Goal: Task Accomplishment & Management: Use online tool/utility

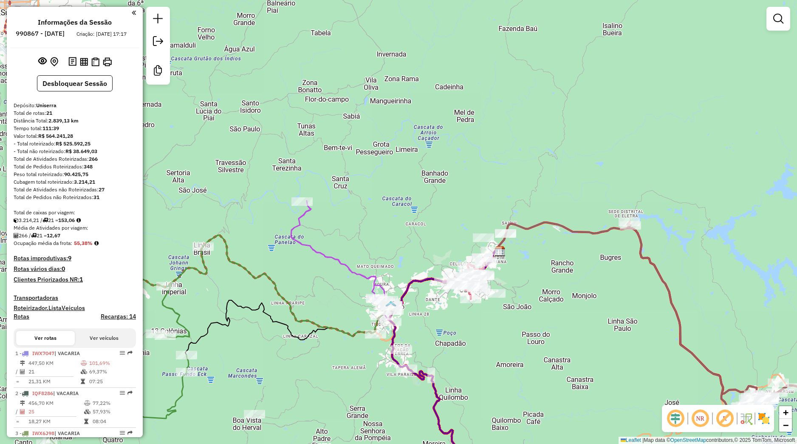
scroll to position [827, 0]
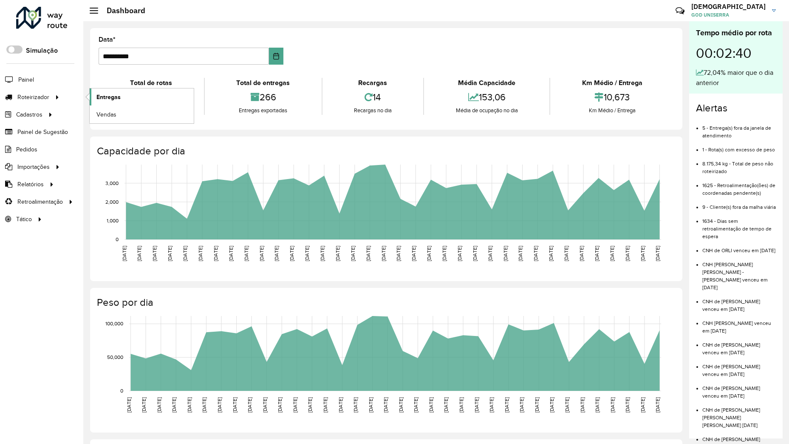
click at [93, 96] on link "Entregas" at bounding box center [142, 96] width 104 height 17
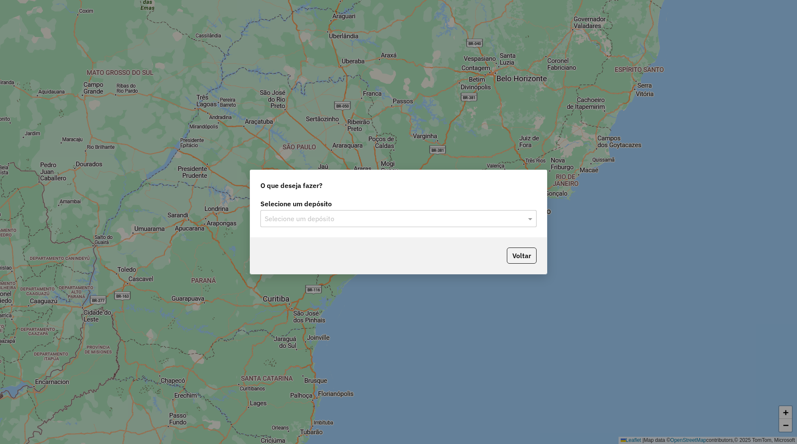
drag, startPoint x: 351, startPoint y: 203, endPoint x: 352, endPoint y: 212, distance: 8.7
click at [351, 206] on label "Selecione um depósito" at bounding box center [398, 203] width 276 height 10
drag, startPoint x: 353, startPoint y: 215, endPoint x: 354, endPoint y: 232, distance: 16.6
click at [354, 218] on input "text" at bounding box center [390, 219] width 251 height 10
drag, startPoint x: 354, startPoint y: 232, endPoint x: 354, endPoint y: 242, distance: 9.8
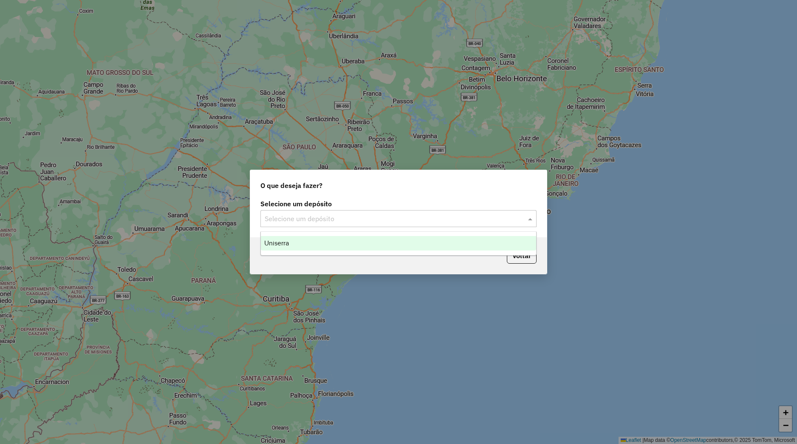
click at [354, 233] on ng-dropdown-panel "Uniserra" at bounding box center [398, 243] width 276 height 24
click at [355, 243] on div "Uniserra" at bounding box center [398, 243] width 275 height 14
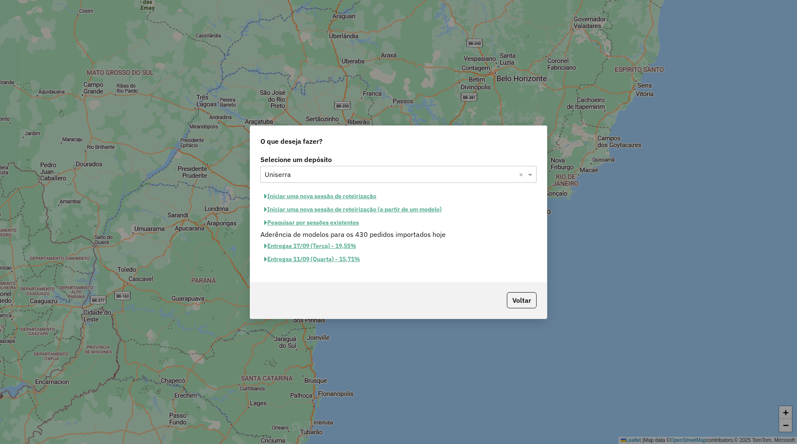
click at [320, 195] on button "Iniciar uma nova sessão de roteirização" at bounding box center [320, 196] width 120 height 13
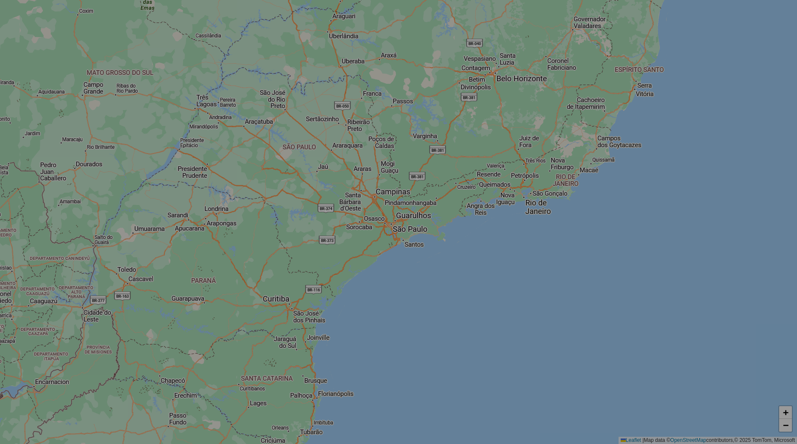
select select "*"
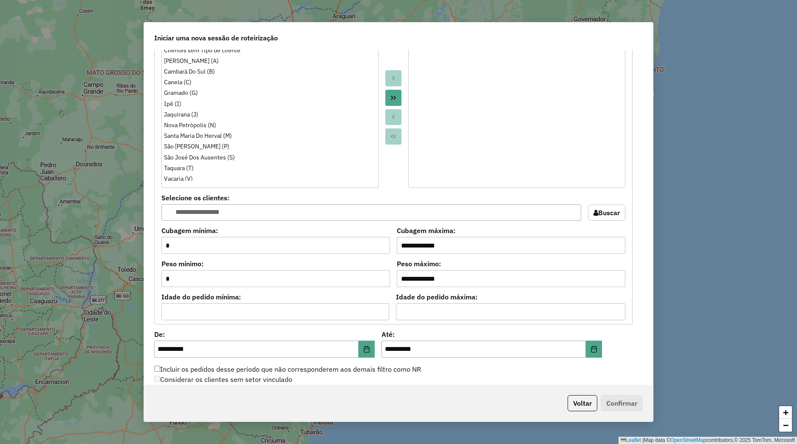
scroll to position [742, 0]
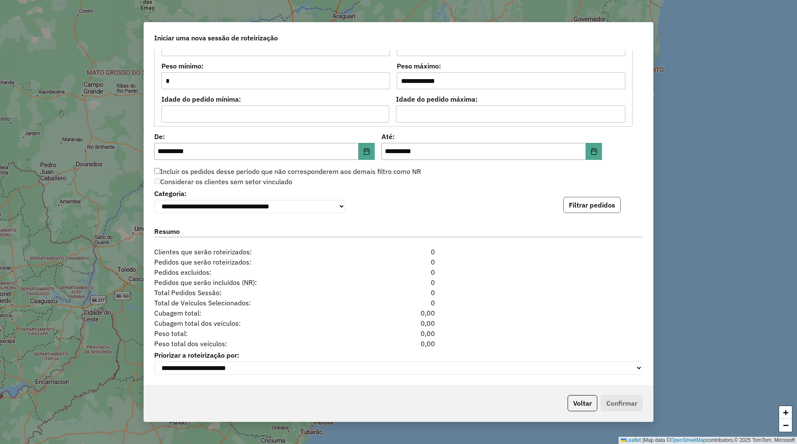
click at [573, 203] on button "Filtrar pedidos" at bounding box center [591, 205] width 57 height 16
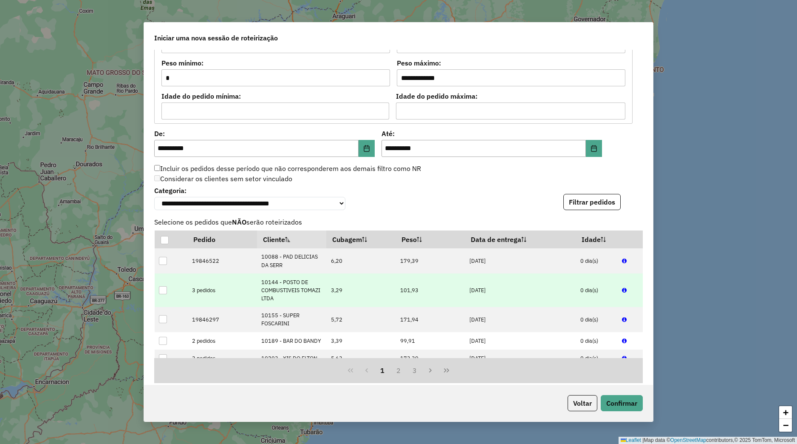
click at [161, 286] on td at bounding box center [171, 290] width 33 height 34
click at [167, 292] on div at bounding box center [163, 290] width 8 height 8
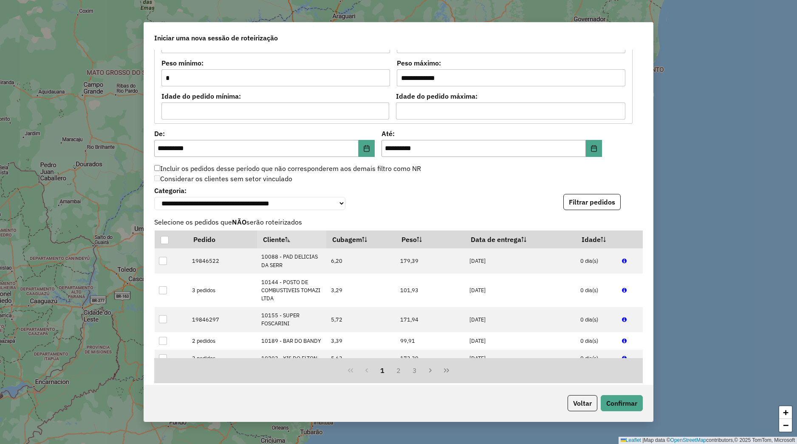
scroll to position [917, 0]
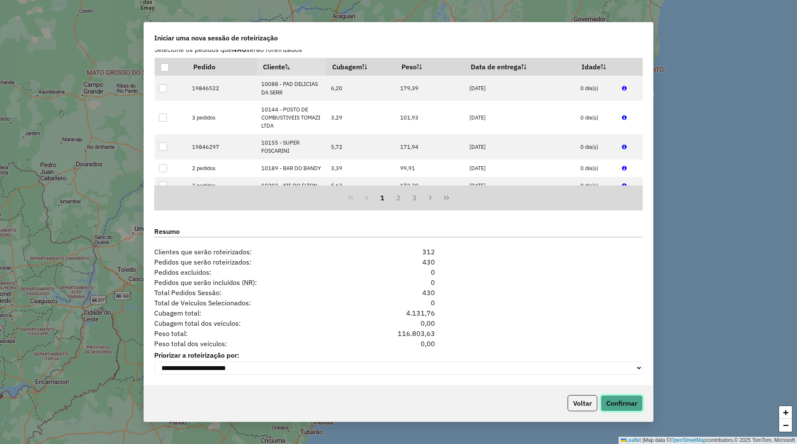
click at [618, 404] on button "Confirmar" at bounding box center [622, 403] width 42 height 16
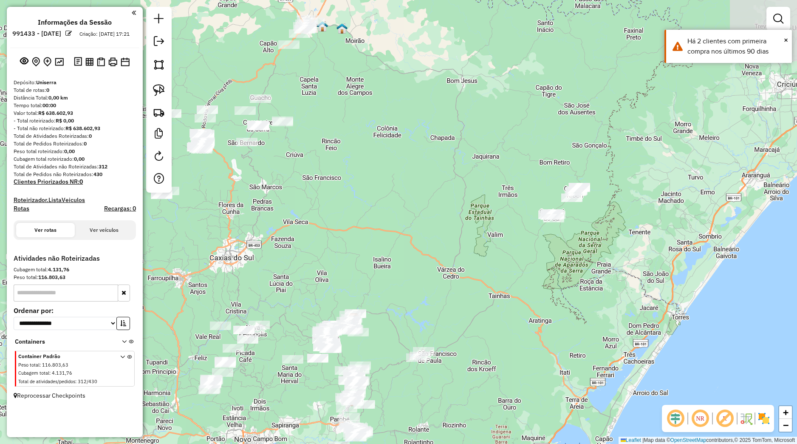
drag, startPoint x: 323, startPoint y: 189, endPoint x: 261, endPoint y: 263, distance: 96.5
click at [264, 266] on div "Janela de atendimento Grade de atendimento Capacidade Transportadoras Veículos …" at bounding box center [398, 222] width 797 height 444
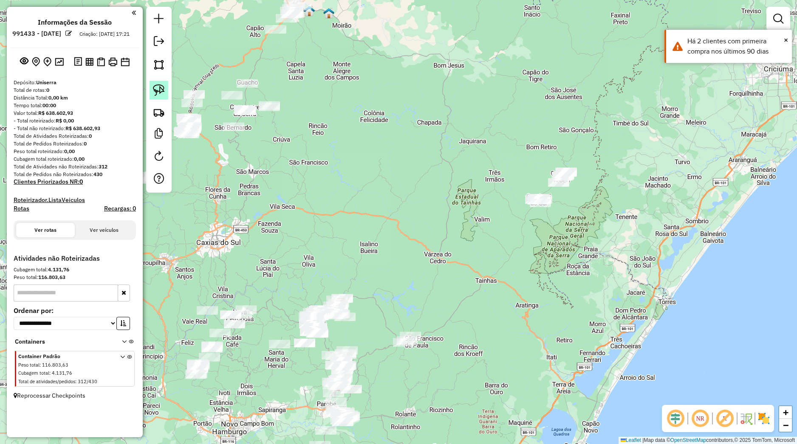
click at [164, 86] on img at bounding box center [159, 90] width 12 height 12
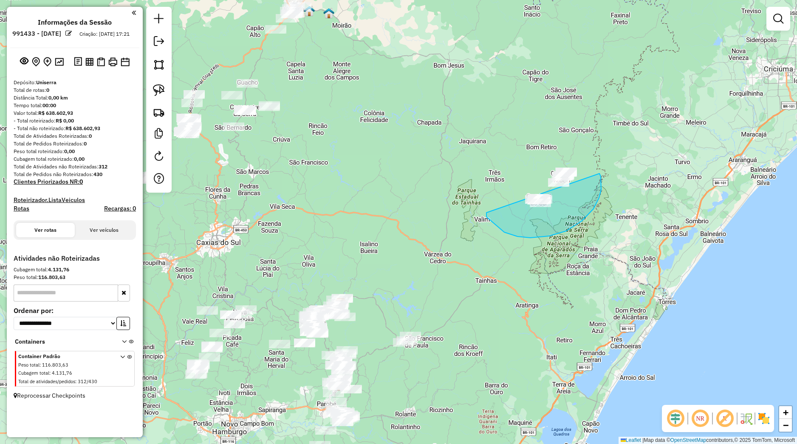
drag, startPoint x: 487, startPoint y: 215, endPoint x: 549, endPoint y: 146, distance: 93.0
click at [549, 146] on div "Janela de atendimento Grade de atendimento Capacidade Transportadoras Veículos …" at bounding box center [398, 222] width 797 height 444
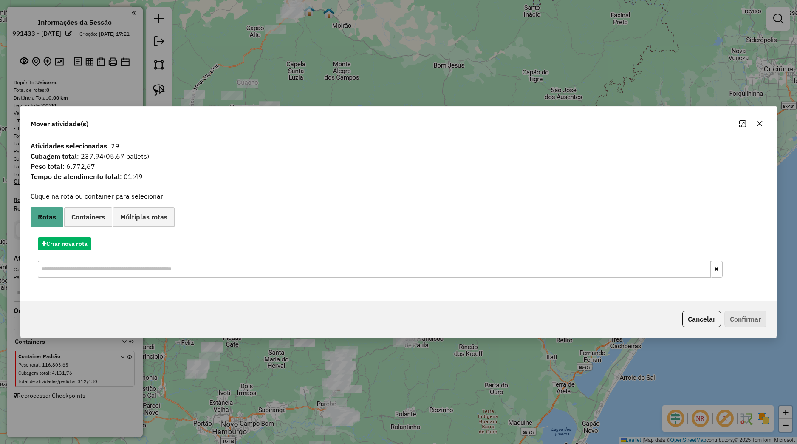
click at [82, 253] on div "Criar nova rota" at bounding box center [399, 258] width 732 height 55
click at [81, 248] on button "Criar nova rota" at bounding box center [65, 243] width 54 height 13
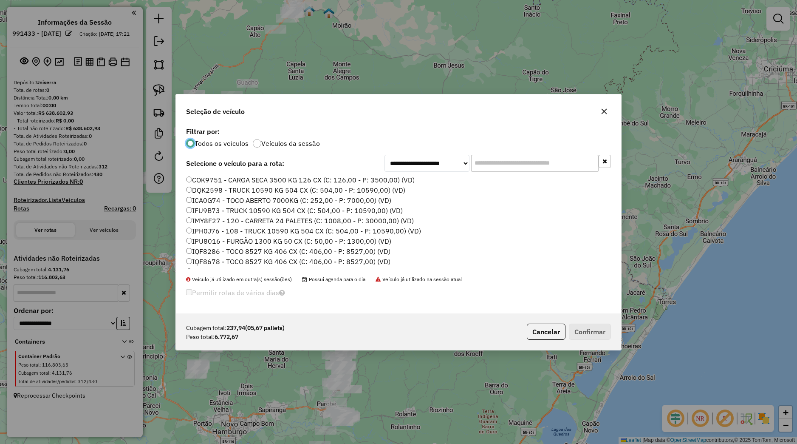
scroll to position [192, 0]
drag, startPoint x: 221, startPoint y: 203, endPoint x: 268, endPoint y: 245, distance: 63.5
click at [222, 203] on label "JDH7E24 - TOCO 7600 KG 392 CX (C: 392,00 - P: 7600,00) (VD)" at bounding box center [289, 202] width 206 height 10
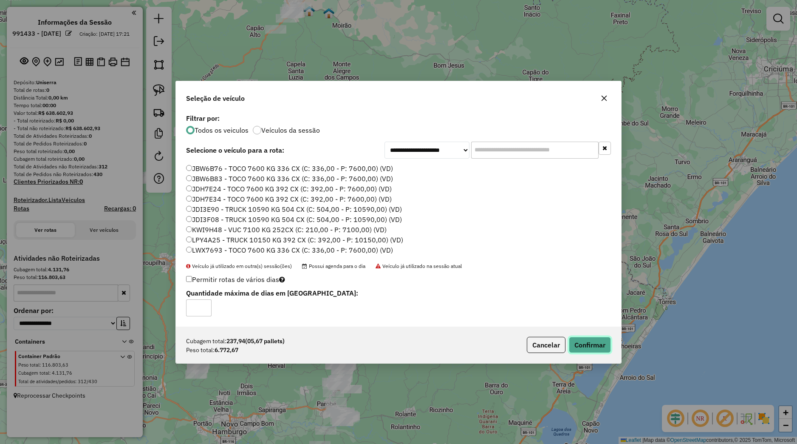
click at [574, 345] on button "Confirmar" at bounding box center [590, 345] width 42 height 16
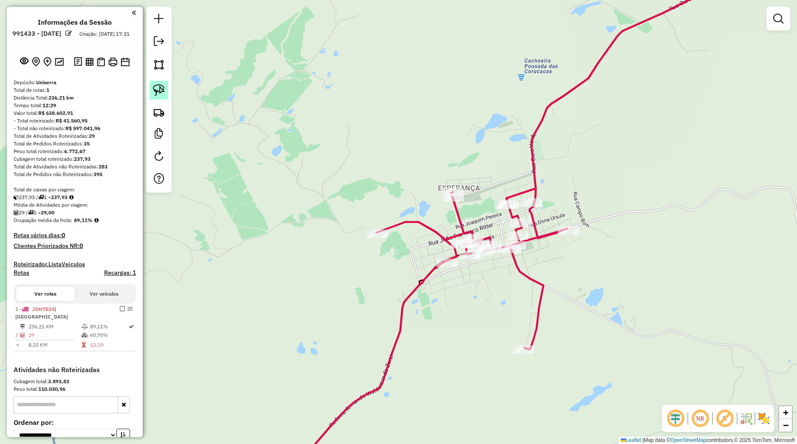
click at [156, 93] on img at bounding box center [159, 90] width 12 height 12
drag, startPoint x: 552, startPoint y: 221, endPoint x: 602, endPoint y: 223, distance: 49.7
click at [602, 223] on div "Janela de atendimento Grade de atendimento Capacidade Transportadoras Veículos …" at bounding box center [398, 222] width 797 height 444
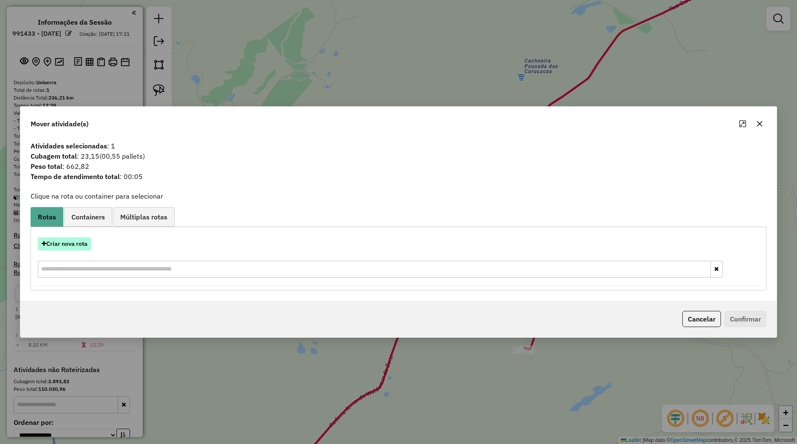
click at [83, 249] on button "Criar nova rota" at bounding box center [65, 243] width 54 height 13
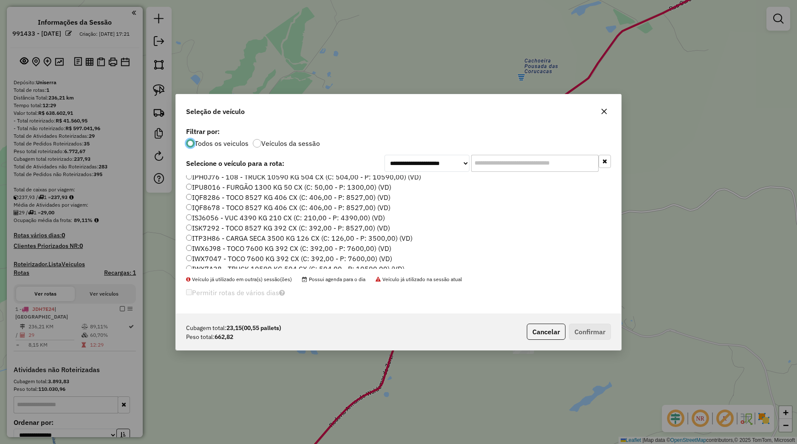
scroll to position [162, 0]
click at [216, 236] on label "JDH7E24 - TOCO 7600 KG 392 CX (C: 392,00 - P: 7600,00) (VD)" at bounding box center [293, 232] width 214 height 10
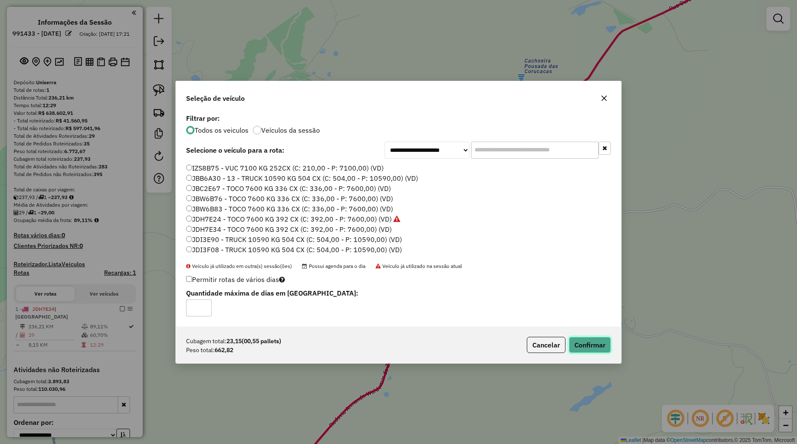
click at [578, 339] on button "Confirmar" at bounding box center [590, 345] width 42 height 16
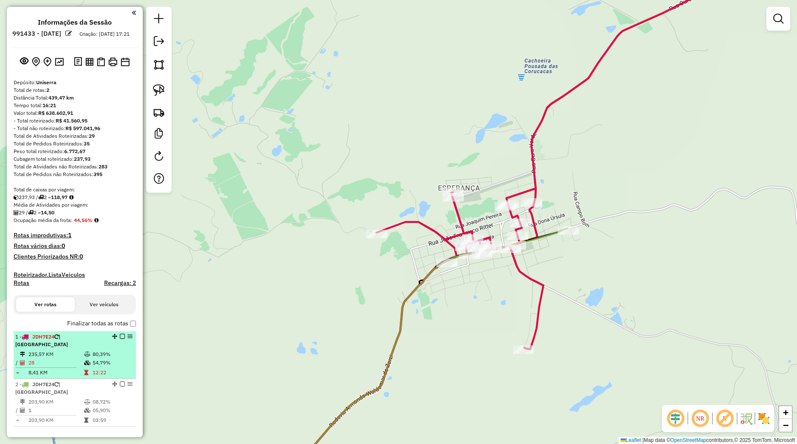
click at [120, 339] on em at bounding box center [122, 336] width 5 height 5
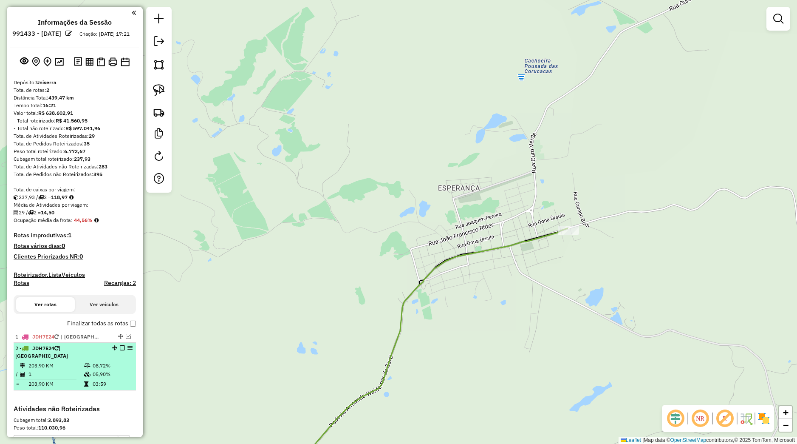
click at [120, 350] on em at bounding box center [122, 347] width 5 height 5
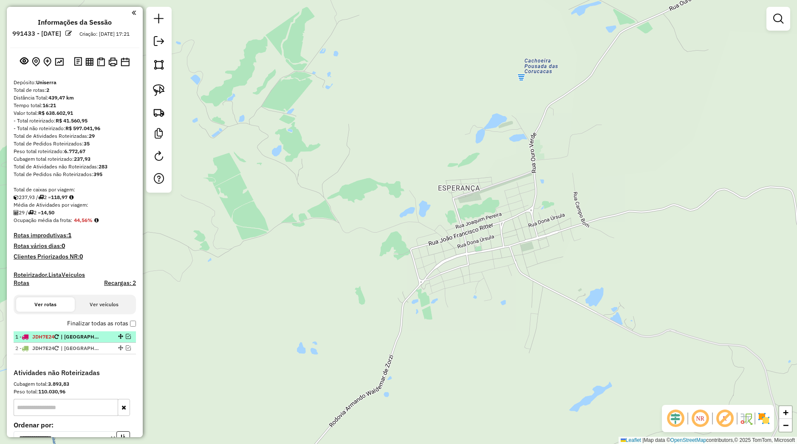
click at [89, 340] on span "| [GEOGRAPHIC_DATA]" at bounding box center [80, 337] width 39 height 8
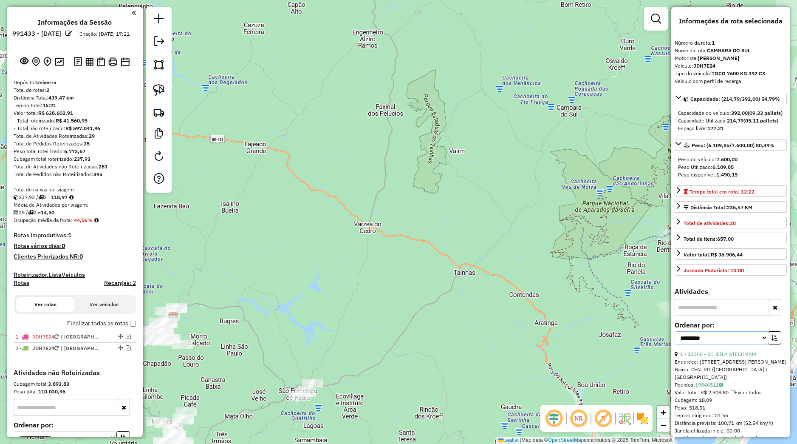
click at [675, 331] on select "**********" at bounding box center [721, 337] width 93 height 13
select select "*********"
click option "****" at bounding box center [0, 0] width 0 height 0
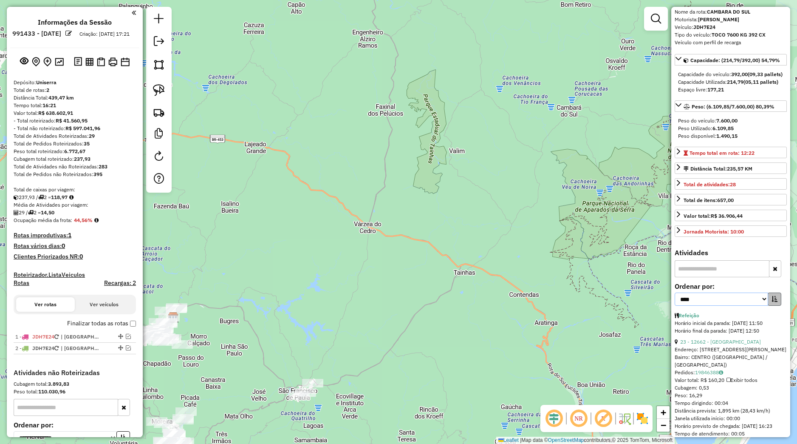
scroll to position [40, 0]
click at [772, 301] on icon "button" at bounding box center [775, 298] width 6 height 6
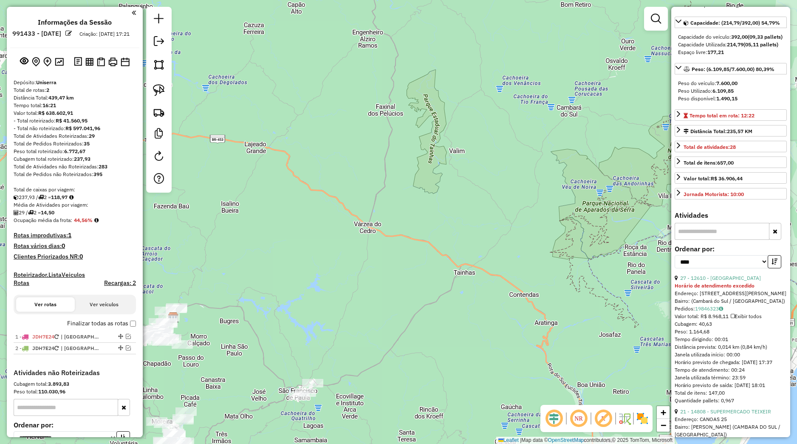
scroll to position [119, 0]
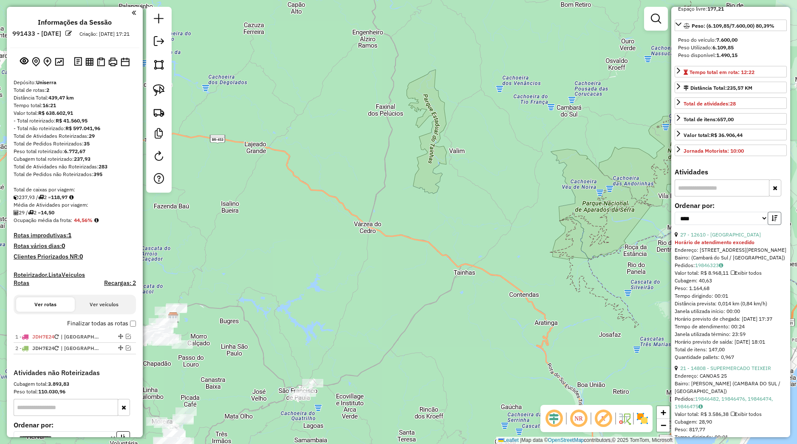
click at [772, 221] on icon "button" at bounding box center [775, 218] width 6 height 6
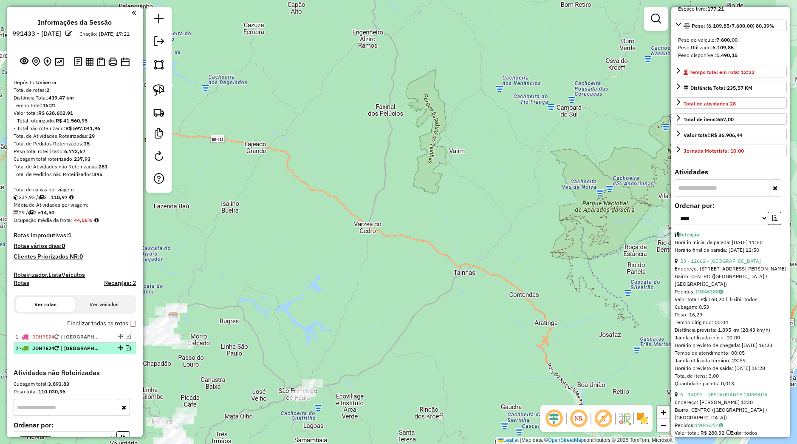
click at [89, 351] on li "2 - JDH7E24 | CAMBARA DO SUL" at bounding box center [75, 348] width 122 height 11
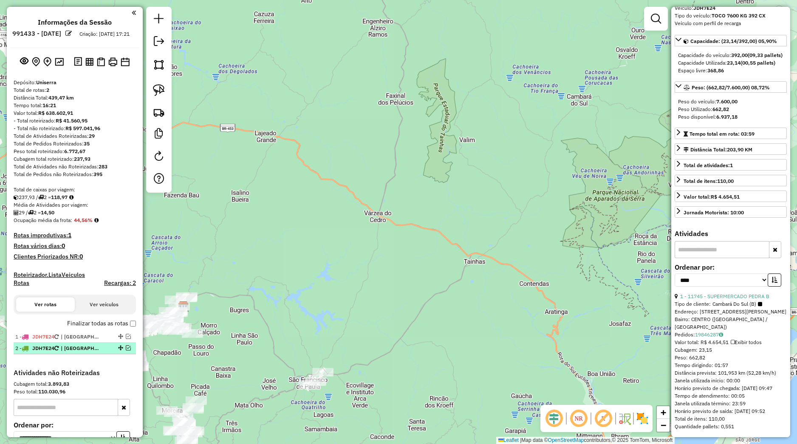
scroll to position [88, 0]
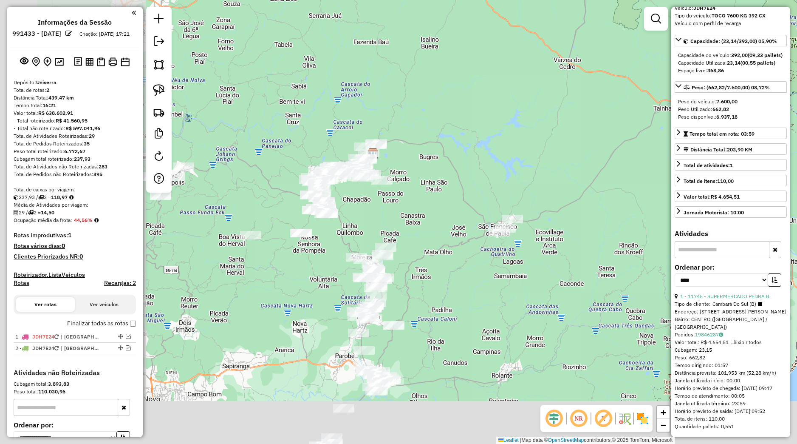
drag, startPoint x: 351, startPoint y: 233, endPoint x: 526, endPoint y: 96, distance: 221.9
click at [526, 96] on div "Janela de atendimento Grade de atendimento Capacidade Transportadoras Veículos …" at bounding box center [398, 222] width 797 height 444
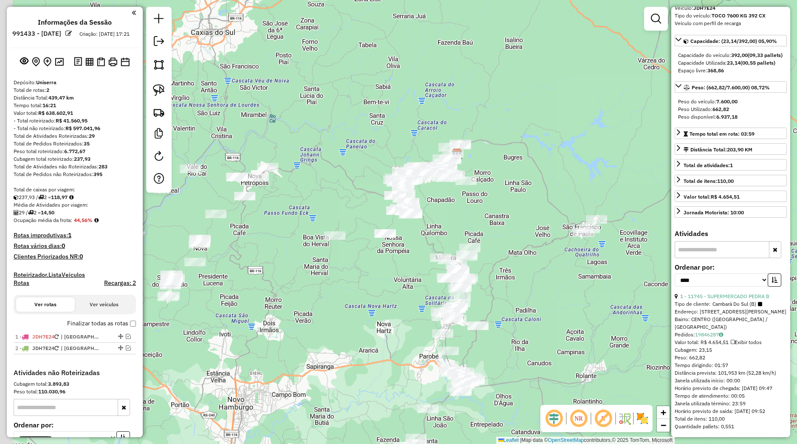
drag, startPoint x: 415, startPoint y: 204, endPoint x: 559, endPoint y: 196, distance: 144.3
click at [559, 196] on div "Janela de atendimento Grade de atendimento Capacidade Transportadoras Veículos …" at bounding box center [398, 222] width 797 height 444
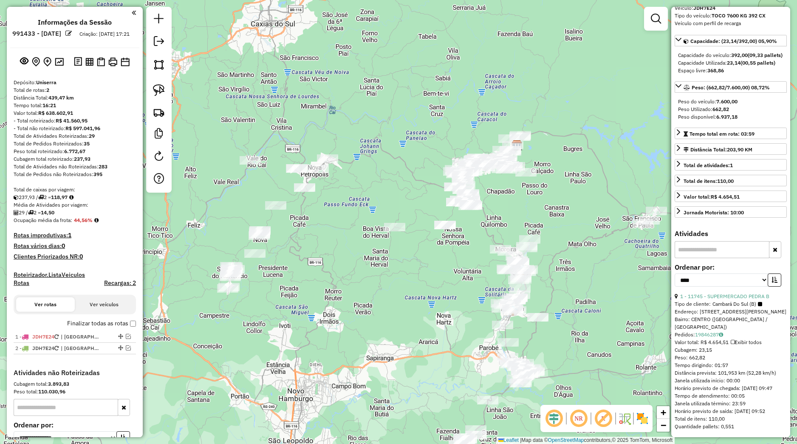
drag, startPoint x: 329, startPoint y: 279, endPoint x: 341, endPoint y: 226, distance: 54.3
click at [353, 242] on div "Janela de atendimento Grade de atendimento Capacidade Transportadoras Veículos …" at bounding box center [398, 222] width 797 height 444
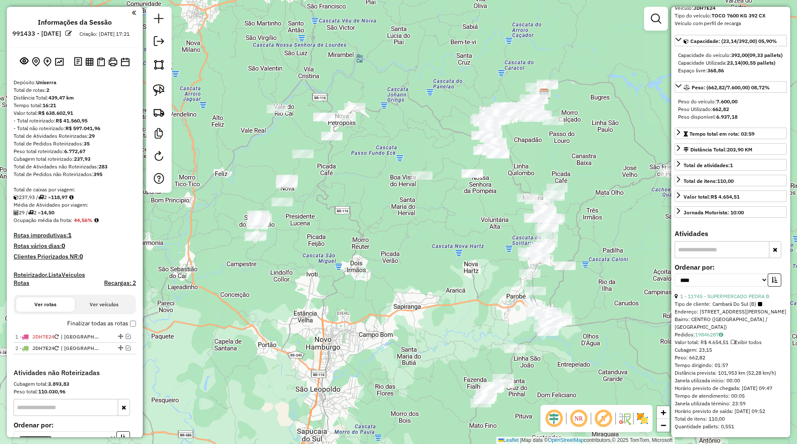
click at [167, 92] on link at bounding box center [159, 90] width 19 height 19
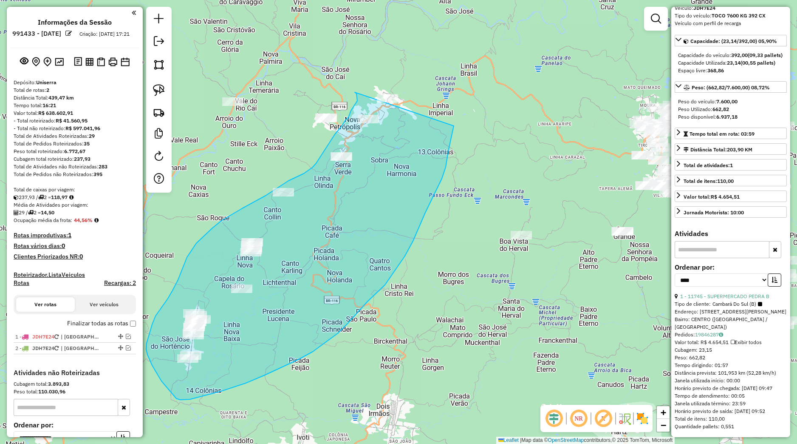
drag, startPoint x: 355, startPoint y: 93, endPoint x: 449, endPoint y: 64, distance: 97.9
click at [449, 64] on div "Janela de atendimento Grade de atendimento Capacidade Transportadoras Veículos …" at bounding box center [398, 222] width 797 height 444
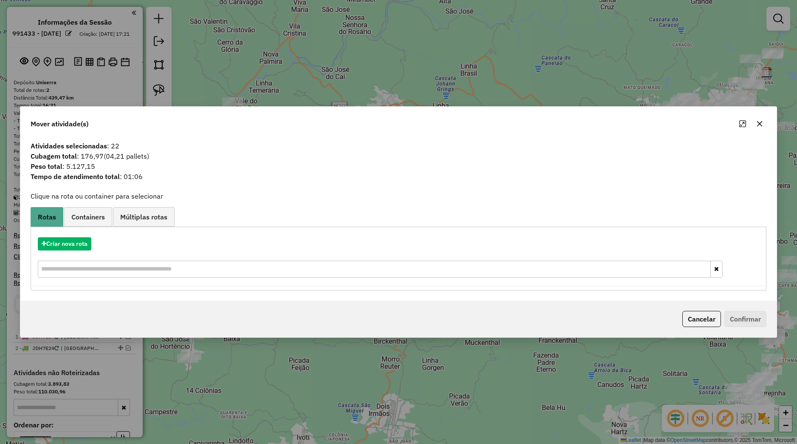
click at [761, 126] on icon "button" at bounding box center [759, 123] width 7 height 7
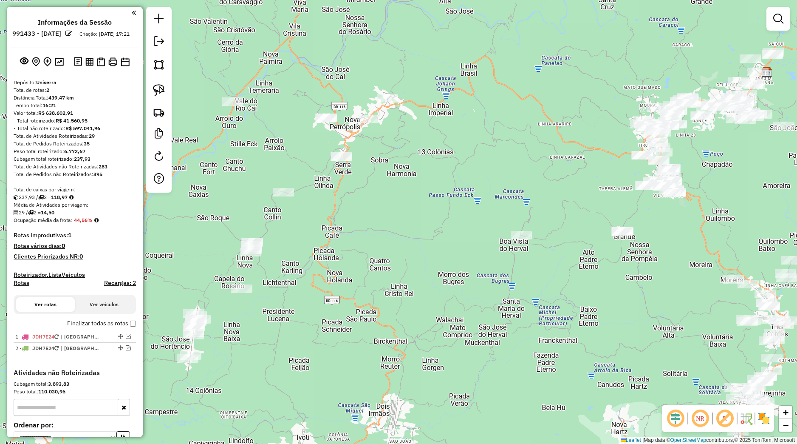
drag, startPoint x: 438, startPoint y: 203, endPoint x: 470, endPoint y: 174, distance: 43.7
click at [480, 180] on div "Janela de atendimento Grade de atendimento Capacidade Transportadoras Veículos …" at bounding box center [398, 222] width 797 height 444
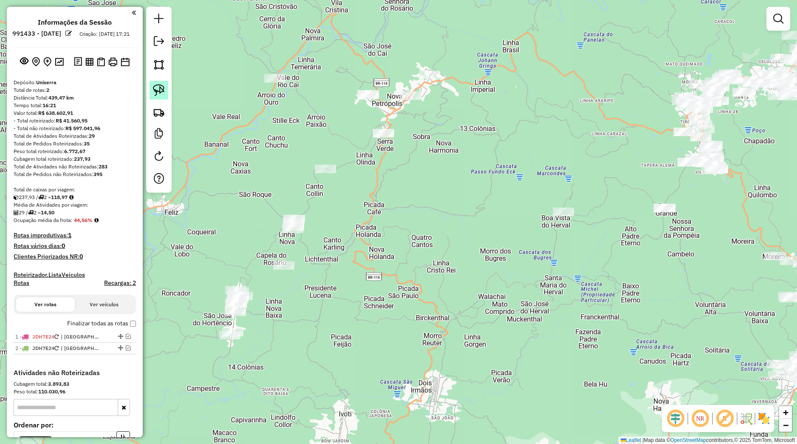
click at [167, 90] on link at bounding box center [159, 90] width 19 height 19
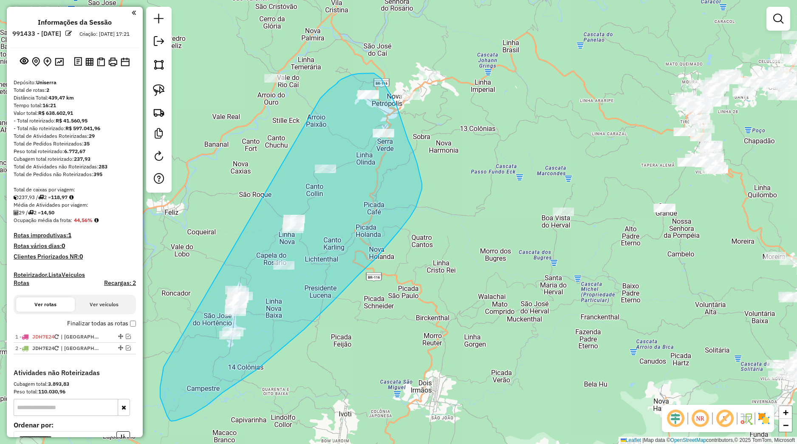
drag, startPoint x: 334, startPoint y: 85, endPoint x: 164, endPoint y: 365, distance: 328.0
click at [164, 365] on div "Janela de atendimento Grade de atendimento Capacidade Transportadoras Veículos …" at bounding box center [398, 222] width 797 height 444
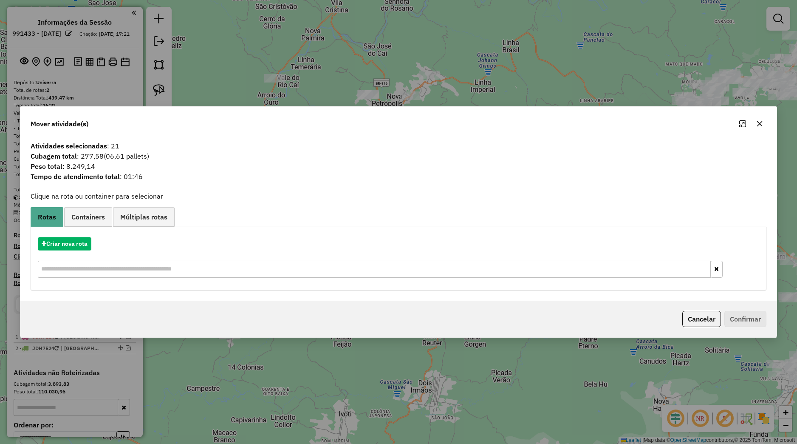
click at [761, 125] on icon "button" at bounding box center [760, 124] width 6 height 6
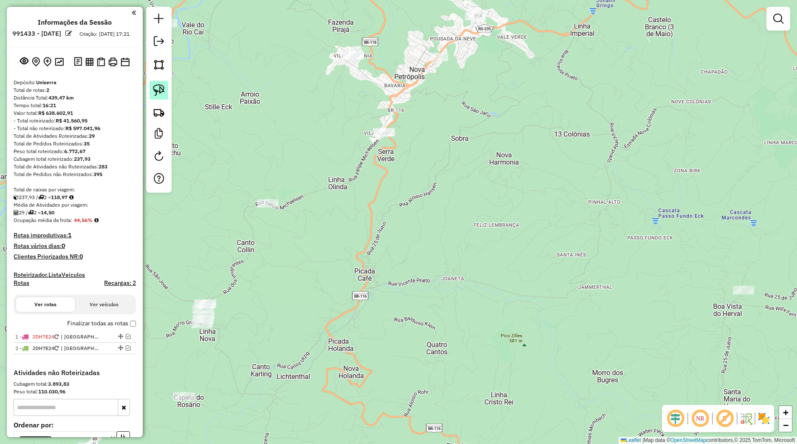
click at [167, 86] on link at bounding box center [159, 90] width 19 height 19
drag, startPoint x: 374, startPoint y: 122, endPoint x: 400, endPoint y: 126, distance: 26.7
click at [400, 126] on div "Janela de atendimento Grade de atendimento Capacidade Transportadoras Veículos …" at bounding box center [398, 222] width 797 height 444
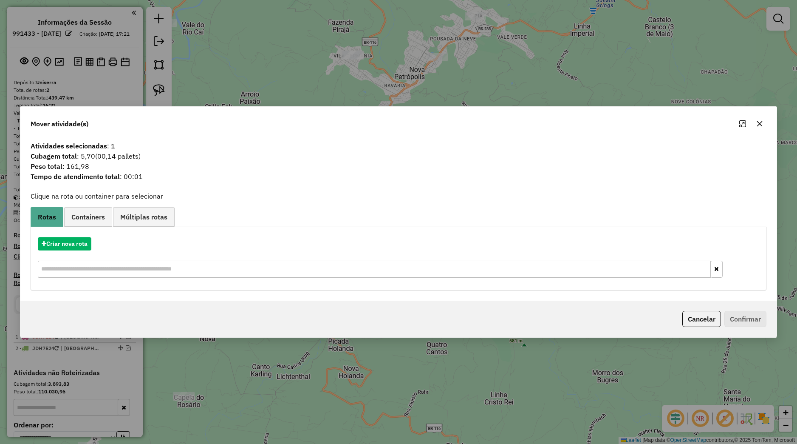
drag, startPoint x: 764, startPoint y: 124, endPoint x: 639, endPoint y: 156, distance: 129.5
click at [764, 124] on button "button" at bounding box center [760, 124] width 14 height 14
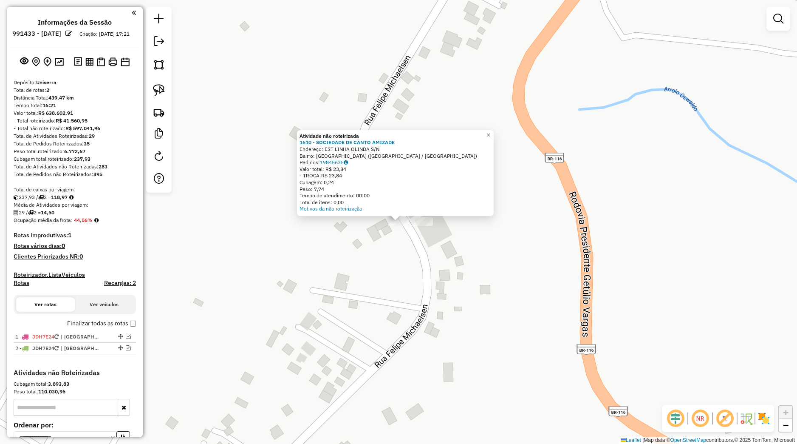
click at [357, 276] on div "× Atividade não roteirizada 1610 - SOCIEDADE DE CANTO AMIZADE Endereço: EST LIN…" at bounding box center [398, 222] width 797 height 444
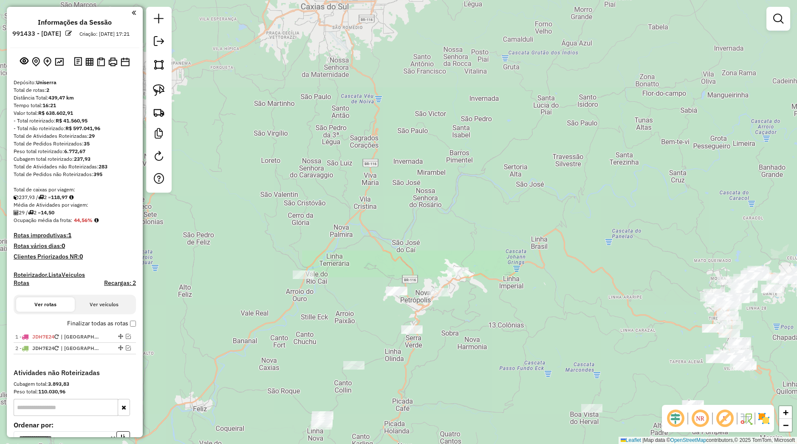
drag, startPoint x: 451, startPoint y: 371, endPoint x: 524, endPoint y: 252, distance: 139.1
click at [524, 255] on div "Janela de atendimento Grade de atendimento Capacidade Transportadoras Veículos …" at bounding box center [398, 222] width 797 height 444
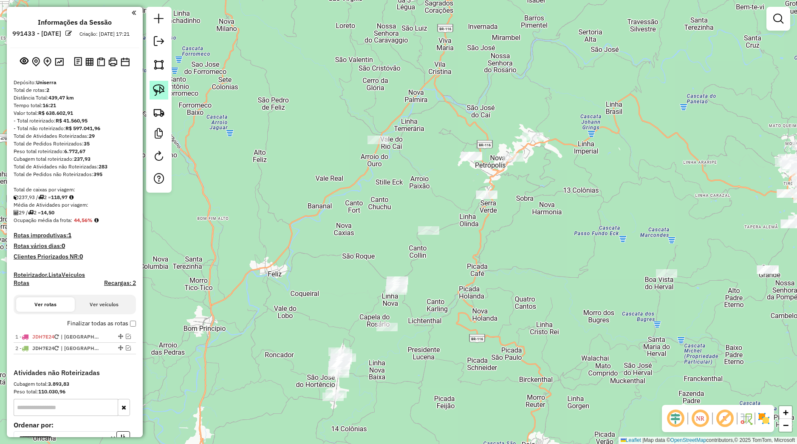
click at [165, 91] on link at bounding box center [159, 90] width 19 height 19
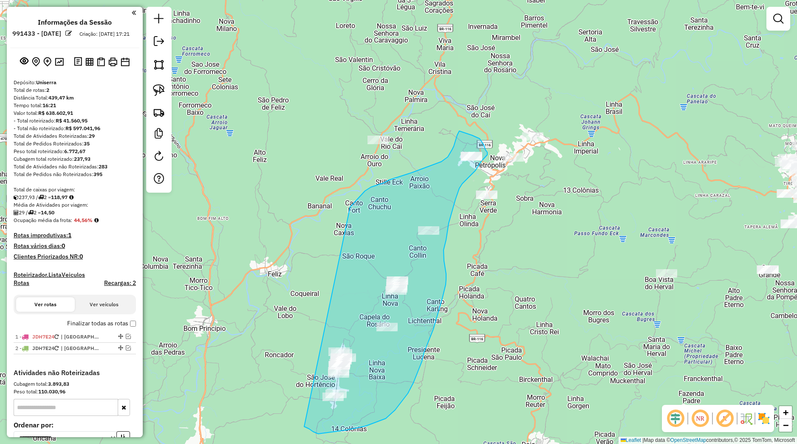
drag, startPoint x: 353, startPoint y: 204, endPoint x: 285, endPoint y: 415, distance: 221.5
click at [285, 415] on div "Janela de atendimento Grade de atendimento Capacidade Transportadoras Veículos …" at bounding box center [398, 222] width 797 height 444
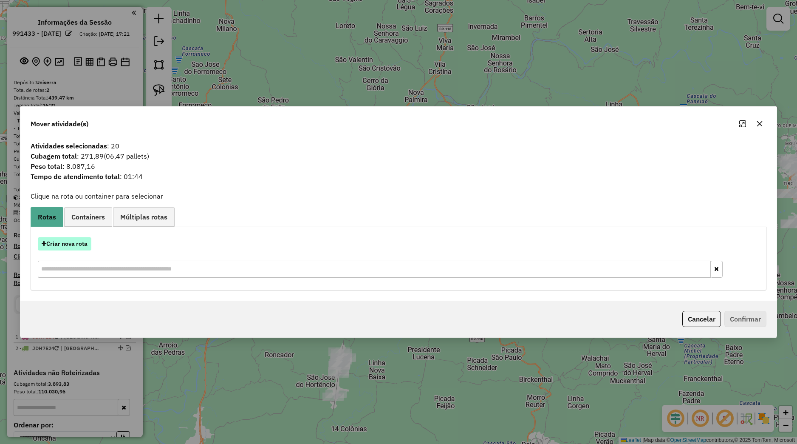
click at [76, 247] on button "Criar nova rota" at bounding box center [65, 243] width 54 height 13
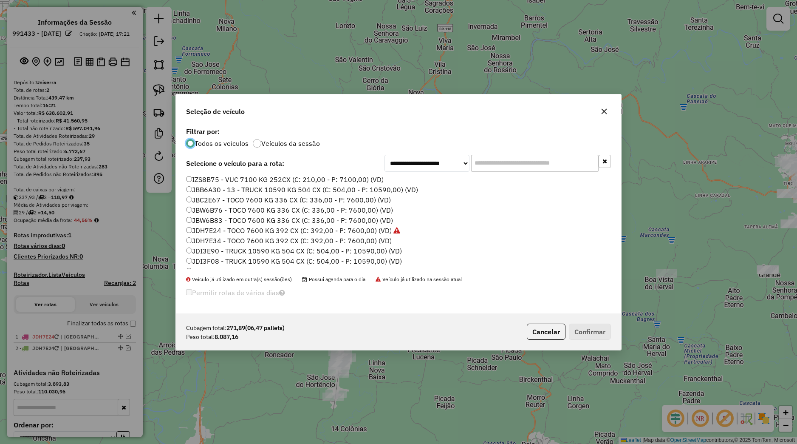
scroll to position [192, 0]
click at [214, 221] on label "JDI3E90 - TRUCK 10590 KG 504 CX (C: 504,00 - P: 10590,00) (VD)" at bounding box center [294, 222] width 216 height 10
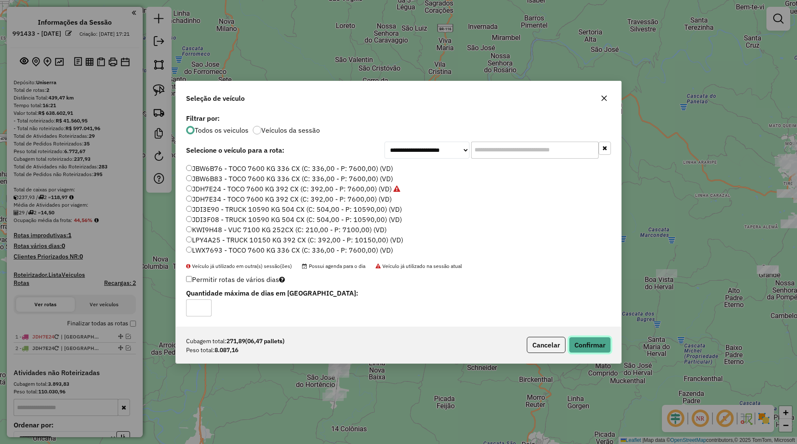
drag, startPoint x: 576, startPoint y: 344, endPoint x: 557, endPoint y: 340, distance: 20.0
click at [577, 344] on button "Confirmar" at bounding box center [590, 345] width 42 height 16
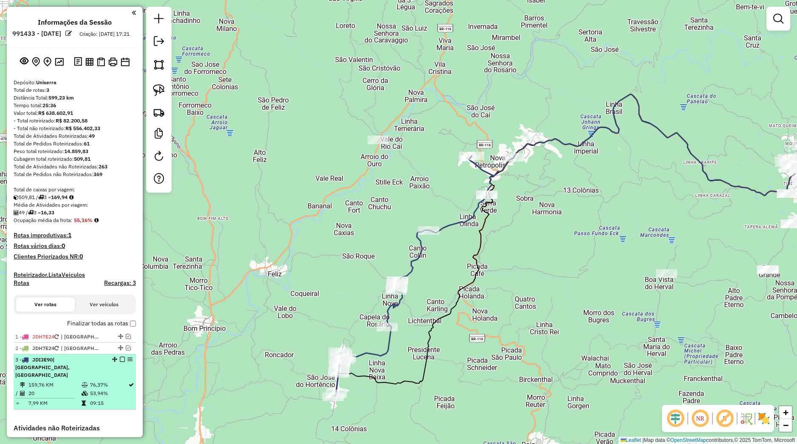
click at [120, 362] on em at bounding box center [122, 359] width 5 height 5
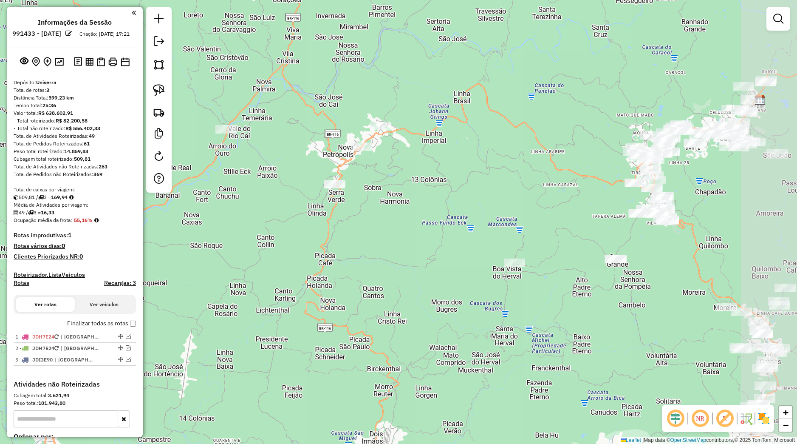
drag, startPoint x: 570, startPoint y: 313, endPoint x: 382, endPoint y: 317, distance: 188.3
click at [374, 314] on div "Janela de atendimento Grade de atendimento Capacidade Transportadoras Veículos …" at bounding box center [398, 222] width 797 height 444
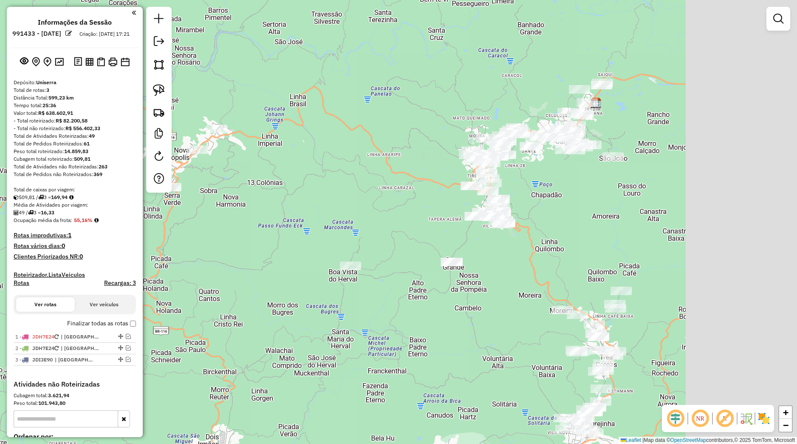
drag, startPoint x: 491, startPoint y: 305, endPoint x: 385, endPoint y: 295, distance: 106.3
click at [370, 297] on div "Janela de atendimento Grade de atendimento Capacidade Transportadoras Veículos …" at bounding box center [398, 222] width 797 height 444
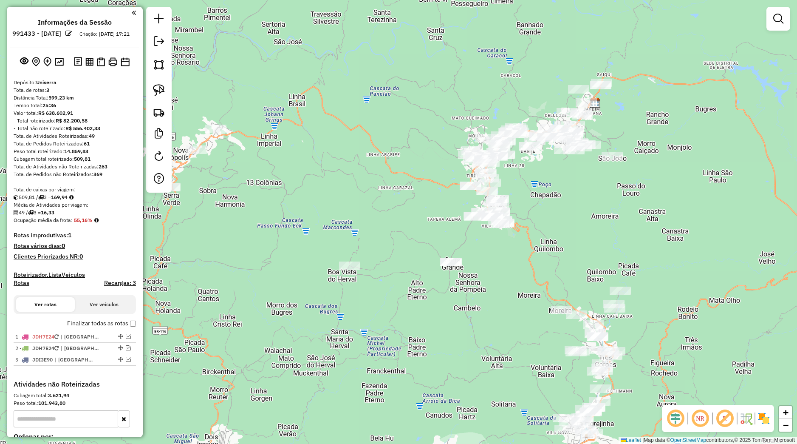
click at [362, 198] on div "Janela de atendimento Grade de atendimento Capacidade Transportadoras Veículos …" at bounding box center [398, 222] width 797 height 444
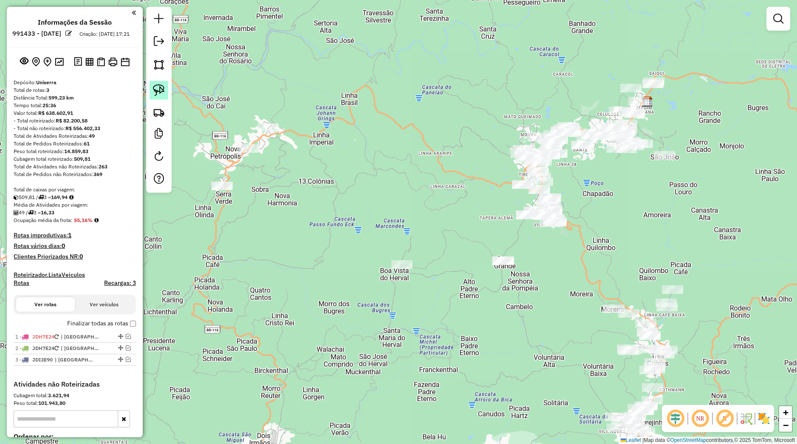
click at [159, 89] on img at bounding box center [159, 90] width 12 height 12
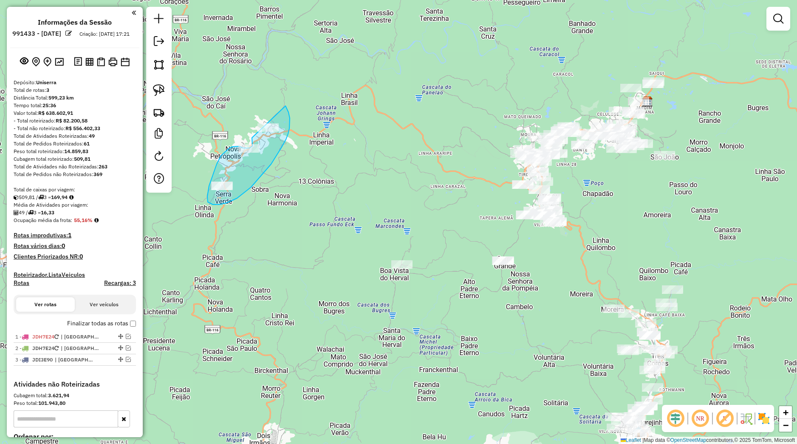
drag, startPoint x: 252, startPoint y: 143, endPoint x: 280, endPoint y: 99, distance: 52.3
click at [280, 99] on div "Janela de atendimento Grade de atendimento Capacidade Transportadoras Veículos …" at bounding box center [398, 222] width 797 height 444
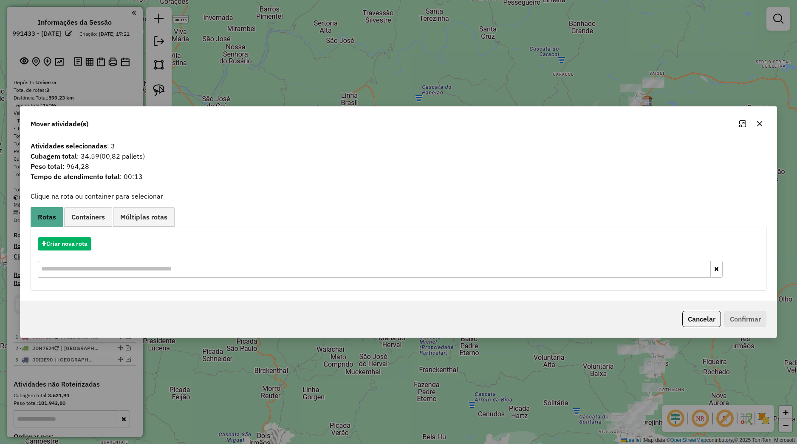
click at [756, 123] on button "button" at bounding box center [760, 124] width 14 height 14
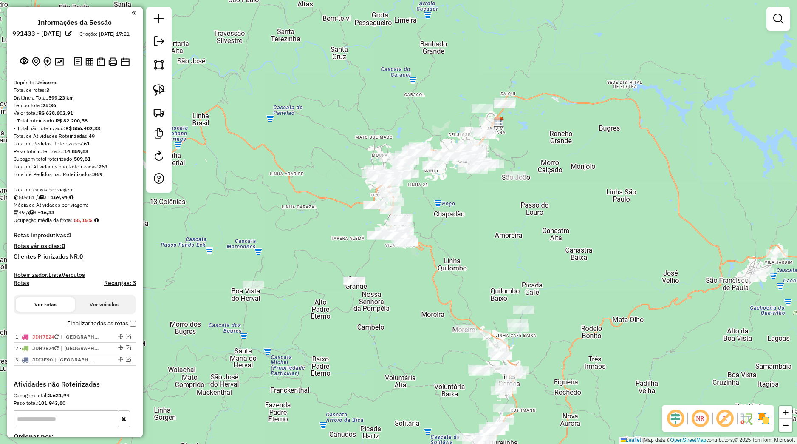
drag, startPoint x: 516, startPoint y: 313, endPoint x: 308, endPoint y: 219, distance: 228.3
click at [308, 219] on div "Janela de atendimento Grade de atendimento Capacidade Transportadoras Veículos …" at bounding box center [398, 222] width 797 height 444
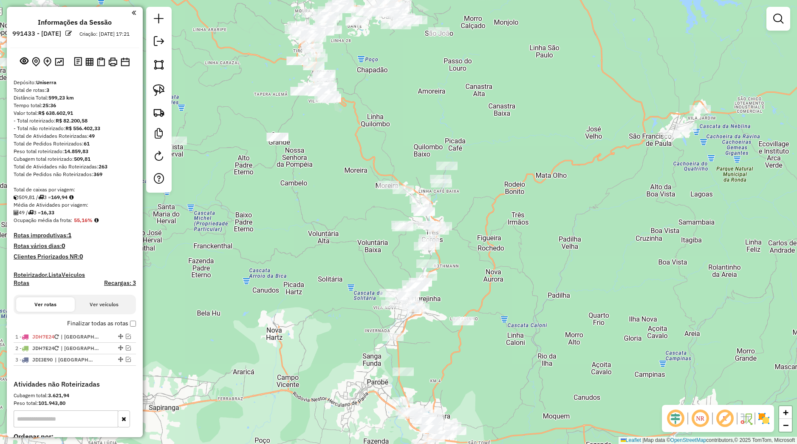
drag, startPoint x: 354, startPoint y: 335, endPoint x: 312, endPoint y: 240, distance: 104.3
click at [312, 240] on div "Janela de atendimento Grade de atendimento Capacidade Transportadoras Veículos …" at bounding box center [398, 222] width 797 height 444
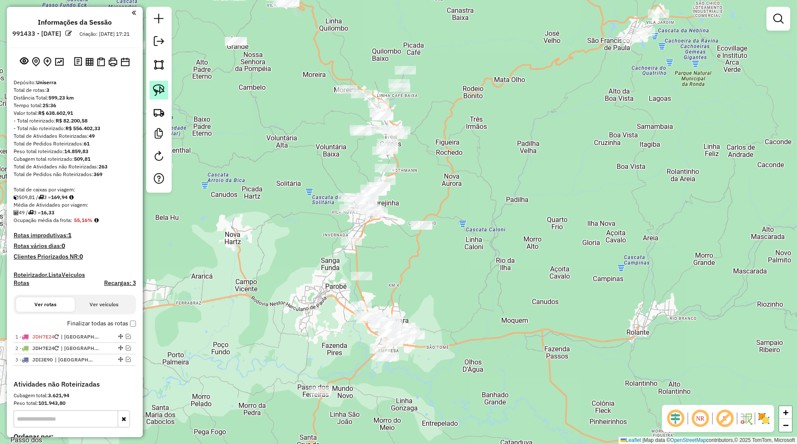
click at [161, 92] on img at bounding box center [159, 90] width 12 height 12
click at [185, 106] on div "Janela de atendimento Grade de atendimento Capacidade Transportadoras Veículos …" at bounding box center [398, 222] width 797 height 444
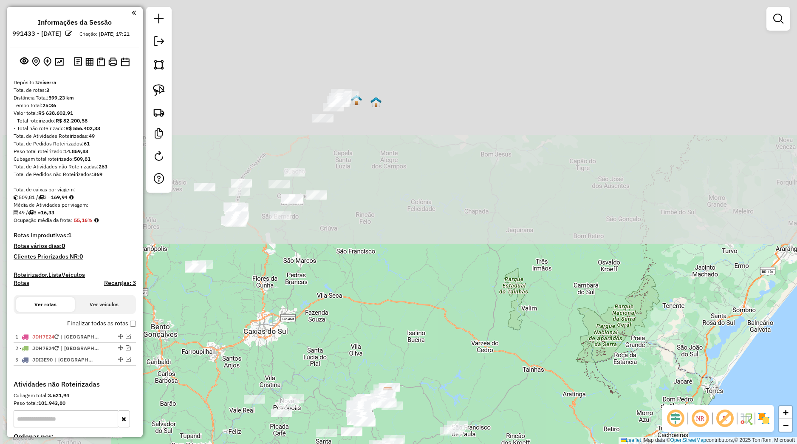
drag, startPoint x: 306, startPoint y: 143, endPoint x: 388, endPoint y: 351, distance: 223.2
click at [412, 420] on div "Janela de atendimento Grade de atendimento Capacidade Transportadoras Veículos …" at bounding box center [398, 222] width 797 height 444
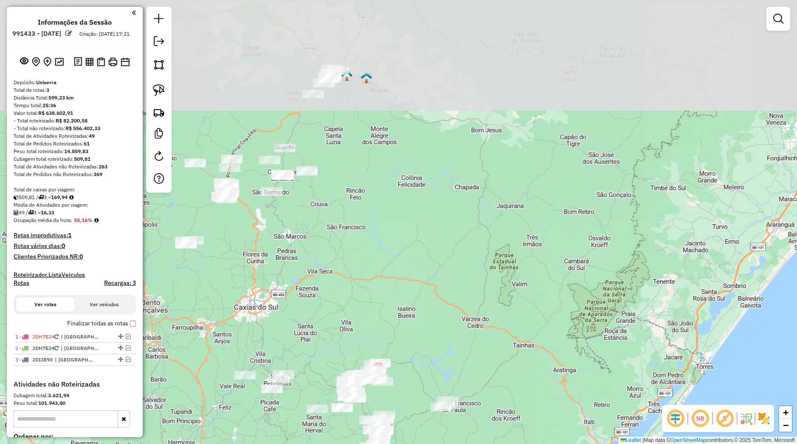
drag, startPoint x: 397, startPoint y: 309, endPoint x: 387, endPoint y: 304, distance: 11.2
click at [398, 309] on div "Janela de atendimento Grade de atendimento Capacidade Transportadoras Veículos …" at bounding box center [398, 222] width 797 height 444
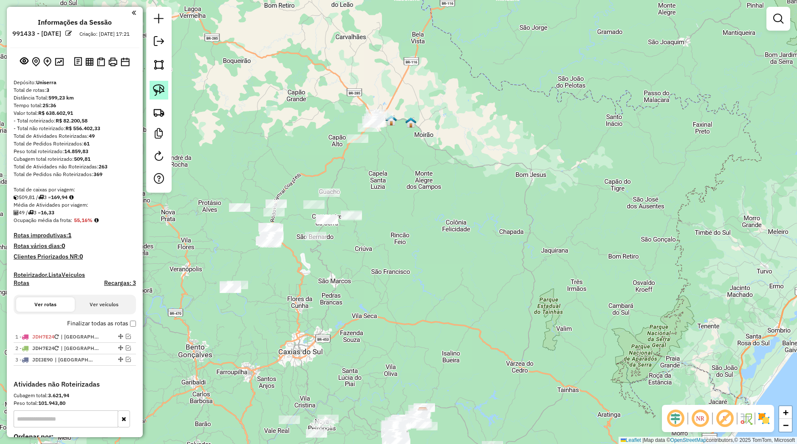
click at [157, 94] on img at bounding box center [159, 90] width 12 height 12
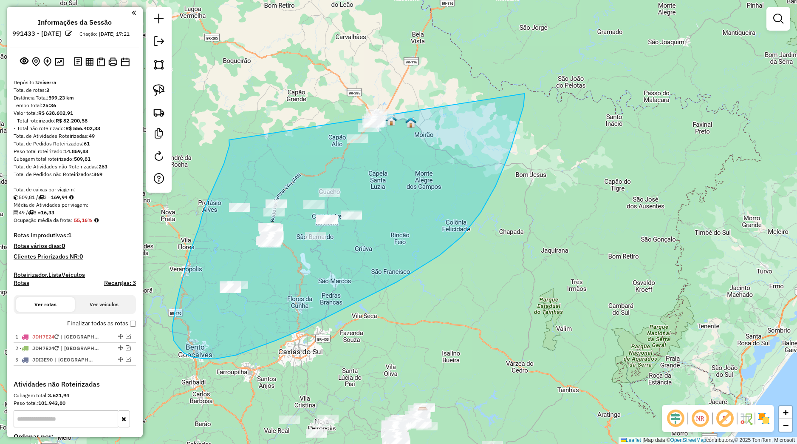
drag, startPoint x: 224, startPoint y: 164, endPoint x: 416, endPoint y: 14, distance: 243.7
click at [416, 14] on div "Janela de atendimento Grade de atendimento Capacidade Transportadoras Veículos …" at bounding box center [398, 222] width 797 height 444
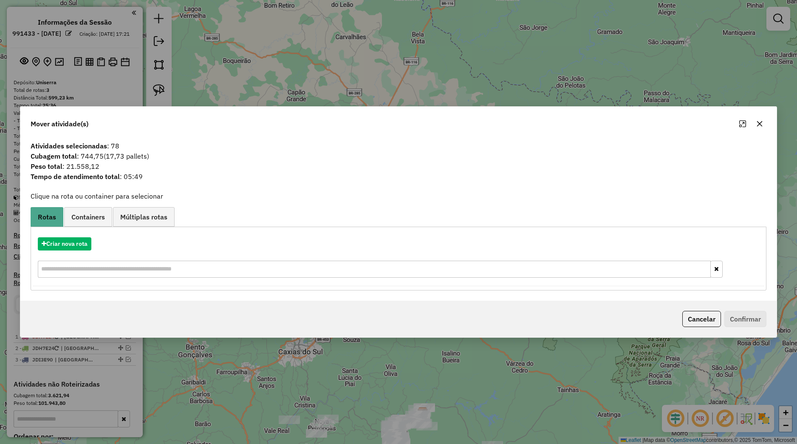
click at [760, 124] on icon "button" at bounding box center [759, 123] width 7 height 7
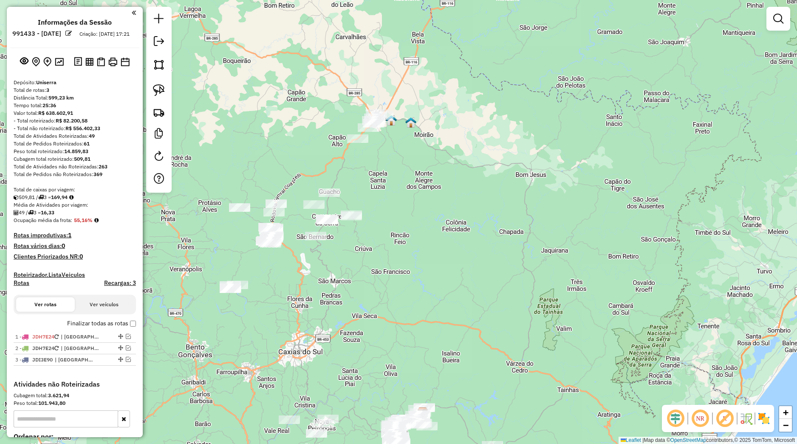
click at [168, 89] on div at bounding box center [158, 100] width 25 height 186
click at [164, 87] on img at bounding box center [159, 90] width 12 height 12
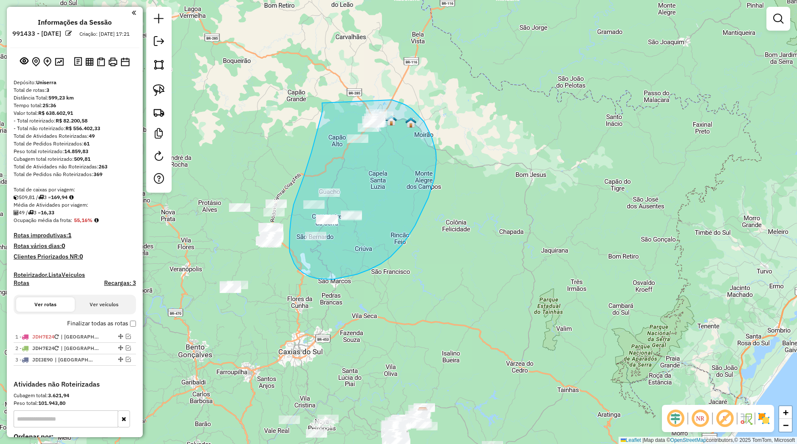
drag, startPoint x: 322, startPoint y: 114, endPoint x: 390, endPoint y: 100, distance: 69.9
click at [390, 100] on div "Janela de atendimento Grade de atendimento Capacidade Transportadoras Veículos …" at bounding box center [398, 222] width 797 height 444
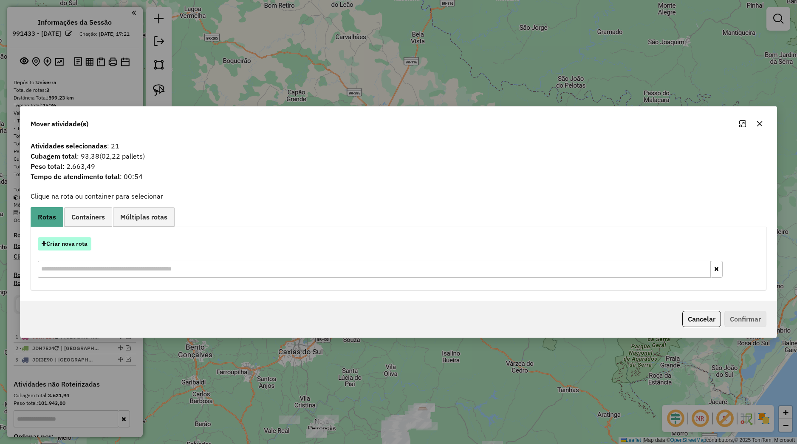
click at [68, 244] on button "Criar nova rota" at bounding box center [65, 243] width 54 height 13
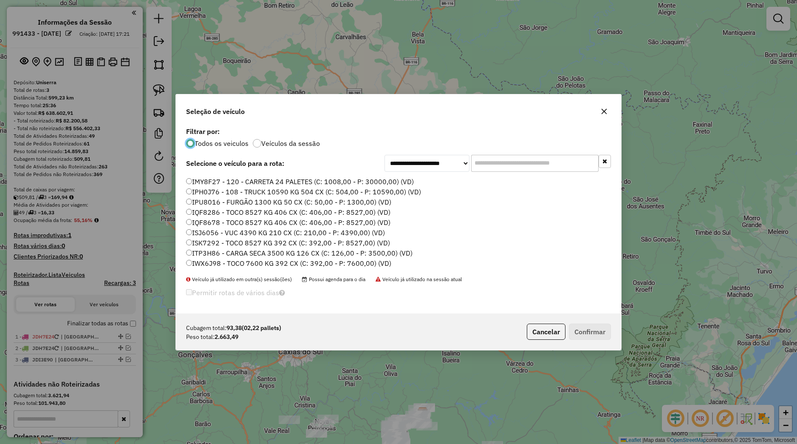
scroll to position [54, 0]
click at [215, 200] on label "IQF8286 - TOCO 8527 KG 406 CX (C: 406,00 - P: 8527,00) (VD)" at bounding box center [288, 197] width 204 height 10
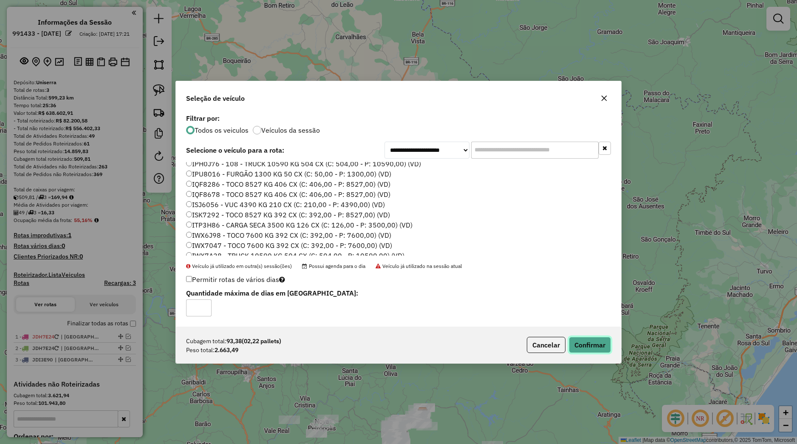
click at [601, 338] on button "Confirmar" at bounding box center [590, 345] width 42 height 16
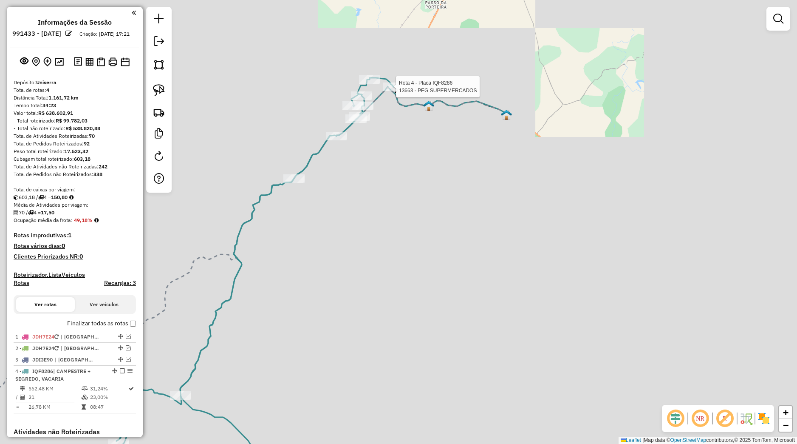
select select "*********"
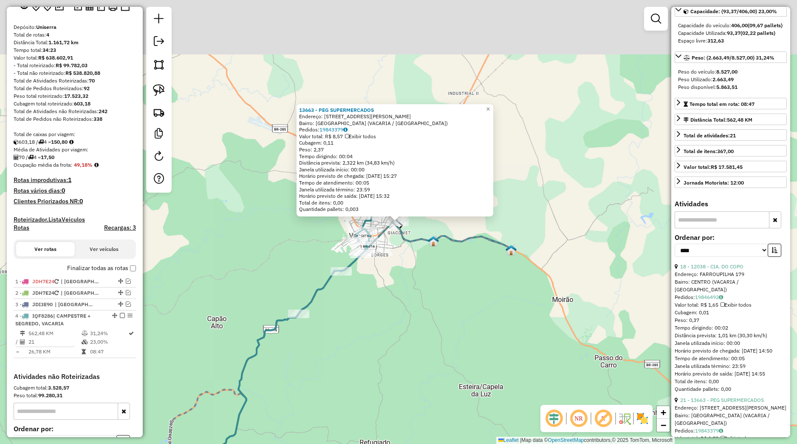
scroll to position [151, 0]
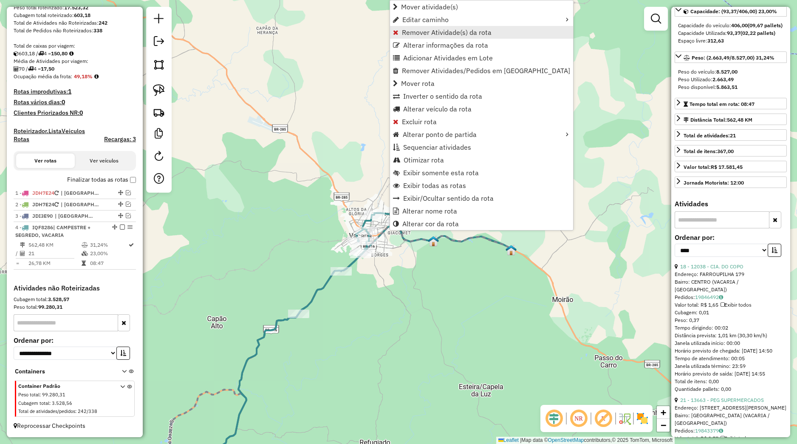
click at [416, 37] on link "Remover Atividade(s) da rota" at bounding box center [481, 32] width 183 height 13
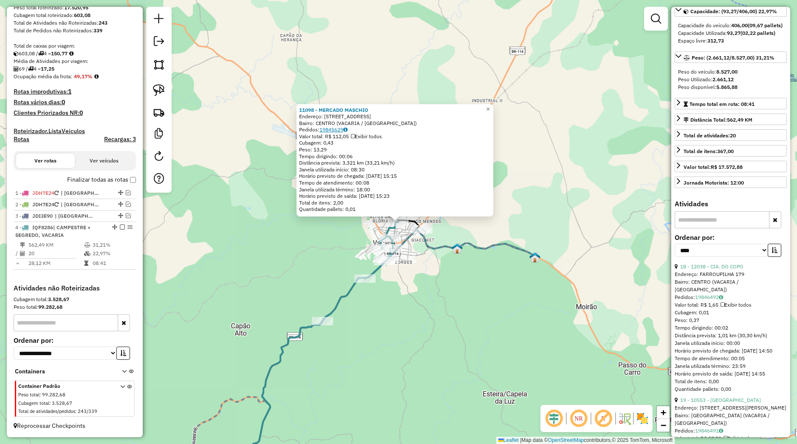
click at [337, 127] on link "19845629" at bounding box center [334, 129] width 28 height 6
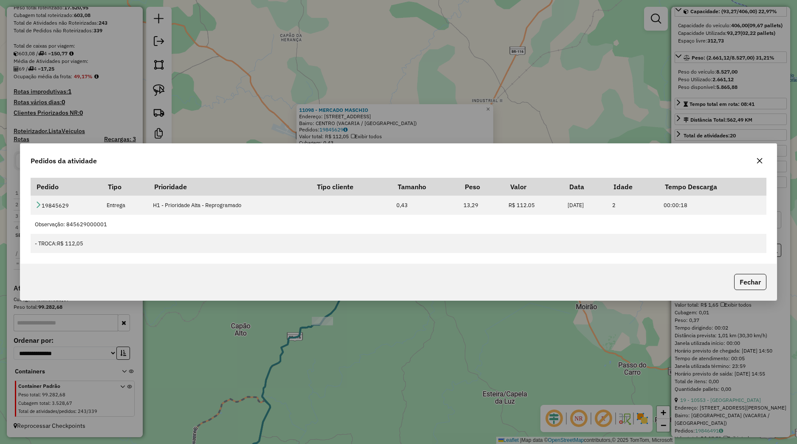
drag, startPoint x: 745, startPoint y: 285, endPoint x: 741, endPoint y: 286, distance: 4.4
click at [745, 286] on button "Fechar" at bounding box center [750, 282] width 32 height 16
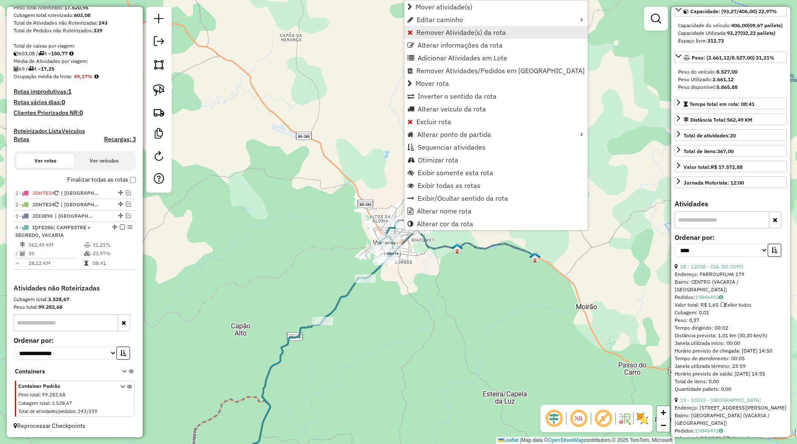
click at [457, 33] on span "Remover Atividade(s) da rota" at bounding box center [461, 32] width 90 height 7
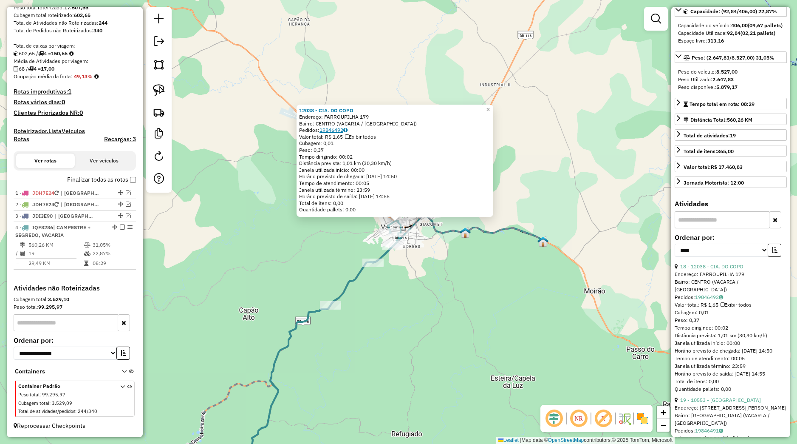
click at [338, 127] on link "19846492" at bounding box center [334, 130] width 28 height 6
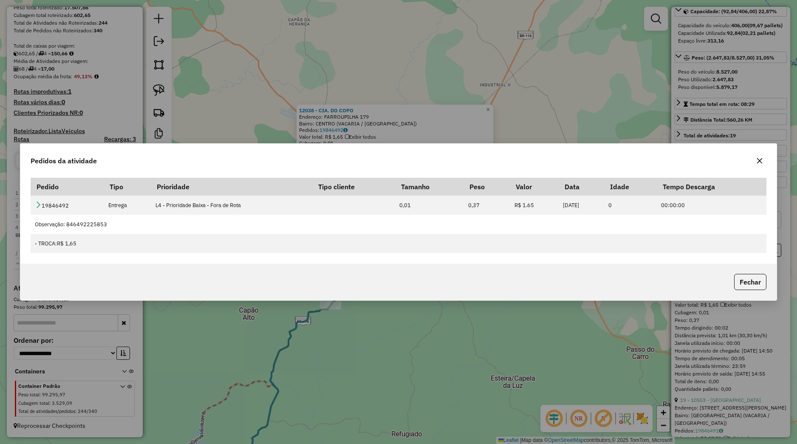
click at [735, 273] on div "Fechar" at bounding box center [398, 281] width 756 height 37
click at [737, 276] on button "Fechar" at bounding box center [750, 282] width 32 height 16
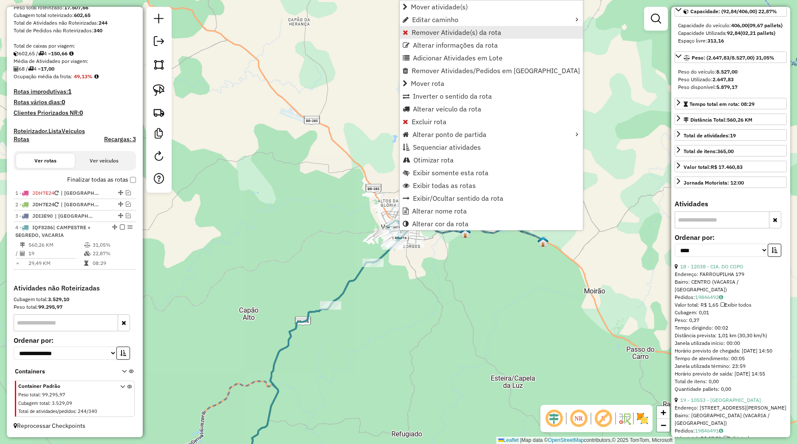
click at [444, 30] on span "Remover Atividade(s) da rota" at bounding box center [457, 32] width 90 height 7
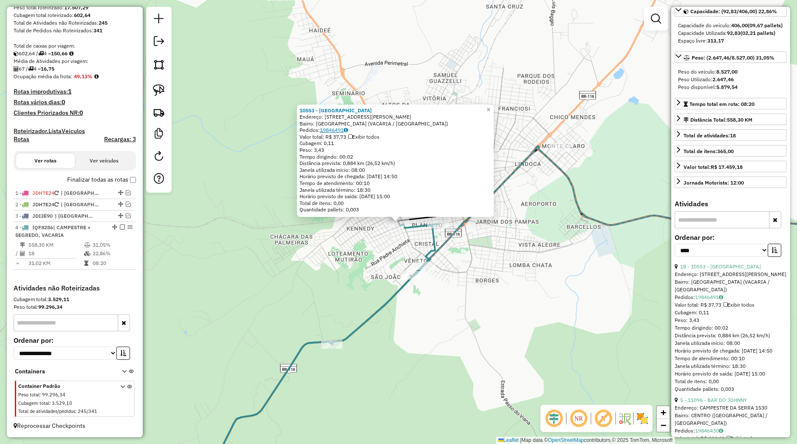
click at [343, 130] on link "19846491" at bounding box center [334, 130] width 28 height 6
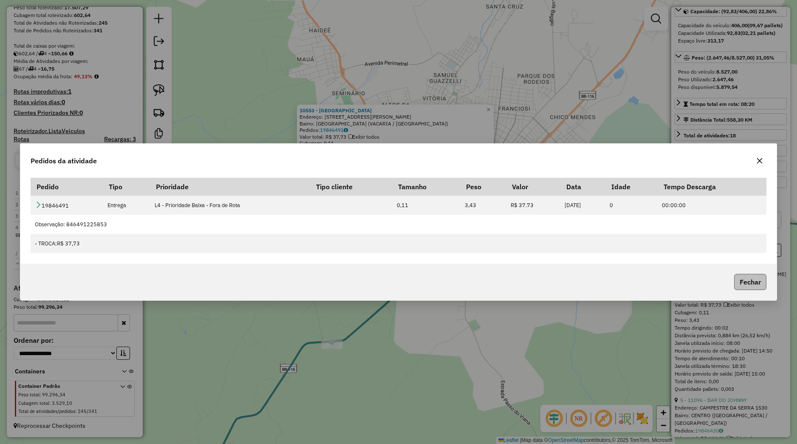
click at [736, 277] on button "Fechar" at bounding box center [750, 282] width 32 height 16
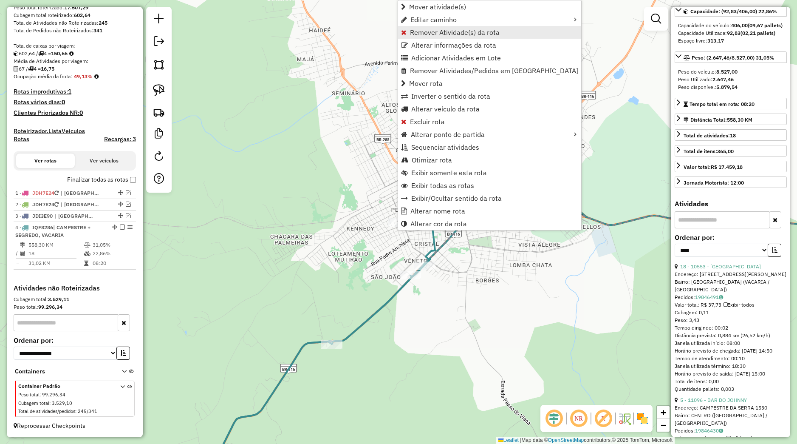
click at [426, 36] on span "Remover Atividade(s) da rota" at bounding box center [455, 32] width 90 height 7
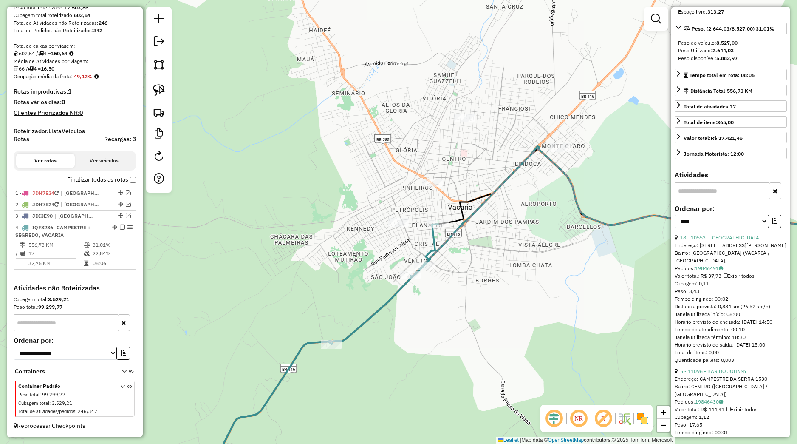
scroll to position [127, 0]
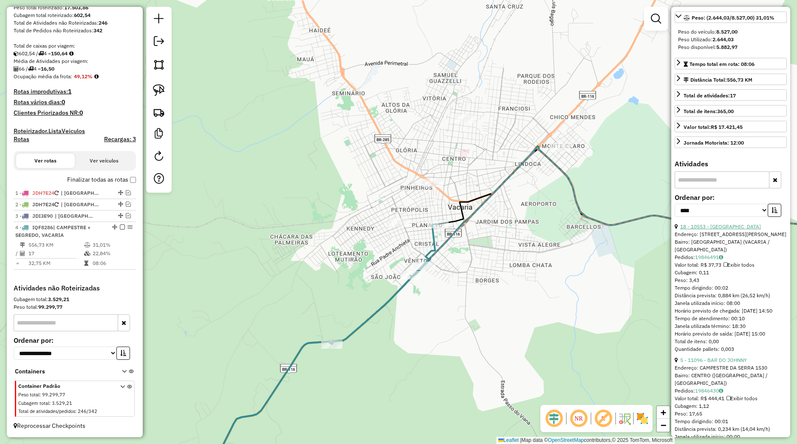
click at [708, 229] on link "18 - 10553 - [GEOGRAPHIC_DATA]" at bounding box center [720, 226] width 81 height 6
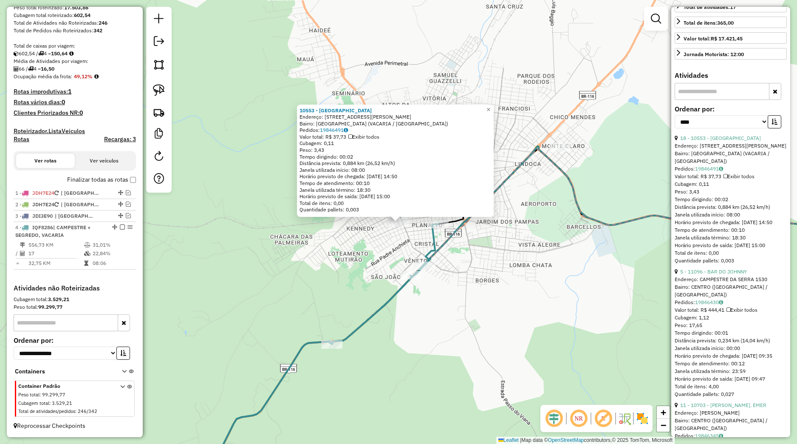
scroll to position [247, 0]
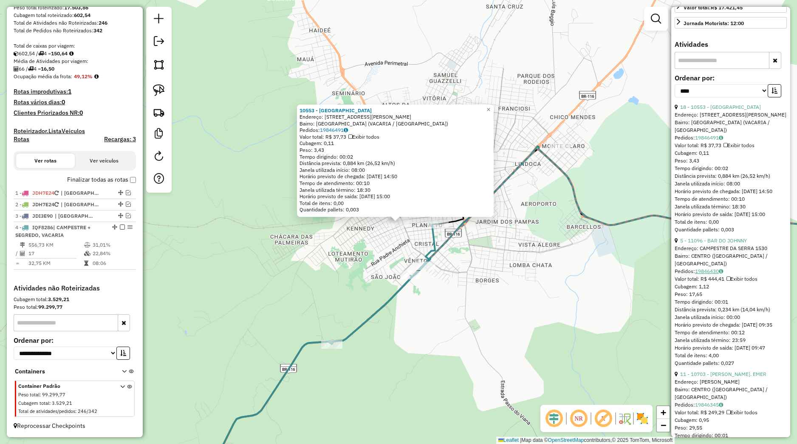
click at [702, 274] on link "19846430" at bounding box center [709, 271] width 28 height 6
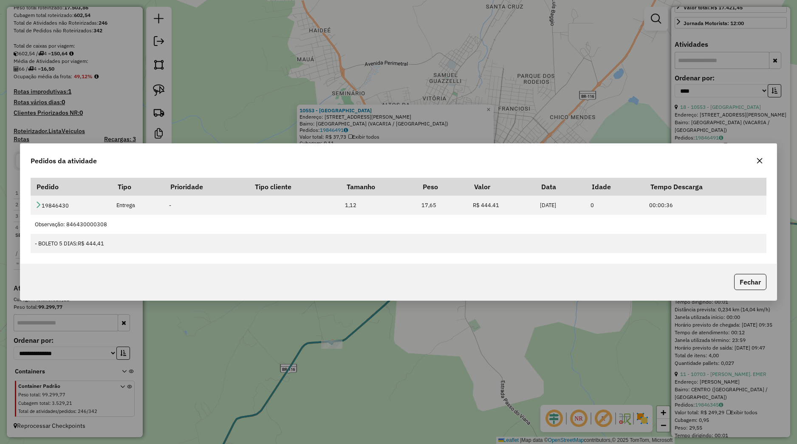
click at [755, 270] on div "Fechar" at bounding box center [398, 281] width 756 height 37
click at [746, 282] on button "Fechar" at bounding box center [750, 282] width 32 height 16
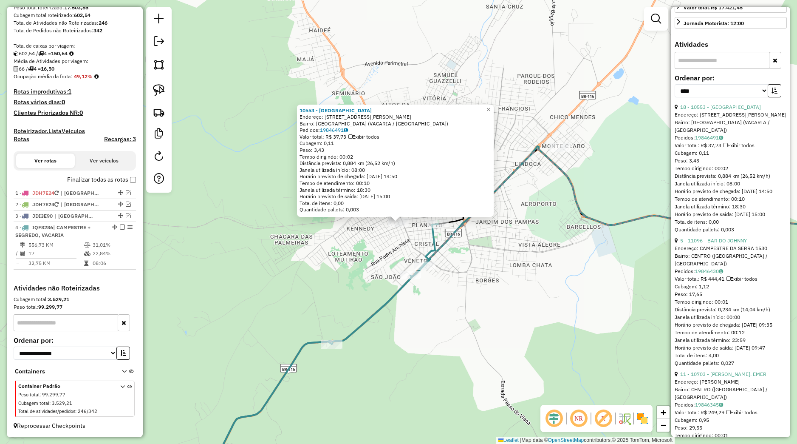
click at [538, 279] on div "10553 - HOTEL RODOVIARIA Endereço: [STREET_ADDRESS][PERSON_NAME]) [GEOGRAPHIC_D…" at bounding box center [398, 222] width 797 height 444
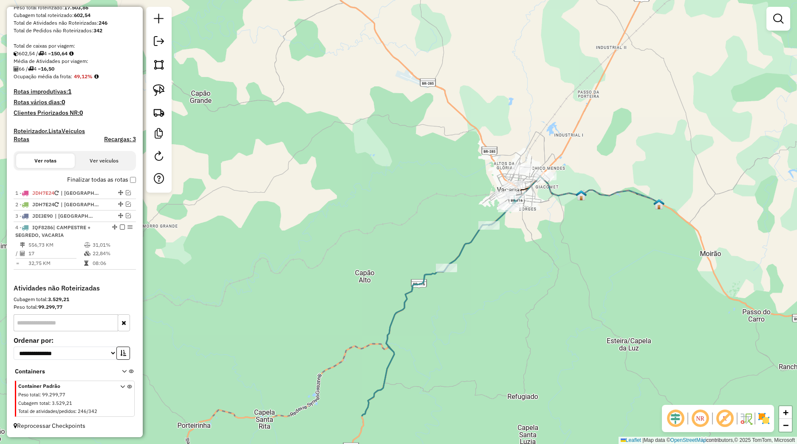
drag, startPoint x: 521, startPoint y: 365, endPoint x: 524, endPoint y: 250, distance: 115.6
click at [526, 255] on div "Janela de atendimento Grade de atendimento Capacidade Transportadoras Veículos …" at bounding box center [398, 222] width 797 height 444
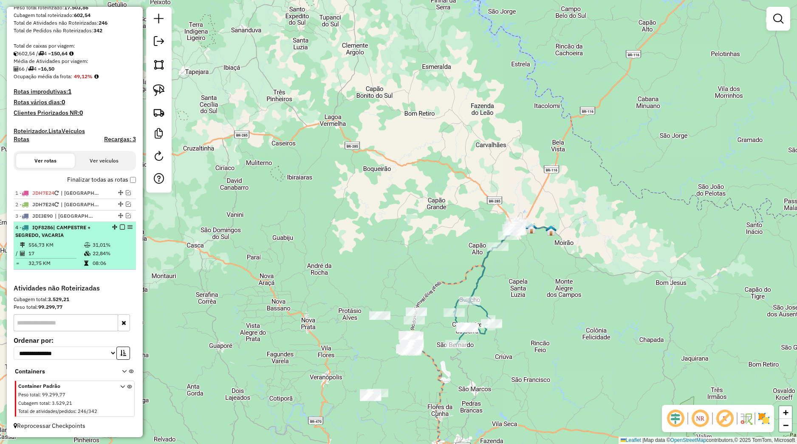
click at [120, 229] on em at bounding box center [122, 226] width 5 height 5
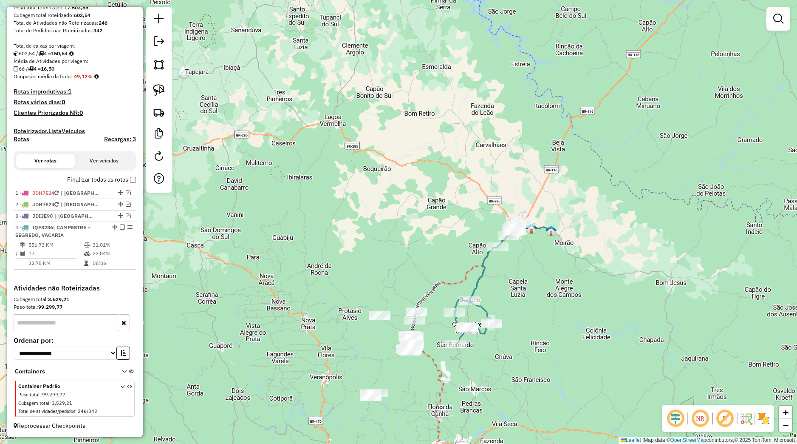
scroll to position [115, 0]
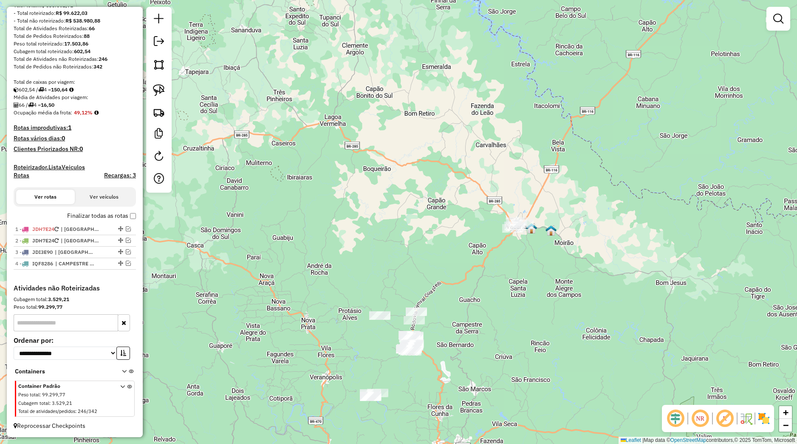
drag, startPoint x: 263, startPoint y: 229, endPoint x: 246, endPoint y: 179, distance: 53.2
click at [251, 190] on div "Janela de atendimento Grade de atendimento Capacidade Transportadoras Veículos …" at bounding box center [398, 222] width 797 height 444
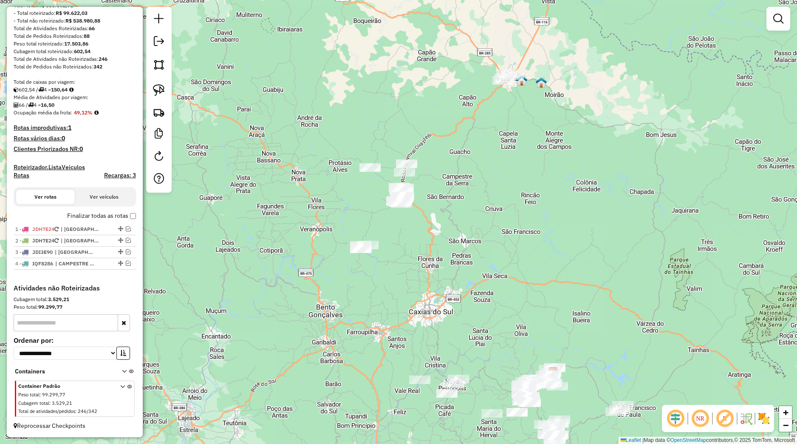
click at [162, 80] on div at bounding box center [158, 100] width 25 height 186
click at [161, 85] on img at bounding box center [159, 90] width 12 height 12
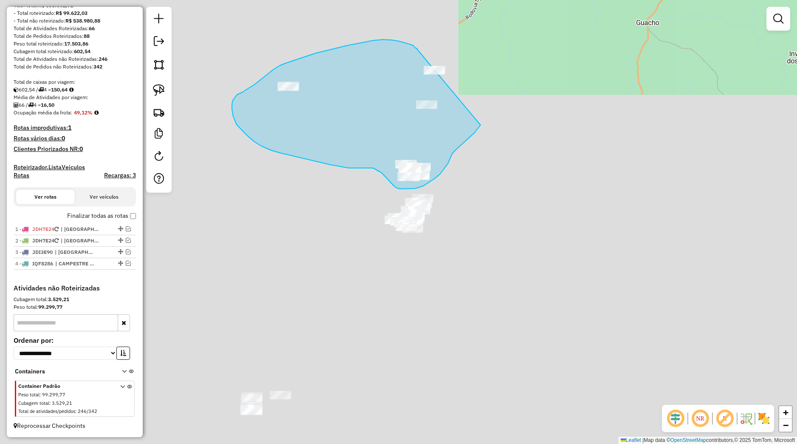
drag, startPoint x: 417, startPoint y: 48, endPoint x: 510, endPoint y: 79, distance: 97.6
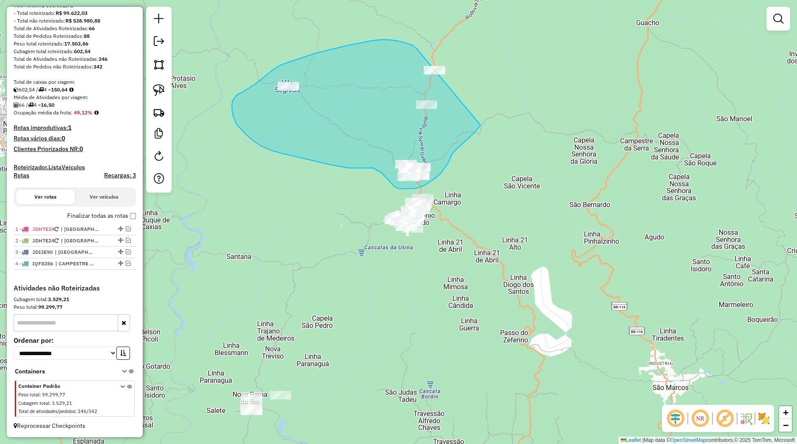
click at [510, 79] on div "Janela de atendimento Grade de atendimento Capacidade Transportadoras Veículos …" at bounding box center [398, 222] width 797 height 444
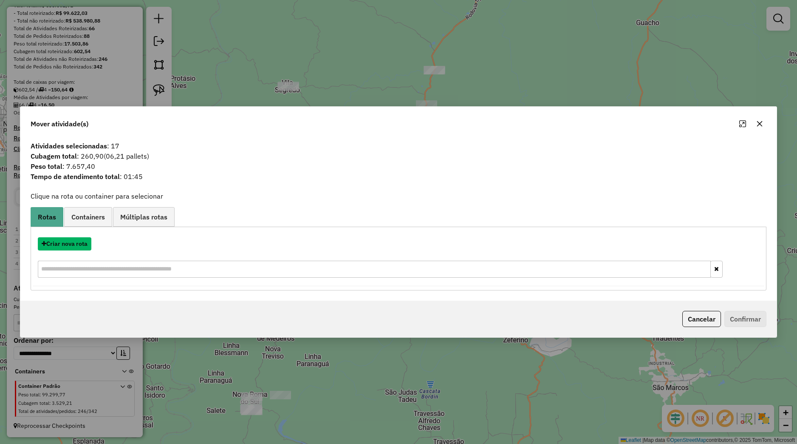
click at [80, 248] on button "Criar nova rota" at bounding box center [65, 243] width 54 height 13
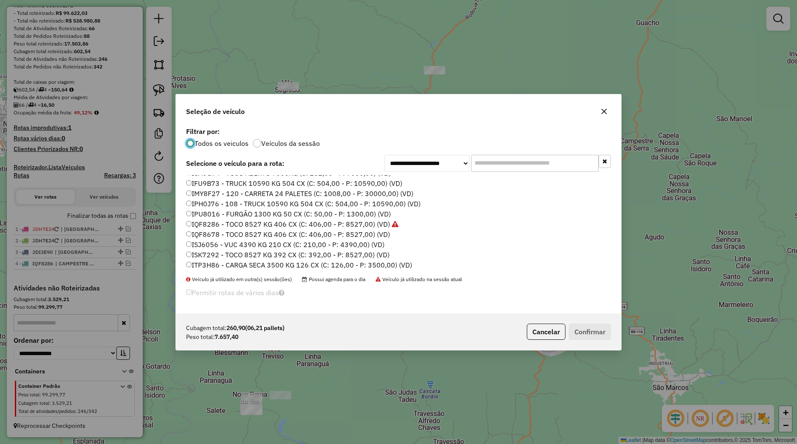
scroll to position [54, 0]
click at [219, 250] on label "IWX6J98 - TOCO 7600 KG 392 CX (C: 392,00 - P: 7600,00) (VD)" at bounding box center [288, 248] width 205 height 10
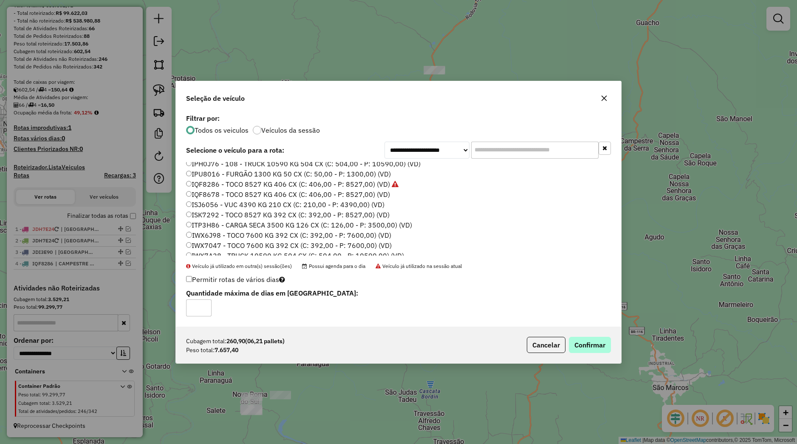
click at [580, 339] on div "Cubagem total: 260,90 (06,21 pallets) Peso total: 7.657,40 Cancelar Confirmar" at bounding box center [398, 344] width 445 height 37
click at [582, 342] on button "Confirmar" at bounding box center [590, 345] width 42 height 16
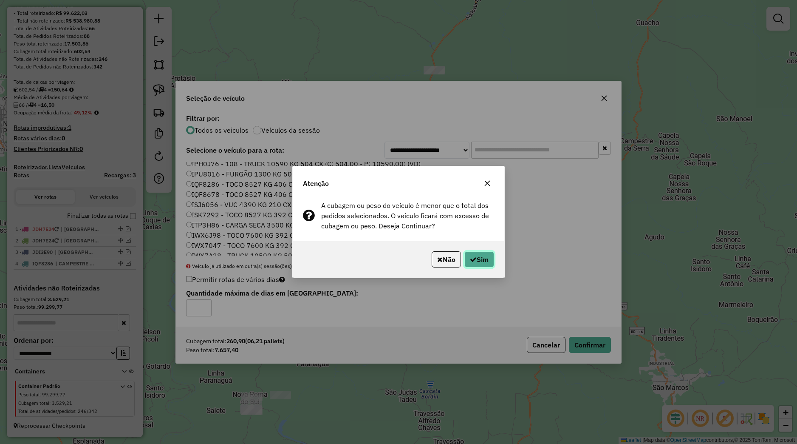
drag, startPoint x: 487, startPoint y: 260, endPoint x: 475, endPoint y: 260, distance: 11.5
click at [485, 260] on button "Sim" at bounding box center [479, 259] width 30 height 16
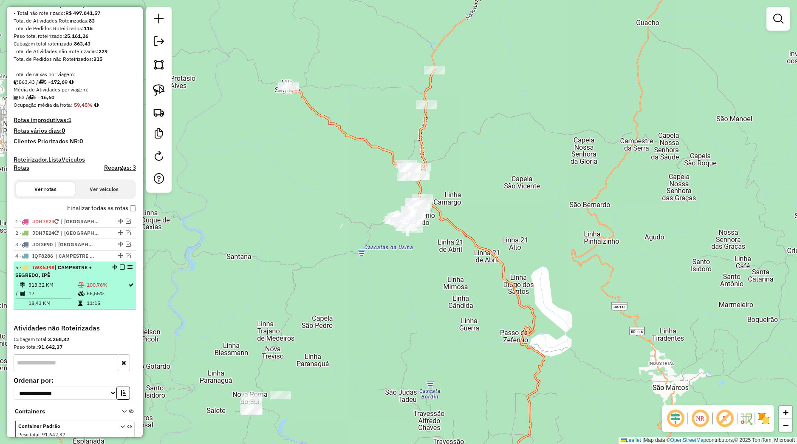
click at [120, 269] on em at bounding box center [122, 266] width 5 height 5
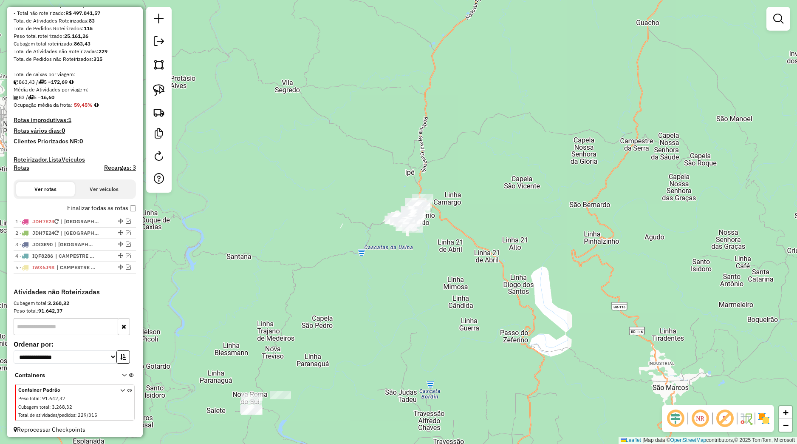
drag, startPoint x: 324, startPoint y: 263, endPoint x: 282, endPoint y: 162, distance: 110.1
click at [330, 207] on div "Janela de atendimento Grade de atendimento Capacidade Transportadoras Veículos …" at bounding box center [398, 222] width 797 height 444
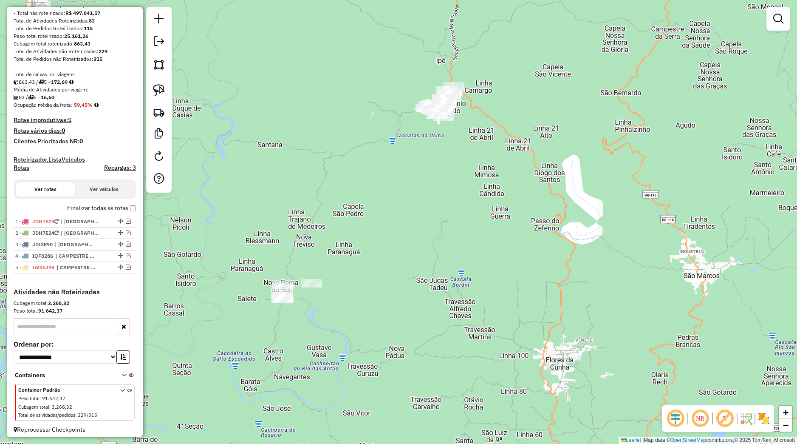
drag, startPoint x: 156, startPoint y: 86, endPoint x: 353, endPoint y: 122, distance: 200.5
click at [158, 87] on img at bounding box center [159, 90] width 12 height 12
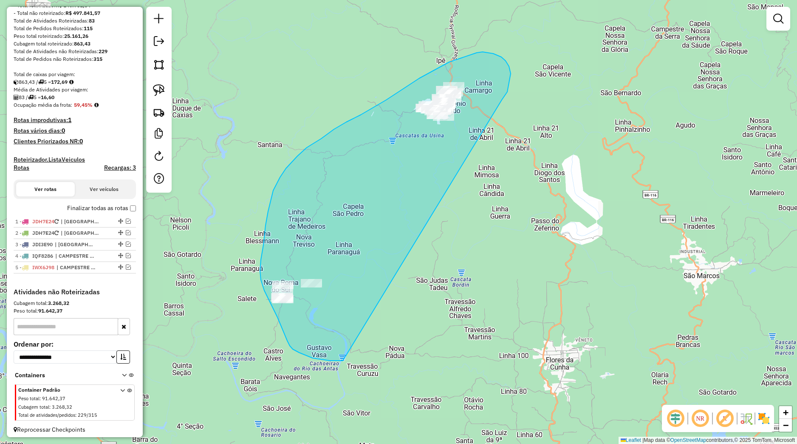
drag, startPoint x: 501, startPoint y: 57, endPoint x: 371, endPoint y: 351, distance: 321.5
click at [371, 351] on div "Janela de atendimento Grade de atendimento Capacidade Transportadoras Veículos …" at bounding box center [398, 222] width 797 height 444
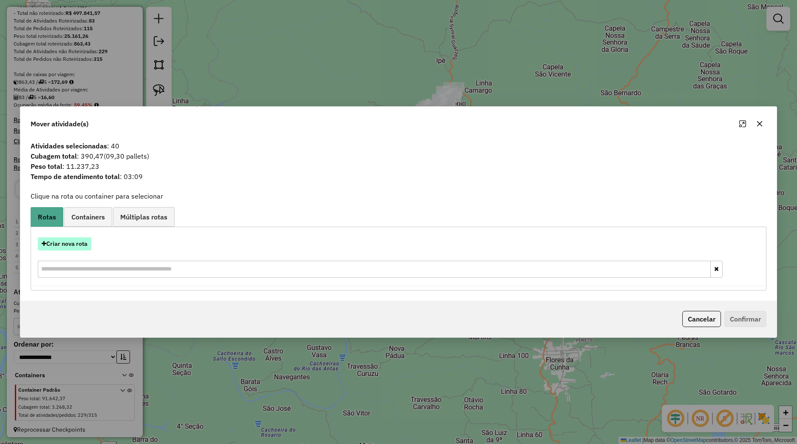
click at [85, 245] on button "Criar nova rota" at bounding box center [65, 243] width 54 height 13
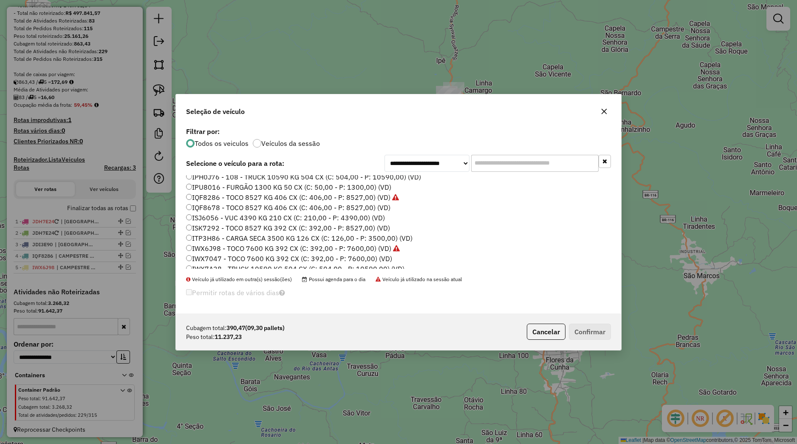
click at [220, 260] on label "IWX7047 - TOCO 7600 KG 392 CX (C: 392,00 - P: 7600,00) (VD)" at bounding box center [289, 258] width 206 height 10
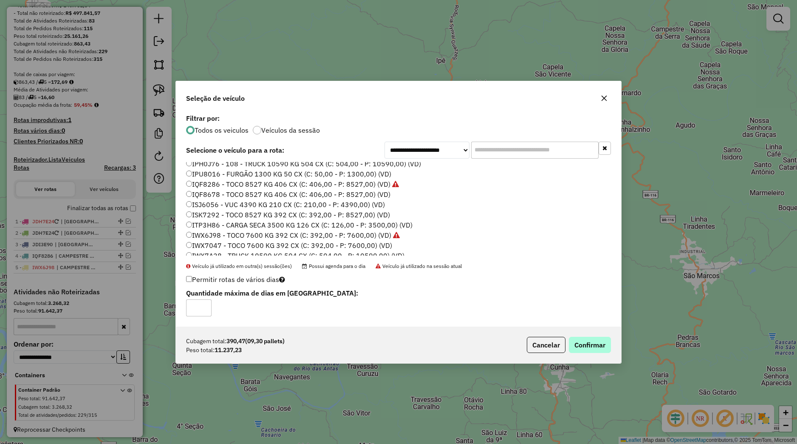
click at [598, 338] on div "Cubagem total: 390,47 (09,30 pallets) Peso total: 11.237,23 Cancelar Confirmar" at bounding box center [398, 344] width 445 height 37
click at [595, 343] on button "Confirmar" at bounding box center [590, 345] width 42 height 16
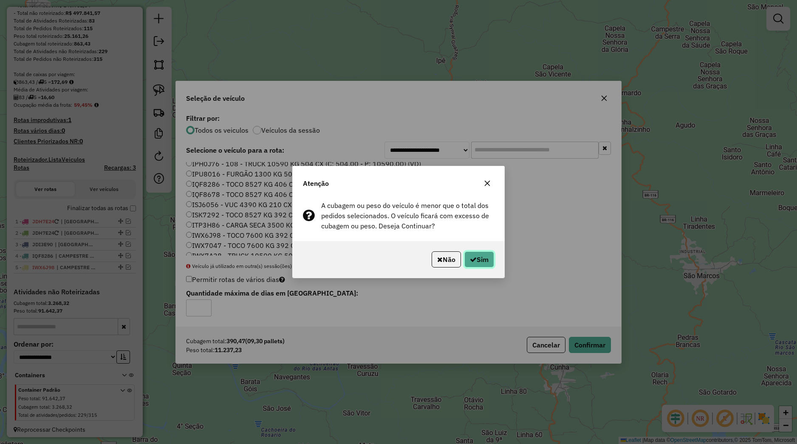
click at [487, 260] on button "Sim" at bounding box center [479, 259] width 30 height 16
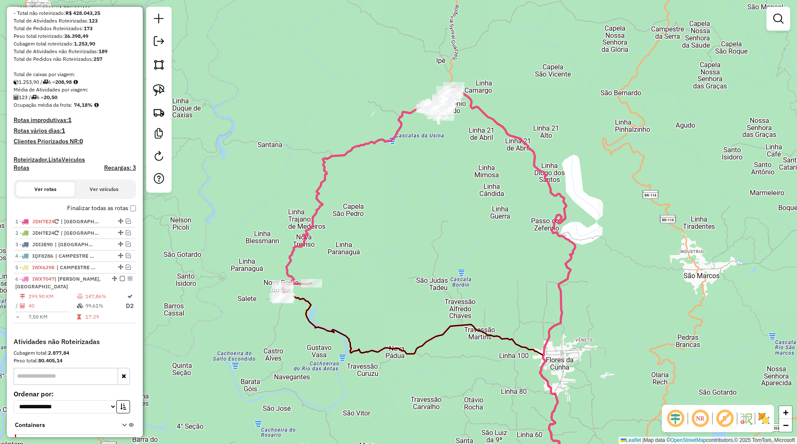
select select "*********"
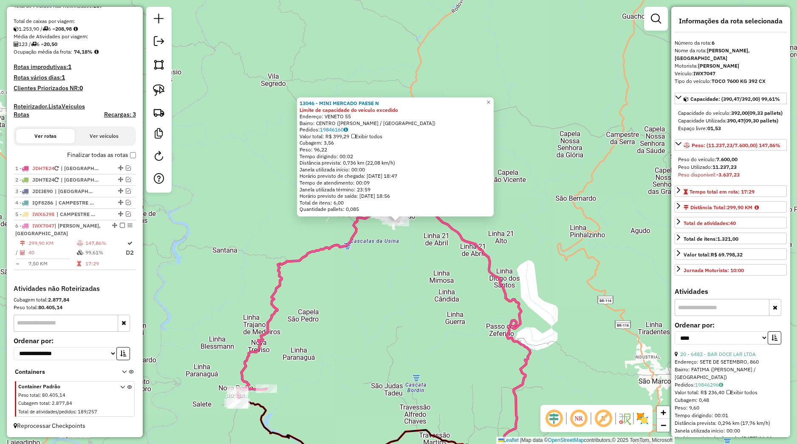
scroll to position [176, 0]
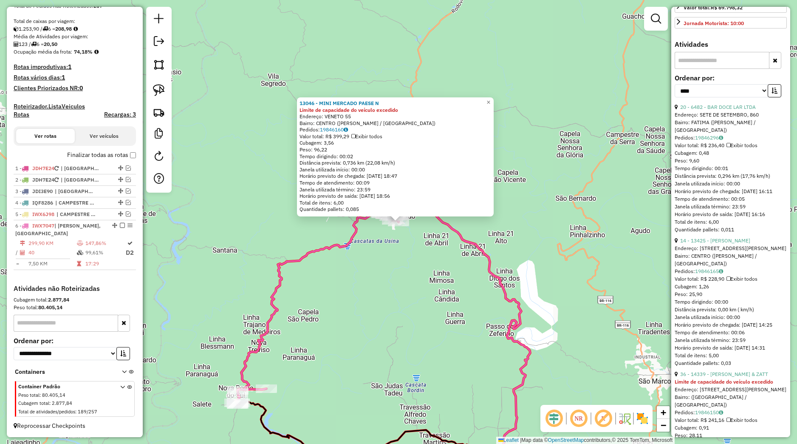
click at [715, 134] on div "Bairro: FATIMA ([PERSON_NAME] / [GEOGRAPHIC_DATA])" at bounding box center [731, 126] width 112 height 15
click at [715, 141] on link "19846296" at bounding box center [709, 137] width 28 height 6
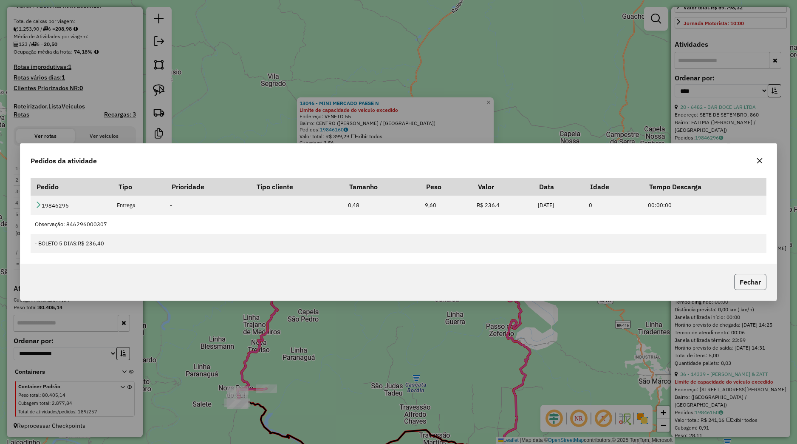
click at [751, 280] on button "Fechar" at bounding box center [750, 282] width 32 height 16
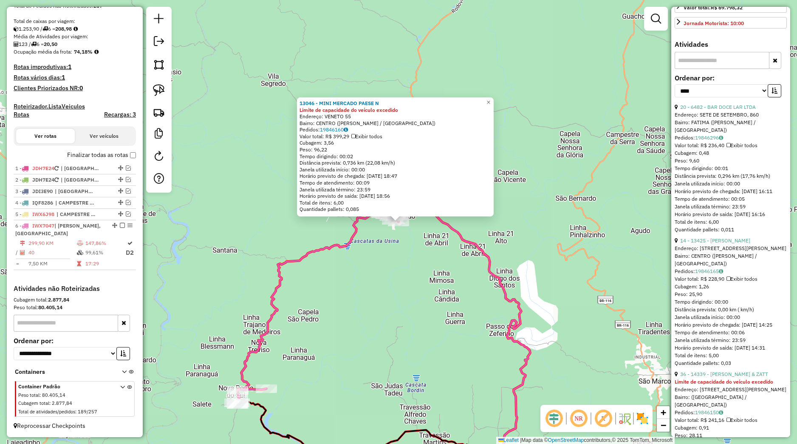
click at [768, 103] on div "**********" at bounding box center [731, 89] width 112 height 28
click at [768, 97] on button "button" at bounding box center [775, 90] width 14 height 13
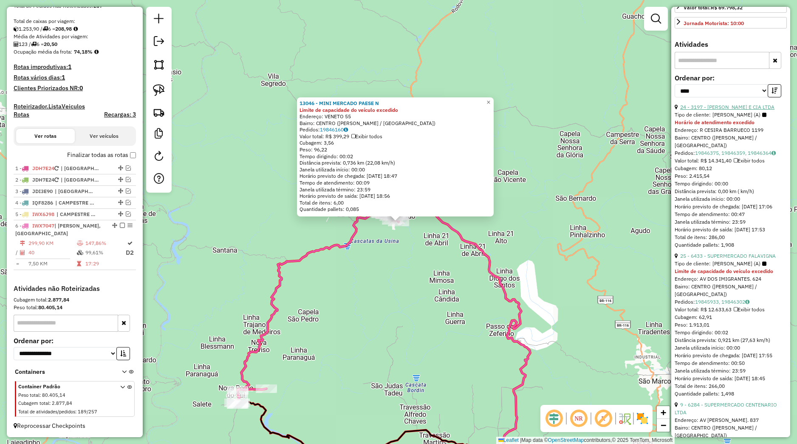
click at [744, 110] on link "24 - 3197 - [PERSON_NAME] E CIA LTDA" at bounding box center [727, 107] width 94 height 6
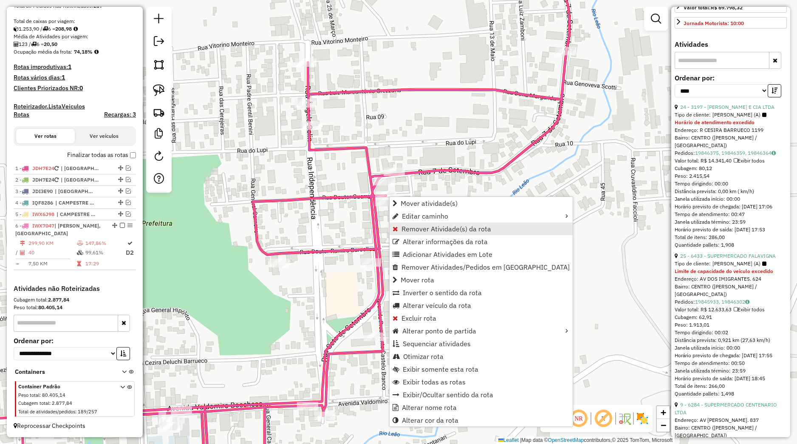
click at [406, 229] on span "Remover Atividade(s) da rota" at bounding box center [447, 228] width 90 height 7
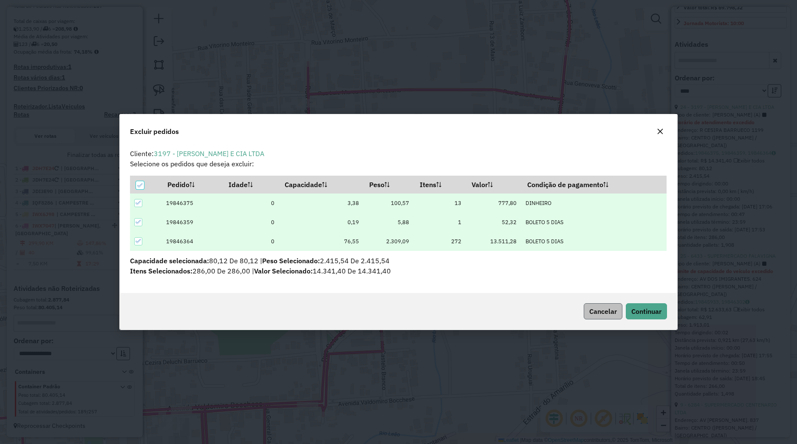
scroll to position [5, 3]
click at [633, 308] on span "Continuar" at bounding box center [646, 311] width 30 height 8
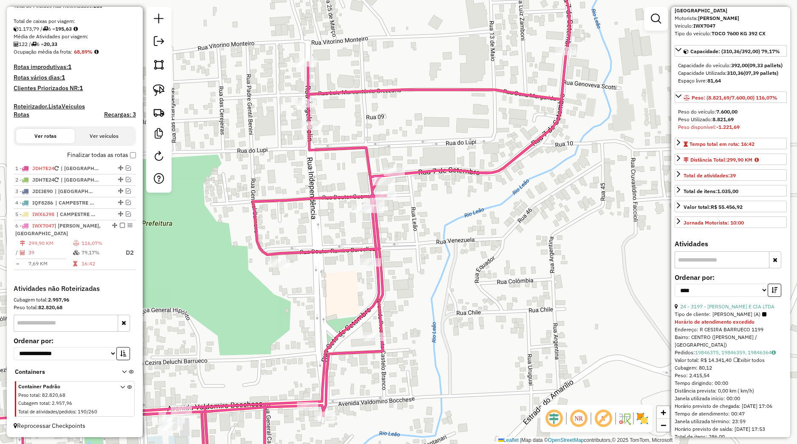
scroll to position [88, 0]
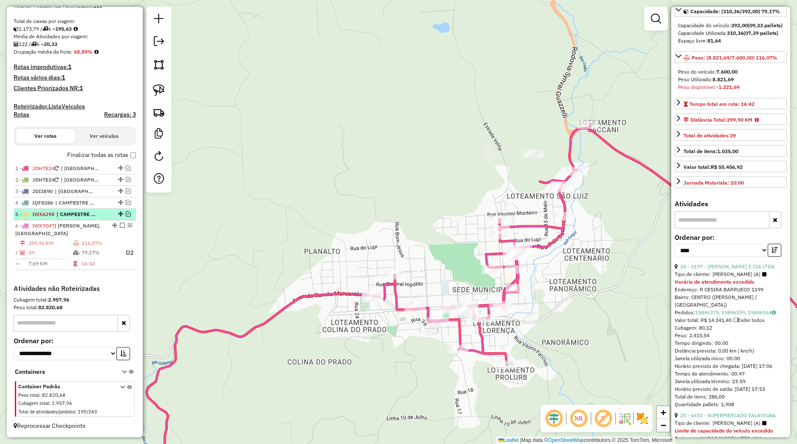
click at [87, 215] on span "| CAMPESTRE + SEGREDO, IPÊ" at bounding box center [76, 214] width 39 height 8
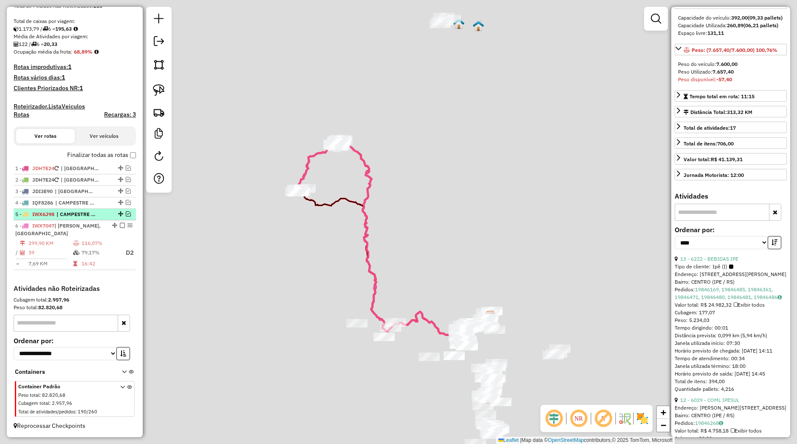
scroll to position [80, 0]
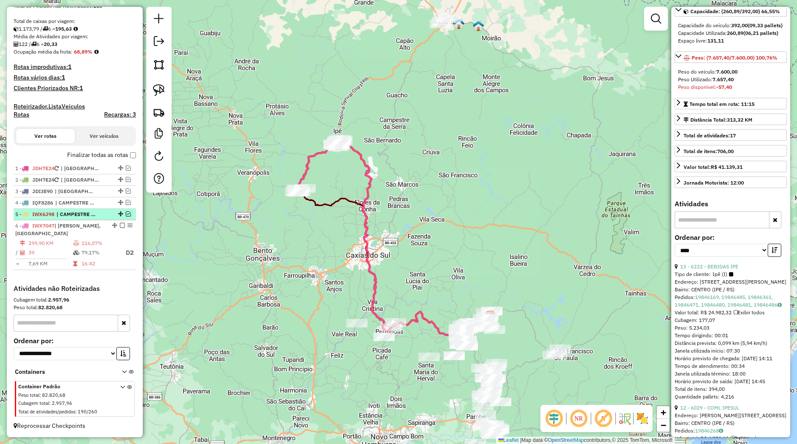
click at [126, 212] on em at bounding box center [128, 213] width 5 height 5
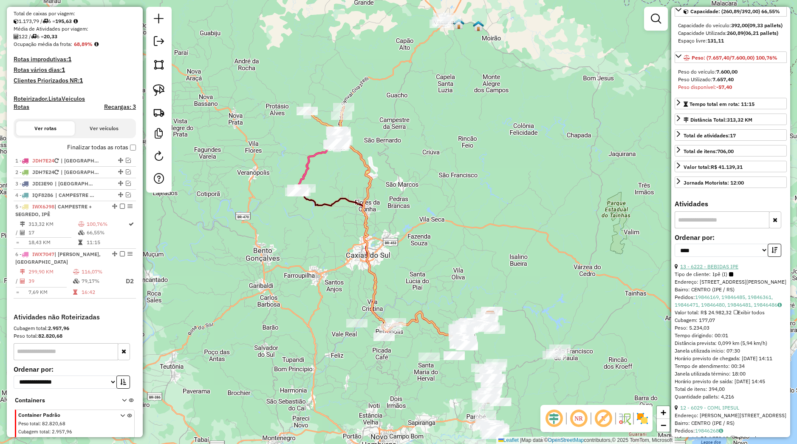
click at [691, 269] on link "13 - 6222 - BEBIDAS IPE" at bounding box center [709, 266] width 58 height 6
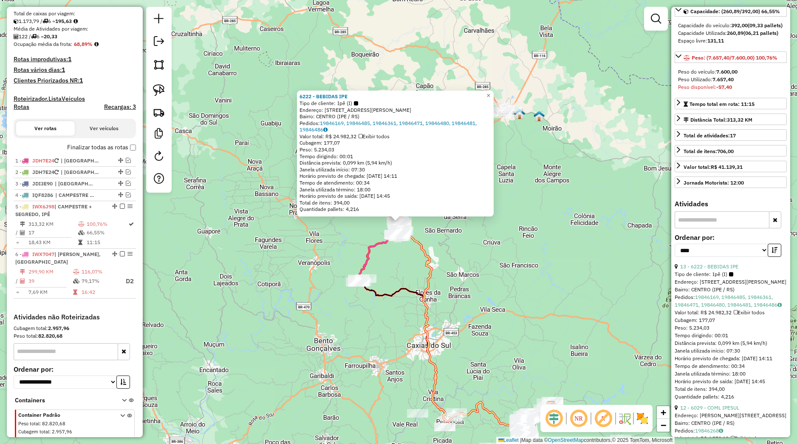
click at [443, 237] on div "6222 - BEBIDAS IPE Tipo de cliente: Ipê (I) Endereço: CEL [PERSON_NAME], 374 Ba…" at bounding box center [398, 222] width 797 height 444
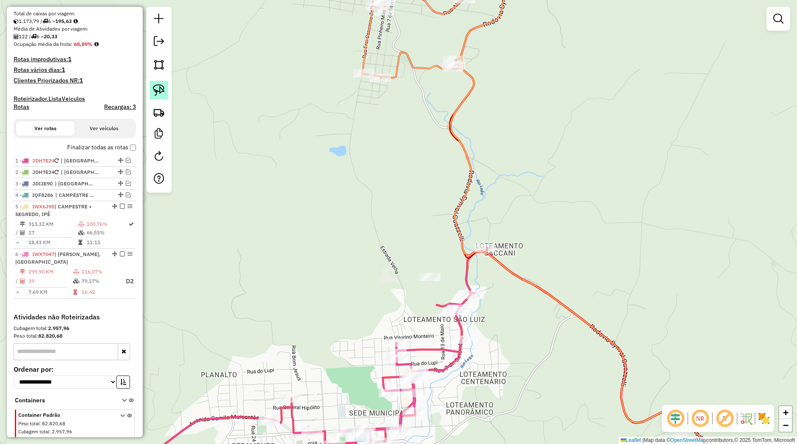
click at [152, 93] on link at bounding box center [159, 90] width 19 height 19
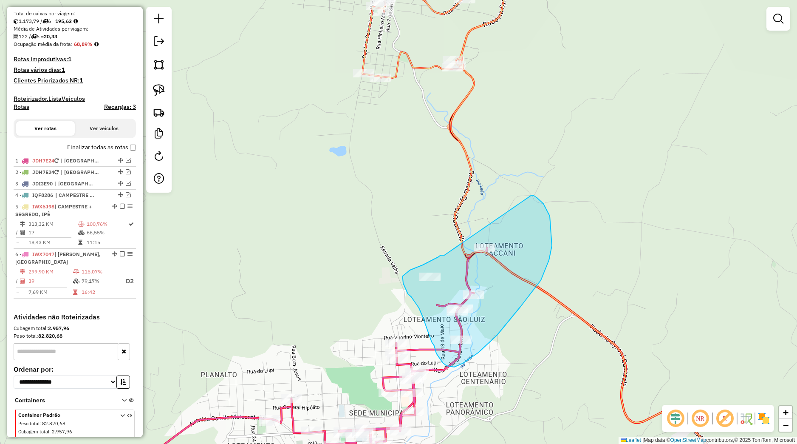
drag, startPoint x: 444, startPoint y: 255, endPoint x: 532, endPoint y: 195, distance: 105.7
click at [532, 195] on div "Janela de atendimento Grade de atendimento Capacidade Transportadoras Veículos …" at bounding box center [398, 222] width 797 height 444
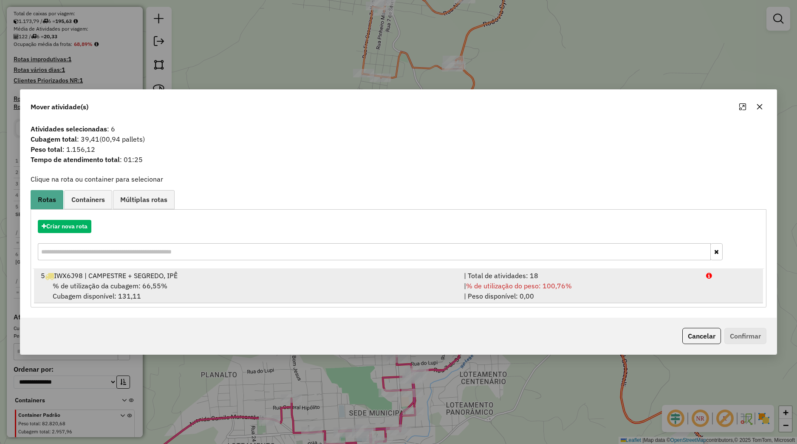
click at [351, 292] on div "% de utilização da cubagem: 66,55% Cubagem disponível: 131,11" at bounding box center [247, 290] width 423 height 20
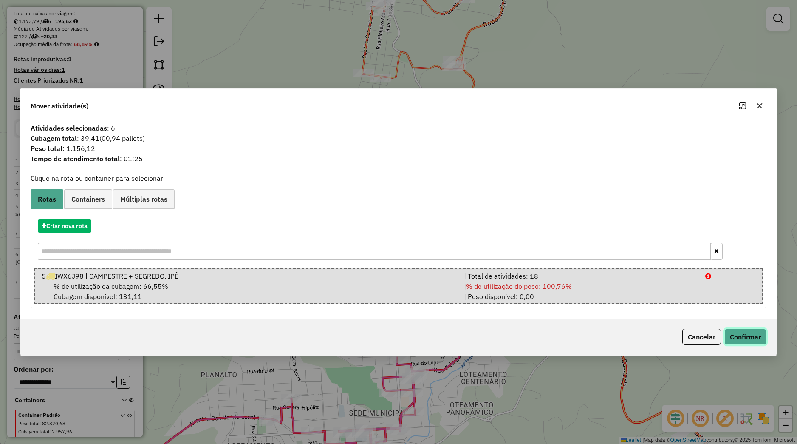
click at [744, 334] on button "Confirmar" at bounding box center [746, 336] width 42 height 16
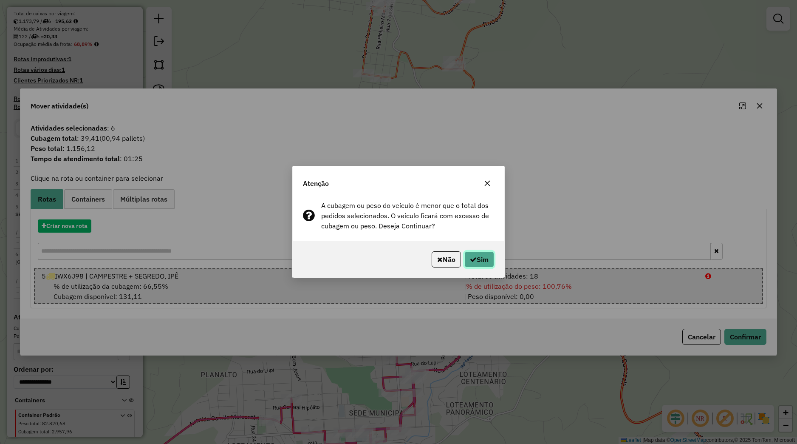
click at [470, 261] on icon "button" at bounding box center [473, 259] width 7 height 7
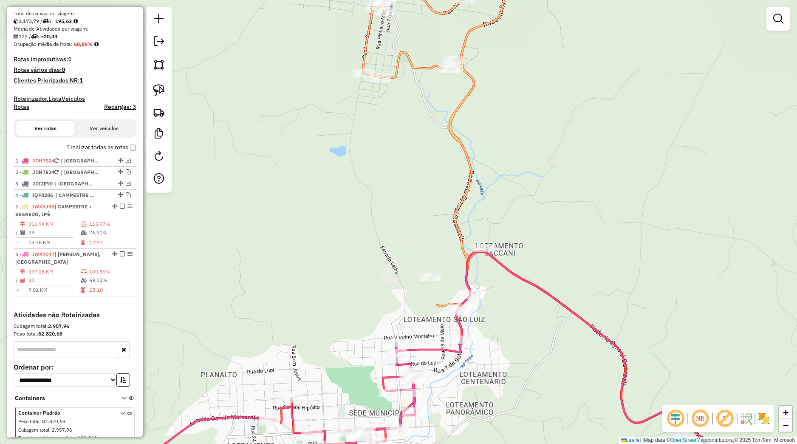
select select "*********"
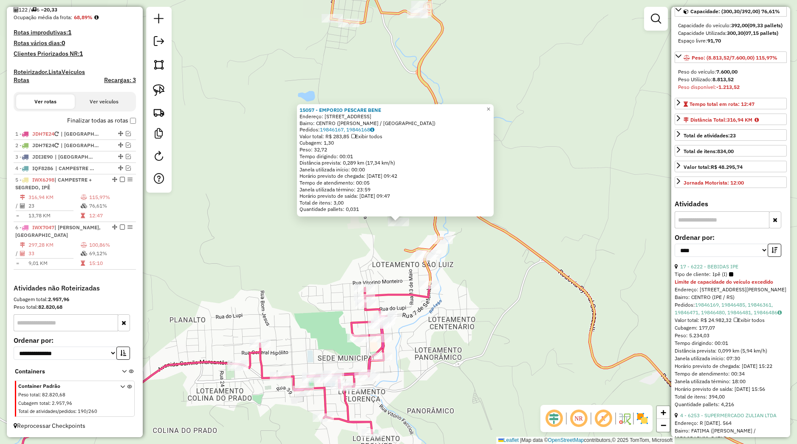
click at [486, 321] on div "15057 - EMPORIO PESCARE BENE Endereço: [STREET_ADDRESS][PERSON_NAME] Pedidos: 1…" at bounding box center [398, 222] width 797 height 444
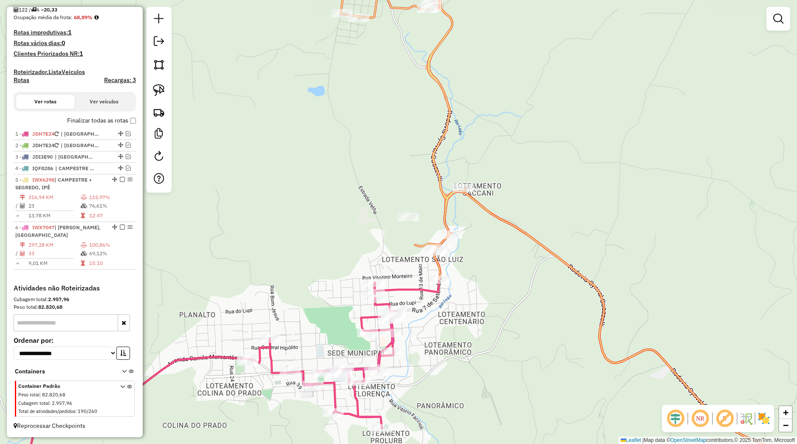
drag, startPoint x: 486, startPoint y: 321, endPoint x: 544, endPoint y: 269, distance: 78.5
click at [562, 280] on div "Janela de atendimento Grade de atendimento Capacidade Transportadoras Veículos …" at bounding box center [398, 222] width 797 height 444
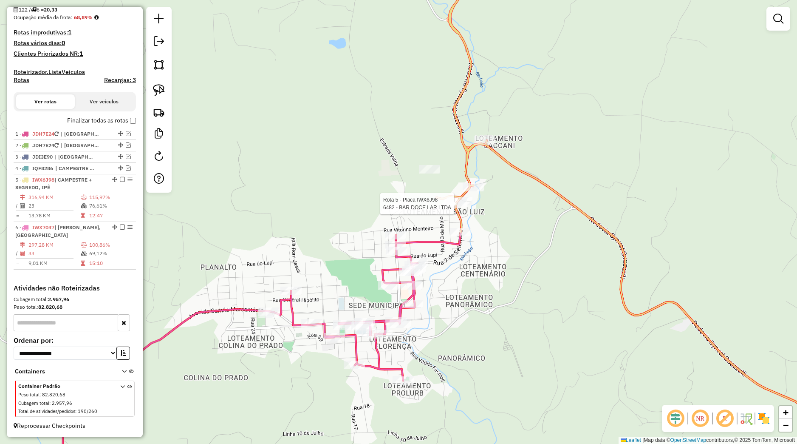
select select "*********"
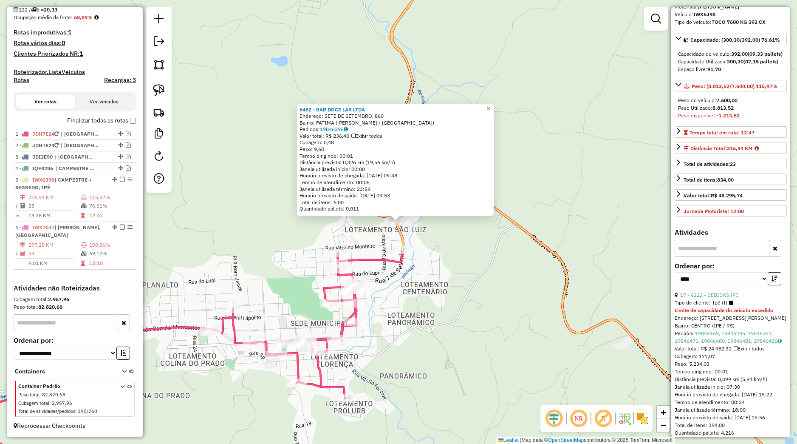
scroll to position [79, 0]
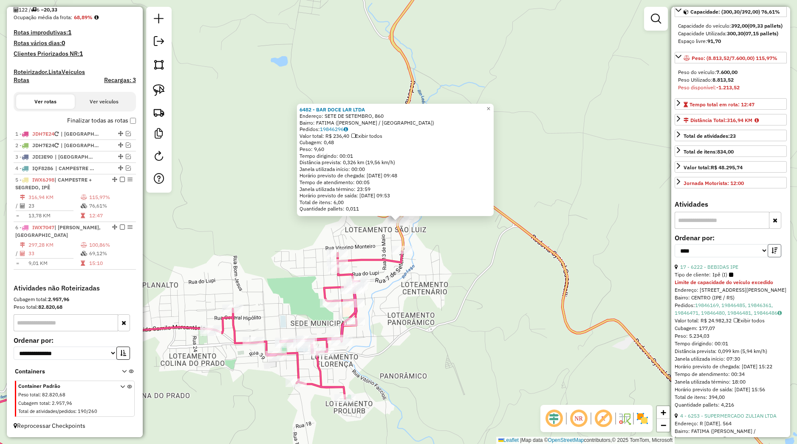
click at [768, 257] on button "button" at bounding box center [775, 250] width 14 height 13
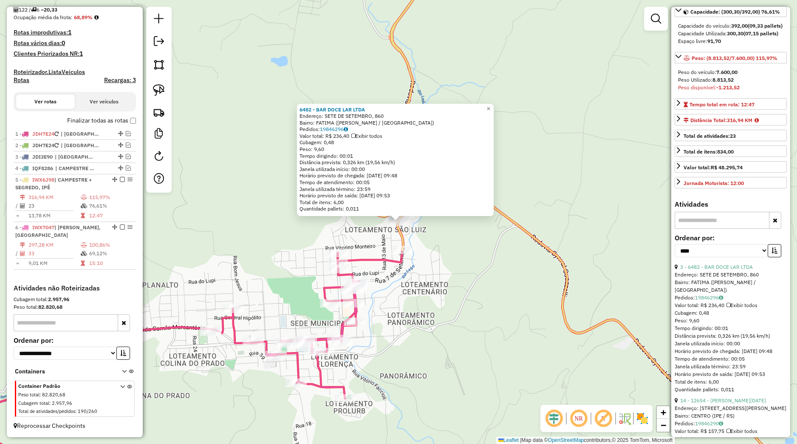
click at [319, 296] on div "Rota 6 - Placa IWX7047 15005 - LA FARINA PIZZARIA 6482 - BAR DOCE LAR LTDA Ende…" at bounding box center [398, 222] width 797 height 444
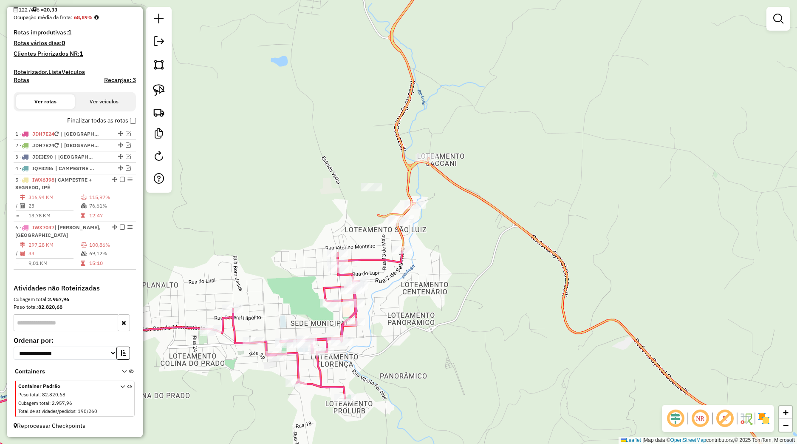
drag, startPoint x: 92, startPoint y: 182, endPoint x: 194, endPoint y: 201, distance: 103.7
click at [92, 182] on span "| CAMPESTRE + SEGREDO, IPÊ" at bounding box center [53, 183] width 76 height 14
select select "*********"
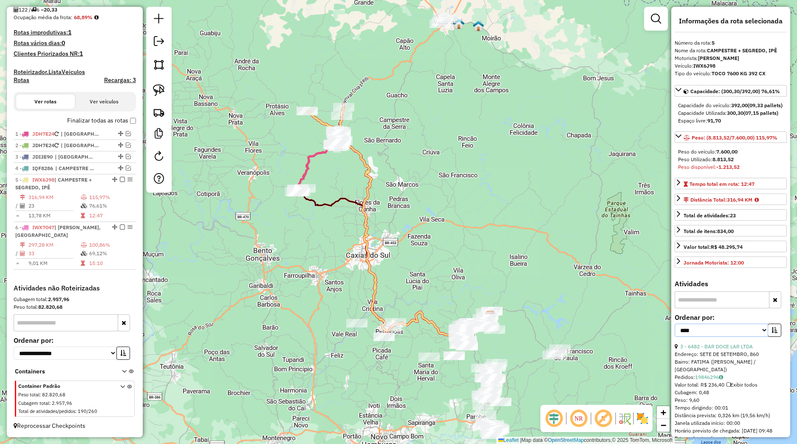
click at [675, 323] on select "**********" at bounding box center [721, 329] width 93 height 13
click at [772, 333] on icon "button" at bounding box center [775, 330] width 6 height 6
click at [306, 184] on icon at bounding box center [318, 167] width 41 height 50
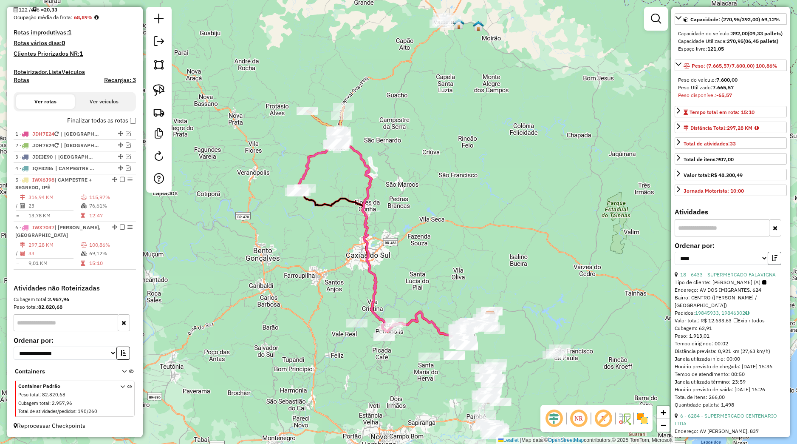
click at [770, 265] on button "button" at bounding box center [775, 258] width 14 height 13
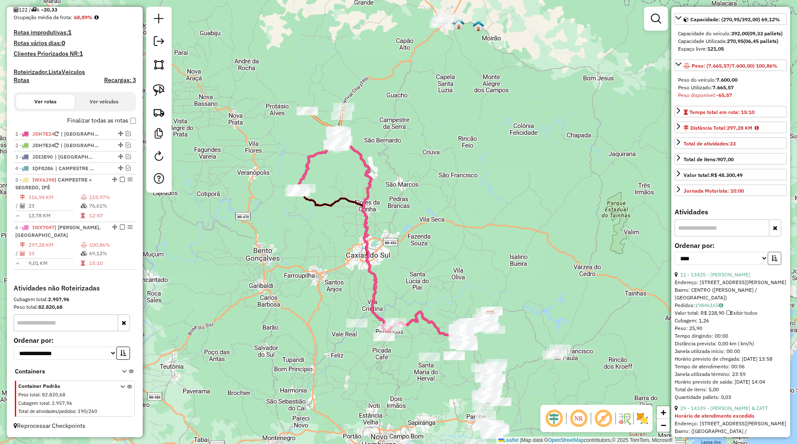
click at [770, 265] on button "button" at bounding box center [775, 258] width 14 height 13
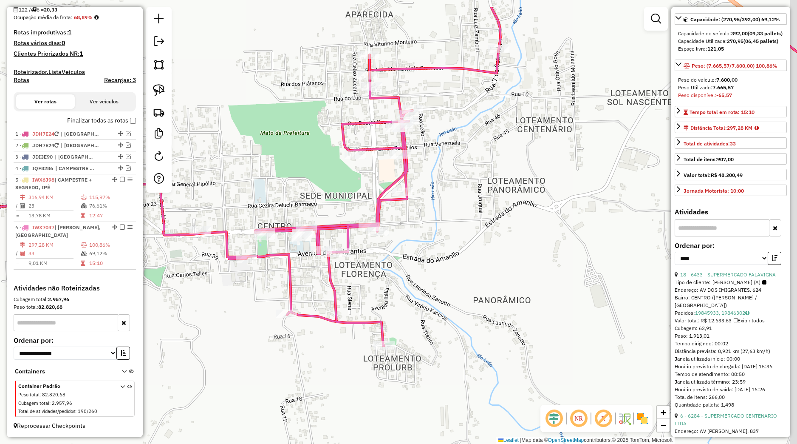
drag, startPoint x: 512, startPoint y: 126, endPoint x: 504, endPoint y: 171, distance: 45.3
click at [504, 171] on div "Janela de atendimento Grade de atendimento Capacidade Transportadoras Veículos …" at bounding box center [398, 222] width 797 height 444
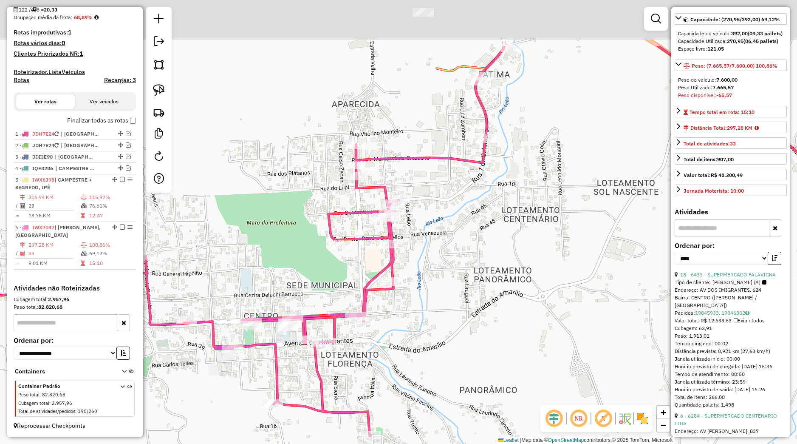
drag, startPoint x: 467, startPoint y: 187, endPoint x: 462, endPoint y: 200, distance: 13.6
click at [462, 200] on div "Janela de atendimento Grade de atendimento Capacidade Transportadoras Veículos …" at bounding box center [398, 222] width 797 height 444
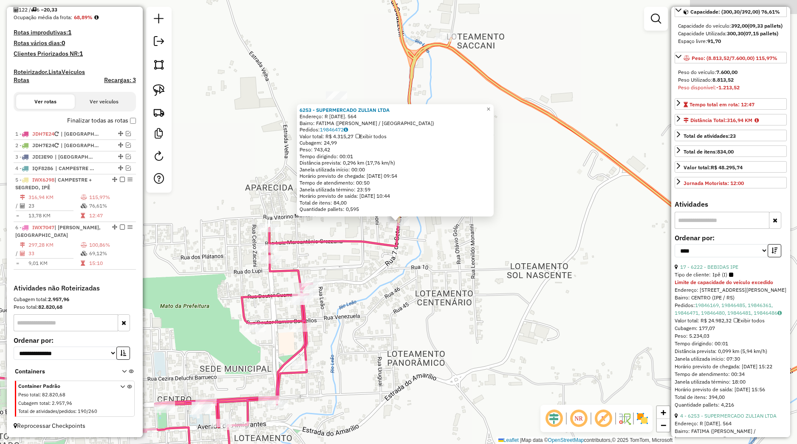
scroll to position [72, 0]
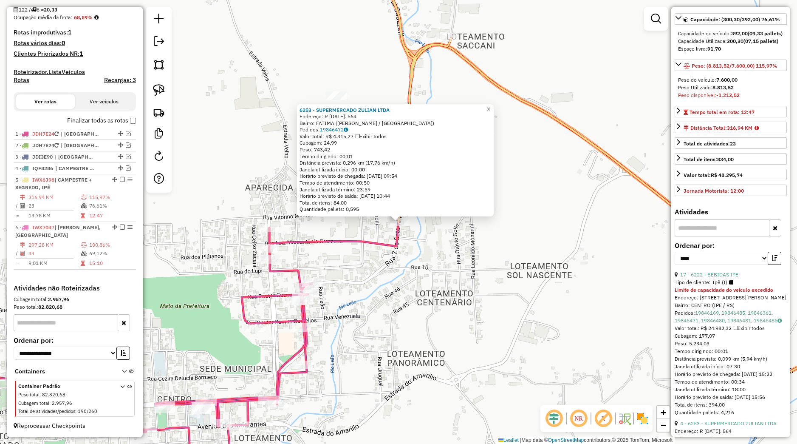
click at [504, 239] on div "6253 - SUPERMERCADO ZULIAN LTDA Endereço: R [DATE]. 564 Bairro: FATIMA ([PERSON…" at bounding box center [398, 222] width 797 height 444
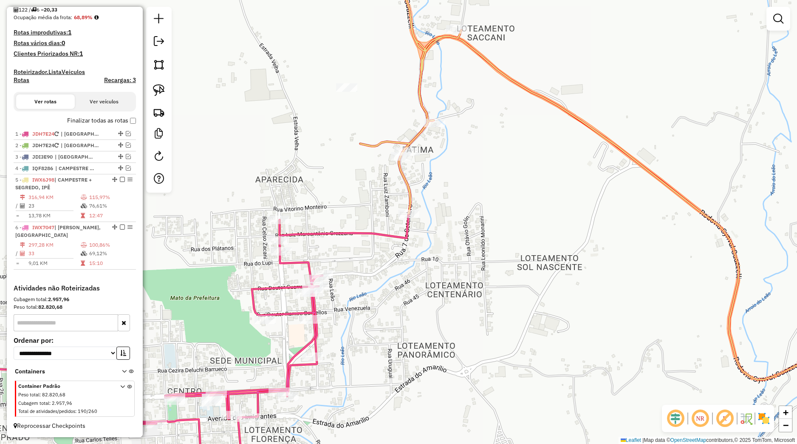
drag, startPoint x: 363, startPoint y: 308, endPoint x: 355, endPoint y: 292, distance: 18.1
click at [362, 300] on div "Janela de atendimento Grade de atendimento Capacidade Transportadoras Veículos …" at bounding box center [398, 222] width 797 height 444
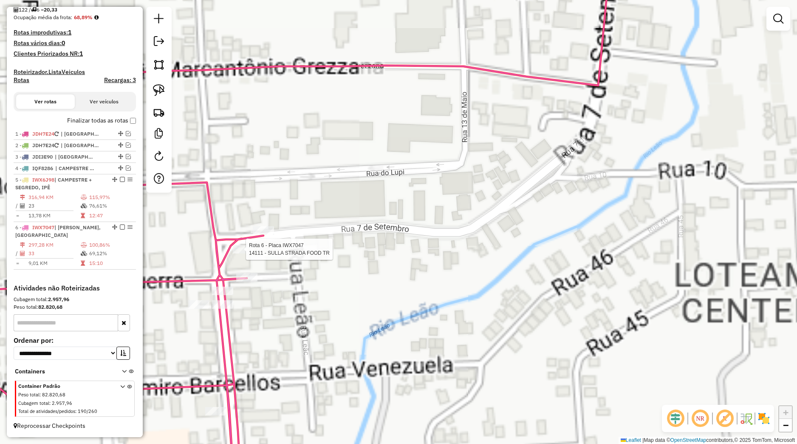
click at [297, 229] on div "Rota 6 - Placa IWX7047 14111 - SULLA STRADA FOOD TR Janela de atendimento Grade…" at bounding box center [398, 222] width 797 height 444
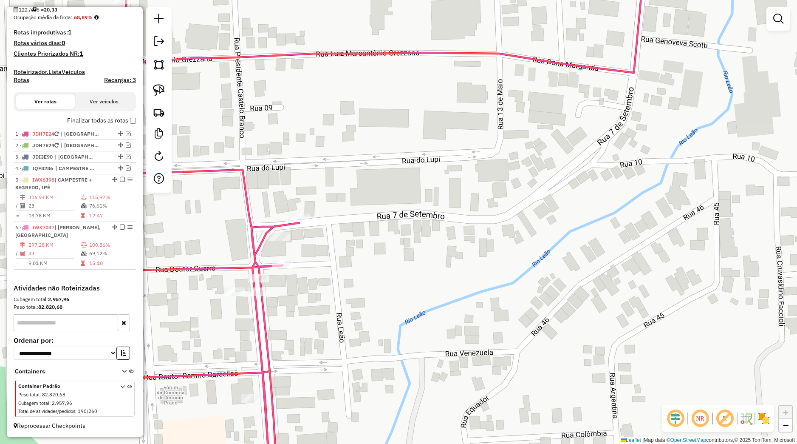
drag, startPoint x: 393, startPoint y: 265, endPoint x: 416, endPoint y: 247, distance: 28.8
click at [416, 247] on div "Rota 6 - Placa IWX7047 5485 - BAR ARMAZEM MARILIA Janela de atendimento Grade d…" at bounding box center [398, 222] width 797 height 444
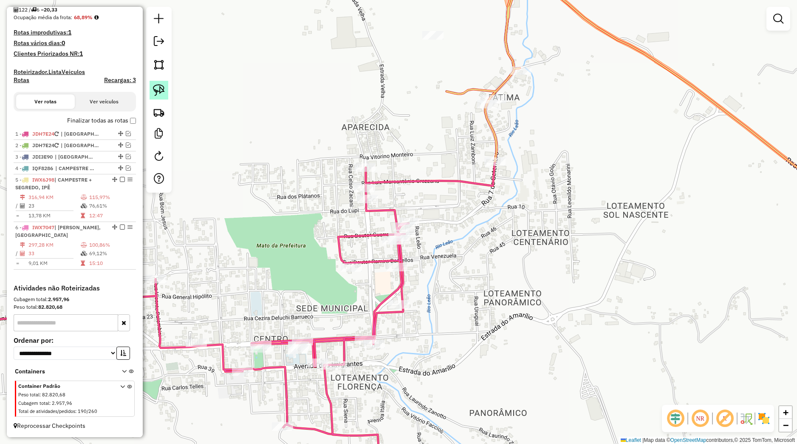
click at [162, 89] on img at bounding box center [159, 90] width 12 height 12
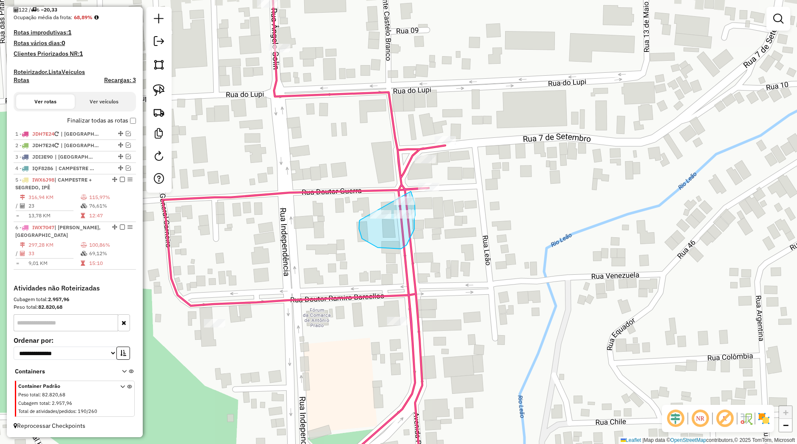
drag, startPoint x: 359, startPoint y: 229, endPoint x: 392, endPoint y: 178, distance: 60.5
click at [392, 178] on div "Janela de atendimento Grade de atendimento Capacidade Transportadoras Veículos …" at bounding box center [398, 222] width 797 height 444
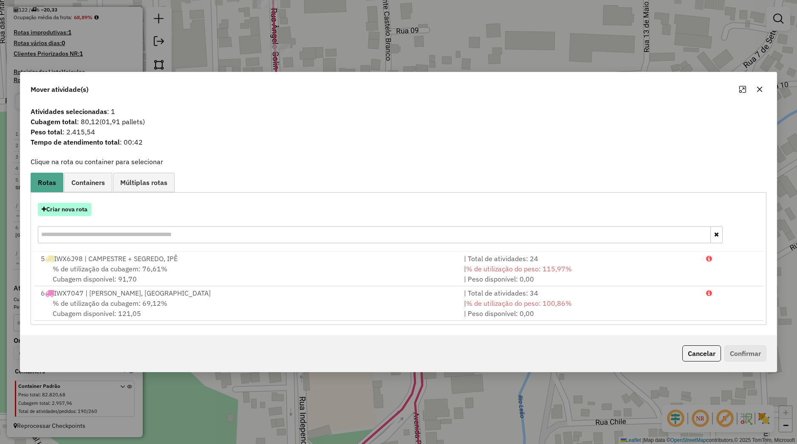
click at [90, 212] on button "Criar nova rota" at bounding box center [65, 209] width 54 height 13
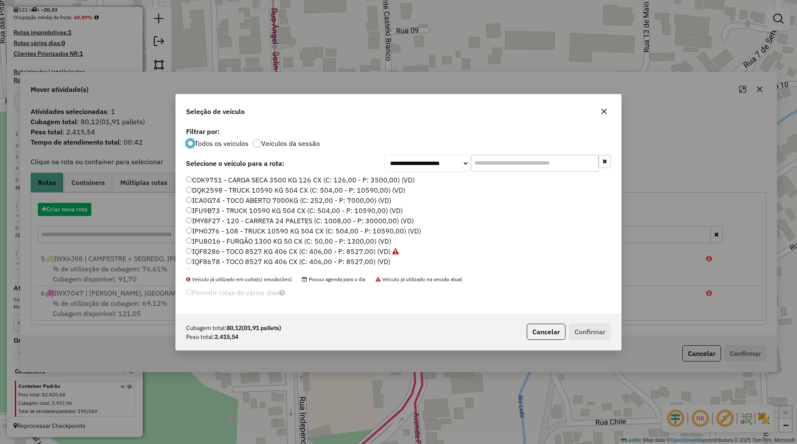
scroll to position [5, 3]
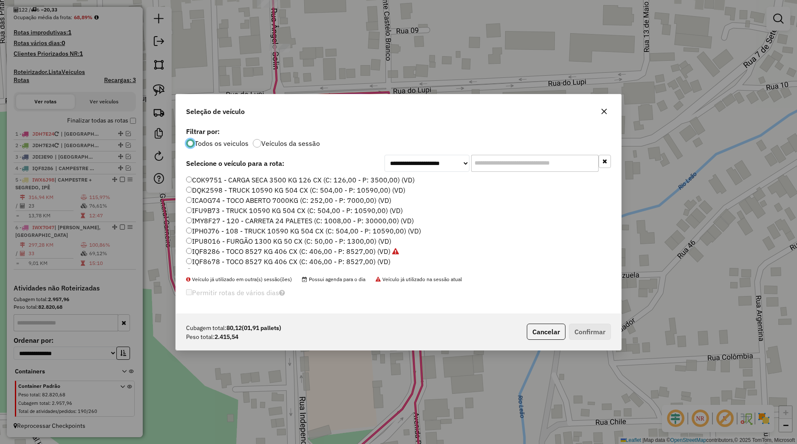
click at [243, 252] on label "IQF8286 - TOCO 8527 KG 406 CX (C: 406,00 - P: 8527,00) (VD)" at bounding box center [292, 251] width 213 height 10
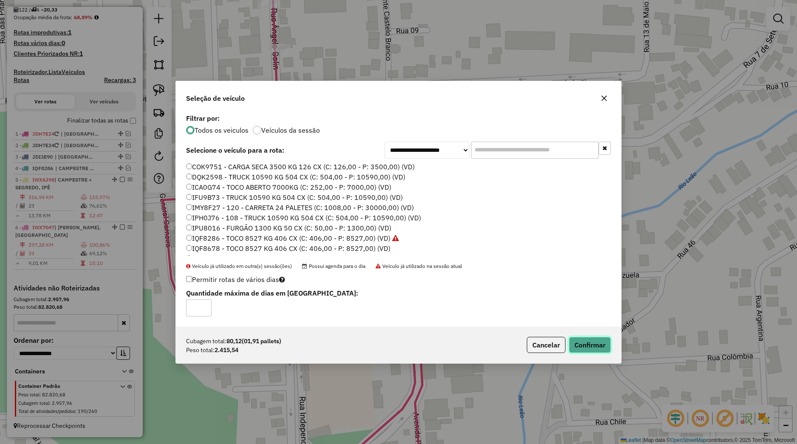
click at [606, 346] on button "Confirmar" at bounding box center [590, 345] width 42 height 16
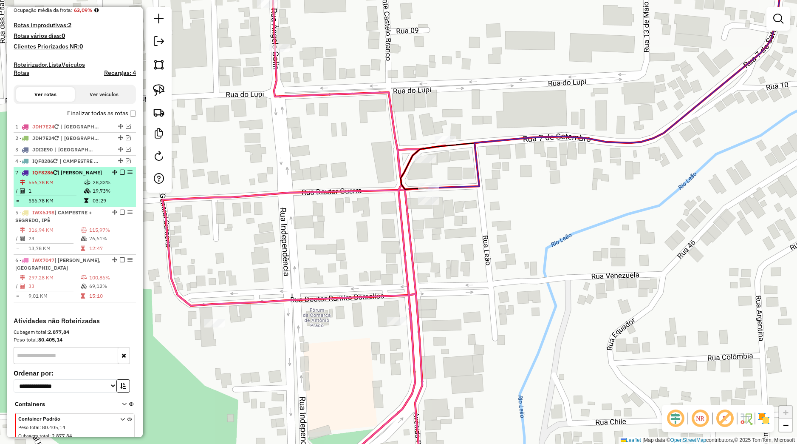
drag, startPoint x: 105, startPoint y: 276, endPoint x: 86, endPoint y: 188, distance: 89.7
click at [86, 176] on div "7 - IQF8286 | [PERSON_NAME]" at bounding box center [74, 173] width 119 height 8
select select "*********"
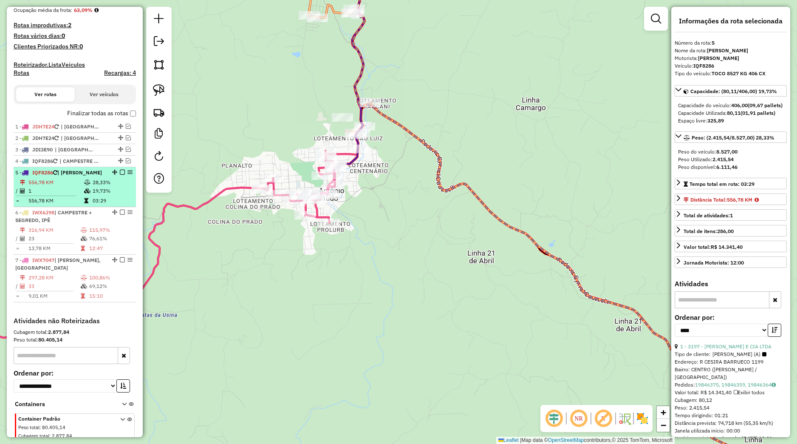
click at [120, 175] on em at bounding box center [122, 172] width 5 height 5
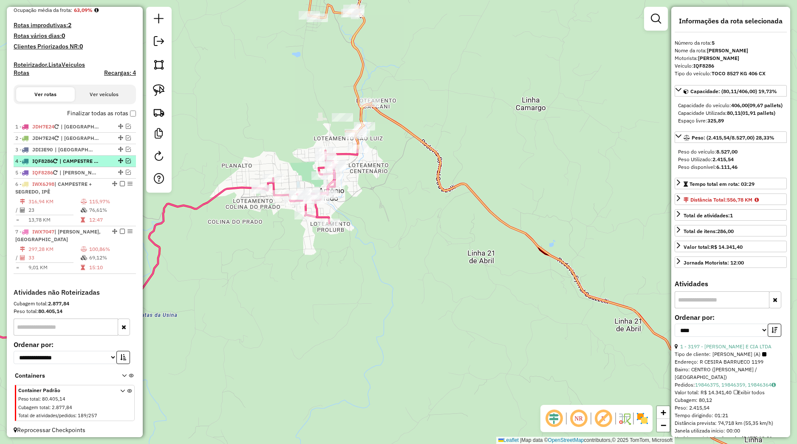
click at [115, 165] on div "4 - IQF8286 | CAMPESTRE + SEGREDO, VACARIA" at bounding box center [74, 161] width 119 height 8
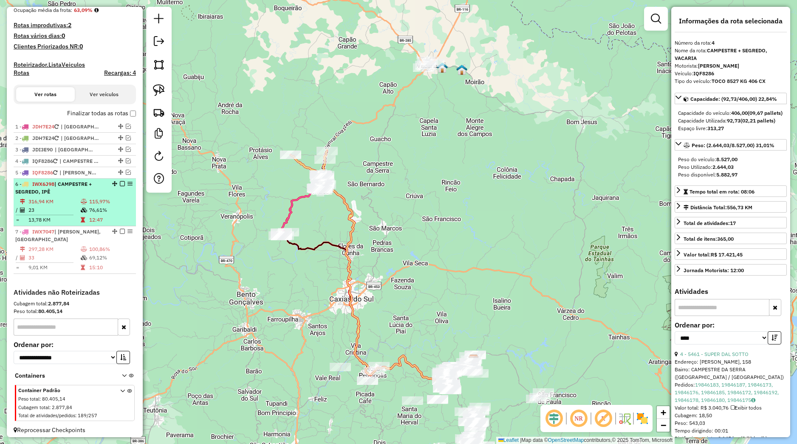
click at [111, 195] on div "6 - IWX6J98 | CAMPESTRE + SEGREDO, IPÊ" at bounding box center [74, 187] width 119 height 15
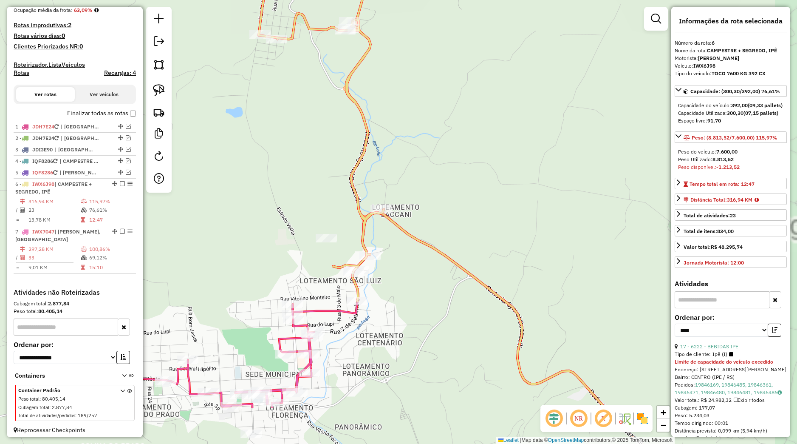
drag, startPoint x: 327, startPoint y: 249, endPoint x: 312, endPoint y: 199, distance: 51.8
click at [312, 155] on div "Janela de atendimento Grade de atendimento Capacidade Transportadoras Veículos …" at bounding box center [398, 222] width 797 height 444
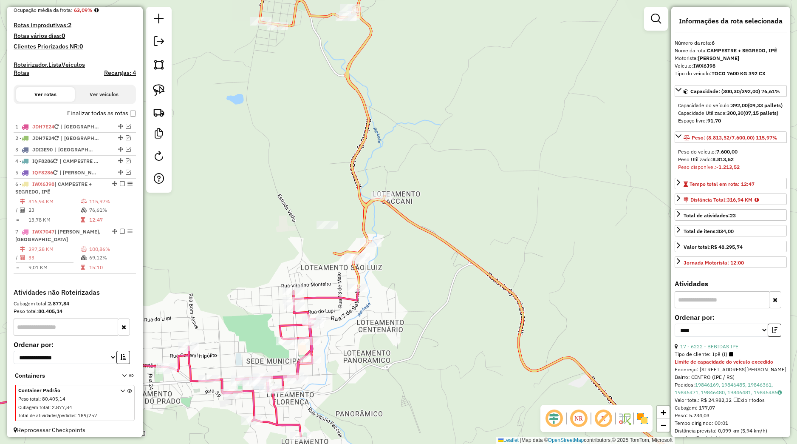
click at [349, 264] on icon at bounding box center [329, 122] width 139 height 332
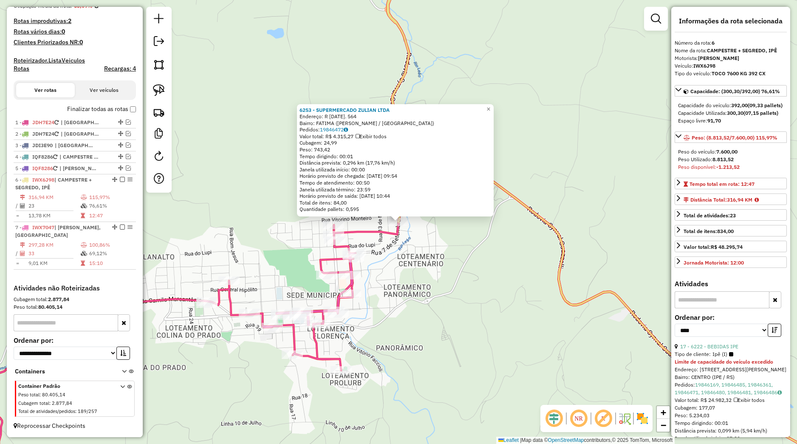
click at [392, 262] on div "6253 - SUPERMERCADO ZULIAN LTDA Endereço: R [DATE]. 564 Bairro: FATIMA ([PERSON…" at bounding box center [398, 222] width 797 height 444
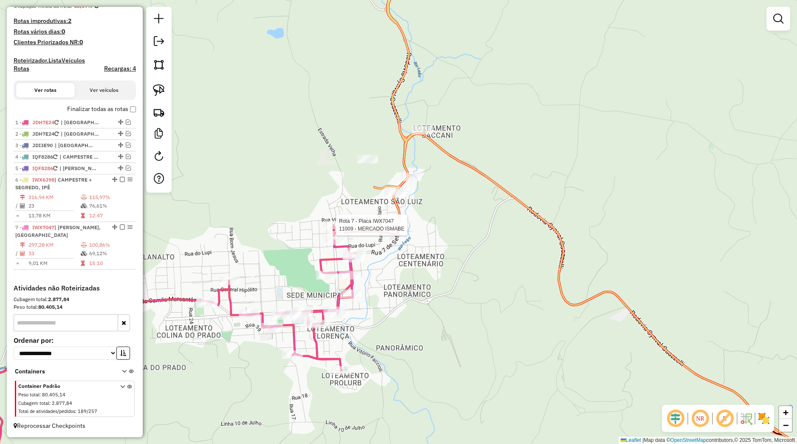
select select "*********"
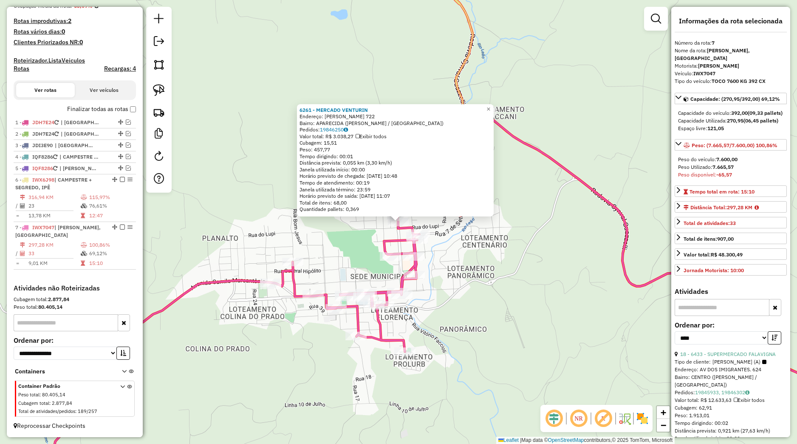
click at [477, 249] on div "6261 - MERCADO VENTURIN Endereço: [PERSON_NAME] 722 Bairro: APARECIDA ([PERSON_…" at bounding box center [398, 222] width 797 height 444
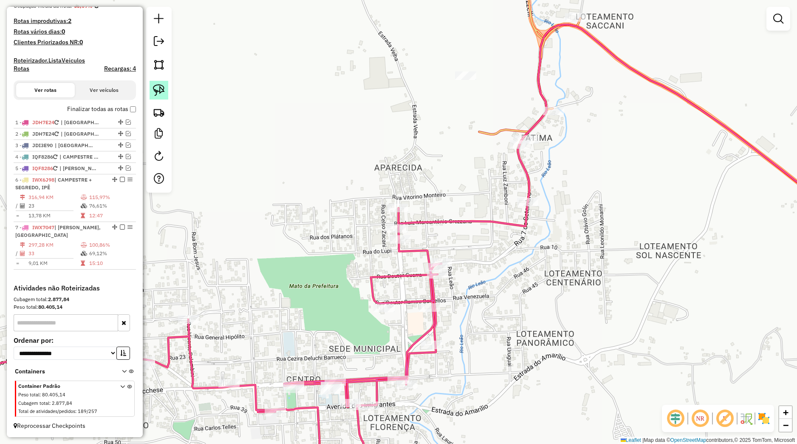
click at [155, 84] on link at bounding box center [159, 90] width 19 height 19
click at [126, 157] on em at bounding box center [128, 156] width 5 height 5
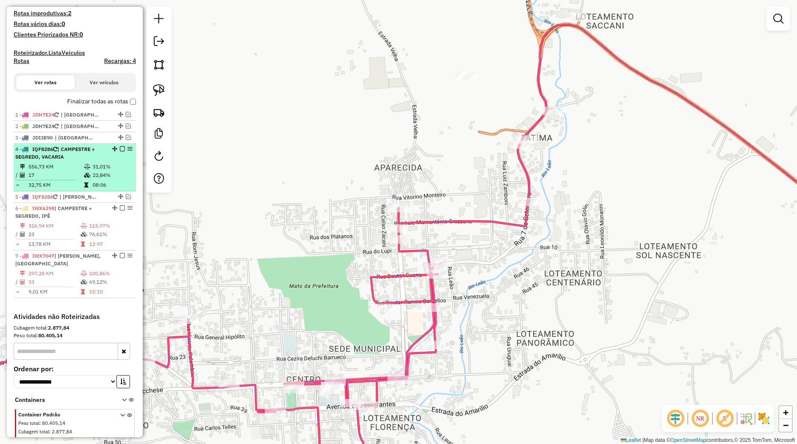
click at [120, 151] on em at bounding box center [122, 148] width 5 height 5
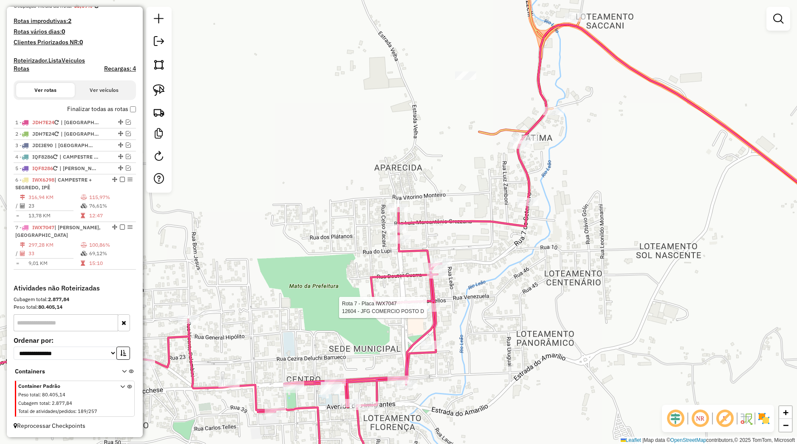
select select "*********"
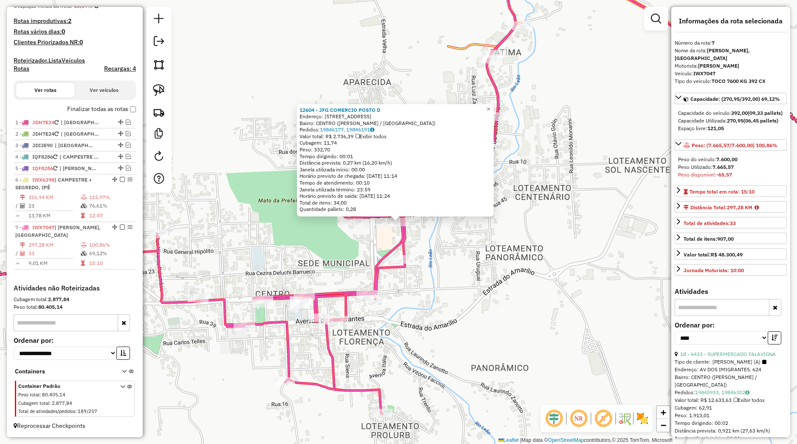
click at [448, 264] on div "12604 - JFG COMERCIO POSTO D Endereço: [STREET_ADDRESS] [GEOGRAPHIC_DATA]: 1984…" at bounding box center [398, 222] width 797 height 444
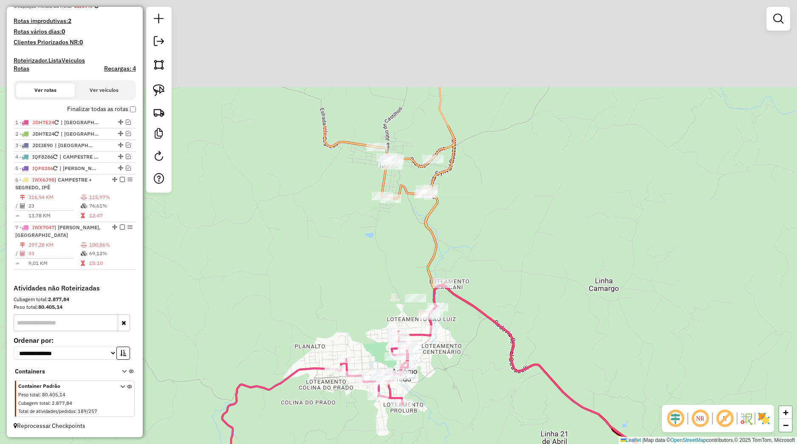
drag, startPoint x: 420, startPoint y: 143, endPoint x: 404, endPoint y: 266, distance: 124.3
click at [408, 286] on div "Janela de atendimento Grade de atendimento Capacidade Transportadoras Veículos …" at bounding box center [398, 222] width 797 height 444
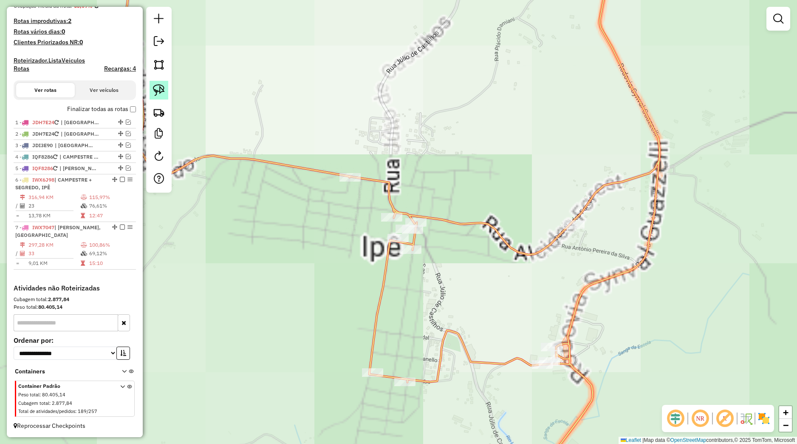
click at [164, 97] on link at bounding box center [159, 90] width 19 height 19
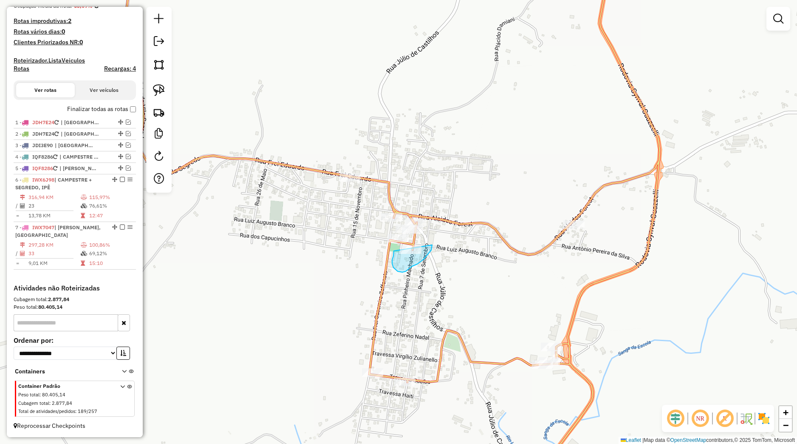
drag, startPoint x: 394, startPoint y: 253, endPoint x: 428, endPoint y: 237, distance: 37.4
click at [428, 237] on g at bounding box center [352, 179] width 616 height 617
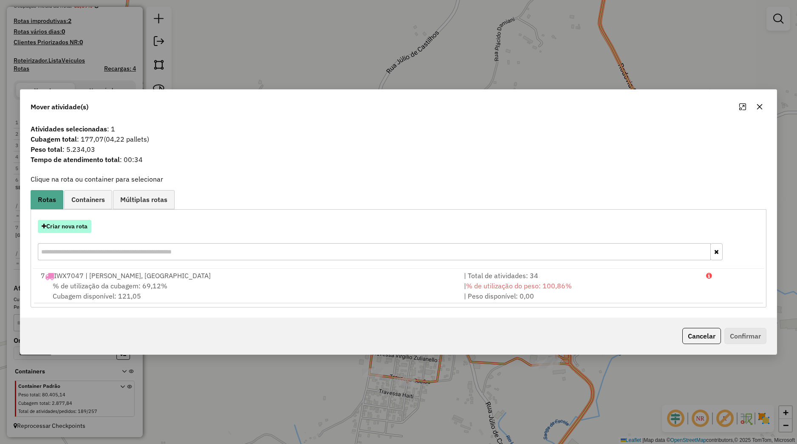
click at [90, 230] on button "Criar nova rota" at bounding box center [65, 226] width 54 height 13
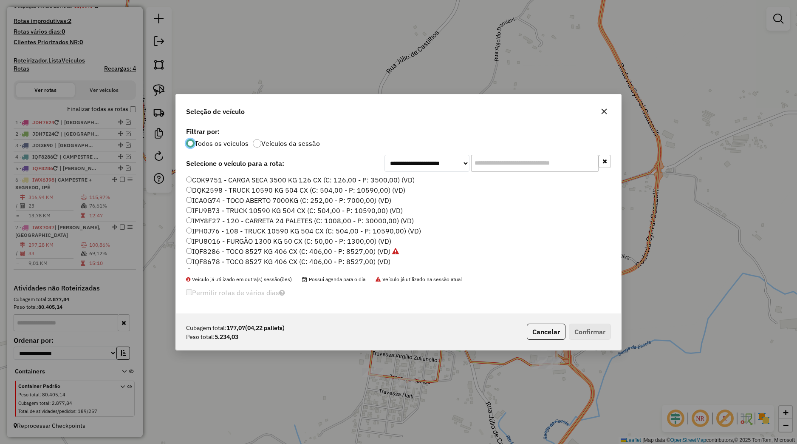
scroll to position [54, 0]
click at [224, 246] on label "IWX6J98 - TOCO 7600 KG 392 CX (C: 392,00 - P: 7600,00) (VD)" at bounding box center [293, 248] width 214 height 10
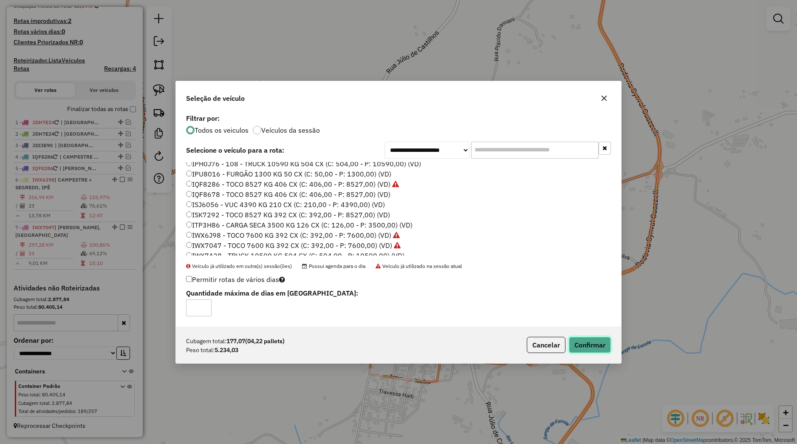
click at [586, 340] on button "Confirmar" at bounding box center [590, 345] width 42 height 16
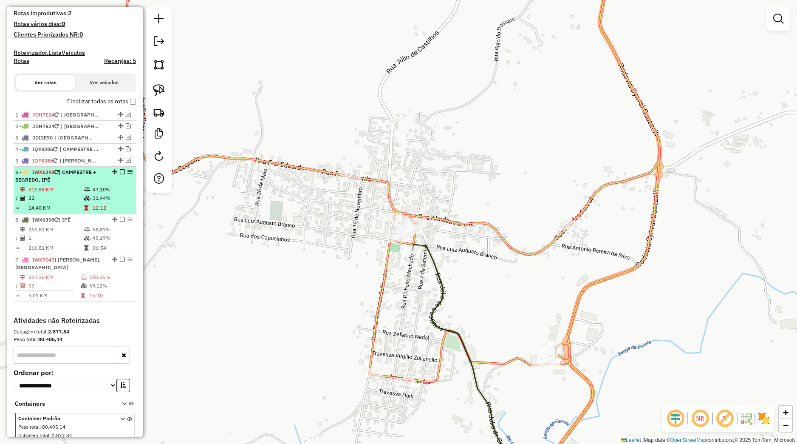
drag, startPoint x: 108, startPoint y: 272, endPoint x: 91, endPoint y: 219, distance: 56.1
click at [91, 219] on ul "1 - JDH7E24 | CAMBARA DO SUL 2 - JDH7E24 | CAMBARA DO SUL 3 - JDI3E90 | [GEOGRA…" at bounding box center [75, 205] width 122 height 193
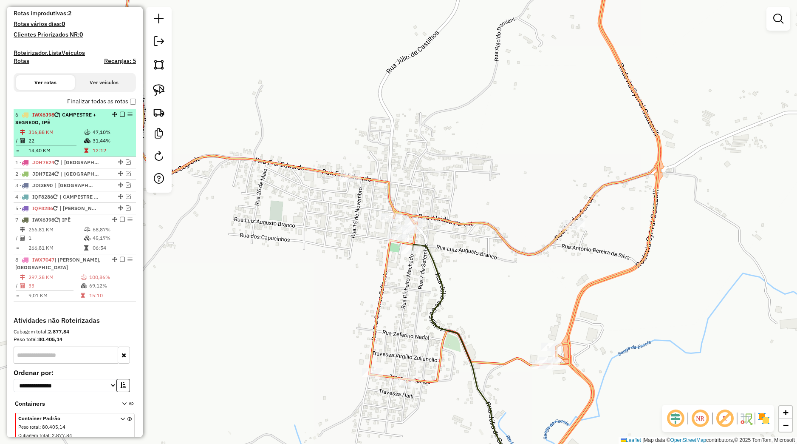
drag, startPoint x: 108, startPoint y: 179, endPoint x: 100, endPoint y: 117, distance: 62.6
click at [100, 117] on li "6 - IWX6J98 | CAMPESTRE + SEGREDO, IPÊ 316,88 KM 47,10% / 22 31,44% = 14,40 KM …" at bounding box center [75, 133] width 122 height 48
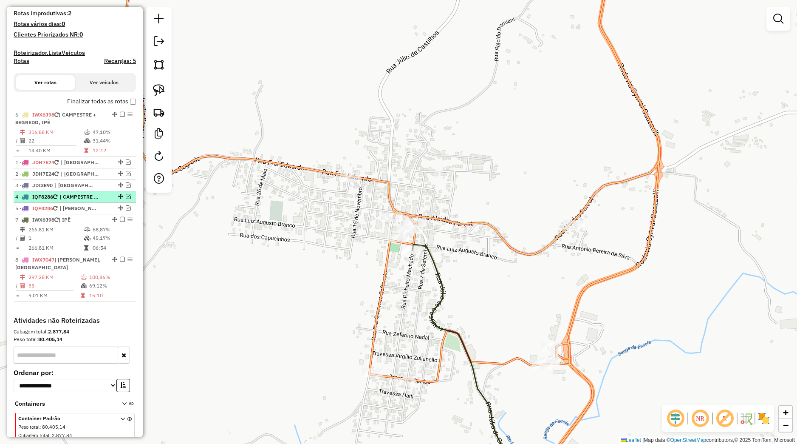
select select "*********"
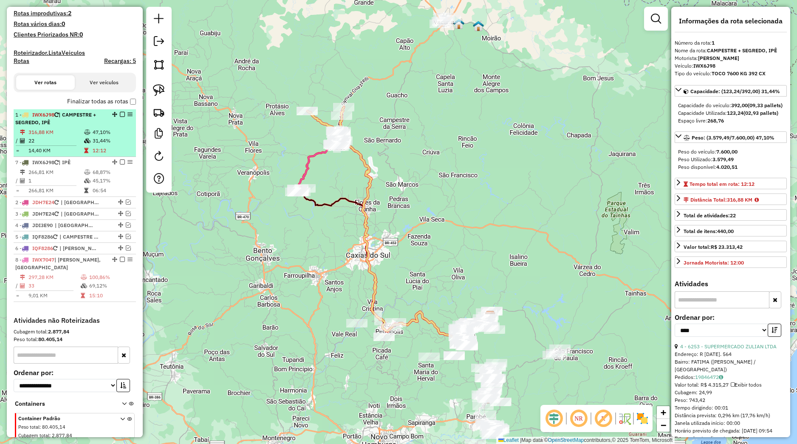
drag, startPoint x: 106, startPoint y: 225, endPoint x: 79, endPoint y: 158, distance: 72.8
click at [79, 158] on ul "1 - IWX6J98 | CAMPESTRE + SEGREDO, IPÊ 316,88 KM 47,10% / 22 31,44% = 14,40 KM …" at bounding box center [75, 205] width 122 height 193
click at [114, 125] on div "1 - IWX6J98 | CAMPESTRE + SEGREDO, IPÊ" at bounding box center [74, 118] width 119 height 15
click at [120, 117] on em at bounding box center [122, 114] width 5 height 5
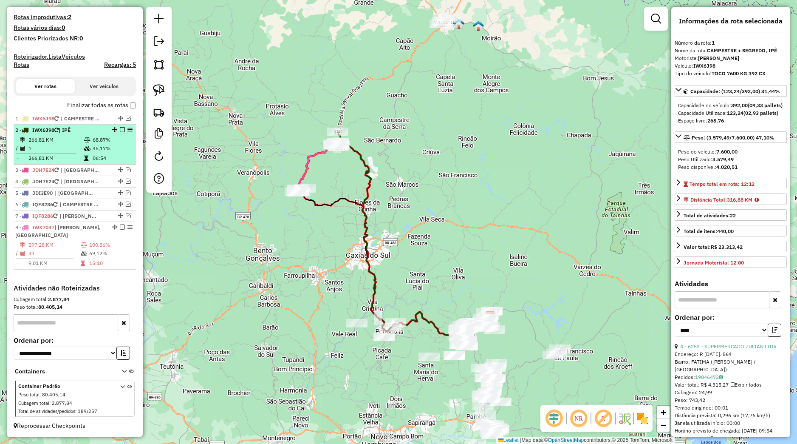
click at [115, 130] on li "2 - IWX6J98 | IPÊ 266,81 KM 68,87% / 1 45,17% = 266,81 KM 06:54" at bounding box center [75, 145] width 122 height 40
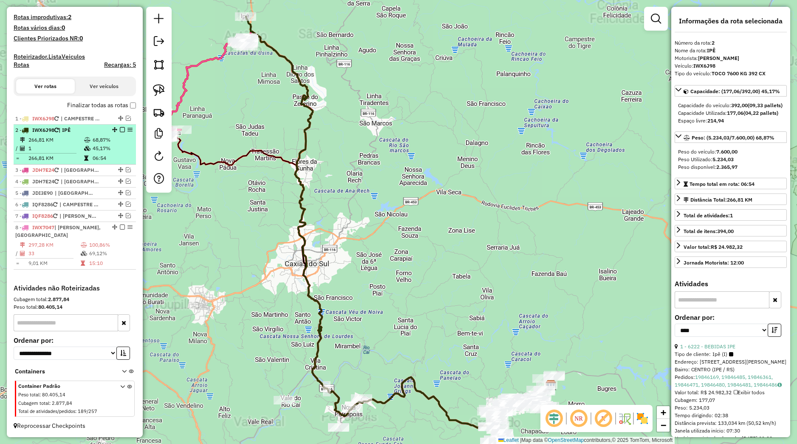
click at [115, 130] on li "2 - IWX6J98 | IPÊ 266,81 KM 68,87% / 1 45,17% = 266,81 KM 06:54" at bounding box center [75, 145] width 122 height 40
click at [120, 131] on em at bounding box center [122, 129] width 5 height 5
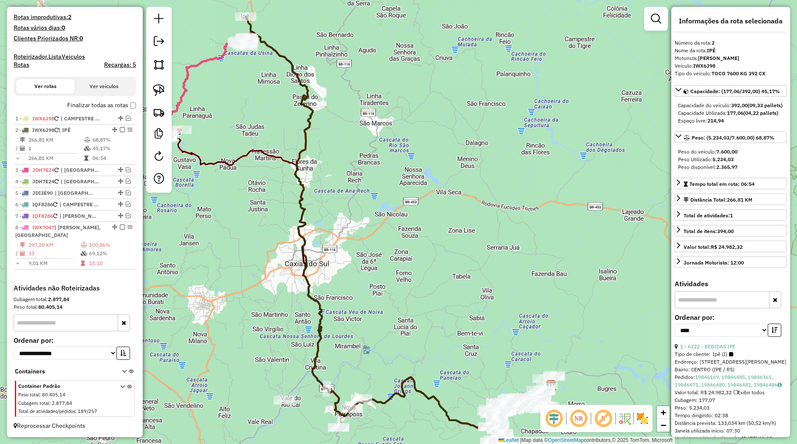
scroll to position [197, 0]
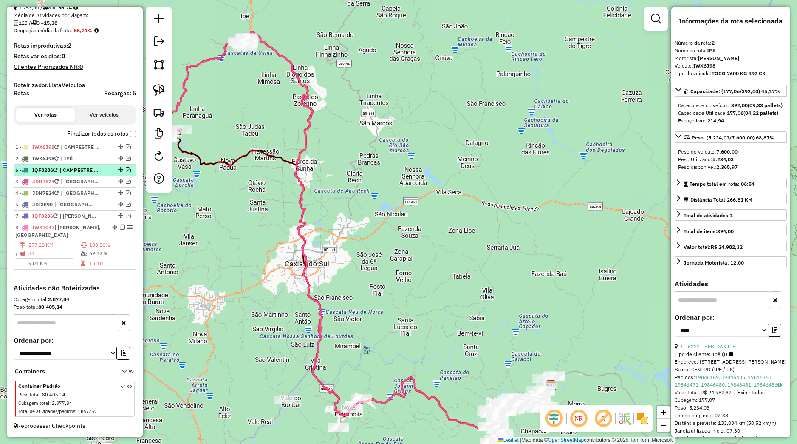
drag, startPoint x: 113, startPoint y: 202, endPoint x: 96, endPoint y: 166, distance: 40.1
click at [96, 166] on div "6 - IQF8286 | CAMPESTRE + SEGREDO, VACARIA" at bounding box center [74, 170] width 119 height 8
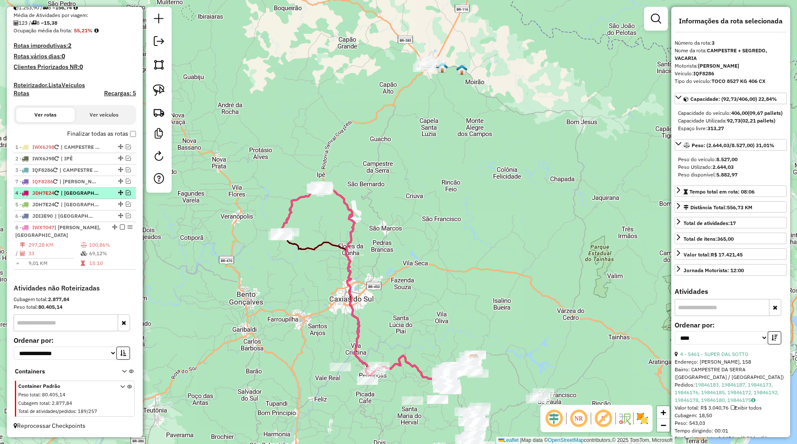
drag, startPoint x: 113, startPoint y: 214, endPoint x: 93, endPoint y: 181, distance: 38.0
click at [93, 181] on div "7 - IQF8286 | [PERSON_NAME]" at bounding box center [74, 182] width 119 height 8
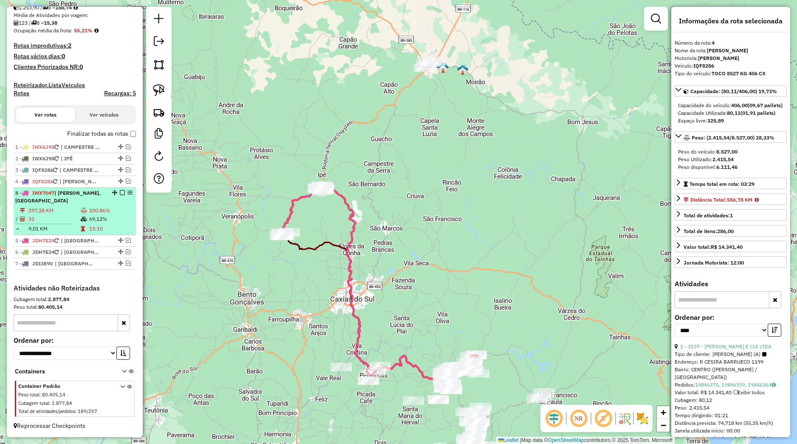
drag, startPoint x: 107, startPoint y: 226, endPoint x: 89, endPoint y: 192, distance: 38.8
click at [89, 192] on div "8 - IWX7047 | [PERSON_NAME], [GEOGRAPHIC_DATA]" at bounding box center [74, 196] width 119 height 15
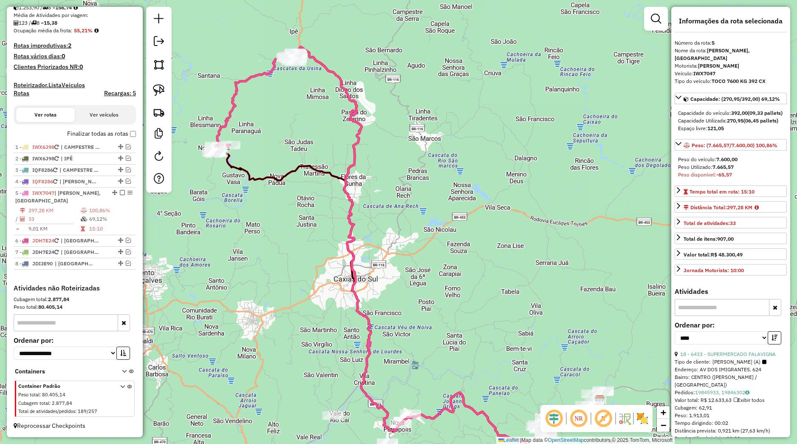
drag, startPoint x: 255, startPoint y: 123, endPoint x: 156, endPoint y: 209, distance: 130.8
click at [273, 215] on div "Janela de atendimento Grade de atendimento Capacidade Transportadoras Veículos …" at bounding box center [398, 222] width 797 height 444
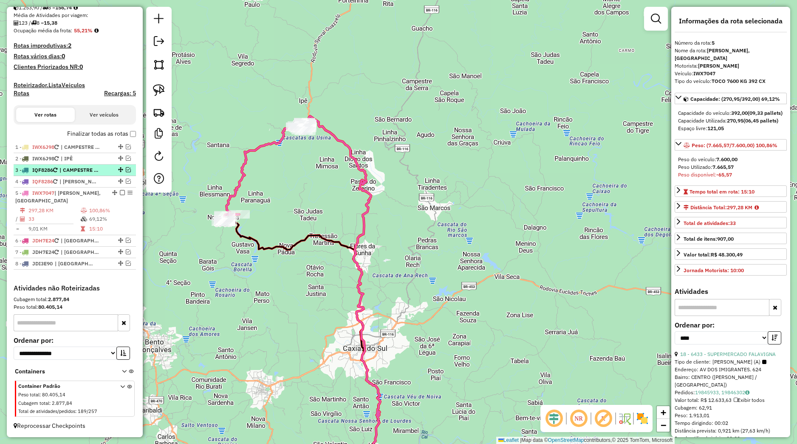
click at [126, 169] on em at bounding box center [128, 169] width 5 height 5
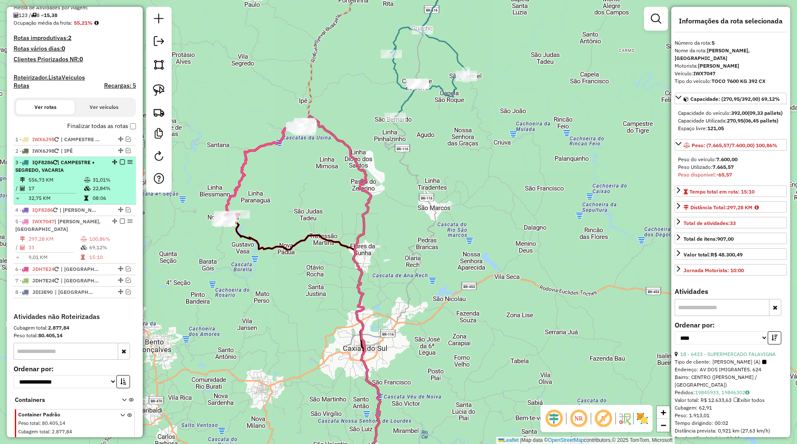
click at [94, 173] on div "3 - IQF8286 | CAMPESTRE + SEGREDO, VACARIA" at bounding box center [60, 166] width 90 height 15
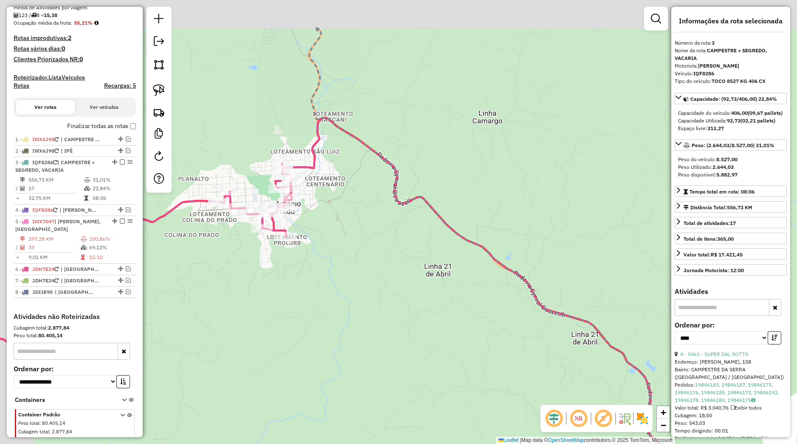
drag, startPoint x: 262, startPoint y: 147, endPoint x: 334, endPoint y: 243, distance: 119.8
click at [336, 243] on div "Janela de atendimento Grade de atendimento Capacidade Transportadoras Veículos …" at bounding box center [398, 222] width 797 height 444
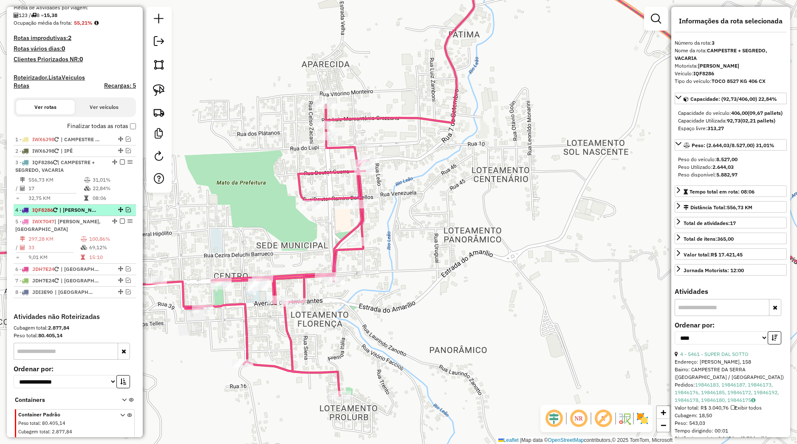
click at [126, 212] on em at bounding box center [128, 209] width 5 height 5
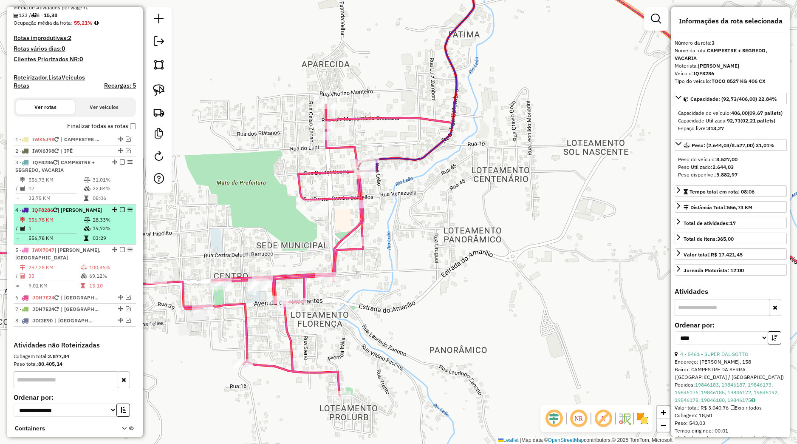
click at [120, 212] on em at bounding box center [122, 209] width 5 height 5
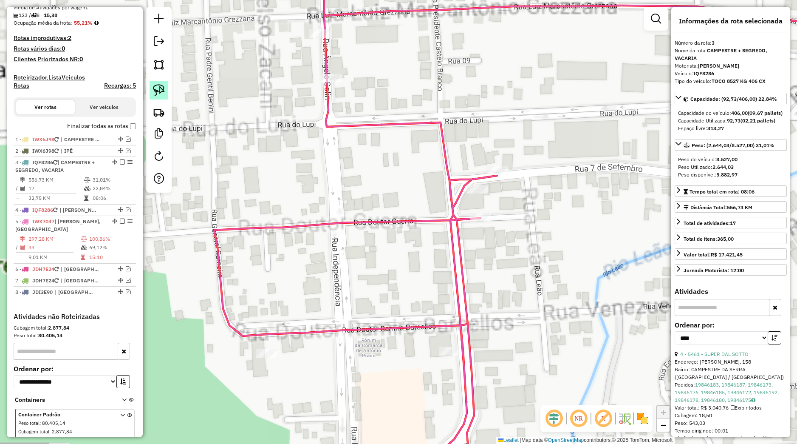
click at [161, 95] on img at bounding box center [159, 90] width 12 height 12
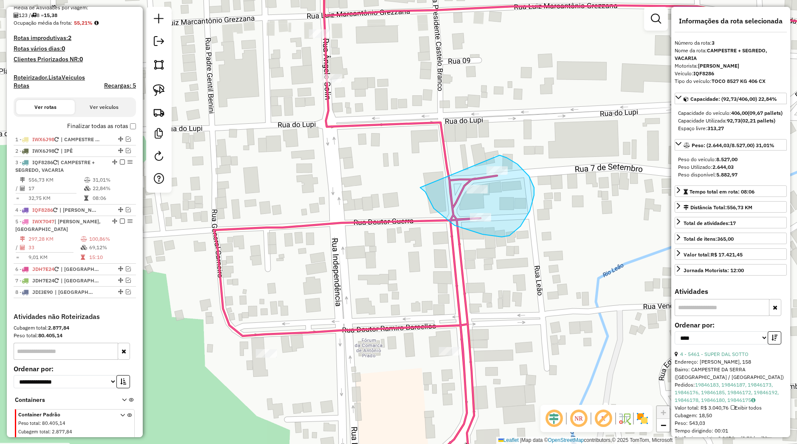
drag, startPoint x: 420, startPoint y: 187, endPoint x: 495, endPoint y: 155, distance: 81.9
click at [495, 155] on div "Janela de atendimento Grade de atendimento Capacidade Transportadoras Veículos …" at bounding box center [398, 222] width 797 height 444
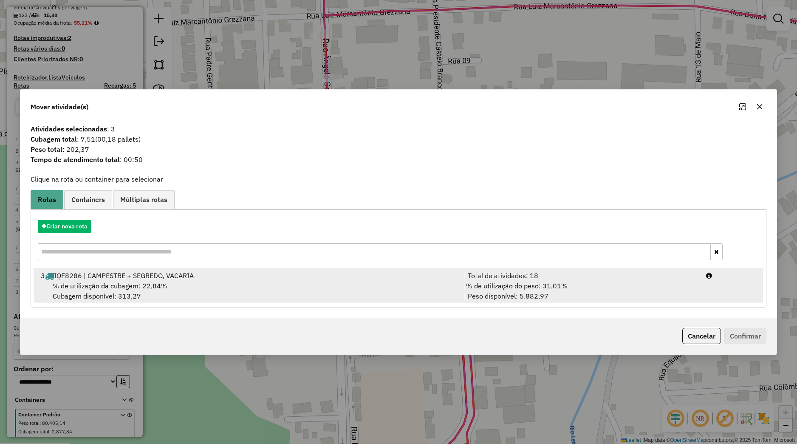
drag, startPoint x: 202, startPoint y: 288, endPoint x: 209, endPoint y: 292, distance: 8.3
click at [204, 289] on div "% de utilização da cubagem: 22,84% Cubagem disponível: 313,27" at bounding box center [247, 290] width 423 height 20
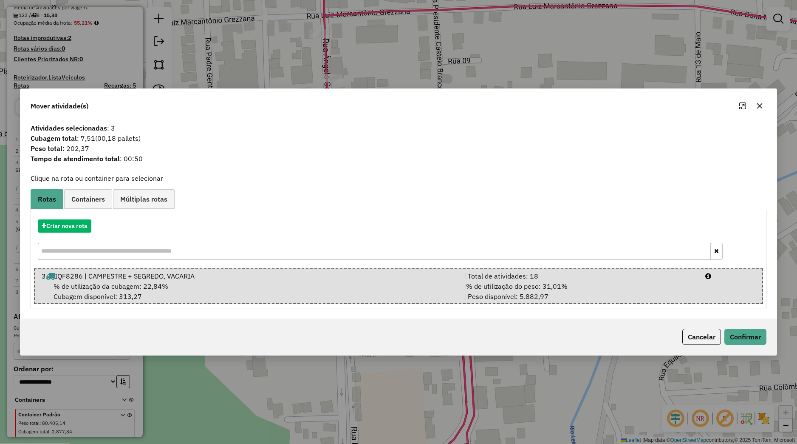
click at [759, 109] on icon "button" at bounding box center [759, 105] width 7 height 7
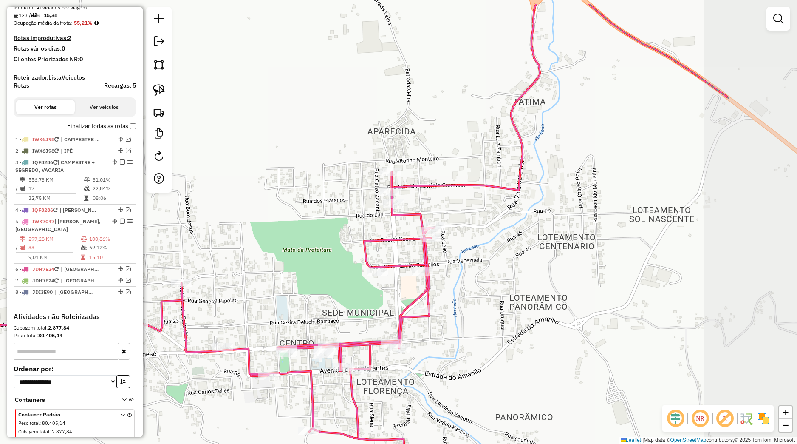
drag, startPoint x: 586, startPoint y: 241, endPoint x: 402, endPoint y: 299, distance: 193.5
click at [403, 299] on div "Janela de atendimento Grade de atendimento Capacidade Transportadoras Veículos …" at bounding box center [398, 222] width 797 height 444
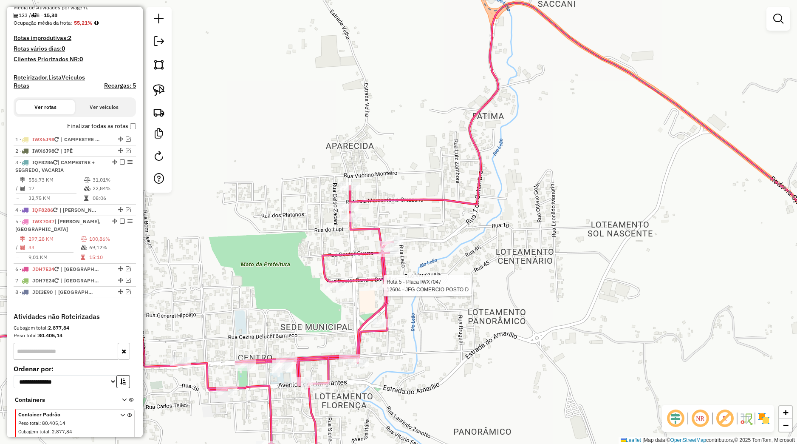
select select "*********"
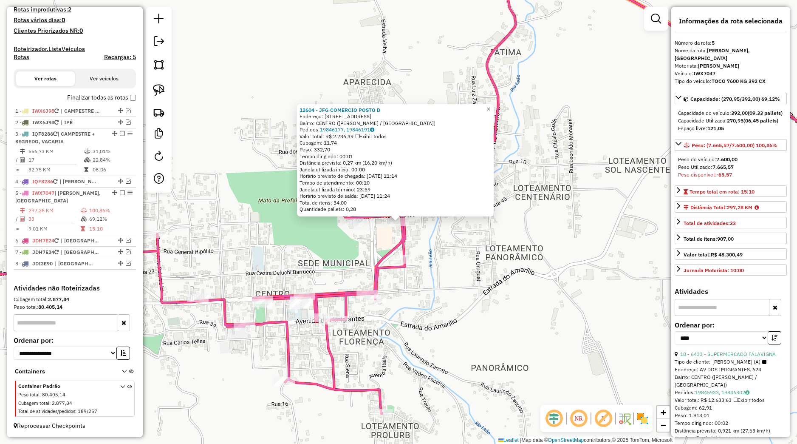
scroll to position [233, 0]
click at [460, 285] on div "12604 - JFG COMERCIO POSTO D Endereço: [STREET_ADDRESS] [GEOGRAPHIC_DATA]: 1984…" at bounding box center [398, 222] width 797 height 444
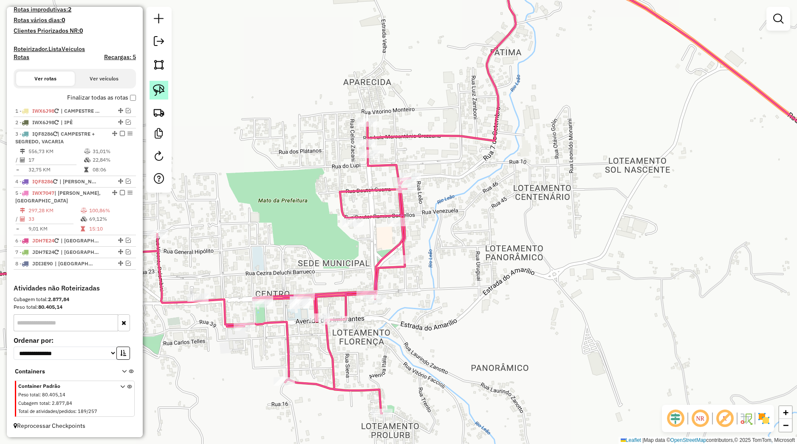
click at [164, 94] on img at bounding box center [159, 90] width 12 height 12
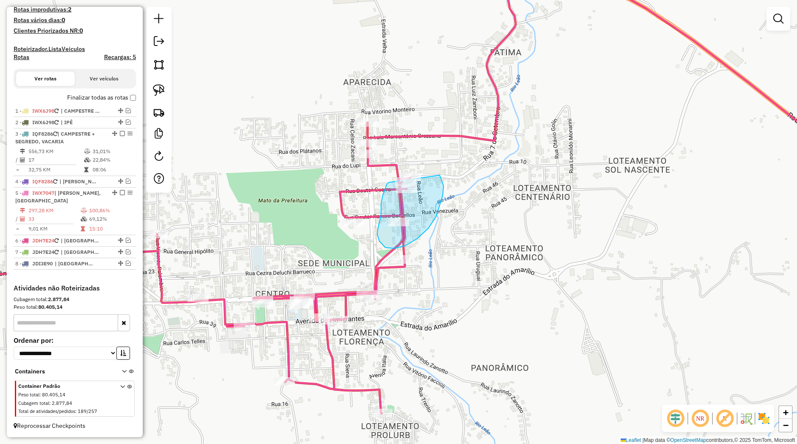
drag, startPoint x: 389, startPoint y: 182, endPoint x: 410, endPoint y: 150, distance: 38.7
click at [410, 150] on div "Janela de atendimento Grade de atendimento Capacidade Transportadoras Veículos …" at bounding box center [398, 222] width 797 height 444
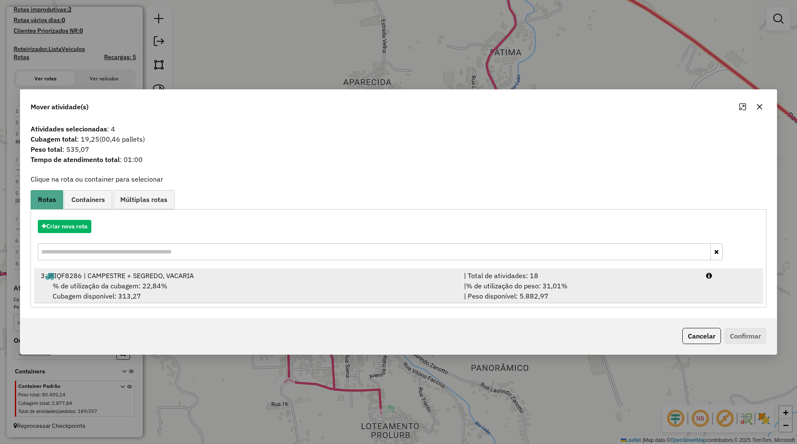
drag, startPoint x: 277, startPoint y: 284, endPoint x: 389, endPoint y: 296, distance: 112.4
click at [278, 284] on div "% de utilização da cubagem: 22,84% Cubagem disponível: 313,27" at bounding box center [247, 290] width 423 height 20
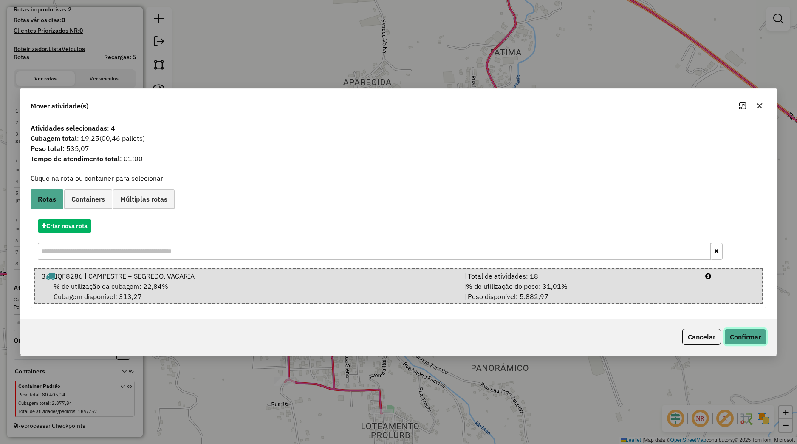
click at [725, 330] on button "Confirmar" at bounding box center [746, 336] width 42 height 16
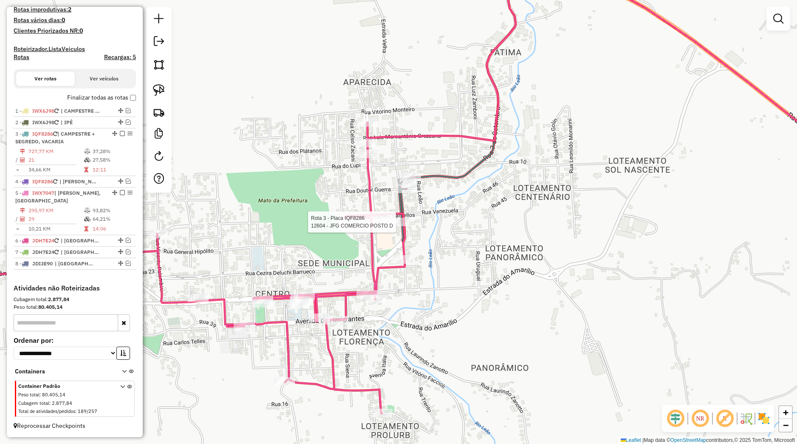
select select "*********"
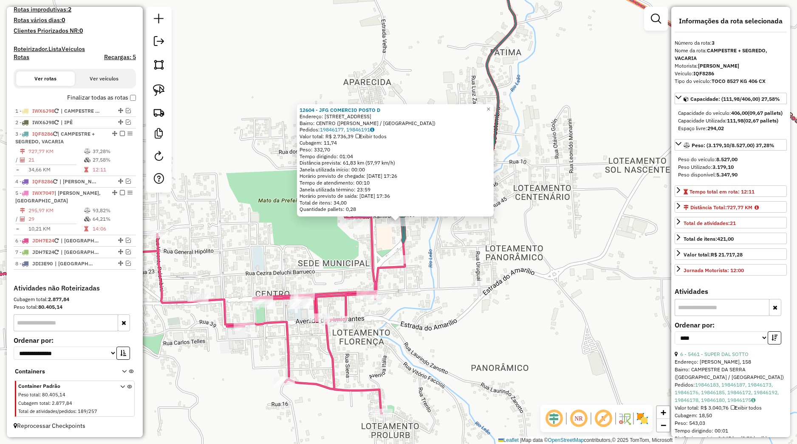
click at [483, 259] on div "12604 - JFG COMERCIO POSTO D Endereço: [STREET_ADDRESS] [GEOGRAPHIC_DATA]: 1984…" at bounding box center [398, 222] width 797 height 444
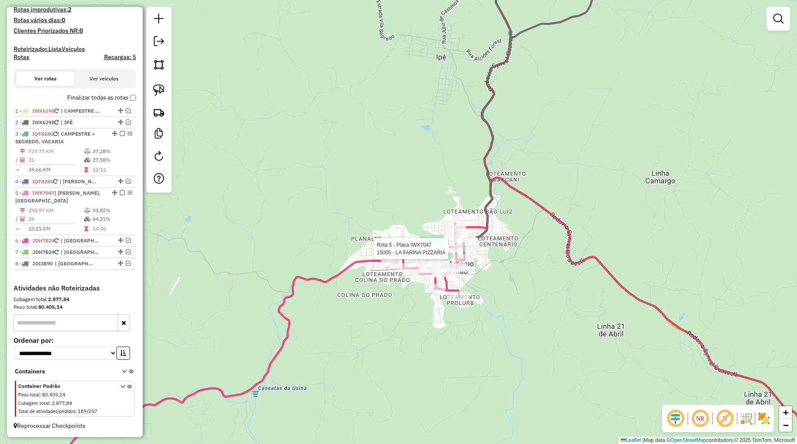
select select "*********"
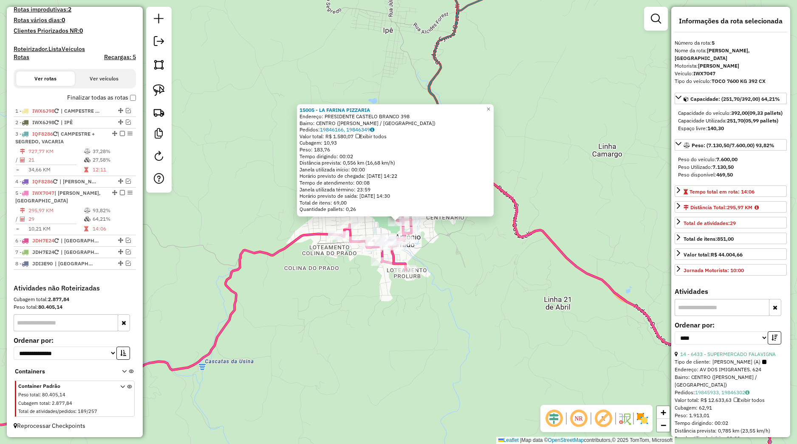
click at [461, 260] on div "15005 - LA FARINA PIZZARIA Endereço: PRESIDENTE CASTELO BRANCO 398 Bairro: CENT…" at bounding box center [398, 222] width 797 height 444
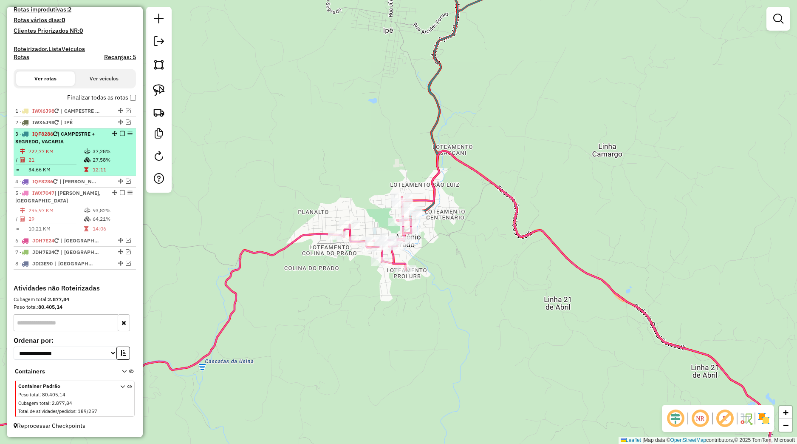
click at [120, 134] on em at bounding box center [122, 133] width 5 height 5
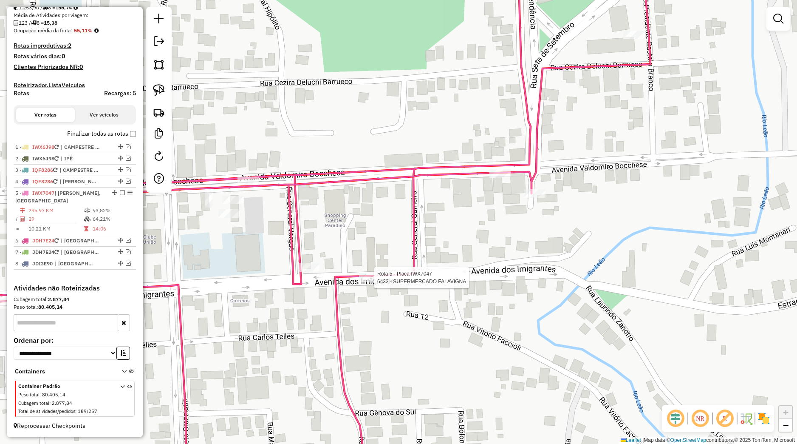
select select "*********"
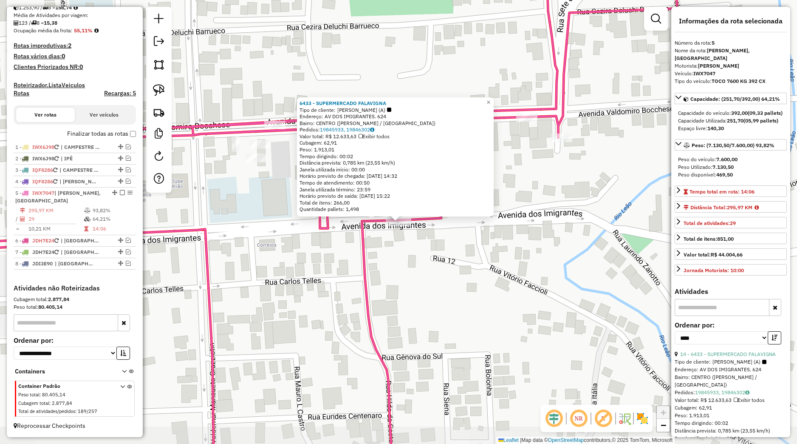
click at [388, 279] on div "6433 - SUPERMERCADO FALAVIGNA Tipo de cliente: [PERSON_NAME] (A) Endereço: AV D…" at bounding box center [398, 222] width 797 height 444
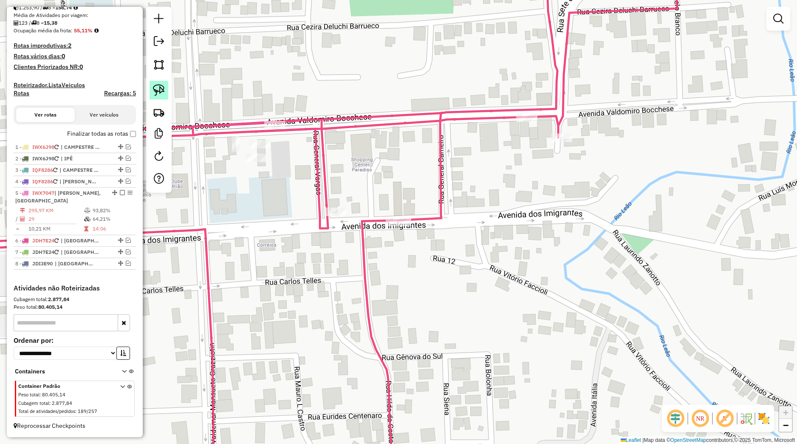
click at [151, 91] on link at bounding box center [159, 90] width 19 height 19
drag, startPoint x: 381, startPoint y: 203, endPoint x: 394, endPoint y: 231, distance: 31.2
click at [432, 225] on div "Janela de atendimento Grade de atendimento Capacidade Transportadoras Veículos …" at bounding box center [398, 222] width 797 height 444
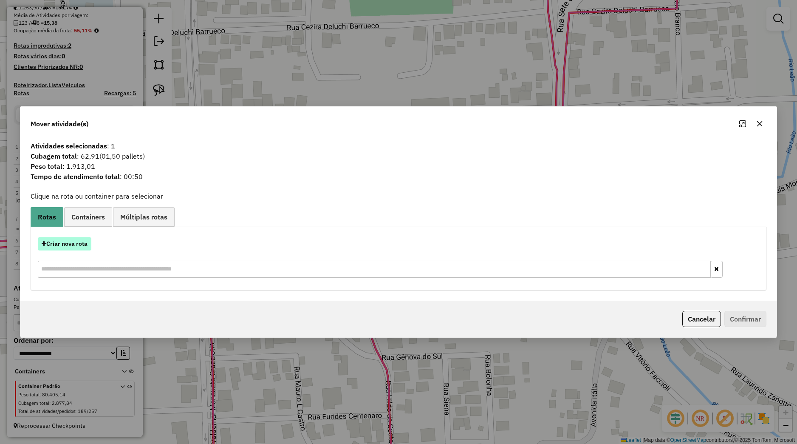
click at [87, 242] on button "Criar nova rota" at bounding box center [65, 243] width 54 height 13
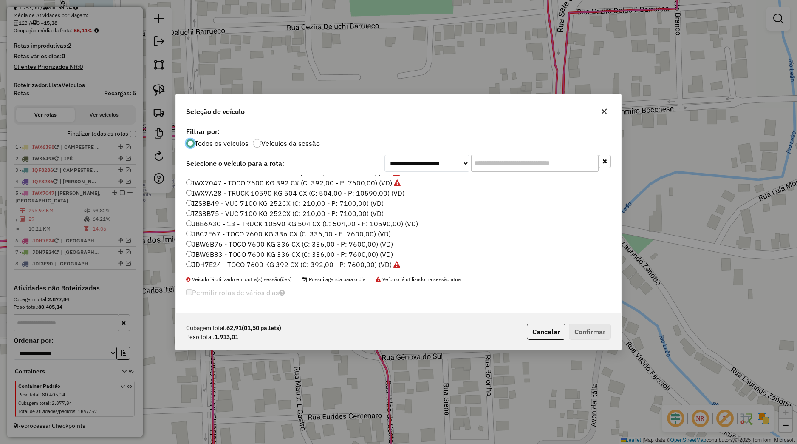
scroll to position [108, 0]
click at [215, 204] on label "IWX7047 - TOCO 7600 KG 392 CX (C: 392,00 - P: 7600,00) (VD)" at bounding box center [293, 204] width 215 height 10
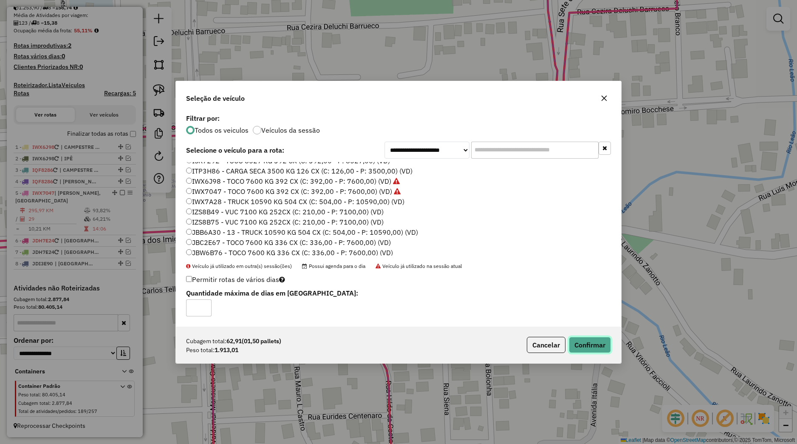
click at [588, 343] on button "Confirmar" at bounding box center [590, 345] width 42 height 16
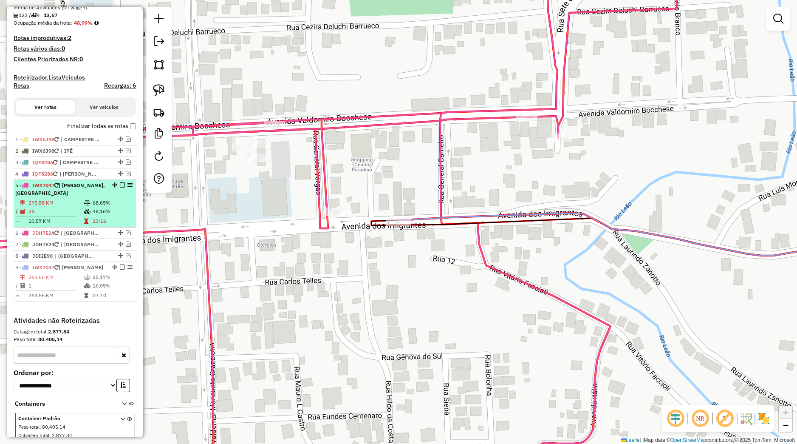
click at [120, 187] on em at bounding box center [122, 184] width 5 height 5
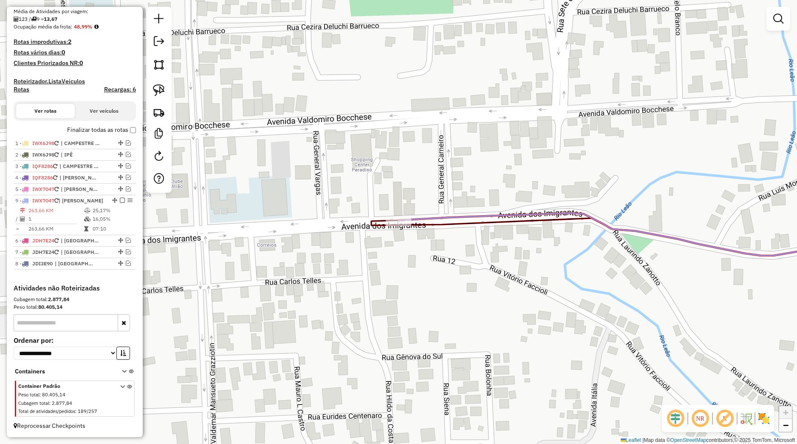
drag, startPoint x: 105, startPoint y: 237, endPoint x: 105, endPoint y: 201, distance: 35.7
click at [105, 201] on div "9 - IWX7047 | [PERSON_NAME]" at bounding box center [74, 201] width 119 height 8
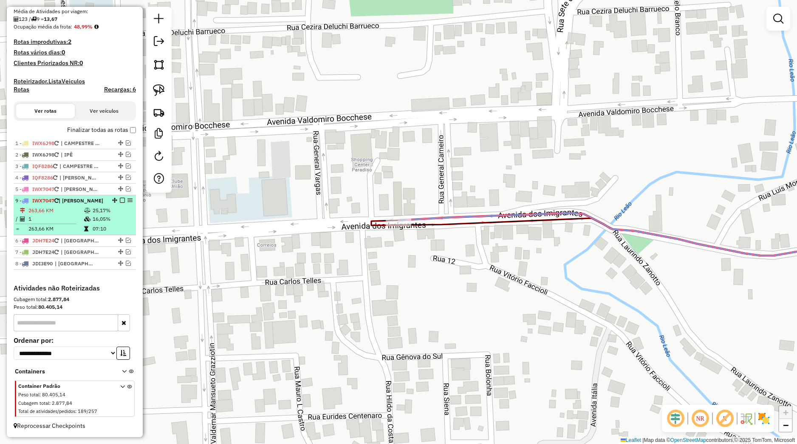
select select "*********"
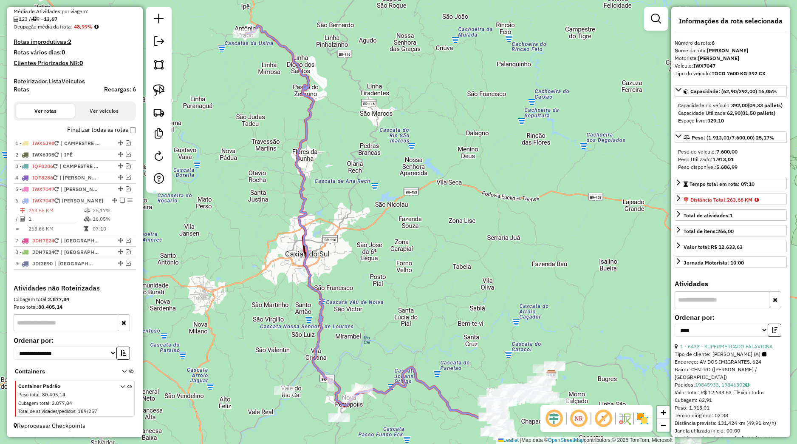
click at [120, 203] on em at bounding box center [122, 200] width 5 height 5
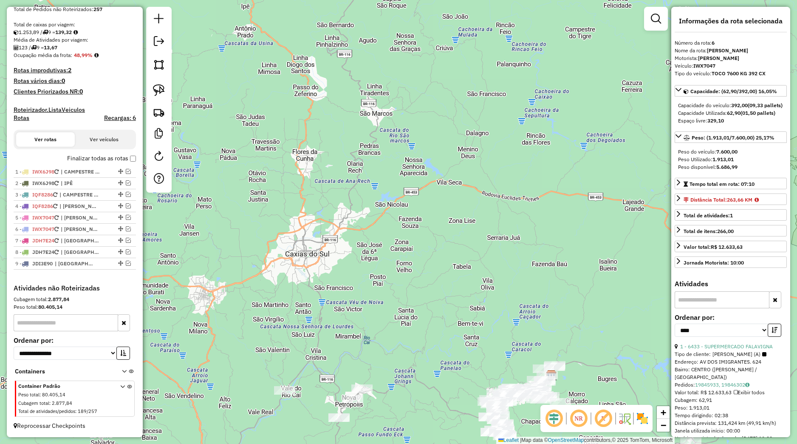
scroll to position [173, 0]
click at [247, 218] on div "Janela de atendimento Grade de atendimento Capacidade Transportadoras Veículos …" at bounding box center [398, 222] width 797 height 444
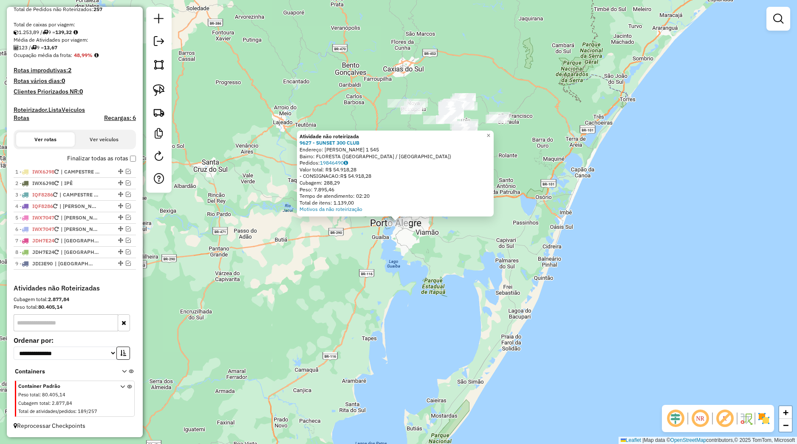
click at [457, 239] on div "Atividade não roteirizada 9627 - SUNSET 300 CLUB Endereço: [PERSON_NAME] 1 545 …" at bounding box center [398, 222] width 797 height 444
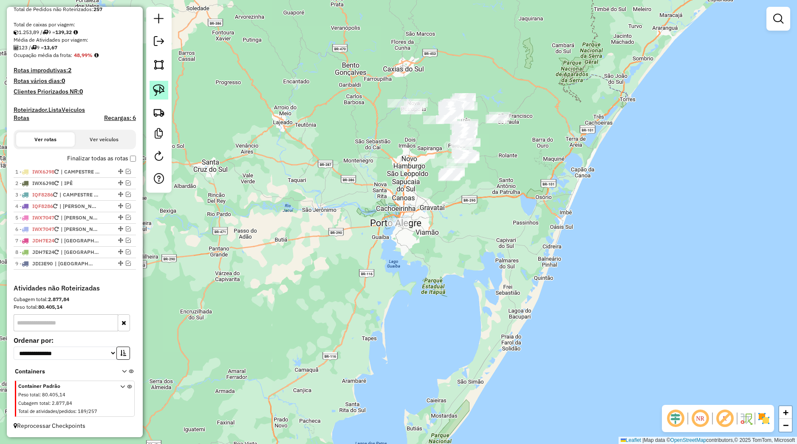
click at [163, 97] on link at bounding box center [159, 90] width 19 height 19
drag, startPoint x: 378, startPoint y: 222, endPoint x: 349, endPoint y: 224, distance: 28.5
click at [416, 208] on div "Janela de atendimento Grade de atendimento Capacidade Transportadoras Veículos …" at bounding box center [398, 222] width 797 height 444
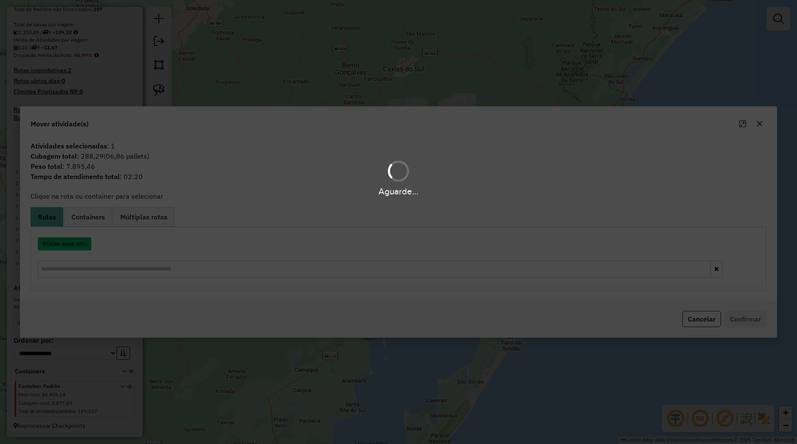
click at [91, 243] on button "Criar nova rota" at bounding box center [65, 243] width 54 height 13
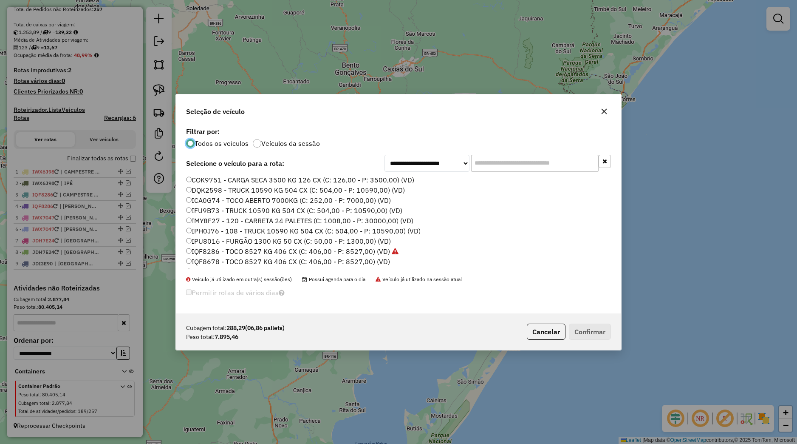
scroll to position [192, 0]
click at [224, 195] on label "JBW6B83 - TOCO 7600 KG 336 CX (C: 336,00 - P: 7600,00) (VD)" at bounding box center [289, 192] width 207 height 10
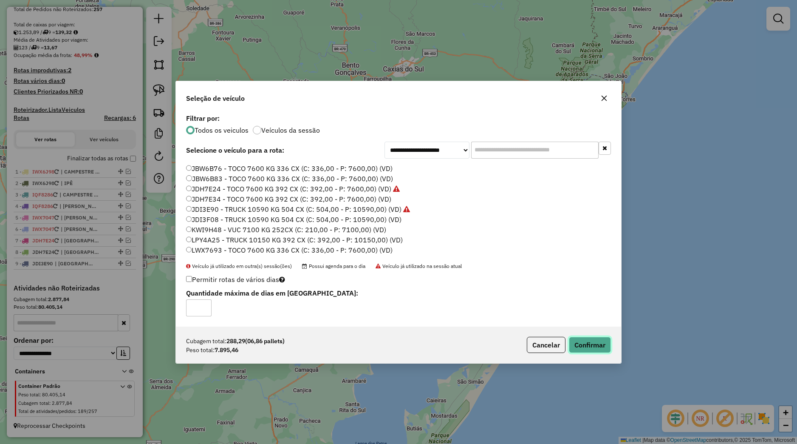
click at [587, 342] on button "Confirmar" at bounding box center [590, 345] width 42 height 16
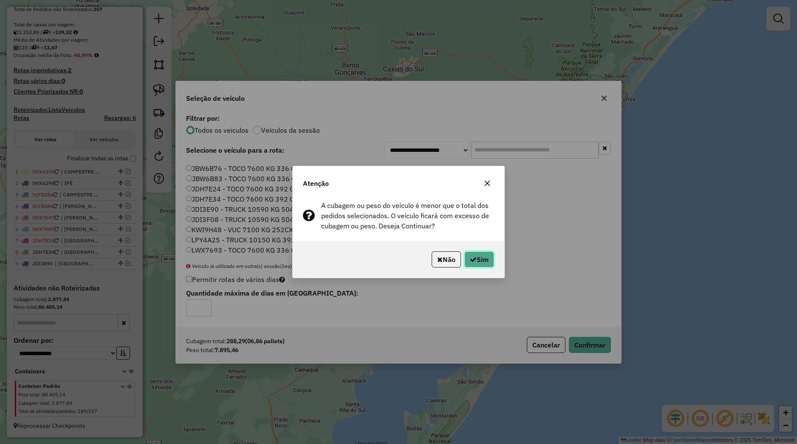
click at [480, 263] on button "Sim" at bounding box center [479, 259] width 30 height 16
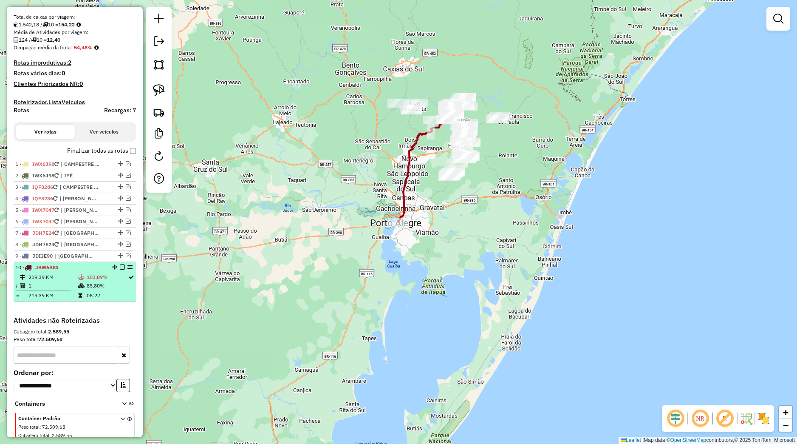
click at [120, 269] on em at bounding box center [122, 266] width 5 height 5
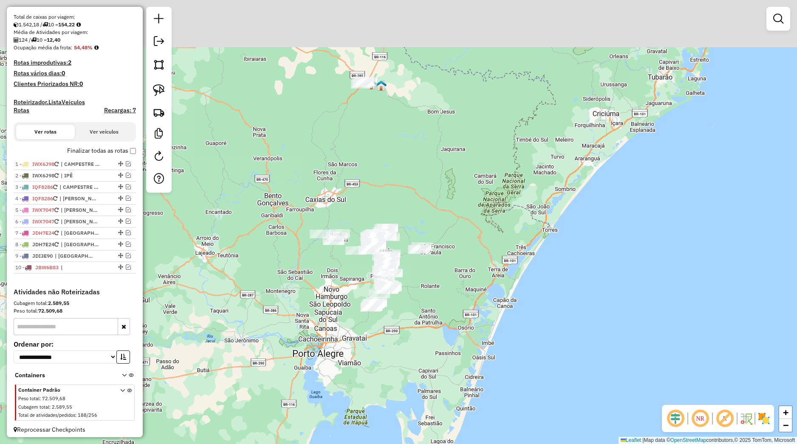
drag, startPoint x: 380, startPoint y: 276, endPoint x: 351, endPoint y: 289, distance: 32.1
click at [349, 302] on div "Janela de atendimento Grade de atendimento Capacidade Transportadoras Veículos …" at bounding box center [398, 222] width 797 height 444
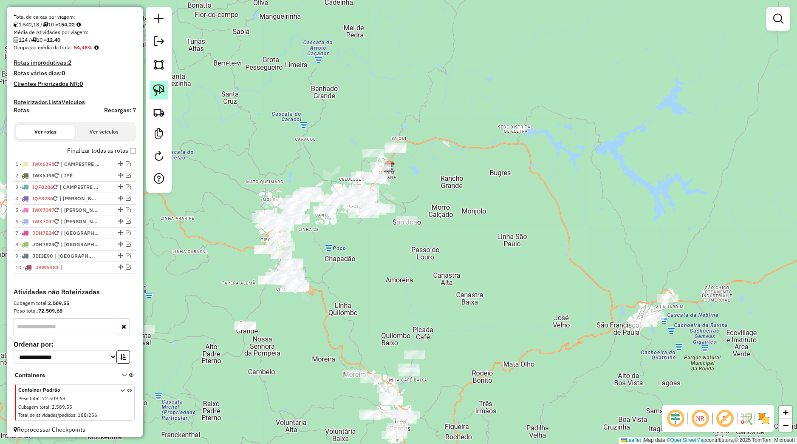
click at [161, 86] on img at bounding box center [159, 90] width 12 height 12
click at [333, 259] on div "Janela de atendimento Grade de atendimento Capacidade Transportadoras Veículos …" at bounding box center [398, 222] width 797 height 444
drag, startPoint x: 343, startPoint y: 321, endPoint x: 341, endPoint y: 114, distance: 207.0
click at [341, 114] on div "Janela de atendimento Grade de atendimento Capacidade Transportadoras Veículos …" at bounding box center [398, 222] width 797 height 444
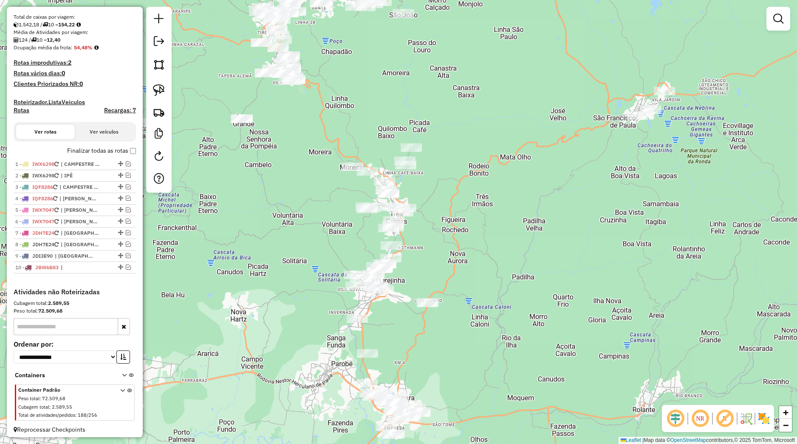
drag, startPoint x: 315, startPoint y: 259, endPoint x: 271, endPoint y: 126, distance: 140.2
click at [272, 127] on div "Janela de atendimento Grade de atendimento Capacidade Transportadoras Veículos …" at bounding box center [398, 222] width 797 height 444
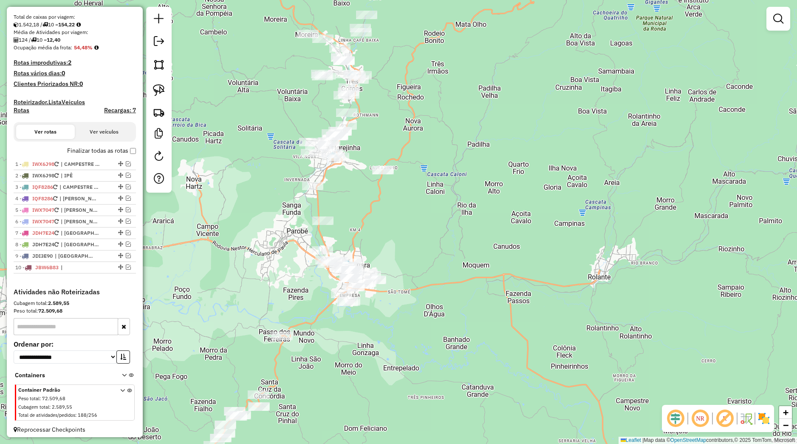
drag, startPoint x: 236, startPoint y: 166, endPoint x: 226, endPoint y: 133, distance: 35.1
click at [241, 149] on div "Janela de atendimento Grade de atendimento Capacidade Transportadoras Veículos …" at bounding box center [398, 222] width 797 height 444
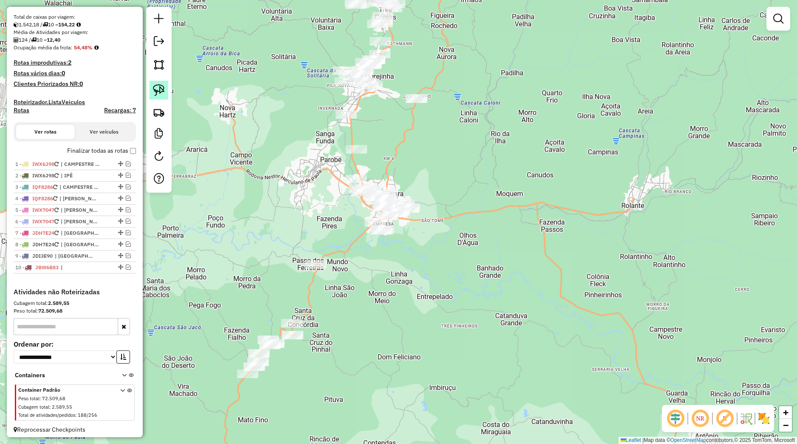
click at [156, 95] on img at bounding box center [159, 90] width 12 height 12
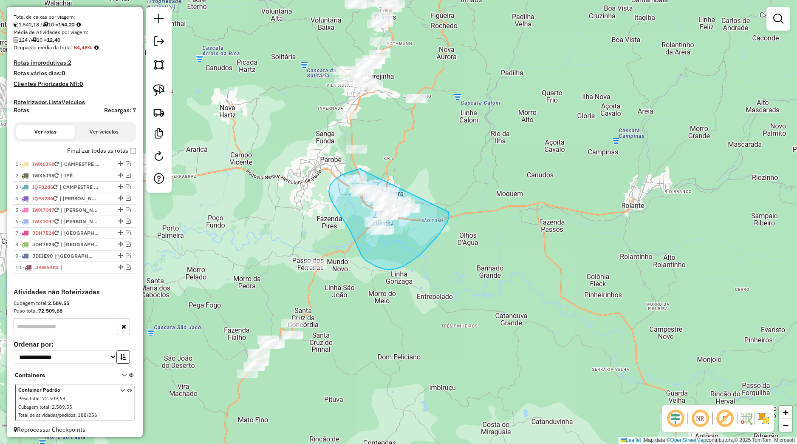
drag, startPoint x: 360, startPoint y: 169, endPoint x: 449, endPoint y: 212, distance: 98.5
click at [449, 212] on div "Janela de atendimento Grade de atendimento Capacidade Transportadoras Veículos …" at bounding box center [398, 222] width 797 height 444
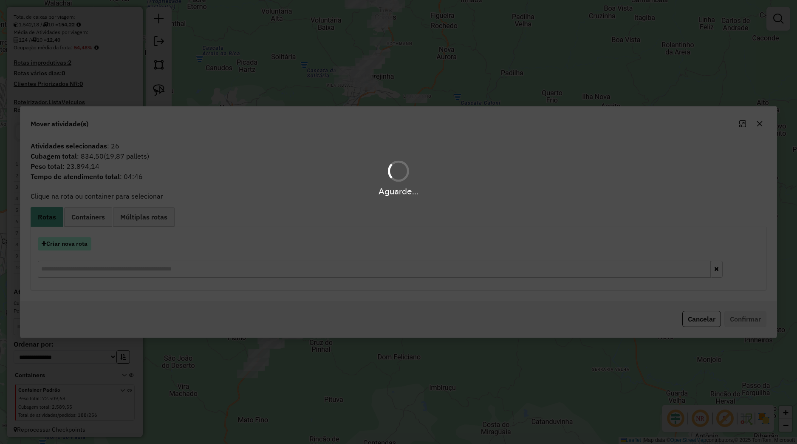
click at [87, 245] on button "Criar nova rota" at bounding box center [65, 243] width 54 height 13
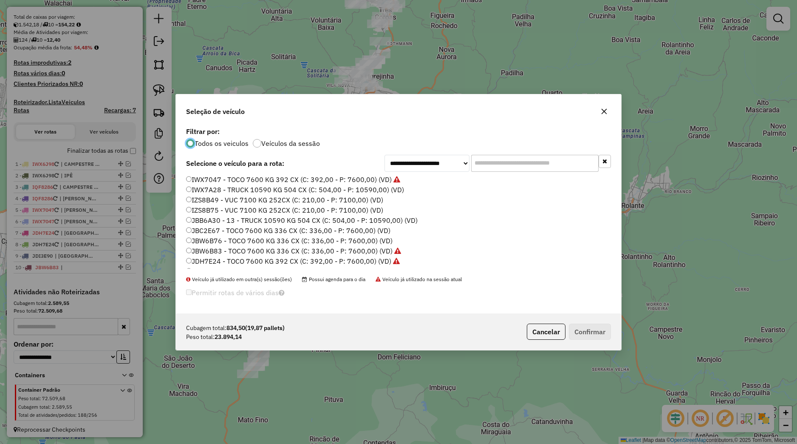
scroll to position [162, 0]
click at [227, 212] on label "JBW6B76 - TOCO 7600 KG 336 CX (C: 336,00 - P: 7600,00) (VD)" at bounding box center [289, 212] width 207 height 10
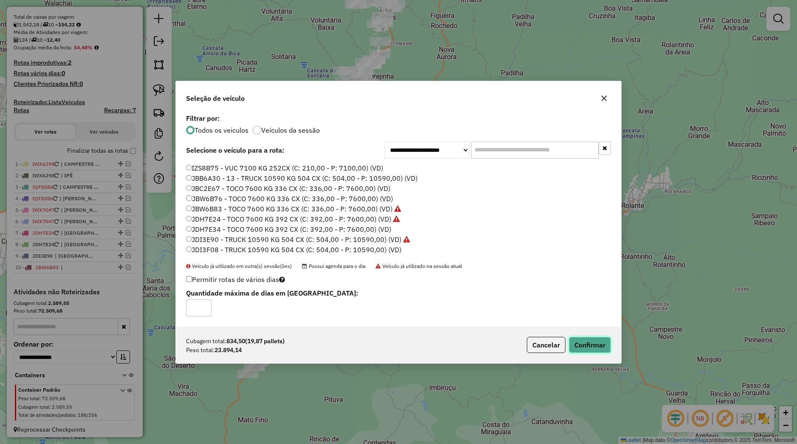
click at [576, 350] on button "Confirmar" at bounding box center [590, 345] width 42 height 16
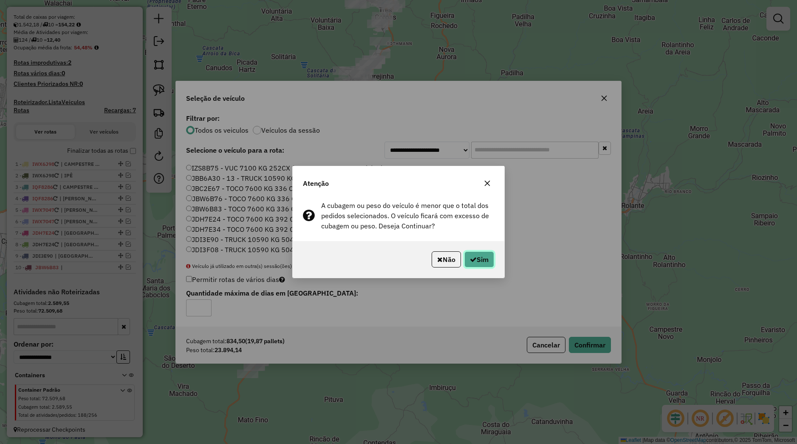
click at [487, 265] on button "Sim" at bounding box center [479, 259] width 30 height 16
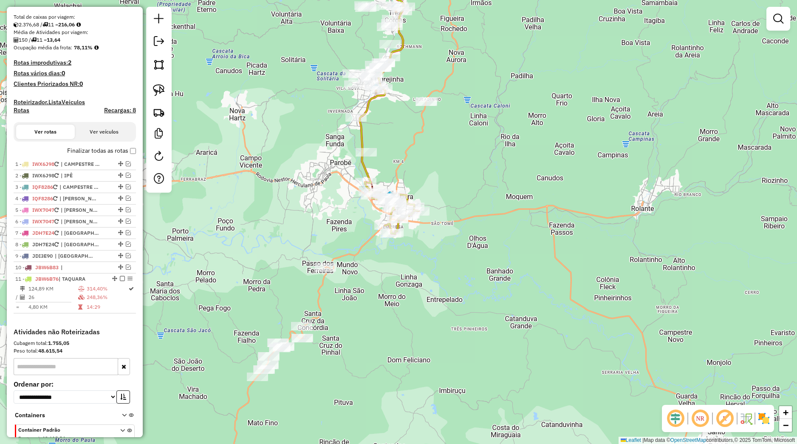
drag, startPoint x: 481, startPoint y: 218, endPoint x: 493, endPoint y: 218, distance: 12.8
click at [496, 218] on div "Janela de atendimento Grade de atendimento Capacidade Transportadoras Veículos …" at bounding box center [398, 222] width 797 height 444
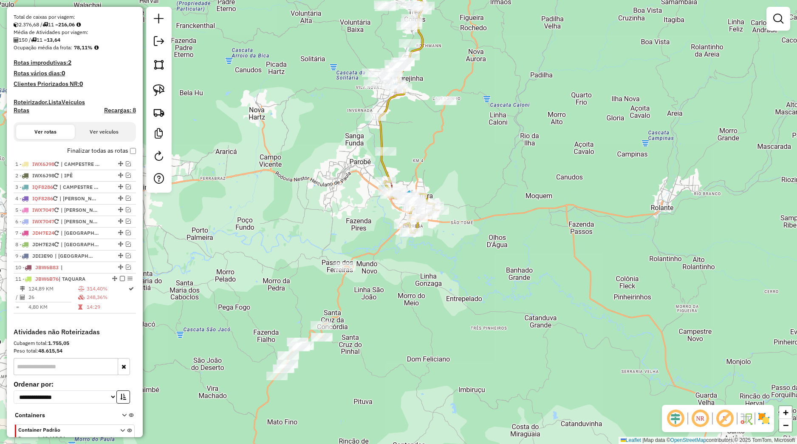
drag, startPoint x: 444, startPoint y: 306, endPoint x: 481, endPoint y: 263, distance: 57.2
click at [483, 263] on div "Janela de atendimento Grade de atendimento Capacidade Transportadoras Veículos …" at bounding box center [398, 222] width 797 height 444
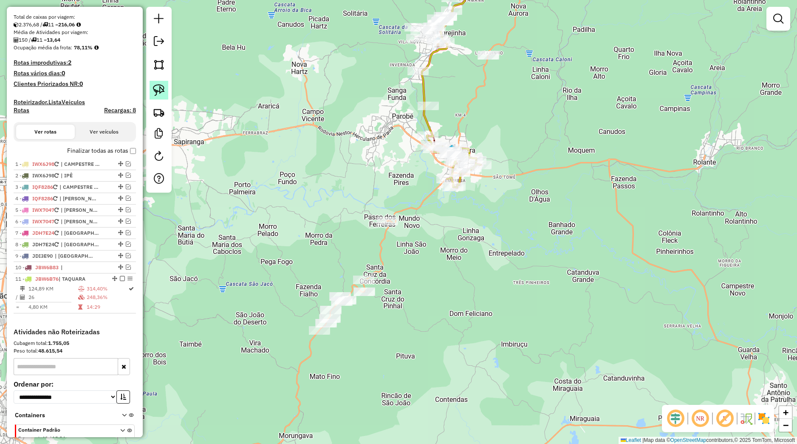
click at [155, 88] on img at bounding box center [159, 90] width 12 height 12
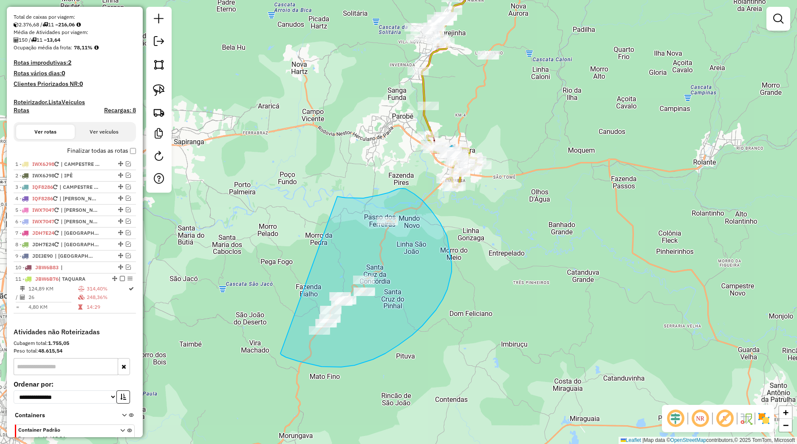
drag, startPoint x: 353, startPoint y: 198, endPoint x: 278, endPoint y: 348, distance: 168.6
click at [278, 348] on div "Janela de atendimento Grade de atendimento Capacidade Transportadoras Veículos …" at bounding box center [398, 222] width 797 height 444
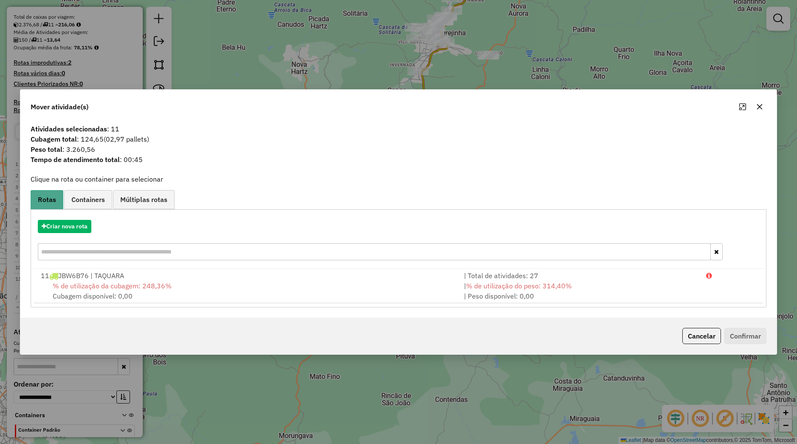
click at [93, 232] on div "Criar nova rota" at bounding box center [399, 226] width 732 height 13
click at [88, 226] on button "Criar nova rota" at bounding box center [65, 226] width 54 height 13
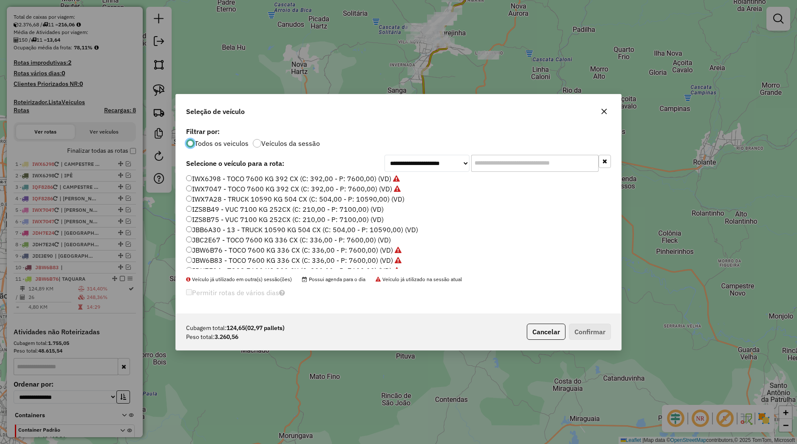
scroll to position [192, 0]
click at [224, 213] on label "JDH7E34 - TOCO 7600 KG 392 CX (C: 392,00 - P: 7600,00) (VD)" at bounding box center [289, 212] width 206 height 10
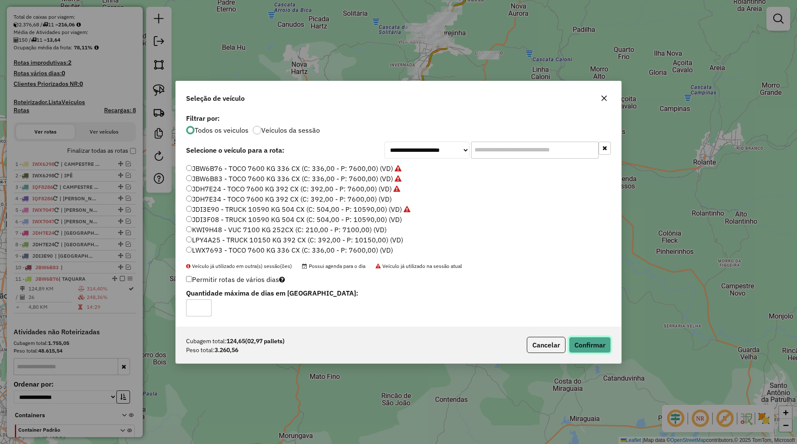
click at [594, 342] on button "Confirmar" at bounding box center [590, 345] width 42 height 16
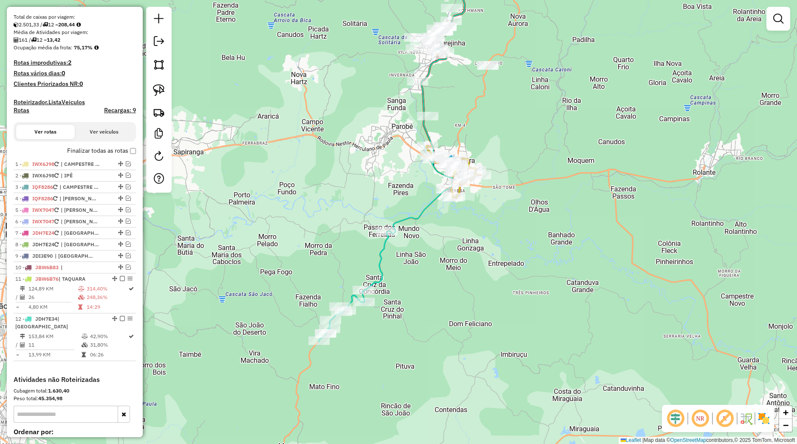
drag, startPoint x: 451, startPoint y: 269, endPoint x: 439, endPoint y: 303, distance: 35.6
click at [440, 302] on div "Janela de atendimento Grade de atendimento Capacidade Transportadoras Veículos …" at bounding box center [398, 222] width 797 height 444
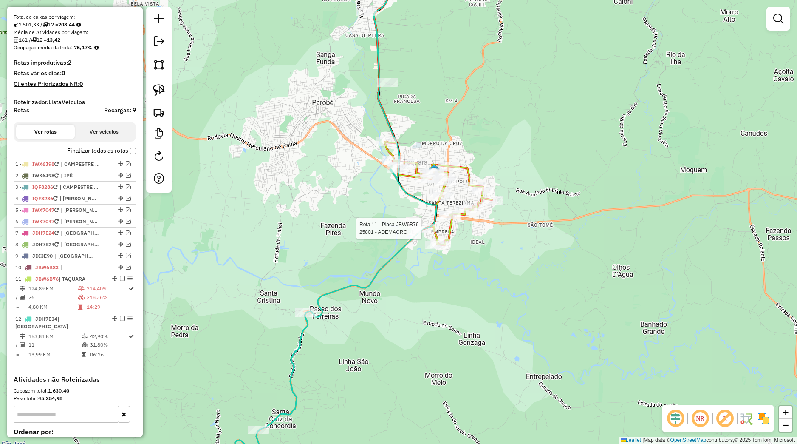
select select "*********"
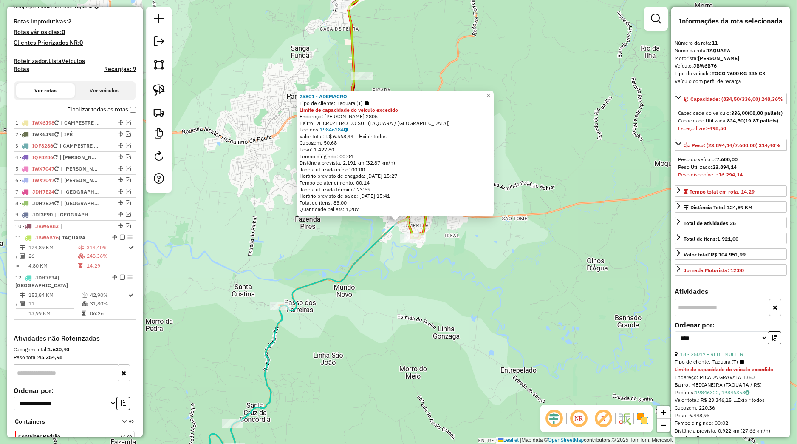
scroll to position [272, 0]
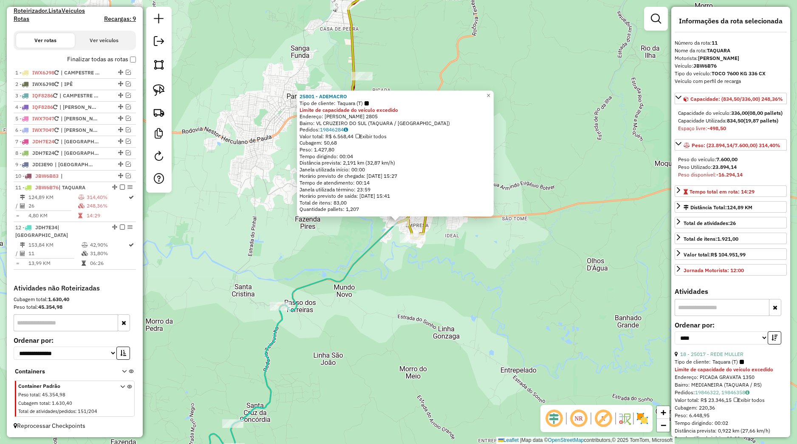
click at [462, 274] on div "25801 - ADEMACRO Tipo de cliente: Taquara (T) Limite de capacidade do veículo e…" at bounding box center [398, 222] width 797 height 444
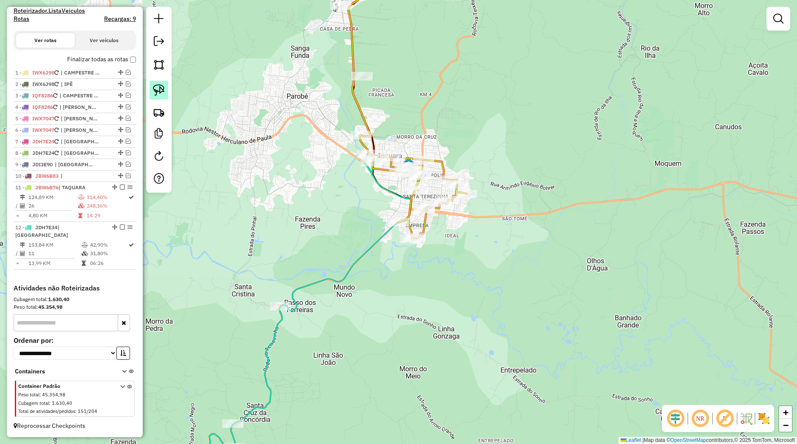
click at [161, 94] on img at bounding box center [159, 90] width 12 height 12
drag, startPoint x: 360, startPoint y: 205, endPoint x: 423, endPoint y: 262, distance: 84.8
click at [423, 262] on div "Janela de atendimento Grade de atendimento Capacidade Transportadoras Veículos …" at bounding box center [398, 222] width 797 height 444
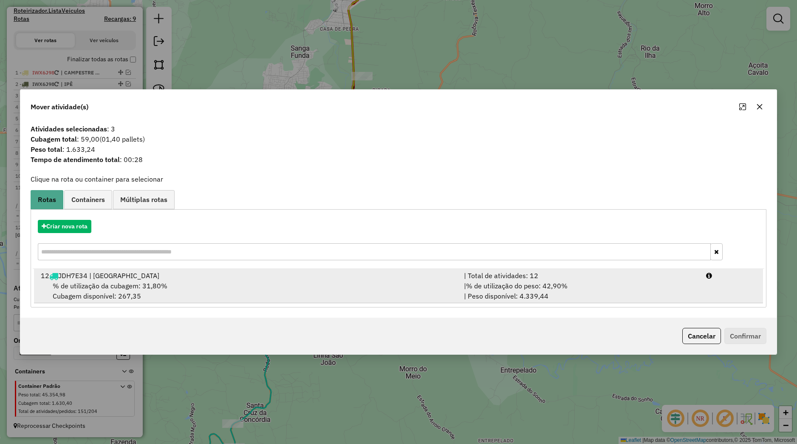
click at [340, 281] on div "% de utilização da cubagem: 31,80% Cubagem disponível: 267,35" at bounding box center [247, 290] width 423 height 20
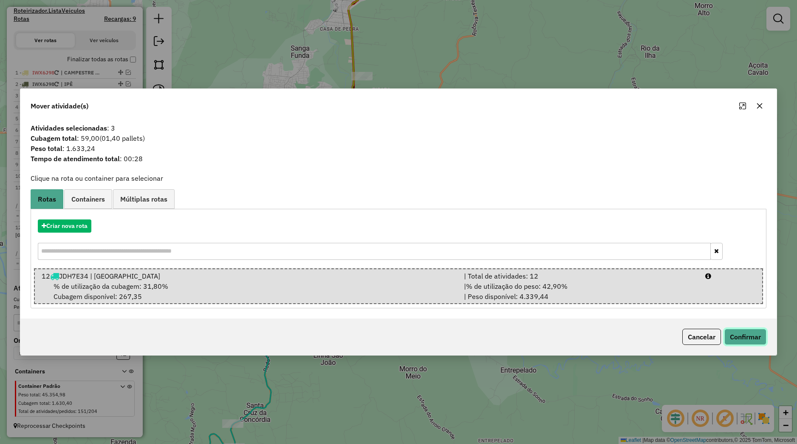
click at [734, 341] on button "Confirmar" at bounding box center [746, 336] width 42 height 16
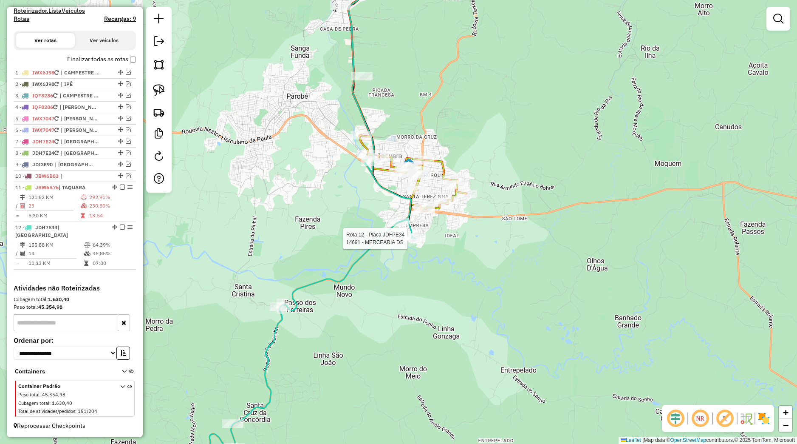
select select "*********"
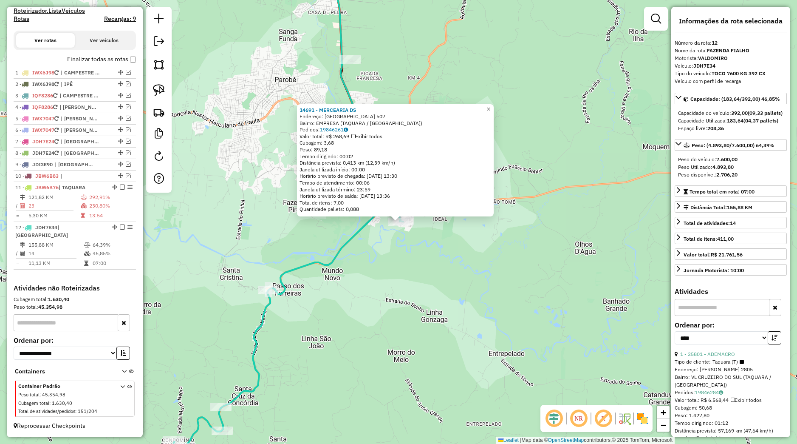
click at [442, 249] on div "14691 - MERCEARIA DS Endereço: [GEOGRAPHIC_DATA] 507 Bairro: EMPRESA (TAQUARA /…" at bounding box center [398, 222] width 797 height 444
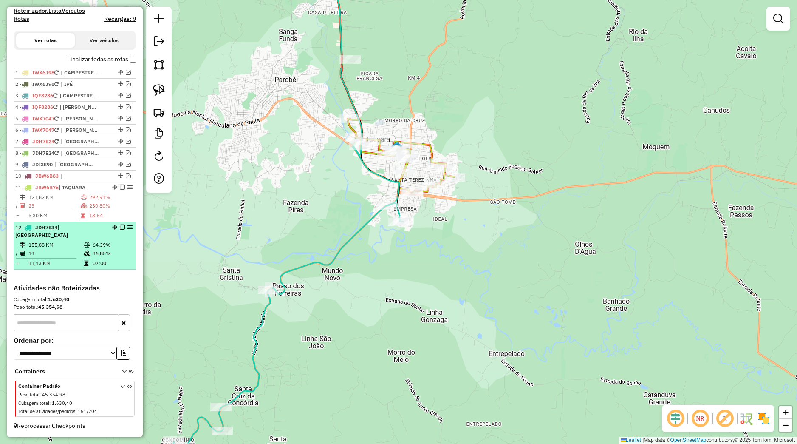
click at [120, 227] on em at bounding box center [122, 226] width 5 height 5
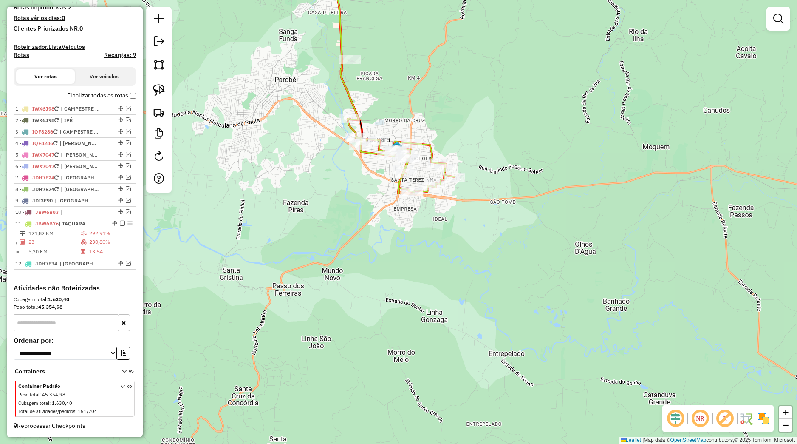
scroll to position [235, 0]
select select "*********"
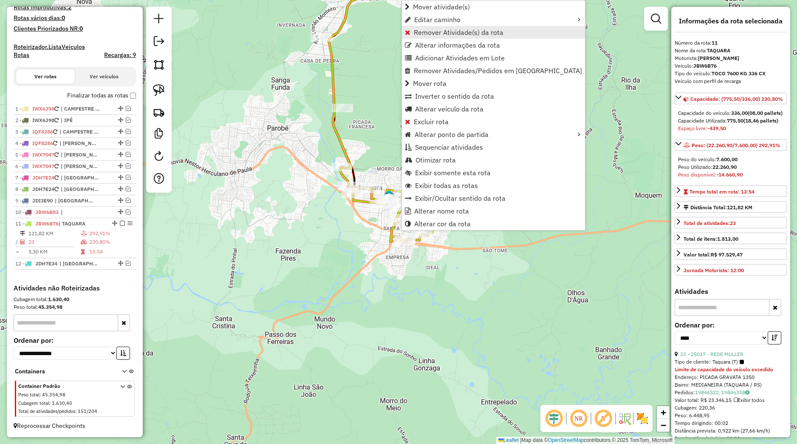
click at [440, 30] on span "Remover Atividade(s) da rota" at bounding box center [459, 32] width 90 height 7
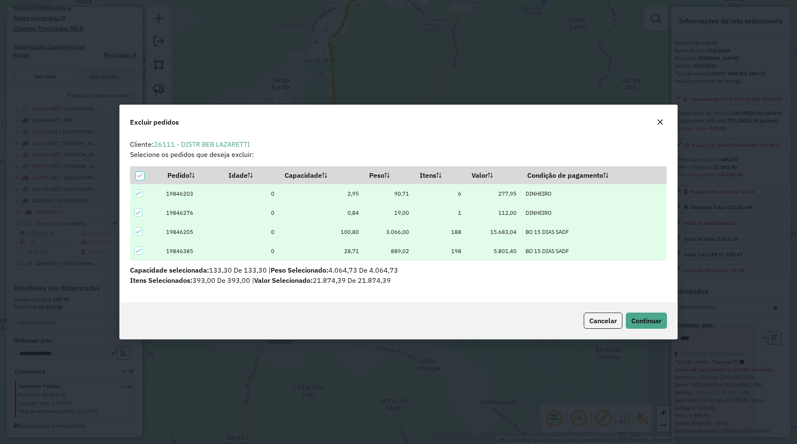
scroll to position [5, 3]
drag, startPoint x: 648, startPoint y: 311, endPoint x: 648, endPoint y: 320, distance: 8.1
click at [648, 313] on div "Cancelar Continuar" at bounding box center [398, 320] width 557 height 37
click at [648, 320] on span "Continuar" at bounding box center [646, 320] width 30 height 8
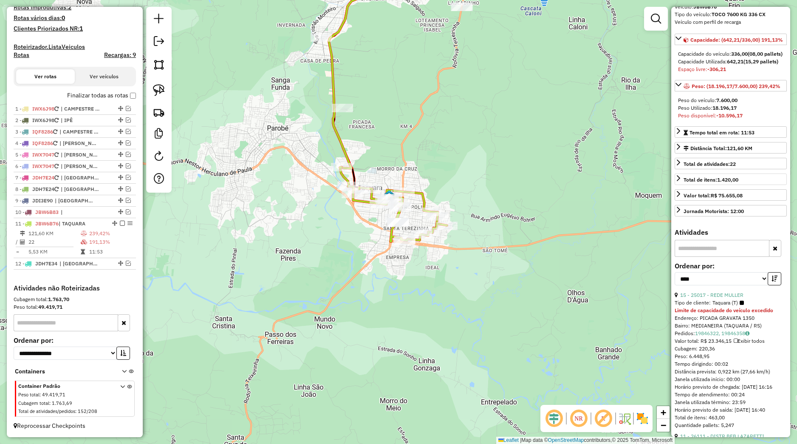
scroll to position [119, 0]
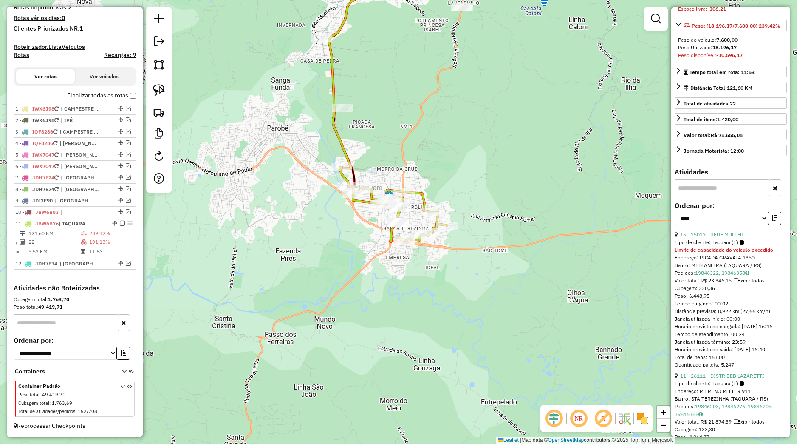
click at [722, 238] on link "15 - 25017 - REDE MULLER" at bounding box center [711, 234] width 63 height 6
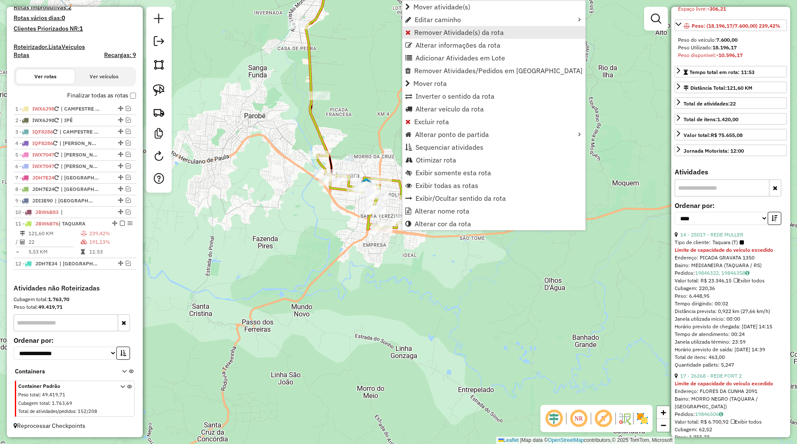
click at [422, 29] on span "Remover Atividade(s) da rota" at bounding box center [459, 32] width 90 height 7
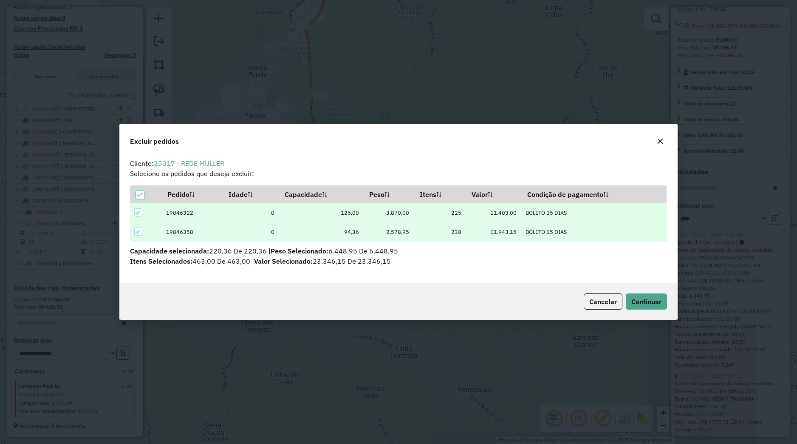
scroll to position [5, 3]
click at [658, 303] on span "Continuar" at bounding box center [646, 301] width 30 height 8
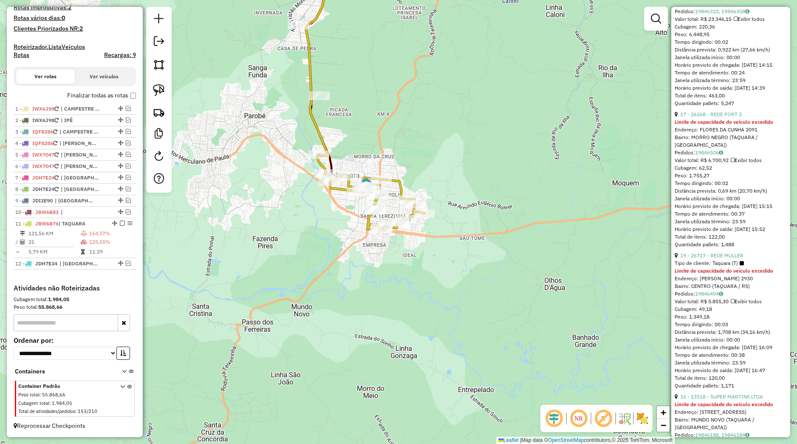
scroll to position [399, 0]
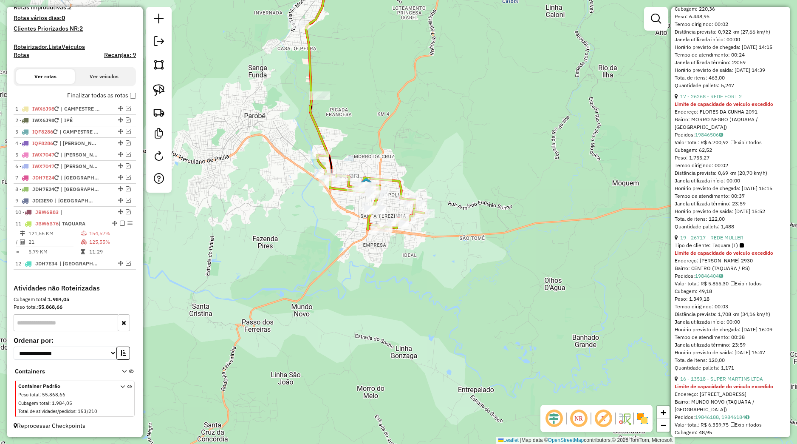
click at [719, 241] on link "19 - 26717 - REDE MULLER" at bounding box center [711, 237] width 63 height 6
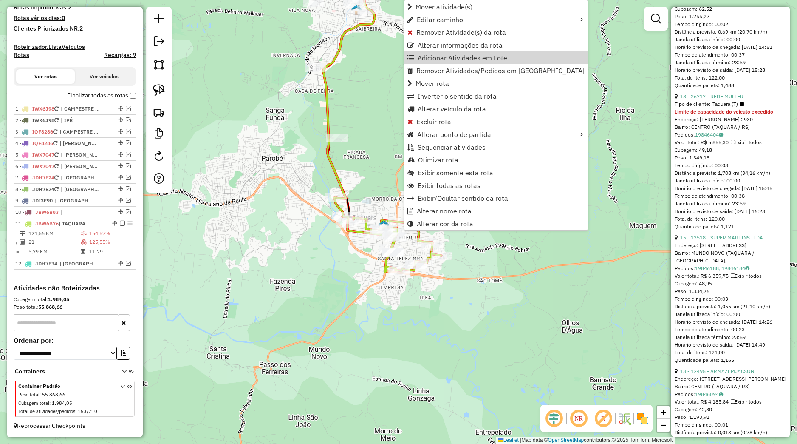
click at [388, 157] on div "Janela de atendimento Grade de atendimento Capacidade Transportadoras Veículos …" at bounding box center [398, 222] width 797 height 444
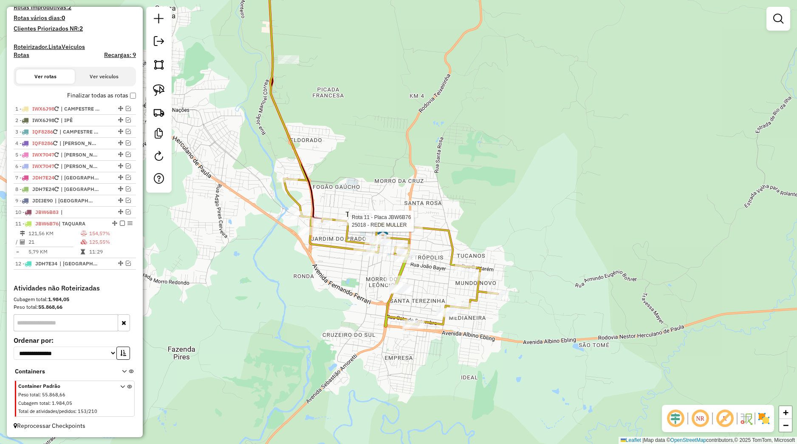
select select "*********"
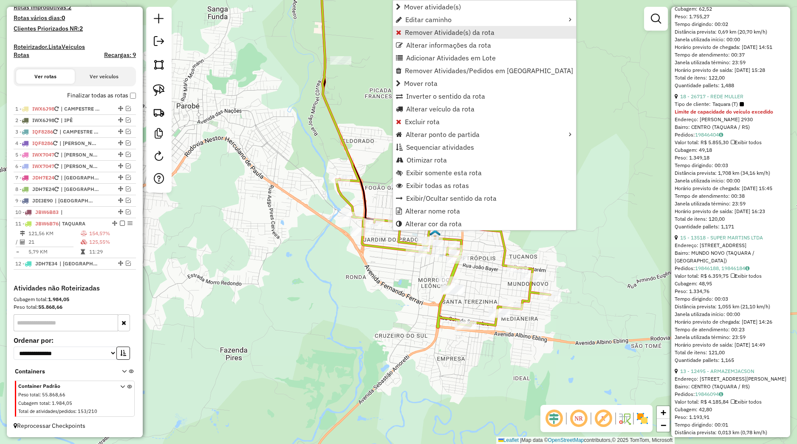
click at [427, 28] on link "Remover Atividade(s) da rota" at bounding box center [484, 32] width 183 height 13
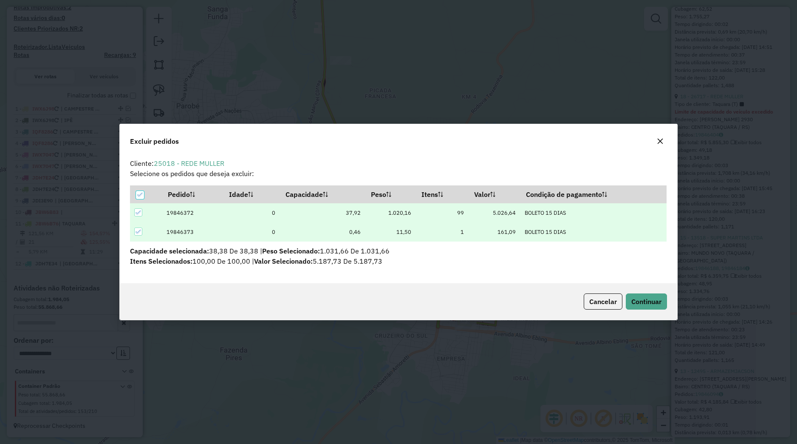
scroll to position [5, 3]
click at [660, 306] on button "Continuar" at bounding box center [646, 301] width 41 height 16
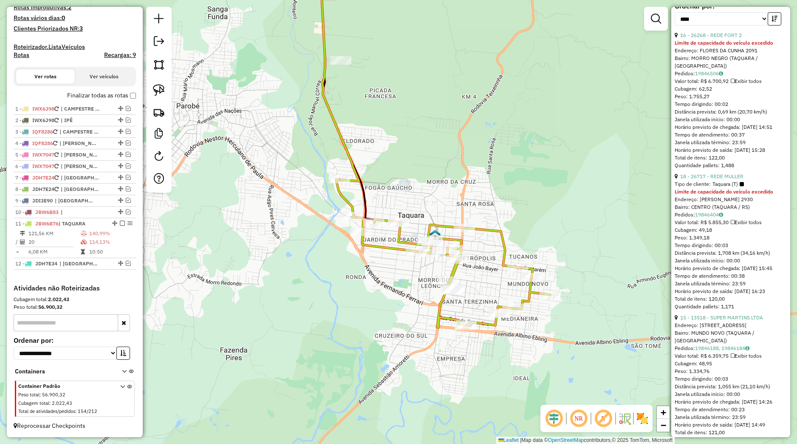
scroll to position [239, 0]
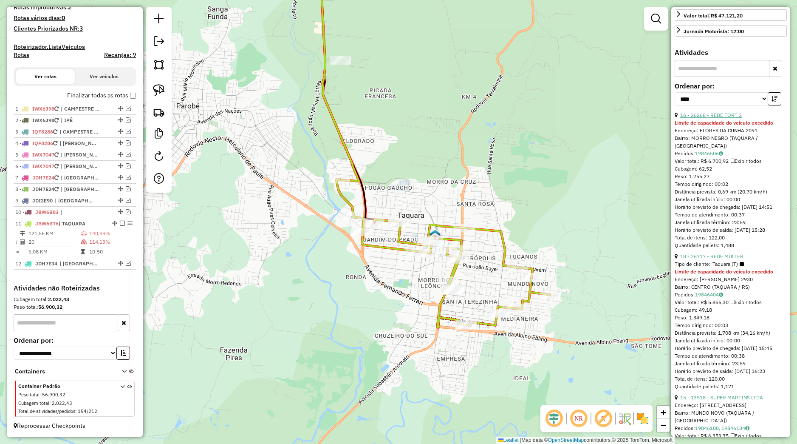
click at [716, 118] on link "16 - 26268 - REDE FORT 2" at bounding box center [711, 115] width 62 height 6
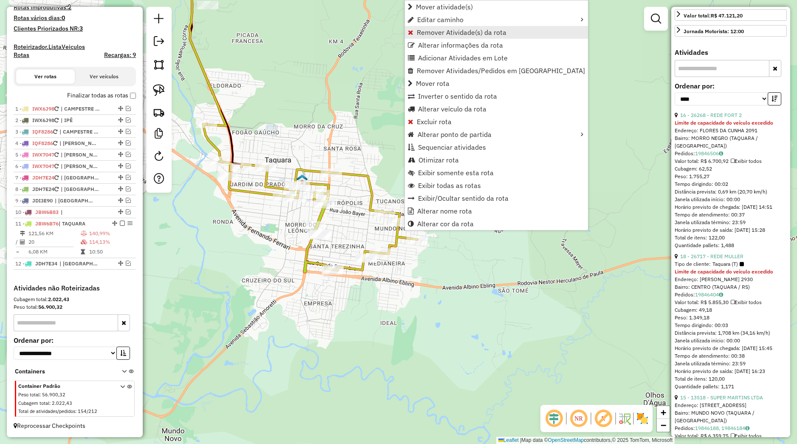
click at [428, 34] on span "Remover Atividade(s) da rota" at bounding box center [462, 32] width 90 height 7
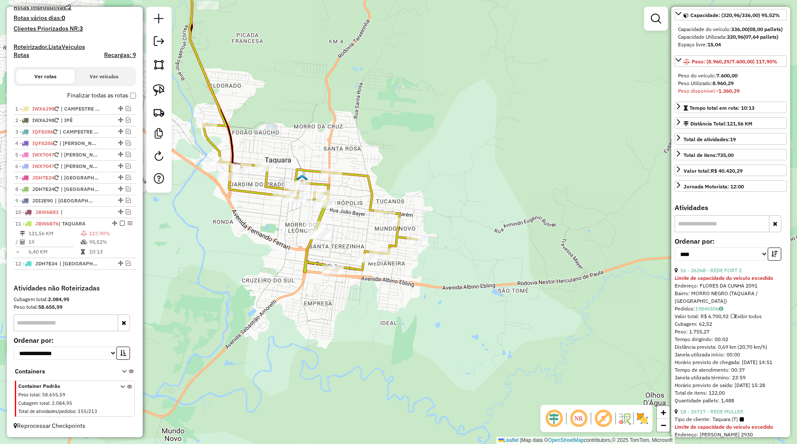
scroll to position [40, 0]
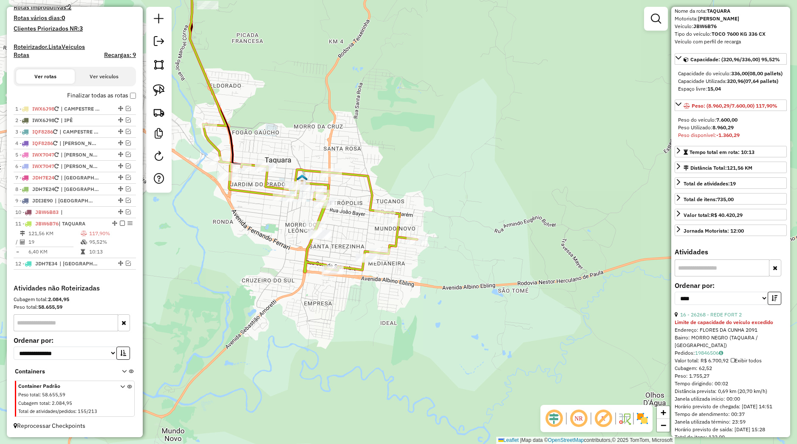
drag, startPoint x: 435, startPoint y: 280, endPoint x: 432, endPoint y: 255, distance: 24.8
click at [439, 277] on div "Janela de atendimento Grade de atendimento Capacidade Transportadoras Veículos …" at bounding box center [398, 222] width 797 height 444
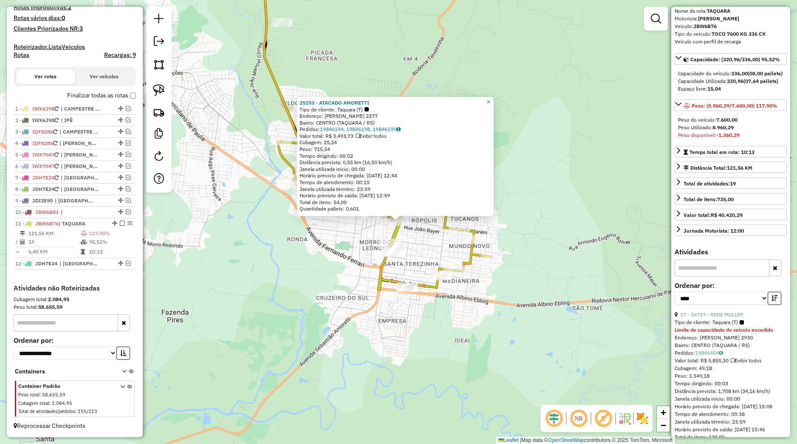
click at [286, 229] on div "25193 - ATACADO AMORETTI Tipo de cliente: Taquara (T) Endereço: SEBASTIaO AMORE…" at bounding box center [398, 222] width 797 height 444
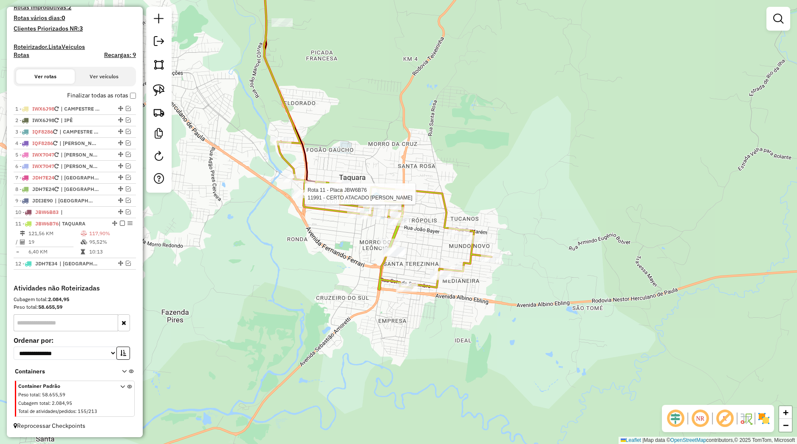
select select "*********"
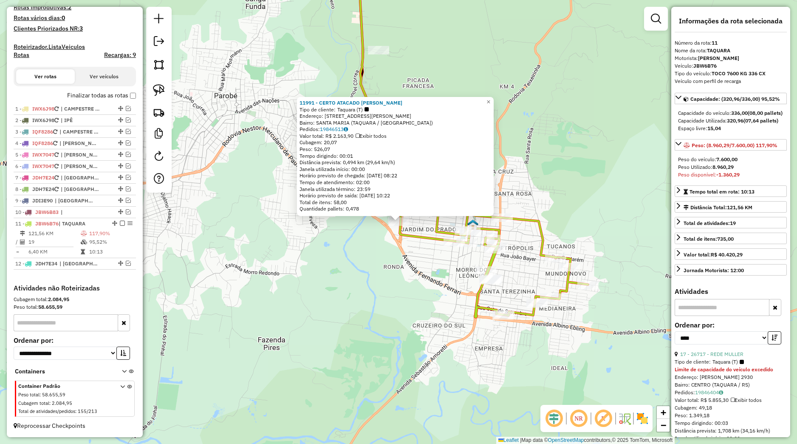
scroll to position [239, 0]
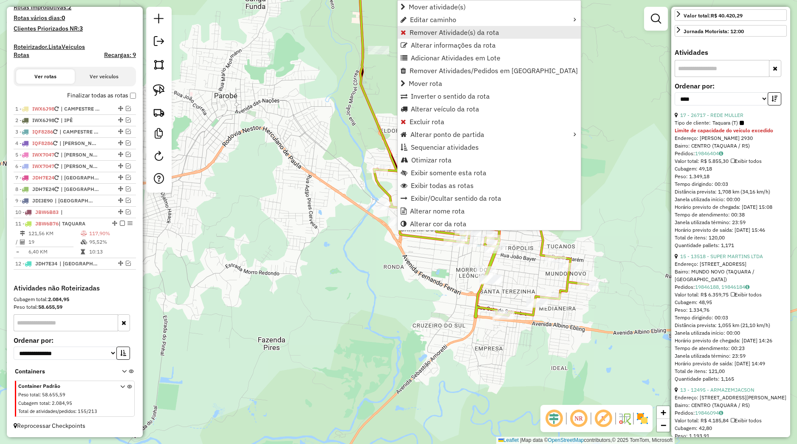
click at [453, 33] on span "Remover Atividade(s) da rota" at bounding box center [455, 32] width 90 height 7
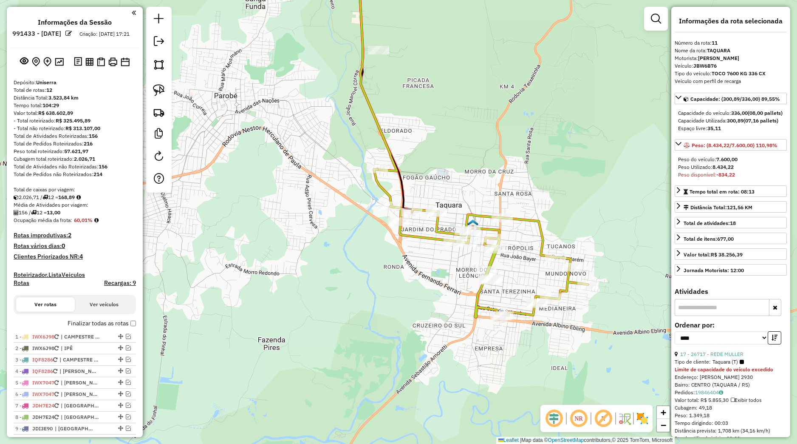
select select "*********"
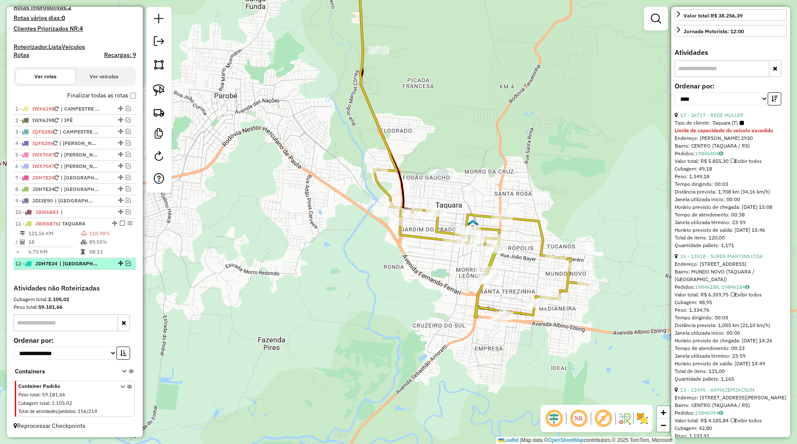
click at [126, 264] on em at bounding box center [128, 262] width 5 height 5
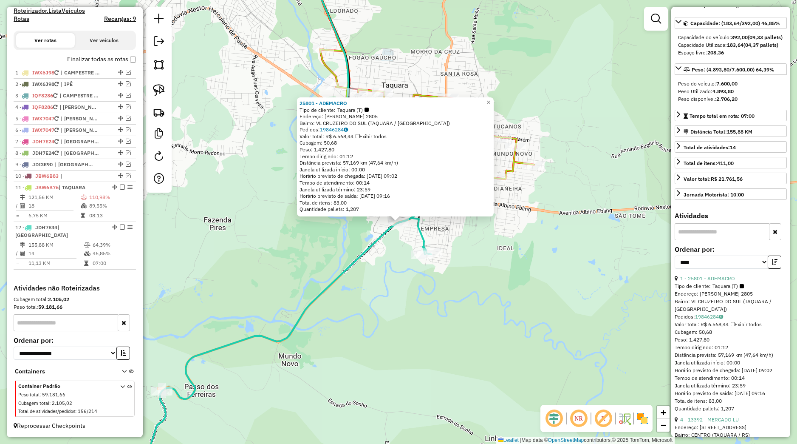
scroll to position [64, 0]
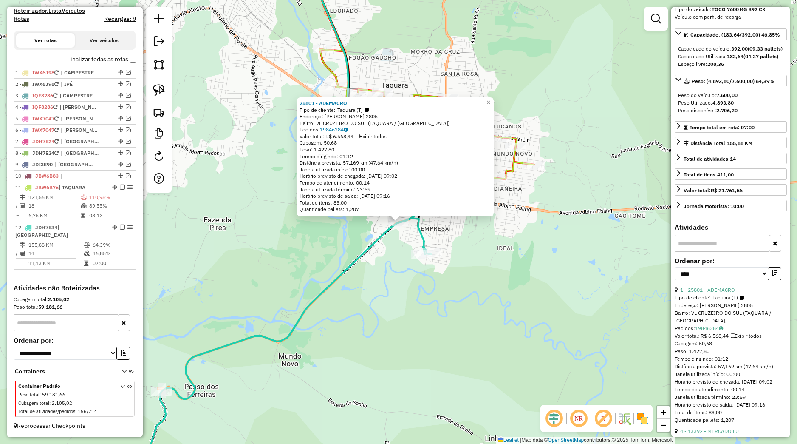
click at [583, 278] on div "25801 - ADEMACRO Tipo de cliente: Taquara (T) Endereço: SEBASTIAO AMORETTI 2805…" at bounding box center [398, 222] width 797 height 444
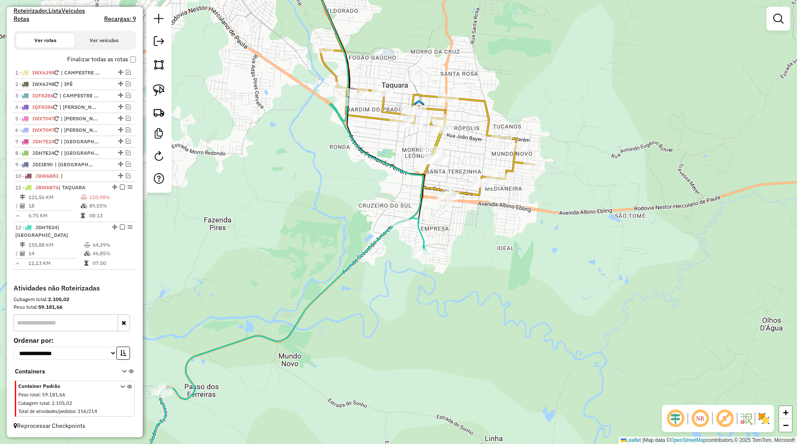
drag, startPoint x: 547, startPoint y: 267, endPoint x: 563, endPoint y: 308, distance: 43.2
click at [563, 308] on div "Janela de atendimento Grade de atendimento Capacidade Transportadoras Veículos …" at bounding box center [398, 222] width 797 height 444
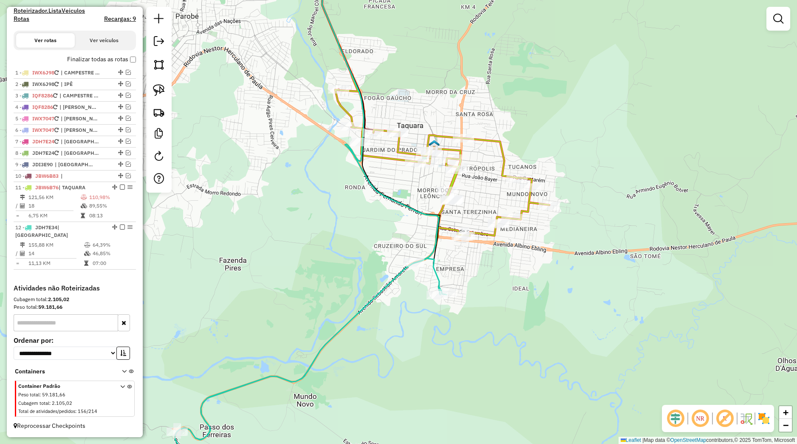
drag, startPoint x: 159, startPoint y: 91, endPoint x: 326, endPoint y: 118, distance: 169.2
click at [159, 91] on img at bounding box center [159, 90] width 12 height 12
drag, startPoint x: 387, startPoint y: 117, endPoint x: 417, endPoint y: 136, distance: 35.6
click at [417, 136] on div "Janela de atendimento Grade de atendimento Capacidade Transportadoras Veículos …" at bounding box center [398, 222] width 797 height 444
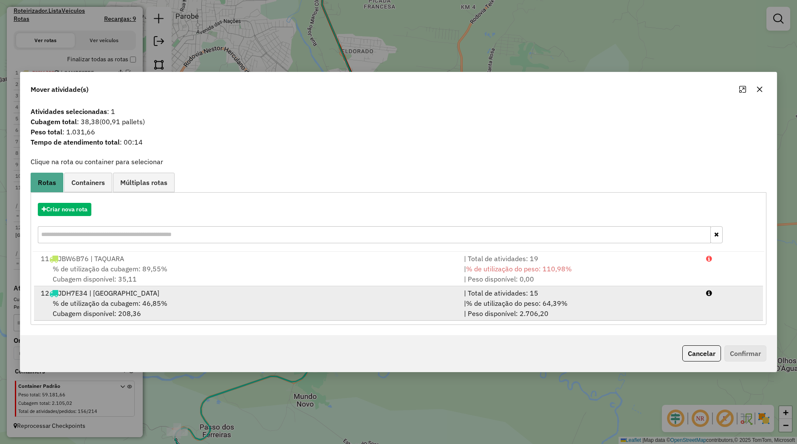
click at [243, 297] on div "12 JDH7E34 | FAZENDA FIALHO" at bounding box center [247, 293] width 423 height 10
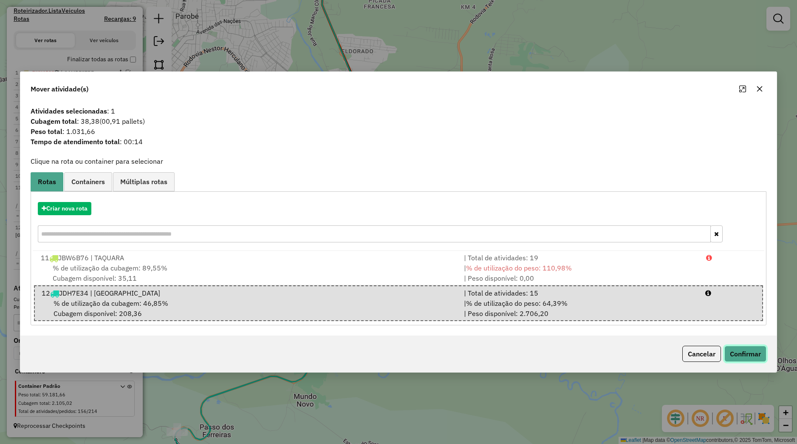
click at [736, 357] on button "Confirmar" at bounding box center [746, 353] width 42 height 16
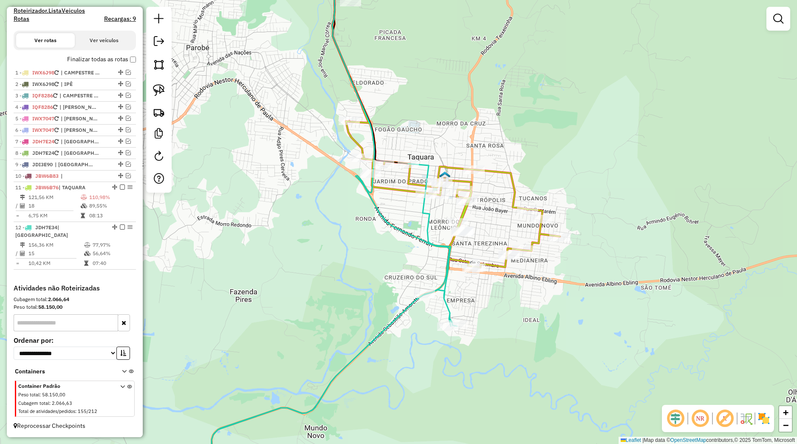
drag, startPoint x: 534, startPoint y: 304, endPoint x: 578, endPoint y: 457, distance: 159.5
click at [578, 443] on div "Janela de atendimento Grade de atendimento Capacidade Transportadoras Veículos …" at bounding box center [398, 222] width 797 height 444
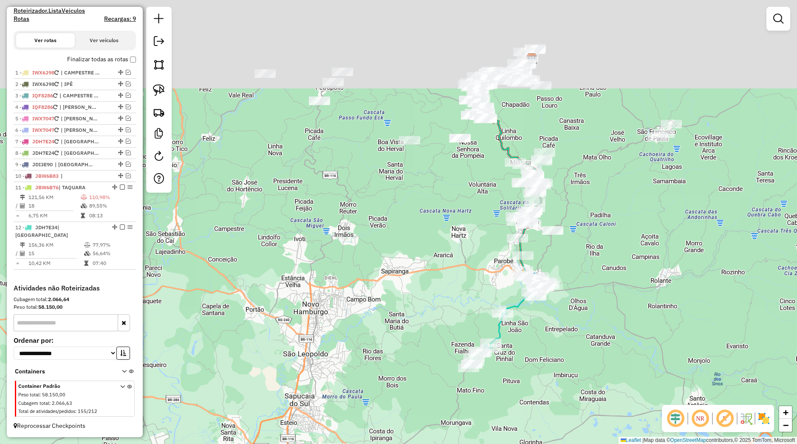
drag, startPoint x: 448, startPoint y: 270, endPoint x: 444, endPoint y: 353, distance: 83.0
click at [444, 353] on div "Rota 11 - Placa JBW6B76 13128 - ELENA RODRIGUES Janela de atendimento Grade de …" at bounding box center [398, 222] width 797 height 444
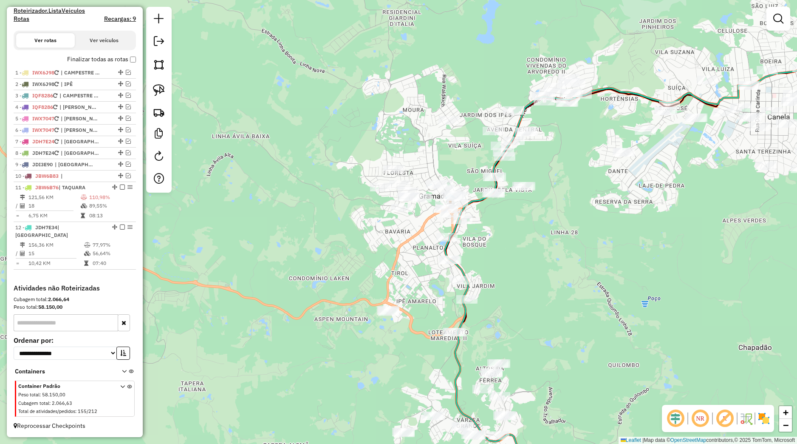
drag, startPoint x: 525, startPoint y: 235, endPoint x: 405, endPoint y: 247, distance: 120.4
click at [504, 262] on div "Janela de atendimento Grade de atendimento Capacidade Transportadoras Veículos …" at bounding box center [398, 222] width 797 height 444
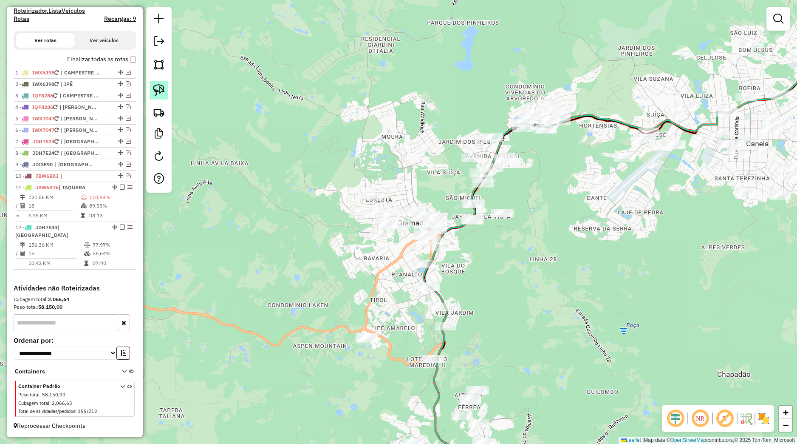
click at [165, 94] on link at bounding box center [159, 90] width 19 height 19
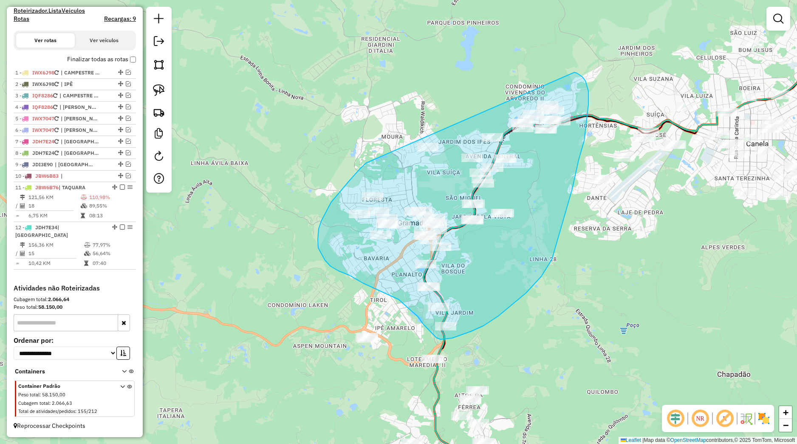
drag, startPoint x: 350, startPoint y: 180, endPoint x: 574, endPoint y: 72, distance: 249.2
click at [574, 72] on div "Janela de atendimento Grade de atendimento Capacidade Transportadoras Veículos …" at bounding box center [398, 222] width 797 height 444
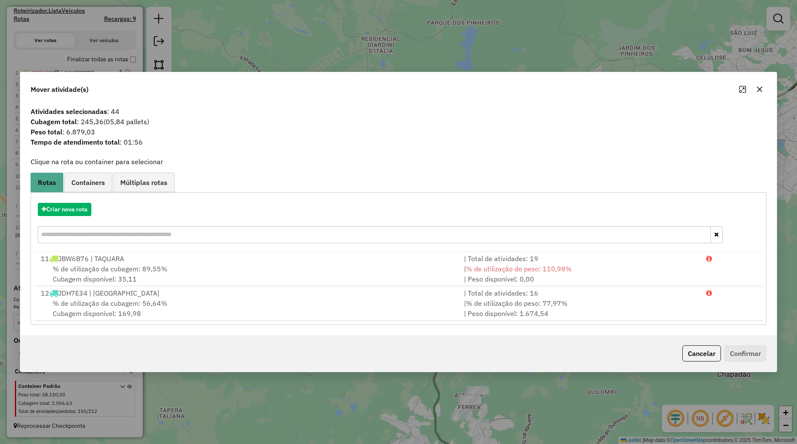
click at [759, 93] on button "button" at bounding box center [760, 89] width 14 height 14
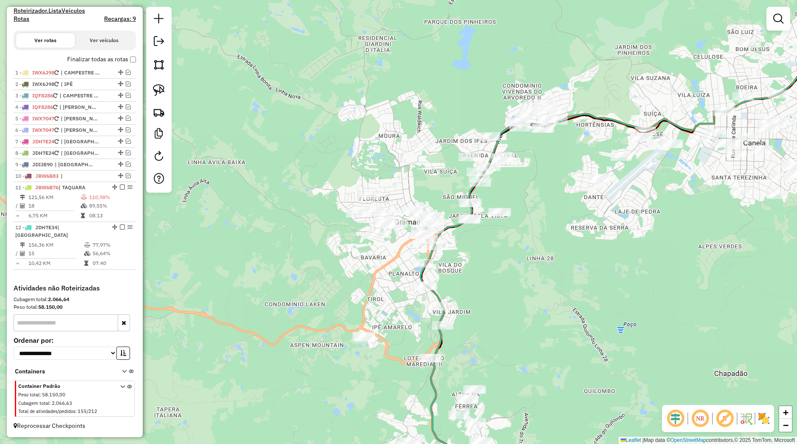
drag, startPoint x: 587, startPoint y: 271, endPoint x: 479, endPoint y: 182, distance: 139.5
click at [484, 184] on div "Janela de atendimento Grade de atendimento Capacidade Transportadoras Veículos …" at bounding box center [398, 222] width 797 height 444
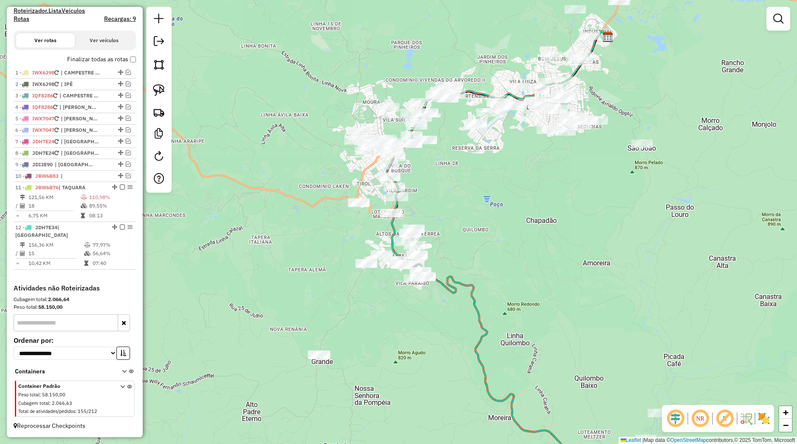
drag, startPoint x: 455, startPoint y: 324, endPoint x: 434, endPoint y: 255, distance: 72.3
click at [435, 255] on div "Janela de atendimento Grade de atendimento Capacidade Transportadoras Veículos …" at bounding box center [398, 222] width 797 height 444
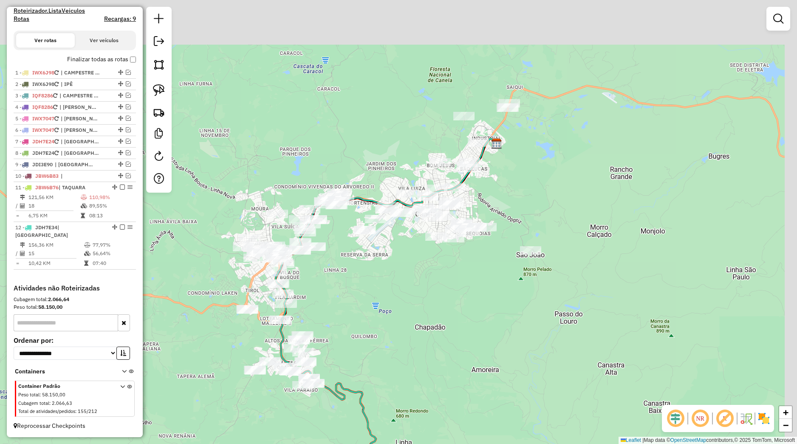
drag, startPoint x: 472, startPoint y: 229, endPoint x: 406, endPoint y: 333, distance: 123.2
click at [406, 333] on div "Janela de atendimento Grade de atendimento Capacidade Transportadoras Veículos …" at bounding box center [398, 222] width 797 height 444
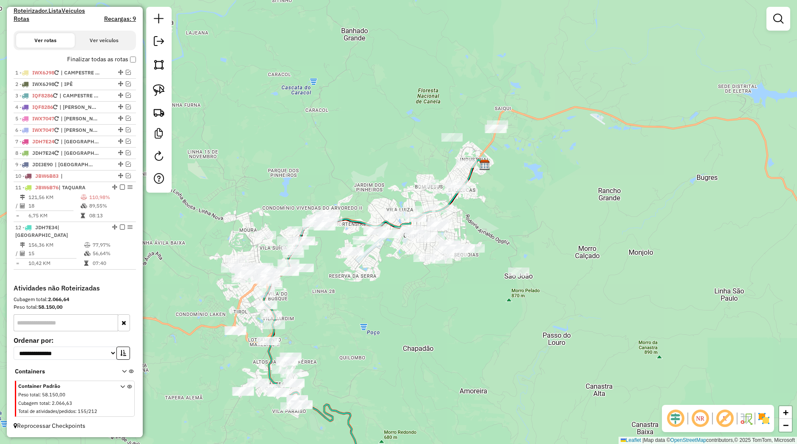
drag, startPoint x: 154, startPoint y: 91, endPoint x: 221, endPoint y: 127, distance: 75.7
click at [154, 91] on img at bounding box center [159, 90] width 12 height 12
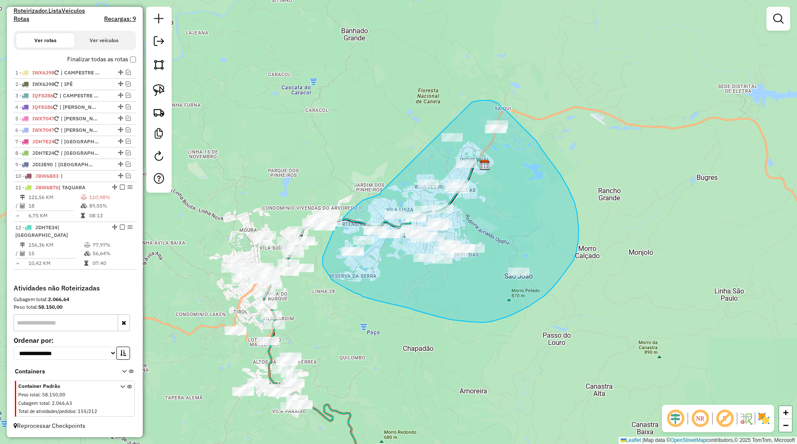
drag, startPoint x: 382, startPoint y: 192, endPoint x: 436, endPoint y: 116, distance: 93.4
click at [436, 116] on div "Janela de atendimento Grade de atendimento Capacidade Transportadoras Veículos …" at bounding box center [398, 222] width 797 height 444
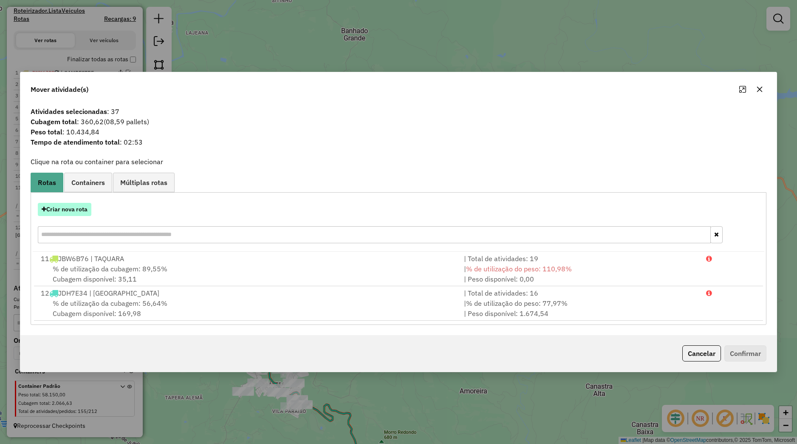
click at [89, 214] on button "Criar nova rota" at bounding box center [65, 209] width 54 height 13
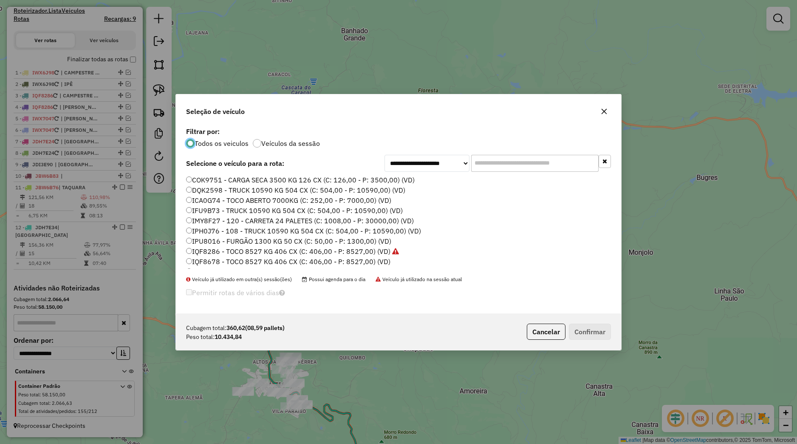
scroll to position [162, 0]
drag, startPoint x: 221, startPoint y: 203, endPoint x: 249, endPoint y: 212, distance: 28.6
click at [221, 201] on label "JBC2E67 - TOCO 7600 KG 336 CX (C: 336,00 - P: 7600,00) (VD)" at bounding box center [288, 201] width 205 height 10
click at [218, 200] on label "JBC2E67 - TOCO 7600 KG 336 CX (C: 336,00 - P: 7600,00) (VD)" at bounding box center [288, 201] width 205 height 10
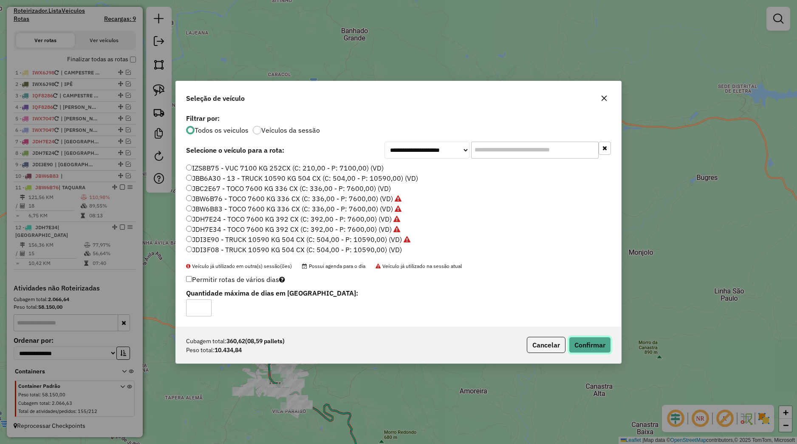
click at [601, 340] on button "Confirmar" at bounding box center [590, 345] width 42 height 16
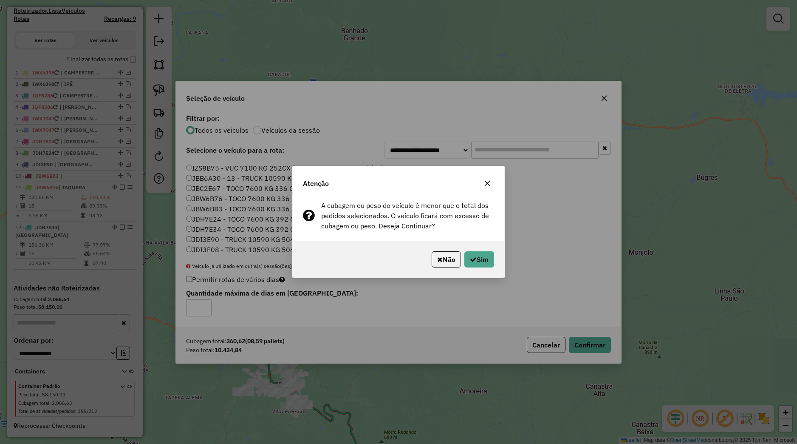
click at [476, 243] on div "Não Sim" at bounding box center [399, 259] width 212 height 37
click at [480, 252] on div "Não Sim" at bounding box center [399, 259] width 212 height 37
click at [483, 259] on button "Sim" at bounding box center [479, 259] width 30 height 16
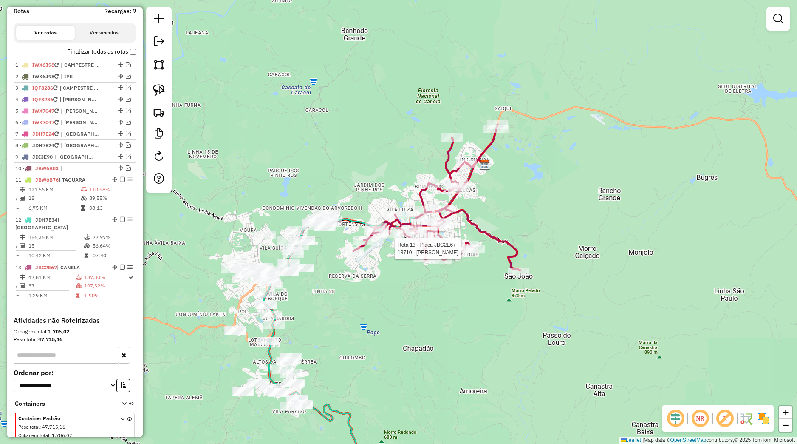
select select "*********"
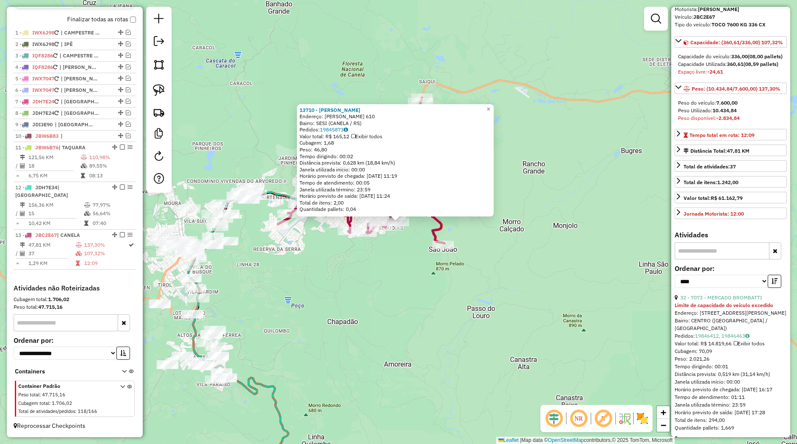
scroll to position [79, 0]
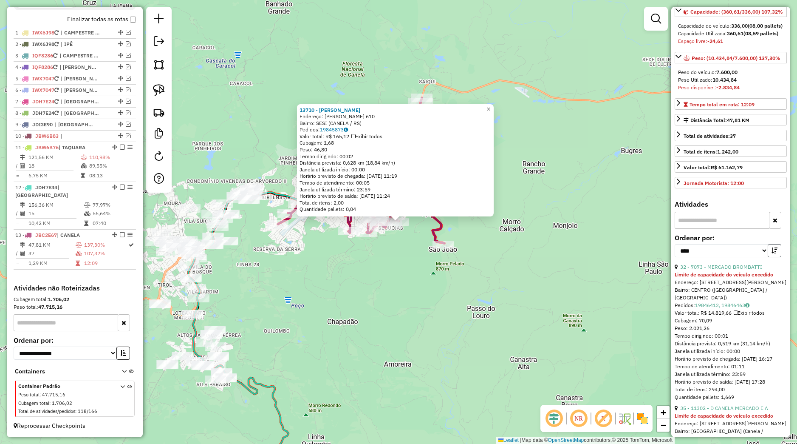
click at [772, 253] on icon "button" at bounding box center [775, 250] width 6 height 6
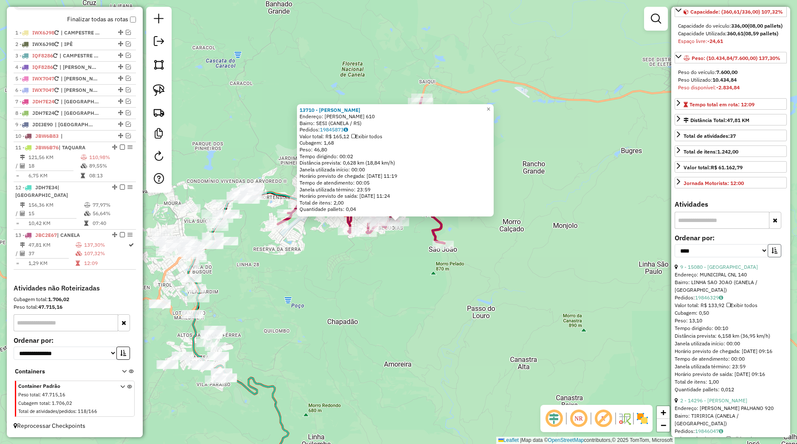
click at [772, 253] on icon "button" at bounding box center [775, 250] width 6 height 6
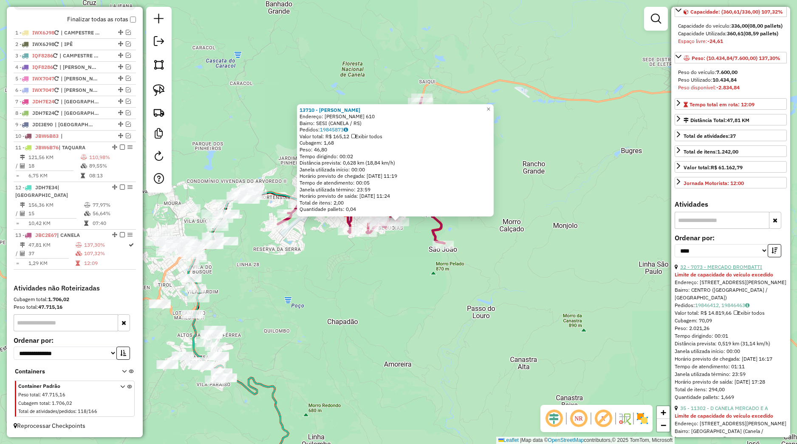
click at [728, 270] on link "32 - 7073 - MERCADO BROMBATTI" at bounding box center [721, 266] width 82 height 6
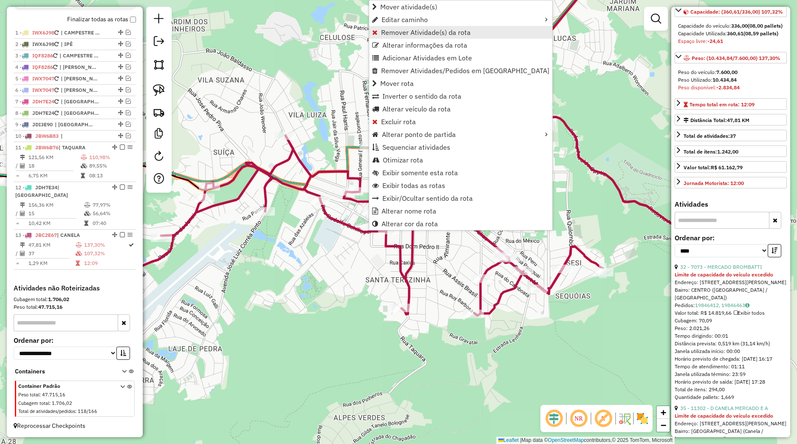
click at [400, 34] on span "Remover Atividade(s) da rota" at bounding box center [426, 32] width 90 height 7
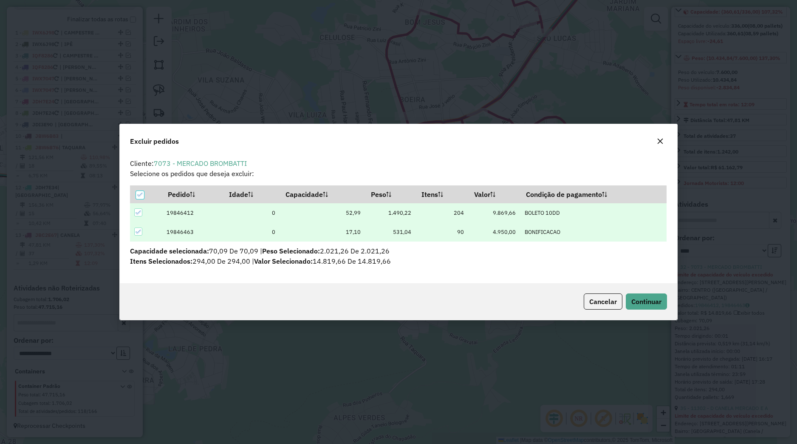
scroll to position [5, 3]
click at [645, 297] on span "Continuar" at bounding box center [646, 301] width 30 height 8
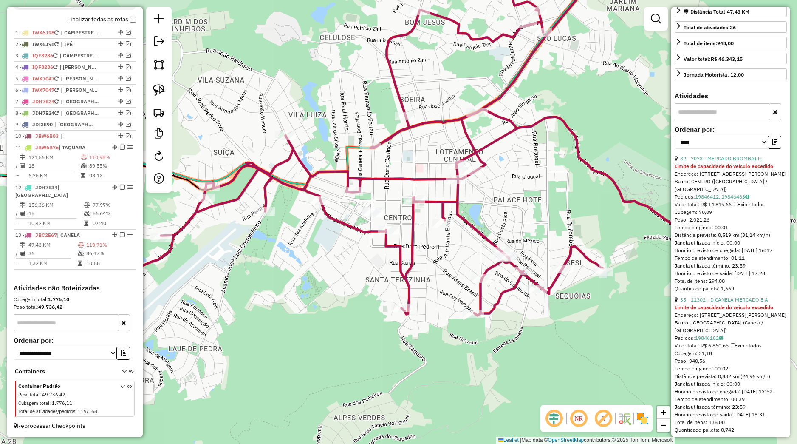
scroll to position [199, 0]
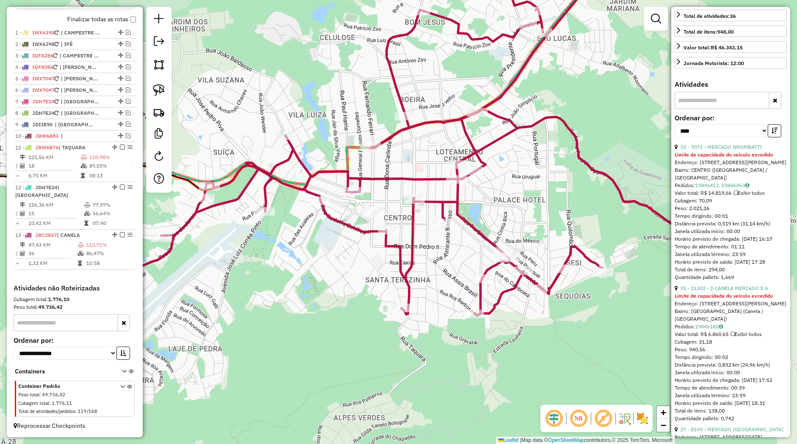
click at [713, 299] on strong "Limite de capacidade do veículo excedido" at bounding box center [724, 295] width 99 height 6
click at [533, 347] on div "Janela de atendimento Grade de atendimento Capacidade Transportadoras Veículos …" at bounding box center [398, 222] width 797 height 444
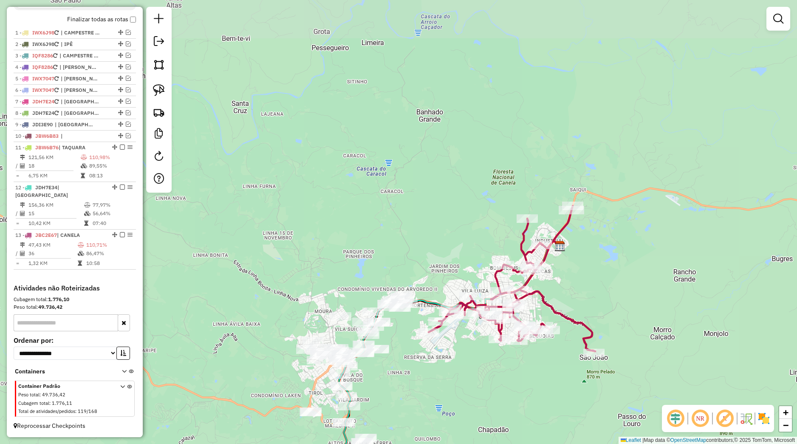
drag, startPoint x: 457, startPoint y: 371, endPoint x: 526, endPoint y: 333, distance: 79.1
click at [527, 333] on div "Janela de atendimento Grade de atendimento Capacidade Transportadoras Veículos …" at bounding box center [398, 222] width 797 height 444
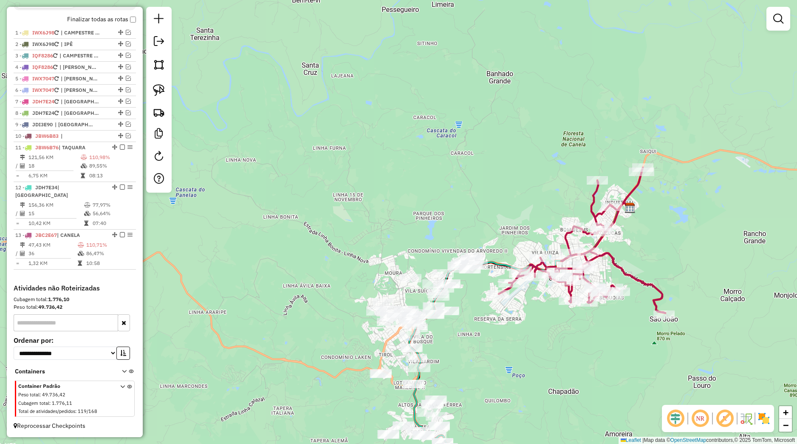
drag, startPoint x: 458, startPoint y: 354, endPoint x: 526, endPoint y: 304, distance: 84.4
click at [526, 304] on div "Janela de atendimento Grade de atendimento Capacidade Transportadoras Veículos …" at bounding box center [398, 222] width 797 height 444
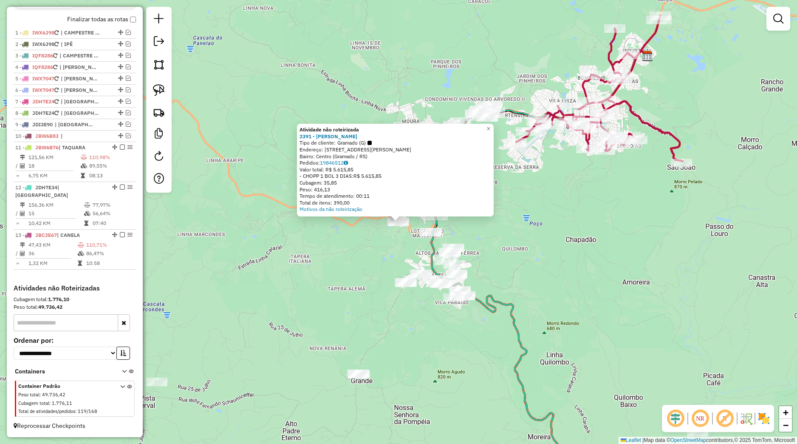
click at [404, 263] on div "Atividade não roteirizada 2391 - VALDETI DA SILVA PIRES Tipo de cliente: Gramad…" at bounding box center [398, 222] width 797 height 444
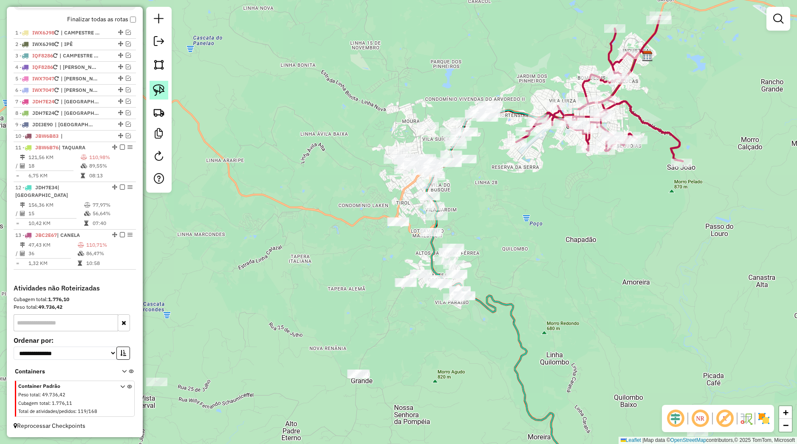
click at [163, 96] on link at bounding box center [159, 90] width 19 height 19
click at [379, 245] on div "Janela de atendimento Grade de atendimento Capacidade Transportadoras Veículos …" at bounding box center [398, 222] width 797 height 444
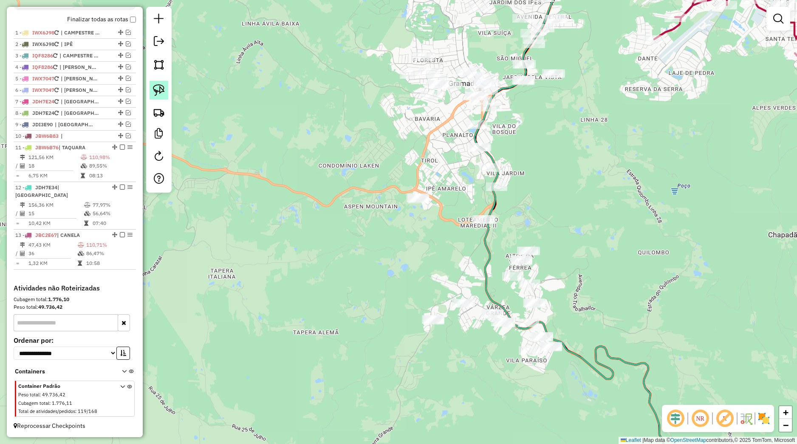
click at [166, 98] on link at bounding box center [159, 90] width 19 height 19
drag, startPoint x: 387, startPoint y: 178, endPoint x: 453, endPoint y: 204, distance: 70.5
click at [453, 204] on div "Janela de atendimento Grade de atendimento Capacidade Transportadoras Veículos …" at bounding box center [398, 222] width 797 height 444
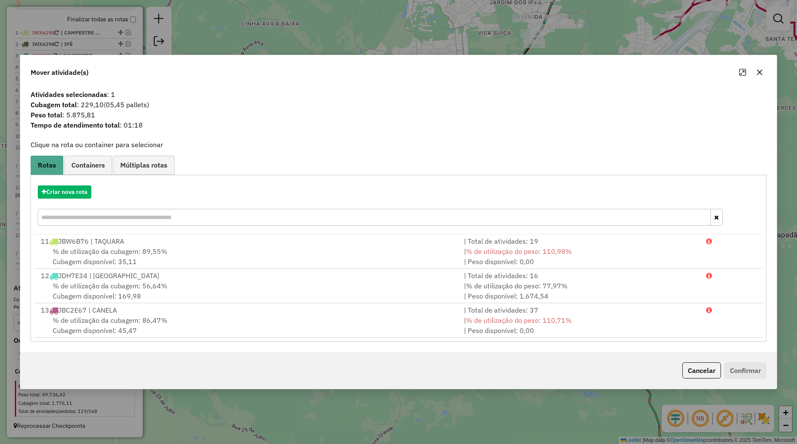
click at [757, 73] on icon "button" at bounding box center [759, 72] width 7 height 7
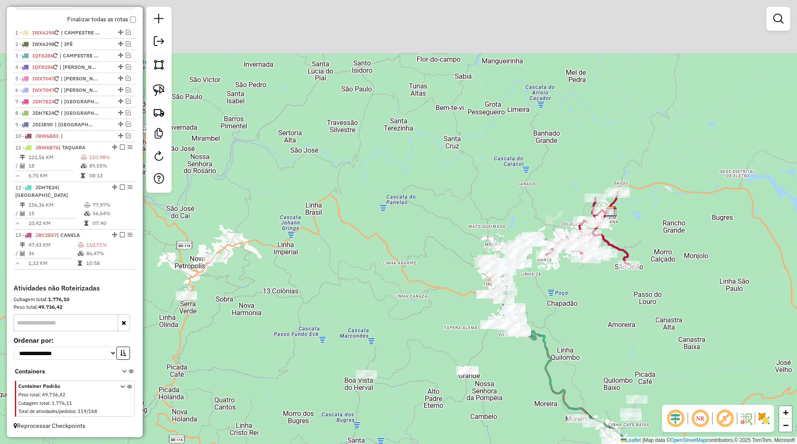
drag, startPoint x: 590, startPoint y: 306, endPoint x: 561, endPoint y: 329, distance: 36.9
click at [561, 329] on div "Janela de atendimento Grade de atendimento Capacidade Transportadoras Veículos …" at bounding box center [398, 222] width 797 height 444
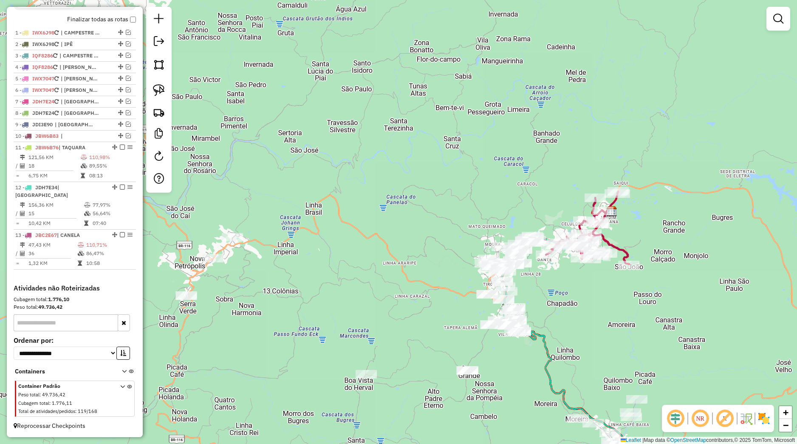
click at [547, 343] on icon at bounding box center [565, 349] width 129 height 280
select select "*********"
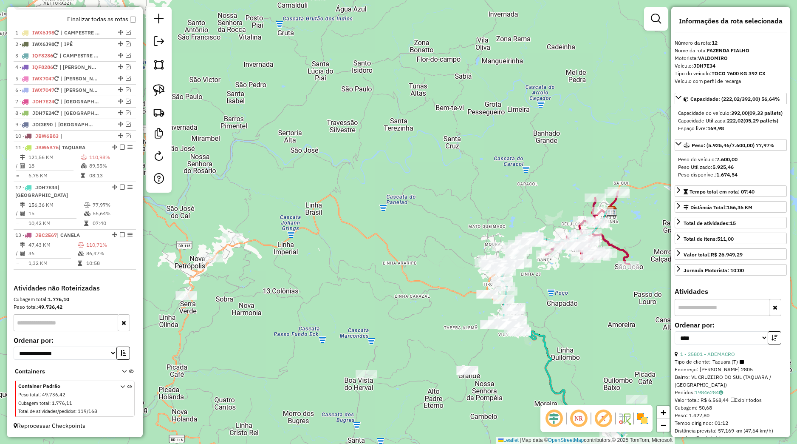
scroll to position [79, 0]
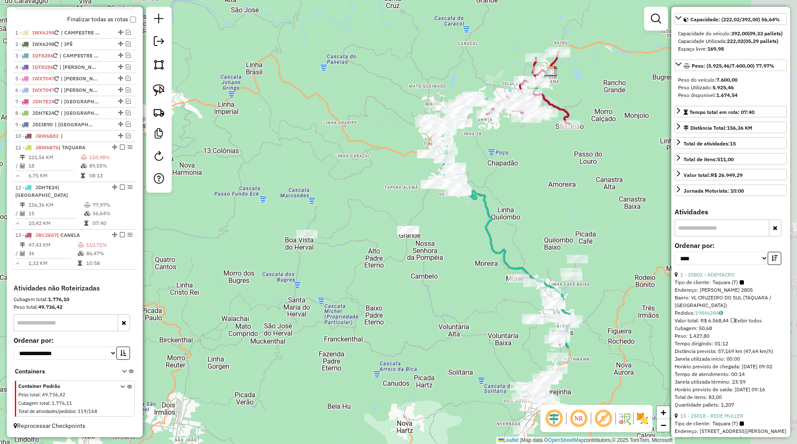
drag, startPoint x: 569, startPoint y: 381, endPoint x: 509, endPoint y: 241, distance: 152.3
click at [509, 241] on div "Janela de atendimento Grade de atendimento Capacidade Transportadoras Veículos …" at bounding box center [398, 222] width 797 height 444
drag, startPoint x: 460, startPoint y: 297, endPoint x: 430, endPoint y: 235, distance: 69.8
click at [430, 235] on div "Janela de atendimento Grade de atendimento Capacidade Transportadoras Veículos …" at bounding box center [398, 222] width 797 height 444
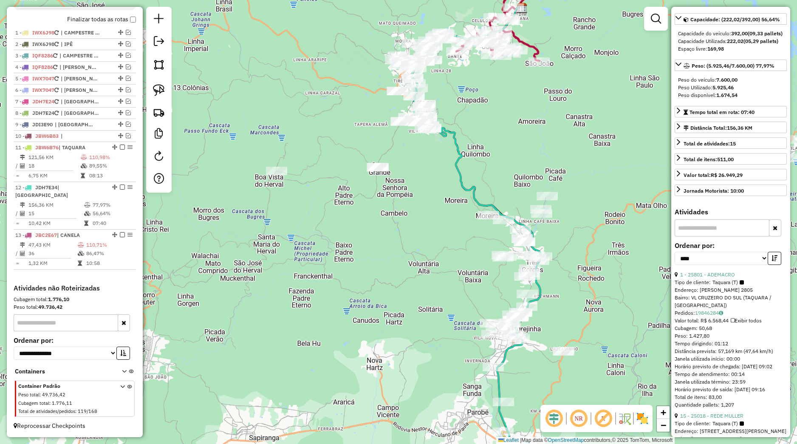
drag, startPoint x: 425, startPoint y: 252, endPoint x: 397, endPoint y: 249, distance: 28.2
click at [397, 249] on div "Janela de atendimento Grade de atendimento Capacidade Transportadoras Veículos …" at bounding box center [398, 222] width 797 height 444
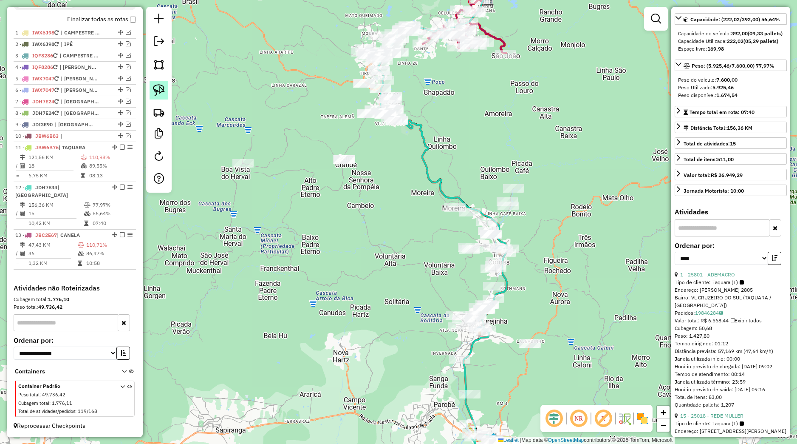
click at [164, 87] on img at bounding box center [159, 90] width 12 height 12
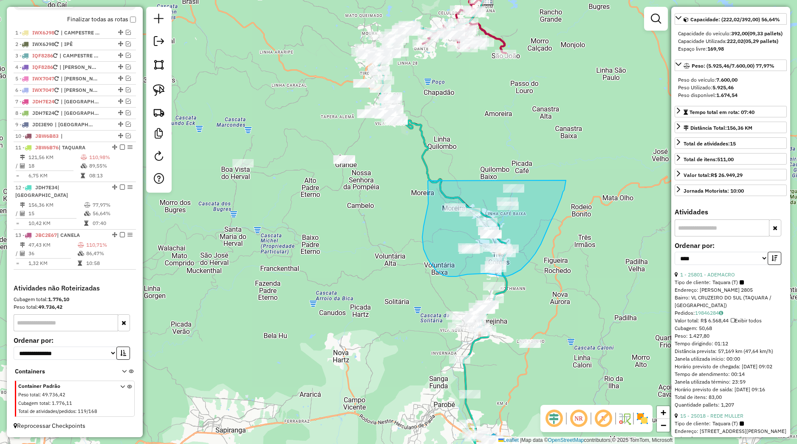
drag, startPoint x: 428, startPoint y: 181, endPoint x: 568, endPoint y: 173, distance: 140.5
click at [566, 173] on g at bounding box center [190, 93] width 751 height 790
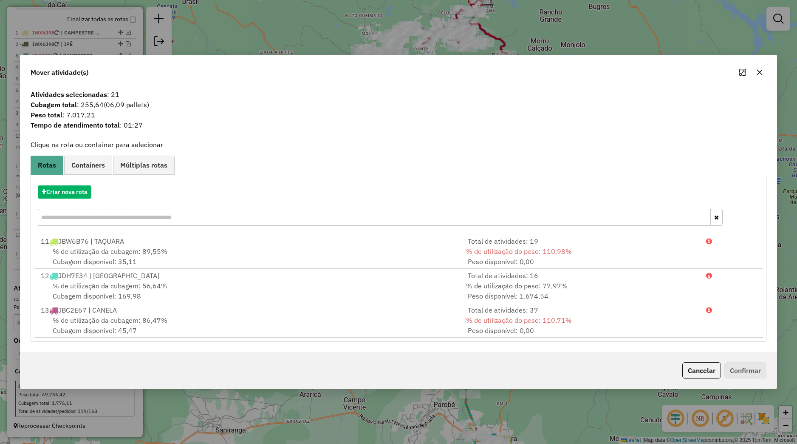
click at [762, 74] on icon "button" at bounding box center [760, 72] width 6 height 6
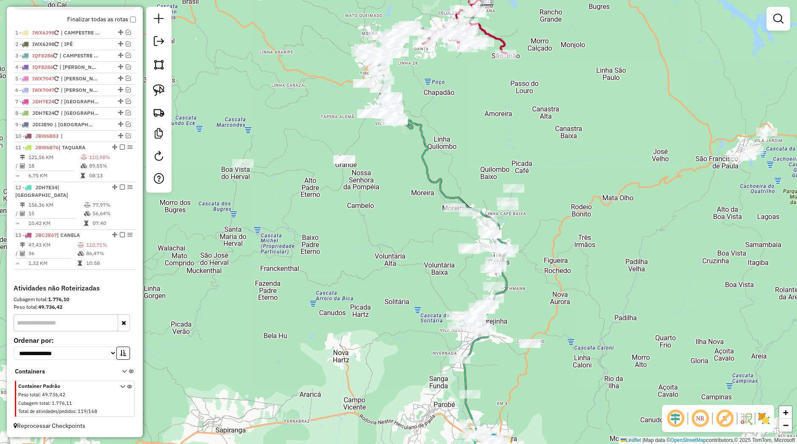
drag, startPoint x: 512, startPoint y: 318, endPoint x: 510, endPoint y: 306, distance: 12.5
click at [513, 309] on div "Janela de atendimento Grade de atendimento Capacidade Transportadoras Veículos …" at bounding box center [398, 222] width 797 height 444
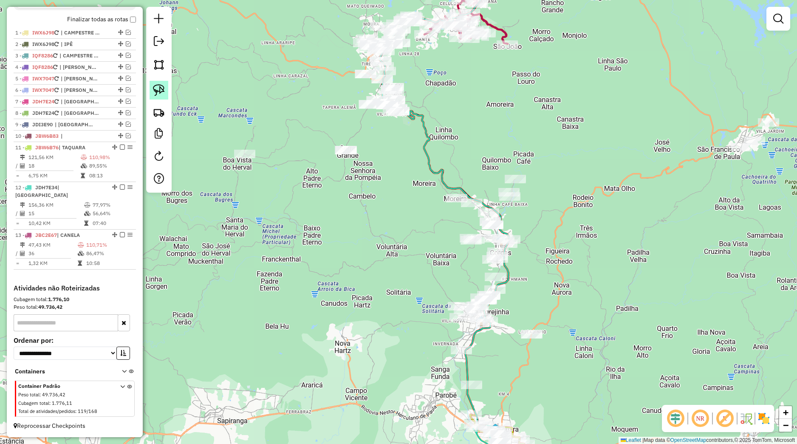
click at [155, 97] on link at bounding box center [159, 90] width 19 height 19
drag, startPoint x: 513, startPoint y: 280, endPoint x: 443, endPoint y: 264, distance: 71.8
click at [443, 264] on g at bounding box center [171, 89] width 708 height 800
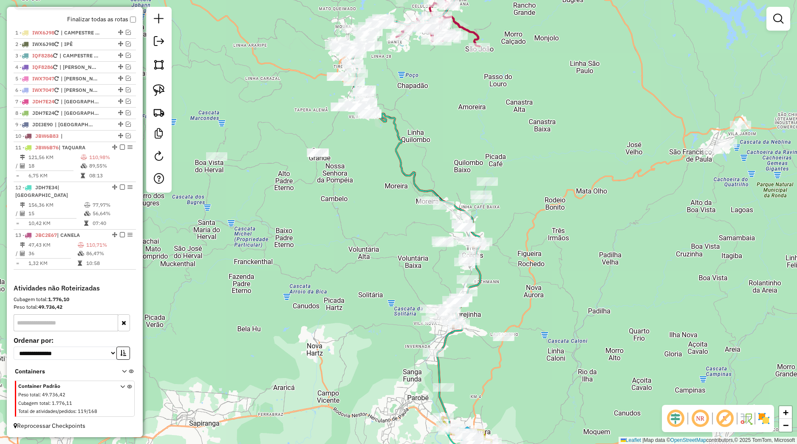
drag, startPoint x: 451, startPoint y: 274, endPoint x: 422, endPoint y: 277, distance: 28.6
click at [422, 277] on div "Janela de atendimento Grade de atendimento Capacidade Transportadoras Veículos …" at bounding box center [398, 222] width 797 height 444
drag, startPoint x: 159, startPoint y: 98, endPoint x: 190, endPoint y: 131, distance: 46.3
click at [158, 97] on link at bounding box center [159, 90] width 19 height 19
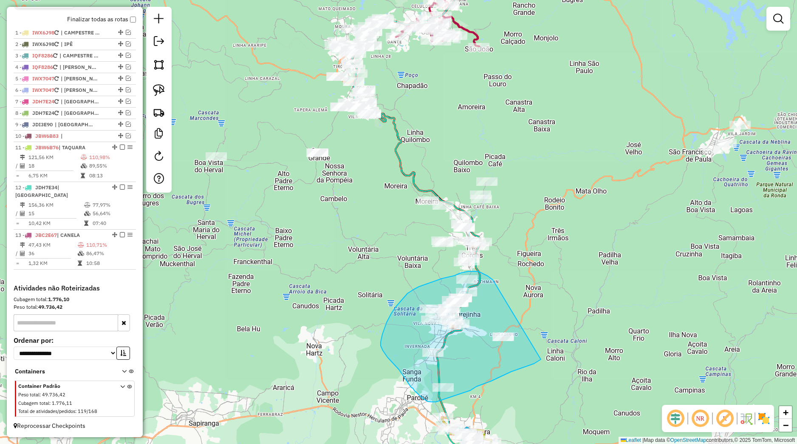
drag, startPoint x: 478, startPoint y: 271, endPoint x: 544, endPoint y: 357, distance: 108.1
click at [544, 357] on div "Janela de atendimento Grade de atendimento Capacidade Transportadoras Veículos …" at bounding box center [398, 222] width 797 height 444
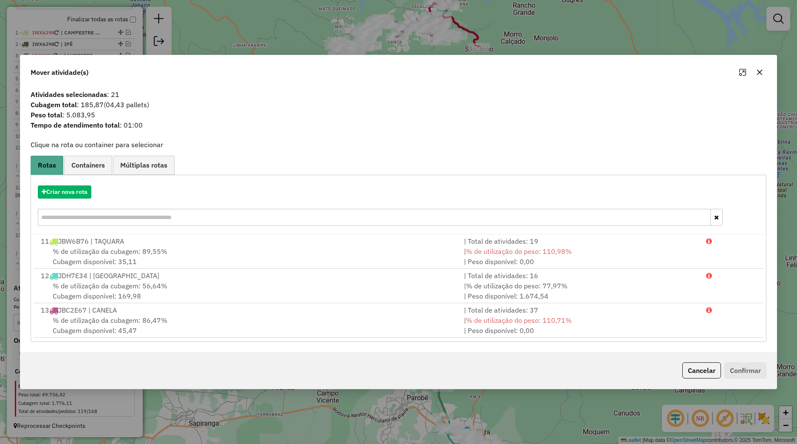
click at [765, 71] on button "button" at bounding box center [760, 72] width 14 height 14
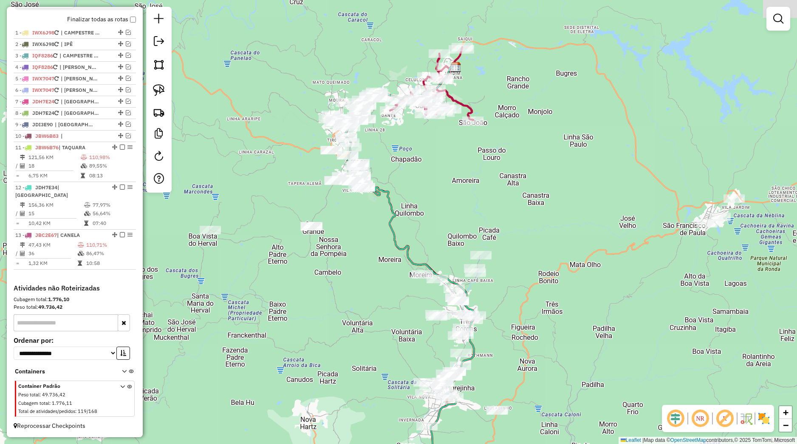
drag, startPoint x: 524, startPoint y: 278, endPoint x: 495, endPoint y: 403, distance: 128.8
click at [495, 403] on div "Janela de atendimento Grade de atendimento Capacidade Transportadoras Veículos …" at bounding box center [398, 222] width 797 height 444
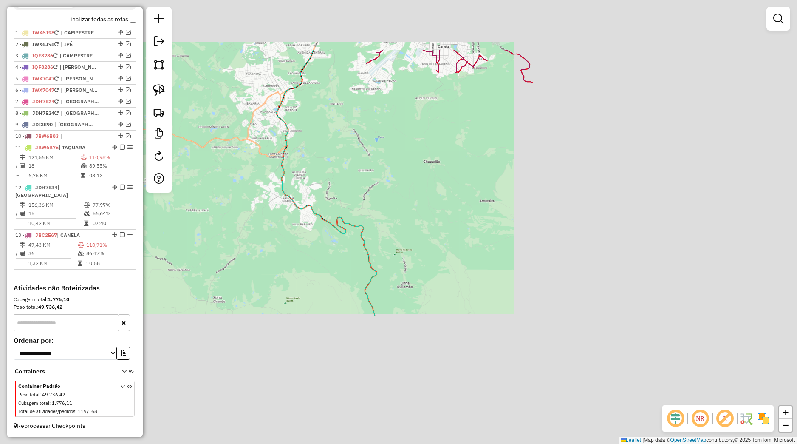
click at [210, 164] on div "Janela de atendimento Grade de atendimento Capacidade Transportadoras Veículos …" at bounding box center [398, 222] width 797 height 444
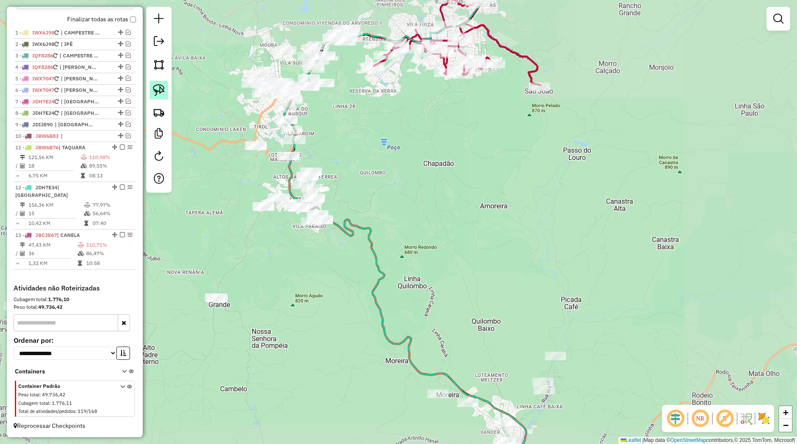
click at [154, 93] on img at bounding box center [159, 90] width 12 height 12
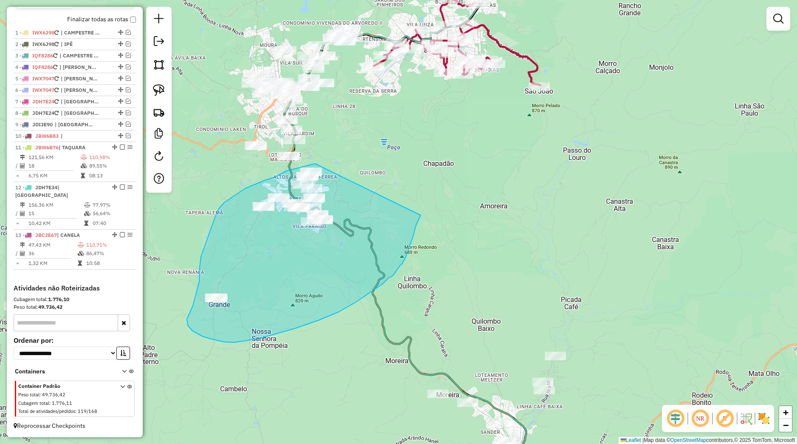
drag, startPoint x: 316, startPoint y: 164, endPoint x: 421, endPoint y: 215, distance: 116.3
click at [421, 215] on div "Janela de atendimento Grade de atendimento Capacidade Transportadoras Veículos …" at bounding box center [398, 222] width 797 height 444
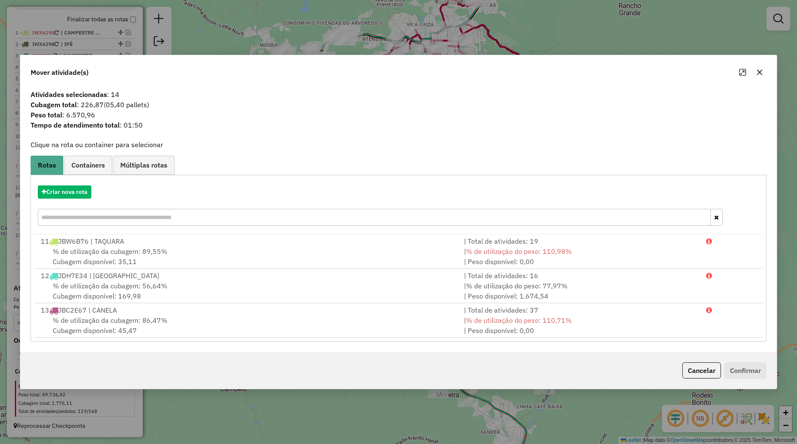
drag, startPoint x: 756, startPoint y: 77, endPoint x: 705, endPoint y: 139, distance: 80.0
click at [756, 76] on button "button" at bounding box center [760, 72] width 14 height 14
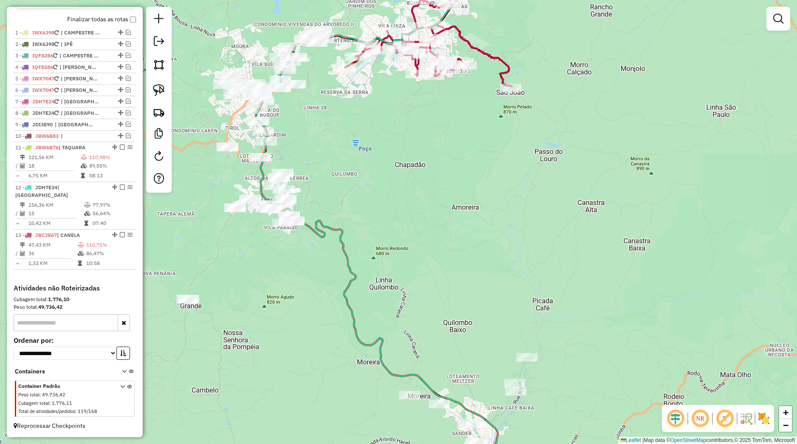
drag, startPoint x: 498, startPoint y: 267, endPoint x: 393, endPoint y: 253, distance: 105.4
click at [417, 257] on div "Janela de atendimento Grade de atendimento Capacidade Transportadoras Veículos …" at bounding box center [398, 222] width 797 height 444
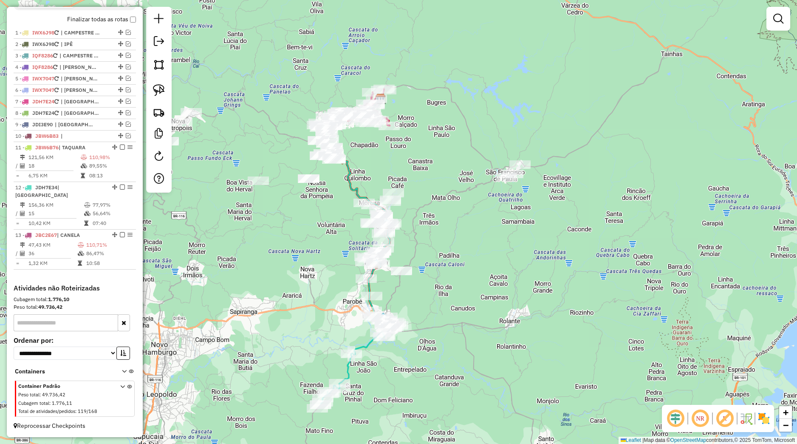
drag, startPoint x: 446, startPoint y: 333, endPoint x: 425, endPoint y: 229, distance: 106.1
click at [425, 229] on div "Janela de atendimento Grade de atendimento Capacidade Transportadoras Veículos …" at bounding box center [398, 222] width 797 height 444
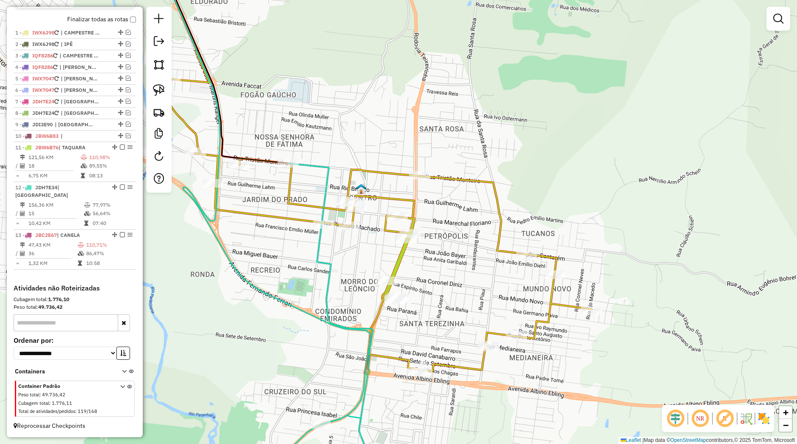
drag, startPoint x: 152, startPoint y: 96, endPoint x: 313, endPoint y: 220, distance: 202.5
click at [152, 96] on link at bounding box center [159, 90] width 19 height 19
drag, startPoint x: 455, startPoint y: 330, endPoint x: 518, endPoint y: 340, distance: 64.2
click at [518, 340] on div "Janela de atendimento Grade de atendimento Capacidade Transportadoras Veículos …" at bounding box center [398, 222] width 797 height 444
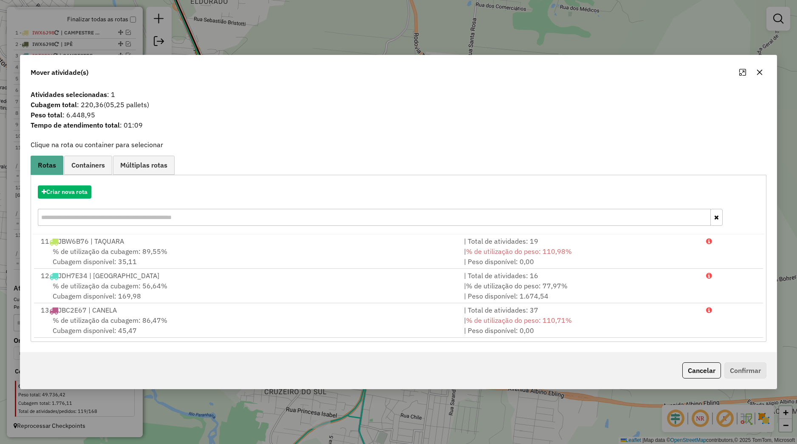
click at [64, 194] on hb-app "Aguarde... Pop-up bloqueado! Seu navegador bloqueou automáticamente a abertura …" at bounding box center [398, 222] width 797 height 444
click at [85, 193] on button "Criar nova rota" at bounding box center [65, 191] width 54 height 13
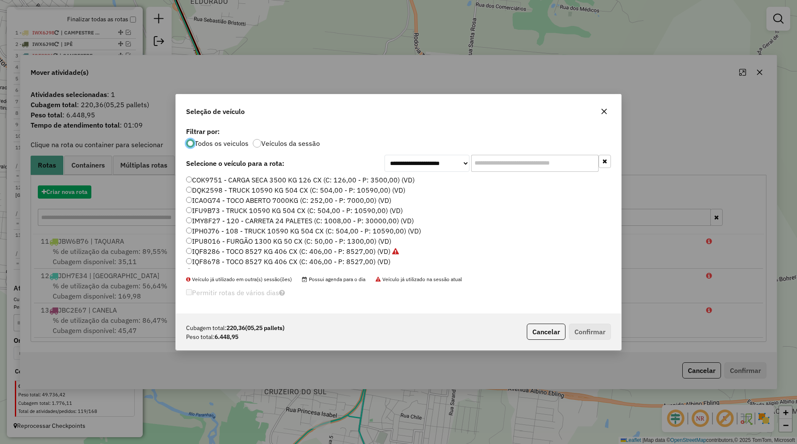
scroll to position [5, 3]
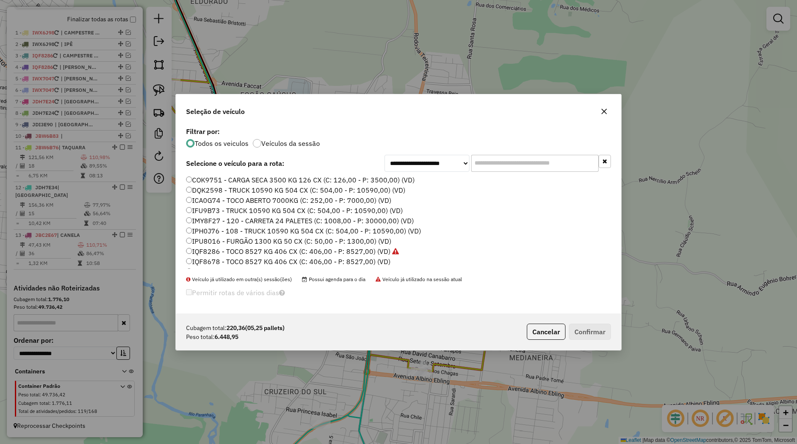
click at [227, 233] on label "IPH0J76 - 108 - TRUCK 10590 KG 504 CX (C: 504,00 - P: 10590,00) (VD)" at bounding box center [303, 231] width 235 height 10
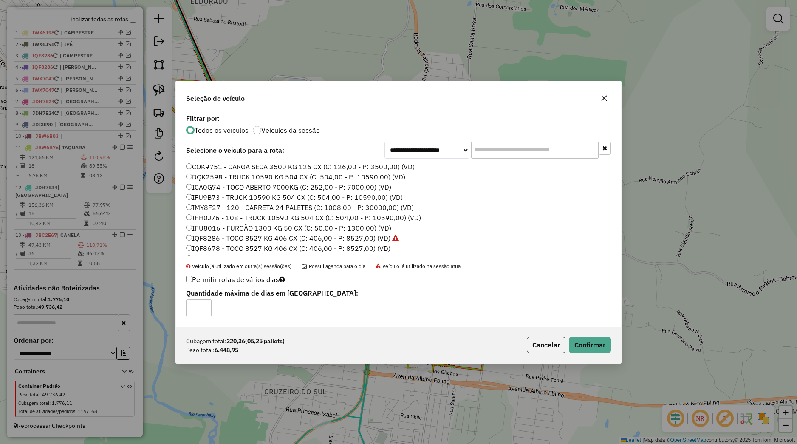
click at [591, 353] on div "Cubagem total: 220,36 (05,25 pallets) Peso total: 6.448,95 Cancelar Confirmar" at bounding box center [398, 344] width 445 height 37
click at [586, 346] on button "Confirmar" at bounding box center [590, 345] width 42 height 16
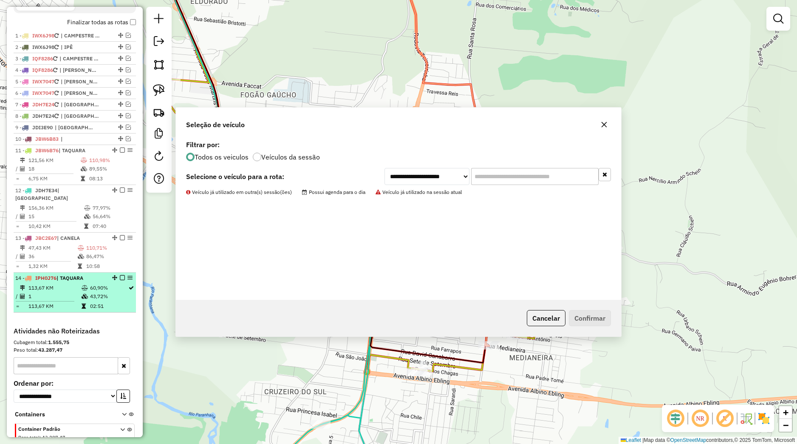
scroll to position [322, 0]
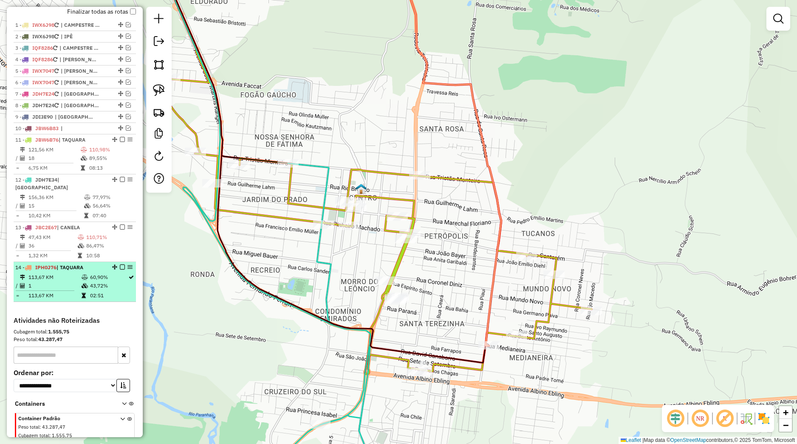
click at [120, 269] on em at bounding box center [122, 266] width 5 height 5
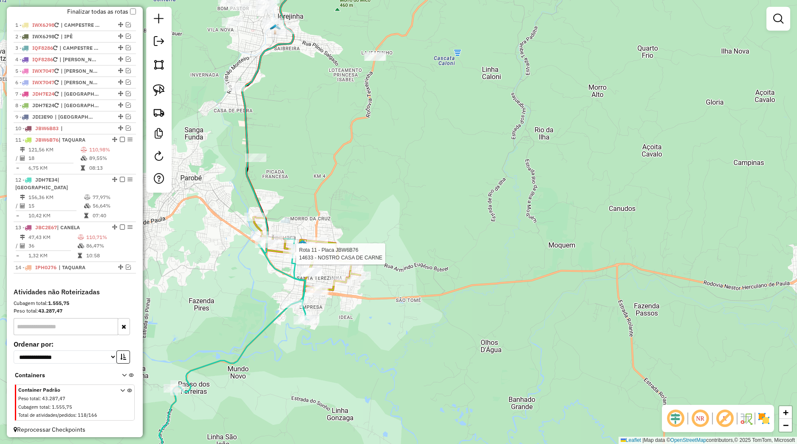
select select "*********"
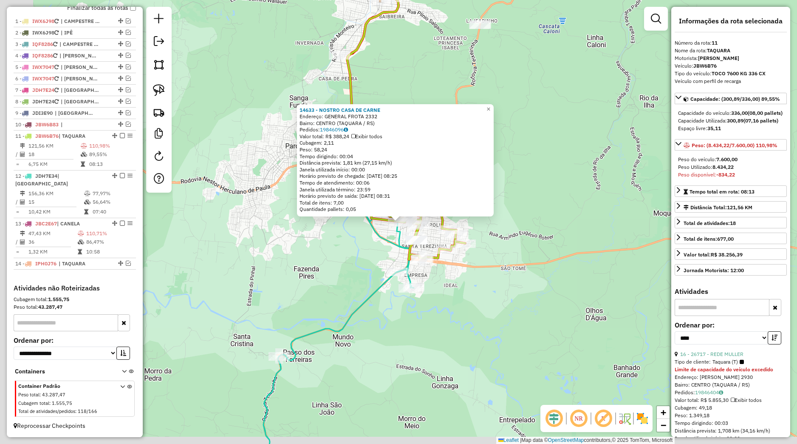
scroll to position [79, 0]
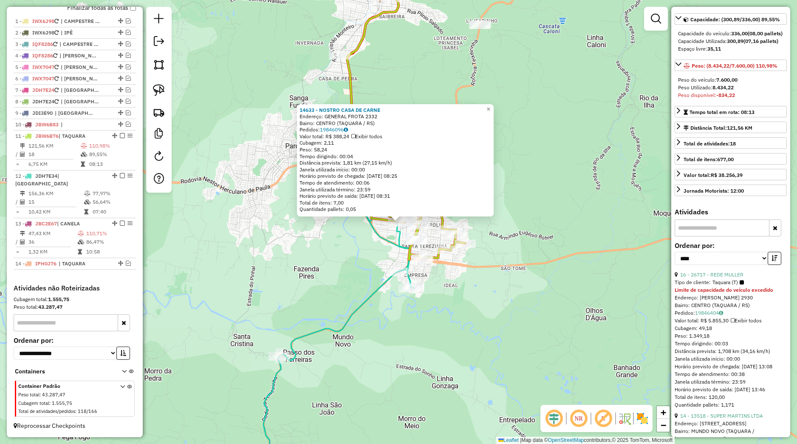
click at [292, 249] on div "14633 - NOSTRO CASA DE CARNE Endereço: GENERAL FROTA 2332 Bairro: CENTRO (TAQUA…" at bounding box center [398, 222] width 797 height 444
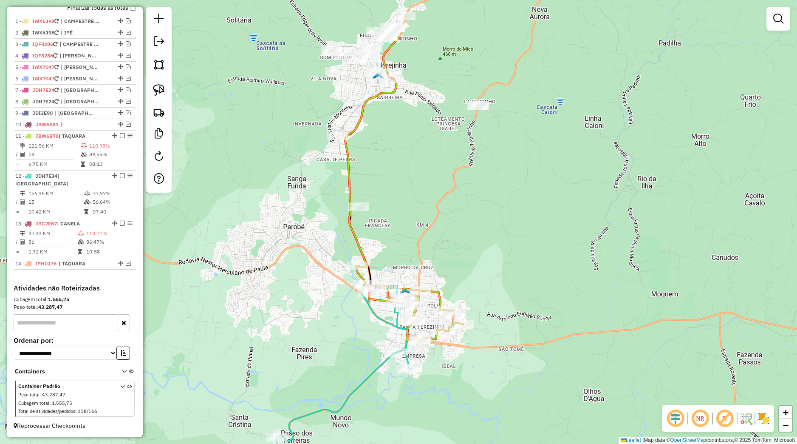
drag, startPoint x: 331, startPoint y: 255, endPoint x: 333, endPoint y: 311, distance: 56.1
click at [328, 311] on div "Janela de atendimento Grade de atendimento Capacidade Transportadoras Veículos …" at bounding box center [398, 222] width 797 height 444
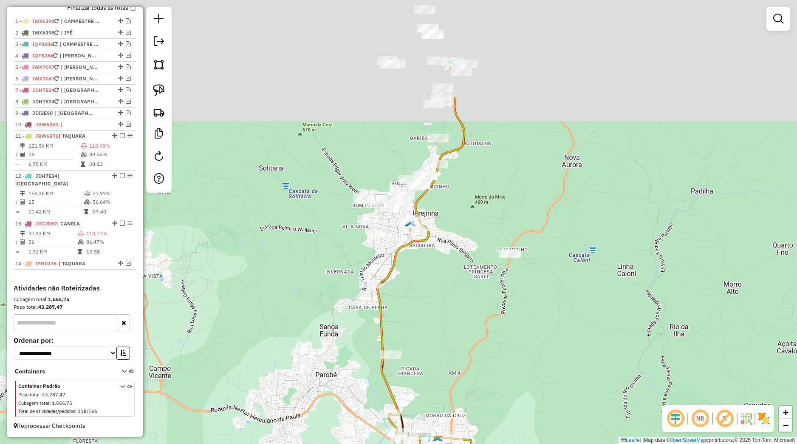
drag, startPoint x: 313, startPoint y: 282, endPoint x: 346, endPoint y: 346, distance: 71.7
click at [345, 423] on div "Janela de atendimento Grade de atendimento Capacidade Transportadoras Veículos …" at bounding box center [398, 222] width 797 height 444
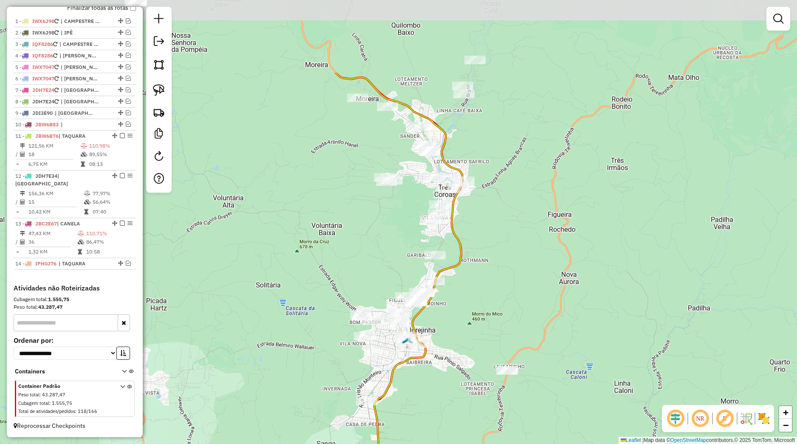
drag, startPoint x: 332, startPoint y: 268, endPoint x: 334, endPoint y: 394, distance: 125.4
click at [334, 397] on div "Janela de atendimento Grade de atendimento Capacidade Transportadoras Veículos …" at bounding box center [398, 222] width 797 height 444
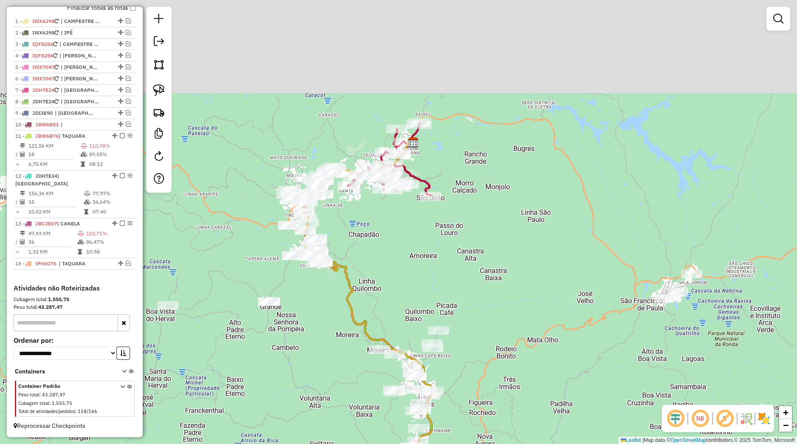
drag, startPoint x: 306, startPoint y: 218, endPoint x: 337, endPoint y: 325, distance: 111.7
click at [339, 363] on div "Janela de atendimento Grade de atendimento Capacidade Transportadoras Veículos …" at bounding box center [398, 222] width 797 height 444
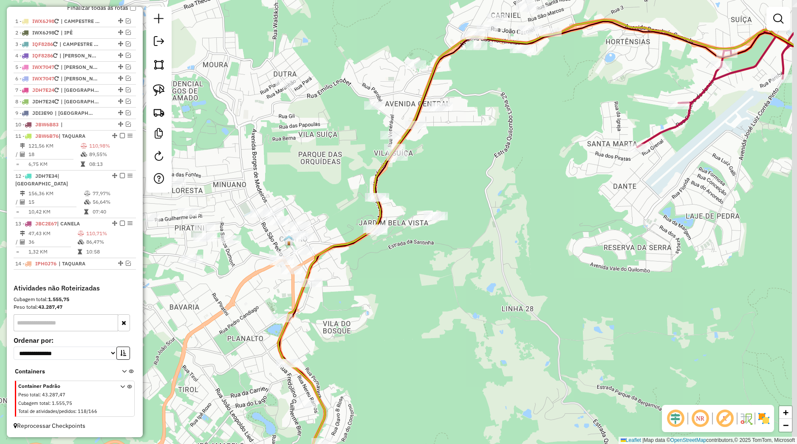
drag, startPoint x: 412, startPoint y: 294, endPoint x: 322, endPoint y: 247, distance: 101.5
click at [400, 290] on div "Janela de atendimento Grade de atendimento Capacidade Transportadoras Veículos …" at bounding box center [398, 222] width 797 height 444
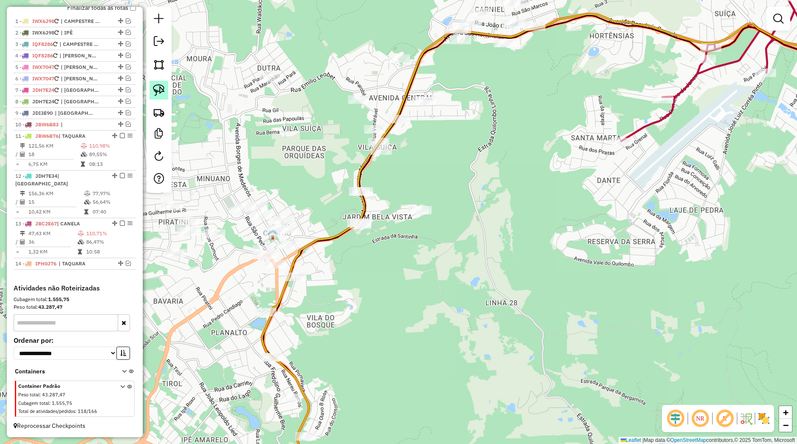
click at [159, 92] on img at bounding box center [159, 90] width 12 height 12
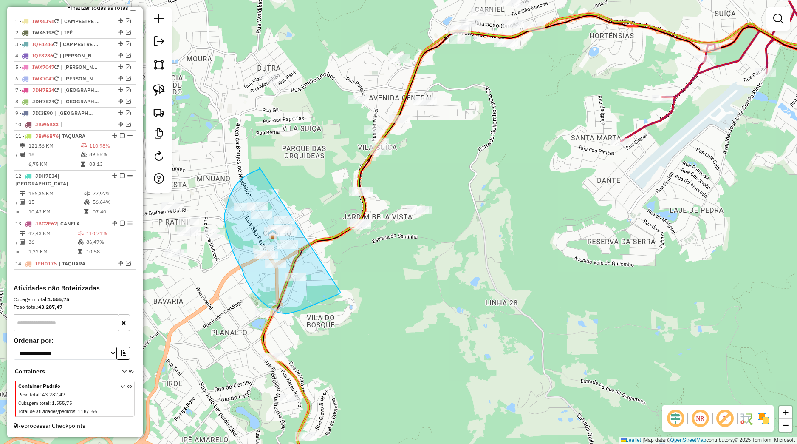
drag, startPoint x: 259, startPoint y: 167, endPoint x: 341, endPoint y: 292, distance: 149.2
click at [341, 292] on div "Janela de atendimento Grade de atendimento Capacidade Transportadoras Veículos …" at bounding box center [398, 222] width 797 height 444
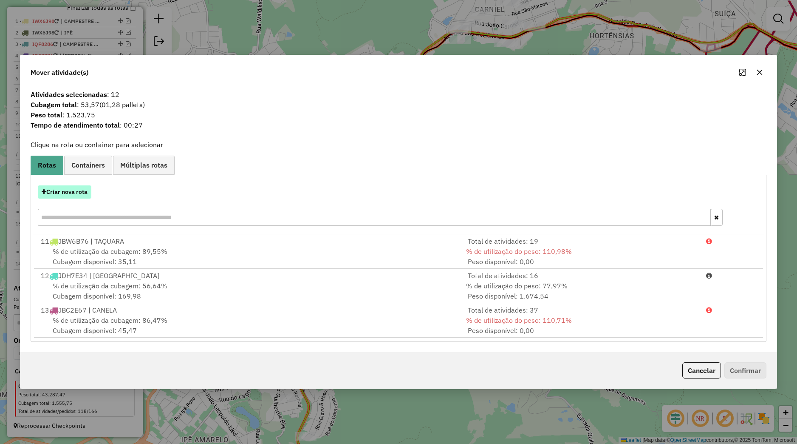
click at [73, 192] on button "Criar nova rota" at bounding box center [65, 191] width 54 height 13
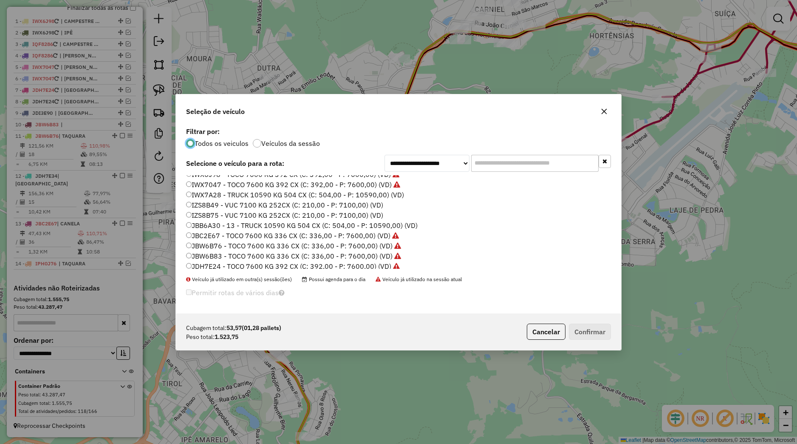
scroll to position [162, 0]
click at [211, 181] on label "IZS8B75 - VUC 7100 KG 252CX (C: 210,00 - P: 7100,00) (VD)" at bounding box center [284, 181] width 197 height 10
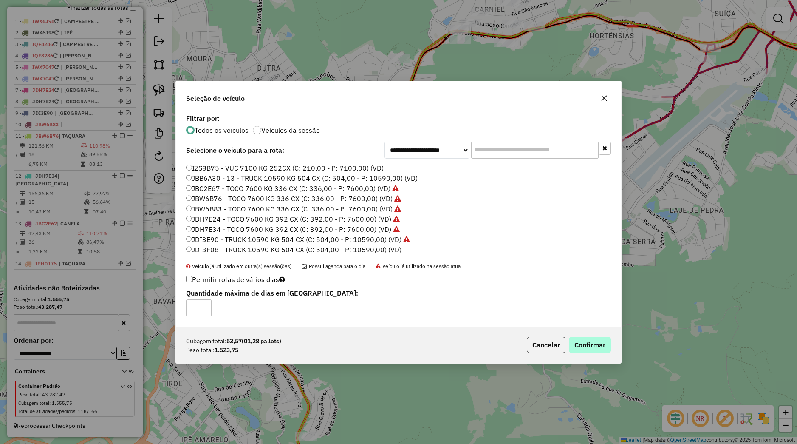
drag, startPoint x: 578, startPoint y: 335, endPoint x: 581, endPoint y: 340, distance: 6.1
click at [578, 337] on div "Cubagem total: 53,57 (01,28 pallets) Peso total: 1.523,75 Cancelar Confirmar" at bounding box center [398, 344] width 445 height 37
click at [581, 340] on button "Confirmar" at bounding box center [590, 345] width 42 height 16
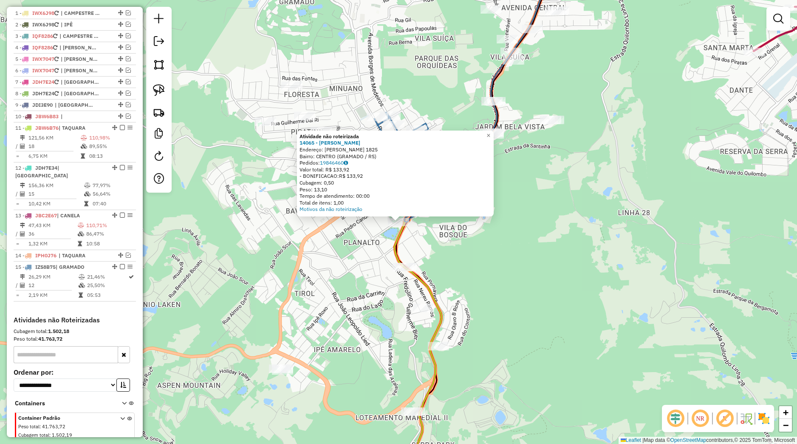
click at [343, 276] on div "Atividade não roteirizada 14065 - JOAQUINA FONDUE Endereço: BORGES DE MEDEIROS …" at bounding box center [398, 222] width 797 height 444
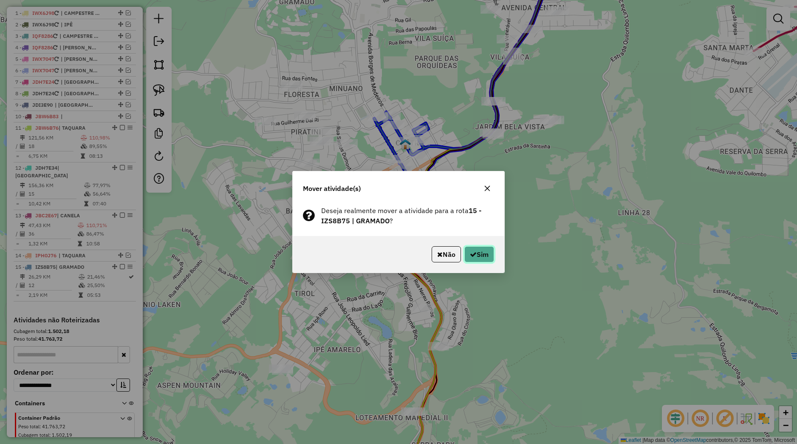
click at [483, 258] on button "Sim" at bounding box center [479, 254] width 30 height 16
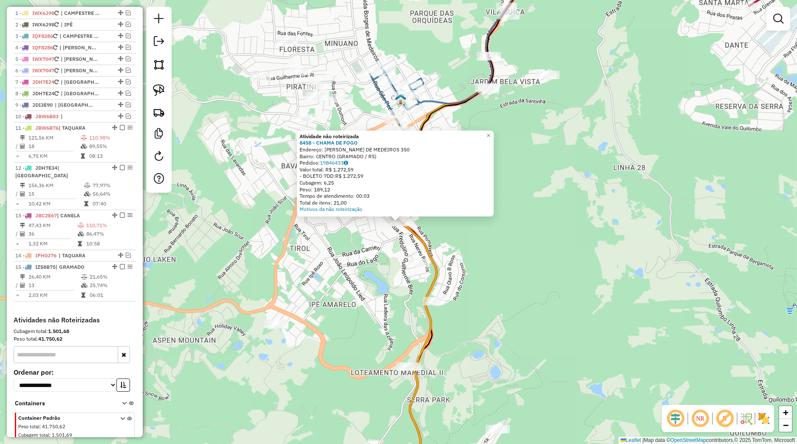
click at [435, 247] on div "Atividade não roteirizada 8458 - CHAMA DE FOGO Endereço: BORGES DE MEDEIROS 350…" at bounding box center [398, 222] width 797 height 444
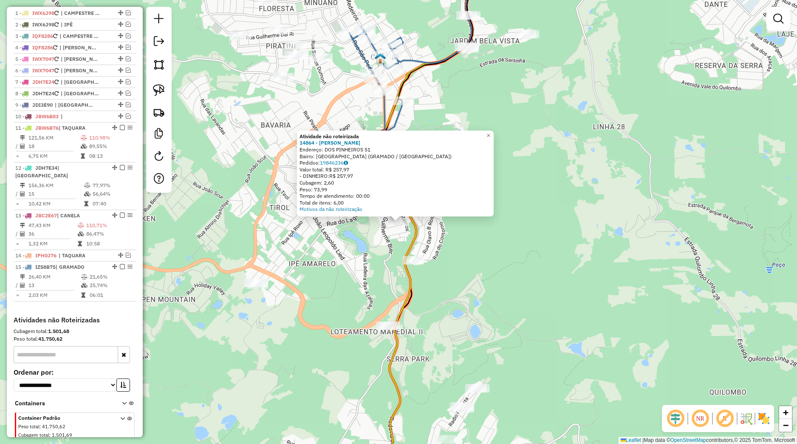
click at [441, 247] on div "Atividade não roteirizada 14864 - SUSANA CORREA Endereço: DOS PINHEIROS 51 Bair…" at bounding box center [398, 222] width 797 height 444
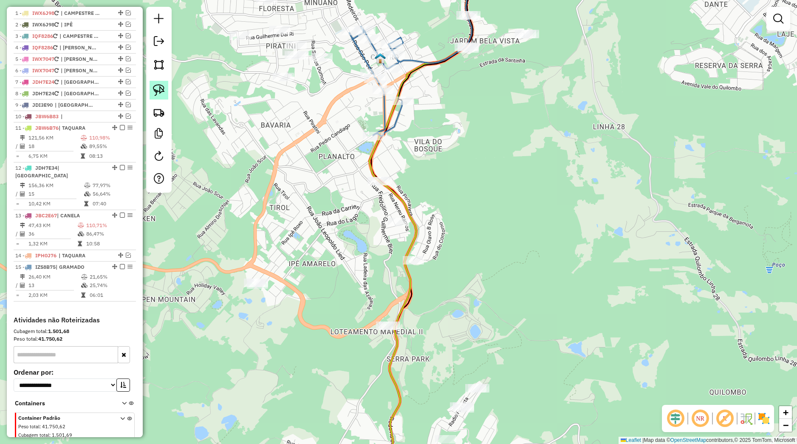
click at [161, 88] on img at bounding box center [159, 90] width 12 height 12
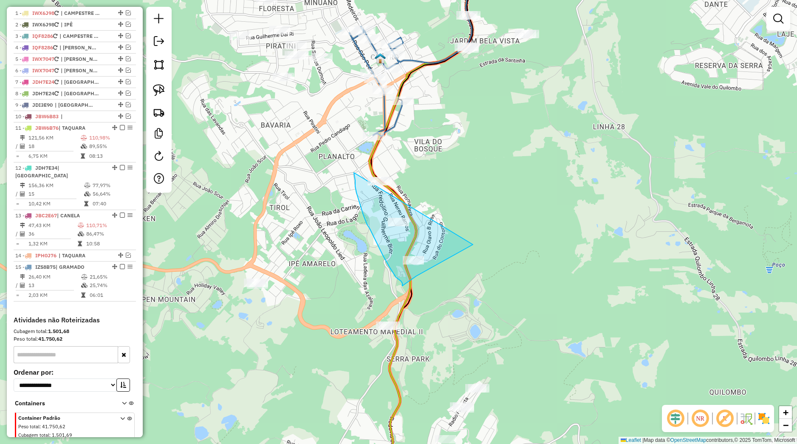
drag, startPoint x: 354, startPoint y: 173, endPoint x: 501, endPoint y: 158, distance: 147.8
click at [501, 158] on div "Janela de atendimento Grade de atendimento Capacidade Transportadoras Veículos …" at bounding box center [398, 222] width 797 height 444
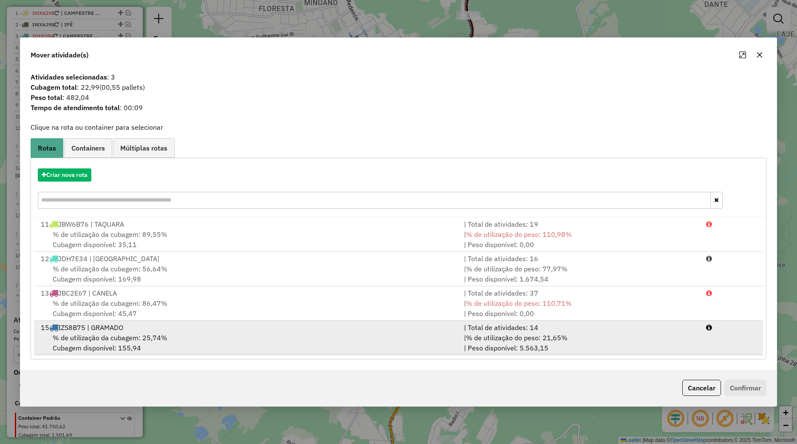
click at [163, 325] on div "15 IZS8B75 | GRAMADO" at bounding box center [247, 327] width 423 height 10
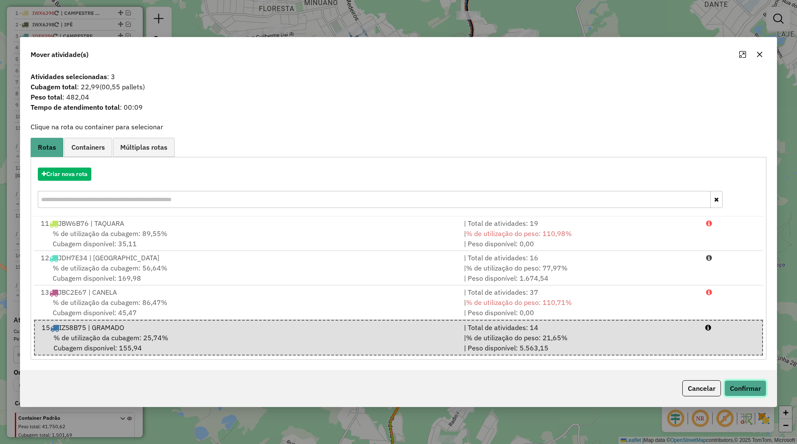
click at [748, 387] on button "Confirmar" at bounding box center [746, 388] width 42 height 16
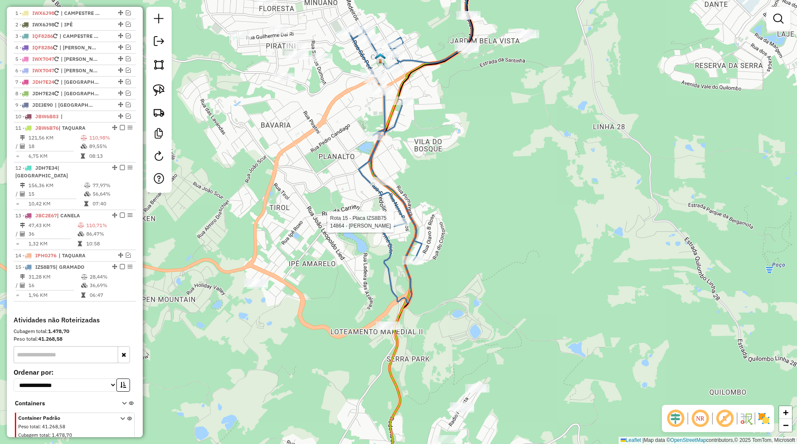
select select "*********"
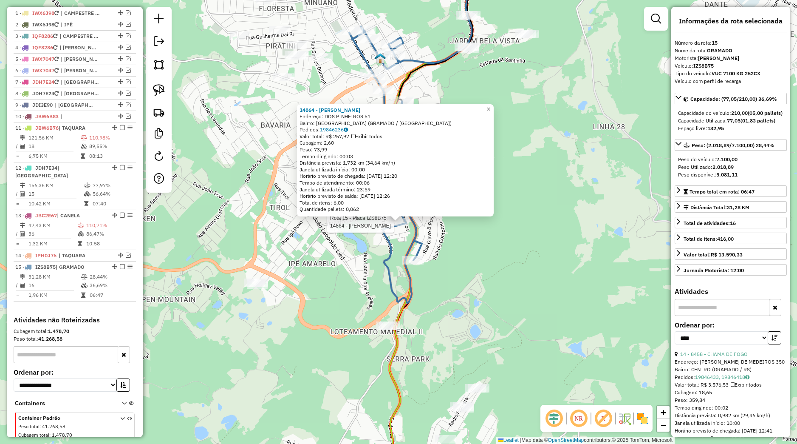
scroll to position [374, 0]
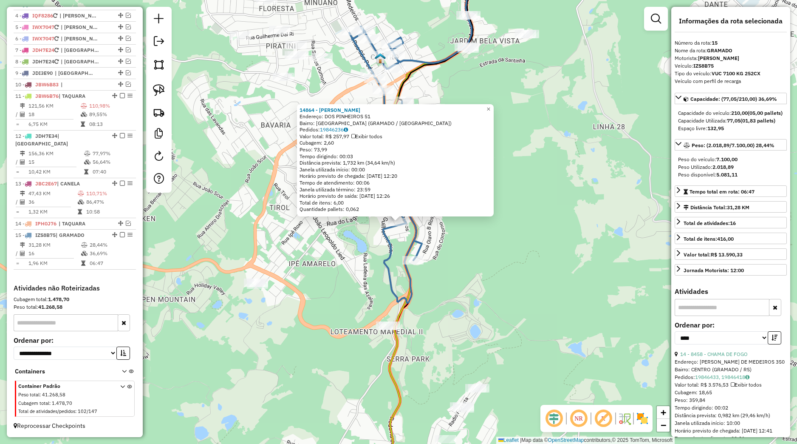
click at [452, 240] on div "14864 - SUSANA CORREA Endereço: DOS PINHEIROS 51 Bairro: VILA JARDIM (GRAMADO /…" at bounding box center [398, 222] width 797 height 444
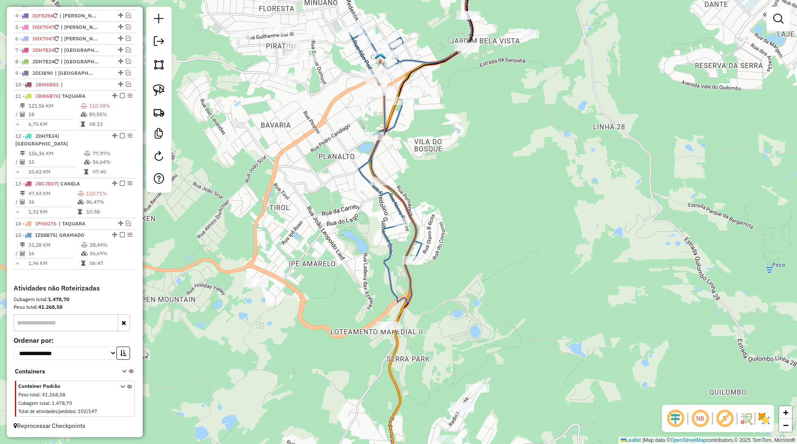
drag, startPoint x: 469, startPoint y: 329, endPoint x: 471, endPoint y: 334, distance: 5.4
click at [471, 335] on div "Janela de atendimento Grade de atendimento Capacidade Transportadoras Veículos …" at bounding box center [398, 222] width 797 height 444
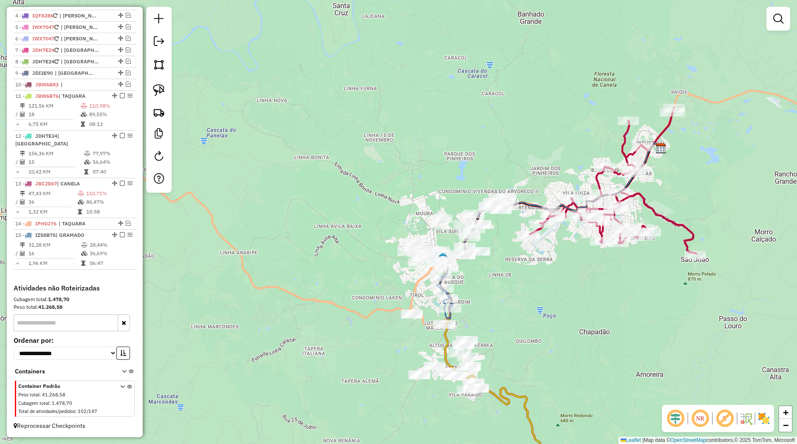
drag, startPoint x: 478, startPoint y: 290, endPoint x: 461, endPoint y: 351, distance: 64.0
click at [463, 351] on div "Janela de atendimento Grade de atendimento Capacidade Transportadoras Veículos …" at bounding box center [398, 222] width 797 height 444
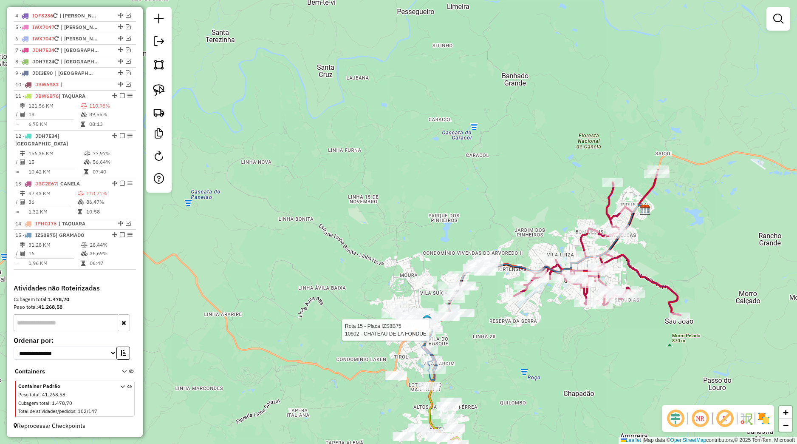
select select "*********"
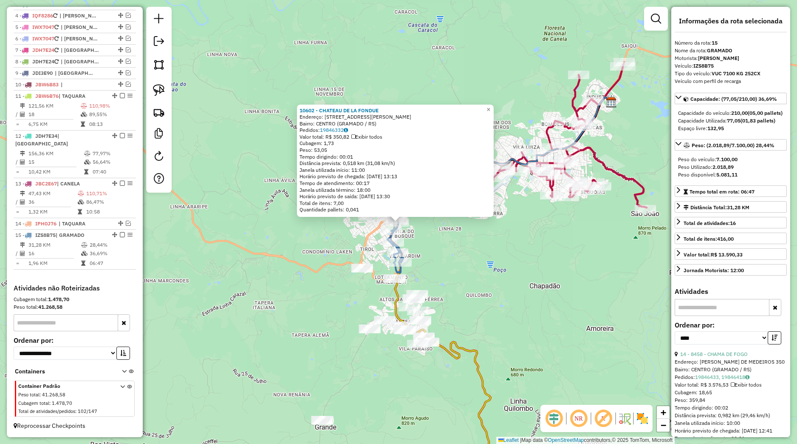
click at [455, 264] on div "10602 - CHATEAU DE LA FONDUE Endereço: Rua Coronel Joao Correa 300 Bairro: CENT…" at bounding box center [398, 222] width 797 height 444
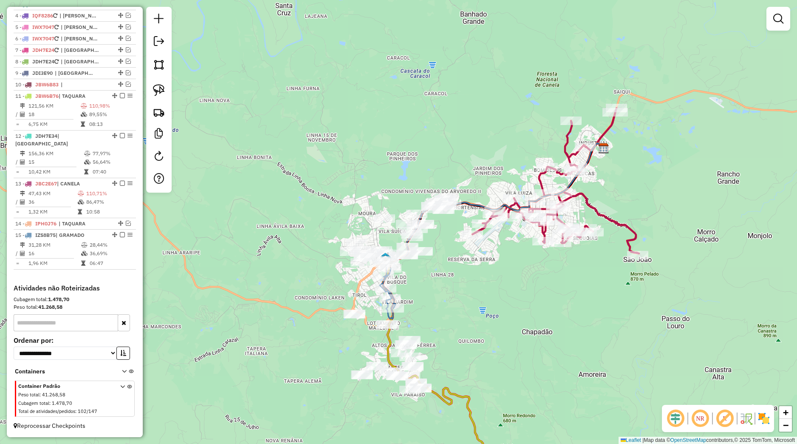
drag, startPoint x: 455, startPoint y: 264, endPoint x: 442, endPoint y: 324, distance: 61.3
click at [442, 324] on div "Janela de atendimento Grade de atendimento Capacidade Transportadoras Veículos …" at bounding box center [398, 222] width 797 height 444
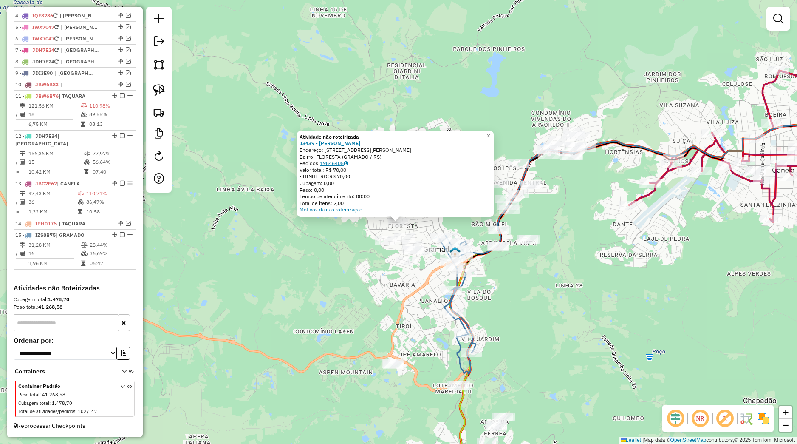
click at [343, 164] on link "19846405" at bounding box center [334, 163] width 28 height 6
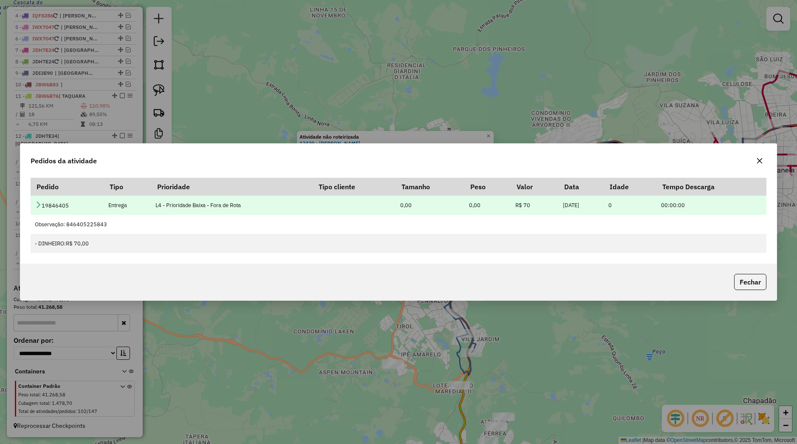
click at [39, 207] on icon at bounding box center [38, 204] width 7 height 7
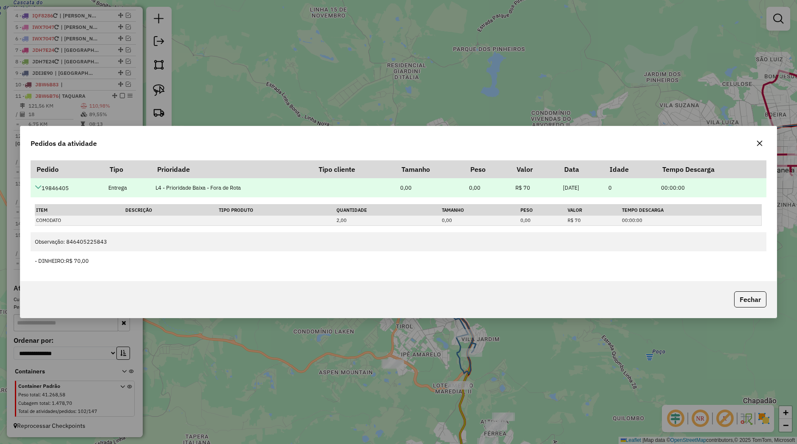
click at [38, 184] on icon at bounding box center [38, 187] width 7 height 7
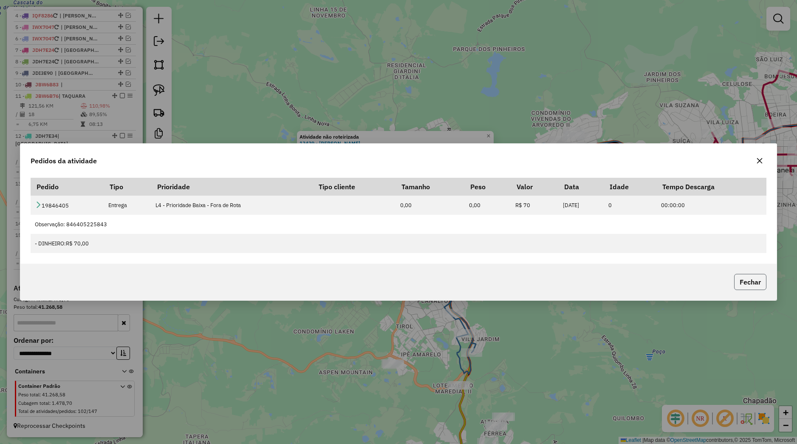
click at [756, 283] on button "Fechar" at bounding box center [750, 282] width 32 height 16
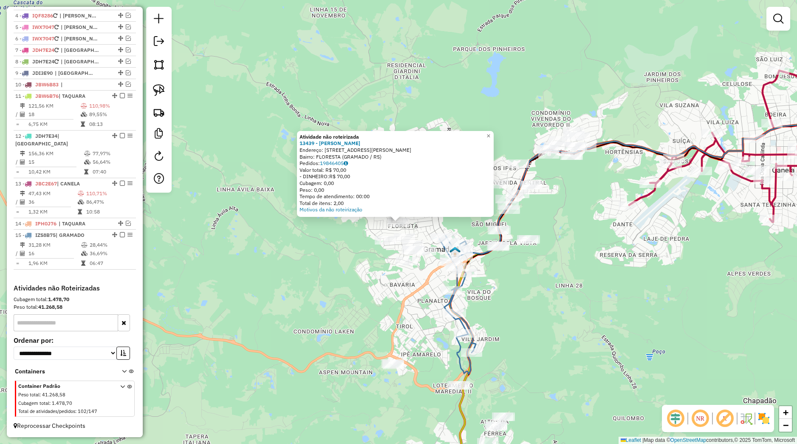
click at [651, 263] on div "Atividade não roteirizada 13439 - BRUNO BONATTO CAVALL Endereço: Rua Augusto Bo…" at bounding box center [398, 222] width 797 height 444
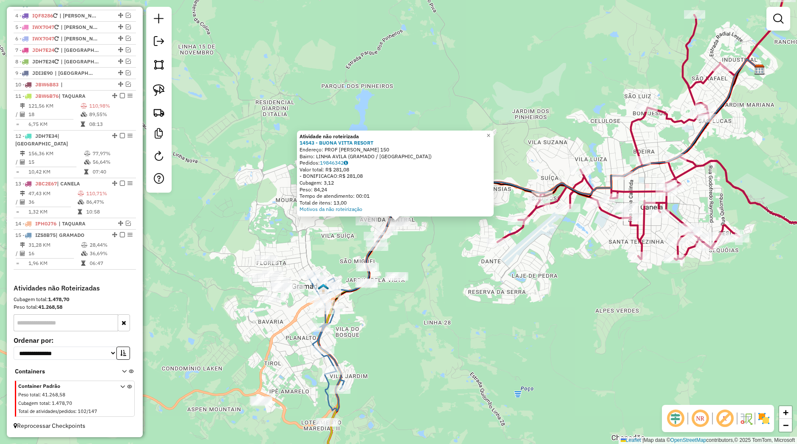
click at [497, 300] on div "Atividade não roteirizada 14543 - BUONA VITTA RESORT Endereço: PROF ELVIRA BENE…" at bounding box center [398, 222] width 797 height 444
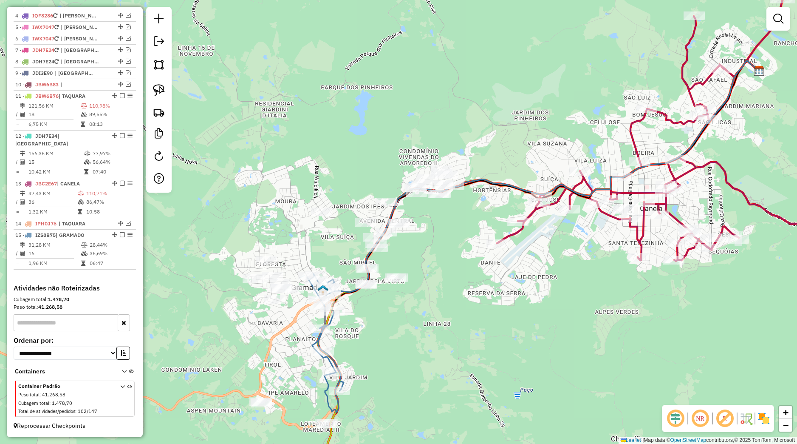
drag, startPoint x: 574, startPoint y: 305, endPoint x: 415, endPoint y: 391, distance: 181.2
click at [415, 391] on div "Janela de atendimento Grade de atendimento Capacidade Transportadoras Veículos …" at bounding box center [398, 222] width 797 height 444
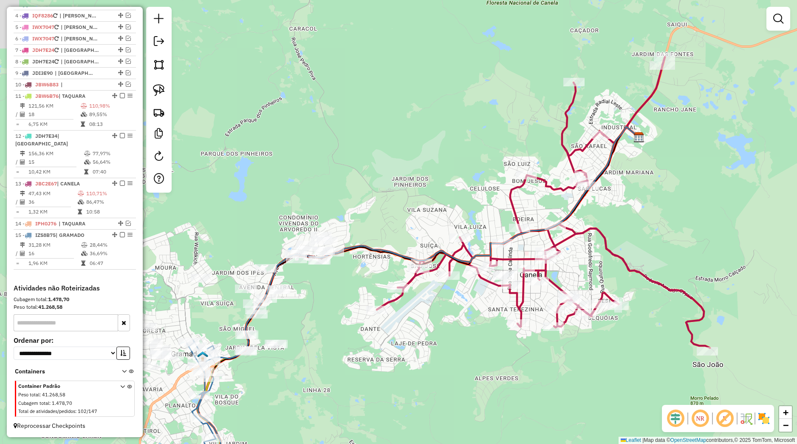
drag, startPoint x: 385, startPoint y: 402, endPoint x: 424, endPoint y: 382, distance: 44.1
click at [424, 382] on div "Janela de atendimento Grade de atendimento Capacidade Transportadoras Veículos …" at bounding box center [398, 222] width 797 height 444
drag, startPoint x: 382, startPoint y: 381, endPoint x: 454, endPoint y: 365, distance: 74.0
click at [454, 365] on div "Janela de atendimento Grade de atendimento Capacidade Transportadoras Veículos …" at bounding box center [398, 222] width 797 height 444
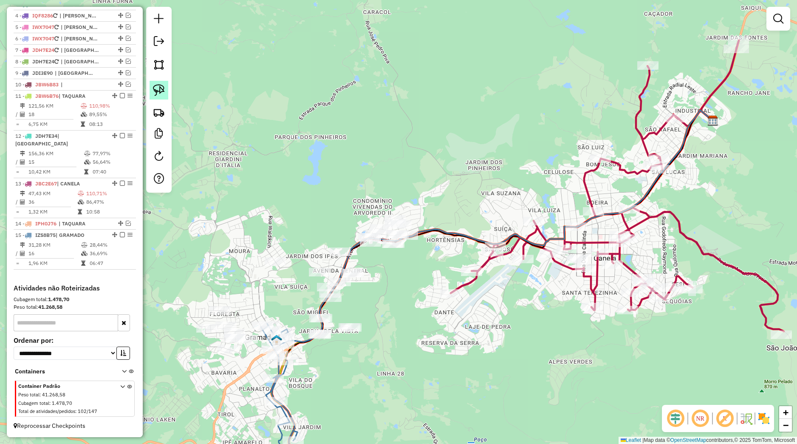
click at [158, 95] on img at bounding box center [159, 90] width 12 height 12
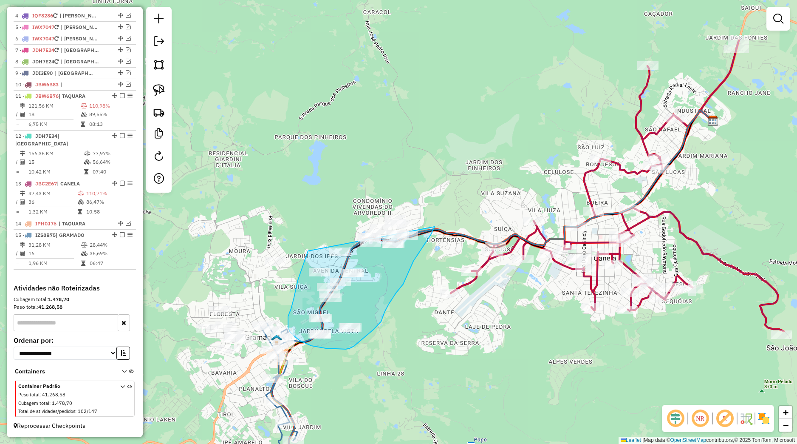
drag, startPoint x: 308, startPoint y: 252, endPoint x: 424, endPoint y: 183, distance: 134.3
click at [424, 183] on div "Janela de atendimento Grade de atendimento Capacidade Transportadoras Veículos …" at bounding box center [398, 222] width 797 height 444
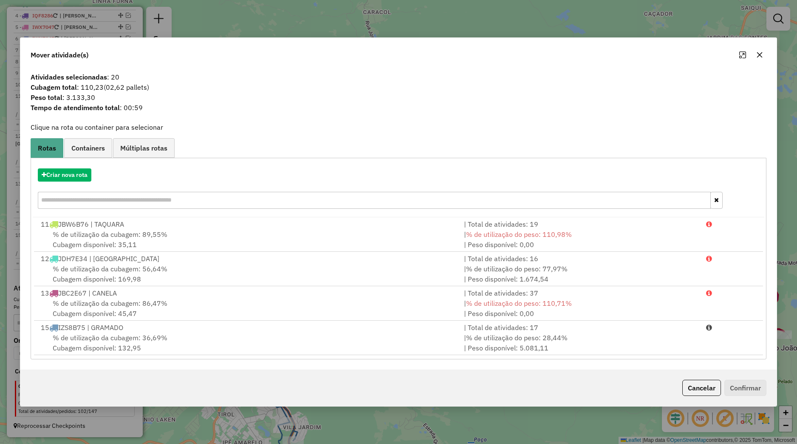
click at [759, 65] on div "Mover atividade(s)" at bounding box center [398, 53] width 756 height 31
click at [758, 62] on button "button" at bounding box center [760, 55] width 14 height 14
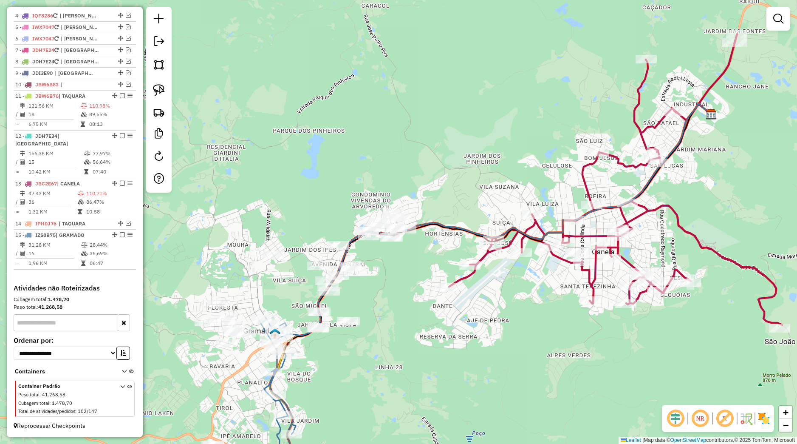
drag, startPoint x: 476, startPoint y: 392, endPoint x: 399, endPoint y: 261, distance: 152.0
click at [403, 263] on div "Janela de atendimento Grade de atendimento Capacidade Transportadoras Veículos …" at bounding box center [398, 222] width 797 height 444
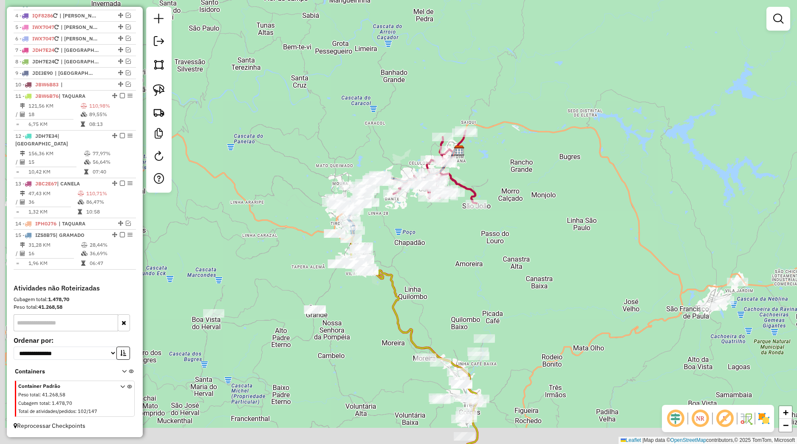
drag, startPoint x: 424, startPoint y: 335, endPoint x: 434, endPoint y: 258, distance: 77.6
click at [434, 258] on div "Janela de atendimento Grade de atendimento Capacidade Transportadoras Veículos …" at bounding box center [398, 222] width 797 height 444
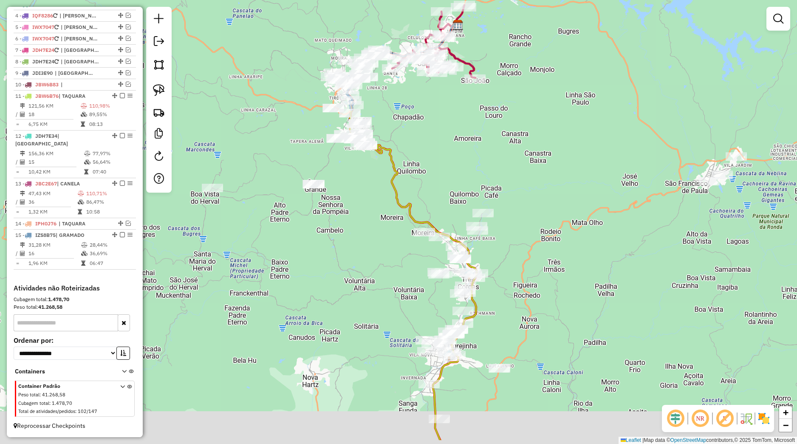
drag, startPoint x: 400, startPoint y: 356, endPoint x: 385, endPoint y: 292, distance: 65.5
click at [385, 292] on div "Janela de atendimento Grade de atendimento Capacidade Transportadoras Veículos …" at bounding box center [398, 222] width 797 height 444
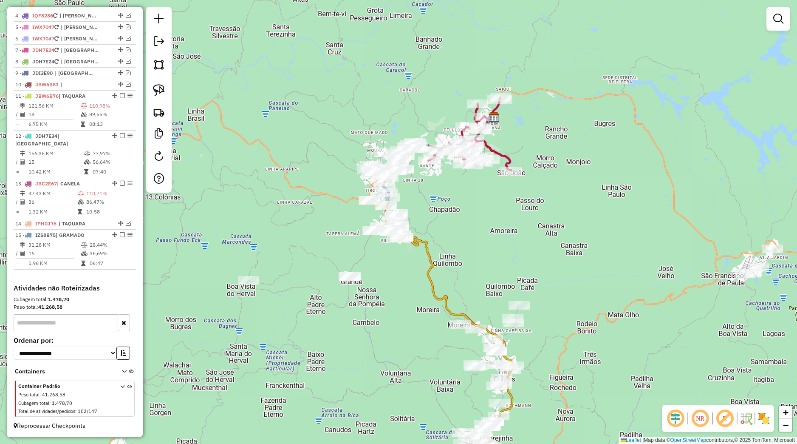
drag, startPoint x: 416, startPoint y: 161, endPoint x: 456, endPoint y: 269, distance: 114.5
click at [456, 269] on div "Janela de atendimento Grade de atendimento Capacidade Transportadoras Veículos …" at bounding box center [398, 222] width 797 height 444
drag, startPoint x: 507, startPoint y: 255, endPoint x: 336, endPoint y: 232, distance: 172.8
click at [377, 252] on div "Janela de atendimento Grade de atendimento Capacidade Transportadoras Veículos …" at bounding box center [398, 222] width 797 height 444
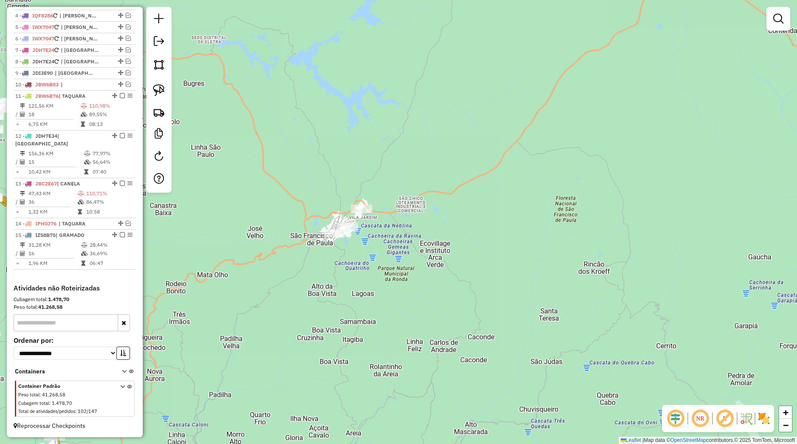
drag, startPoint x: 308, startPoint y: 143, endPoint x: 394, endPoint y: 158, distance: 87.1
click at [394, 159] on div "Janela de atendimento Grade de atendimento Capacidade Transportadoras Veículos …" at bounding box center [398, 222] width 797 height 444
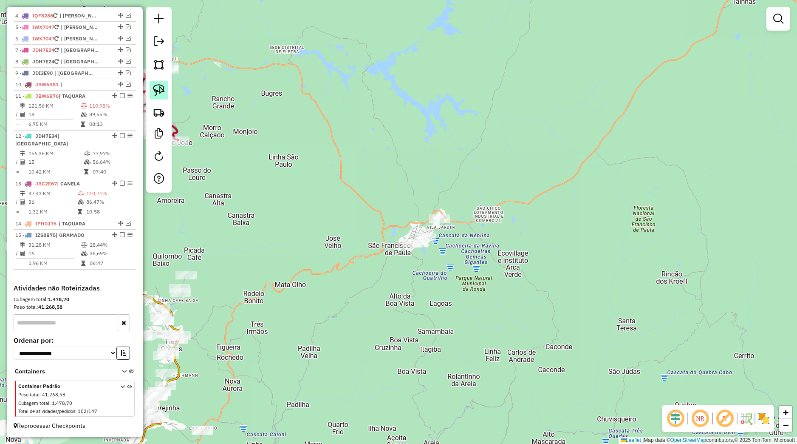
click at [160, 82] on link at bounding box center [159, 90] width 19 height 19
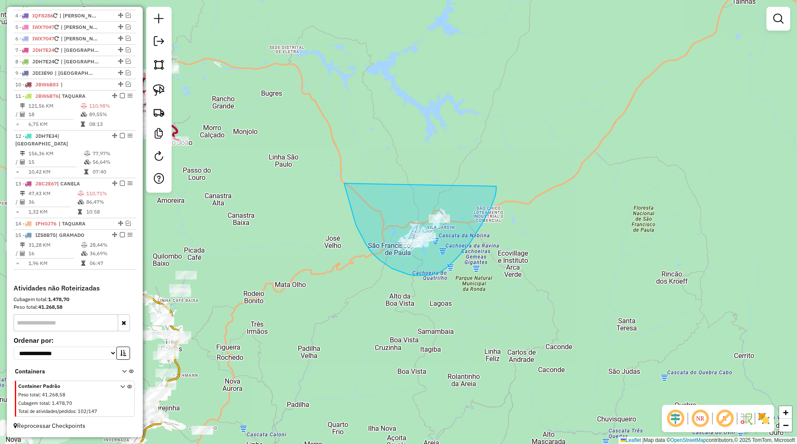
drag, startPoint x: 349, startPoint y: 201, endPoint x: 489, endPoint y: 179, distance: 141.8
click at [489, 179] on div "Janela de atendimento Grade de atendimento Capacidade Transportadoras Veículos …" at bounding box center [398, 222] width 797 height 444
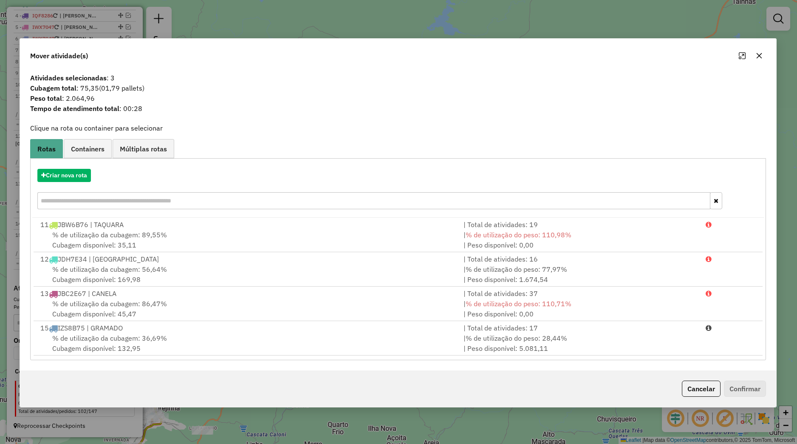
drag, startPoint x: 761, startPoint y: 55, endPoint x: 756, endPoint y: 54, distance: 4.8
click at [760, 54] on icon "button" at bounding box center [760, 56] width 6 height 6
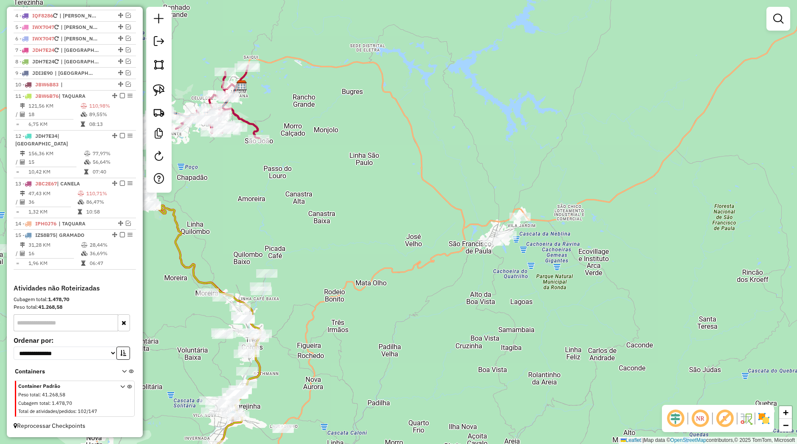
drag, startPoint x: 255, startPoint y: 169, endPoint x: 335, endPoint y: 166, distance: 80.4
click at [335, 166] on div "Janela de atendimento Grade de atendimento Capacidade Transportadoras Veículos …" at bounding box center [398, 222] width 797 height 444
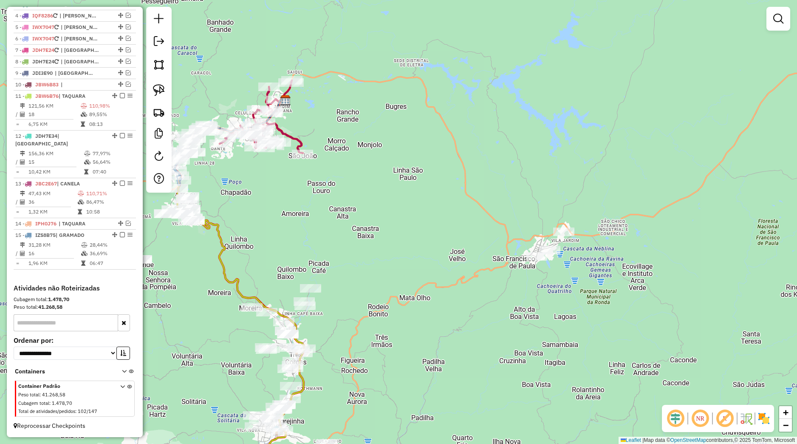
drag, startPoint x: 315, startPoint y: 244, endPoint x: 419, endPoint y: 229, distance: 104.8
click at [419, 235] on div "Janela de atendimento Grade de atendimento Capacidade Transportadoras Veículos …" at bounding box center [398, 222] width 797 height 444
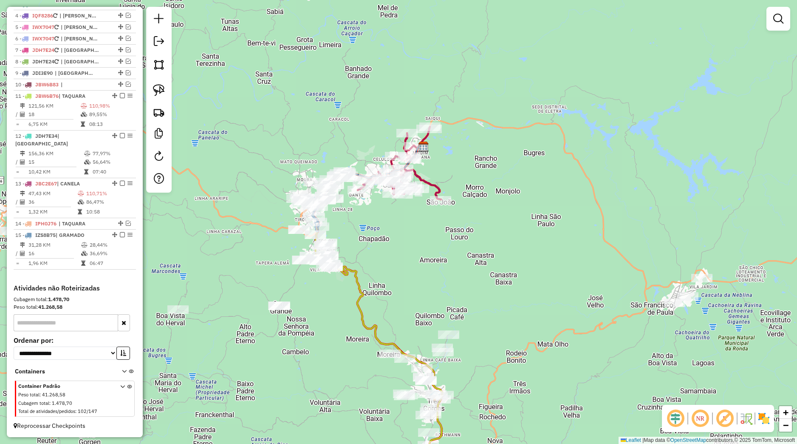
drag, startPoint x: 351, startPoint y: 229, endPoint x: 391, endPoint y: 291, distance: 73.8
click at [391, 293] on div "Janela de atendimento Grade de atendimento Capacidade Transportadoras Veículos …" at bounding box center [398, 222] width 797 height 444
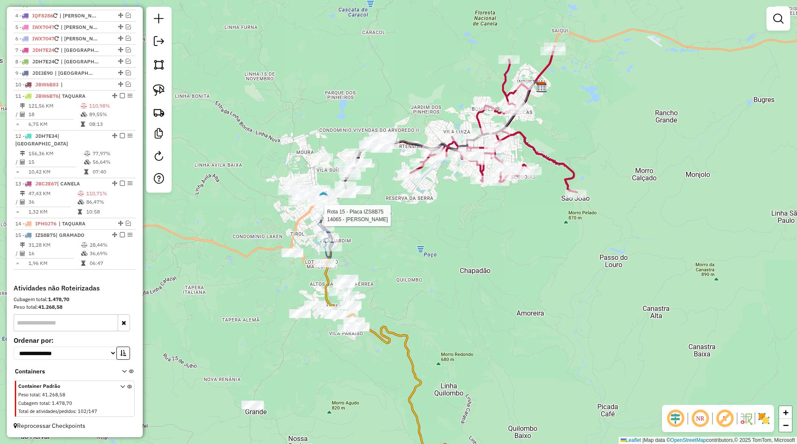
select select "*********"
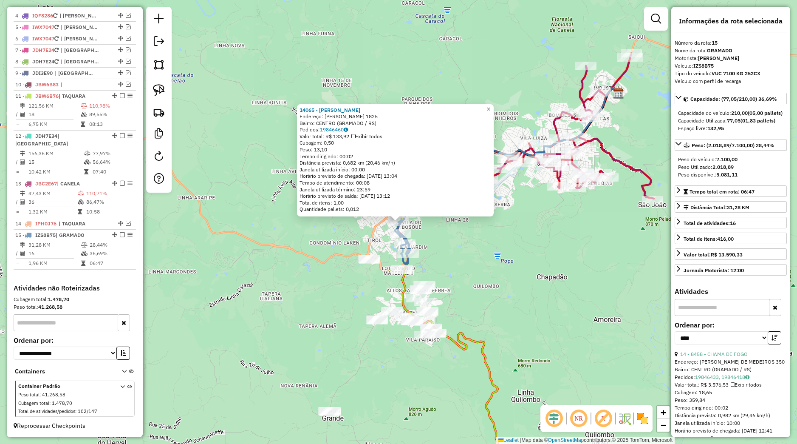
click at [494, 215] on div "14065 - JOAQUINA FONDUE Endereço: BORGES DE MEDEIROS 1825 Bairro: CENTRO (GRAMA…" at bounding box center [395, 160] width 197 height 113
click at [434, 235] on div "14065 - JOAQUINA FONDUE Endereço: BORGES DE MEDEIROS 1825 Bairro: CENTRO (GRAMA…" at bounding box center [398, 222] width 797 height 444
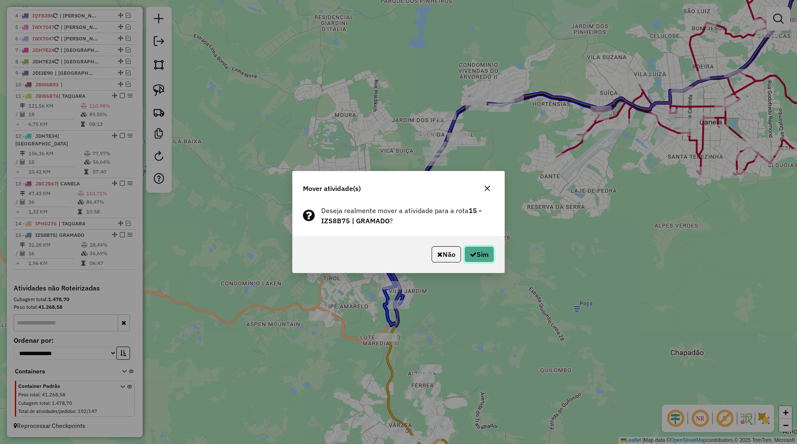
click at [472, 254] on icon "button" at bounding box center [473, 254] width 7 height 7
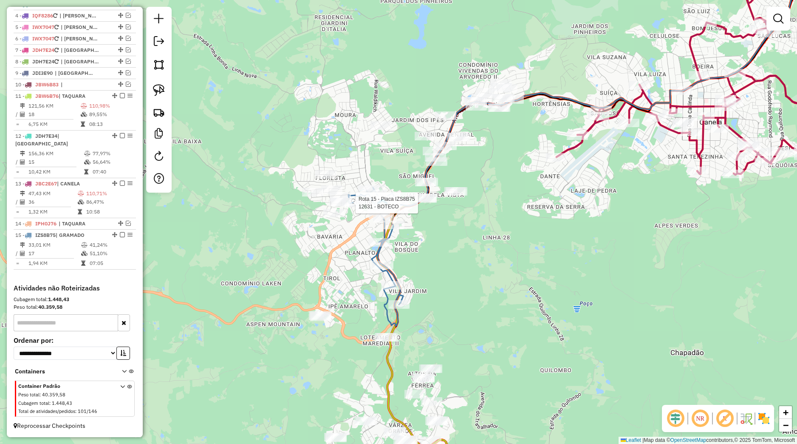
select select "*********"
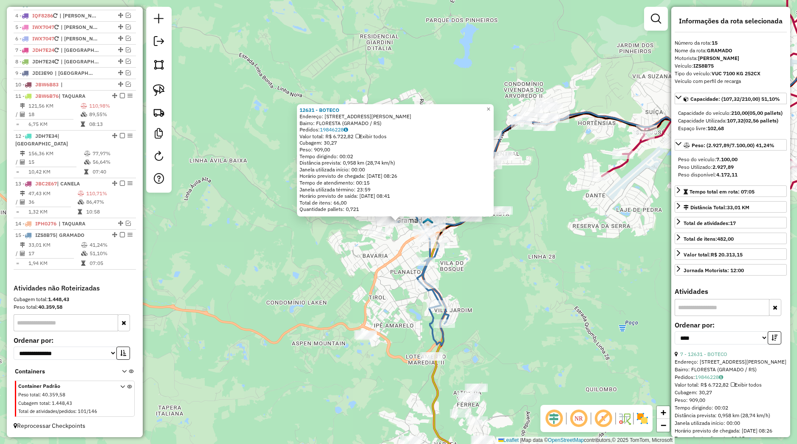
click at [395, 242] on div "12631 - BOTECO Endereço: Rua Tristao de Oliveira 145 Bairro: FLORESTA (GRAMADO …" at bounding box center [398, 222] width 797 height 444
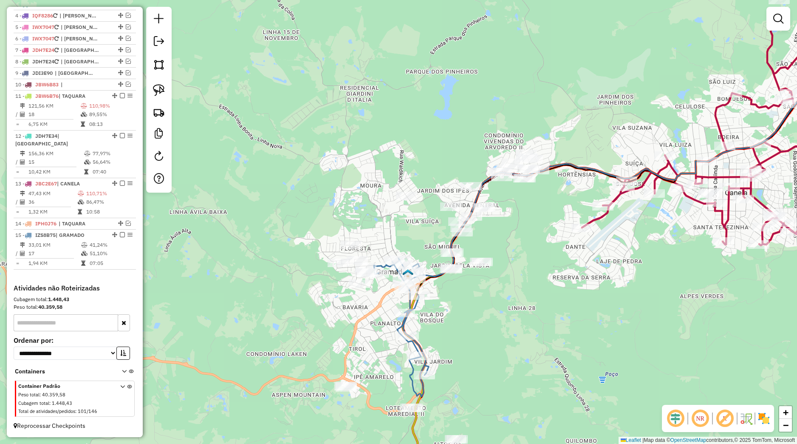
drag, startPoint x: 417, startPoint y: 280, endPoint x: 396, endPoint y: 328, distance: 52.7
click at [396, 330] on icon at bounding box center [401, 327] width 55 height 138
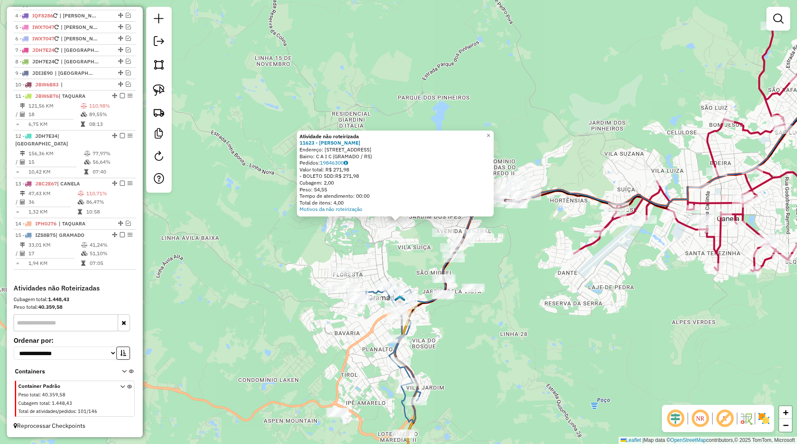
click at [429, 265] on div "Atividade não roteirizada 11623 - JEAN DE SOUZA VIEGA Endereço: RUA MARANHaO 24…" at bounding box center [398, 222] width 797 height 444
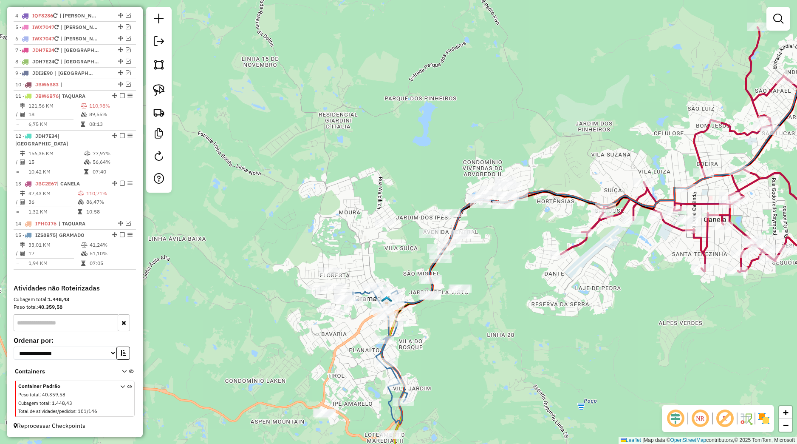
drag, startPoint x: 411, startPoint y: 271, endPoint x: 370, endPoint y: 273, distance: 41.3
click at [374, 271] on div "Janela de atendimento Grade de atendimento Capacidade Transportadoras Veículos …" at bounding box center [398, 222] width 797 height 444
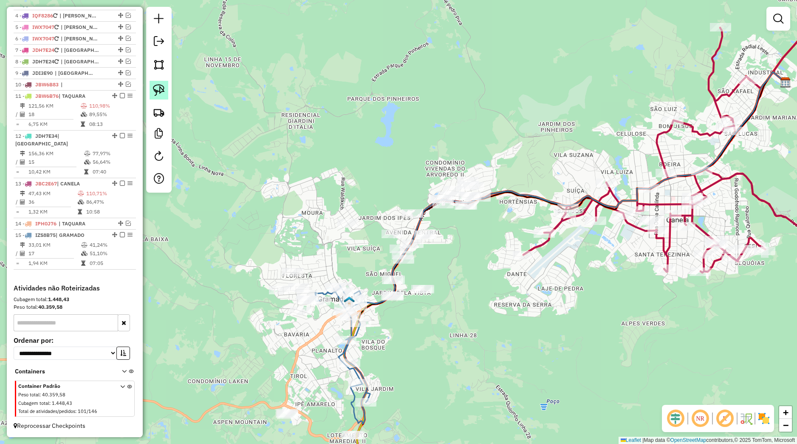
click at [166, 92] on link at bounding box center [159, 90] width 19 height 19
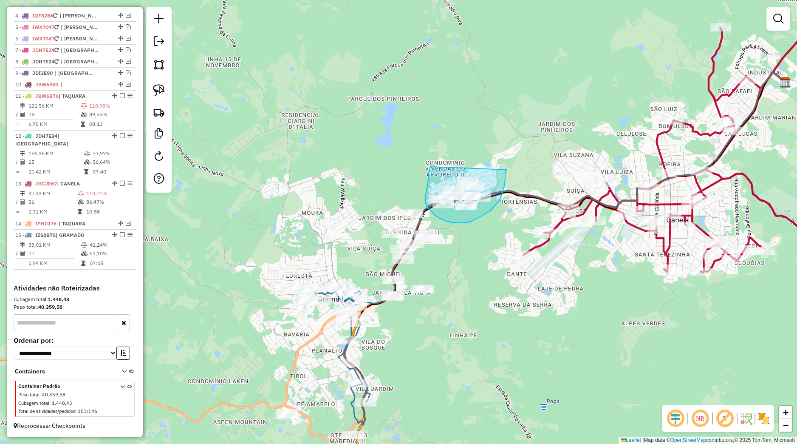
drag, startPoint x: 428, startPoint y: 180, endPoint x: 507, endPoint y: 169, distance: 79.3
click at [507, 169] on div "Janela de atendimento Grade de atendimento Capacidade Transportadoras Veículos …" at bounding box center [398, 222] width 797 height 444
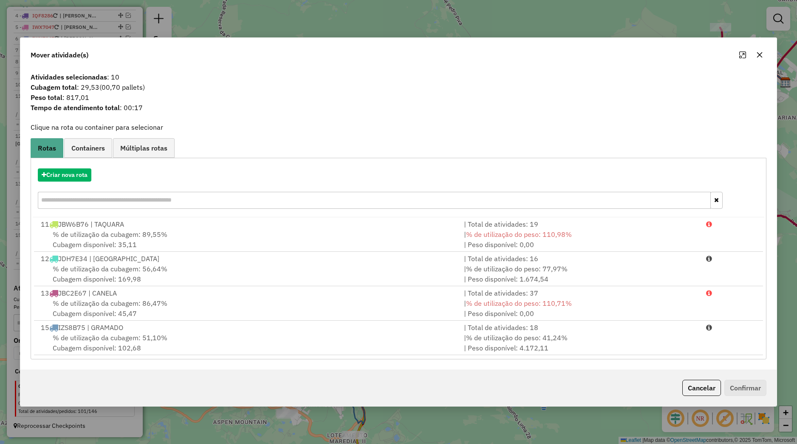
click at [757, 57] on icon "button" at bounding box center [760, 55] width 6 height 6
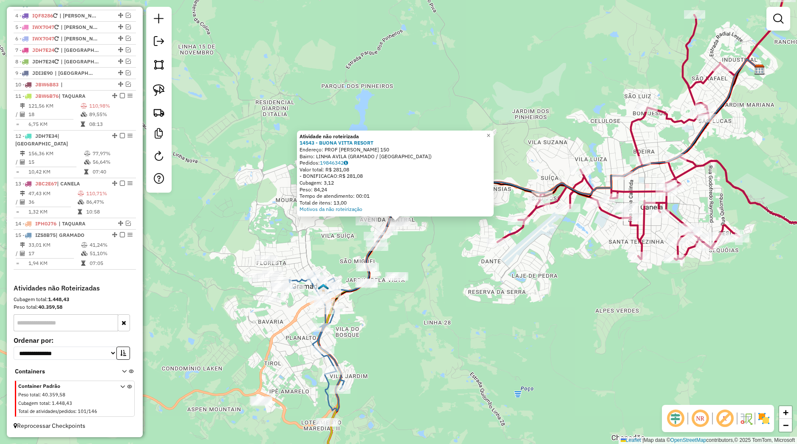
click at [459, 302] on div "Atividade não roteirizada 14543 - BUONA VITTA RESORT Endereço: PROF ELVIRA BENE…" at bounding box center [398, 222] width 797 height 444
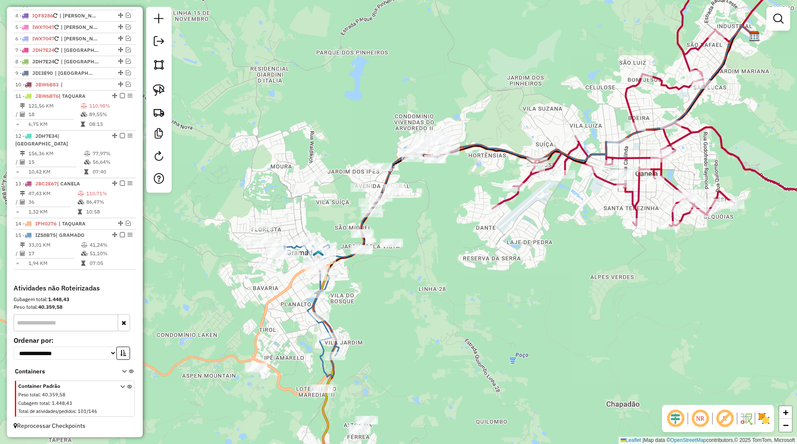
drag, startPoint x: 481, startPoint y: 326, endPoint x: 467, endPoint y: 253, distance: 74.8
click at [469, 260] on div "Janela de atendimento Grade de atendimento Capacidade Transportadoras Veículos …" at bounding box center [398, 222] width 797 height 444
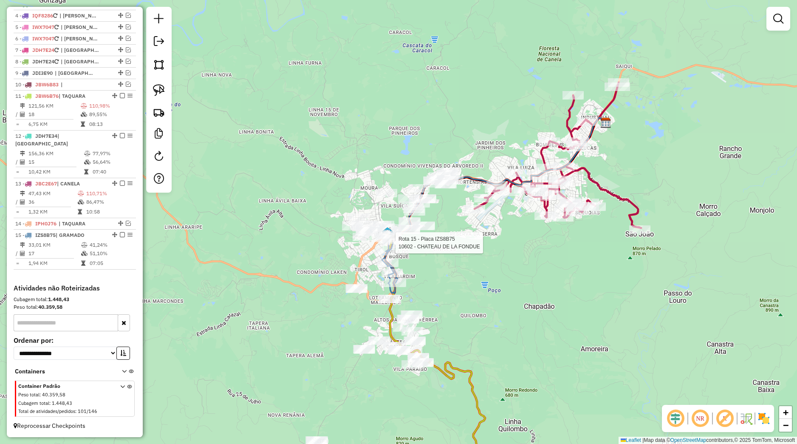
select select "*********"
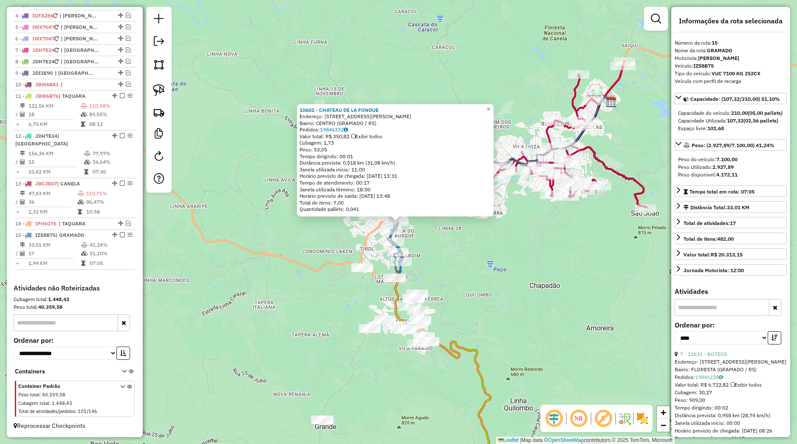
click at [537, 231] on div "10602 - CHATEAU DE LA FONDUE Endereço: Rua Coronel Joao Correa 300 Bairro: CENT…" at bounding box center [398, 222] width 797 height 444
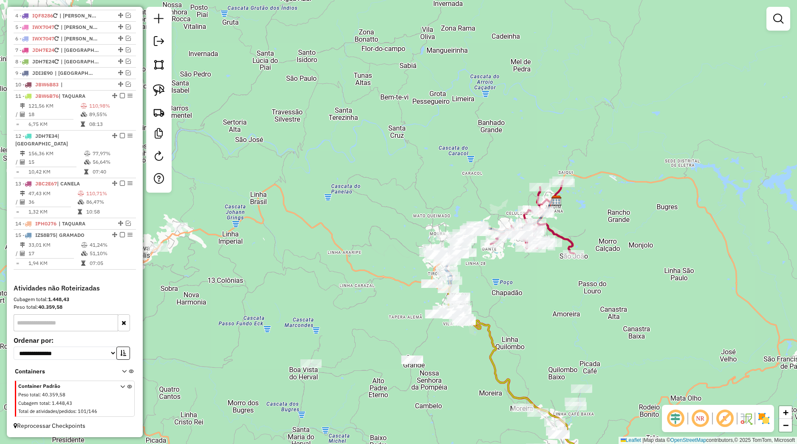
drag, startPoint x: 538, startPoint y: 276, endPoint x: 509, endPoint y: 232, distance: 52.9
click at [509, 231] on div "Janela de atendimento Grade de atendimento Capacidade Transportadoras Veículos …" at bounding box center [398, 222] width 797 height 444
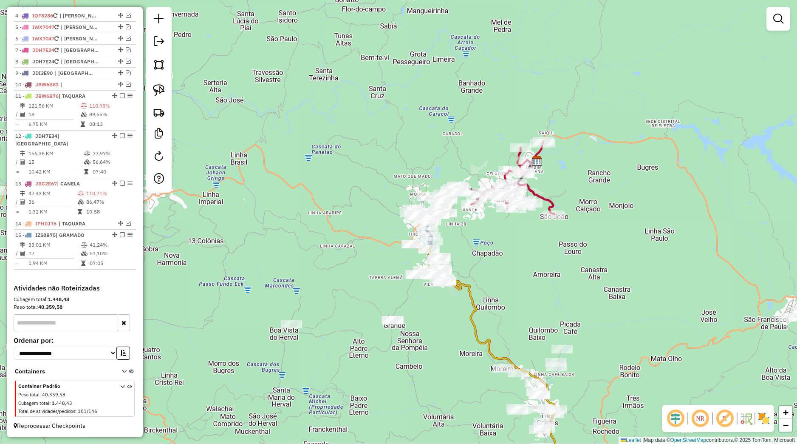
drag, startPoint x: 501, startPoint y: 341, endPoint x: 486, endPoint y: 254, distance: 88.4
click at [486, 254] on div "Janela de atendimento Grade de atendimento Capacidade Transportadoras Veículos …" at bounding box center [398, 222] width 797 height 444
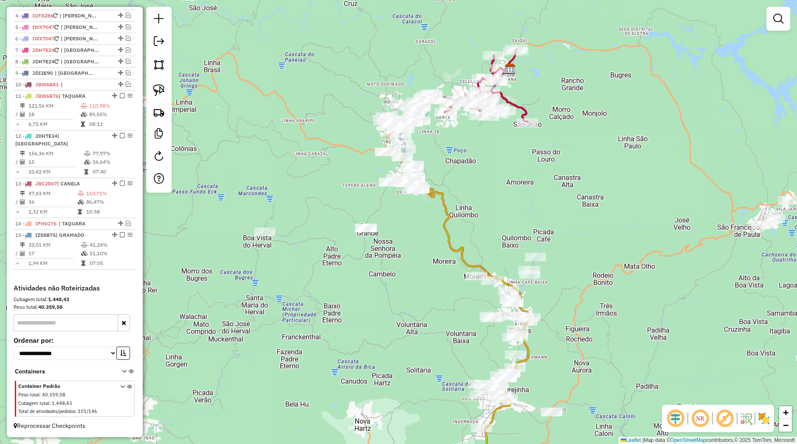
drag, startPoint x: 449, startPoint y: 314, endPoint x: 403, endPoint y: 294, distance: 50.1
click at [403, 294] on div "Janela de atendimento Grade de atendimento Capacidade Transportadoras Veículos …" at bounding box center [398, 222] width 797 height 444
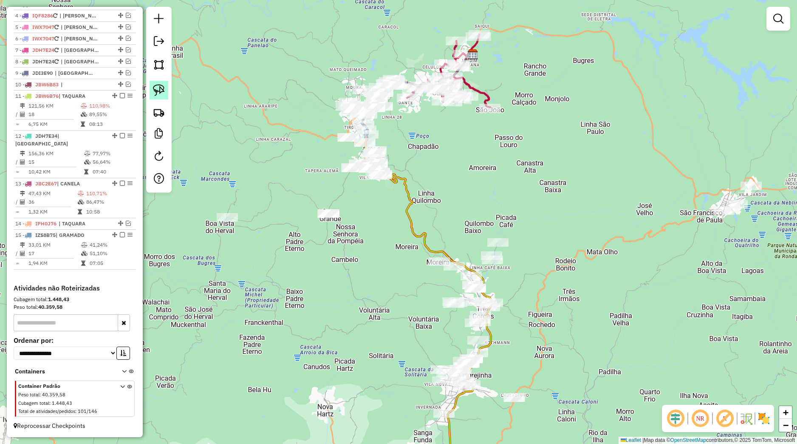
click at [159, 96] on img at bounding box center [159, 90] width 12 height 12
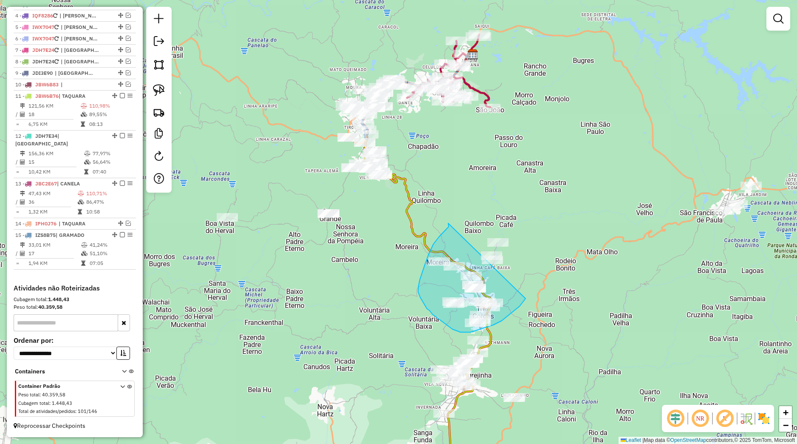
drag, startPoint x: 448, startPoint y: 223, endPoint x: 566, endPoint y: 212, distance: 118.7
click at [566, 212] on div "Janela de atendimento Grade de atendimento Capacidade Transportadoras Veículos …" at bounding box center [398, 222] width 797 height 444
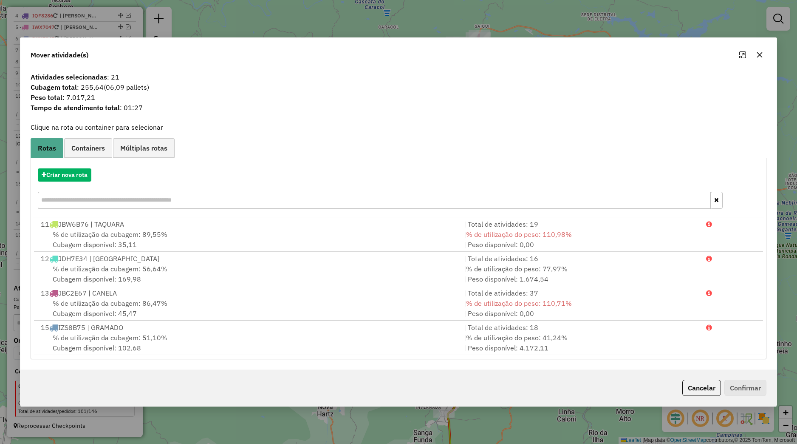
click at [83, 182] on div "Criar nova rota" at bounding box center [399, 189] width 732 height 55
click at [82, 176] on button "Criar nova rota" at bounding box center [65, 174] width 54 height 13
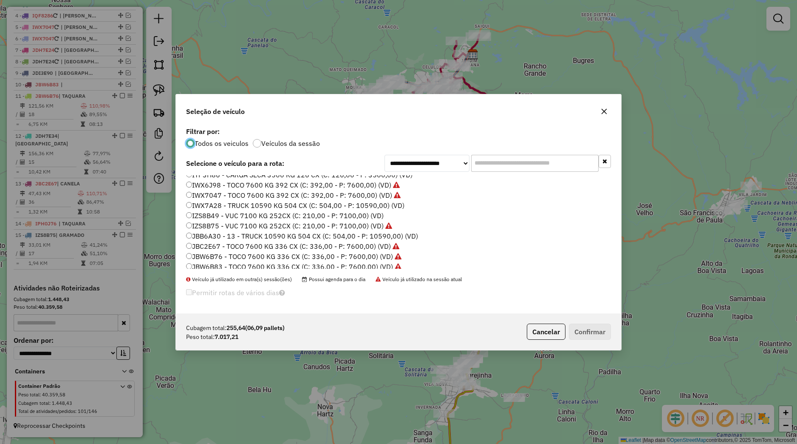
scroll to position [162, 0]
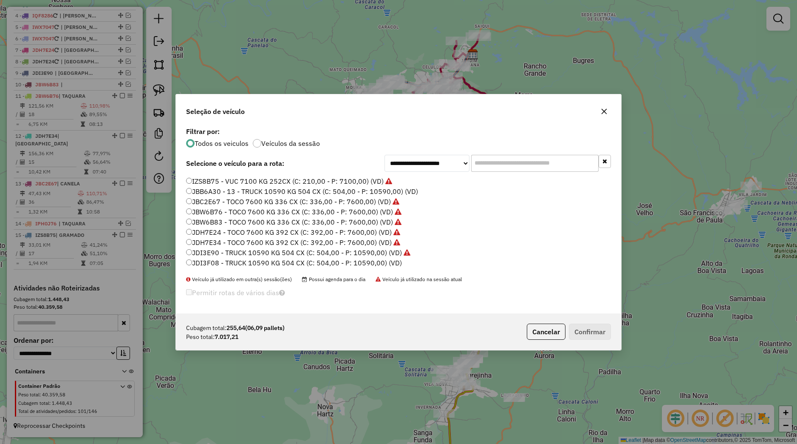
click at [224, 191] on label "JBB6A30 - 13 - TRUCK 10590 KG 504 CX (C: 504,00 - P: 10590,00) (VD)" at bounding box center [302, 191] width 232 height 10
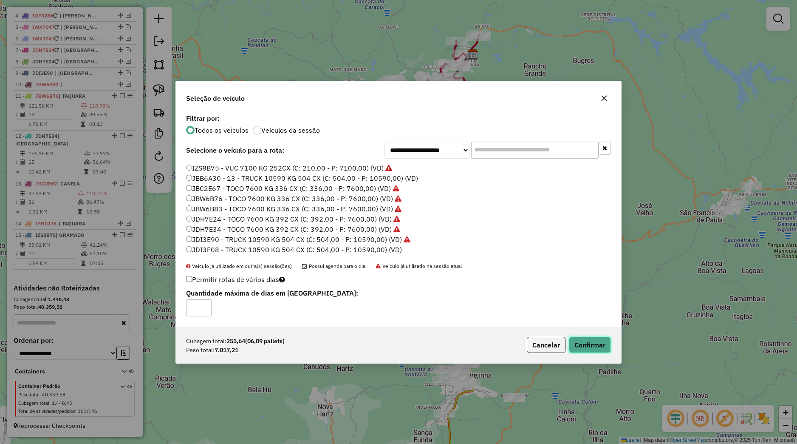
click at [584, 341] on button "Confirmar" at bounding box center [590, 345] width 42 height 16
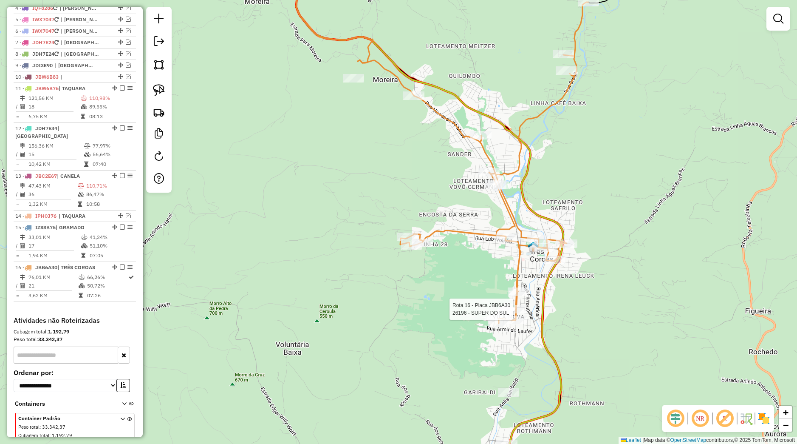
select select "*********"
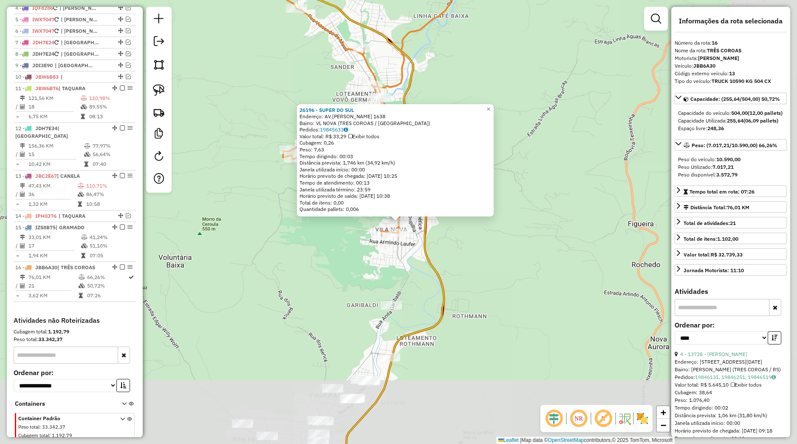
scroll to position [413, 0]
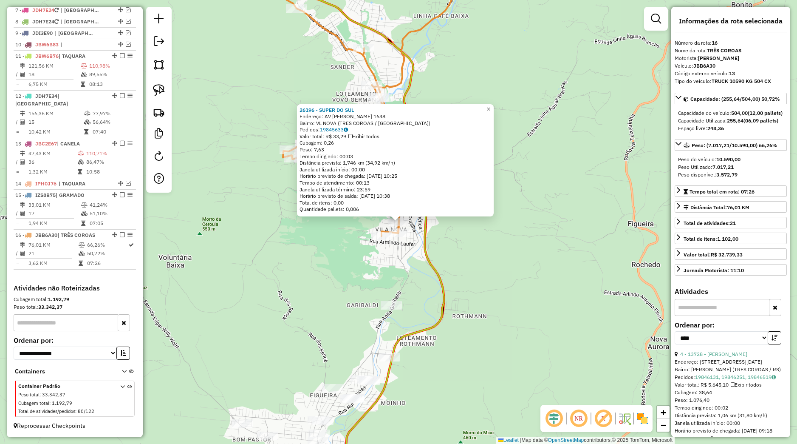
click at [381, 225] on div "Rota 16 - Placa JBB6A30 26196 - SUPER DO SUL 26196 - SUPER DO SUL Endereço: AV …" at bounding box center [398, 222] width 797 height 444
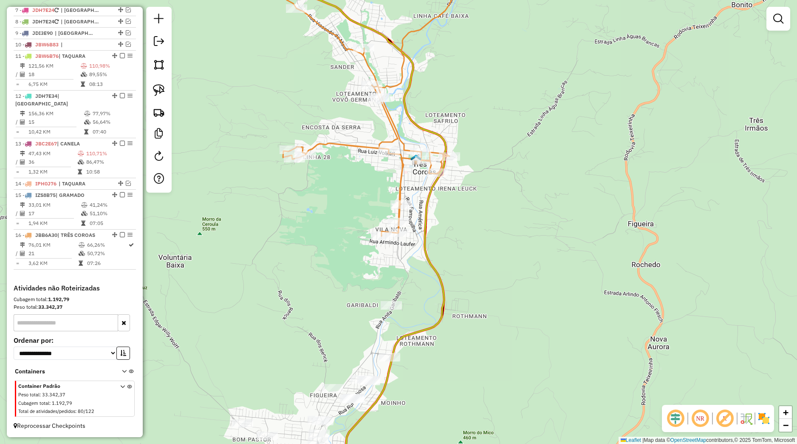
select select "*********"
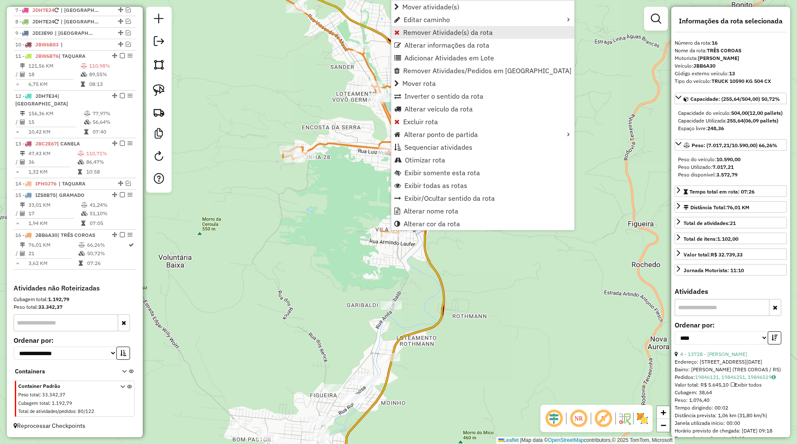
click at [413, 35] on span "Remover Atividade(s) da rota" at bounding box center [448, 32] width 90 height 7
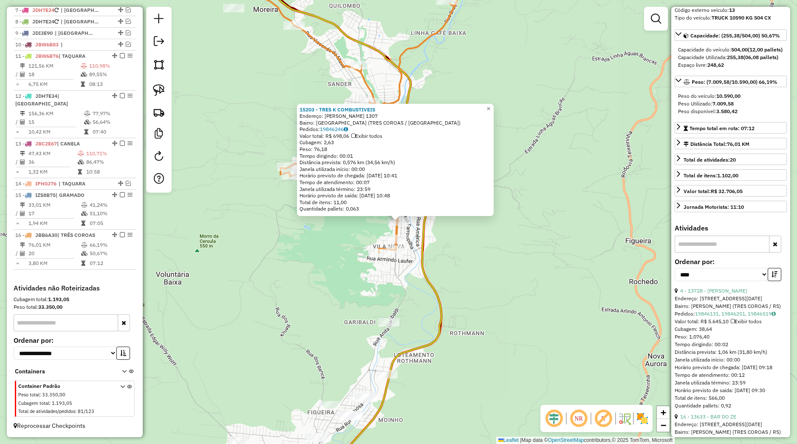
scroll to position [79, 0]
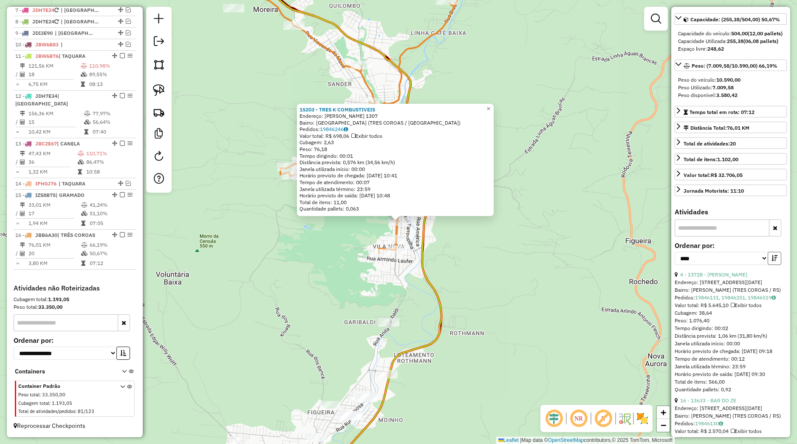
click at [768, 265] on button "button" at bounding box center [775, 258] width 14 height 13
click at [774, 271] on div "**********" at bounding box center [731, 256] width 112 height 28
click at [768, 265] on button "button" at bounding box center [775, 258] width 14 height 13
click at [578, 243] on div "15203 - TRES K COMBUSTIVEIS Endereço: JOAO CORREA 1307 Bairro: VILA NOVA (TRES …" at bounding box center [398, 222] width 797 height 444
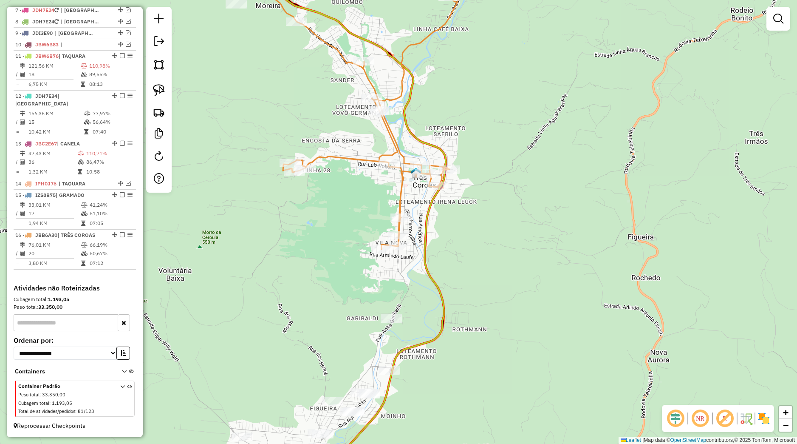
drag, startPoint x: 450, startPoint y: 264, endPoint x: 468, endPoint y: 215, distance: 53.0
click at [467, 215] on div "Janela de atendimento Grade de atendimento Capacidade Transportadoras Veículos …" at bounding box center [398, 222] width 797 height 444
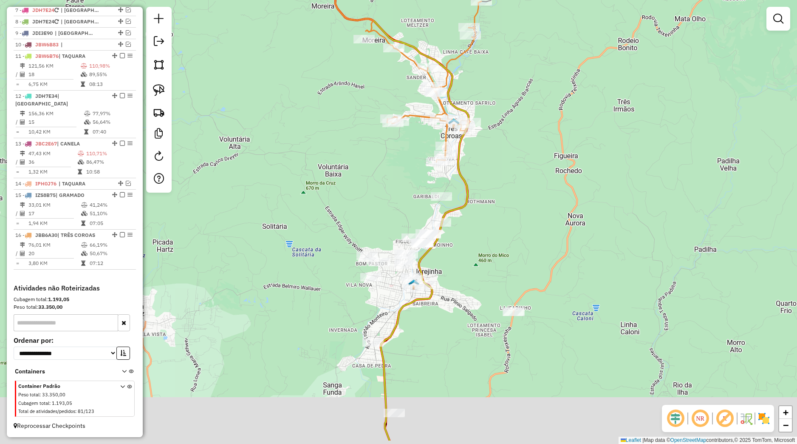
drag, startPoint x: 443, startPoint y: 370, endPoint x: 446, endPoint y: 295, distance: 74.9
click at [446, 295] on div "Janela de atendimento Grade de atendimento Capacidade Transportadoras Veículos …" at bounding box center [398, 222] width 797 height 444
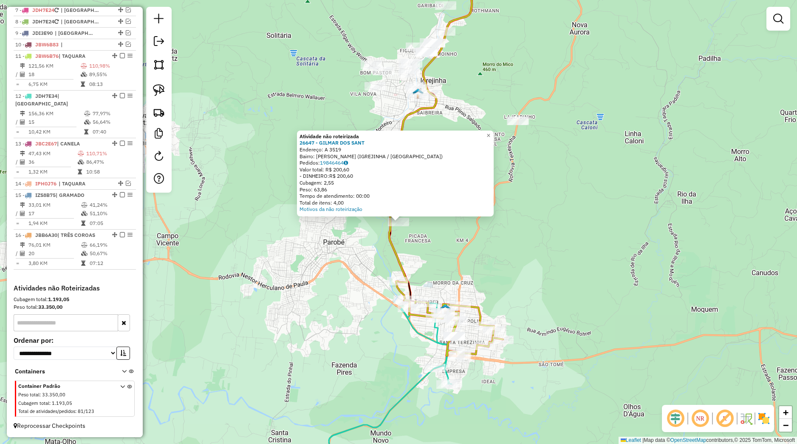
click at [422, 259] on div "Atividade não roteirizada 26647 - GILMAR DOS SANT Endereço: A 3519 Bairro: DAVI…" at bounding box center [398, 222] width 797 height 444
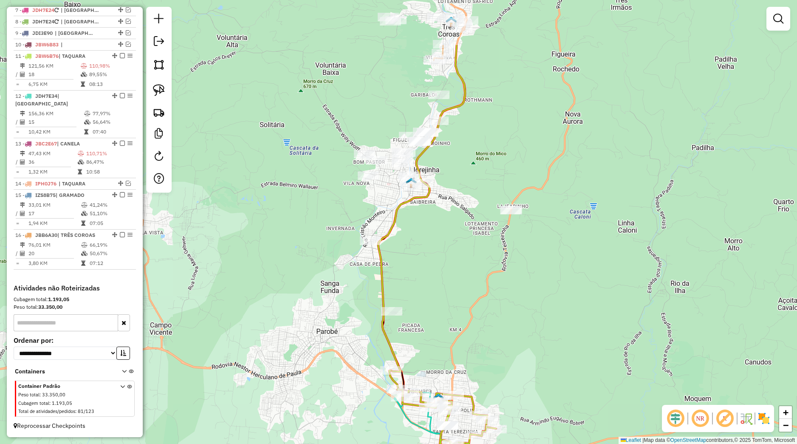
drag, startPoint x: 456, startPoint y: 227, endPoint x: 448, endPoint y: 326, distance: 99.3
click at [448, 326] on div "Janela de atendimento Grade de atendimento Capacidade Transportadoras Veículos …" at bounding box center [398, 222] width 797 height 444
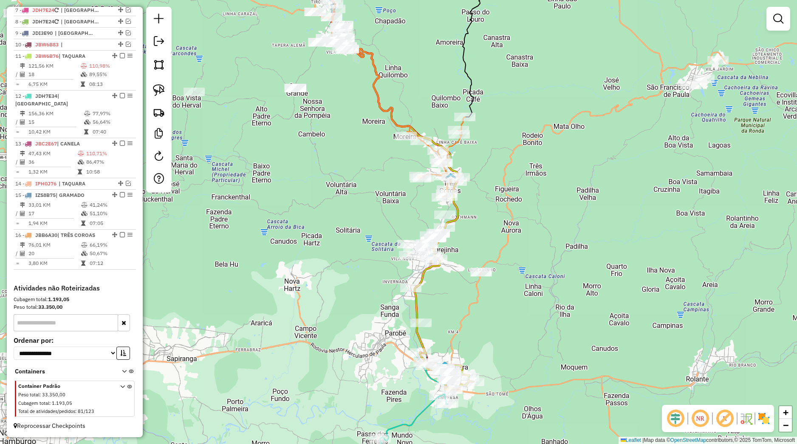
drag, startPoint x: 375, startPoint y: 196, endPoint x: 405, endPoint y: 310, distance: 117.7
click at [405, 309] on div "Janela de atendimento Grade de atendimento Capacidade Transportadoras Veículos …" at bounding box center [398, 222] width 797 height 444
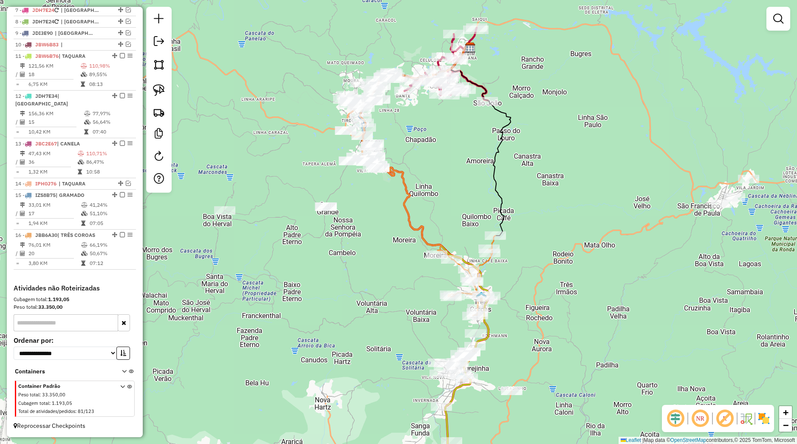
drag, startPoint x: 413, startPoint y: 165, endPoint x: 420, endPoint y: 240, distance: 74.7
click at [419, 236] on div "Janela de atendimento Grade de atendimento Capacidade Transportadoras Veículos …" at bounding box center [398, 222] width 797 height 444
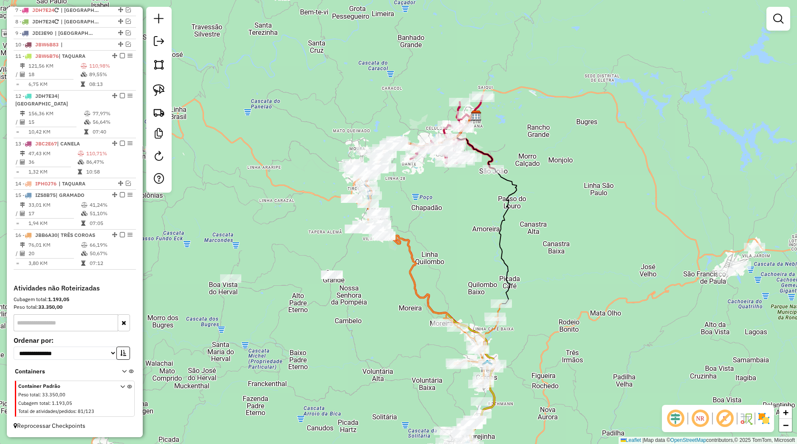
drag, startPoint x: 444, startPoint y: 201, endPoint x: 426, endPoint y: 252, distance: 54.0
click at [426, 252] on div "Janela de atendimento Grade de atendimento Capacidade Transportadoras Veículos …" at bounding box center [398, 222] width 797 height 444
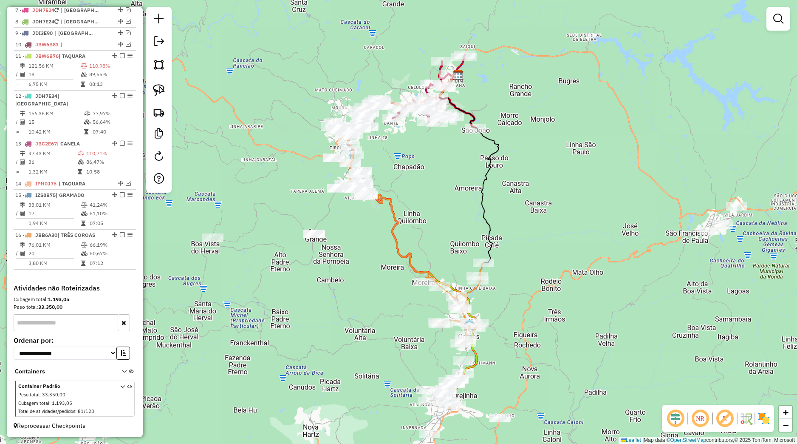
drag, startPoint x: 426, startPoint y: 354, endPoint x: 425, endPoint y: 256, distance: 97.3
click at [425, 256] on div "Janela de atendimento Grade de atendimento Capacidade Transportadoras Veículos …" at bounding box center [398, 222] width 797 height 444
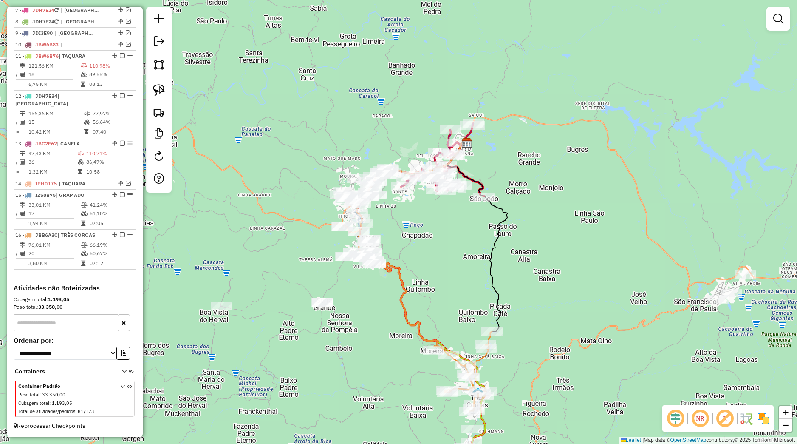
drag, startPoint x: 416, startPoint y: 188, endPoint x: 427, endPoint y: 264, distance: 76.8
click at [431, 276] on div "Janela de atendimento Grade de atendimento Capacidade Transportadoras Veículos …" at bounding box center [398, 222] width 797 height 444
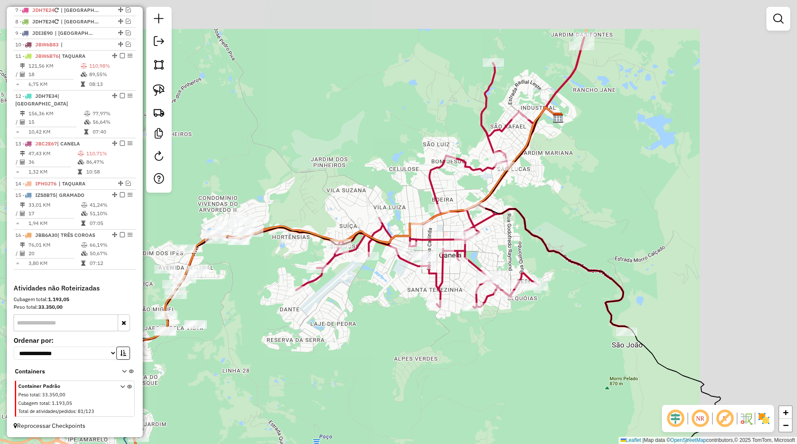
drag, startPoint x: 552, startPoint y: 229, endPoint x: 403, endPoint y: 274, distance: 155.3
click at [403, 274] on div "Janela de atendimento Grade de atendimento Capacidade Transportadoras Veículos …" at bounding box center [398, 222] width 797 height 444
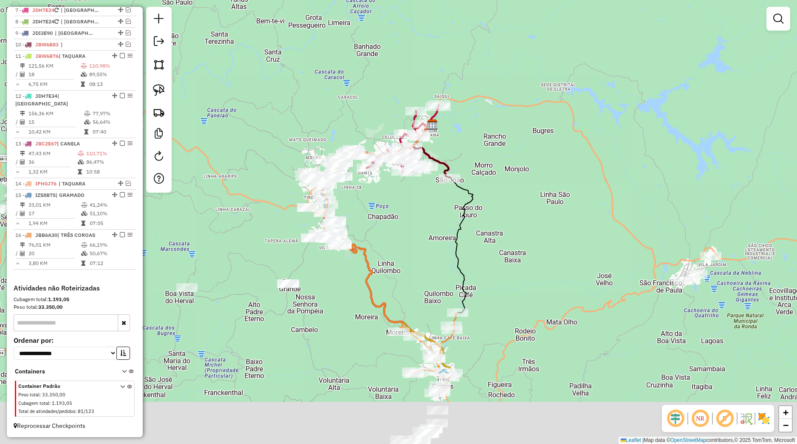
drag, startPoint x: 425, startPoint y: 354, endPoint x: 413, endPoint y: 233, distance: 121.2
click at [413, 233] on div "Janela de atendimento Grade de atendimento Capacidade Transportadoras Veículos …" at bounding box center [398, 222] width 797 height 444
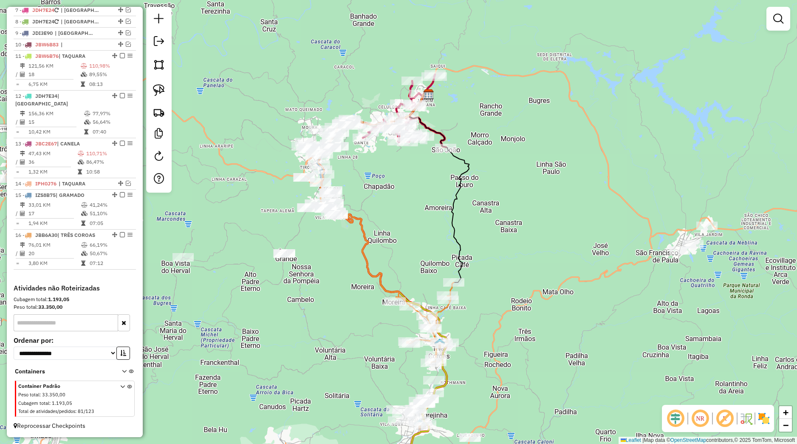
drag, startPoint x: 416, startPoint y: 287, endPoint x: 411, endPoint y: 198, distance: 89.0
click at [411, 199] on div "Janela de atendimento Grade de atendimento Capacidade Transportadoras Veículos …" at bounding box center [398, 222] width 797 height 444
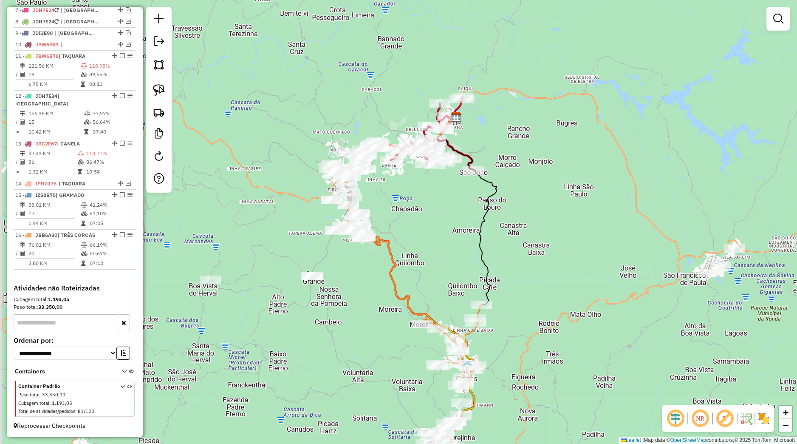
drag, startPoint x: 377, startPoint y: 308, endPoint x: 417, endPoint y: 436, distance: 133.9
click at [418, 441] on div "Janela de atendimento Grade de atendimento Capacidade Transportadoras Veículos …" at bounding box center [398, 222] width 797 height 444
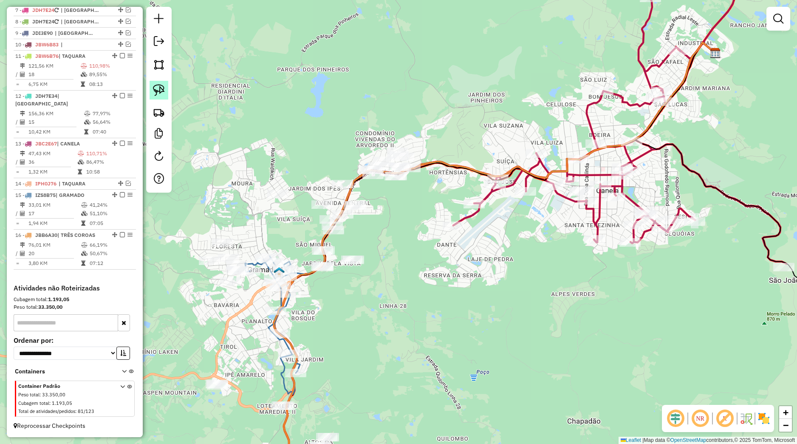
click at [166, 86] on link at bounding box center [159, 90] width 19 height 19
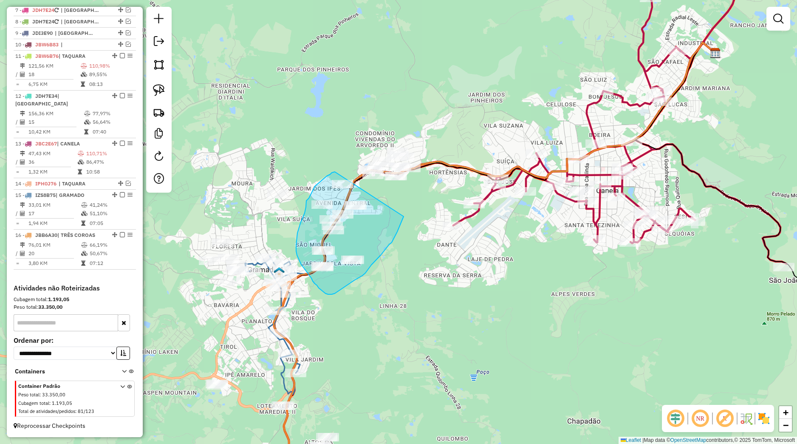
drag, startPoint x: 335, startPoint y: 172, endPoint x: 404, endPoint y: 216, distance: 82.0
click at [404, 216] on div "Janela de atendimento Grade de atendimento Capacidade Transportadoras Veículos …" at bounding box center [398, 222] width 797 height 444
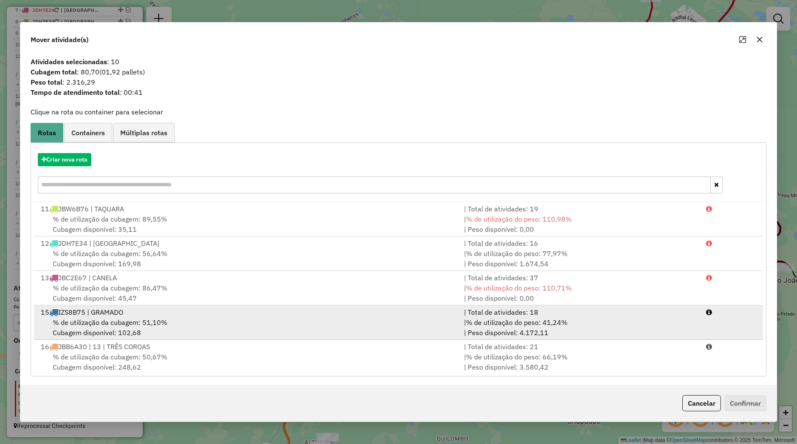
drag, startPoint x: 136, startPoint y: 326, endPoint x: 162, endPoint y: 328, distance: 26.5
click at [136, 325] on span "% de utilização da cubagem: 51,10%" at bounding box center [110, 322] width 115 height 8
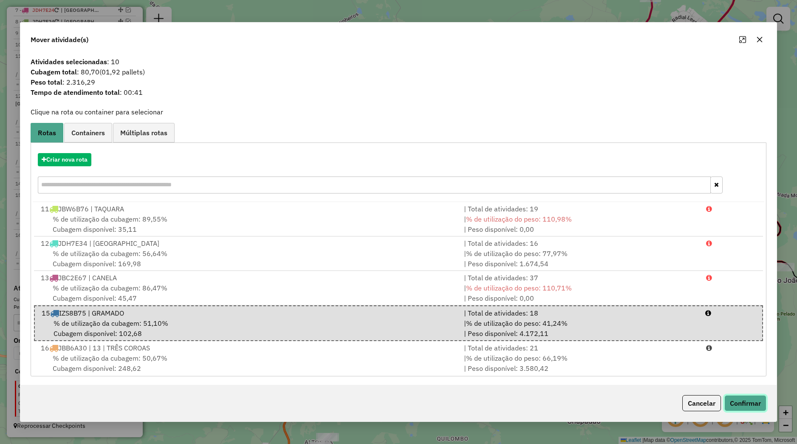
click at [729, 402] on button "Confirmar" at bounding box center [746, 403] width 42 height 16
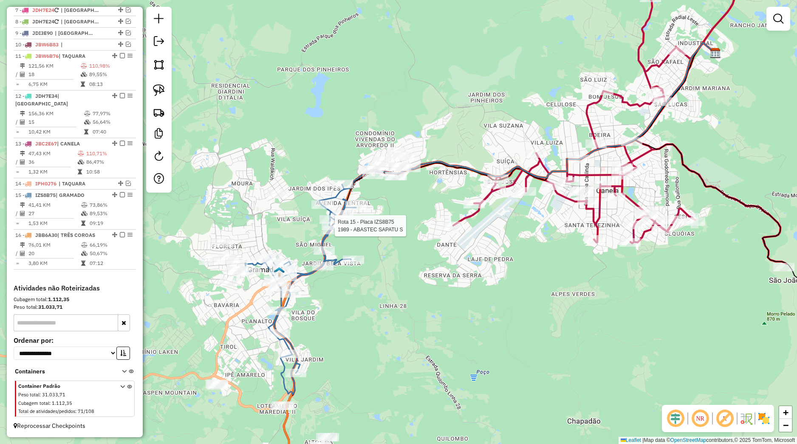
select select "*********"
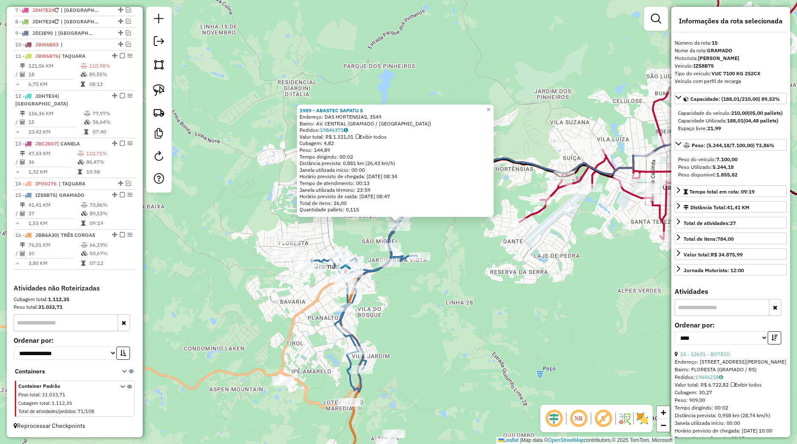
click at [422, 293] on div "1989 - ABASTEC SAPATU S Endereço: DAS HORTENSIAS, 3549 Bairro: AV. CENTRAL (GRA…" at bounding box center [398, 222] width 797 height 444
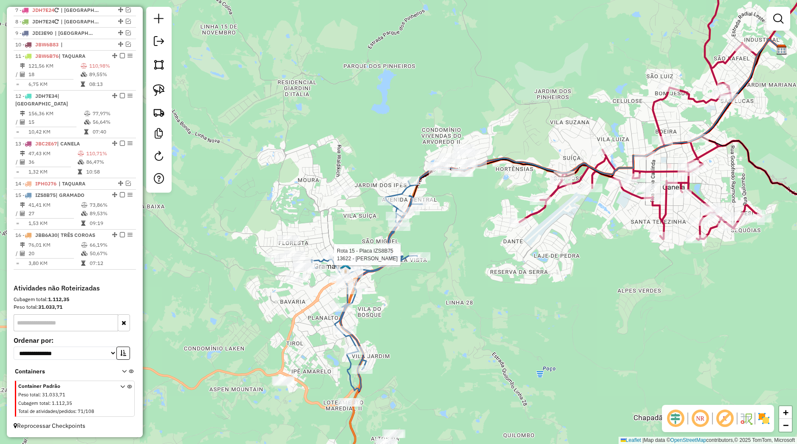
select select "*********"
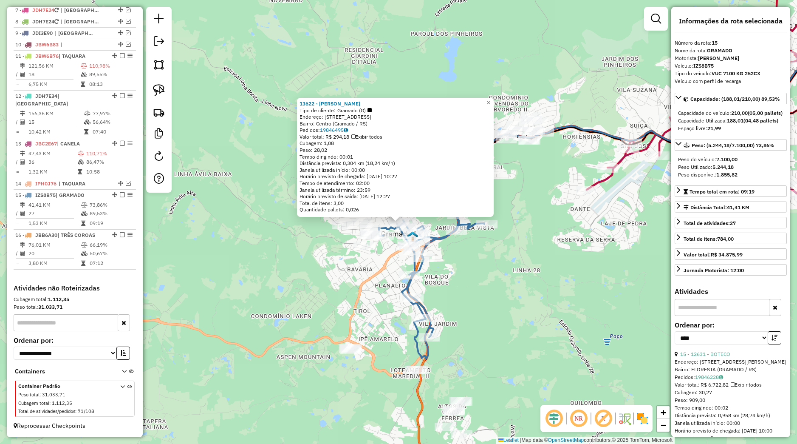
scroll to position [119, 0]
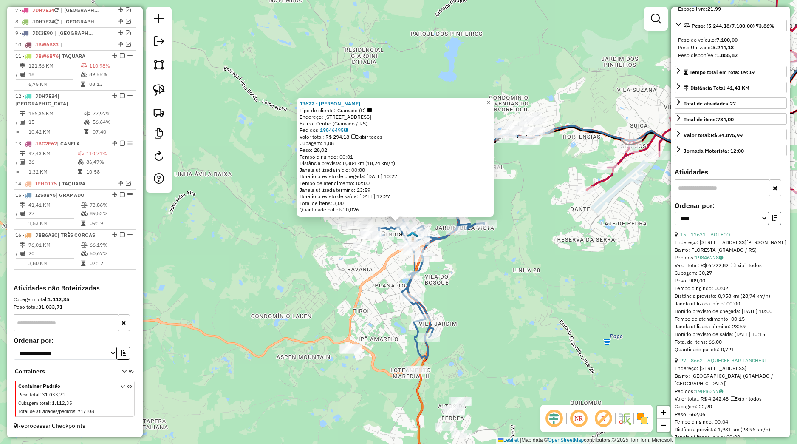
click at [768, 225] on button "button" at bounding box center [775, 218] width 14 height 13
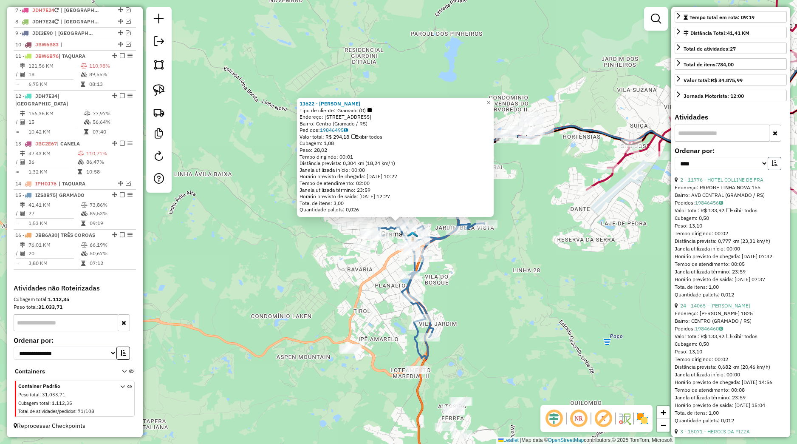
scroll to position [199, 0]
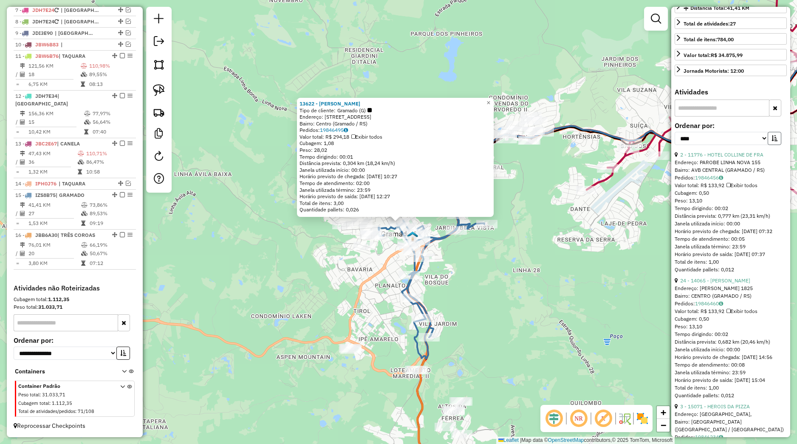
click at [772, 145] on button "button" at bounding box center [775, 138] width 14 height 13
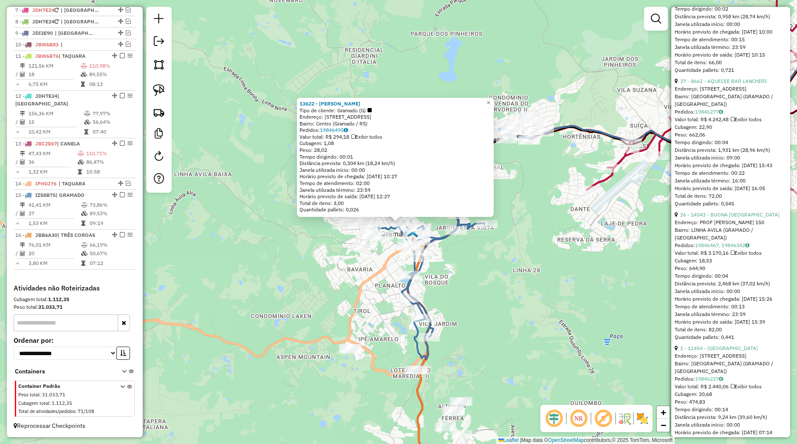
scroll to position [478, 0]
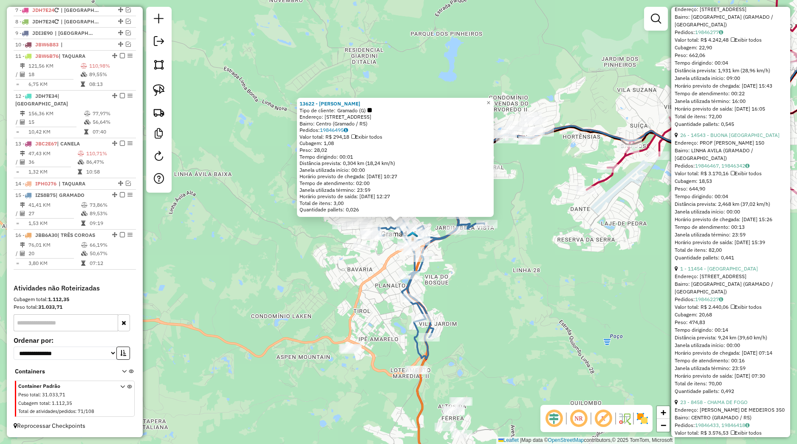
click at [507, 264] on div "13622 - EDUARDO XAVIER CORREA Tipo de cliente: Gramado (G) Endereço: Rua São Pe…" at bounding box center [398, 222] width 797 height 444
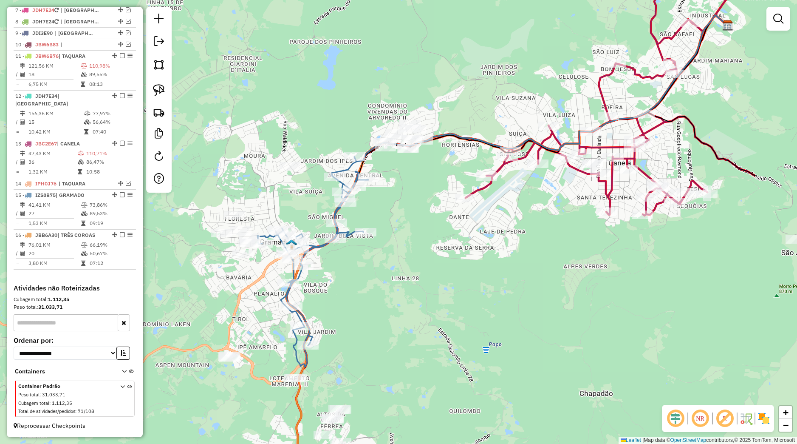
drag, startPoint x: 556, startPoint y: 282, endPoint x: 411, endPoint y: 296, distance: 146.0
click at [412, 295] on div "Janela de atendimento Grade de atendimento Capacidade Transportadoras Veículos …" at bounding box center [398, 222] width 797 height 444
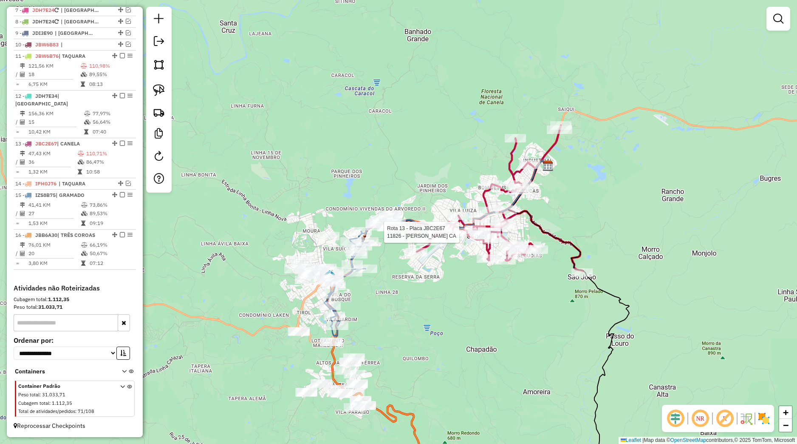
select select "*********"
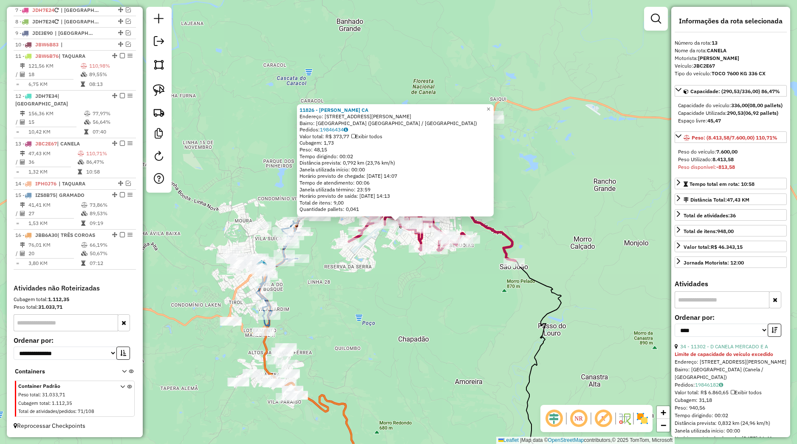
click at [395, 276] on div "11826 - RICARDO VINICIUS CA Endereço: RUA RODOLFO SCHILIEPER 64 Bairro: QUINTA …" at bounding box center [398, 222] width 797 height 444
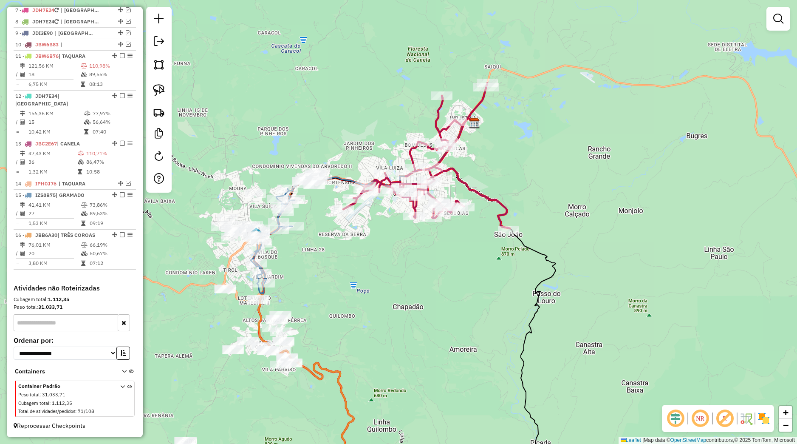
drag, startPoint x: 498, startPoint y: 367, endPoint x: 481, endPoint y: 278, distance: 90.3
click at [484, 288] on div "Janela de atendimento Grade de atendimento Capacidade Transportadoras Veículos …" at bounding box center [398, 222] width 797 height 444
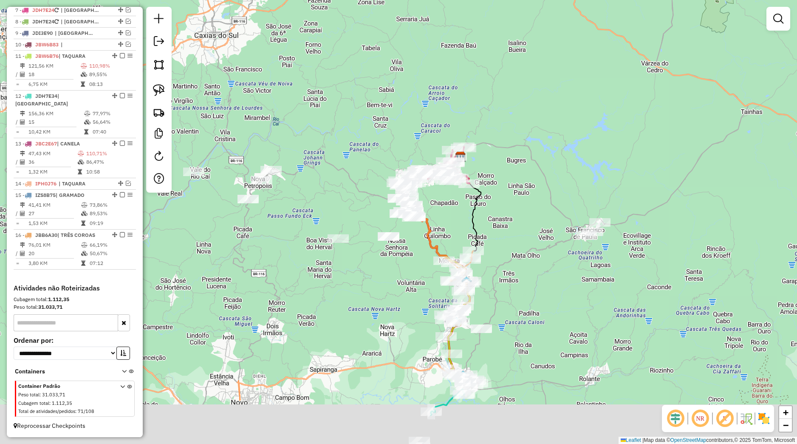
drag, startPoint x: 502, startPoint y: 338, endPoint x: 477, endPoint y: 258, distance: 84.1
click at [477, 258] on div "Janela de atendimento Grade de atendimento Capacidade Transportadoras Veículos …" at bounding box center [398, 222] width 797 height 444
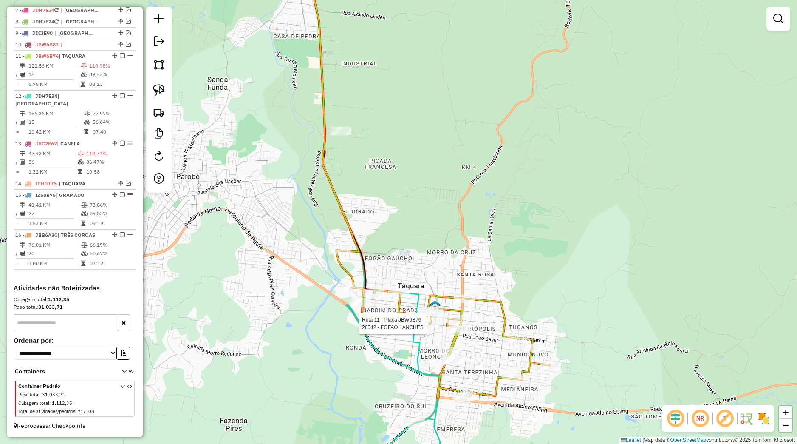
select select "*********"
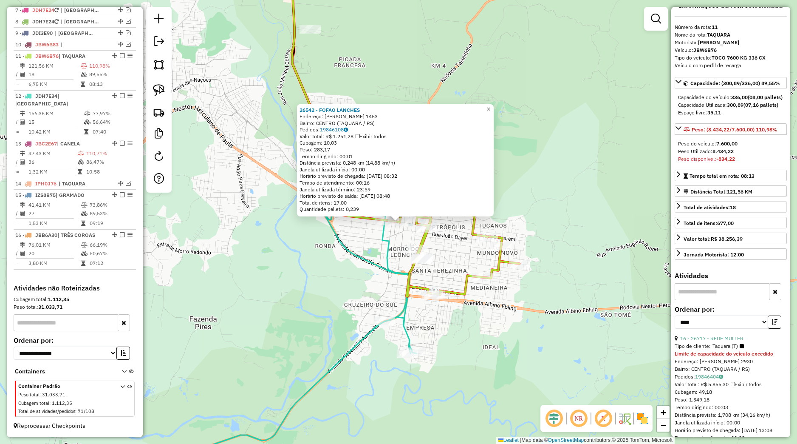
scroll to position [79, 0]
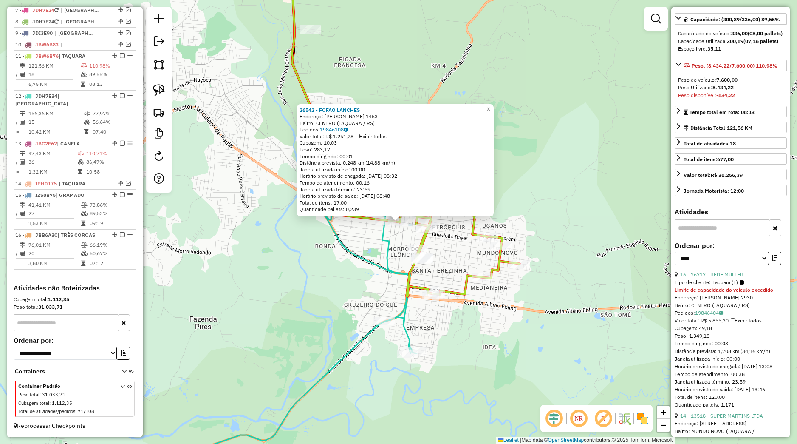
click at [494, 320] on div "26542 - FOFAO LANCHES Endereço: PINHEIRO MACHADO 1453 Bairro: CENTRO (TAQUARA /…" at bounding box center [398, 222] width 797 height 444
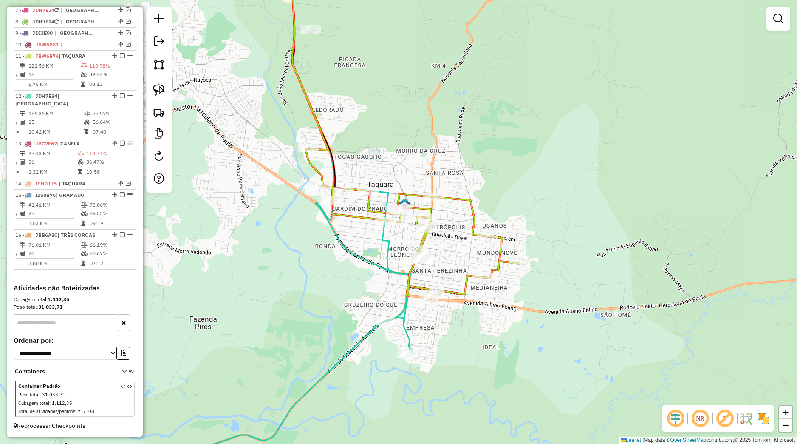
drag, startPoint x: 166, startPoint y: 100, endPoint x: 196, endPoint y: 131, distance: 43.6
click at [166, 99] on div at bounding box center [158, 100] width 25 height 186
click at [162, 95] on img at bounding box center [159, 90] width 12 height 12
drag, startPoint x: 418, startPoint y: 303, endPoint x: 455, endPoint y: 286, distance: 40.5
click at [455, 286] on div "Janela de atendimento Grade de atendimento Capacidade Transportadoras Veículos …" at bounding box center [398, 222] width 797 height 444
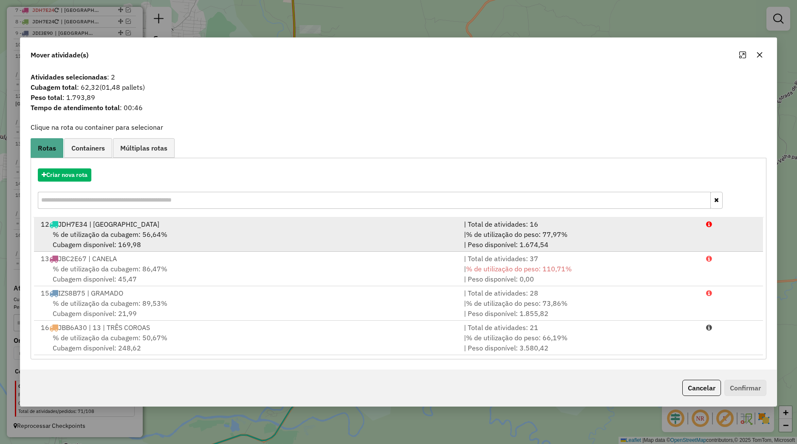
click at [147, 240] on div "% de utilização da cubagem: 56,64% Cubagem disponível: 169,98" at bounding box center [247, 239] width 423 height 20
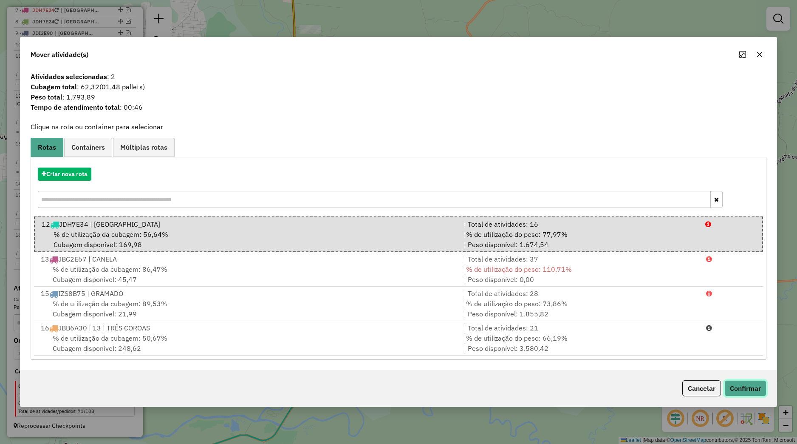
click at [733, 388] on button "Confirmar" at bounding box center [746, 388] width 42 height 16
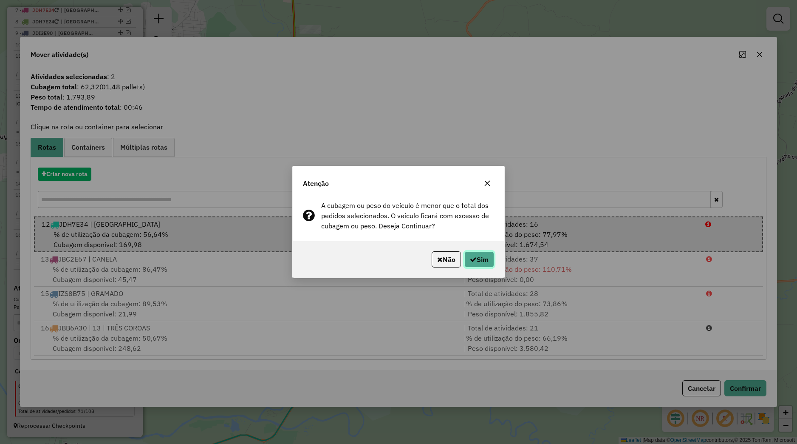
click at [472, 257] on icon "button" at bounding box center [473, 259] width 7 height 7
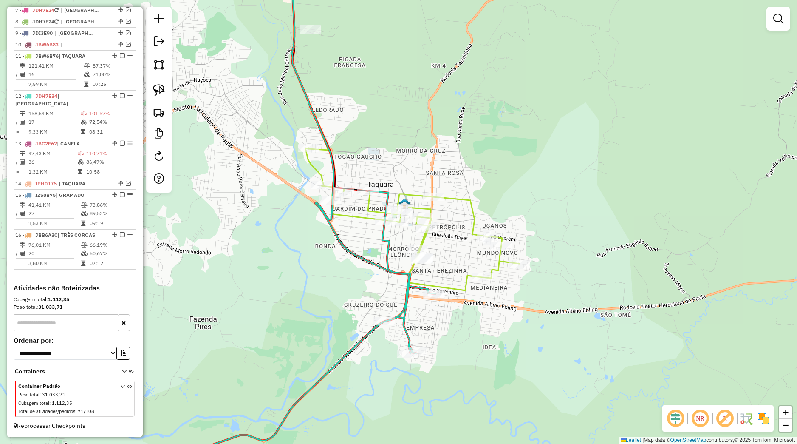
click at [390, 317] on icon at bounding box center [292, 339] width 286 height 297
select select "*********"
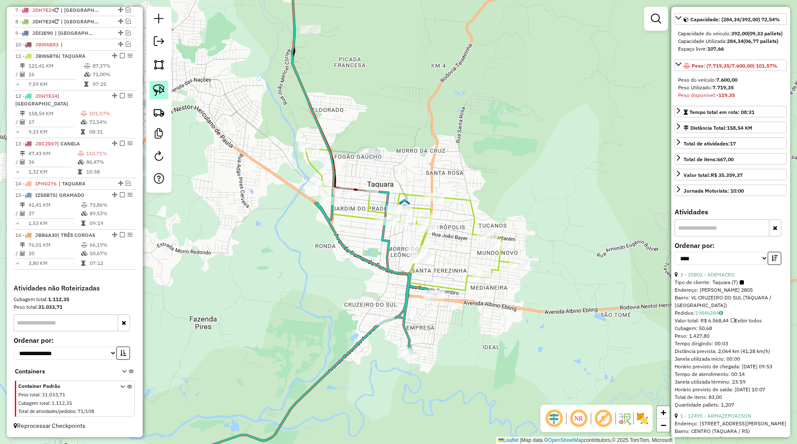
click at [159, 97] on link at bounding box center [159, 90] width 19 height 19
drag, startPoint x: 359, startPoint y: 317, endPoint x: 402, endPoint y: 314, distance: 43.5
click at [402, 314] on div "Janela de atendimento Grade de atendimento Capacidade Transportadoras Veículos …" at bounding box center [398, 222] width 797 height 444
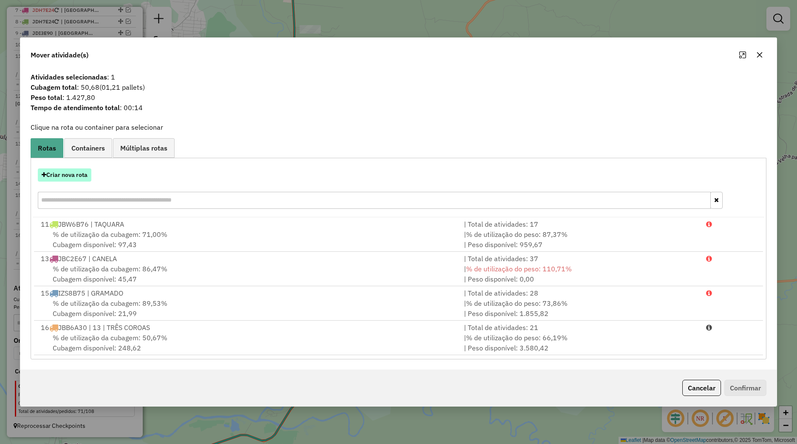
click at [82, 178] on button "Criar nova rota" at bounding box center [65, 174] width 54 height 13
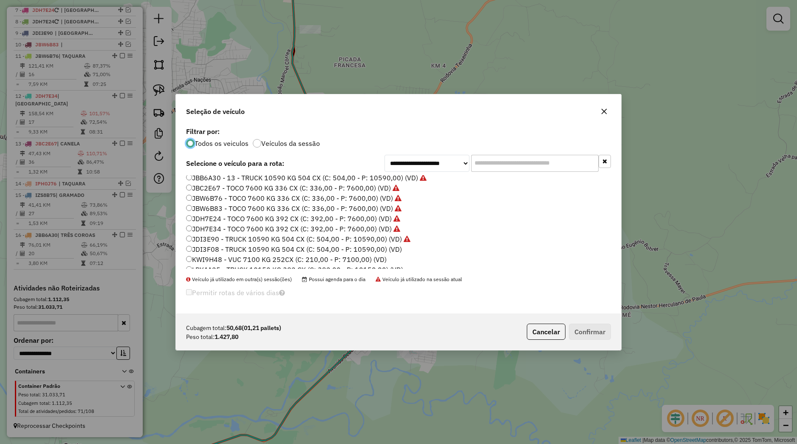
scroll to position [192, 0]
drag, startPoint x: 232, startPoint y: 210, endPoint x: 240, endPoint y: 221, distance: 13.7
click at [232, 210] on label "JDH7E34 - TOCO 7600 KG 392 CX (C: 392,00 - P: 7600,00) (VD)" at bounding box center [293, 212] width 214 height 10
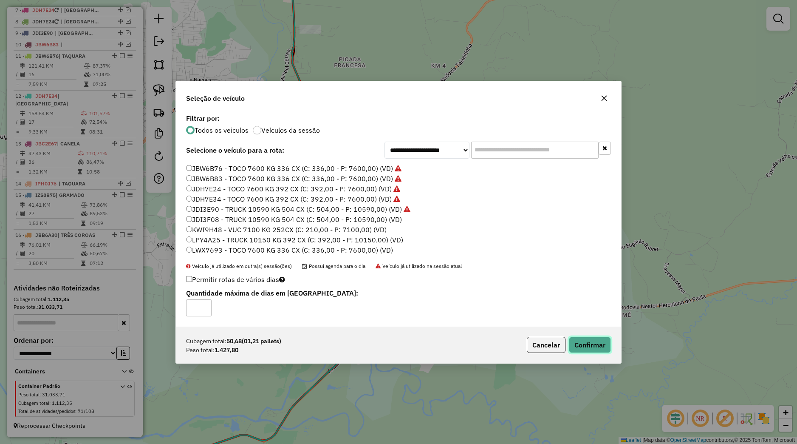
click at [594, 347] on button "Confirmar" at bounding box center [590, 345] width 42 height 16
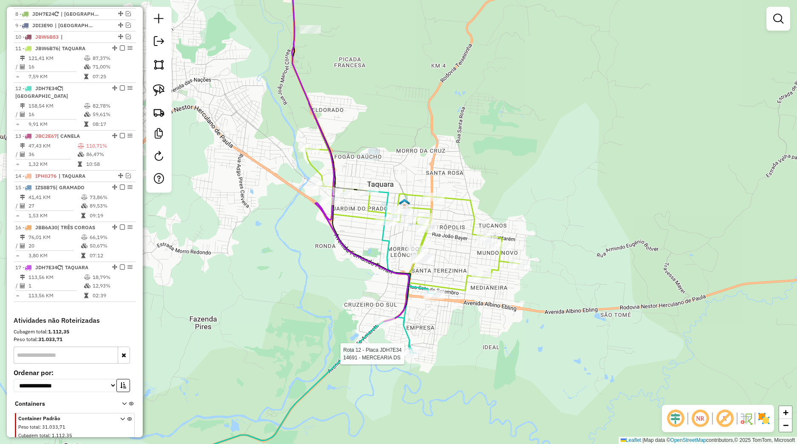
select select "*********"
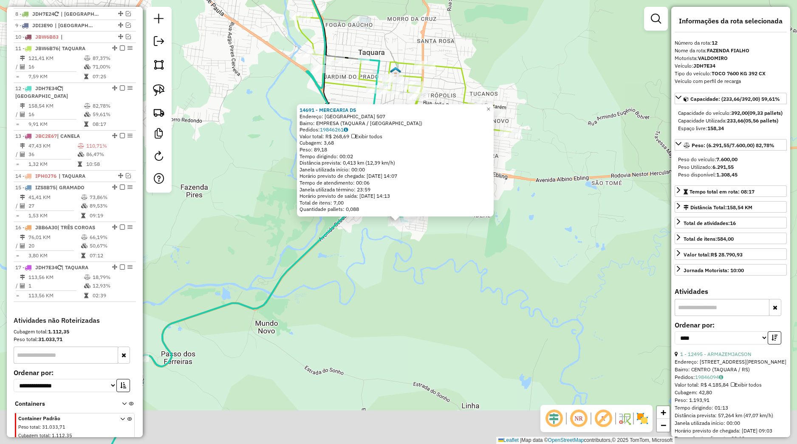
scroll to position [79, 0]
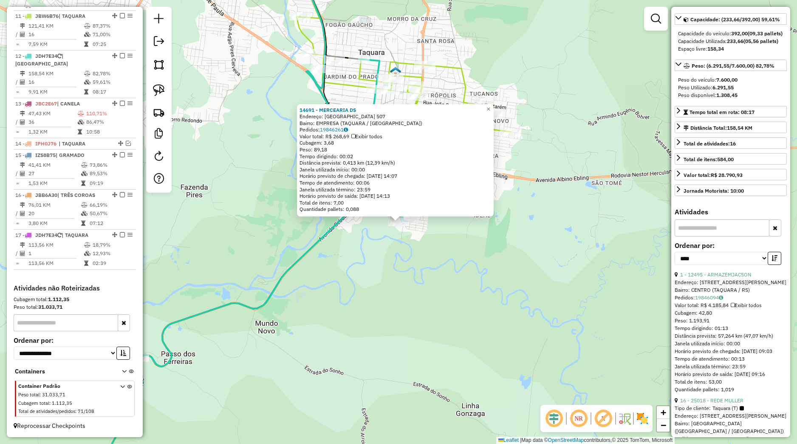
click at [583, 245] on div "14691 - MERCEARIA DS Endereço: MONTEVIDEO 507 Bairro: EMPRESA (TAQUARA / RS) Pe…" at bounding box center [398, 222] width 797 height 444
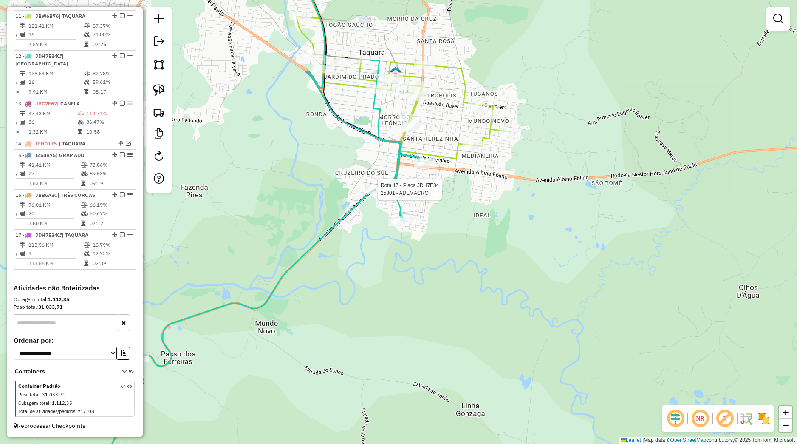
select select "*********"
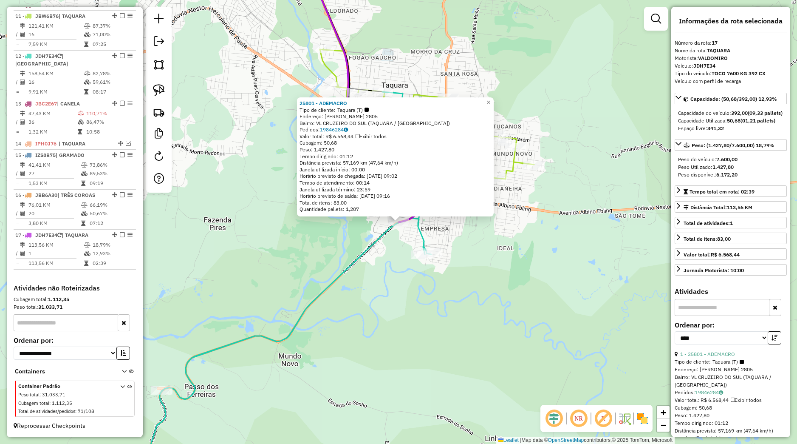
click at [368, 230] on div "25801 - ADEMACRO Tipo de cliente: Taquara (T) Endereço: SEBASTIAO AMORETTI 2805…" at bounding box center [398, 222] width 797 height 444
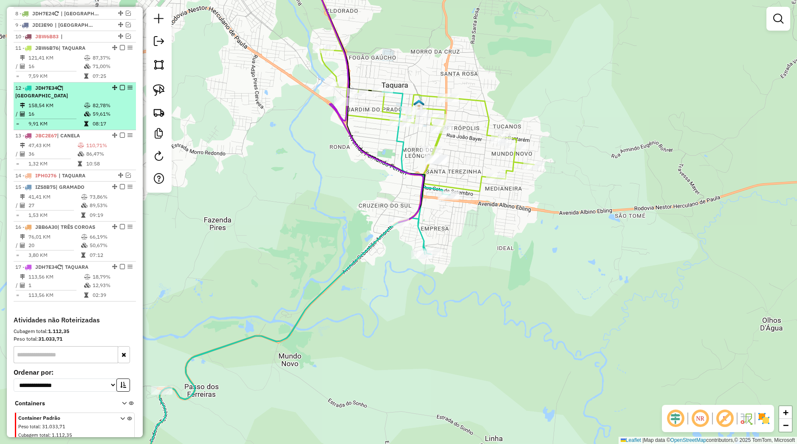
scroll to position [334, 0]
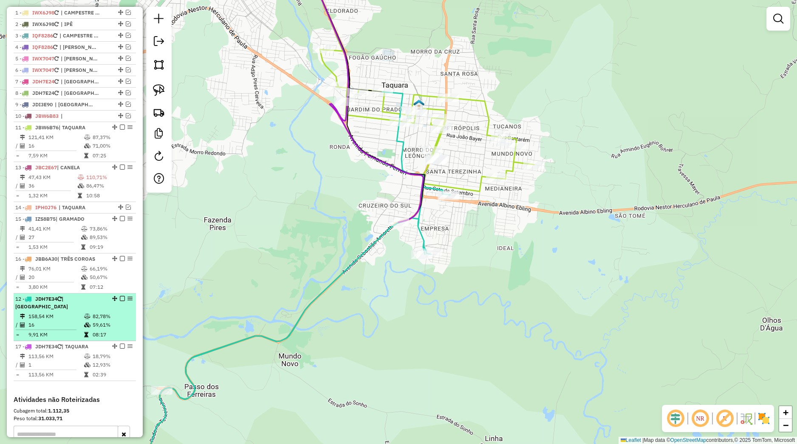
drag, startPoint x: 108, startPoint y: 176, endPoint x: 90, endPoint y: 334, distance: 159.6
click at [90, 334] on li "12 - JDH7E34 | FAZENDA FIALHO 158,54 KM 82,78% / 16 59,61% = 9,91 KM 08:17" at bounding box center [75, 317] width 122 height 48
select select "*********"
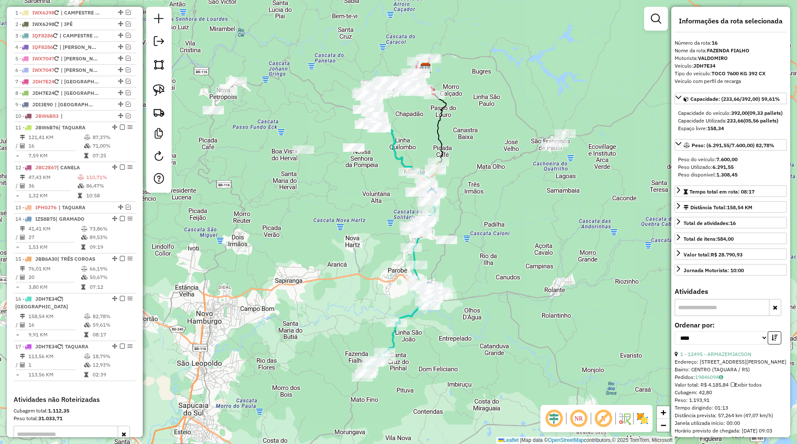
click at [120, 301] on em at bounding box center [122, 298] width 5 height 5
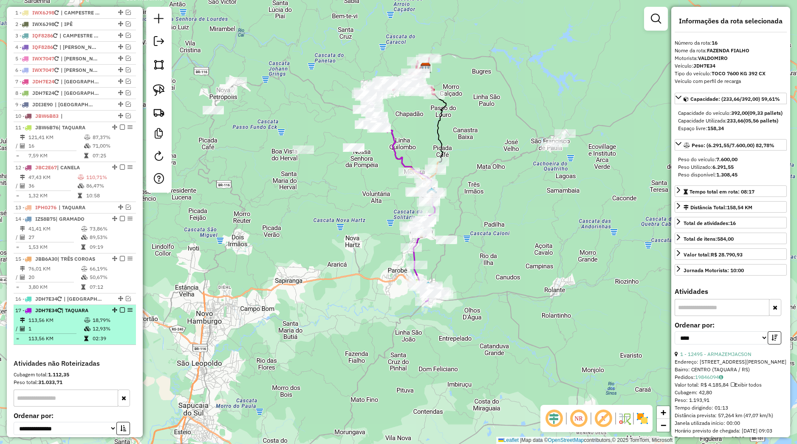
click at [120, 312] on em at bounding box center [122, 309] width 5 height 5
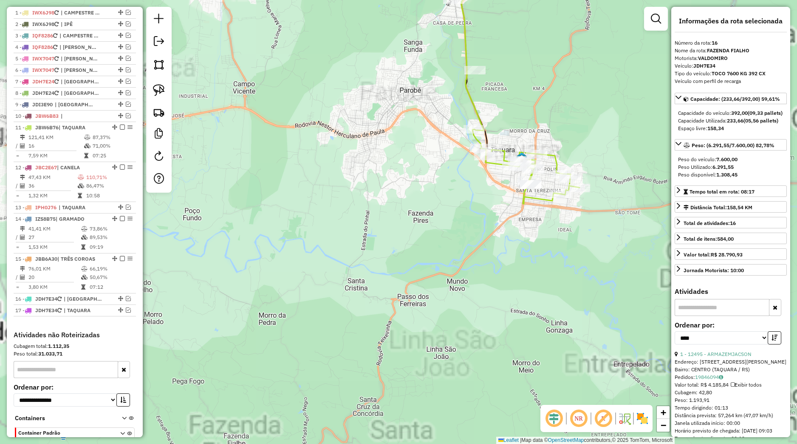
drag, startPoint x: 495, startPoint y: 195, endPoint x: 438, endPoint y: 294, distance: 113.7
click at [438, 301] on div "Janela de atendimento Grade de atendimento Capacidade Transportadoras Veículos …" at bounding box center [398, 222] width 797 height 444
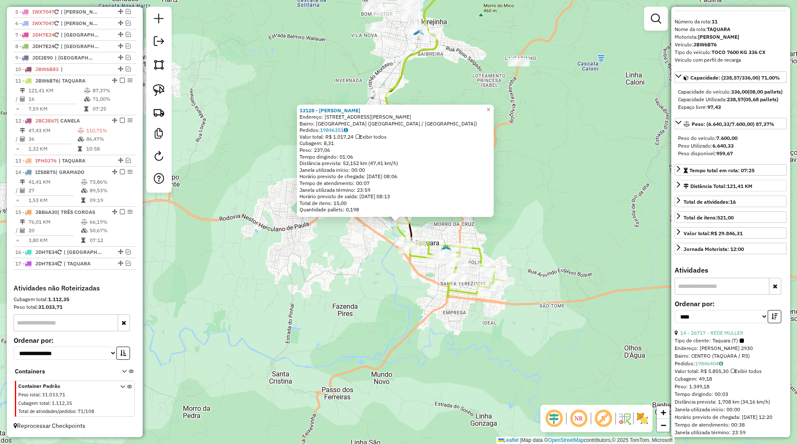
scroll to position [40, 0]
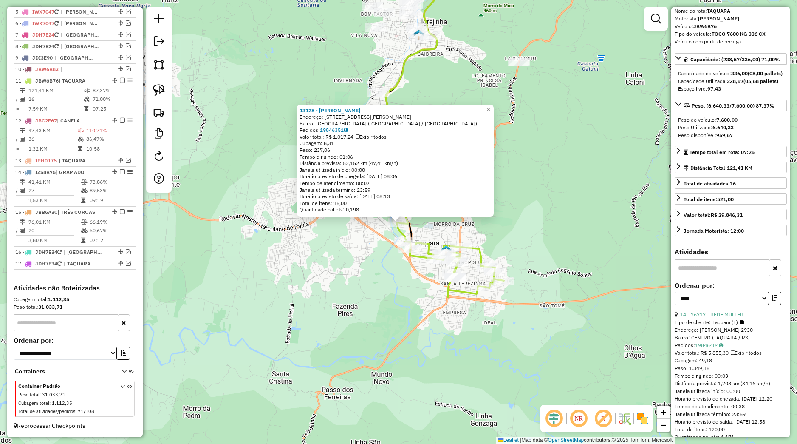
click at [609, 280] on div "13128 - ELENA RODRIGUES Endereço: Rua Marechal Floriano, 2132 Bairro: Jardim do…" at bounding box center [398, 222] width 797 height 444
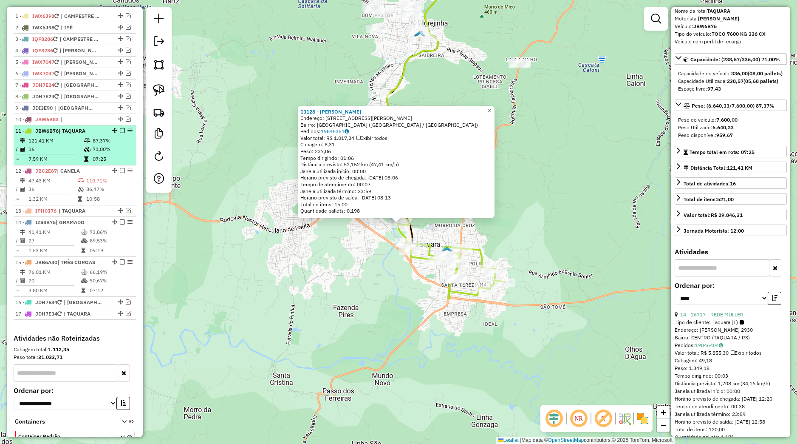
scroll to position [309, 0]
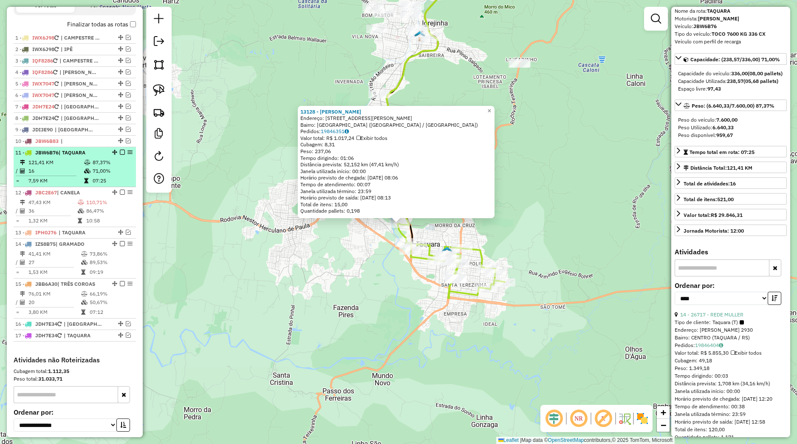
click at [120, 155] on em at bounding box center [122, 152] width 5 height 5
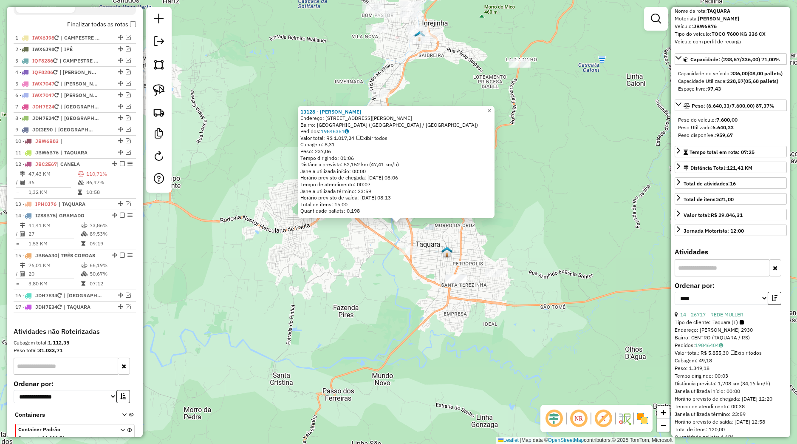
drag, startPoint x: 284, startPoint y: 251, endPoint x: 247, endPoint y: 221, distance: 47.1
click at [283, 251] on div "13128 - ELENA RODRIGUES Endereço: Rua Marechal Floriano, 2132 Bairro: Jardim do…" at bounding box center [398, 222] width 797 height 444
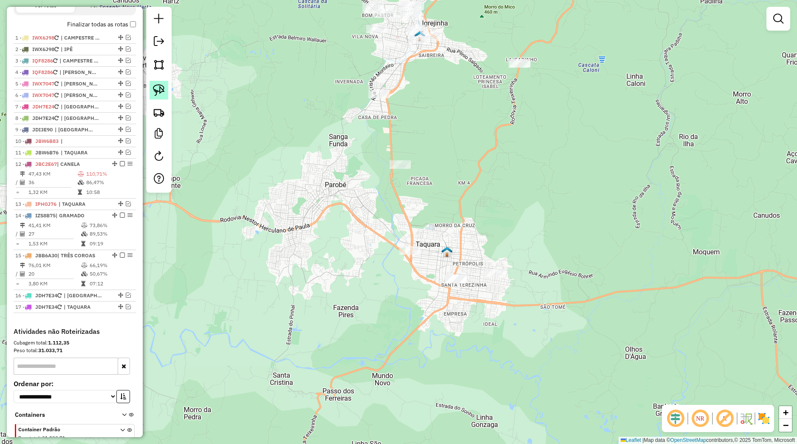
click at [164, 95] on img at bounding box center [159, 90] width 12 height 12
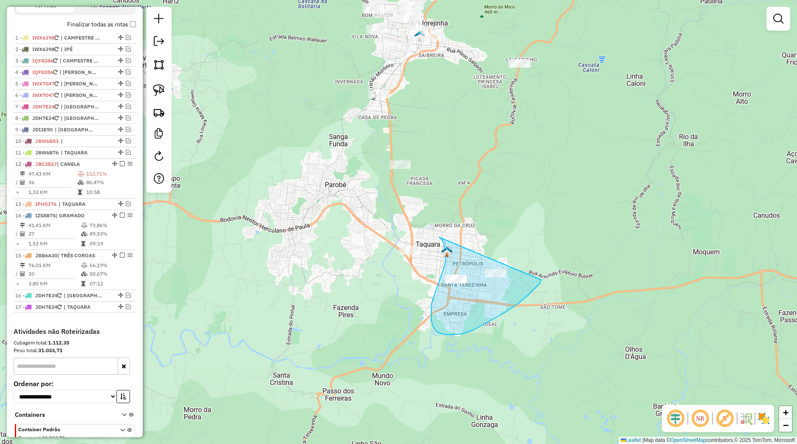
drag, startPoint x: 439, startPoint y: 237, endPoint x: 539, endPoint y: 277, distance: 107.6
click at [539, 277] on div "Janela de atendimento Grade de atendimento Capacidade Transportadoras Veículos …" at bounding box center [398, 222] width 797 height 444
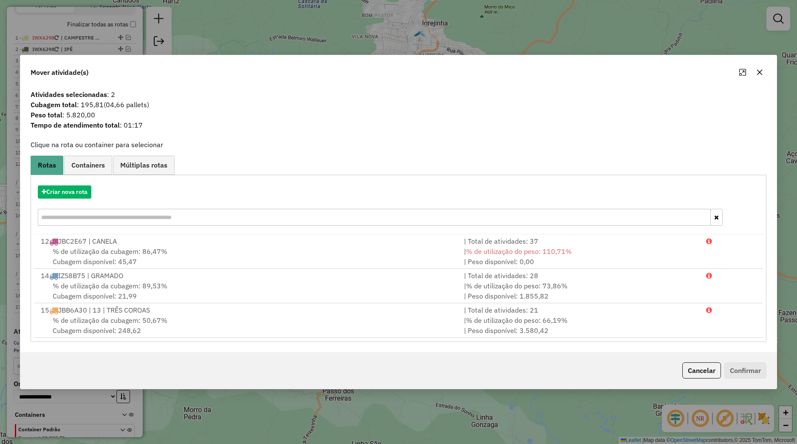
click at [755, 74] on button "button" at bounding box center [760, 72] width 14 height 14
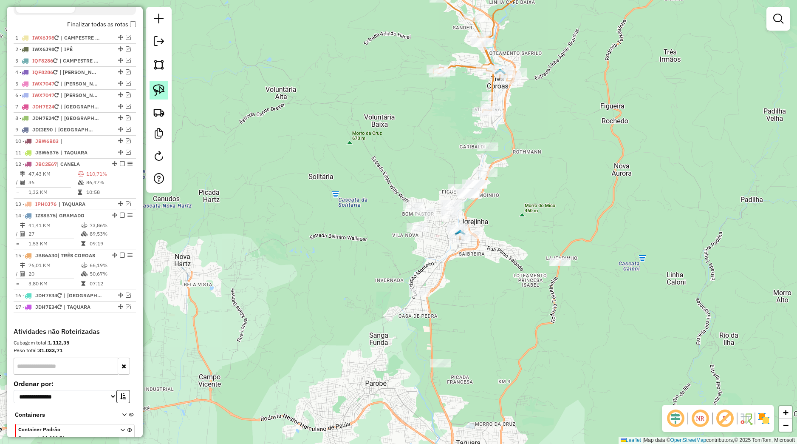
click at [164, 86] on img at bounding box center [159, 90] width 12 height 12
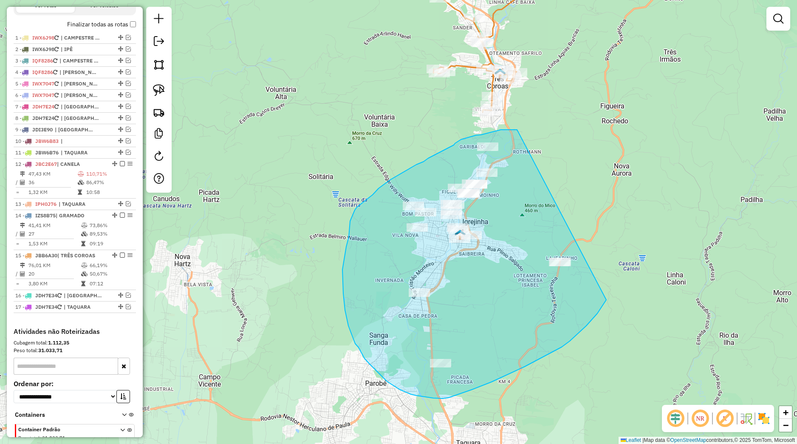
drag, startPoint x: 517, startPoint y: 130, endPoint x: 580, endPoint y: 290, distance: 172.1
click at [607, 298] on div "Janela de atendimento Grade de atendimento Capacidade Transportadoras Veículos …" at bounding box center [398, 222] width 797 height 444
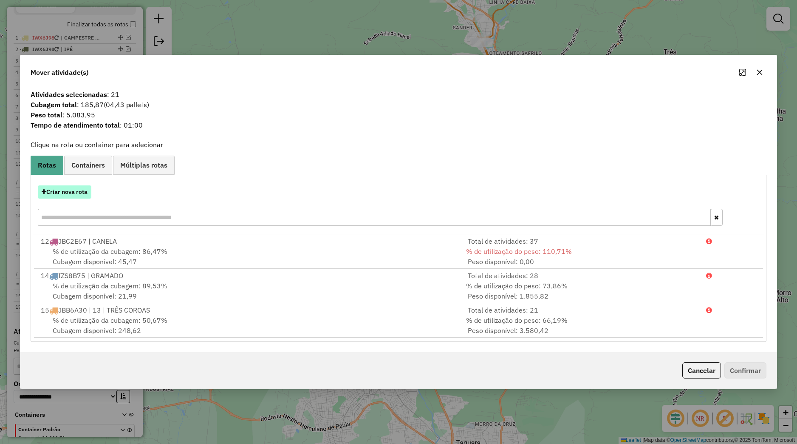
click at [86, 193] on button "Criar nova rota" at bounding box center [65, 191] width 54 height 13
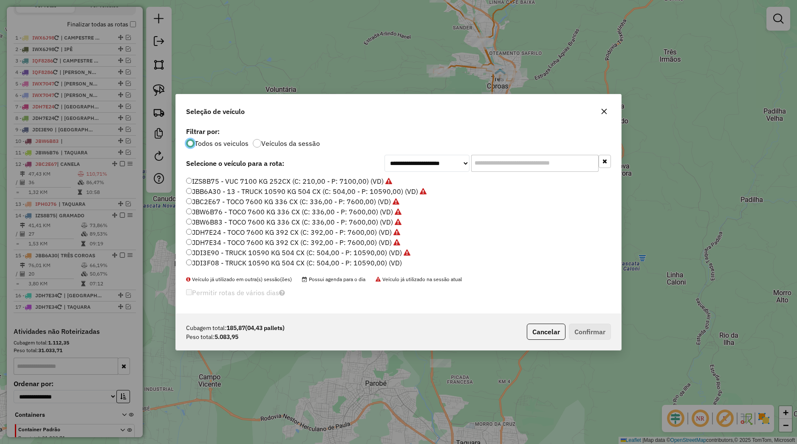
scroll to position [108, 0]
click at [224, 223] on label "IZS8B49 - VUC 7100 KG 252CX (C: 210,00 - P: 7100,00) (VD)" at bounding box center [285, 225] width 198 height 10
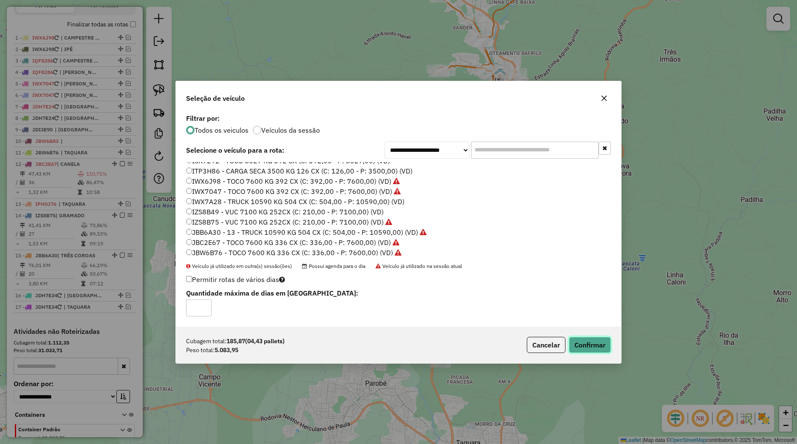
click at [580, 347] on button "Confirmar" at bounding box center [590, 345] width 42 height 16
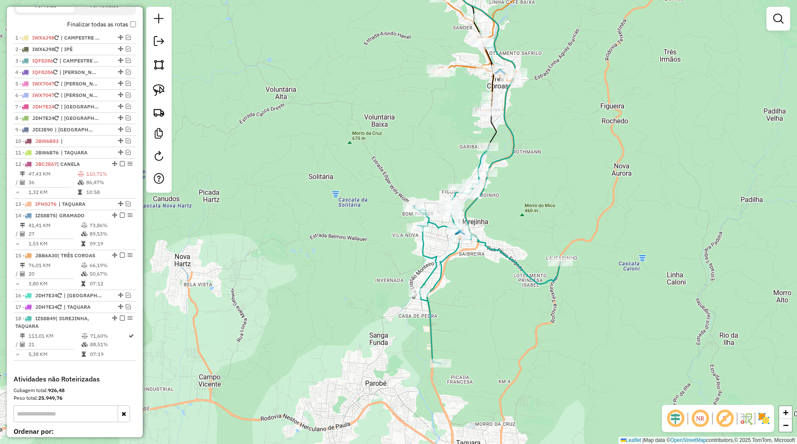
click at [453, 221] on icon at bounding box center [486, 255] width 147 height 216
select select "*********"
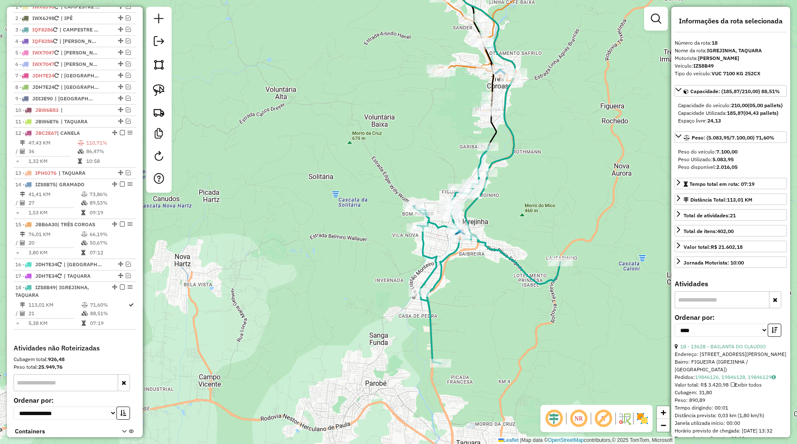
scroll to position [408, 0]
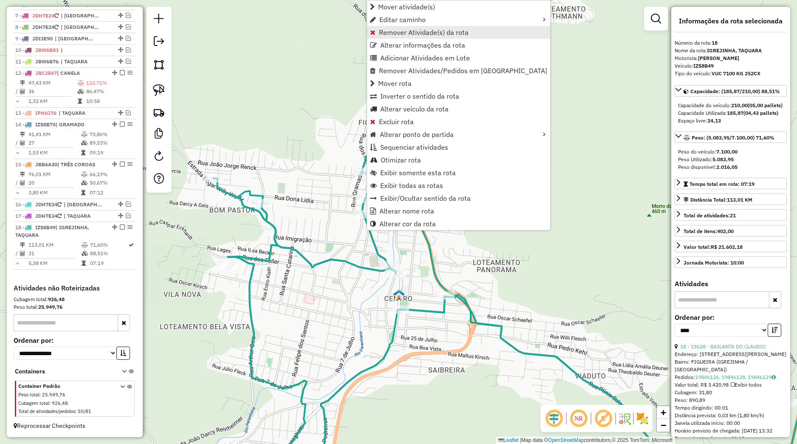
click at [432, 30] on span "Remover Atividade(s) da rota" at bounding box center [424, 32] width 90 height 7
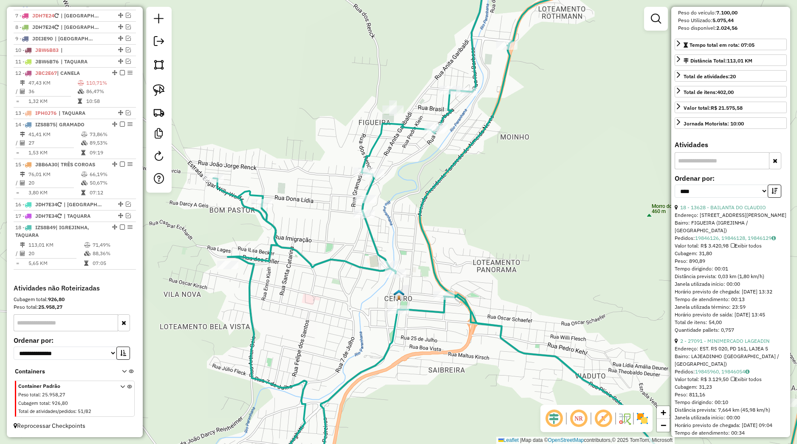
scroll to position [159, 0]
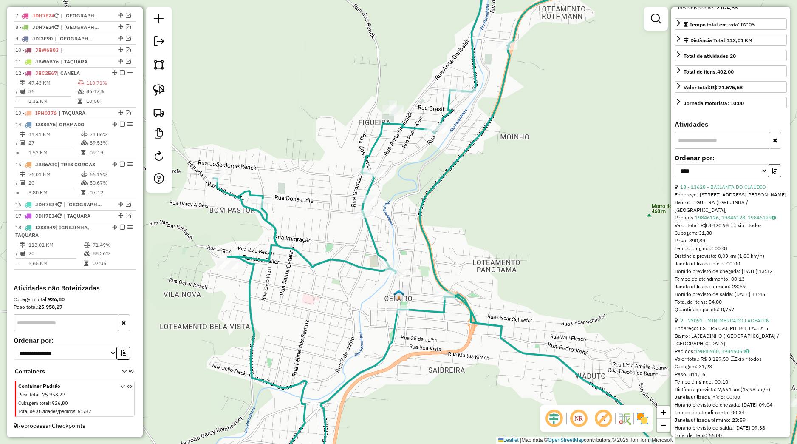
click at [771, 177] on button "button" at bounding box center [775, 170] width 14 height 13
click at [723, 220] on icon at bounding box center [721, 217] width 4 height 5
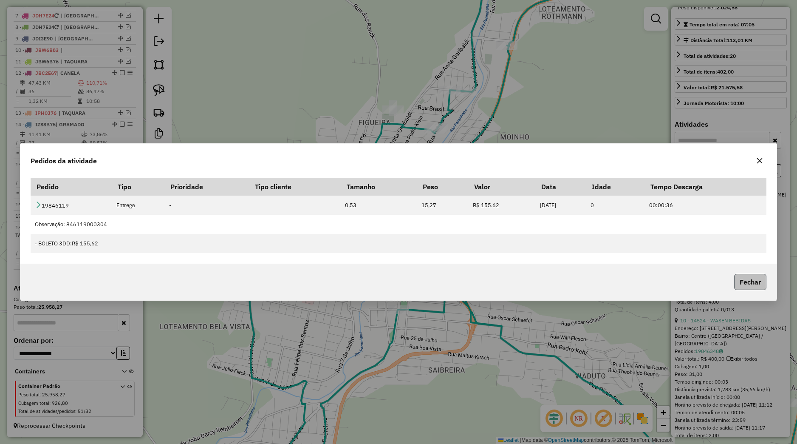
click at [749, 289] on button "Fechar" at bounding box center [750, 282] width 32 height 16
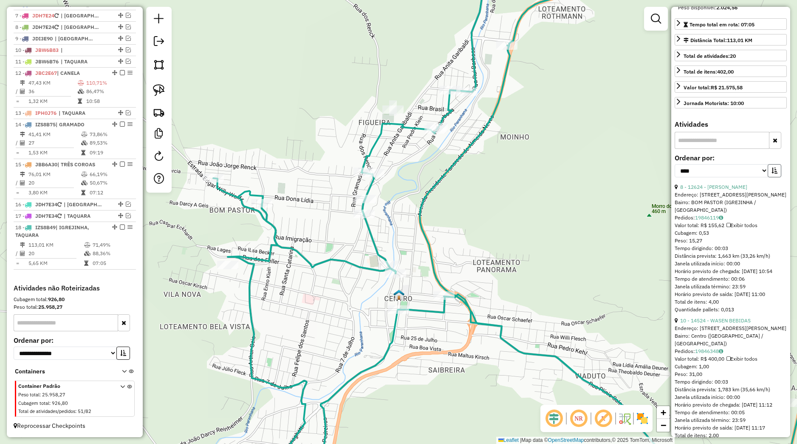
click at [772, 173] on icon "button" at bounding box center [775, 170] width 6 height 6
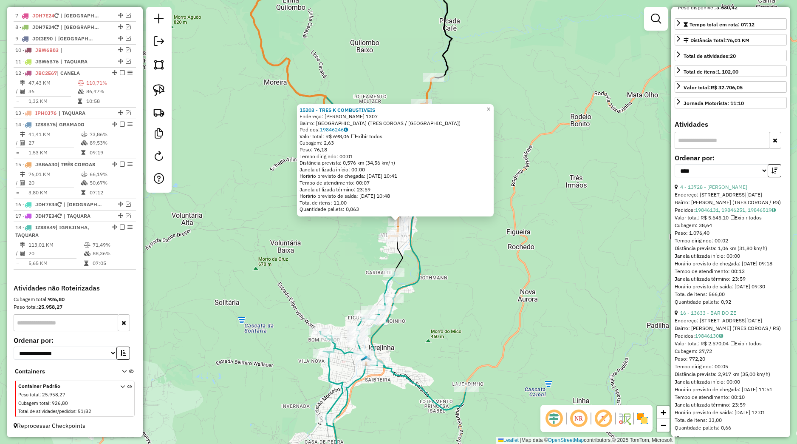
scroll to position [246, 0]
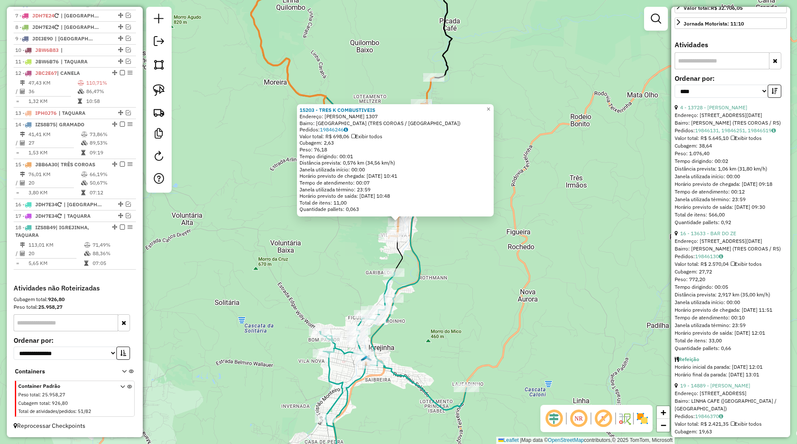
click at [493, 255] on div "15203 - TRES K COMBUSTIVEIS Endereço: JOAO CORREA 1307 Bairro: VILA NOVA (TRES …" at bounding box center [398, 222] width 797 height 444
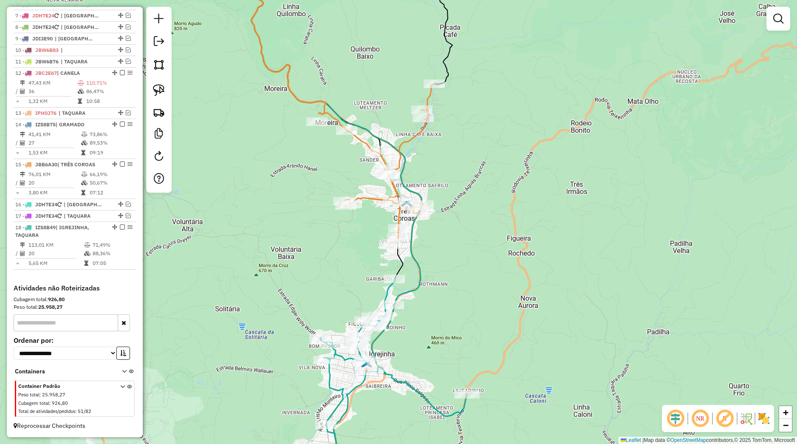
drag, startPoint x: 471, startPoint y: 256, endPoint x: 545, endPoint y: 317, distance: 96.6
click at [544, 323] on div "Janela de atendimento Grade de atendimento Capacidade Transportadoras Veículos …" at bounding box center [398, 222] width 797 height 444
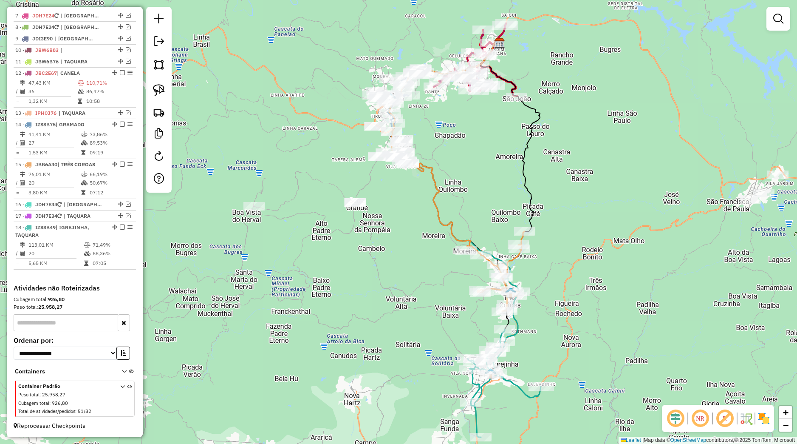
drag, startPoint x: 416, startPoint y: 235, endPoint x: 402, endPoint y: 333, distance: 99.2
click at [402, 333] on div "Janela de atendimento Grade de atendimento Capacidade Transportadoras Veículos …" at bounding box center [398, 222] width 797 height 444
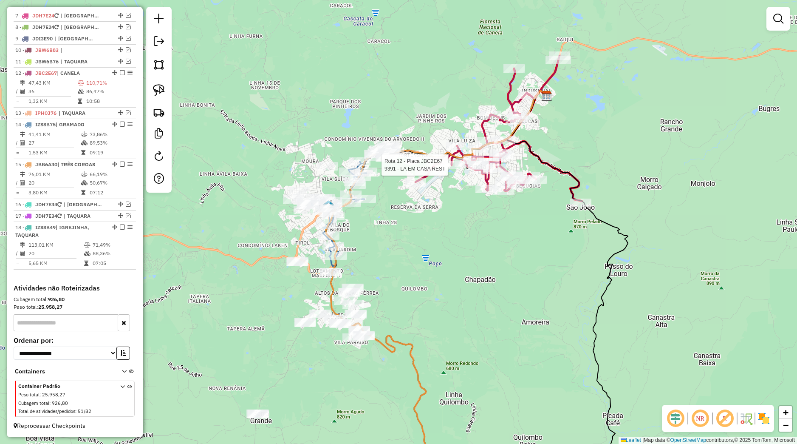
select select "*********"
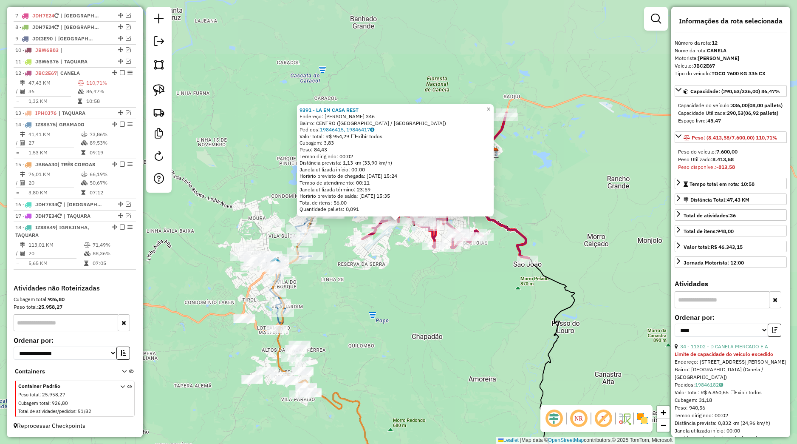
scroll to position [159, 0]
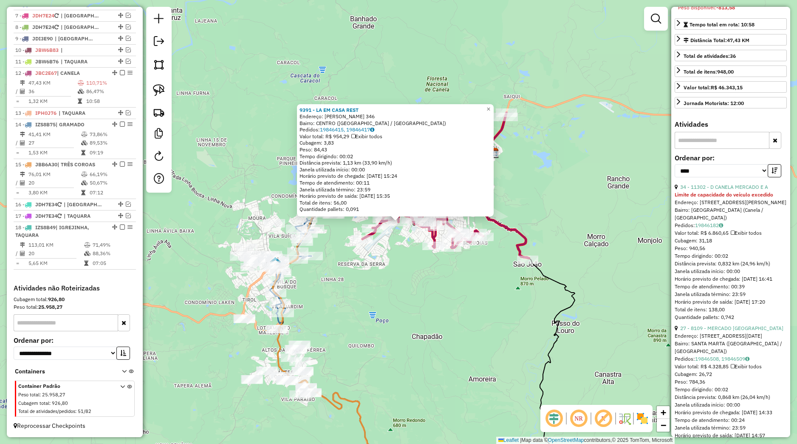
click at [472, 285] on div "9391 - LA EM CASA REST Endereço: JOSE LUIS CORREIA PINTO 346 Bairro: CENTRO (CA…" at bounding box center [398, 222] width 797 height 444
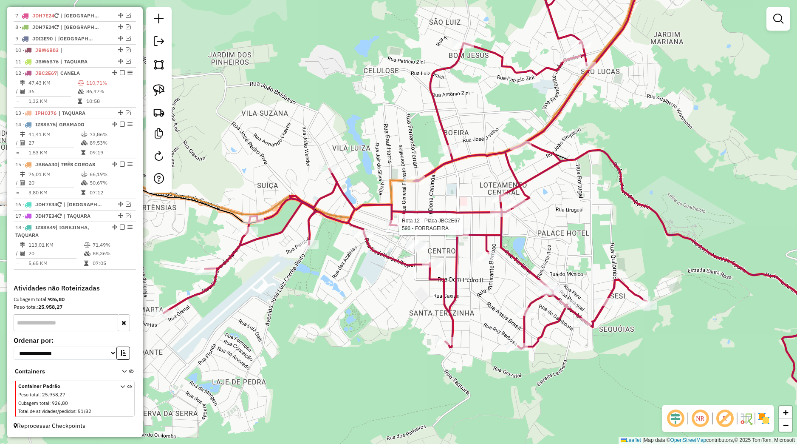
select select "*********"
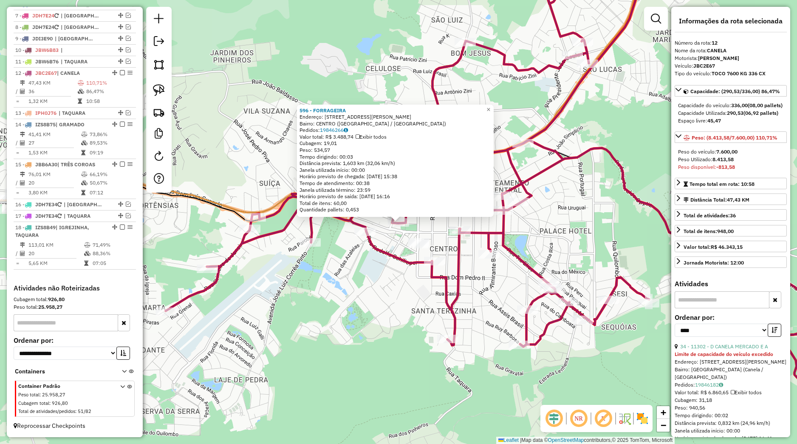
click at [415, 292] on div "596 - FORRAGEIRA Endereço: Avenida Osvaldo Aranha 54 Bairro: CENTRO (CANELA / R…" at bounding box center [398, 222] width 797 height 444
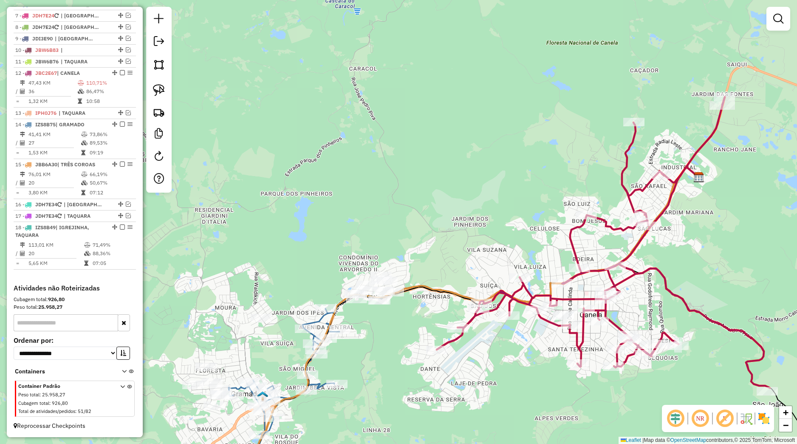
drag, startPoint x: 359, startPoint y: 359, endPoint x: 404, endPoint y: 264, distance: 104.9
click at [402, 270] on div "Janela de atendimento Grade de atendimento Capacidade Transportadoras Veículos …" at bounding box center [398, 222] width 797 height 444
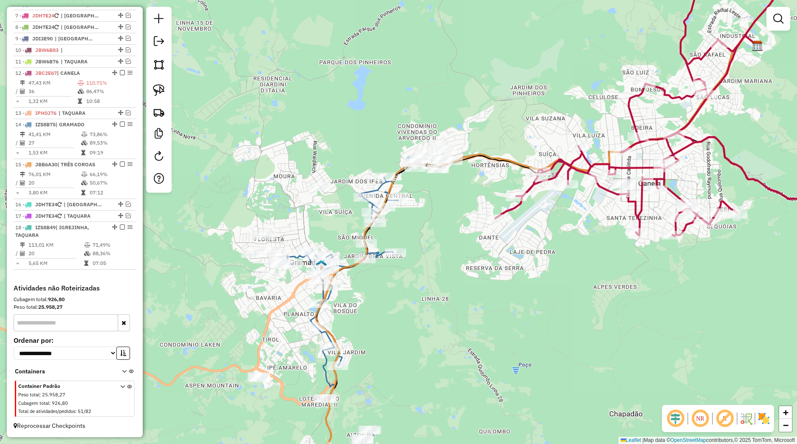
drag, startPoint x: 408, startPoint y: 288, endPoint x: 430, endPoint y: 251, distance: 42.9
click at [431, 249] on div "Janela de atendimento Grade de atendimento Capacidade Transportadoras Veículos …" at bounding box center [398, 222] width 797 height 444
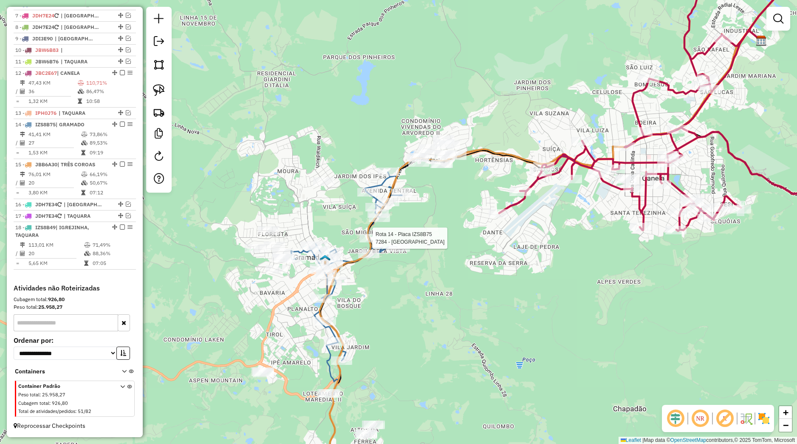
select select "*********"
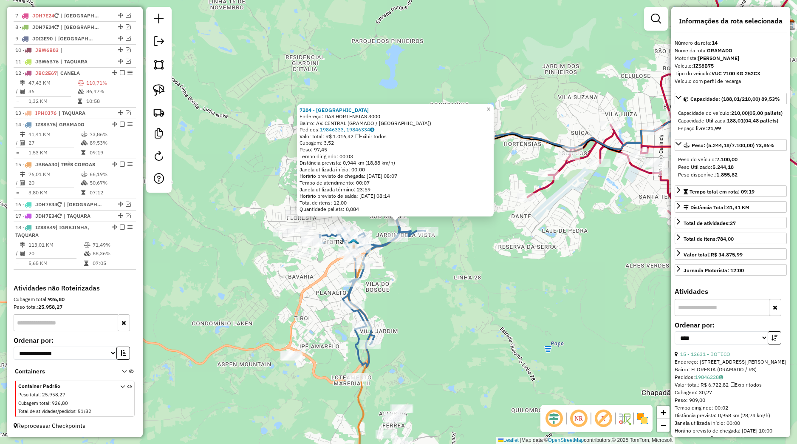
click at [440, 274] on div "7284 - HOTEL SIENA Endereço: DAS HORTENSIAS 3000 Bairro: AV. CENTRAL (GRAMADO /…" at bounding box center [398, 222] width 797 height 444
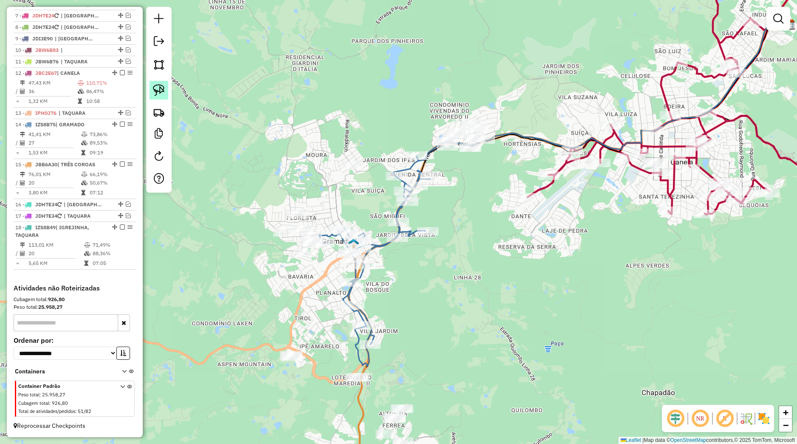
click at [159, 93] on img at bounding box center [159, 90] width 12 height 12
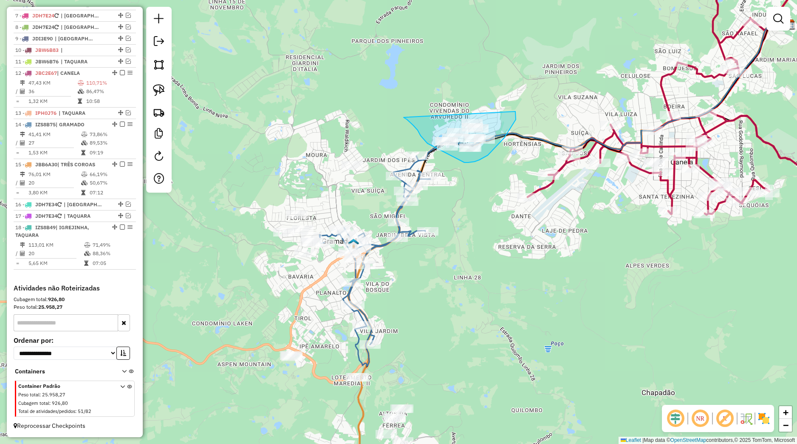
drag, startPoint x: 405, startPoint y: 118, endPoint x: 515, endPoint y: 111, distance: 110.3
click at [515, 111] on div "Janela de atendimento Grade de atendimento Capacidade Transportadoras Veículos …" at bounding box center [398, 222] width 797 height 444
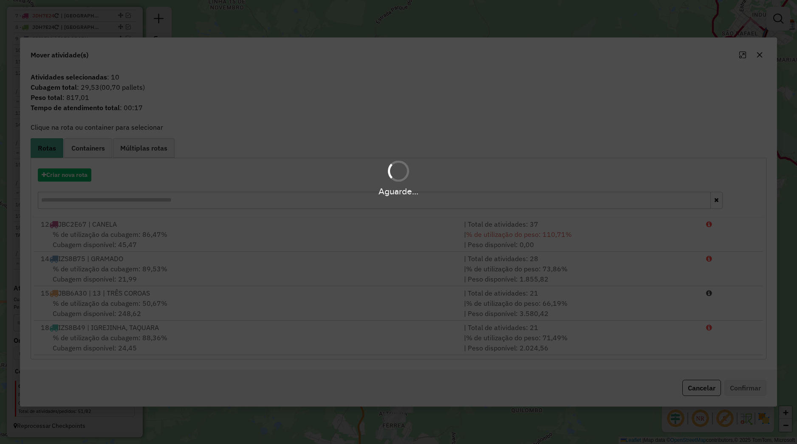
click at [86, 173] on hb-app "Aguarde... Pop-up bloqueado! Seu navegador bloqueou automáticamente a abertura …" at bounding box center [398, 222] width 797 height 444
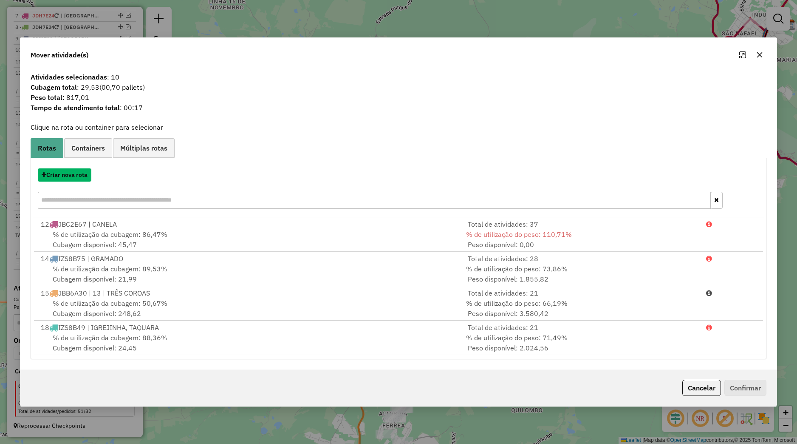
click at [86, 173] on button "Criar nova rota" at bounding box center [65, 174] width 54 height 13
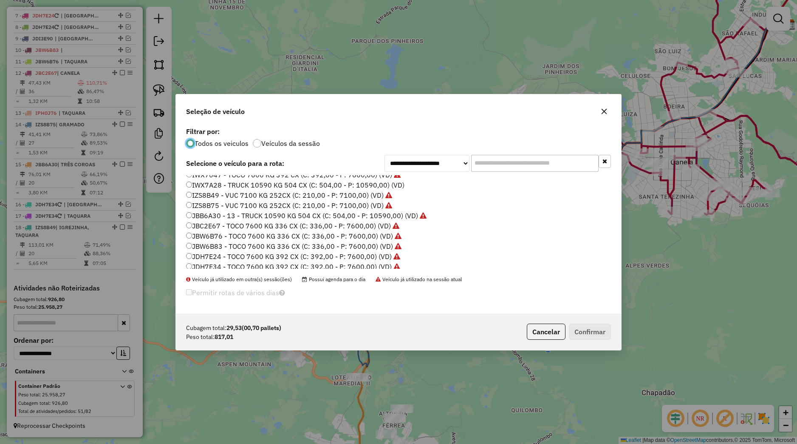
scroll to position [84, 0]
click at [212, 188] on label "ISJ6056 - VUC 4390 KG 210 CX (C: 210,00 - P: 4390,00) (VD)" at bounding box center [285, 188] width 199 height 10
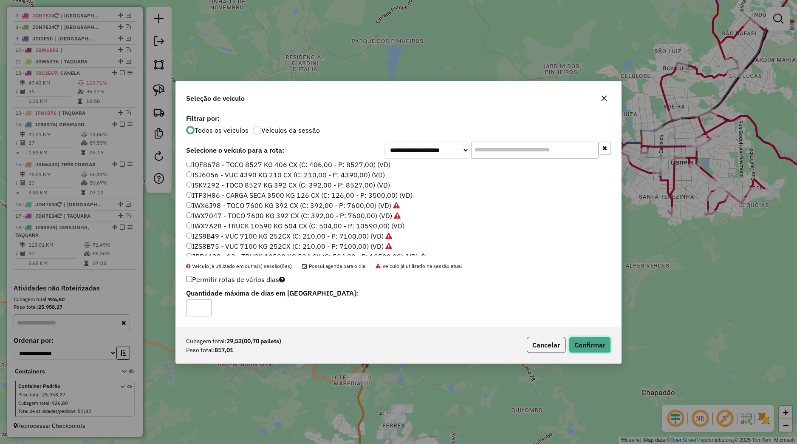
click at [575, 343] on button "Confirmar" at bounding box center [590, 345] width 42 height 16
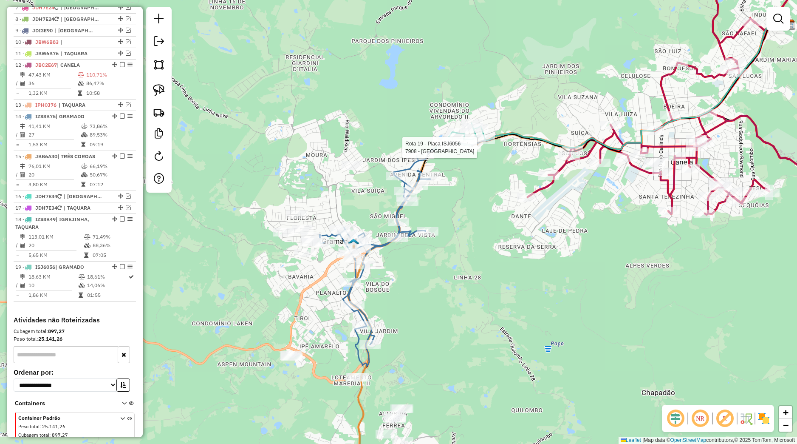
select select "*********"
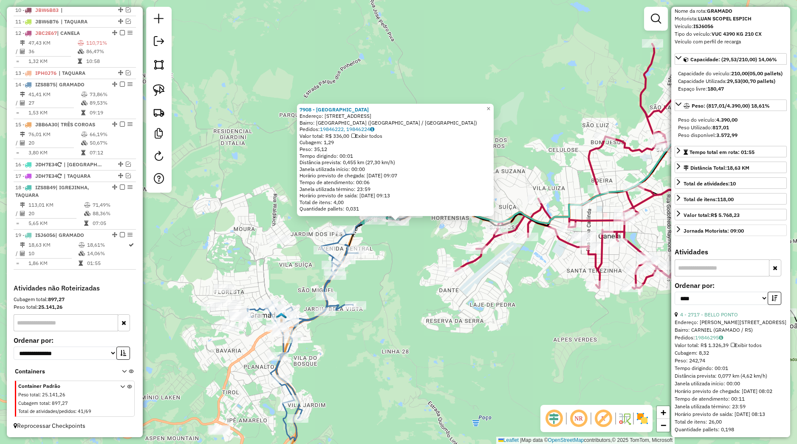
scroll to position [79, 0]
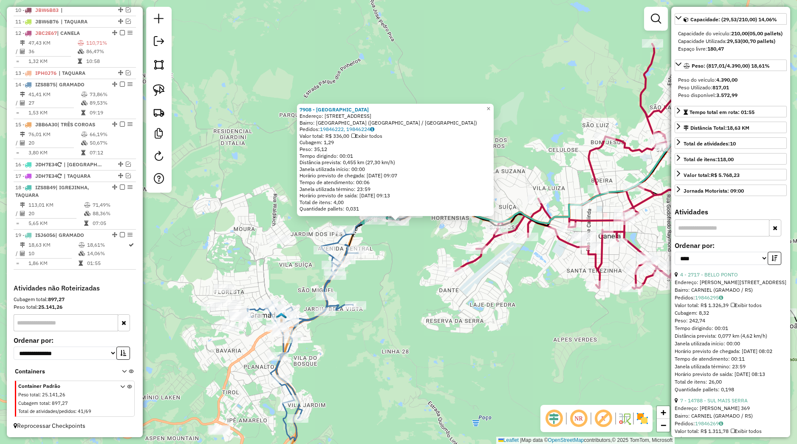
click at [373, 251] on div "7908 - HOTEL DI MARCO Endereço: Avenida das Hortênsias, 1414 Bairro: Bairro Ave…" at bounding box center [398, 222] width 797 height 444
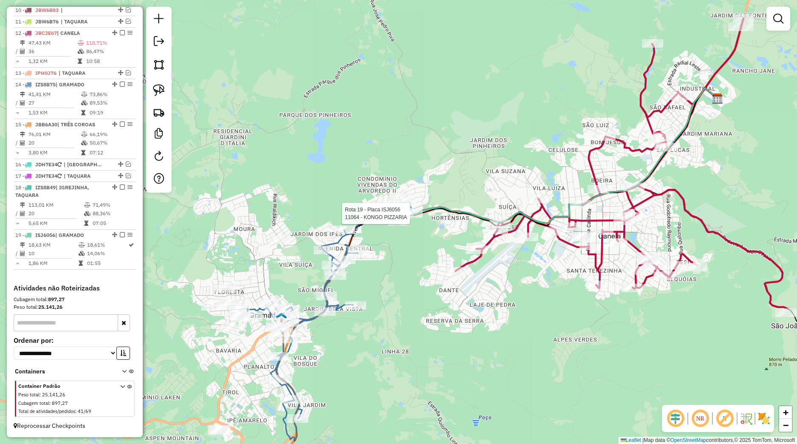
select select "*********"
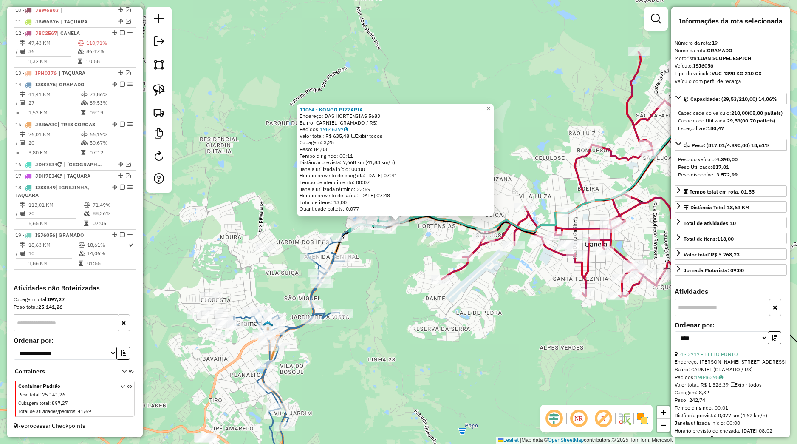
click at [501, 350] on div "11064 - KONGO PIZZARIA Endereço: DAS HORTENSIAS 5683 Bairro: CARNIEL (GRAMADO /…" at bounding box center [398, 222] width 797 height 444
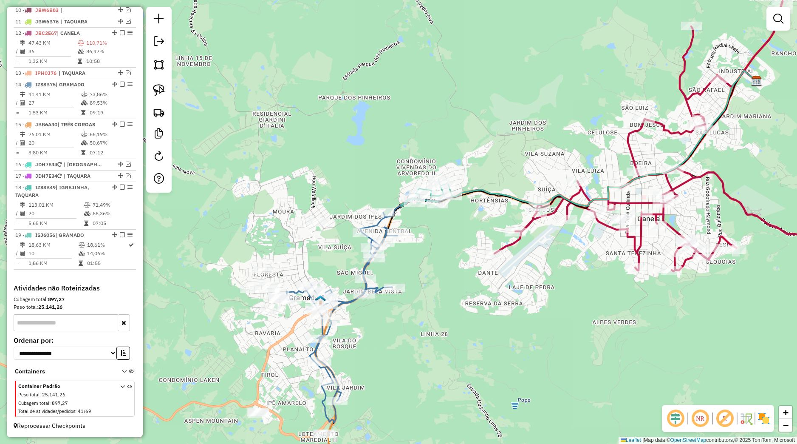
drag, startPoint x: 403, startPoint y: 285, endPoint x: 433, endPoint y: 272, distance: 32.4
click at [433, 272] on div "Janela de atendimento Grade de atendimento Capacidade Transportadoras Veículos …" at bounding box center [398, 222] width 797 height 444
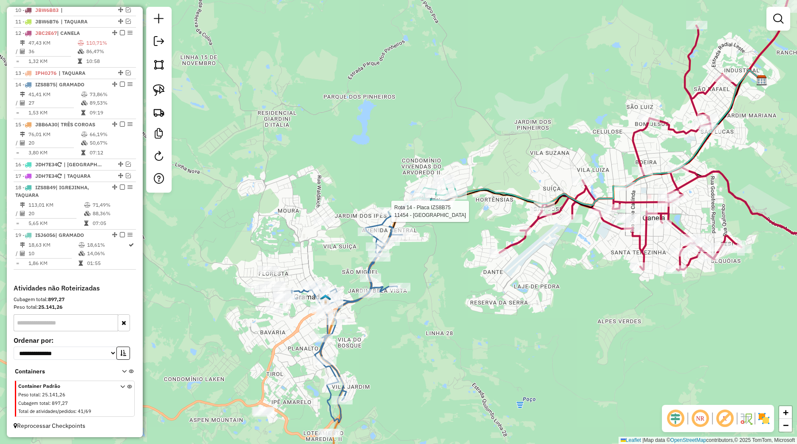
select select "*********"
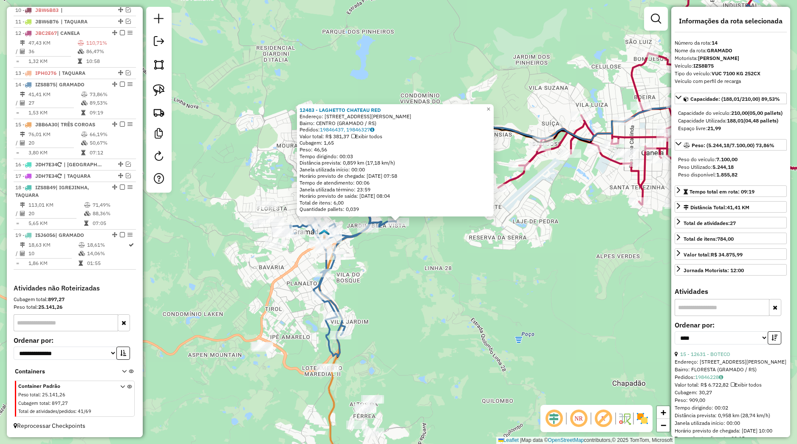
click at [408, 297] on div "12483 - LAGHETTO CHATEAU RED Endereço: RUA CLAUDIO CANDIAGO 15 Bairro: CENTRO (…" at bounding box center [398, 222] width 797 height 444
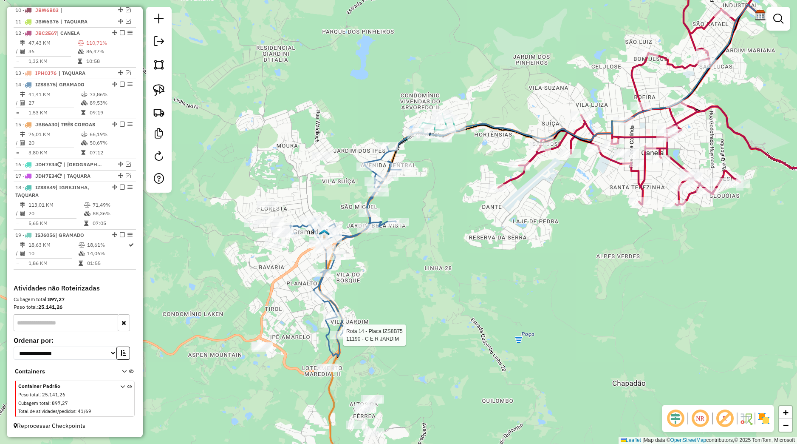
select select "*********"
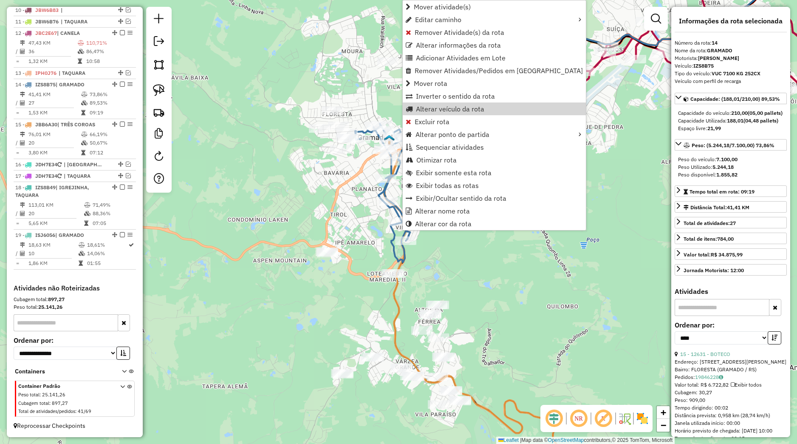
drag, startPoint x: 365, startPoint y: 190, endPoint x: 364, endPoint y: 166, distance: 23.4
click at [365, 190] on div "Janela de atendimento Grade de atendimento Capacidade Transportadoras Veículos …" at bounding box center [398, 222] width 797 height 444
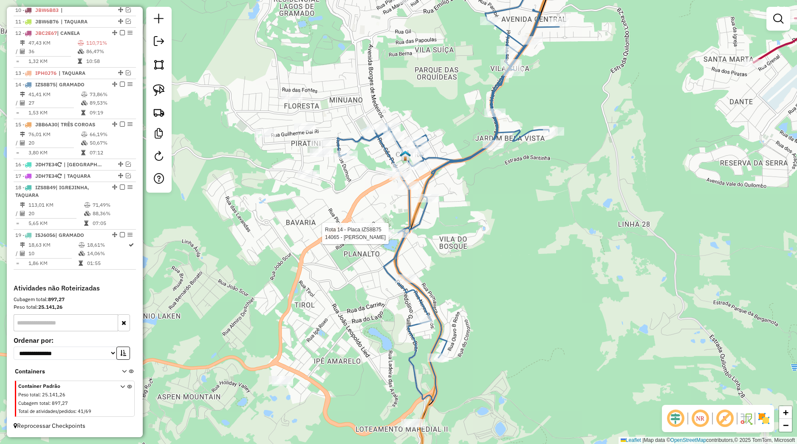
select select "*********"
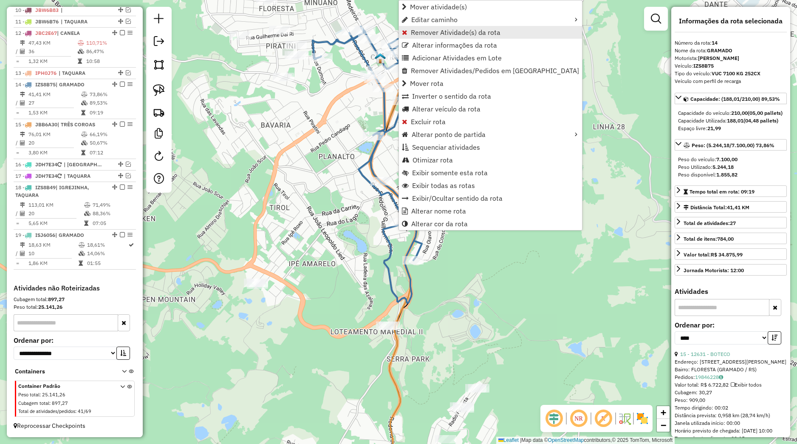
click at [434, 36] on span "Remover Atividade(s) da rota" at bounding box center [456, 32] width 90 height 7
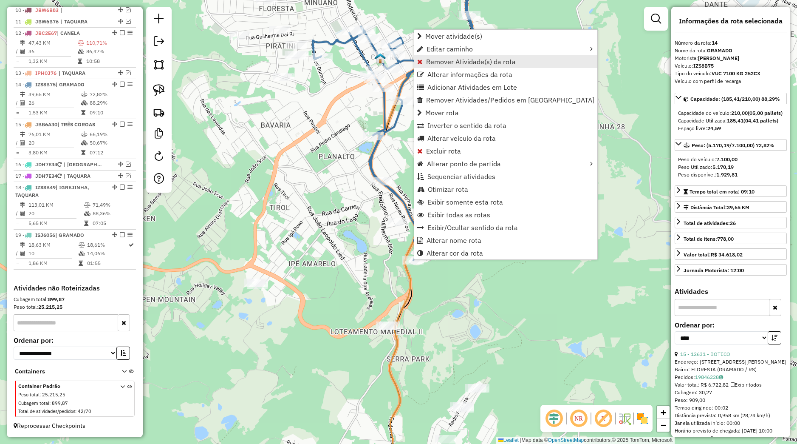
click at [465, 61] on span "Remover Atividade(s) da rota" at bounding box center [471, 61] width 90 height 7
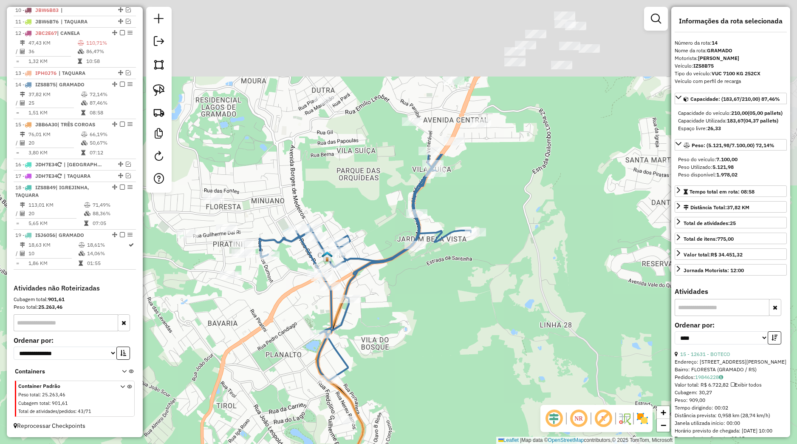
drag, startPoint x: 449, startPoint y: 171, endPoint x: 406, endPoint y: 345, distance: 179.0
click at [406, 345] on div "Janela de atendimento Grade de atendimento Capacidade Transportadoras Veículos …" at bounding box center [398, 222] width 797 height 444
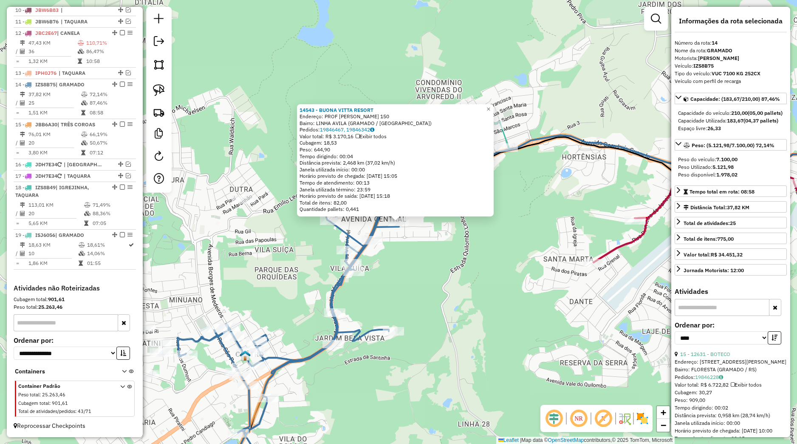
click at [432, 235] on div "14543 - BUONA VITTA RESORT Endereço: PROF ELVIRA BENETTI 150 Bairro: LINHA AVIL…" at bounding box center [398, 222] width 797 height 444
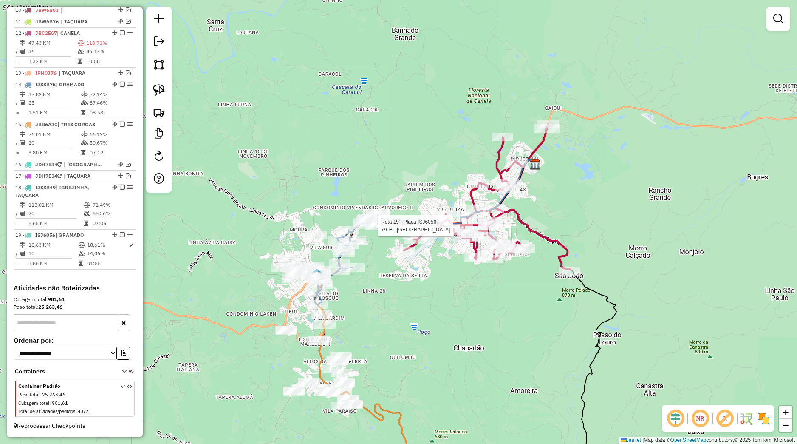
select select "*********"
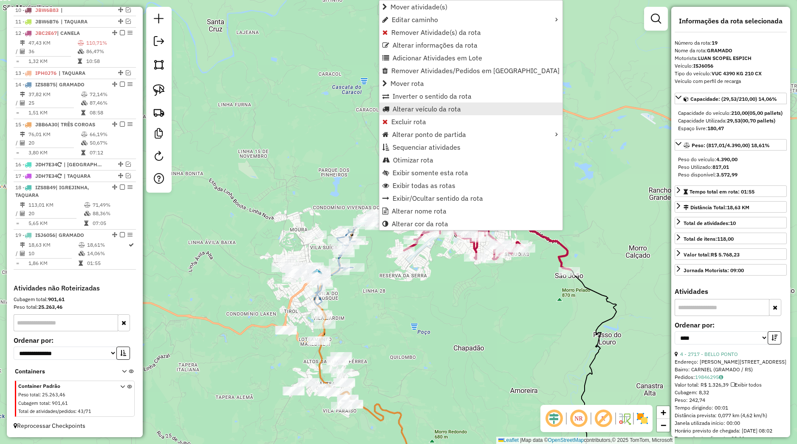
click at [410, 105] on link "Alterar veículo da rota" at bounding box center [470, 108] width 183 height 13
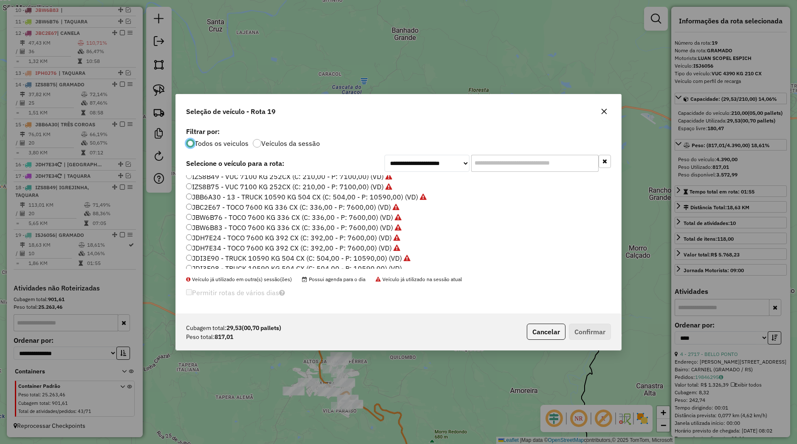
scroll to position [162, 0]
click at [222, 220] on label "JBW6B83 - TOCO 7600 KG 336 CX (C: 336,00 - P: 7600,00) (VD)" at bounding box center [293, 222] width 215 height 10
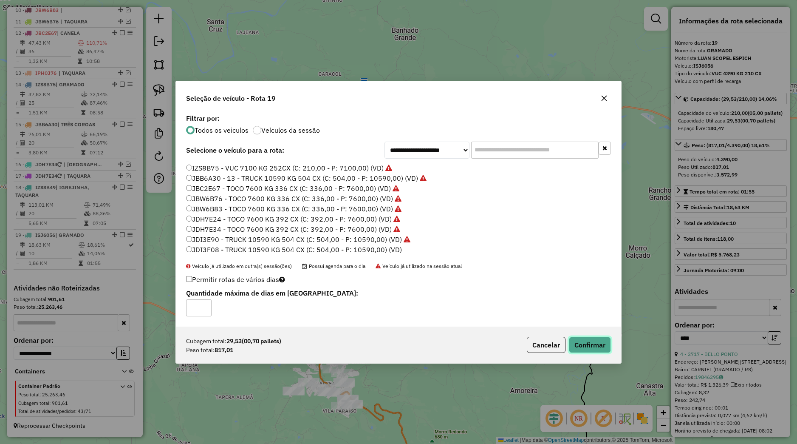
click at [579, 342] on button "Confirmar" at bounding box center [590, 345] width 42 height 16
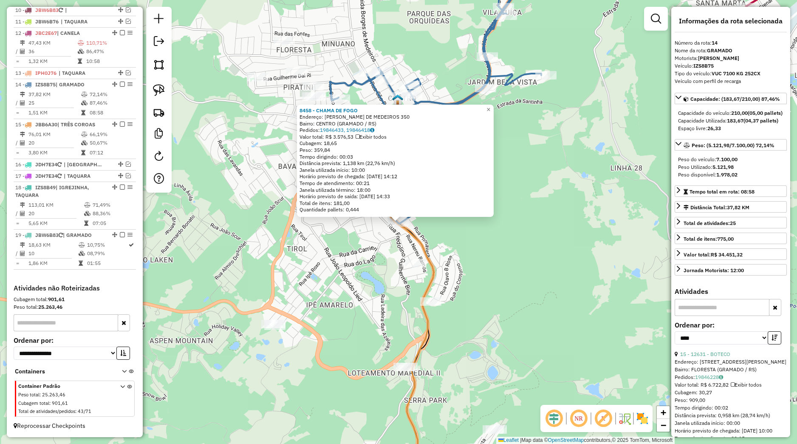
click at [308, 286] on div "8458 - CHAMA DE FOGO Endereço: BORGES DE MEDEIROS 350 Bairro: CENTRO (GRAMADO /…" at bounding box center [398, 222] width 797 height 444
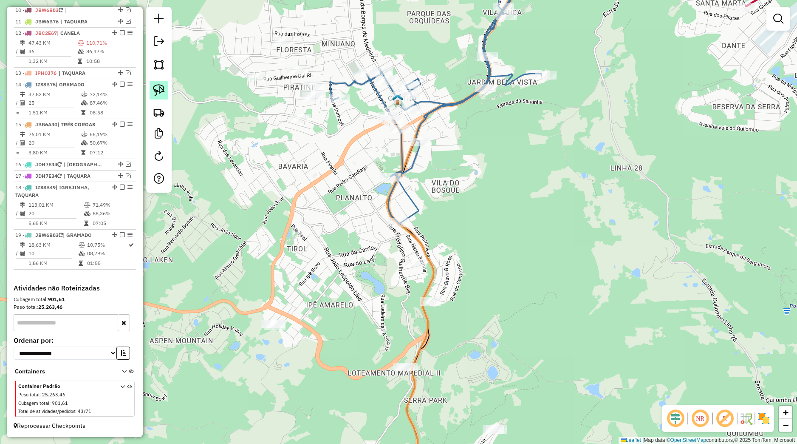
click at [162, 94] on img at bounding box center [159, 90] width 12 height 12
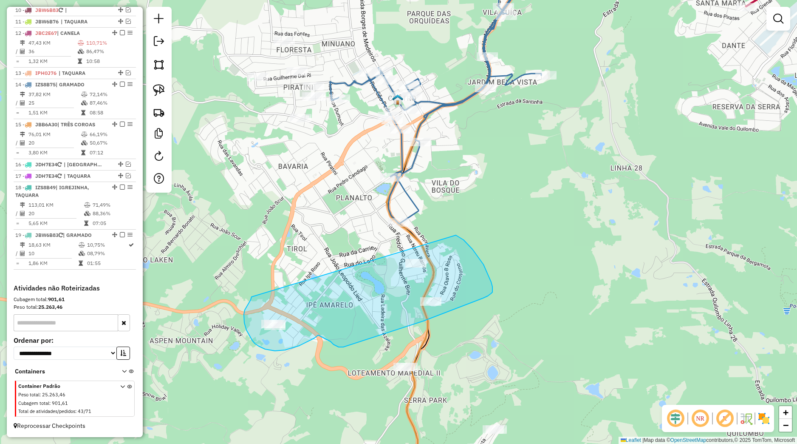
drag, startPoint x: 251, startPoint y: 298, endPoint x: 450, endPoint y: 232, distance: 210.2
click at [450, 232] on div "Janela de atendimento Grade de atendimento Capacidade Transportadoras Veículos …" at bounding box center [398, 222] width 797 height 444
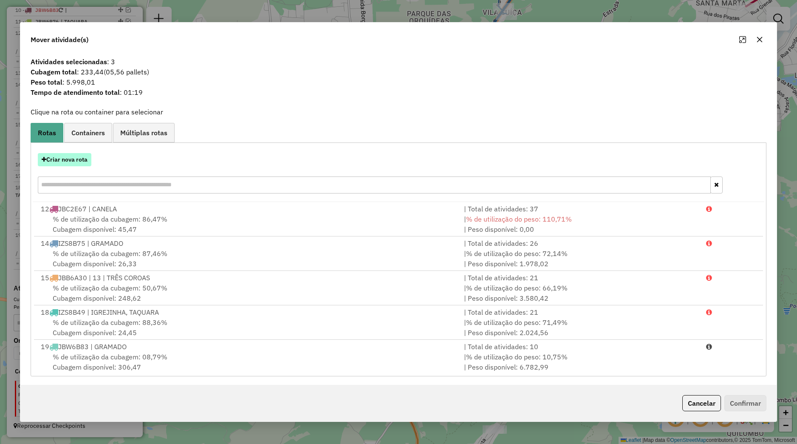
click at [85, 163] on button "Criar nova rota" at bounding box center [65, 159] width 54 height 13
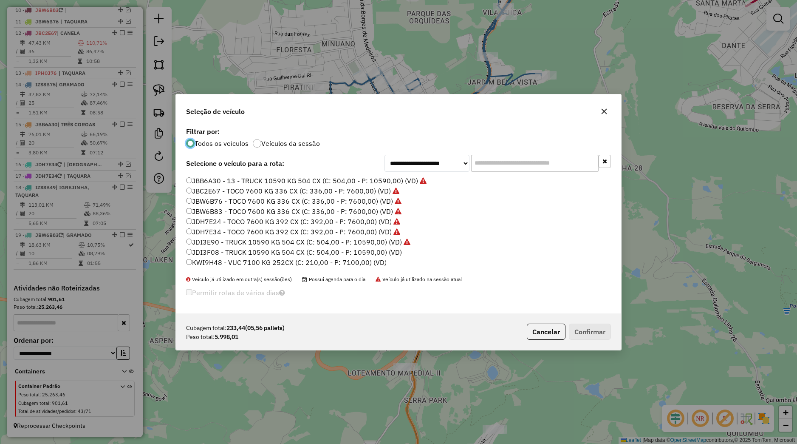
scroll to position [192, 0]
click at [228, 193] on label "JBW6B83 - TOCO 7600 KG 336 CX (C: 336,00 - P: 7600,00) (VD)" at bounding box center [293, 192] width 215 height 10
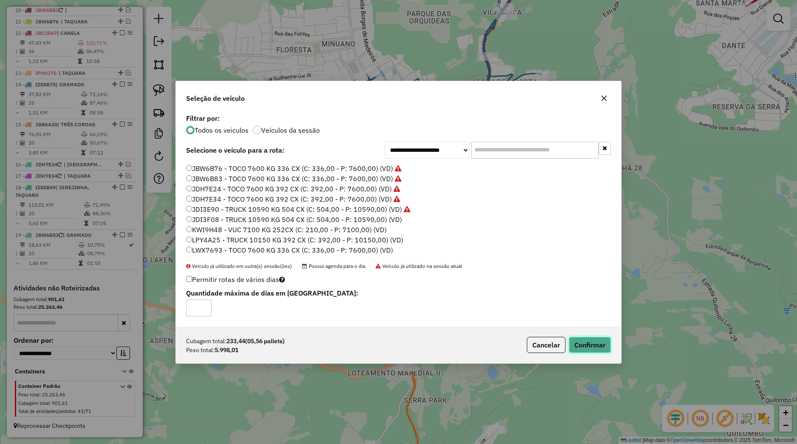
click at [599, 346] on button "Confirmar" at bounding box center [590, 345] width 42 height 16
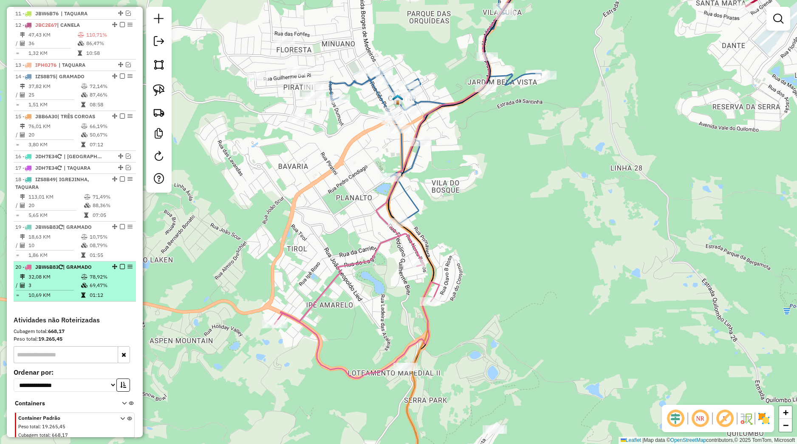
click at [120, 269] on em at bounding box center [122, 266] width 5 height 5
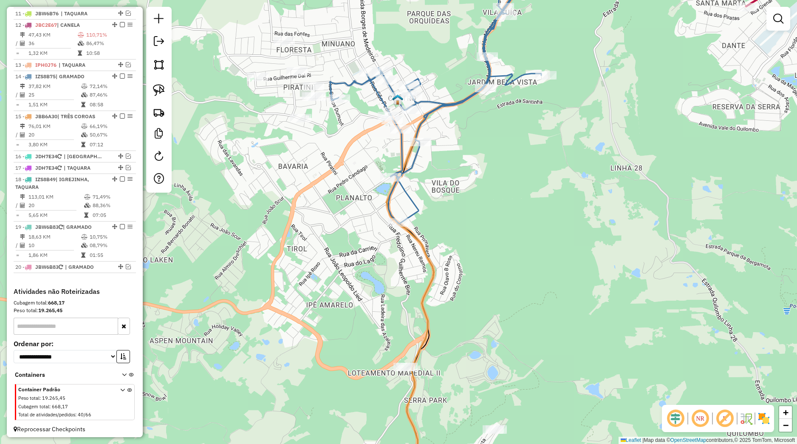
click at [351, 276] on div "Janela de atendimento Grade de atendimento Capacidade Transportadoras Veículos …" at bounding box center [398, 222] width 797 height 444
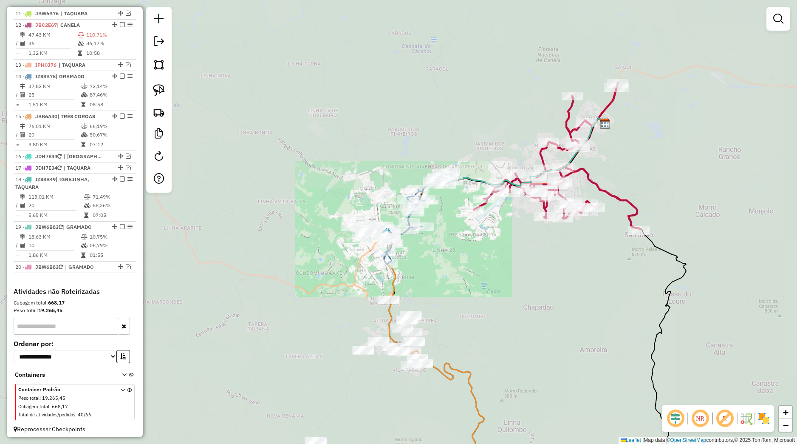
drag, startPoint x: 475, startPoint y: 265, endPoint x: 446, endPoint y: 323, distance: 64.4
click at [450, 327] on div "Janela de atendimento Grade de atendimento Capacidade Transportadoras Veículos …" at bounding box center [398, 222] width 797 height 444
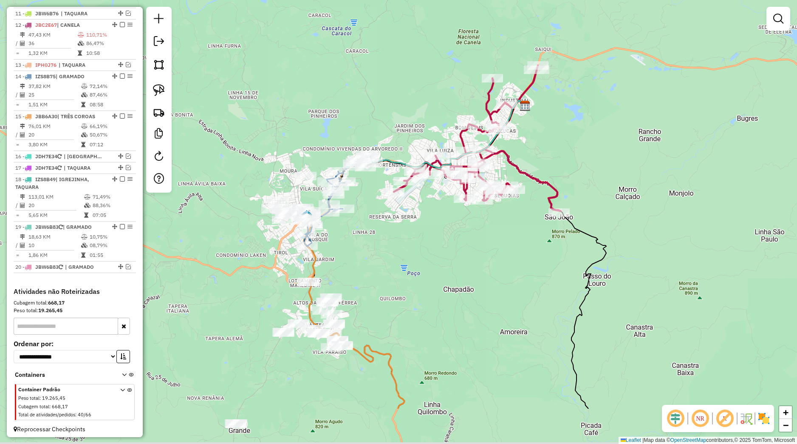
drag, startPoint x: 516, startPoint y: 333, endPoint x: 457, endPoint y: 241, distance: 109.9
click at [457, 241] on div "Janela de atendimento Grade de atendimento Capacidade Transportadoras Veículos …" at bounding box center [398, 222] width 797 height 444
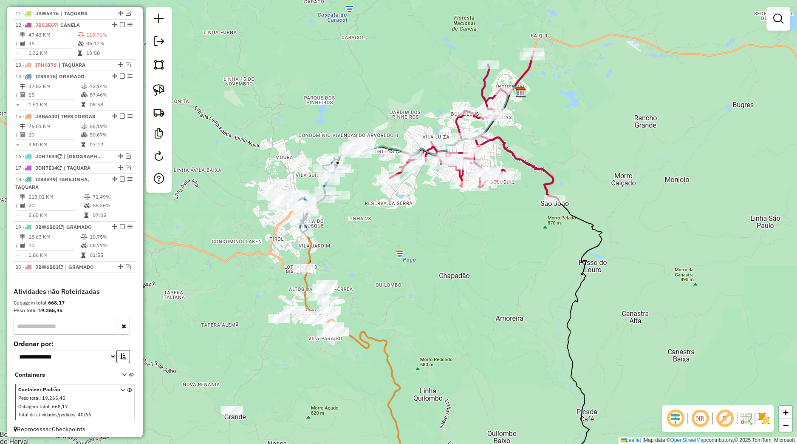
drag, startPoint x: 379, startPoint y: 163, endPoint x: 378, endPoint y: 156, distance: 6.9
click at [378, 156] on div "Janela de atendimento Grade de atendimento Capacidade Transportadoras Veículos …" at bounding box center [398, 222] width 797 height 444
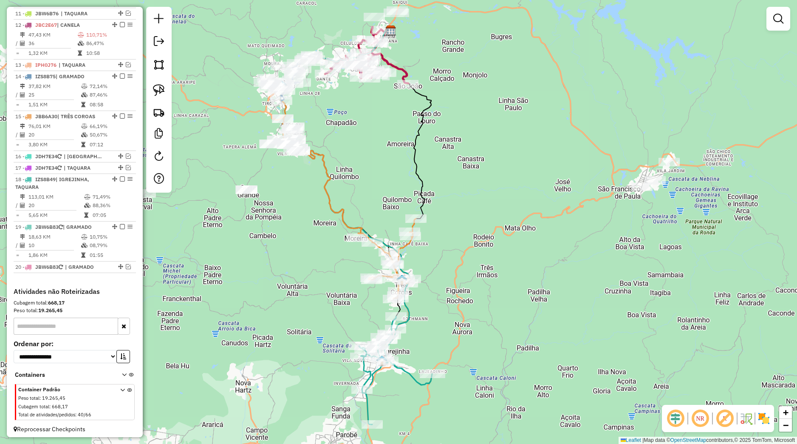
drag, startPoint x: 480, startPoint y: 219, endPoint x: 483, endPoint y: 289, distance: 70.2
click at [483, 289] on div "Janela de atendimento Grade de atendimento Capacidade Transportadoras Veículos …" at bounding box center [398, 222] width 797 height 444
drag, startPoint x: 495, startPoint y: 259, endPoint x: 494, endPoint y: 285, distance: 25.9
click at [496, 286] on div "Janela de atendimento Grade de atendimento Capacidade Transportadoras Veículos …" at bounding box center [398, 222] width 797 height 444
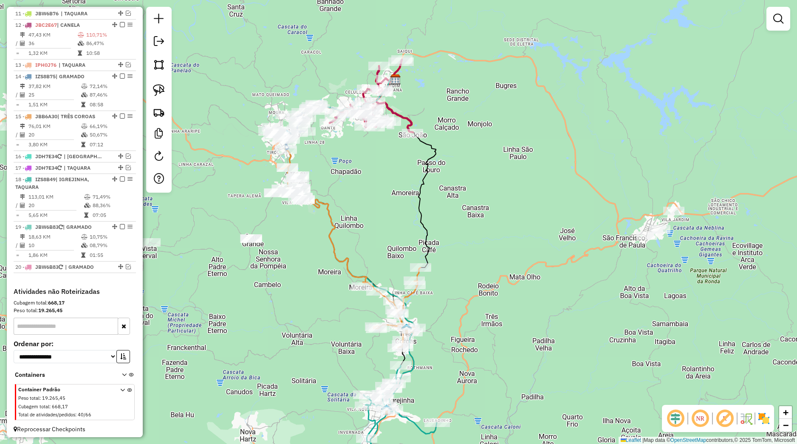
drag, startPoint x: 498, startPoint y: 260, endPoint x: 505, endPoint y: 319, distance: 59.4
click at [505, 319] on div "Janela de atendimento Grade de atendimento Capacidade Transportadoras Veículos …" at bounding box center [398, 222] width 797 height 444
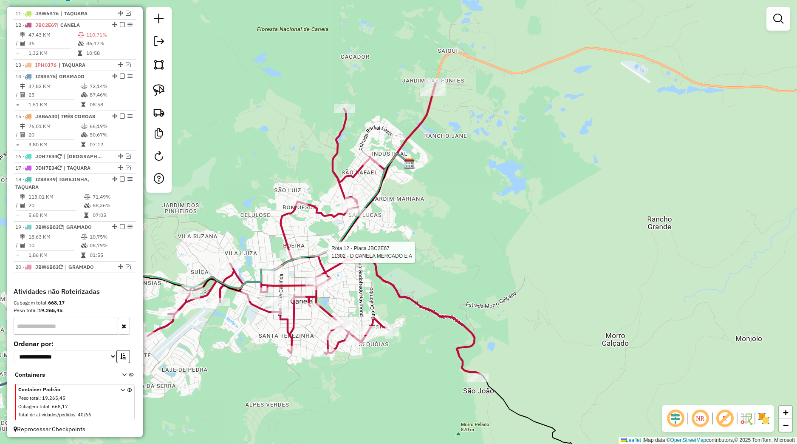
click at [320, 248] on div "Rota 12 - Placa JBC2E67 11302 - D CANELA MERCADO E A Janela de atendimento Grad…" at bounding box center [398, 222] width 797 height 444
click at [167, 87] on link at bounding box center [159, 90] width 19 height 19
drag, startPoint x: 239, startPoint y: 166, endPoint x: 259, endPoint y: 213, distance: 51.0
click at [260, 215] on div "Janela de atendimento Grade de atendimento Capacidade Transportadoras Veículos …" at bounding box center [398, 222] width 797 height 444
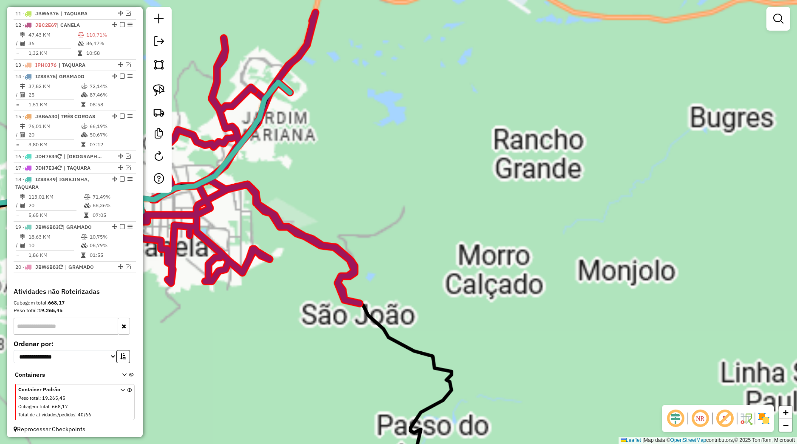
click at [340, 215] on div "Janela de atendimento Grade de atendimento Capacidade Transportadoras Veículos …" at bounding box center [398, 222] width 797 height 444
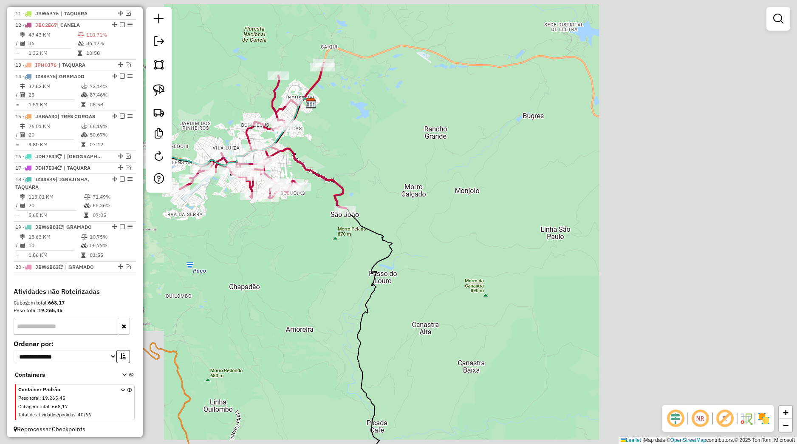
drag, startPoint x: 366, startPoint y: 142, endPoint x: 381, endPoint y: 190, distance: 50.1
click at [381, 190] on div "Janela de atendimento Grade de atendimento Capacidade Transportadoras Veículos …" at bounding box center [398, 222] width 797 height 444
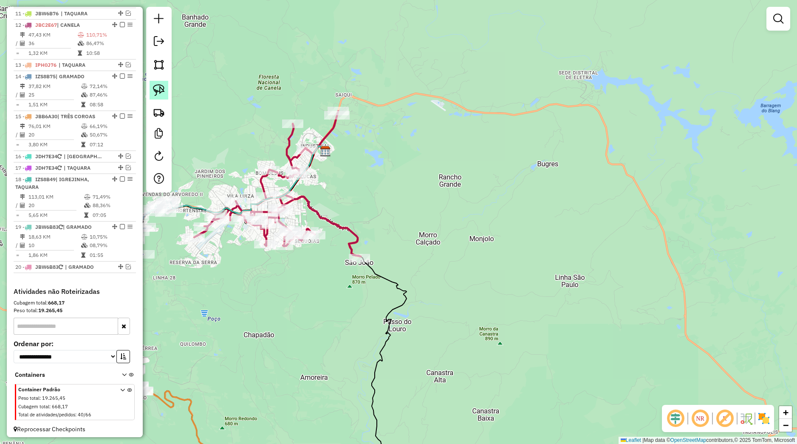
click at [167, 89] on link at bounding box center [159, 90] width 19 height 19
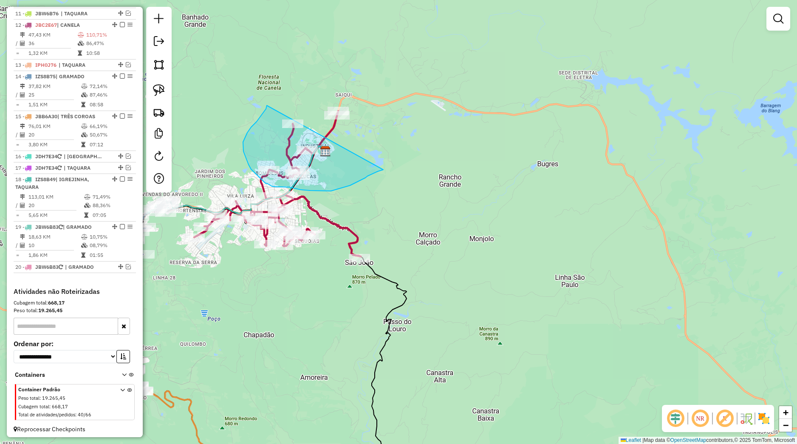
drag, startPoint x: 263, startPoint y: 112, endPoint x: 424, endPoint y: 105, distance: 160.4
click at [424, 105] on div "Janela de atendimento Grade de atendimento Capacidade Transportadoras Veículos …" at bounding box center [398, 222] width 797 height 444
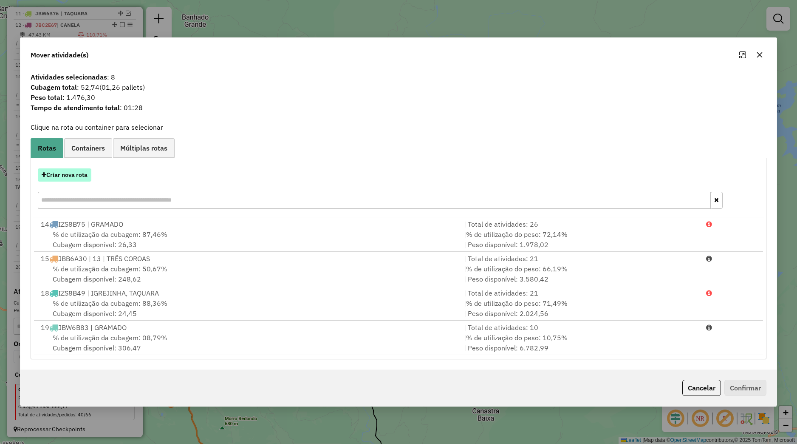
click at [72, 177] on button "Criar nova rota" at bounding box center [65, 174] width 54 height 13
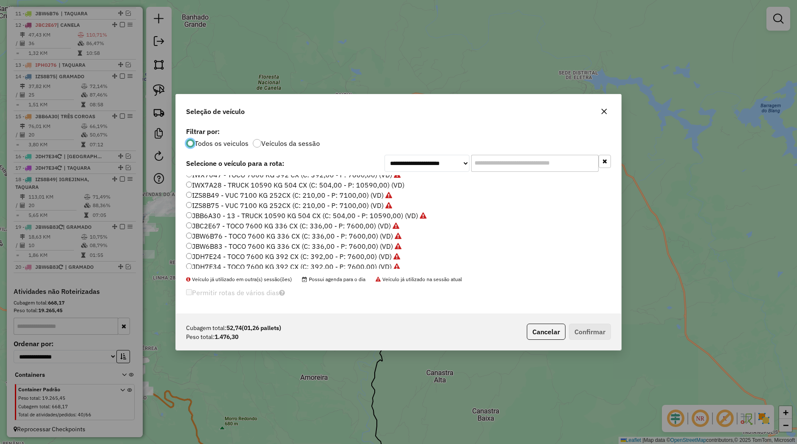
scroll to position [84, 0]
click at [217, 187] on label "ISJ6056 - VUC 4390 KG 210 CX (C: 210,00 - P: 4390,00) (VD)" at bounding box center [285, 188] width 199 height 10
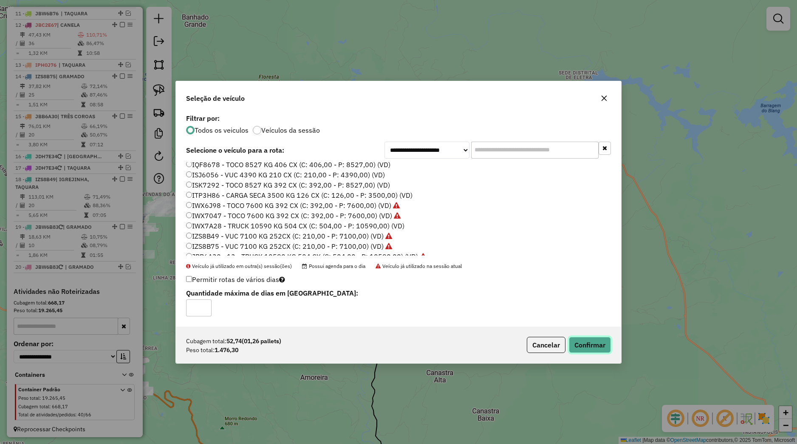
click at [586, 341] on button "Confirmar" at bounding box center [590, 345] width 42 height 16
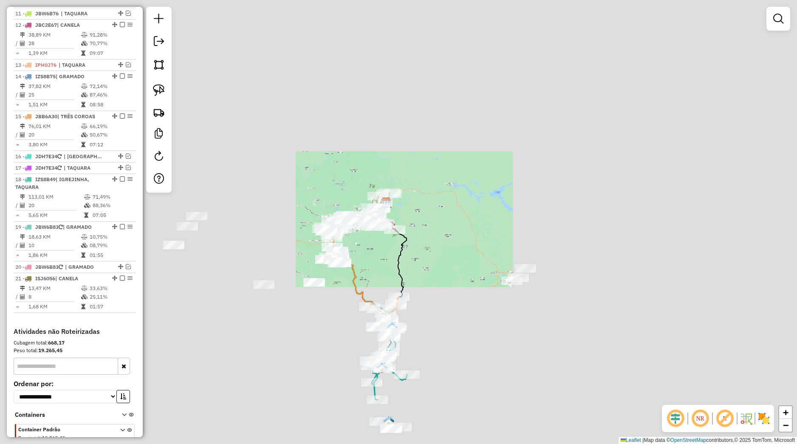
drag, startPoint x: 464, startPoint y: 294, endPoint x: 402, endPoint y: 256, distance: 72.4
click at [419, 266] on div "Janela de atendimento Grade de atendimento Capacidade Transportadoras Veículos …" at bounding box center [398, 222] width 797 height 444
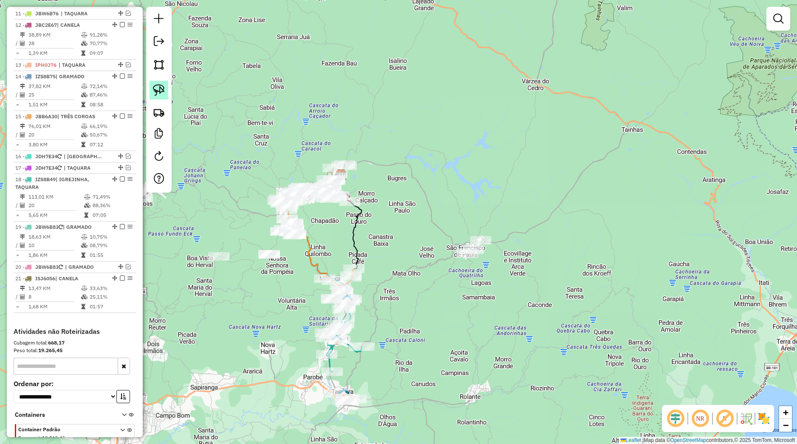
click at [167, 93] on link at bounding box center [159, 90] width 19 height 19
drag, startPoint x: 414, startPoint y: 251, endPoint x: 508, endPoint y: 224, distance: 97.5
click at [508, 224] on div "Janela de atendimento Grade de atendimento Capacidade Transportadoras Veículos …" at bounding box center [398, 222] width 797 height 444
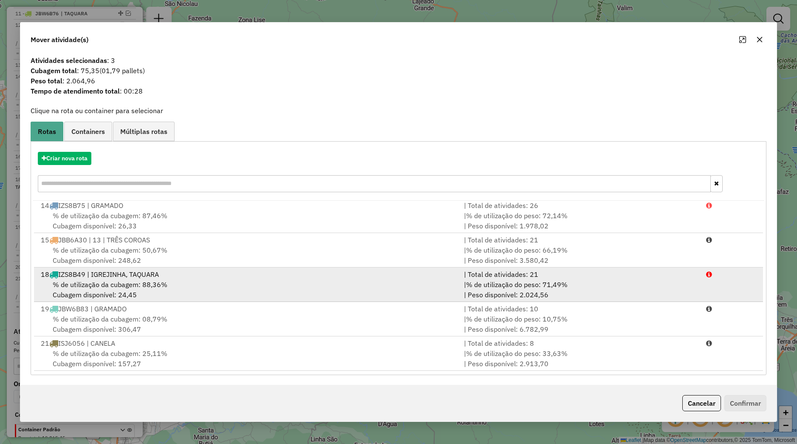
scroll to position [2, 0]
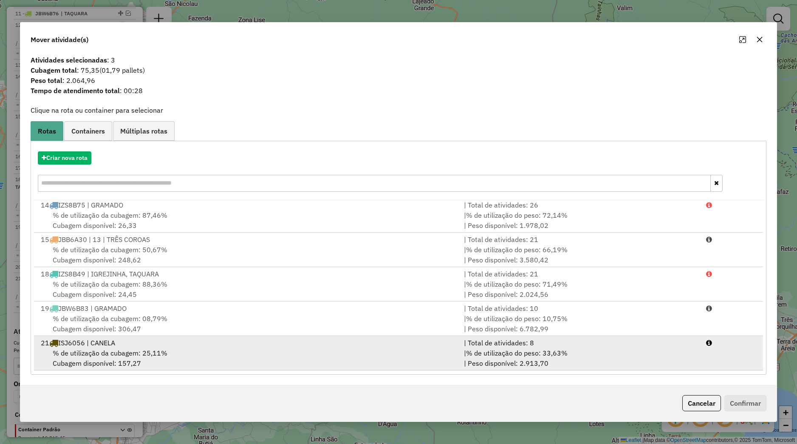
drag, startPoint x: 138, startPoint y: 360, endPoint x: 172, endPoint y: 362, distance: 34.5
click at [138, 360] on div "% de utilização da cubagem: 25,11% Cubagem disponível: 157,27" at bounding box center [247, 358] width 423 height 20
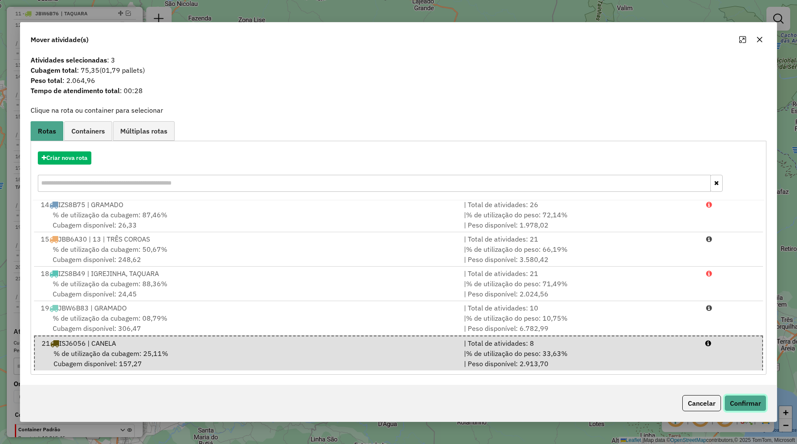
click at [748, 400] on button "Confirmar" at bounding box center [746, 403] width 42 height 16
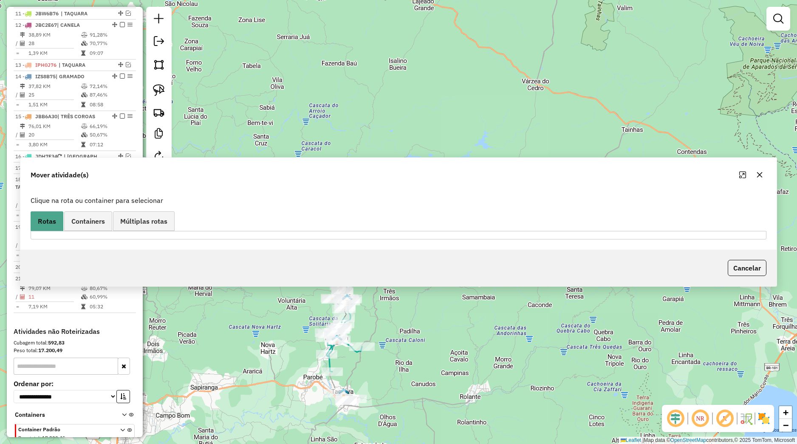
scroll to position [0, 0]
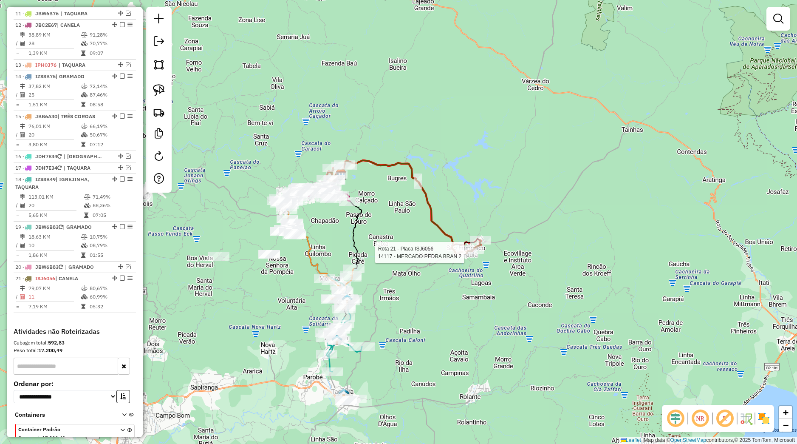
select select "*********"
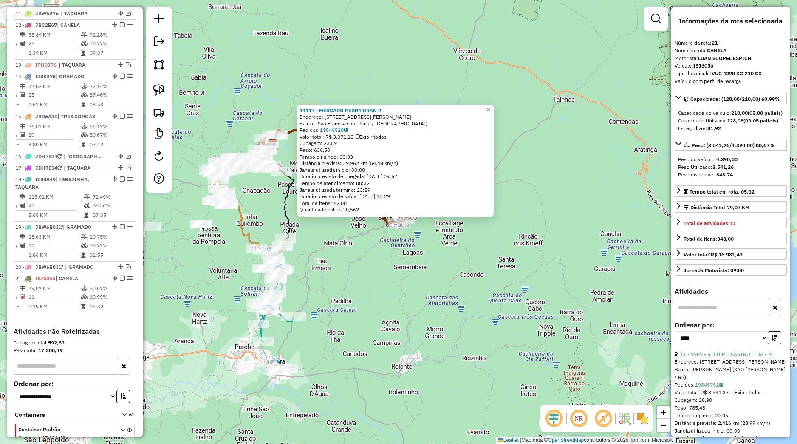
scroll to position [500, 0]
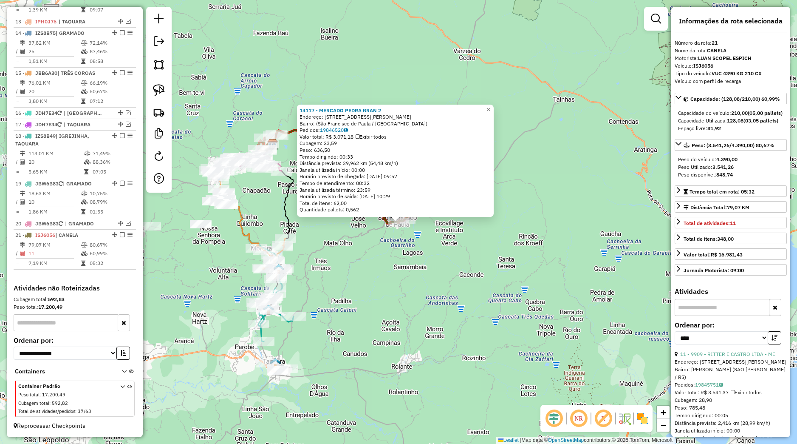
click at [538, 269] on div "14117 - MERCADO PEDRA BRAN 2 Endereço: Avenida Júlio de Castilhos, 160 Bairro: …" at bounding box center [398, 222] width 797 height 444
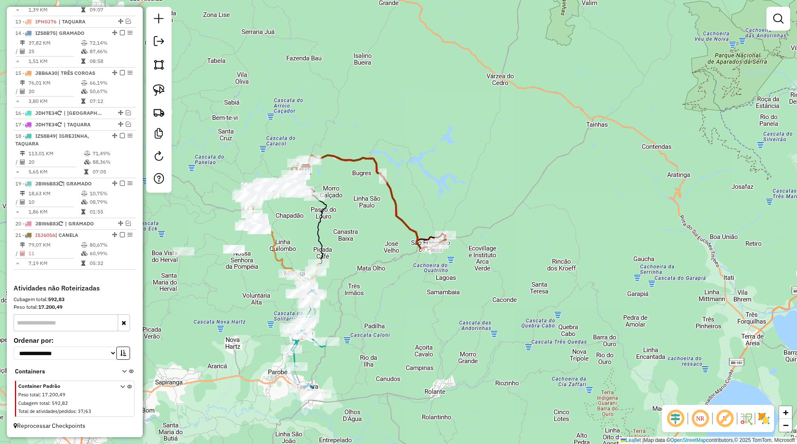
drag, startPoint x: 509, startPoint y: 301, endPoint x: 532, endPoint y: 312, distance: 25.5
click at [532, 312] on div "Janela de atendimento Grade de atendimento Capacidade Transportadoras Veículos …" at bounding box center [398, 222] width 797 height 444
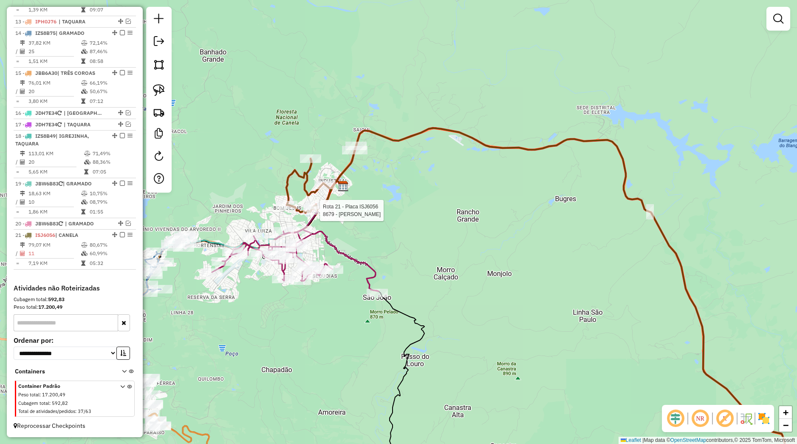
select select "*********"
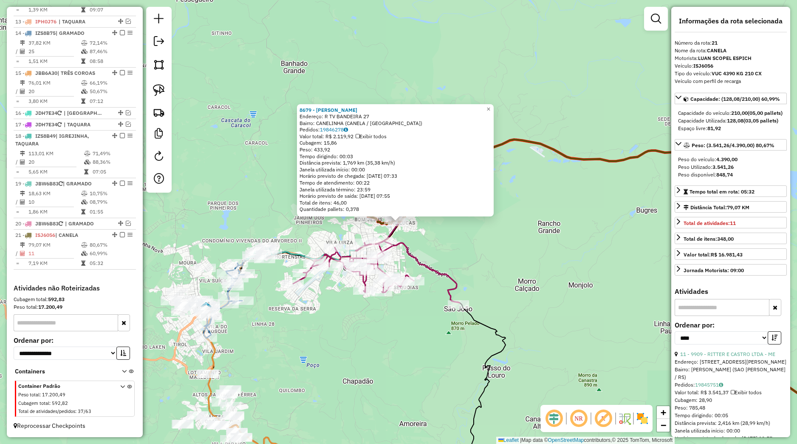
click at [355, 343] on div "8679 - ELTON RICARDO FACHIN Endereço: R TV BANDEIRA 27 Bairro: CANELINHA (CANEL…" at bounding box center [398, 222] width 797 height 444
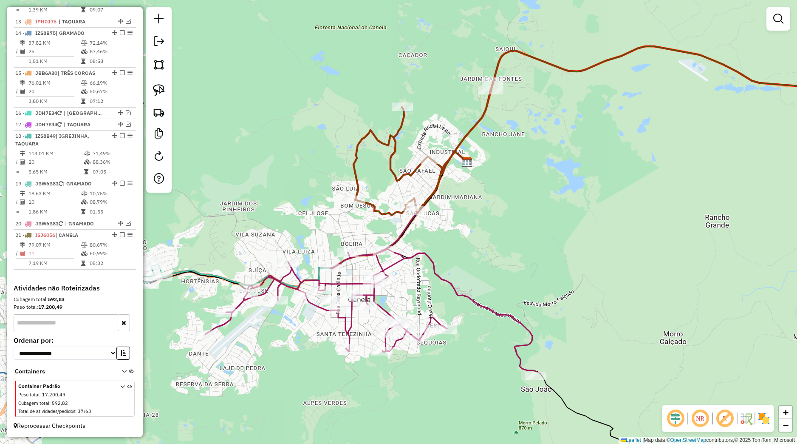
select select "*********"
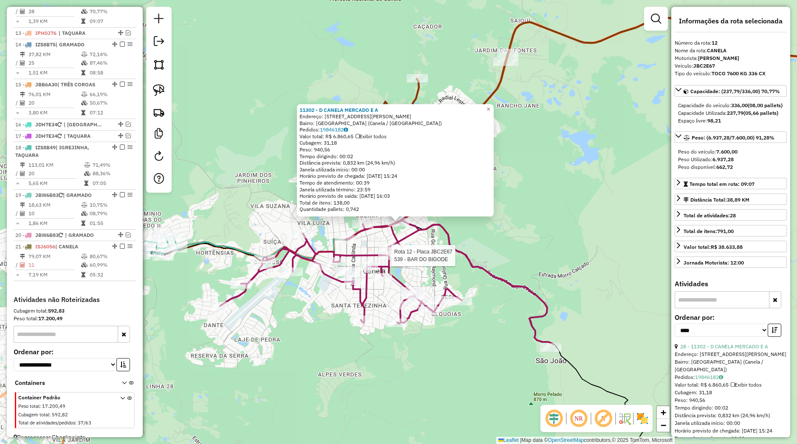
scroll to position [469, 0]
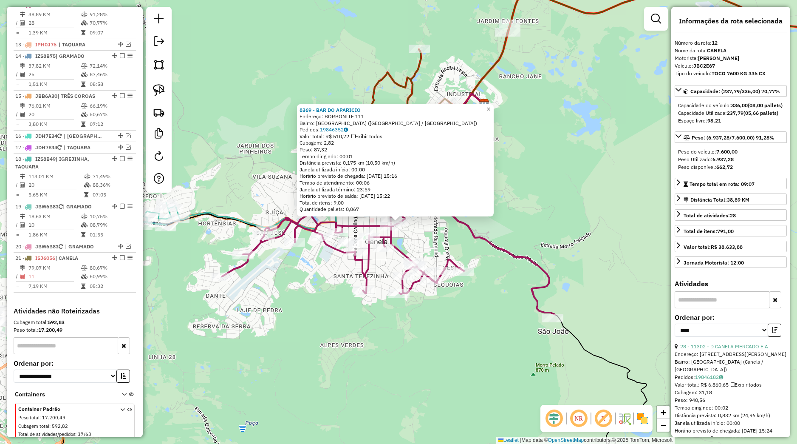
click at [373, 274] on div "8369 - BAR DO APARICIO Endereço: BORBONITE 111 Bairro: PALACE HOTEL (CANELA / R…" at bounding box center [398, 222] width 797 height 444
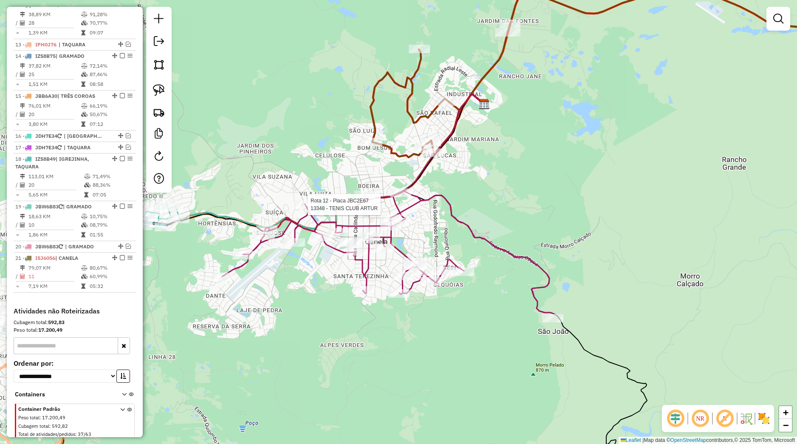
select select "*********"
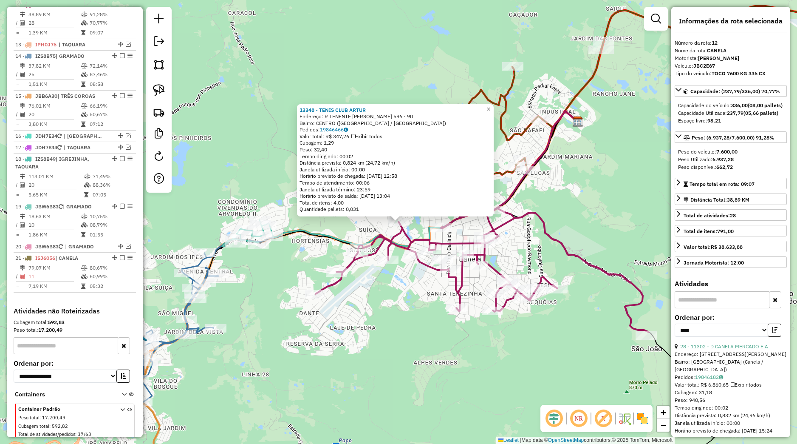
click at [398, 294] on div "13348 - TENIS CLUB ARTUR Endereço: R TENENTE MANOEL CORREA 596 - 90 Bairro: CEN…" at bounding box center [398, 222] width 797 height 444
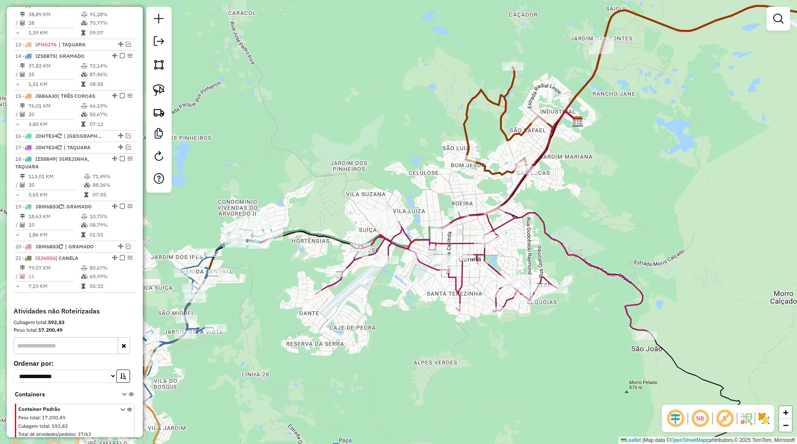
drag, startPoint x: 385, startPoint y: 308, endPoint x: 467, endPoint y: 293, distance: 84.1
click at [467, 293] on div "Janela de atendimento Grade de atendimento Capacidade Transportadoras Veículos …" at bounding box center [398, 222] width 797 height 444
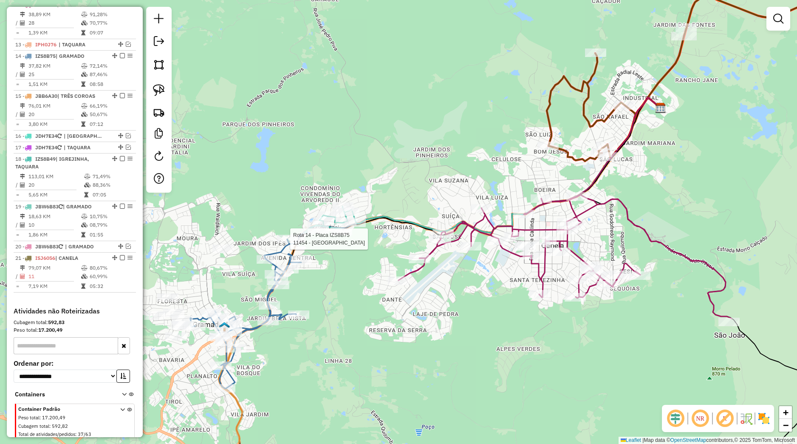
select select "*********"
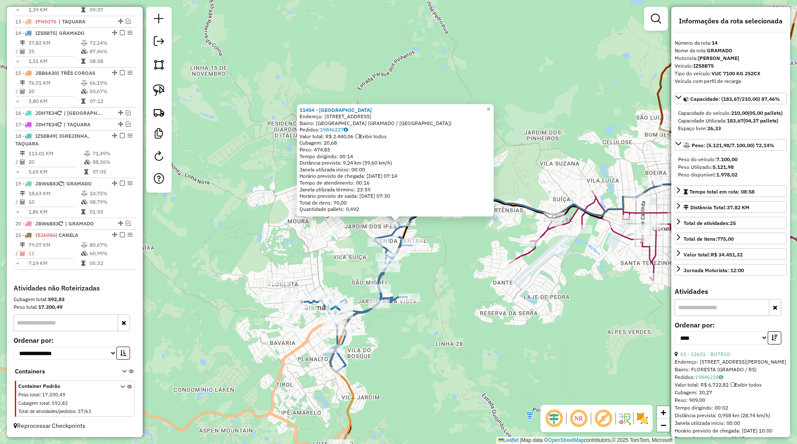
scroll to position [500, 0]
click at [464, 281] on div "11454 - HOTEL GRAMADO PALACE Endereço: RUA DARTAGNAN DE OLIVEIRA 237 Bairro: AV…" at bounding box center [398, 222] width 797 height 444
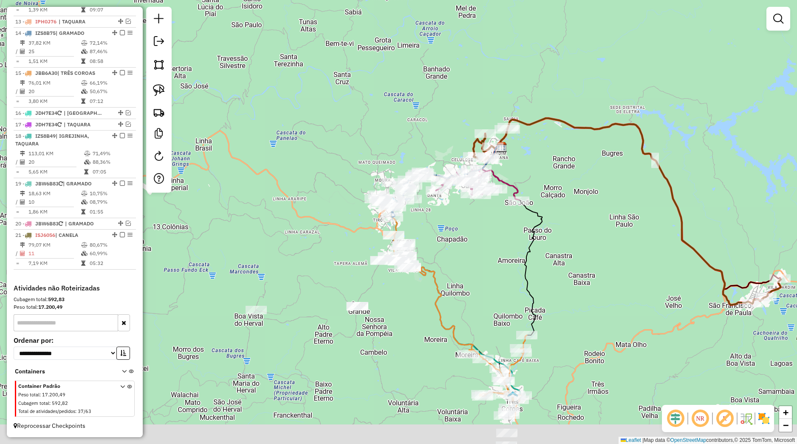
drag, startPoint x: 508, startPoint y: 323, endPoint x: 464, endPoint y: 236, distance: 97.3
click at [464, 236] on div "Janela de atendimento Grade de atendimento Capacidade Transportadoras Veículos …" at bounding box center [398, 222] width 797 height 444
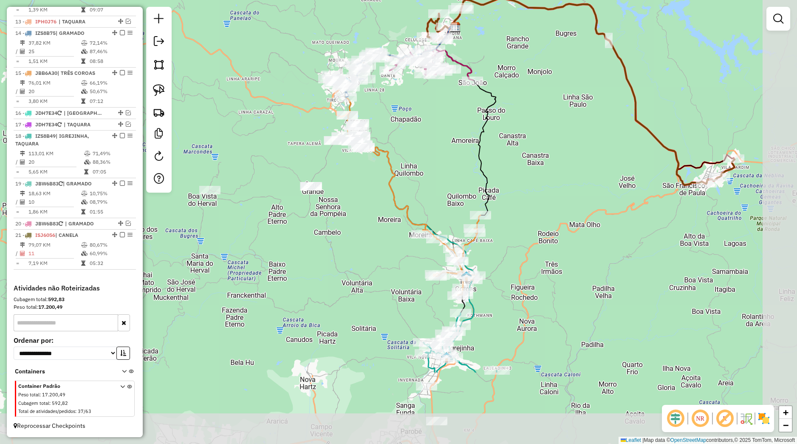
drag, startPoint x: 487, startPoint y: 305, endPoint x: 444, endPoint y: 210, distance: 104.0
click at [436, 175] on div "Janela de atendimento Grade de atendimento Capacidade Transportadoras Veículos …" at bounding box center [398, 222] width 797 height 444
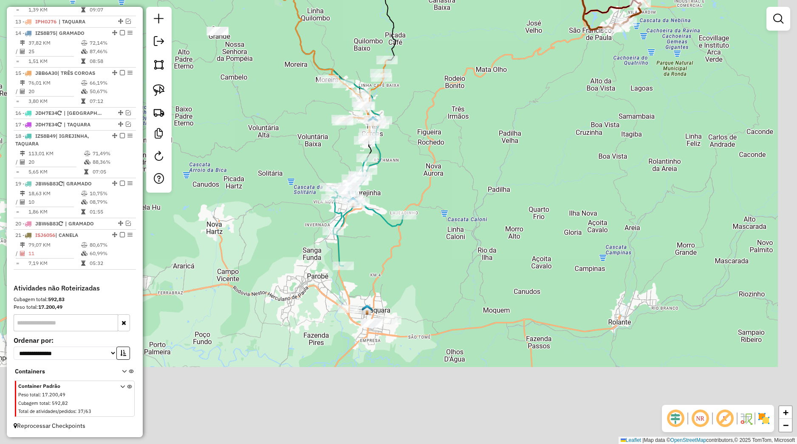
drag, startPoint x: 384, startPoint y: 353, endPoint x: 290, endPoint y: 204, distance: 175.9
click at [290, 204] on div "Janela de atendimento Grade de atendimento Capacidade Transportadoras Veículos …" at bounding box center [398, 222] width 797 height 444
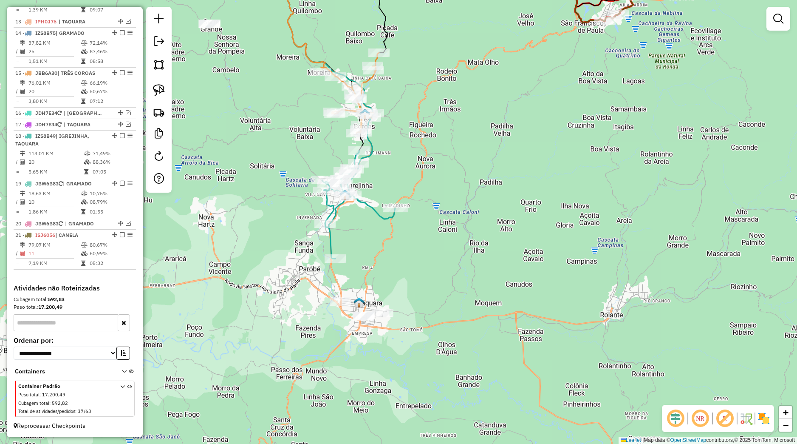
click at [145, 94] on div "Janela de atendimento Grade de atendimento Capacidade Transportadoras Veículos …" at bounding box center [398, 222] width 797 height 444
click at [159, 98] on link at bounding box center [159, 90] width 19 height 19
drag, startPoint x: 373, startPoint y: 285, endPoint x: 331, endPoint y: 334, distance: 64.8
click at [331, 334] on div "Janela de atendimento Grade de atendimento Capacidade Transportadoras Veículos …" at bounding box center [398, 222] width 797 height 444
click at [161, 94] on img at bounding box center [159, 90] width 12 height 12
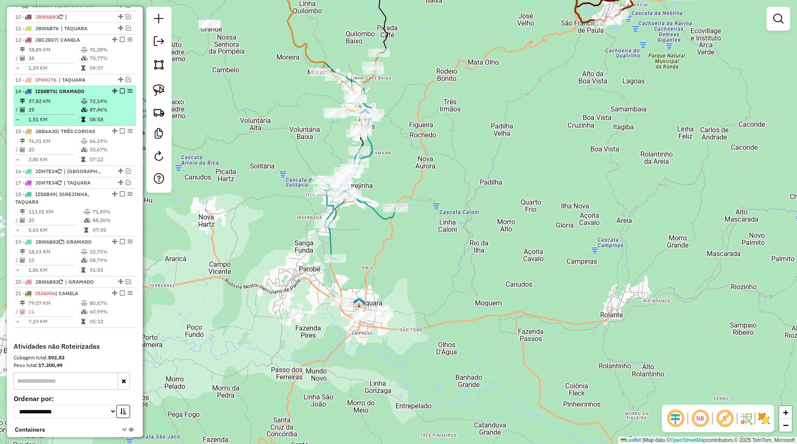
scroll to position [420, 0]
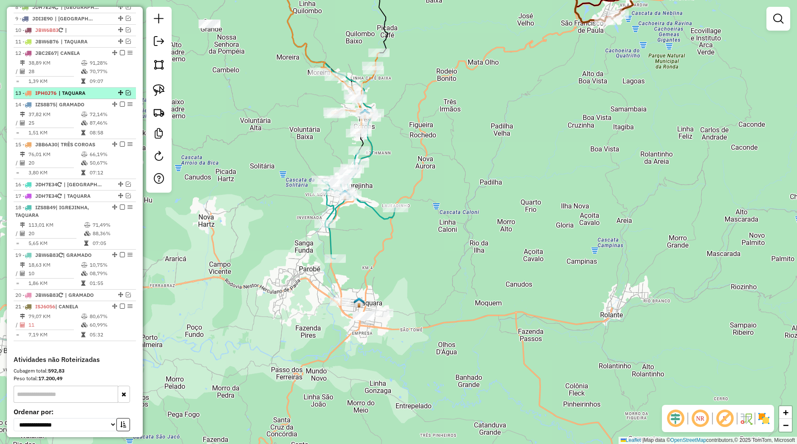
click at [126, 95] on em at bounding box center [128, 92] width 5 height 5
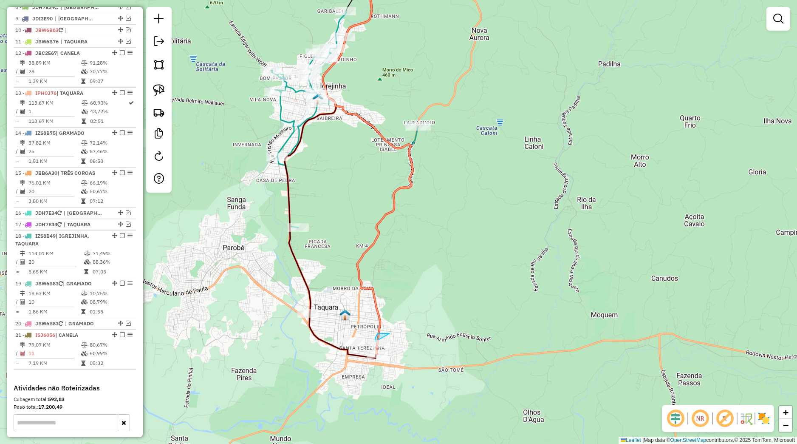
click at [162, 91] on img at bounding box center [159, 90] width 12 height 12
drag, startPoint x: 376, startPoint y: 326, endPoint x: 406, endPoint y: 337, distance: 32.8
click at [410, 337] on div "Janela de atendimento Grade de atendimento Capacidade Transportadoras Veículos …" at bounding box center [398, 222] width 797 height 444
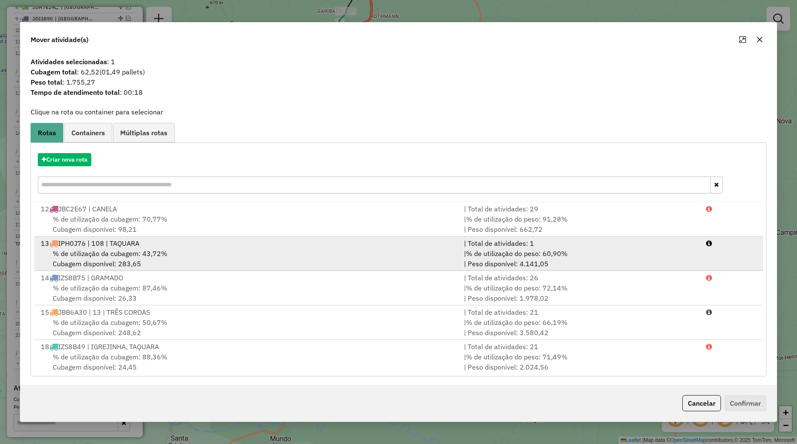
click at [166, 257] on span "% de utilização da cubagem: 43,72%" at bounding box center [110, 253] width 115 height 8
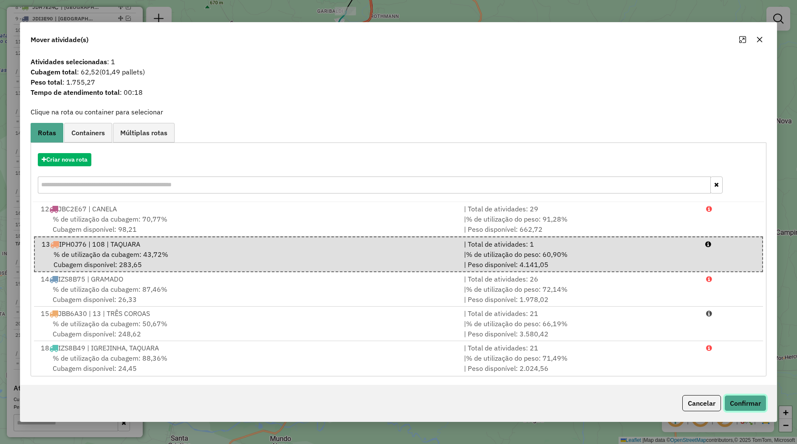
click at [755, 398] on button "Confirmar" at bounding box center [746, 403] width 42 height 16
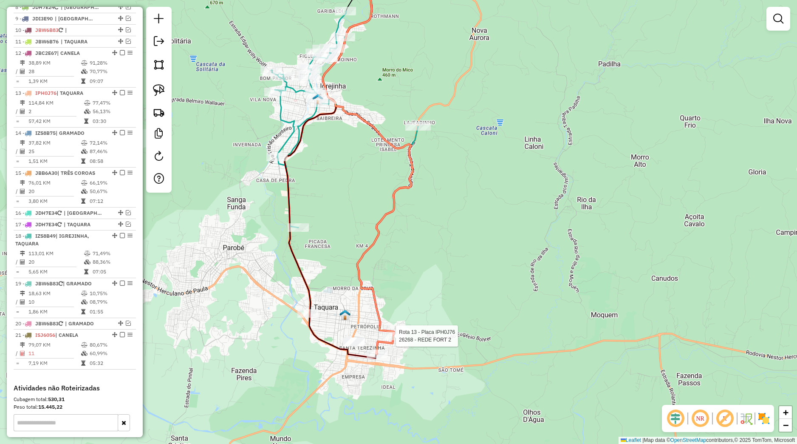
select select "*********"
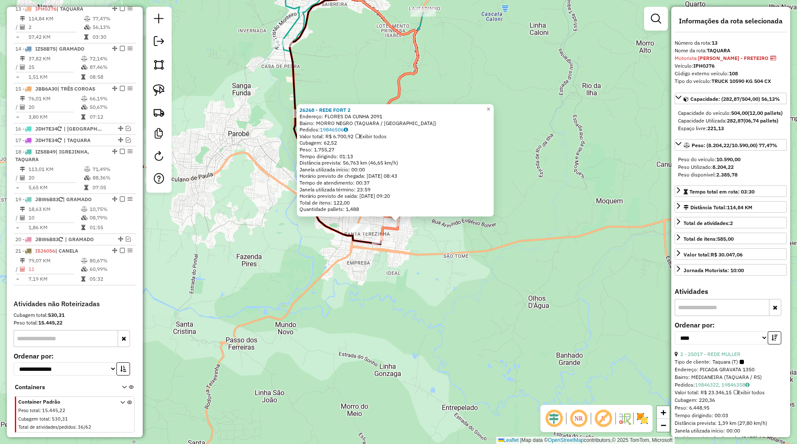
scroll to position [509, 0]
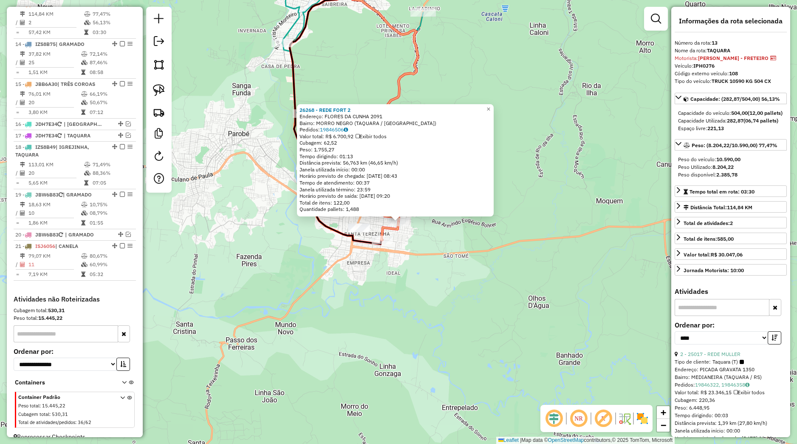
click at [422, 333] on div "26268 - REDE FORT 2 Endereço: FLORES DA CUNHA 2091 Bairro: MORRO NEGRO (TAQUARA…" at bounding box center [398, 222] width 797 height 444
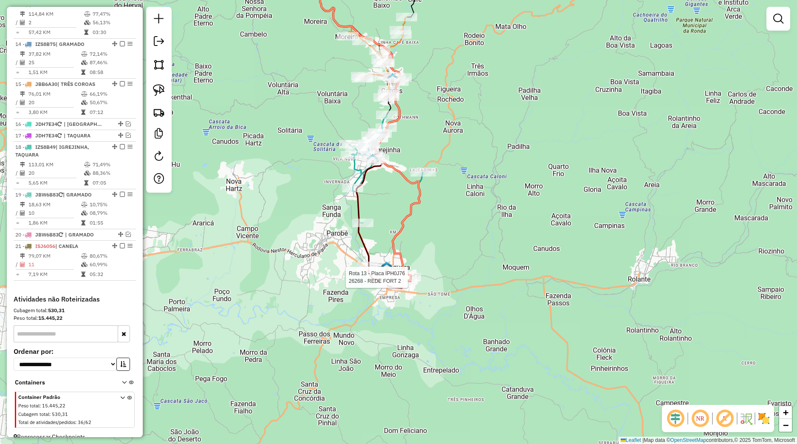
select select "*********"
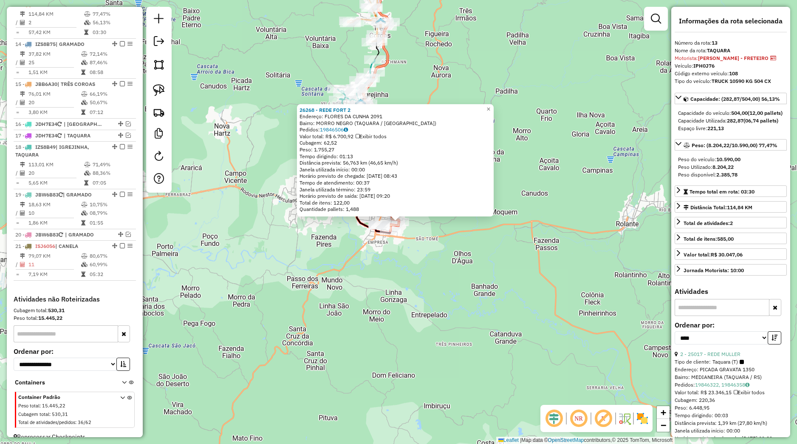
click at [416, 277] on div "26268 - REDE FORT 2 Endereço: FLORES DA CUNHA 2091 Bairro: MORRO NEGRO (TAQUARA…" at bounding box center [398, 222] width 797 height 444
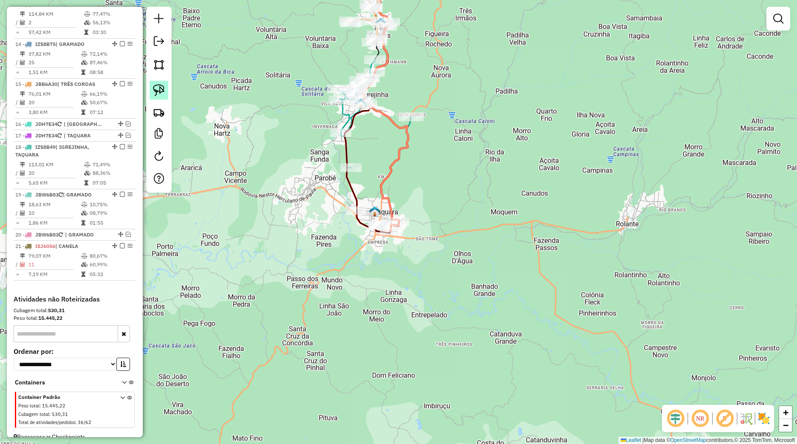
click at [167, 94] on link at bounding box center [159, 90] width 19 height 19
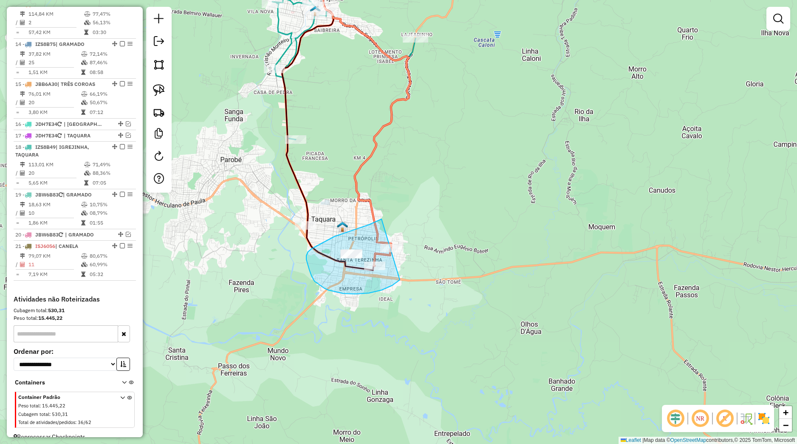
drag, startPoint x: 340, startPoint y: 235, endPoint x: 411, endPoint y: 266, distance: 77.6
click at [411, 266] on div "Janela de atendimento Grade de atendimento Capacidade Transportadoras Veículos …" at bounding box center [398, 222] width 797 height 444
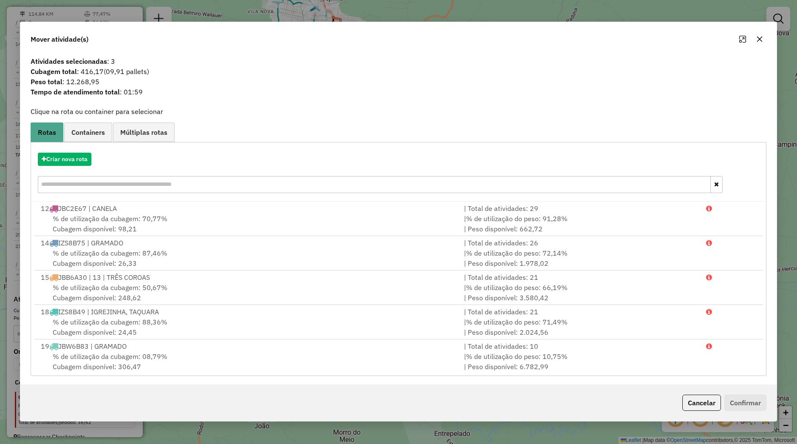
click at [753, 45] on div at bounding box center [751, 39] width 31 height 14
click at [758, 42] on icon "button" at bounding box center [759, 39] width 7 height 7
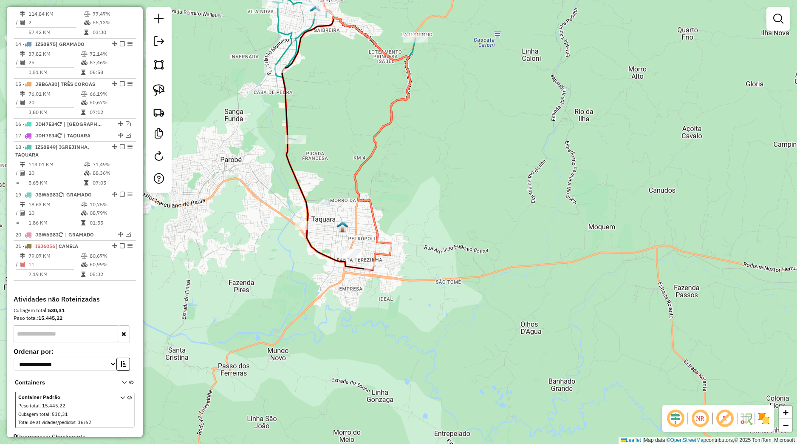
drag, startPoint x: 431, startPoint y: 231, endPoint x: 465, endPoint y: 290, distance: 67.9
click at [465, 290] on div "Janela de atendimento Grade de atendimento Capacidade Transportadoras Veículos …" at bounding box center [398, 222] width 797 height 444
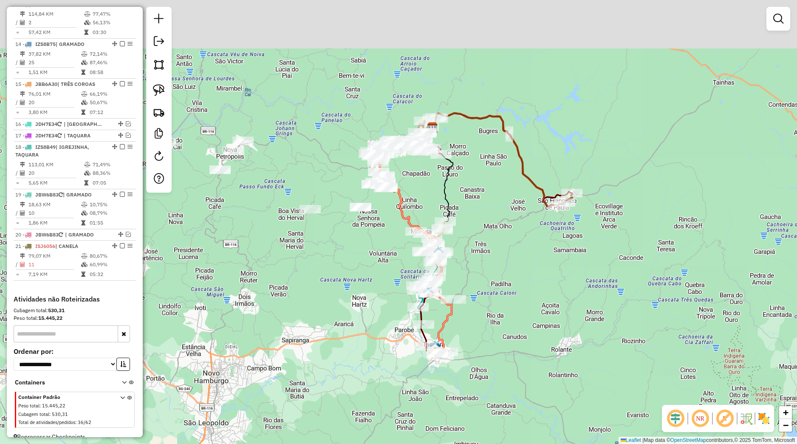
drag, startPoint x: 395, startPoint y: 211, endPoint x: 392, endPoint y: 282, distance: 70.6
click at [392, 282] on div "Janela de atendimento Grade de atendimento Capacidade Transportadoras Veículos …" at bounding box center [398, 222] width 797 height 444
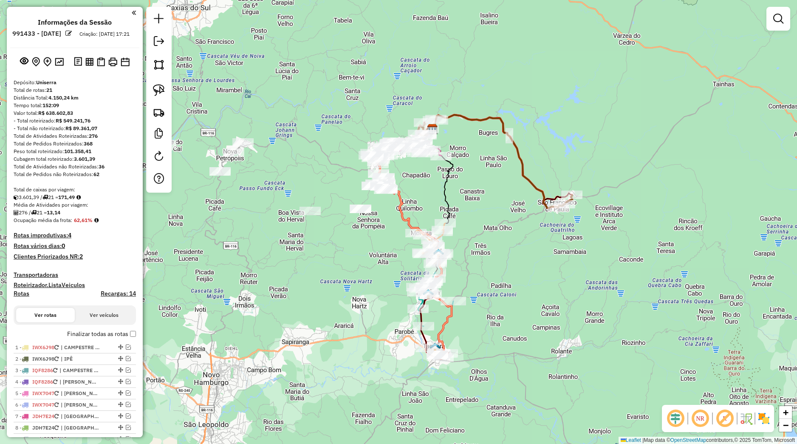
scroll to position [509, 0]
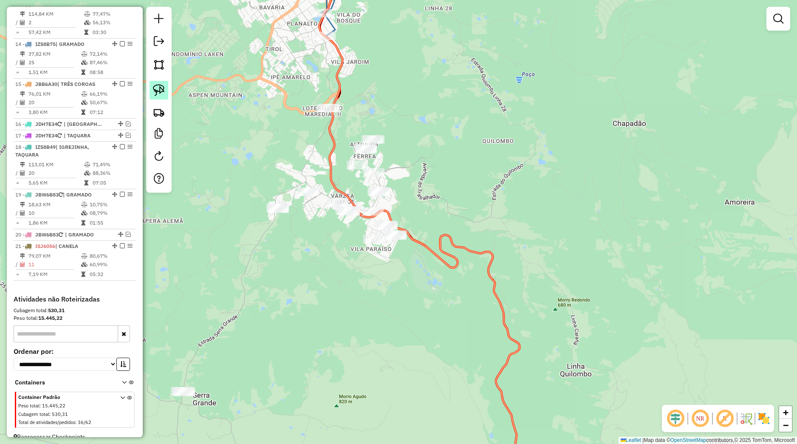
click at [154, 87] on img at bounding box center [159, 90] width 12 height 12
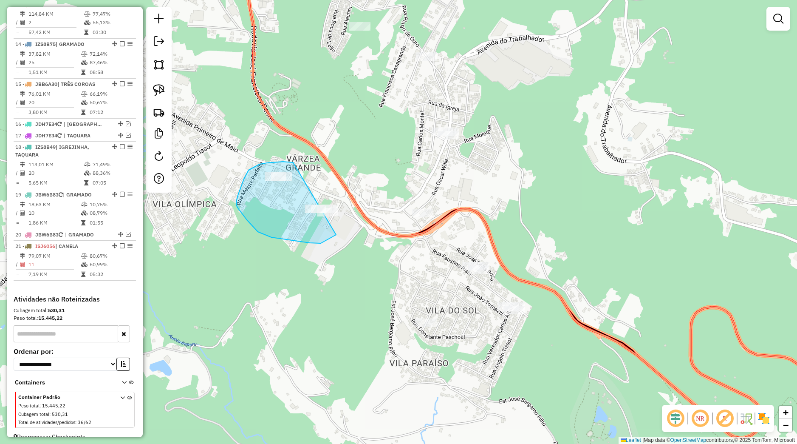
drag, startPoint x: 294, startPoint y: 163, endPoint x: 354, endPoint y: 220, distance: 82.7
click at [354, 220] on div "Janela de atendimento Grade de atendimento Capacidade Transportadoras Veículos …" at bounding box center [398, 222] width 797 height 444
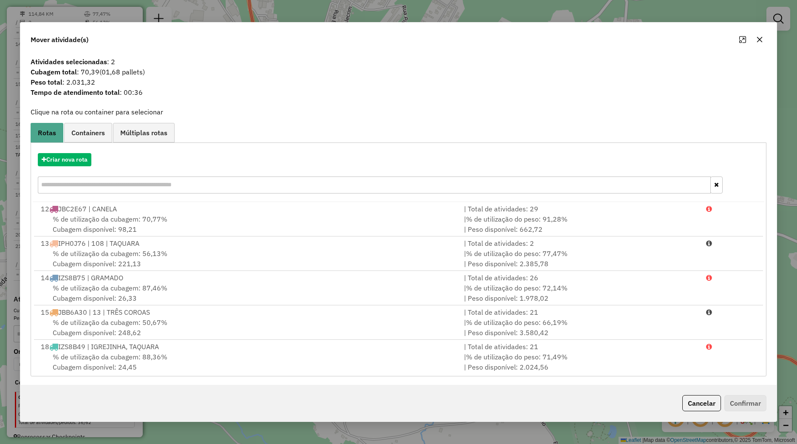
click at [764, 37] on button "button" at bounding box center [760, 40] width 14 height 14
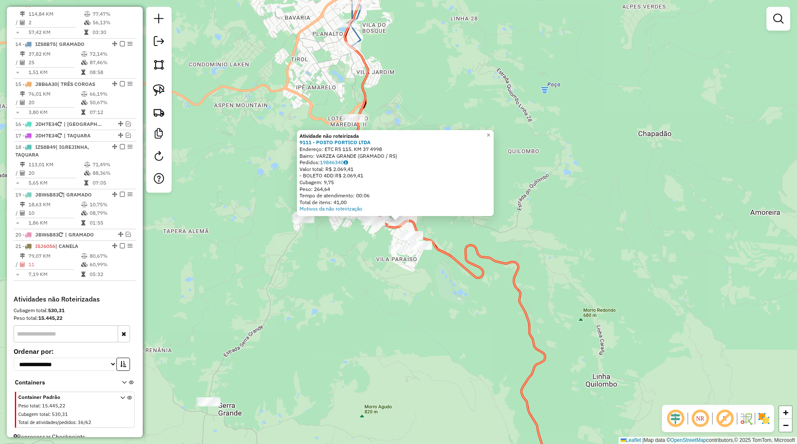
click at [365, 271] on div "Atividade não roteirizada 9111 - POSTO PORTICO LTDA Endereço: ETC RS 115. KM 37…" at bounding box center [398, 222] width 797 height 444
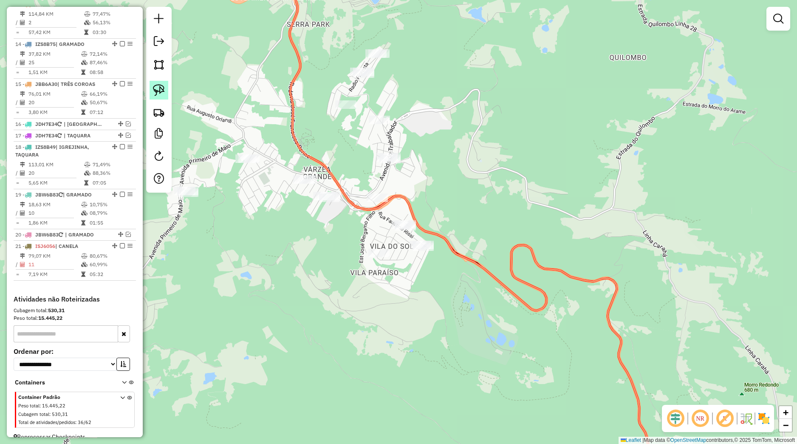
click at [160, 84] on link at bounding box center [159, 90] width 19 height 19
drag, startPoint x: 289, startPoint y: 160, endPoint x: 354, endPoint y: 190, distance: 71.1
click at [354, 190] on div "Janela de atendimento Grade de atendimento Capacidade Transportadoras Veículos …" at bounding box center [398, 222] width 797 height 444
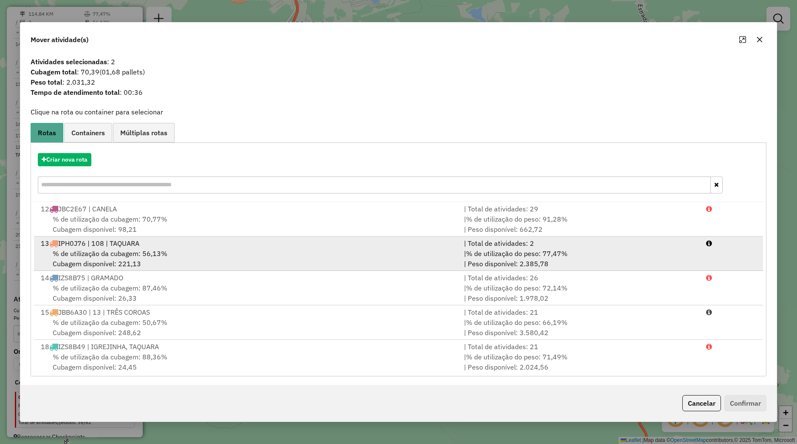
click at [306, 253] on div "% de utilização da cubagem: 56,13% Cubagem disponível: 221,13" at bounding box center [247, 258] width 423 height 20
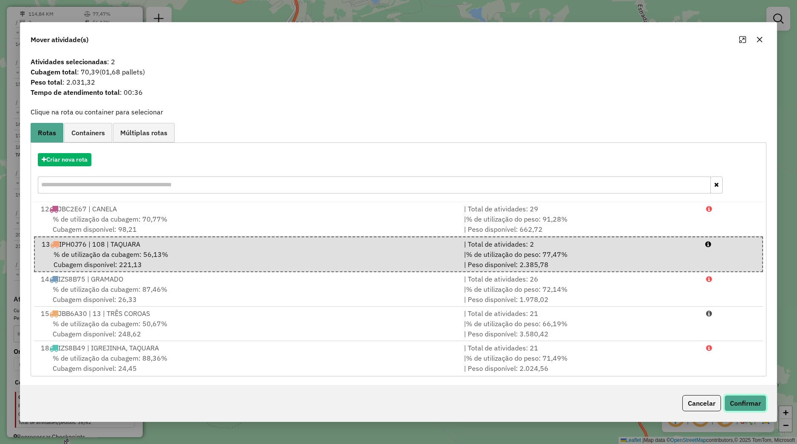
click at [737, 399] on button "Confirmar" at bounding box center [746, 403] width 42 height 16
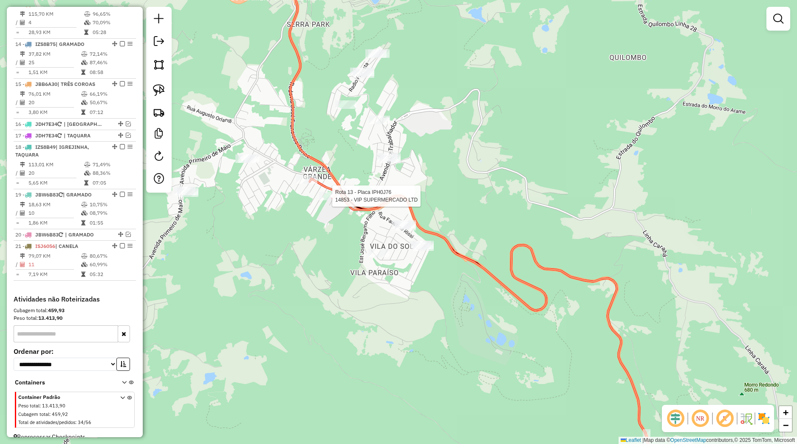
select select "*********"
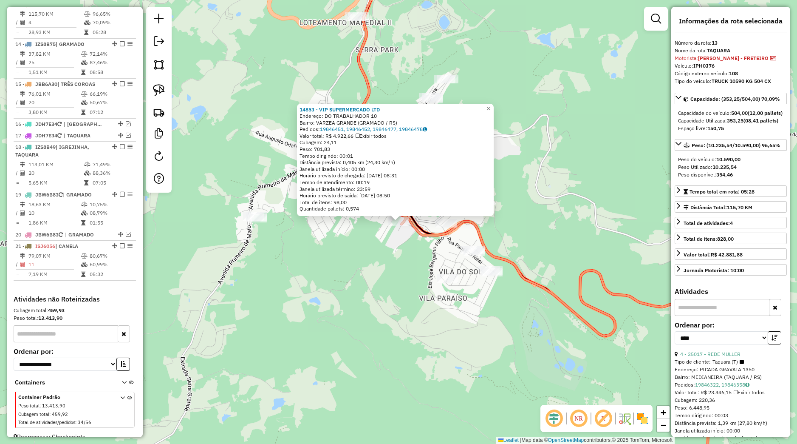
click at [448, 342] on div "14853 - VIP SUPERMERCADO LTD Endereço: DO TRABALHADOR 10 Bairro: VARZEA GRANDE …" at bounding box center [398, 222] width 797 height 444
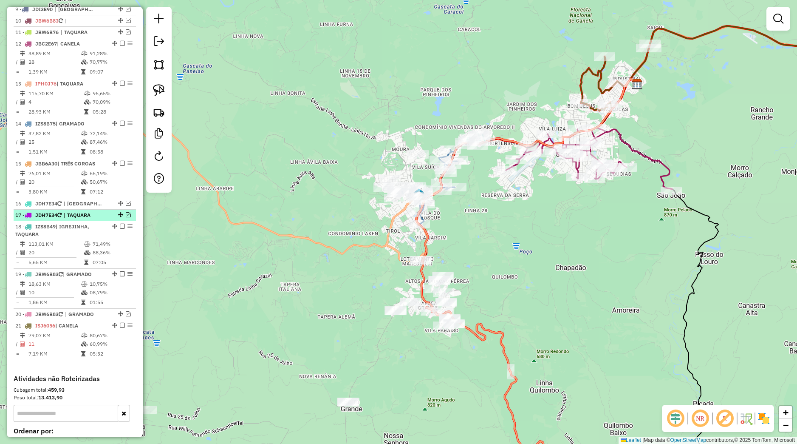
scroll to position [429, 0]
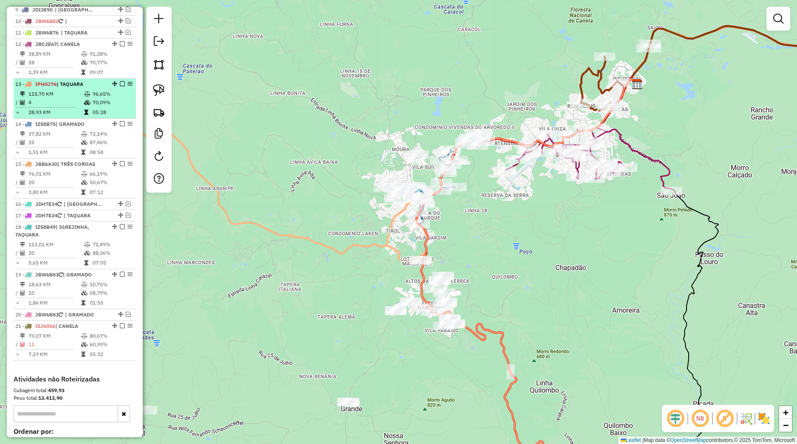
click at [120, 86] on em at bounding box center [122, 83] width 5 height 5
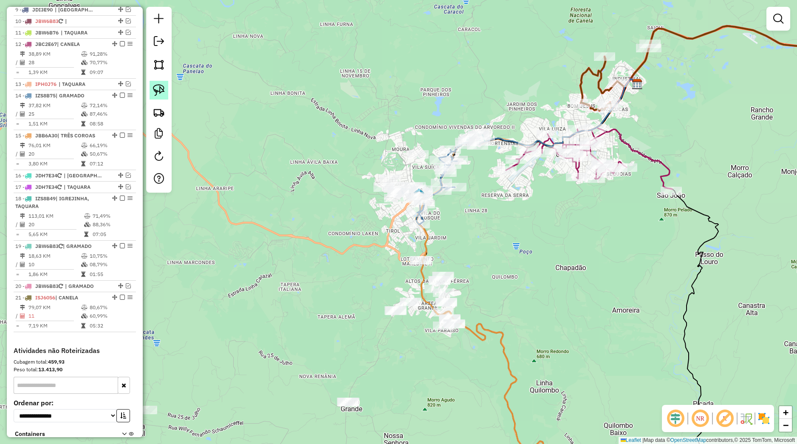
click at [161, 93] on img at bounding box center [159, 90] width 12 height 12
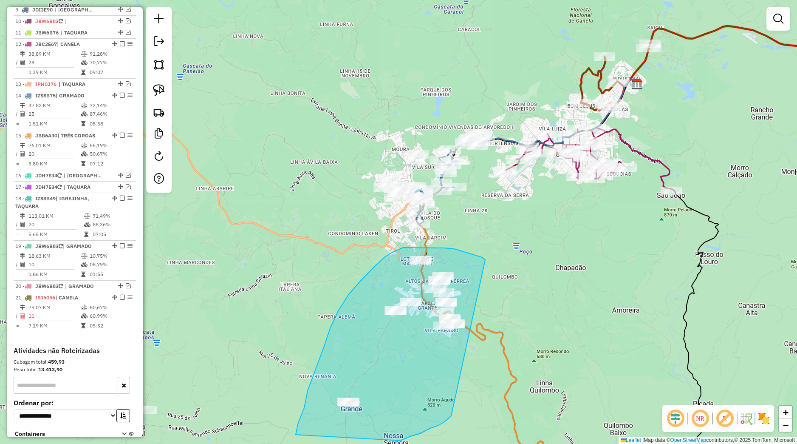
drag, startPoint x: 475, startPoint y: 255, endPoint x: 460, endPoint y: 408, distance: 154.1
click at [457, 411] on div "Janela de atendimento Grade de atendimento Capacidade Transportadoras Veículos …" at bounding box center [398, 222] width 797 height 444
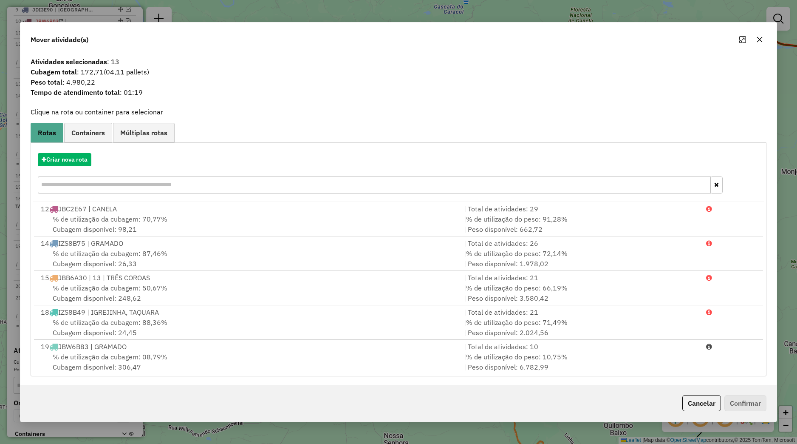
click at [758, 37] on icon "button" at bounding box center [759, 39] width 7 height 7
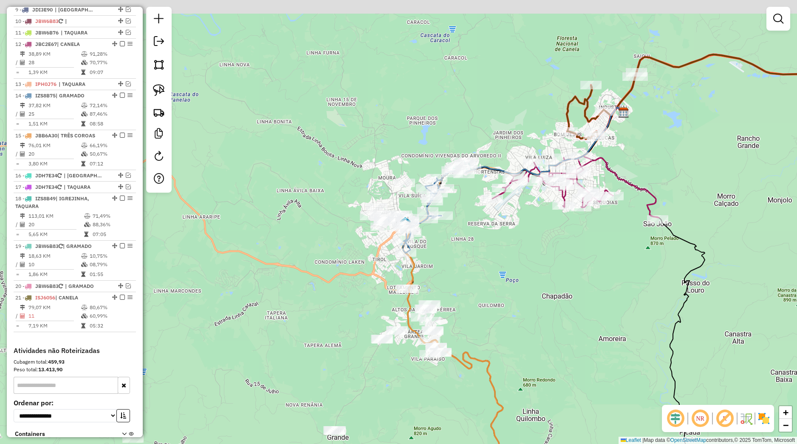
drag, startPoint x: 469, startPoint y: 292, endPoint x: 448, endPoint y: 337, distance: 49.1
click at [449, 336] on div "Janela de atendimento Grade de atendimento Capacidade Transportadoras Veículos …" at bounding box center [398, 222] width 797 height 444
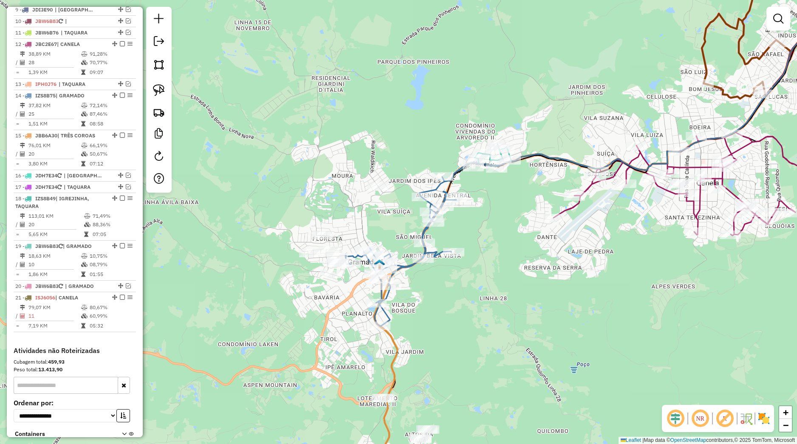
drag, startPoint x: 541, startPoint y: 277, endPoint x: 321, endPoint y: 374, distance: 240.5
click at [321, 374] on div "Janela de atendimento Grade de atendimento Capacidade Transportadoras Veículos …" at bounding box center [398, 222] width 797 height 444
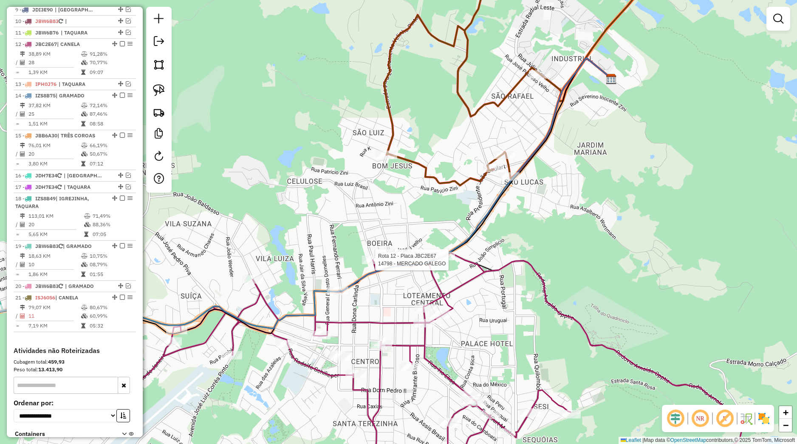
select select "*********"
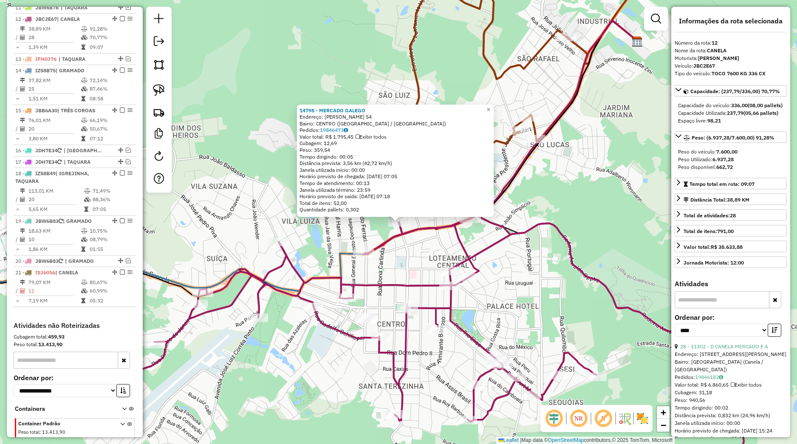
scroll to position [469, 0]
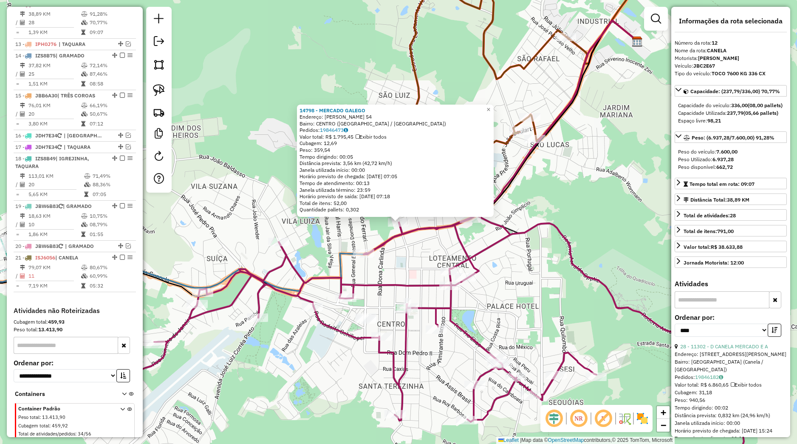
click at [420, 269] on div "14798 - MERCADO GALEGO Endereço: FELISBERTO SOARES 54 Bairro: CENTRO (CANELA / …" at bounding box center [398, 222] width 797 height 444
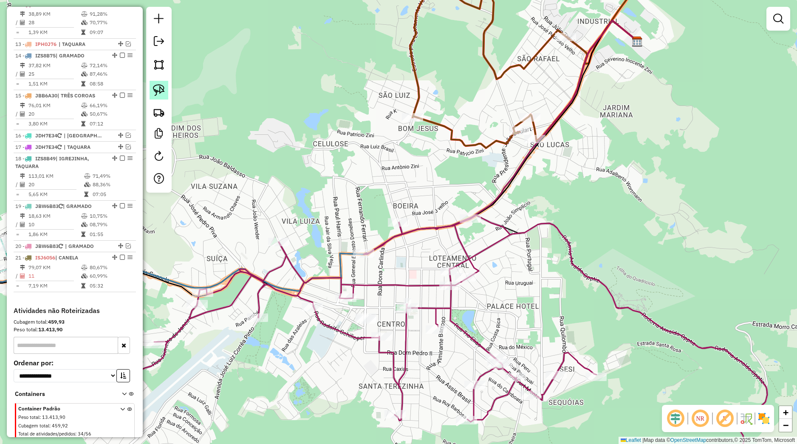
click at [162, 94] on img at bounding box center [159, 90] width 12 height 12
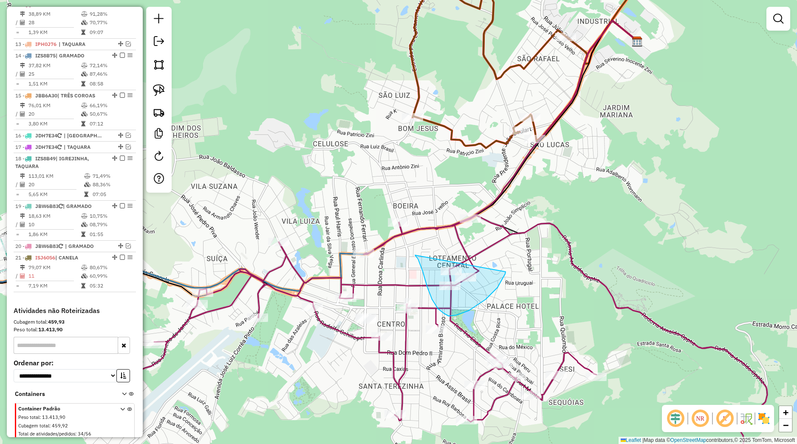
drag, startPoint x: 416, startPoint y: 256, endPoint x: 506, endPoint y: 272, distance: 91.0
click at [506, 272] on div "Janela de atendimento Grade de atendimento Capacidade Transportadoras Veículos …" at bounding box center [398, 222] width 797 height 444
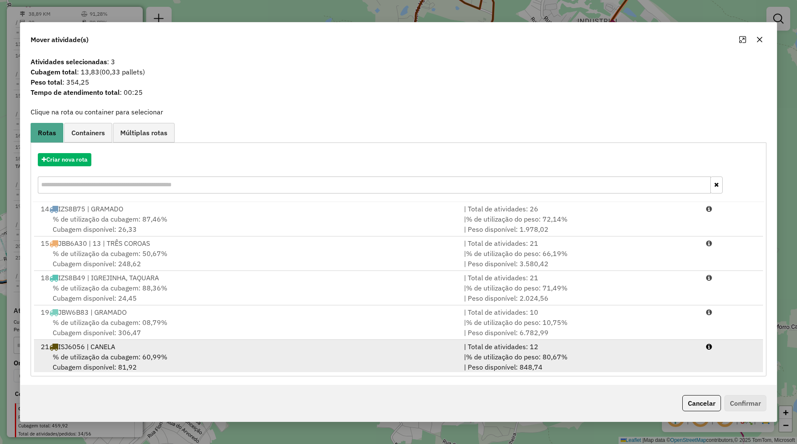
click at [227, 343] on div "21 ISJ6056 | CANELA" at bounding box center [247, 346] width 423 height 10
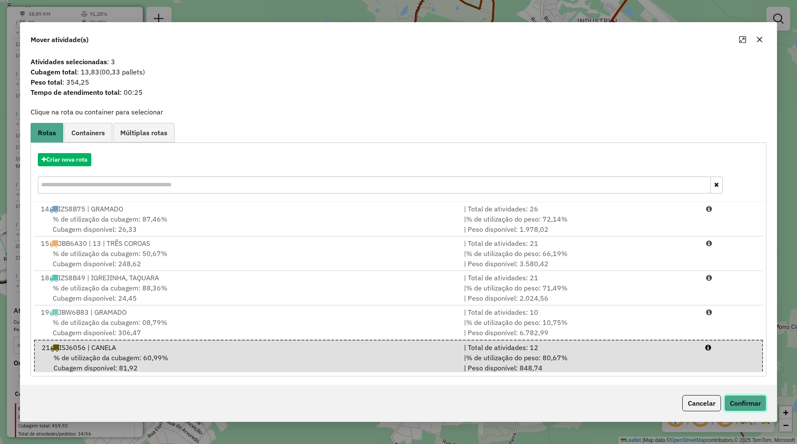
click at [732, 398] on button "Confirmar" at bounding box center [746, 403] width 42 height 16
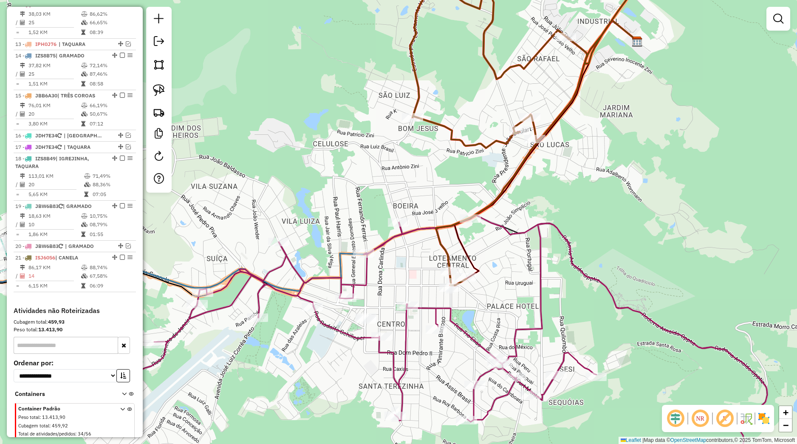
select select "*********"
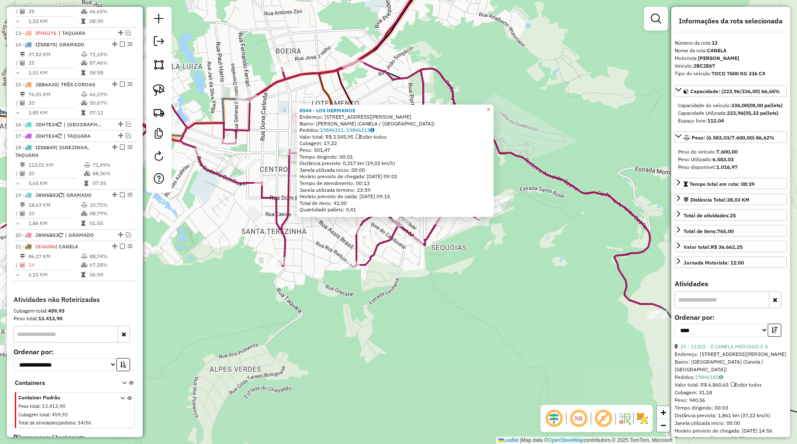
scroll to position [469, 0]
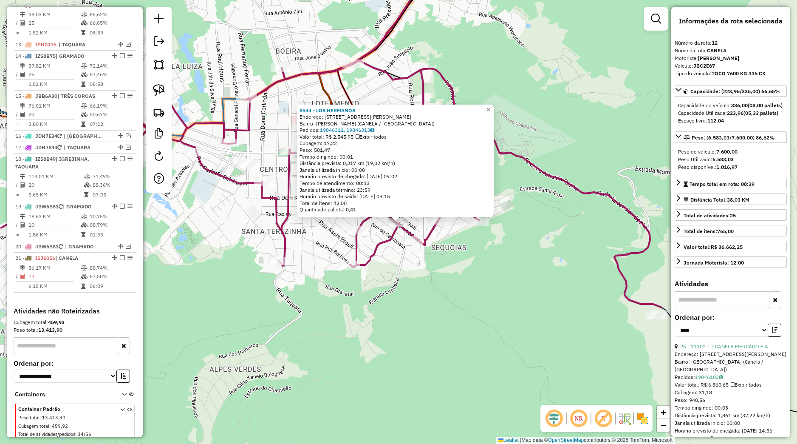
click at [476, 286] on div "8544 - LOS HERMANOS Endereço: Rua Curt Mentz 191 Bairro: LEODORO DE AZEVEDO (CA…" at bounding box center [398, 222] width 797 height 444
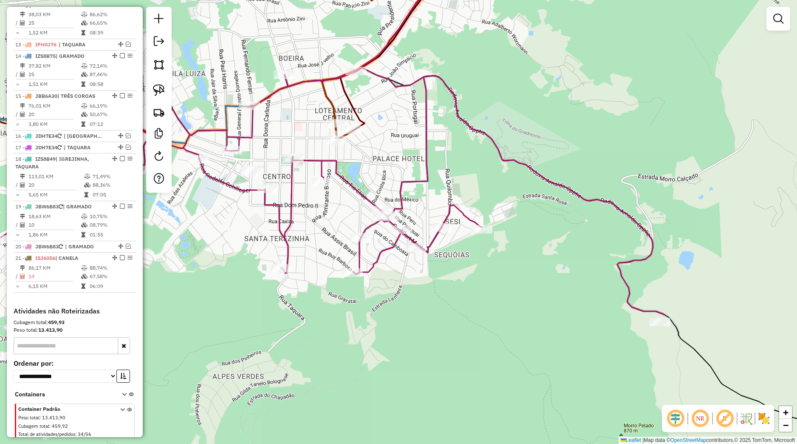
drag, startPoint x: 453, startPoint y: 265, endPoint x: 519, endPoint y: 297, distance: 73.4
click at [520, 304] on div "Janela de atendimento Grade de atendimento Capacidade Transportadoras Veículos …" at bounding box center [398, 222] width 797 height 444
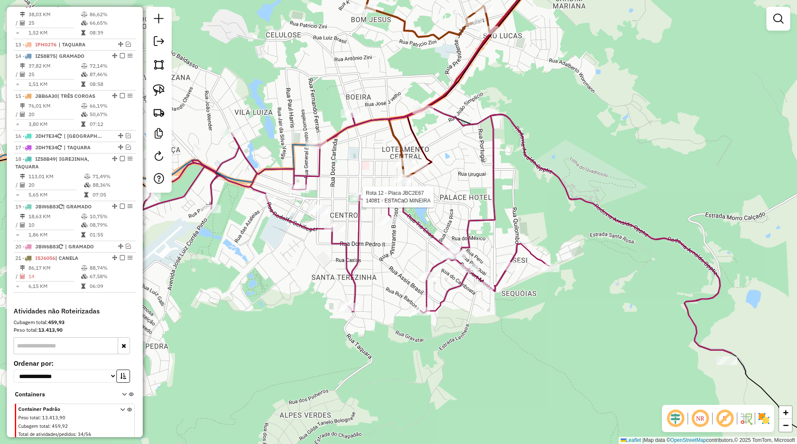
select select "*********"
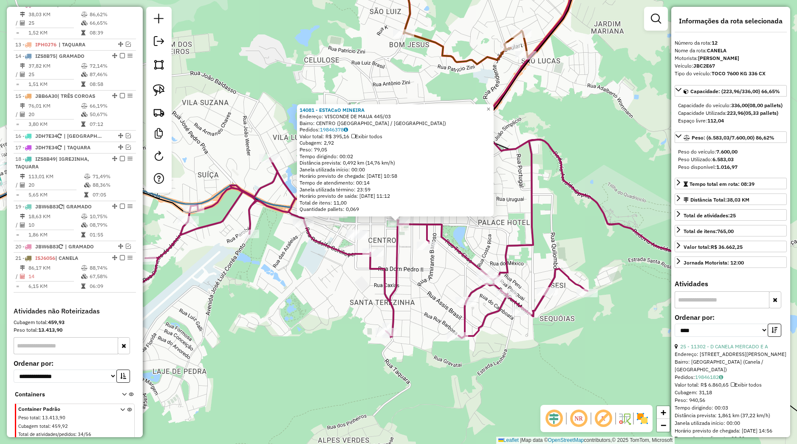
click at [463, 271] on div "14081 - ESTACaO MINEIRA Endereço: VISCONDE DE MAUA 445/03 Bairro: CENTRO (CANEL…" at bounding box center [398, 222] width 797 height 444
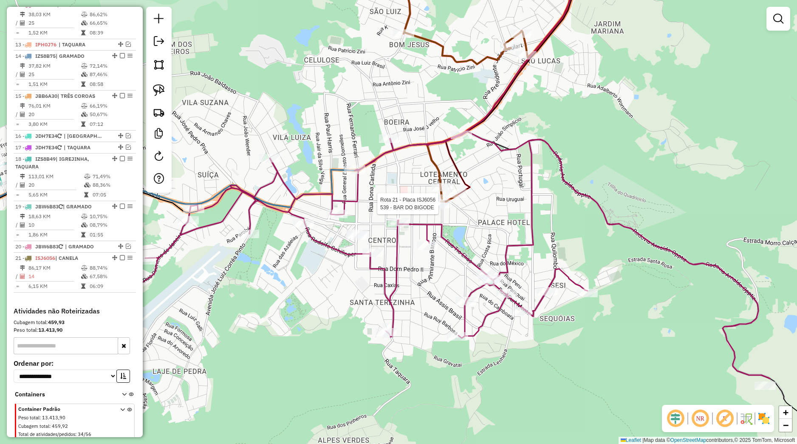
select select "*********"
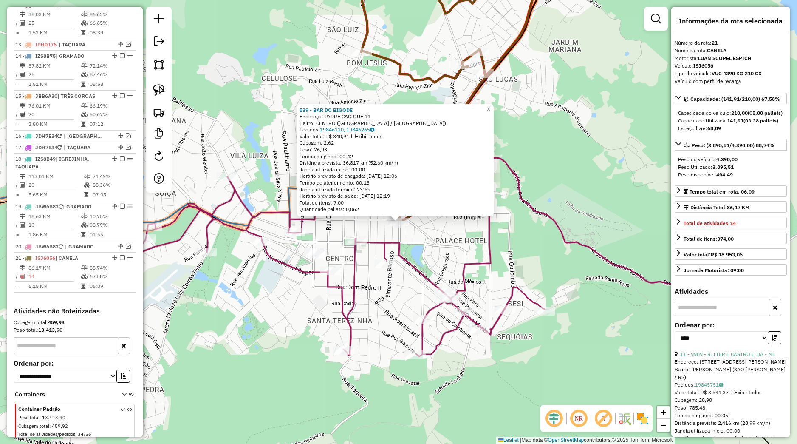
scroll to position [500, 0]
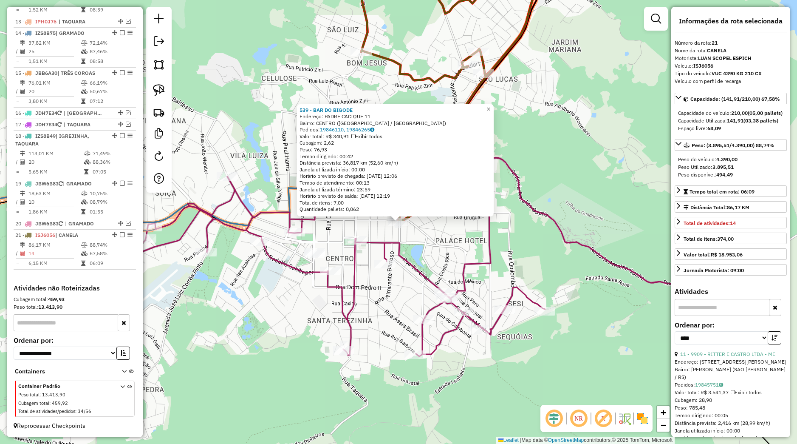
click at [429, 255] on div "539 - BAR DO BIGODE Endereço: PADRE CACIQUE 11 Bairro: CENTRO (CANELA / RS) Ped…" at bounding box center [398, 222] width 797 height 444
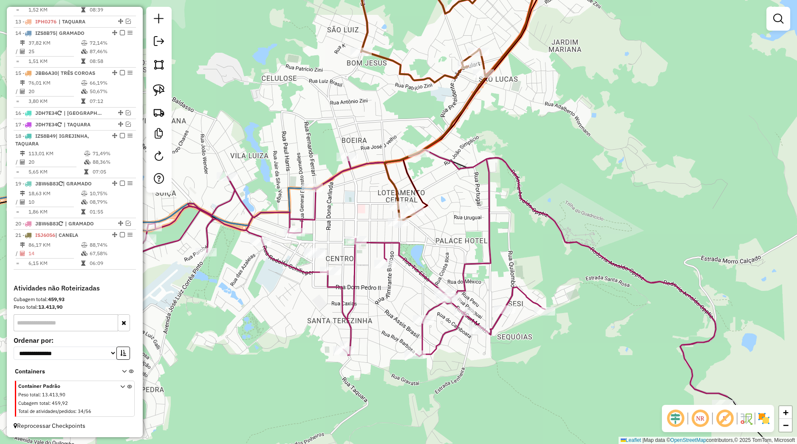
drag, startPoint x: 370, startPoint y: 177, endPoint x: 414, endPoint y: 217, distance: 59.6
click at [414, 217] on div "Rota 12 - Placa JBC2E67 14081 - ESTACaO MINEIRA Janela de atendimento Grade de …" at bounding box center [398, 222] width 797 height 444
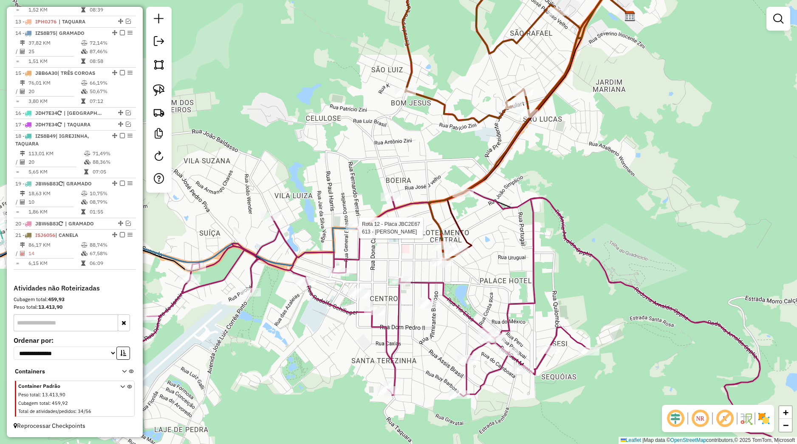
select select "*********"
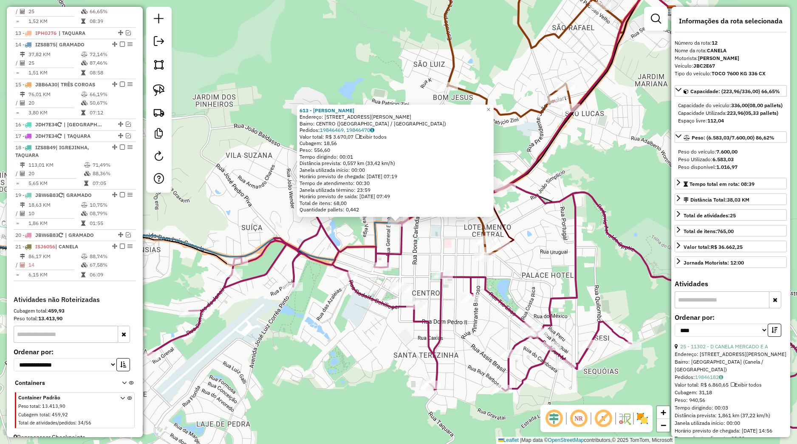
scroll to position [469, 0]
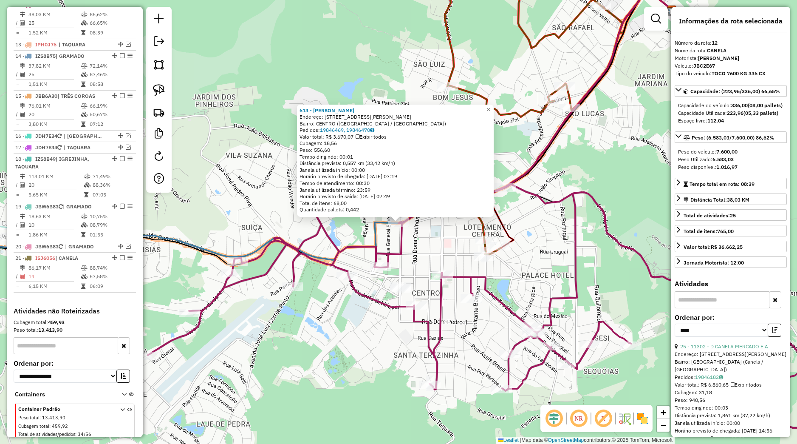
click at [437, 227] on div "613 - MERCADO SERRANO Endereço: Avenida Julio de Castilhos 16 Bairro: CENTRO (C…" at bounding box center [398, 222] width 797 height 444
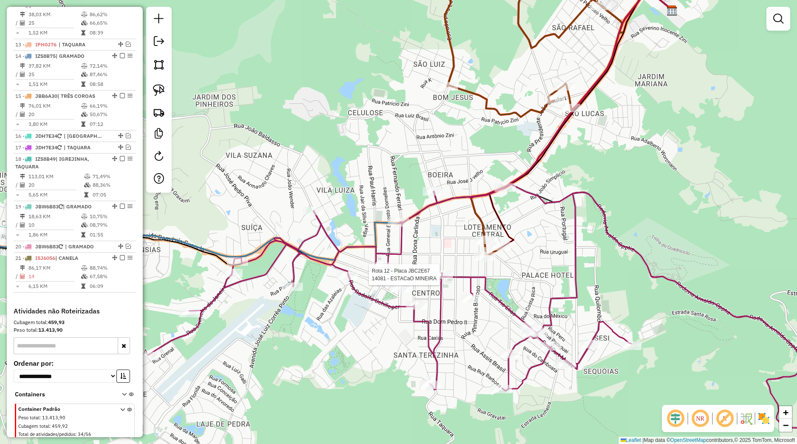
select select "*********"
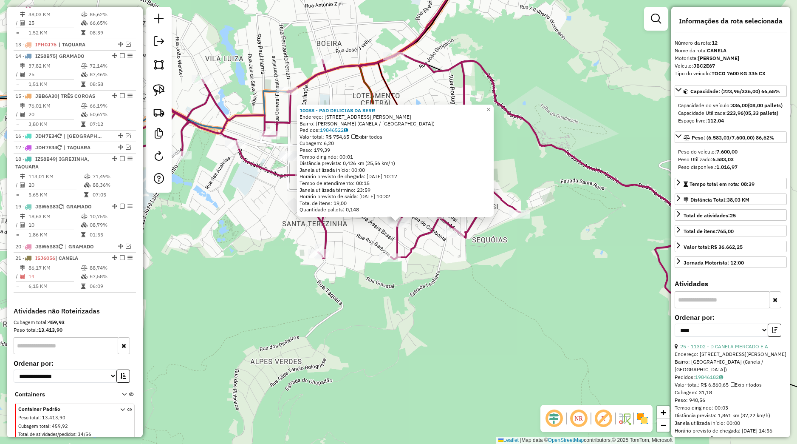
click at [436, 252] on div "10088 - PAD DELICIAS DA SERR Endereço: Rua Professor Carlos Wortmann 280 Bairro…" at bounding box center [398, 222] width 797 height 444
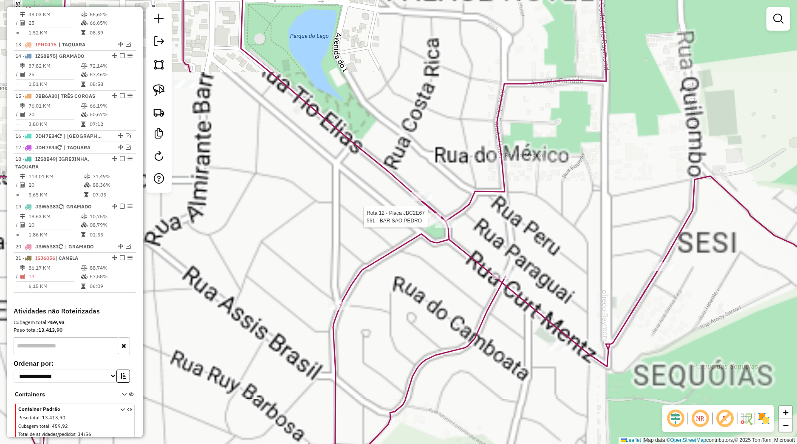
click at [427, 212] on div "Rota 12 - Placa JBC2E67 561 - BAR SAO PEDRO Janela de atendimento Grade de aten…" at bounding box center [398, 222] width 797 height 444
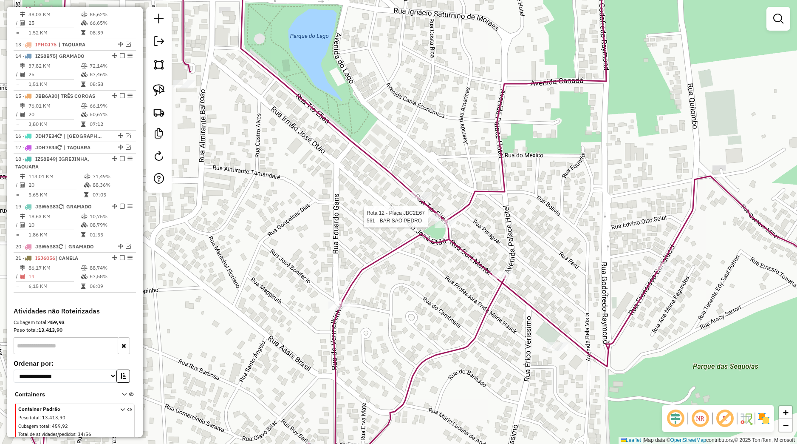
select select "*********"
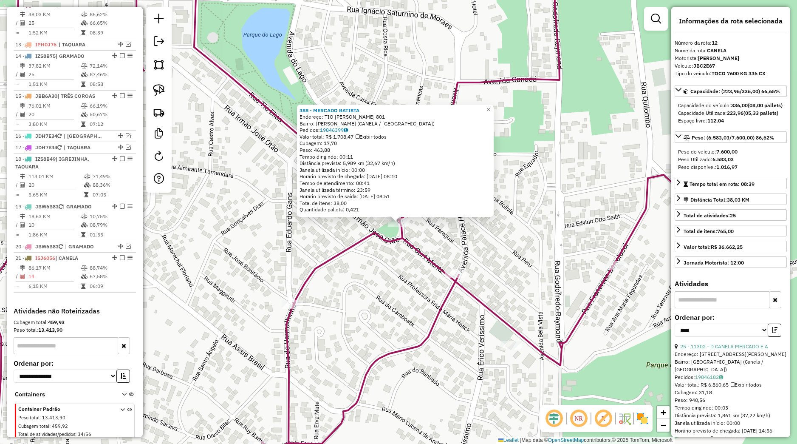
click at [411, 247] on icon at bounding box center [398, 203] width 957 height 495
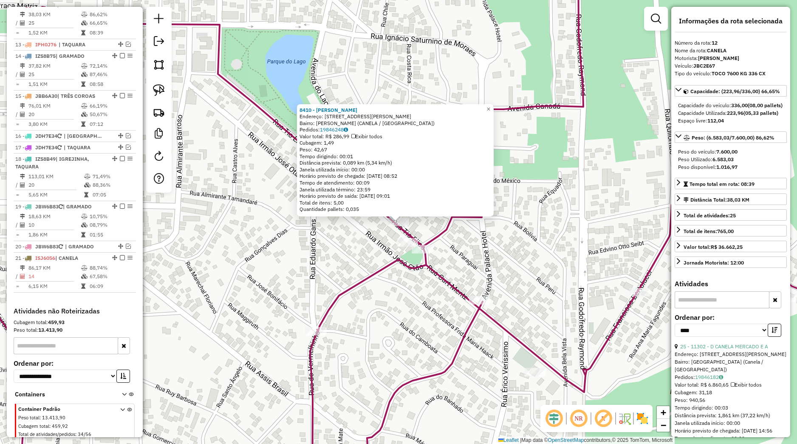
click at [366, 235] on div "8410 - ROSANE DUARTE DE LIMA Endereço: R TIO ELIAS 539 Bairro: LEODORO AZEVEDO …" at bounding box center [398, 222] width 797 height 444
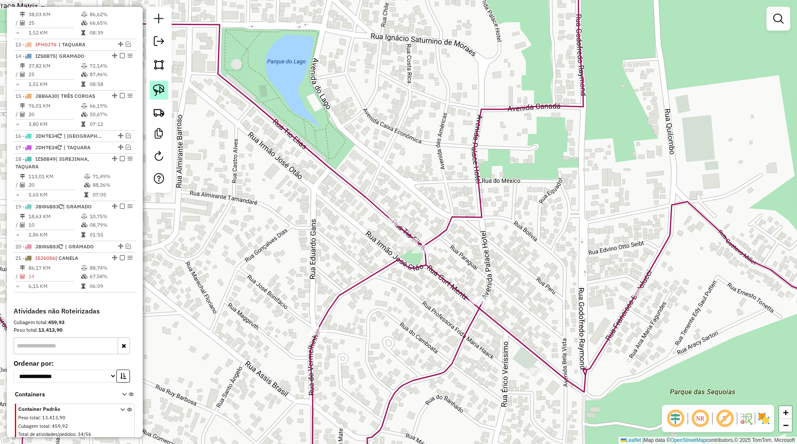
click at [160, 97] on link at bounding box center [159, 90] width 19 height 19
drag, startPoint x: 368, startPoint y: 229, endPoint x: 396, endPoint y: 203, distance: 38.5
click at [396, 203] on div "Janela de atendimento Grade de atendimento Capacidade Transportadoras Veículos …" at bounding box center [398, 222] width 797 height 444
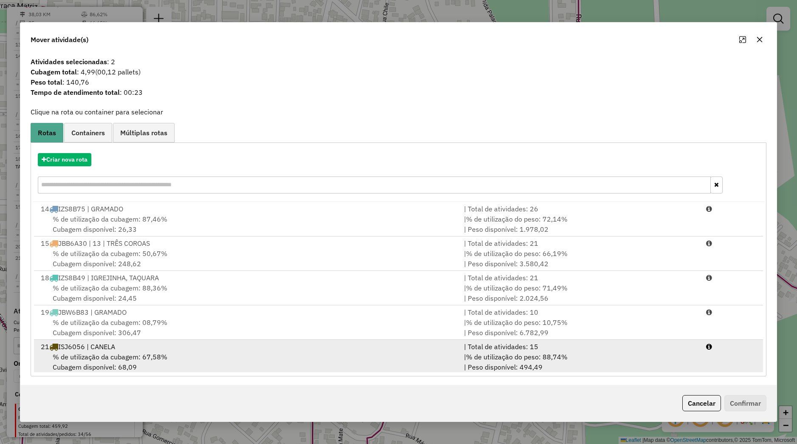
drag, startPoint x: 239, startPoint y: 347, endPoint x: 260, endPoint y: 356, distance: 22.7
click at [239, 348] on div "21 ISJ6056 | CANELA" at bounding box center [247, 346] width 423 height 10
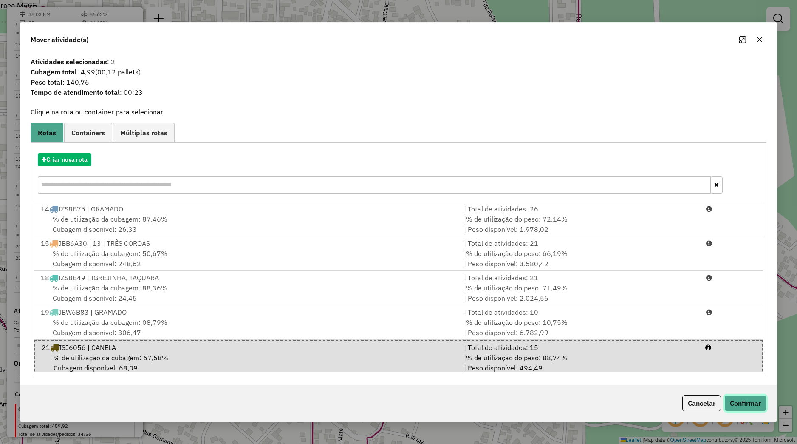
click at [740, 408] on button "Confirmar" at bounding box center [746, 403] width 42 height 16
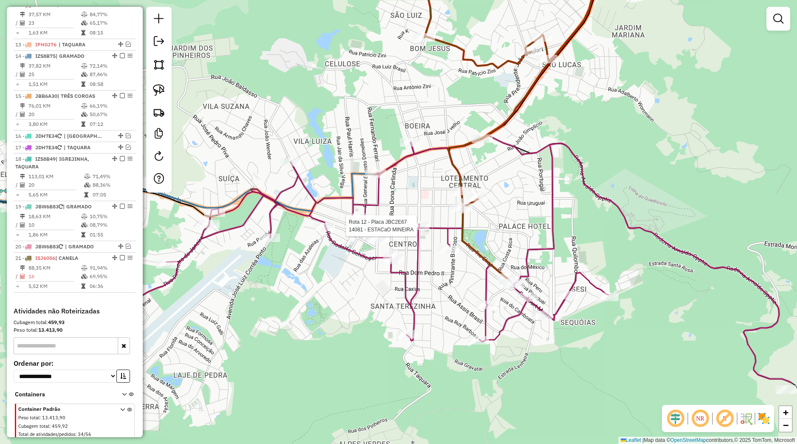
select select "*********"
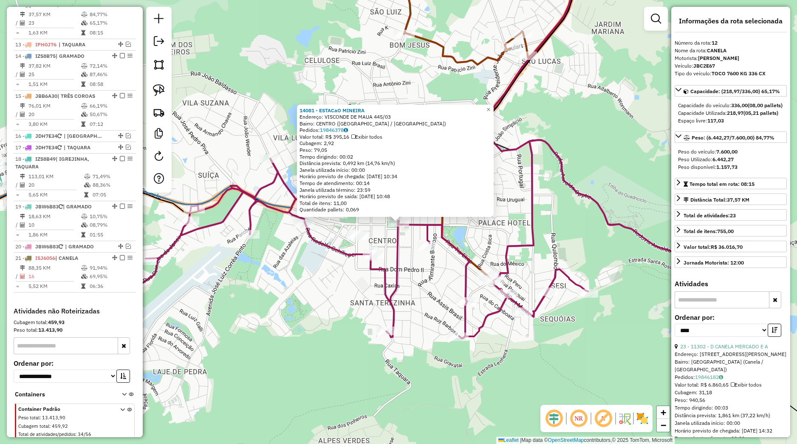
click at [399, 249] on icon at bounding box center [438, 255] width 666 height 247
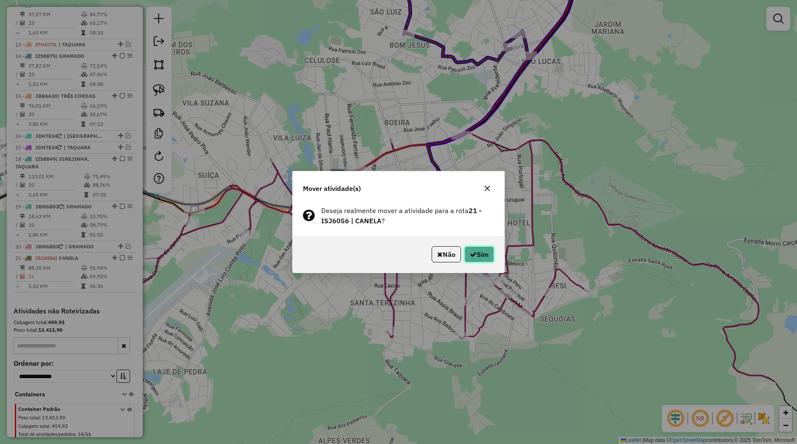
click at [482, 260] on button "Sim" at bounding box center [479, 254] width 30 height 16
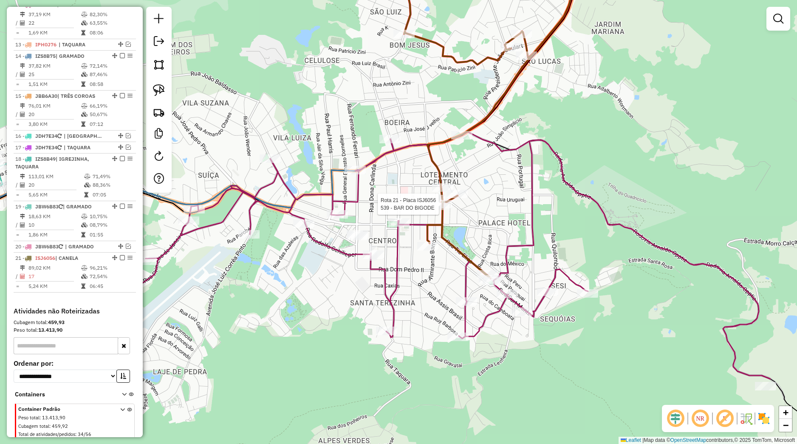
select select "*********"
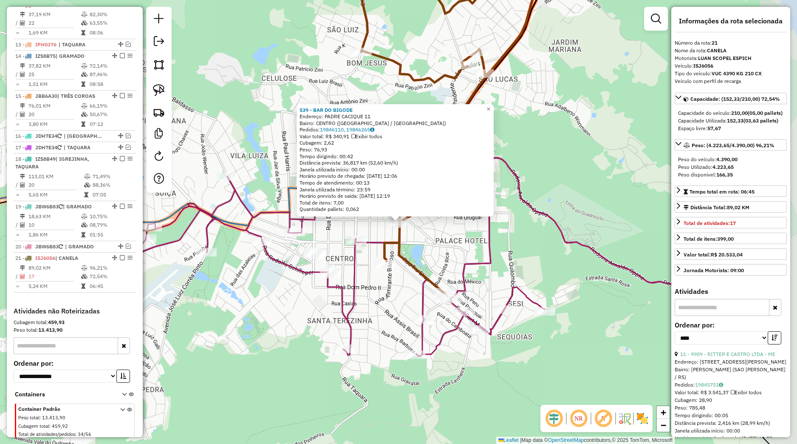
scroll to position [500, 0]
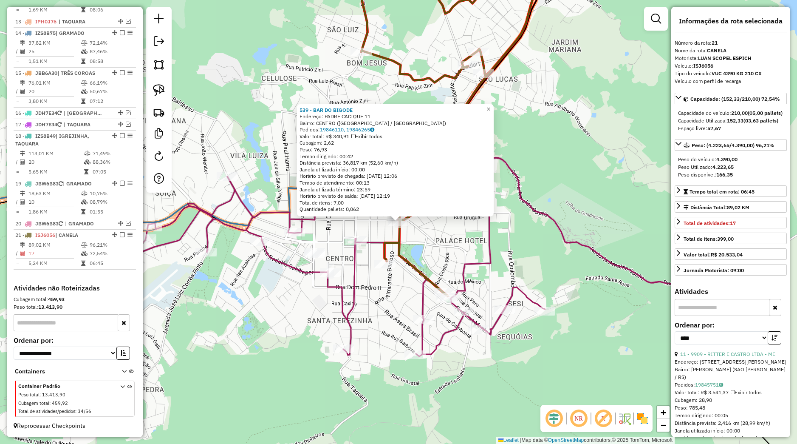
click at [447, 249] on div "539 - BAR DO BIGODE Endereço: PADRE CACIQUE 11 Bairro: CENTRO (CANELA / RS) Ped…" at bounding box center [398, 222] width 797 height 444
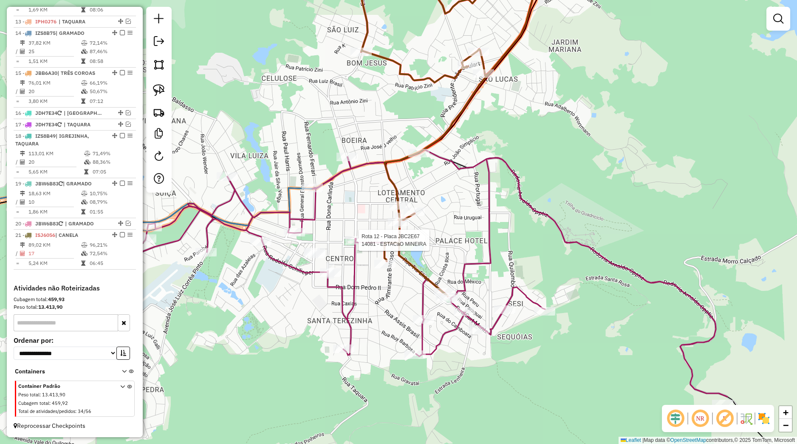
select select "*********"
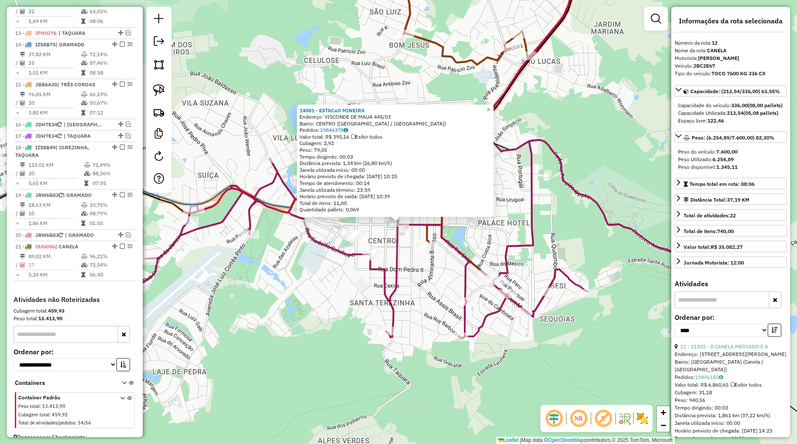
scroll to position [469, 0]
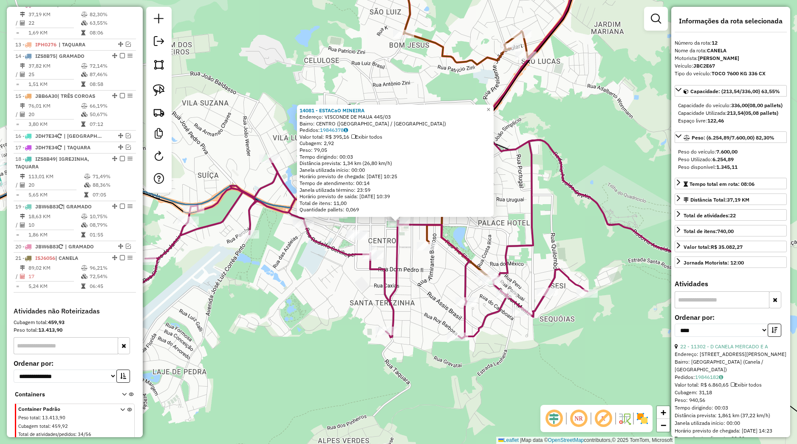
click at [308, 285] on div "14081 - ESTACaO MINEIRA Endereço: VISCONDE DE MAUA 445/03 Bairro: CENTRO (CANEL…" at bounding box center [398, 222] width 797 height 444
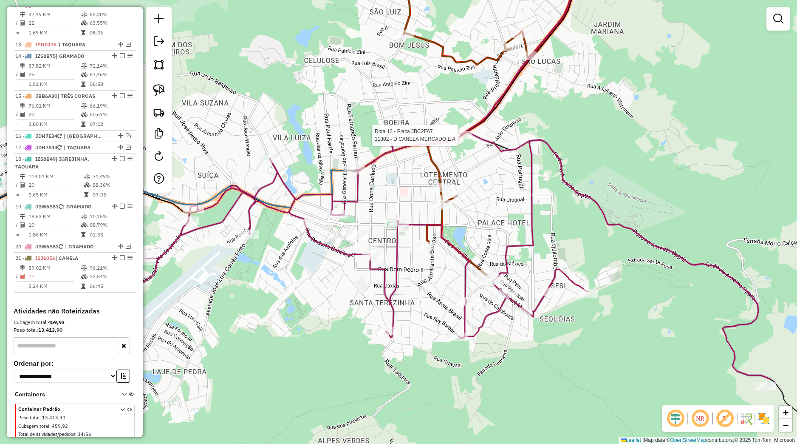
select select "*********"
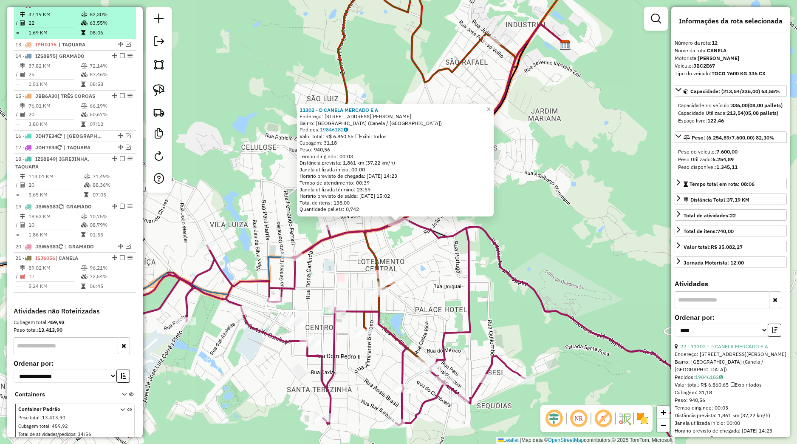
scroll to position [309, 0]
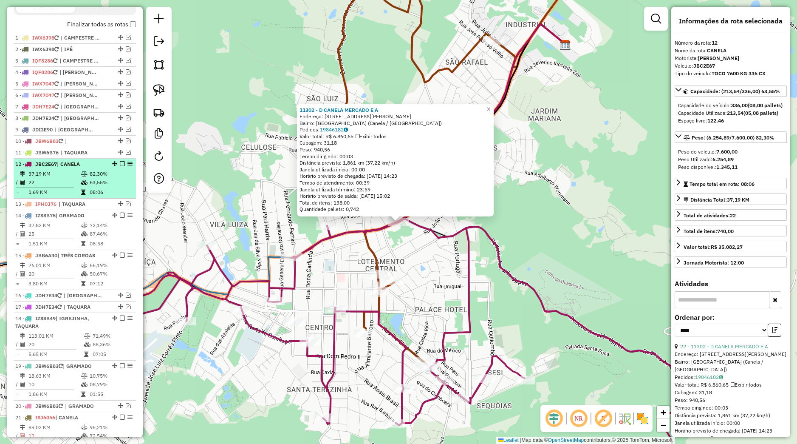
click at [111, 166] on div at bounding box center [119, 163] width 25 height 5
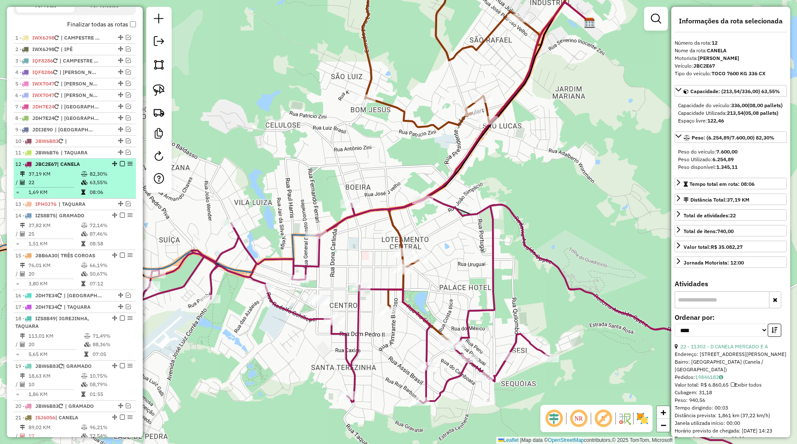
click at [120, 166] on em at bounding box center [122, 163] width 5 height 5
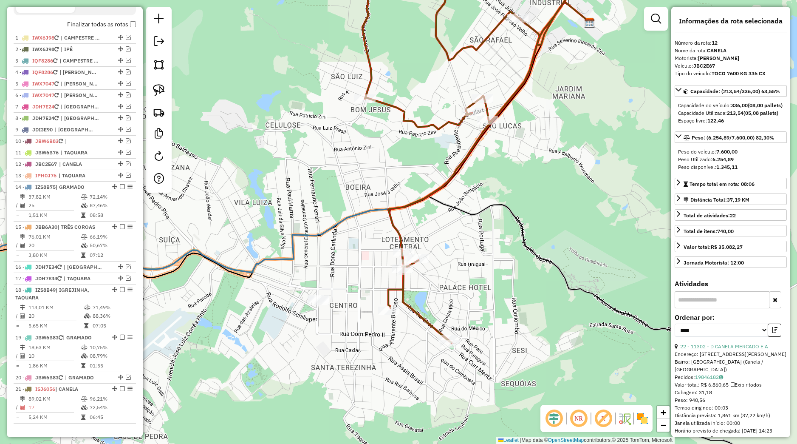
click at [350, 294] on div "Janela de atendimento Grade de atendimento Capacidade Transportadoras Veículos …" at bounding box center [398, 222] width 797 height 444
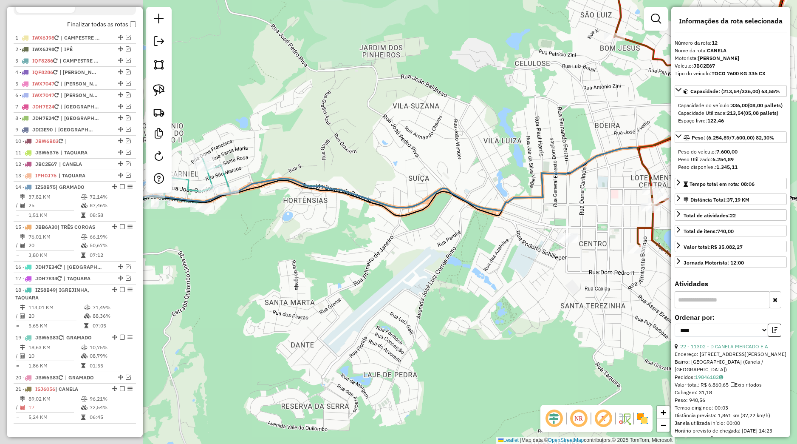
drag, startPoint x: 414, startPoint y: 232, endPoint x: 405, endPoint y: 217, distance: 17.2
click at [471, 211] on div "Janela de atendimento Grade de atendimento Capacidade Transportadoras Veículos …" at bounding box center [398, 222] width 797 height 444
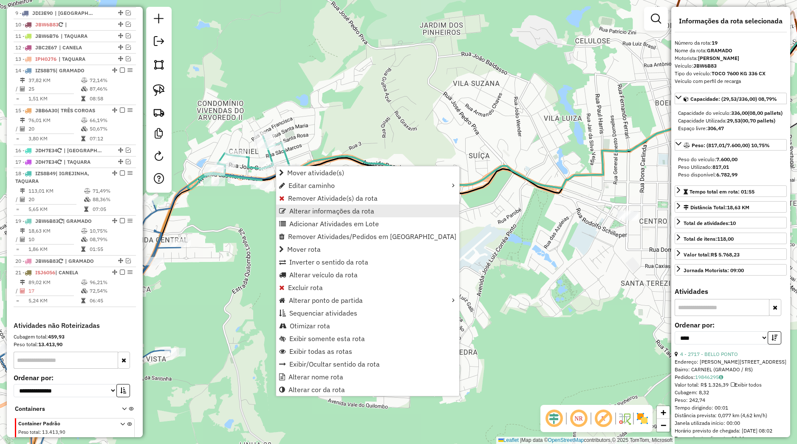
scroll to position [471, 0]
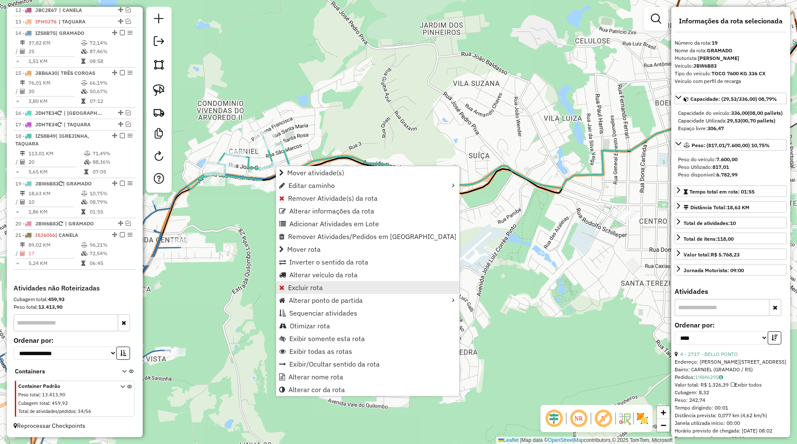
click at [324, 282] on link "Excluir rota" at bounding box center [367, 287] width 183 height 13
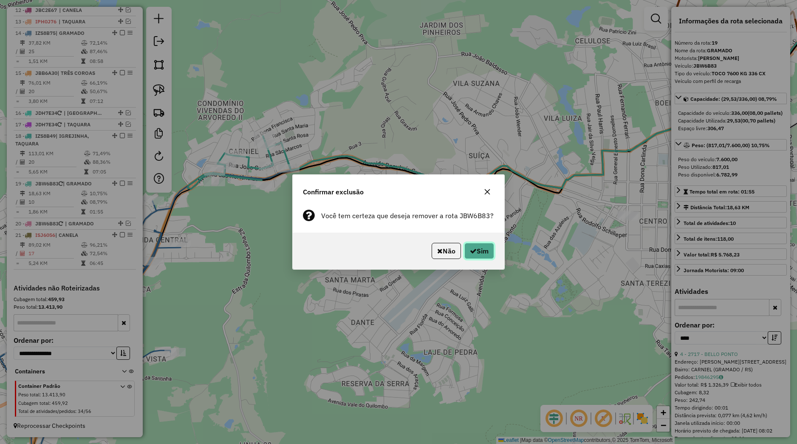
click at [467, 255] on button "Sim" at bounding box center [479, 251] width 30 height 16
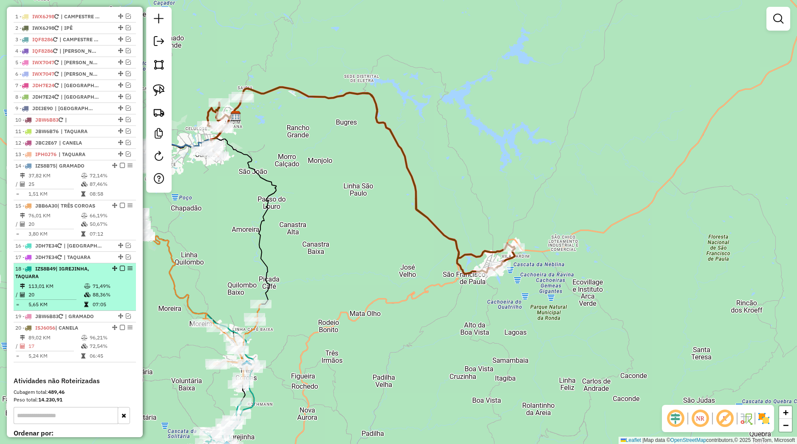
scroll to position [351, 0]
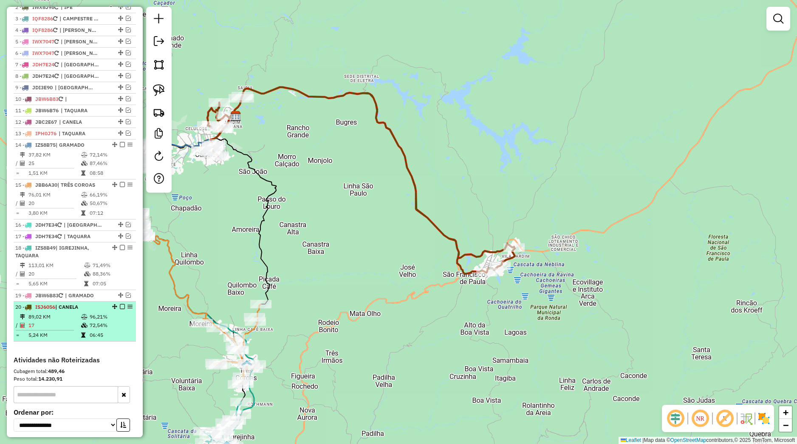
click at [120, 309] on em at bounding box center [122, 306] width 5 height 5
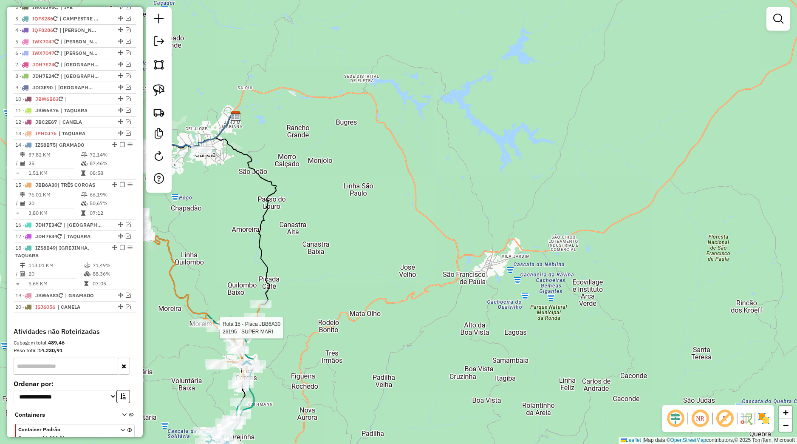
select select "*********"
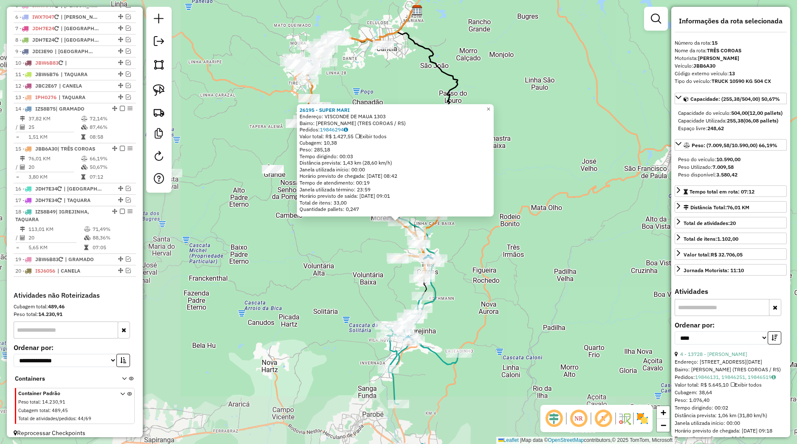
scroll to position [403, 0]
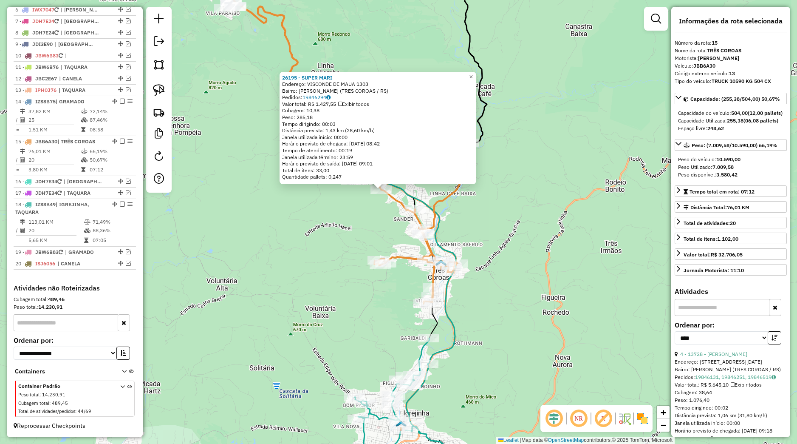
click at [395, 209] on div "26195 - SUPER MARI Endereço: VISCONDE DE MAUA 1303 Bairro: MOREIRA (TRES COROAS…" at bounding box center [398, 222] width 797 height 444
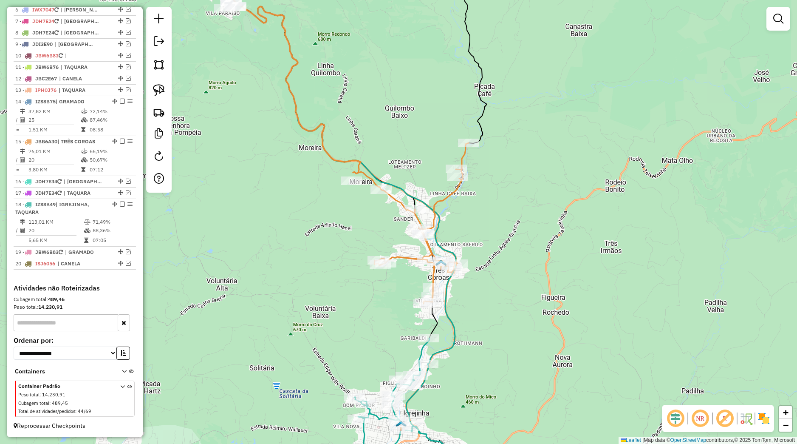
select select "*********"
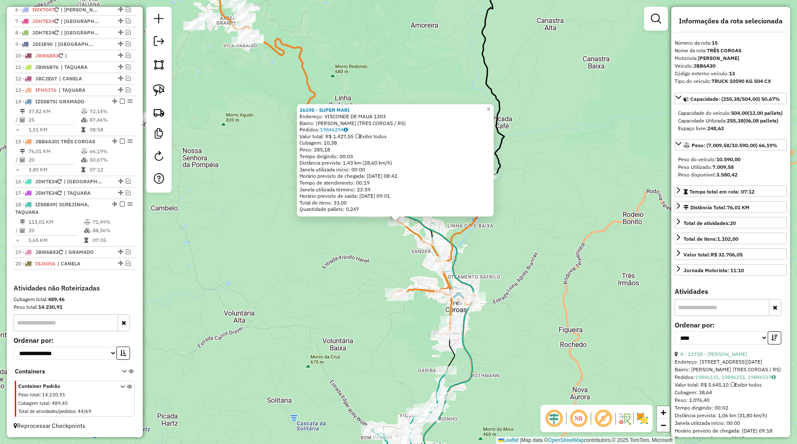
drag, startPoint x: 411, startPoint y: 241, endPoint x: 422, endPoint y: 252, distance: 15.9
click at [411, 241] on div "26195 - SUPER MARI Endereço: VISCONDE DE MAUA 1303 Bairro: MOREIRA (TRES COROAS…" at bounding box center [398, 222] width 797 height 444
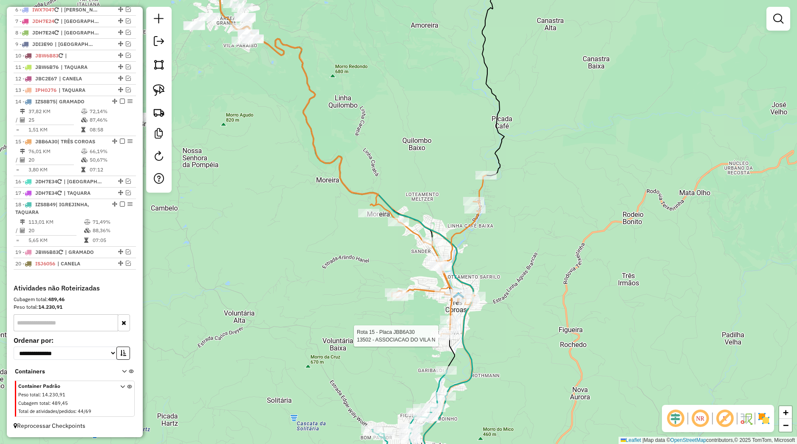
select select "*********"
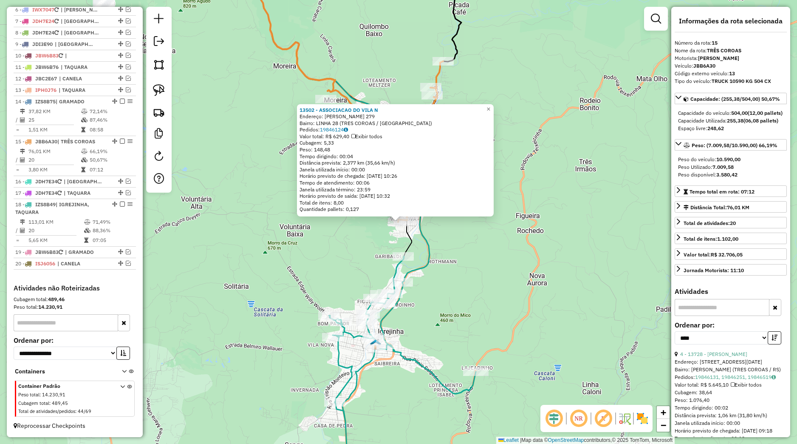
drag, startPoint x: 458, startPoint y: 287, endPoint x: 453, endPoint y: 284, distance: 5.9
click at [457, 287] on div "13502 - ASSOCIACAO DO VILA N Endereço: AUGUSTO BECKER 279 Bairro: LINHA 28 (TRE…" at bounding box center [398, 222] width 797 height 444
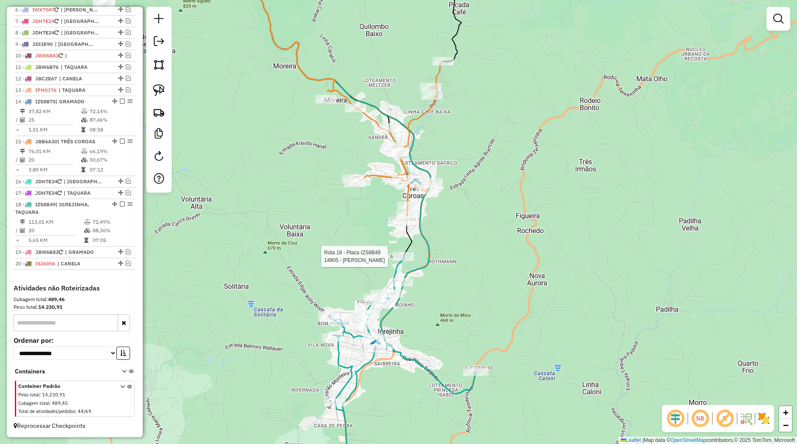
select select "*********"
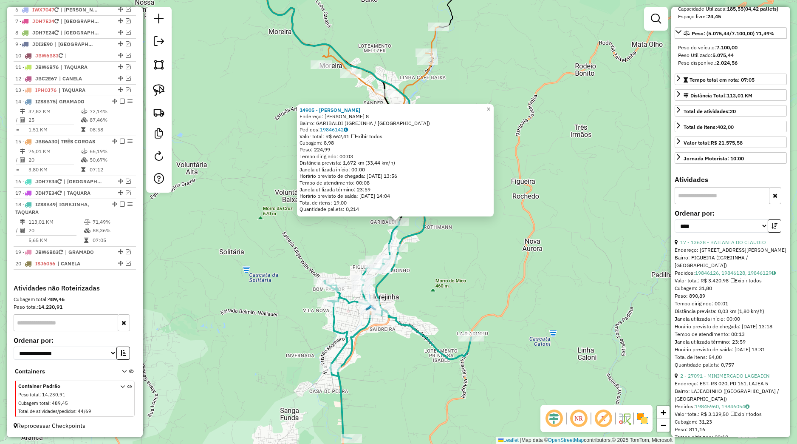
scroll to position [119, 0]
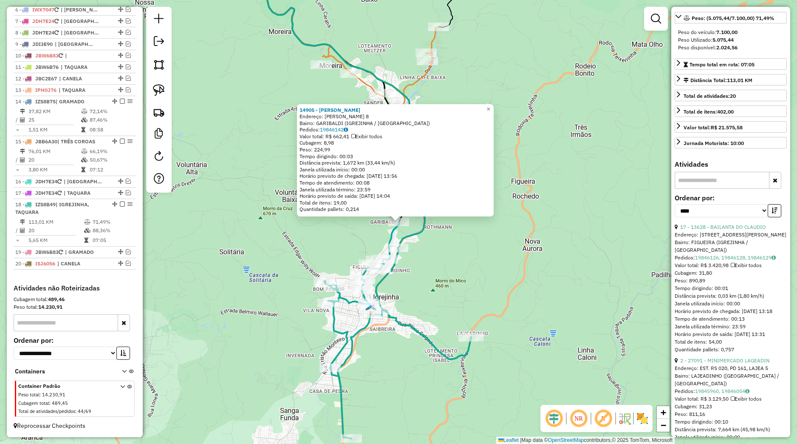
click at [438, 334] on div "Rota 18 - Placa IZS8B49 27091 - MINIMERCADO LAGEADIN 14905 - MERCEARIA MARTINS …" at bounding box center [398, 222] width 797 height 444
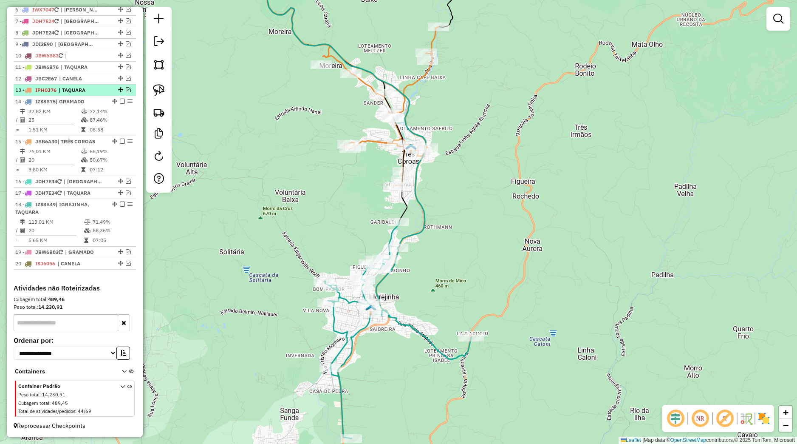
click at [126, 89] on em at bounding box center [128, 89] width 5 height 5
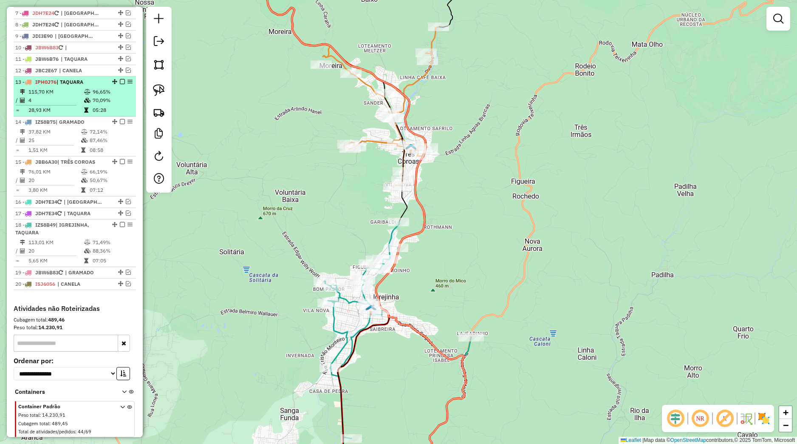
click at [101, 105] on td "70,09%" at bounding box center [112, 100] width 40 height 8
select select "*********"
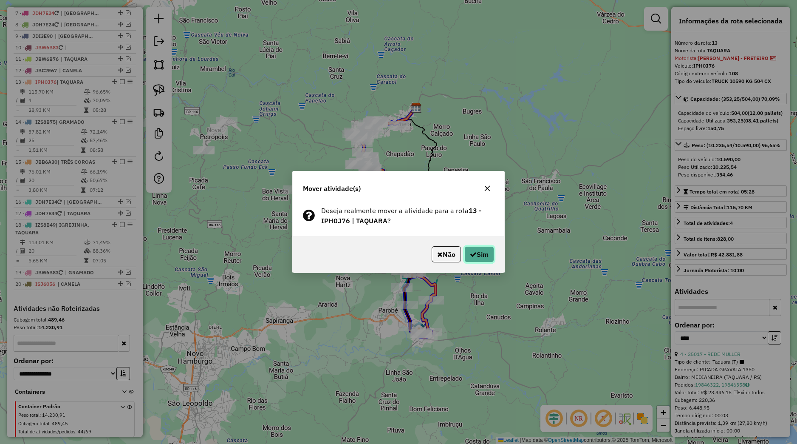
click at [476, 259] on button "Sim" at bounding box center [479, 254] width 30 height 16
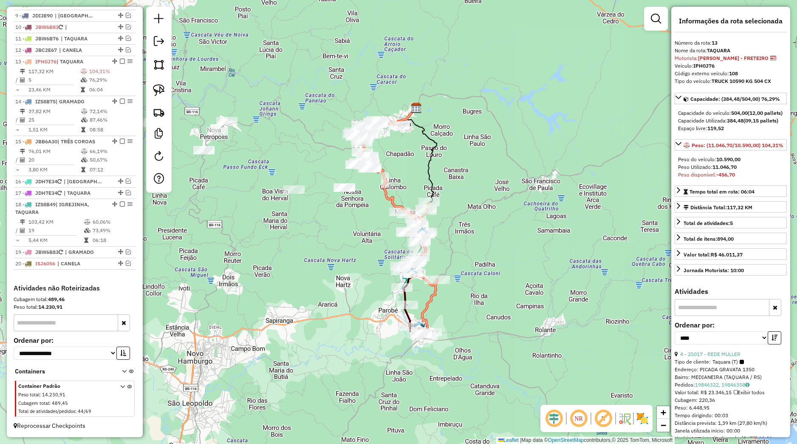
scroll to position [431, 0]
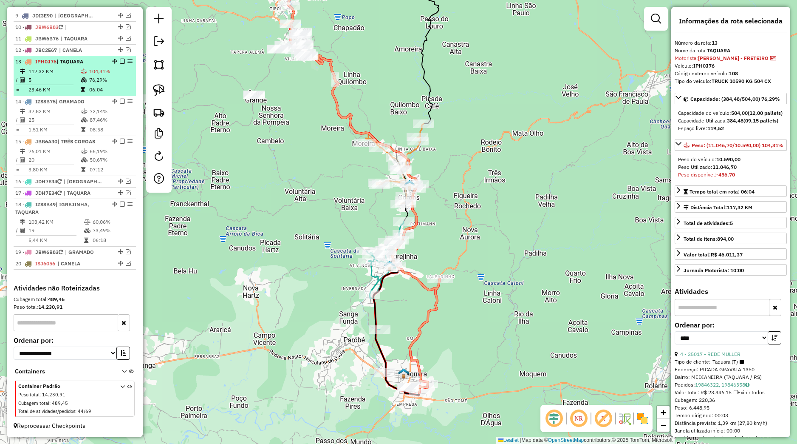
click at [120, 60] on em at bounding box center [122, 61] width 5 height 5
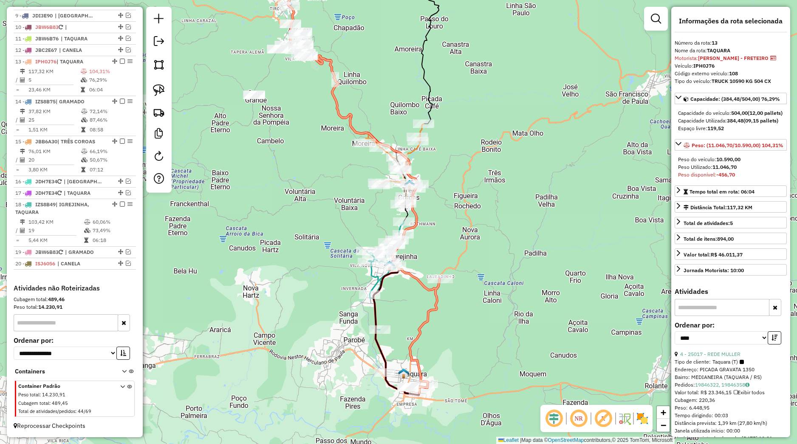
scroll to position [403, 0]
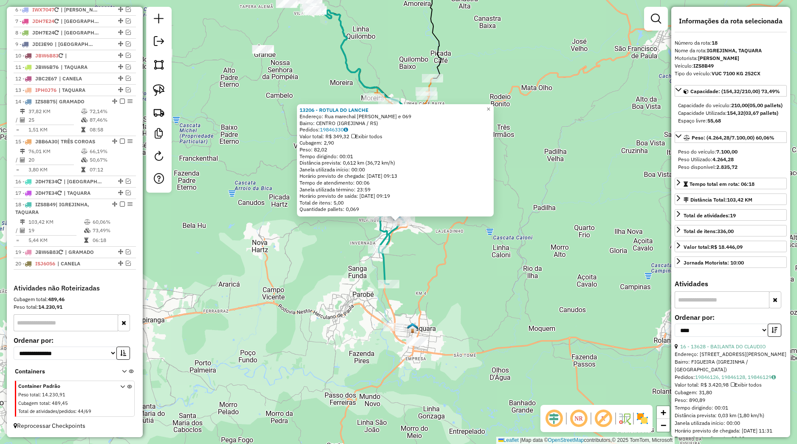
click at [467, 247] on div "13206 - ROTULA DO LANCHE Endereço: Rua marechal arthur da Costa e 069 Bairro: C…" at bounding box center [398, 222] width 797 height 444
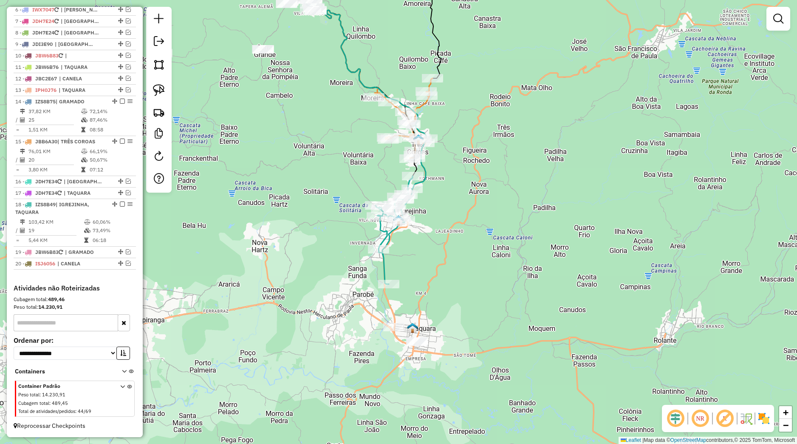
drag, startPoint x: 462, startPoint y: 249, endPoint x: 456, endPoint y: 298, distance: 49.3
click at [459, 307] on div "13206 - ROTULA DO LANCHE Endereço: Rua marechal arthur da Costa e 069 Bairro: C…" at bounding box center [398, 222] width 797 height 444
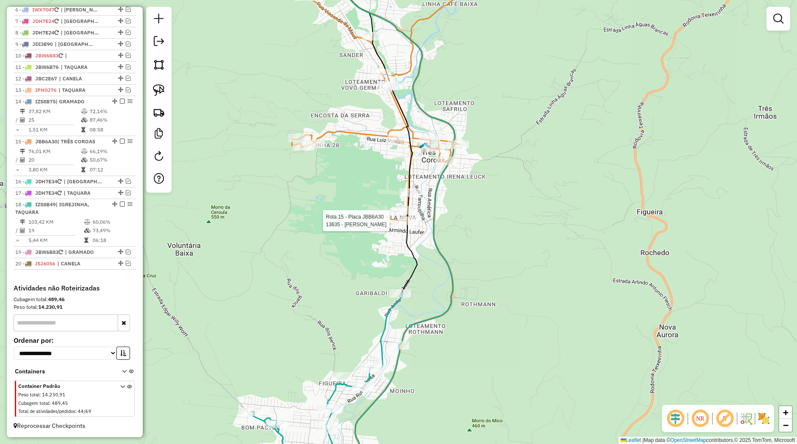
select select "*********"
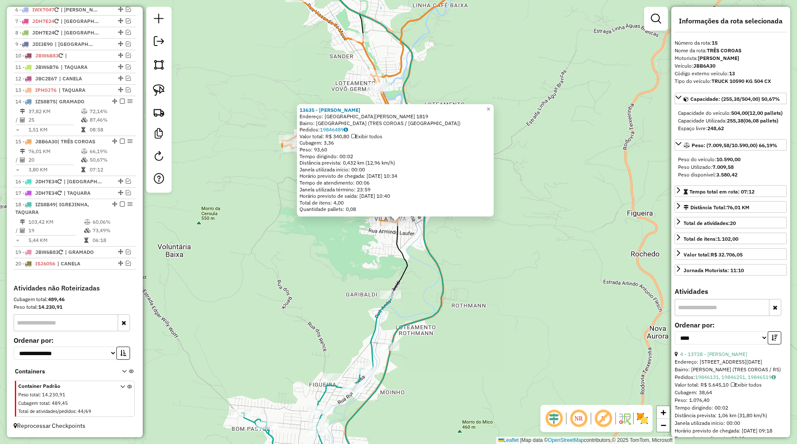
click at [371, 270] on div "13635 - JUSSARA BERWANGER Endereço: Avenida Joao Correia 1819 Bairro: VILA NOVA…" at bounding box center [398, 222] width 797 height 444
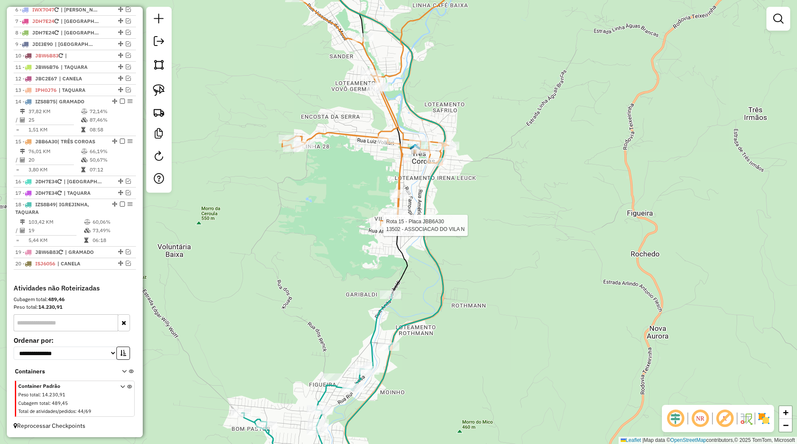
select select "*********"
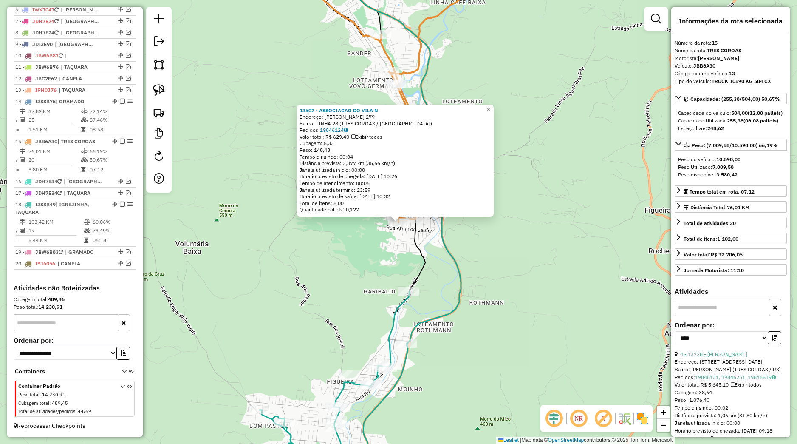
click at [379, 251] on div "13502 - ASSOCIACAO DO VILA N Endereço: AUGUSTO BECKER 279 Bairro: LINHA 28 (TRE…" at bounding box center [398, 222] width 797 height 444
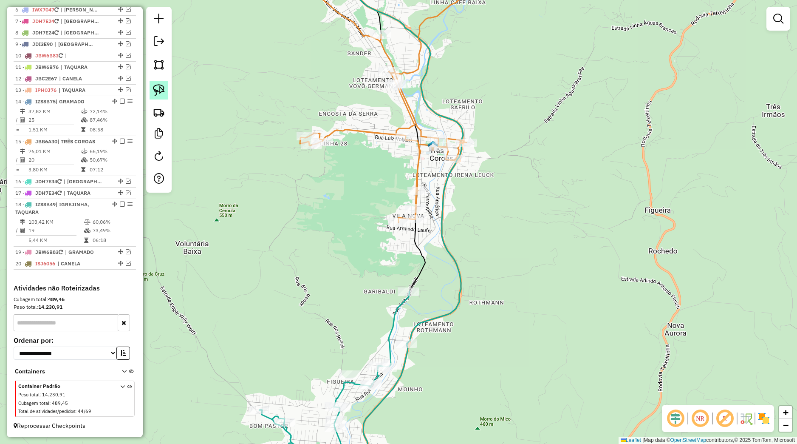
click at [163, 96] on img at bounding box center [159, 90] width 12 height 12
drag, startPoint x: 431, startPoint y: 220, endPoint x: 398, endPoint y: 241, distance: 39.3
click at [398, 241] on div "Rota 15 - Placa JBB6A30 13502 - ASSOCIACAO DO VILA N Janela de atendimento Grad…" at bounding box center [398, 222] width 797 height 444
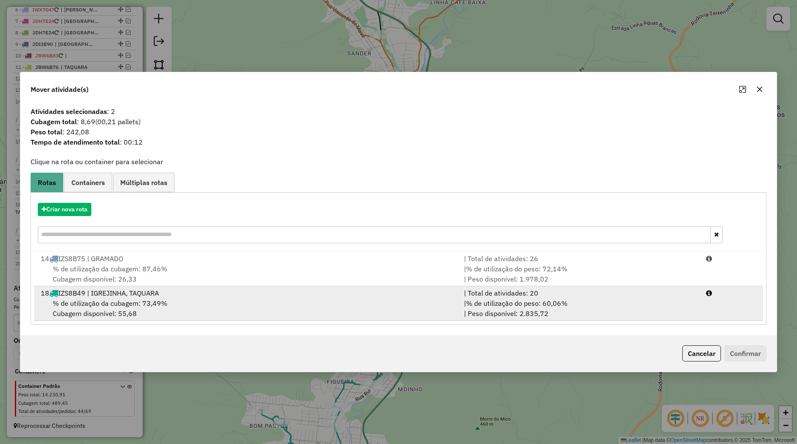
click at [275, 298] on div "% de utilização da cubagem: 73,49% Cubagem disponível: 55,68" at bounding box center [247, 308] width 423 height 20
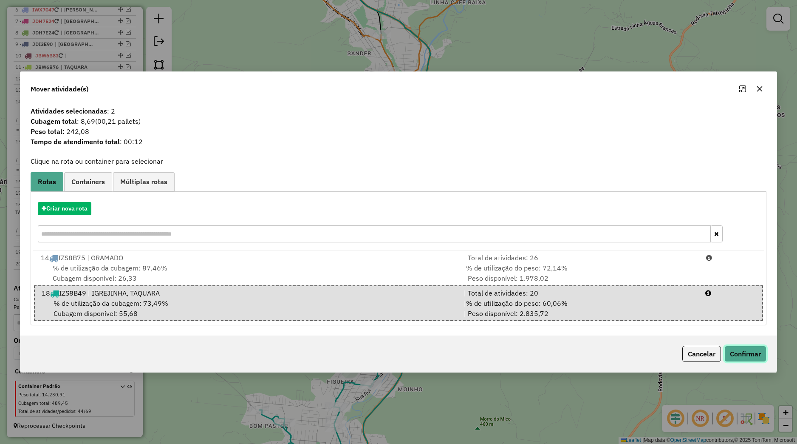
click at [730, 352] on button "Confirmar" at bounding box center [746, 353] width 42 height 16
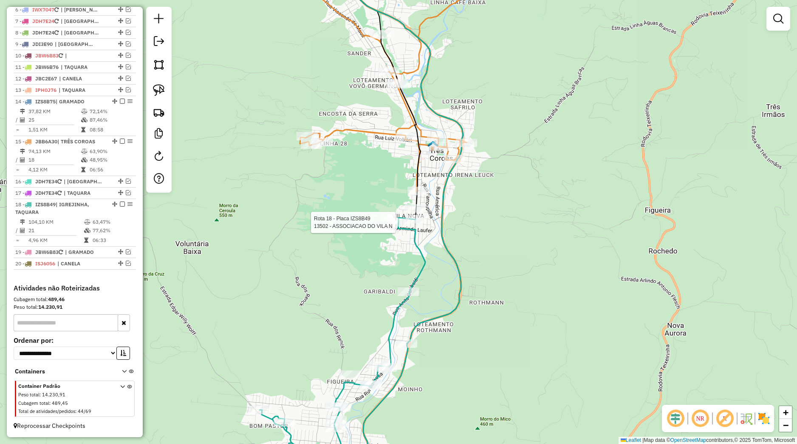
select select "*********"
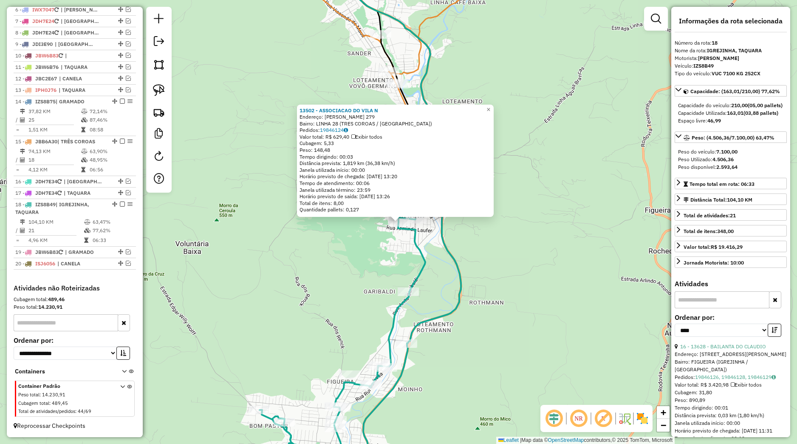
click at [507, 269] on div "13502 - ASSOCIACAO DO VILA N Endereço: AUGUSTO BECKER 279 Bairro: LINHA 28 (TRE…" at bounding box center [398, 222] width 797 height 444
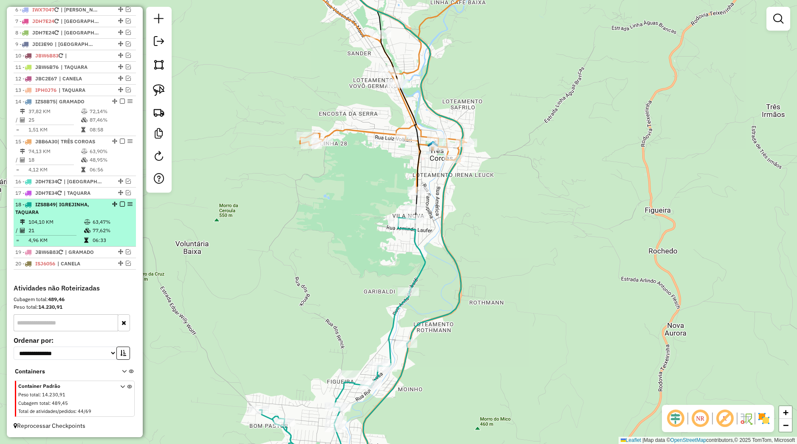
click at [120, 206] on em at bounding box center [122, 203] width 5 height 5
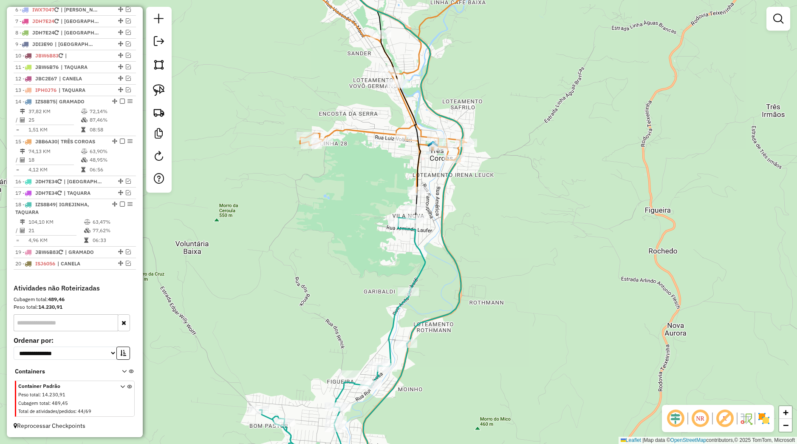
scroll to position [367, 0]
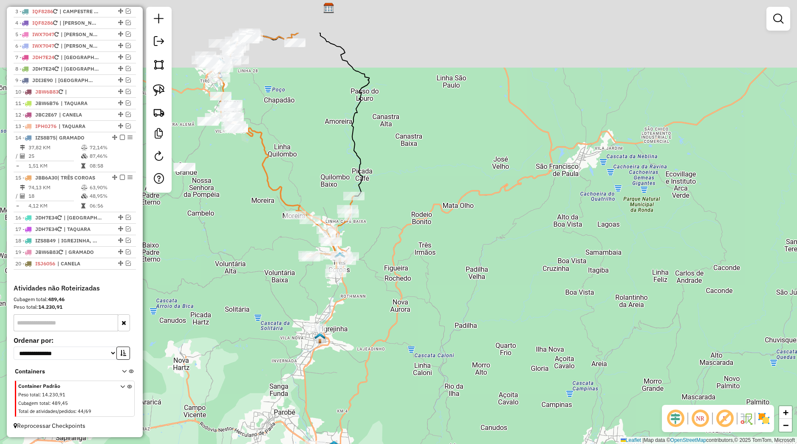
drag, startPoint x: 352, startPoint y: 298, endPoint x: 377, endPoint y: 389, distance: 94.7
click at [378, 391] on div "Janela de atendimento Grade de atendimento Capacidade Transportadoras Veículos …" at bounding box center [398, 222] width 797 height 444
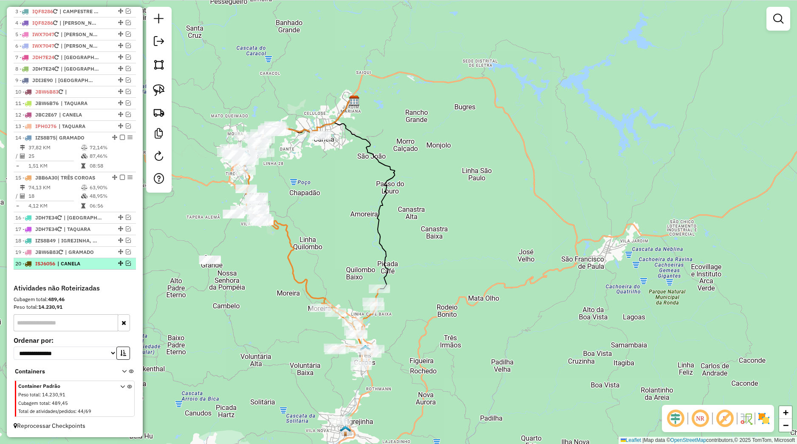
click at [126, 262] on em at bounding box center [128, 262] width 5 height 5
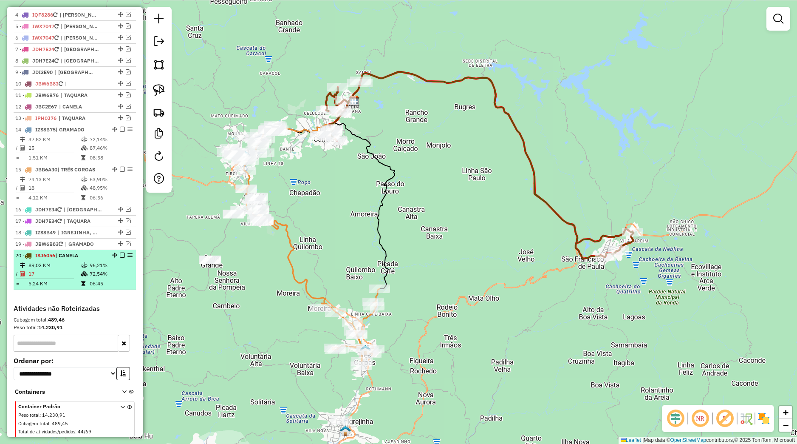
click at [107, 269] on td "96,21%" at bounding box center [110, 265] width 43 height 8
select select "*********"
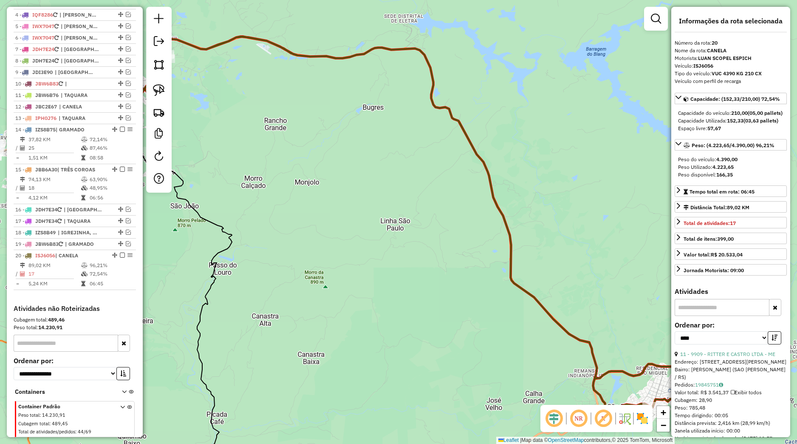
drag, startPoint x: 288, startPoint y: 267, endPoint x: 408, endPoint y: 289, distance: 122.2
click at [398, 308] on div "Janela de atendimento Grade de atendimento Capacidade Transportadoras Veículos …" at bounding box center [398, 222] width 797 height 444
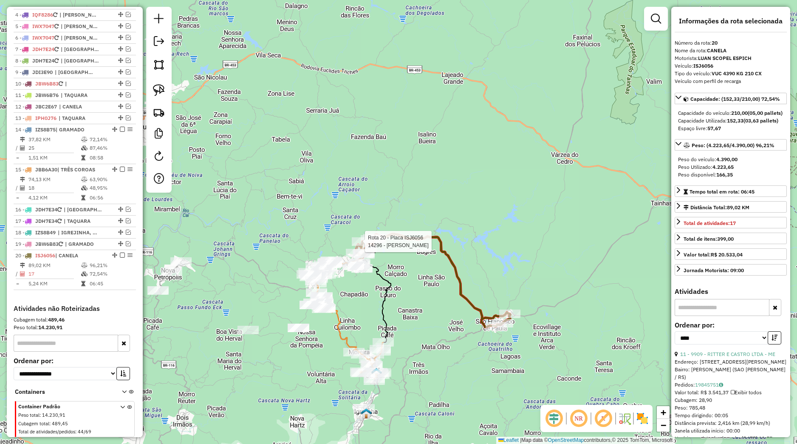
scroll to position [395, 0]
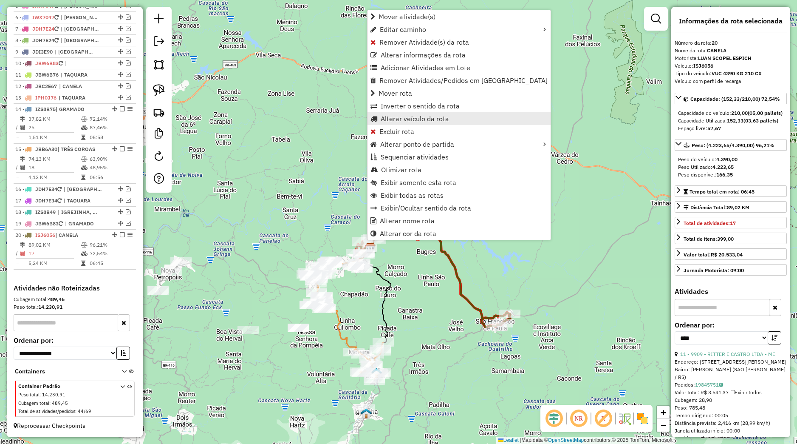
click at [407, 117] on span "Alterar veículo da rota" at bounding box center [415, 118] width 68 height 7
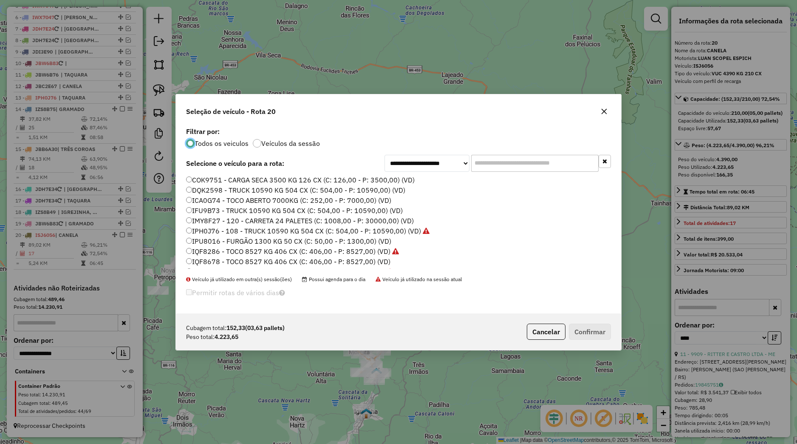
scroll to position [108, 0]
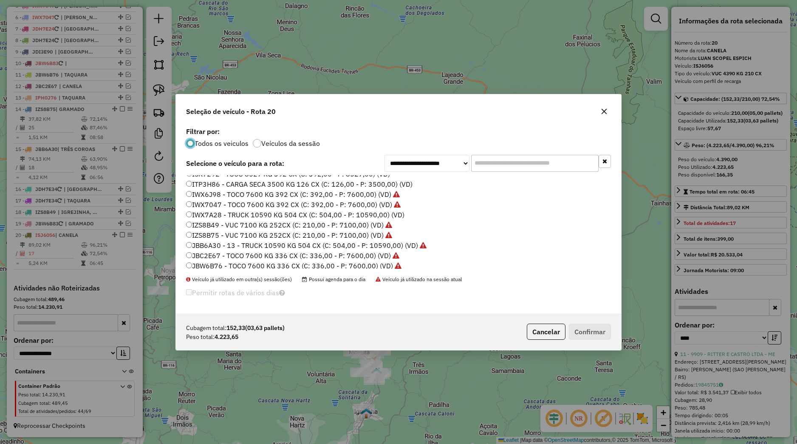
click at [235, 223] on label "IZS8B49 - VUC 7100 KG 252CX (C: 210,00 - P: 7100,00) (VD)" at bounding box center [289, 225] width 206 height 10
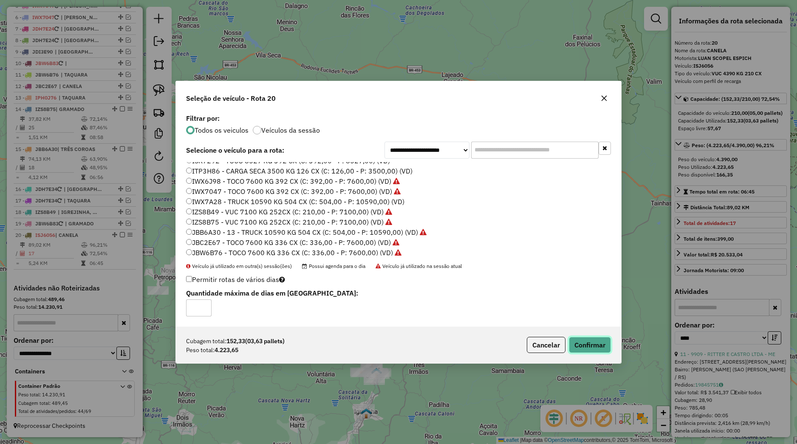
click at [586, 344] on button "Confirmar" at bounding box center [590, 345] width 42 height 16
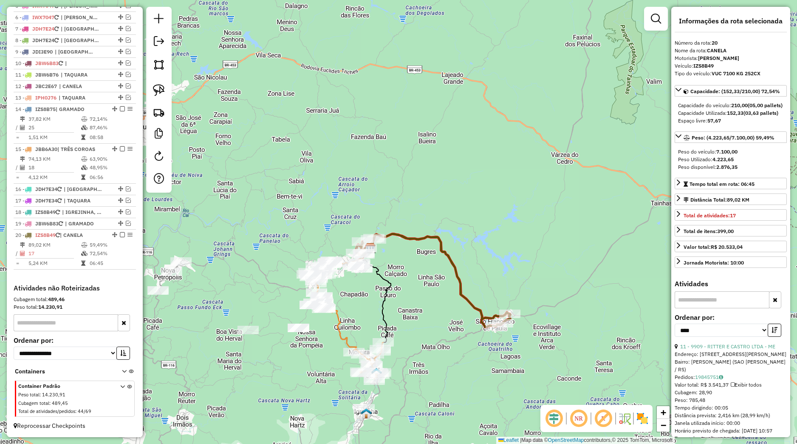
drag, startPoint x: 369, startPoint y: 323, endPoint x: 342, endPoint y: 275, distance: 54.4
click at [354, 288] on div "Janela de atendimento Grade de atendimento Capacidade Transportadoras Veículos …" at bounding box center [398, 222] width 797 height 444
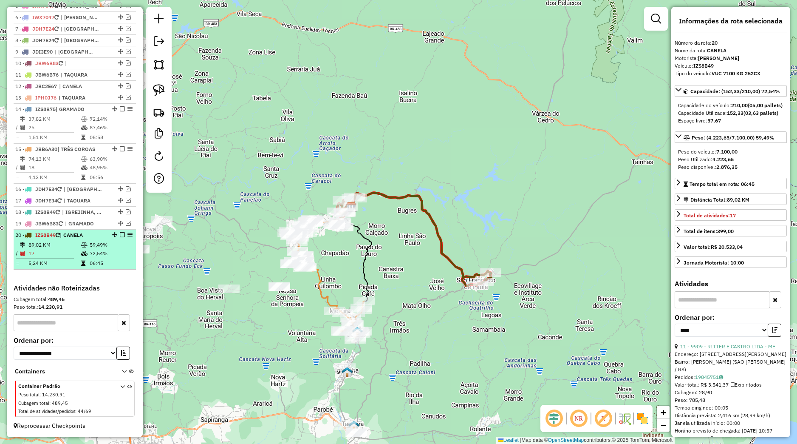
click at [120, 235] on em at bounding box center [122, 234] width 5 height 5
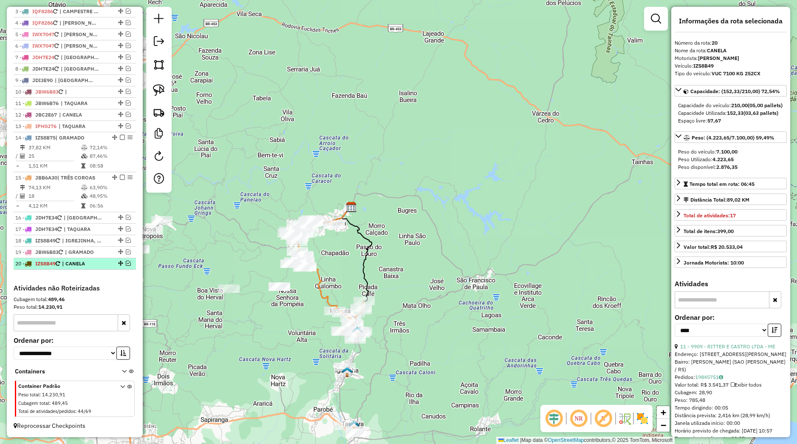
scroll to position [367, 0]
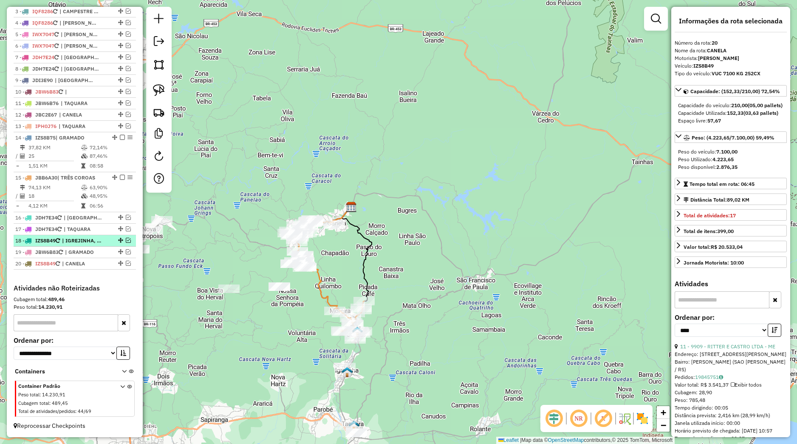
click at [126, 241] on em at bounding box center [128, 240] width 5 height 5
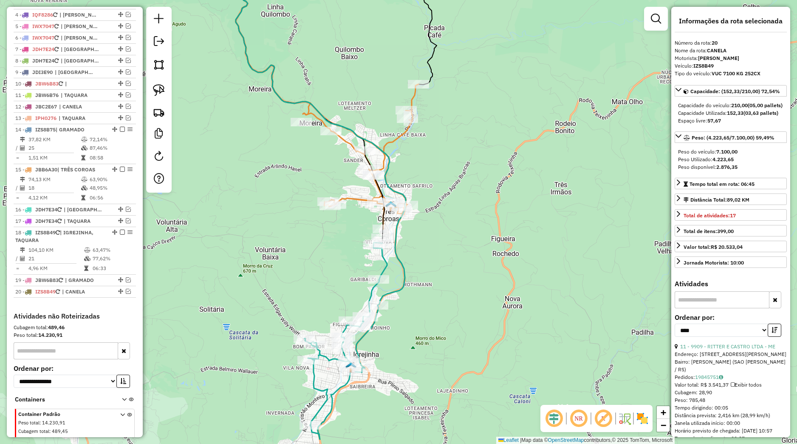
drag, startPoint x: 407, startPoint y: 361, endPoint x: 415, endPoint y: 215, distance: 146.0
click at [420, 201] on div "Janela de atendimento Grade de atendimento Capacidade Transportadoras Veículos …" at bounding box center [398, 222] width 797 height 444
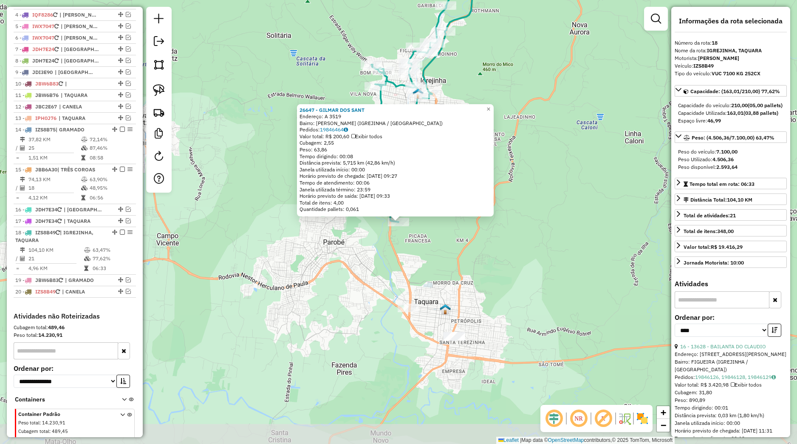
scroll to position [403, 0]
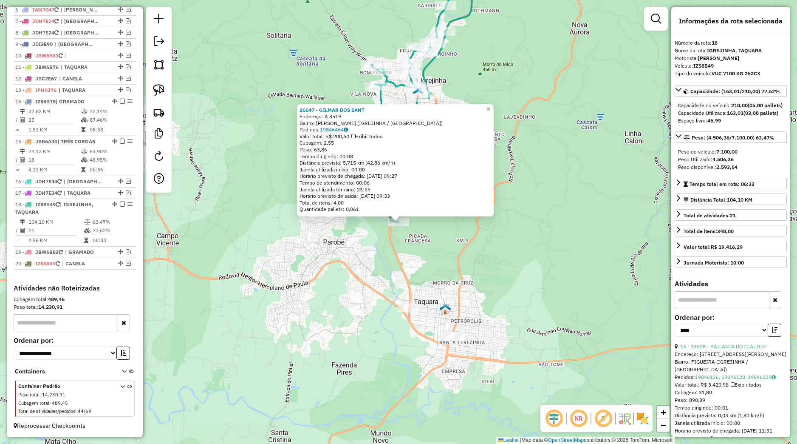
click at [378, 228] on div "26647 - GILMAR DOS SANT Endereço: A 3519 Bairro: DAVI MULLER (IGREJINHA / RS) P…" at bounding box center [398, 222] width 797 height 444
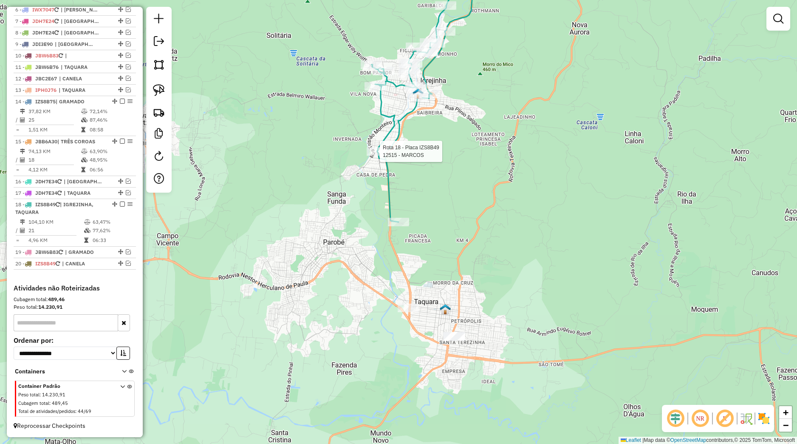
select select "*********"
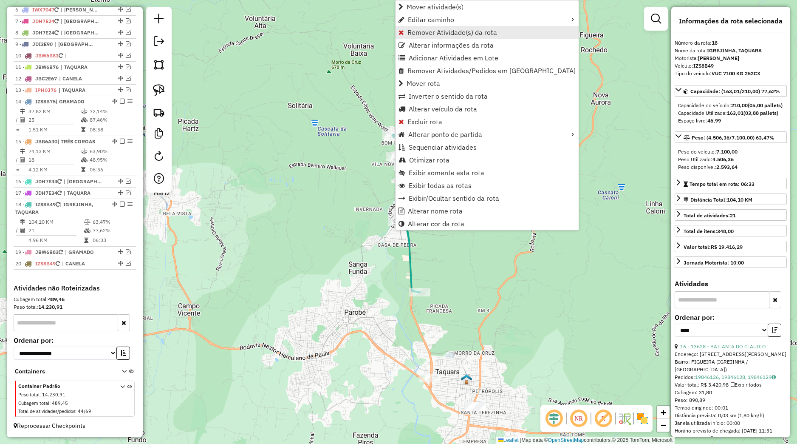
click at [462, 32] on span "Remover Atividade(s) da rota" at bounding box center [453, 32] width 90 height 7
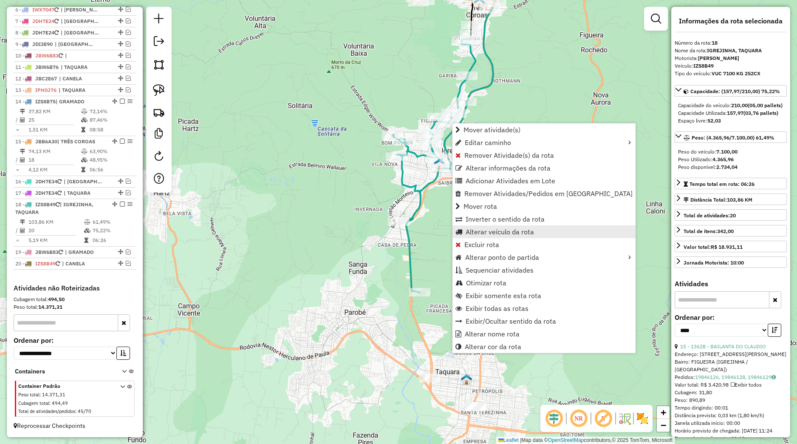
click at [484, 235] on span "Alterar veículo da rota" at bounding box center [500, 231] width 68 height 7
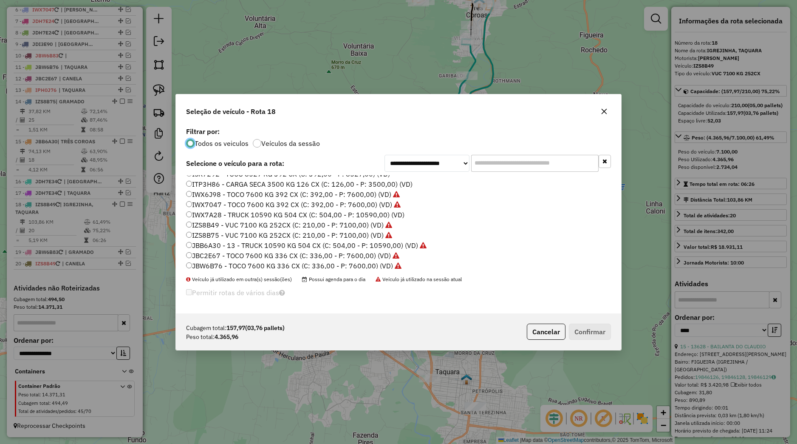
scroll to position [54, 0]
click at [223, 216] on label "ISJ6056 - VUC 4390 KG 210 CX (C: 210,00 - P: 4390,00) (VD)" at bounding box center [285, 217] width 199 height 10
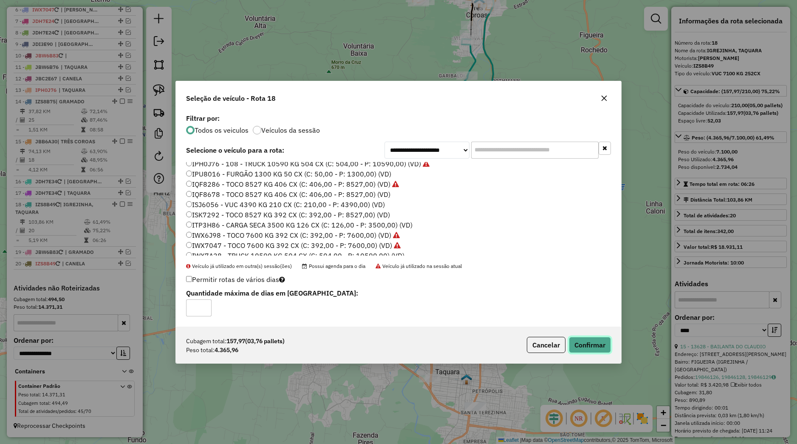
click at [595, 341] on button "Confirmar" at bounding box center [590, 345] width 42 height 16
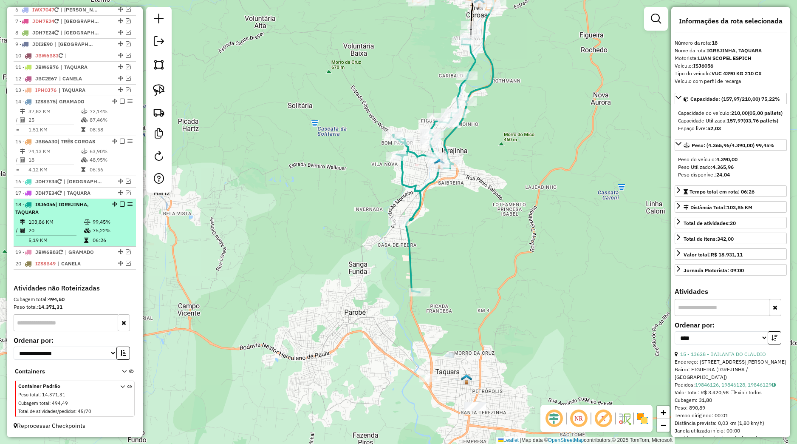
click at [120, 204] on em at bounding box center [122, 203] width 5 height 5
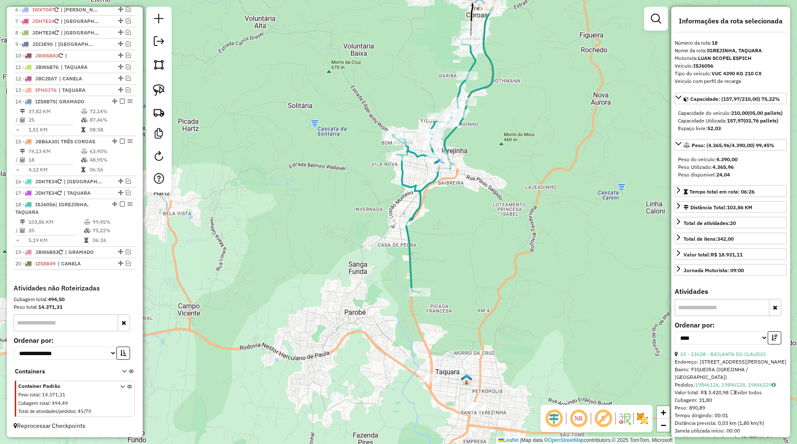
scroll to position [367, 0]
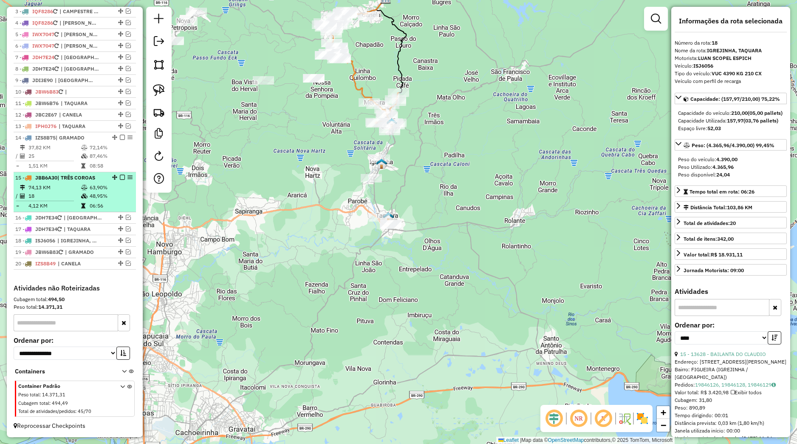
click at [120, 179] on em at bounding box center [122, 177] width 5 height 5
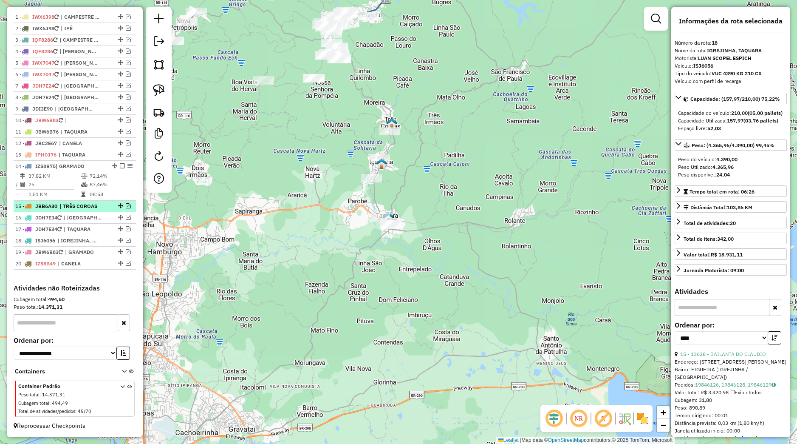
scroll to position [338, 0]
drag, startPoint x: 337, startPoint y: 182, endPoint x: 344, endPoint y: 289, distance: 107.8
click at [344, 289] on div "Janela de atendimento Grade de atendimento Capacidade Transportadoras Veículos …" at bounding box center [398, 222] width 797 height 444
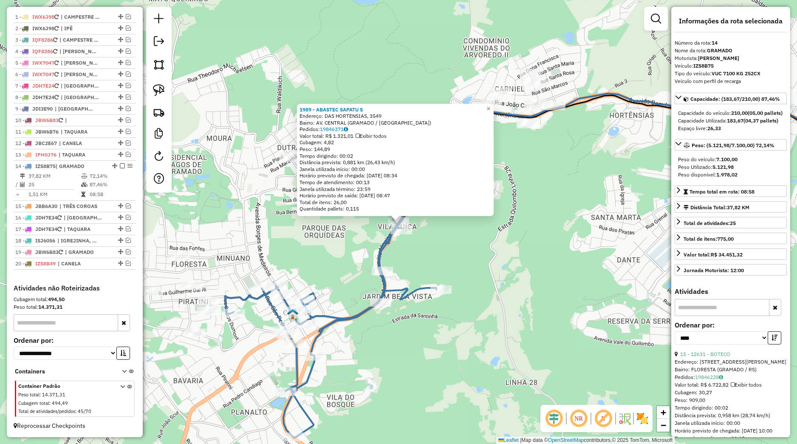
click at [431, 238] on div "1989 - ABASTEC SAPATU S Endereço: DAS HORTENSIAS, 3549 Bairro: AV. CENTRAL (GRA…" at bounding box center [398, 222] width 797 height 444
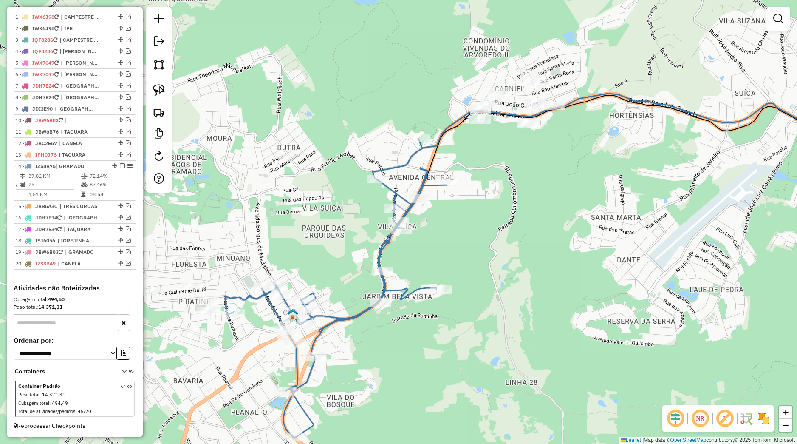
select select "*********"
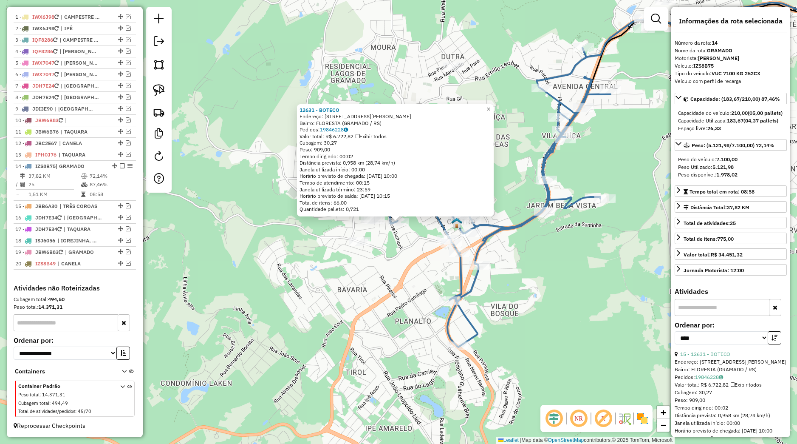
click at [408, 278] on div "12631 - BOTECO Endereço: Rua Tristao de Oliveira 145 Bairro: FLORESTA (GRAMADO …" at bounding box center [398, 222] width 797 height 444
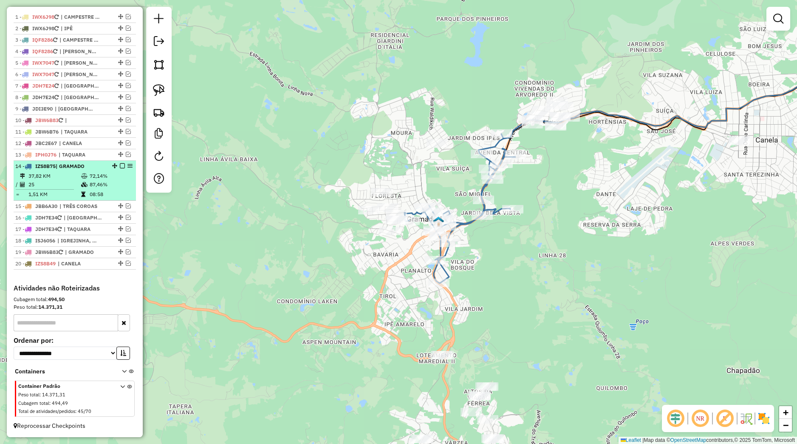
drag, startPoint x: 96, startPoint y: 182, endPoint x: 106, endPoint y: 173, distance: 12.6
click at [97, 181] on td "87,46%" at bounding box center [110, 184] width 43 height 8
select select "*********"
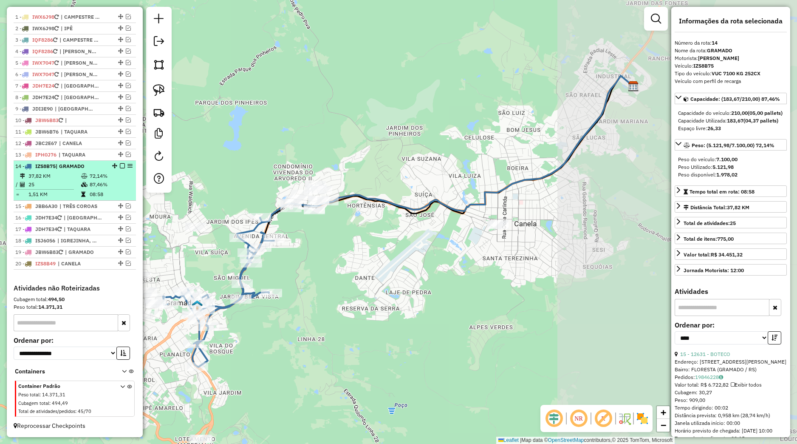
click at [120, 164] on em at bounding box center [122, 165] width 5 height 5
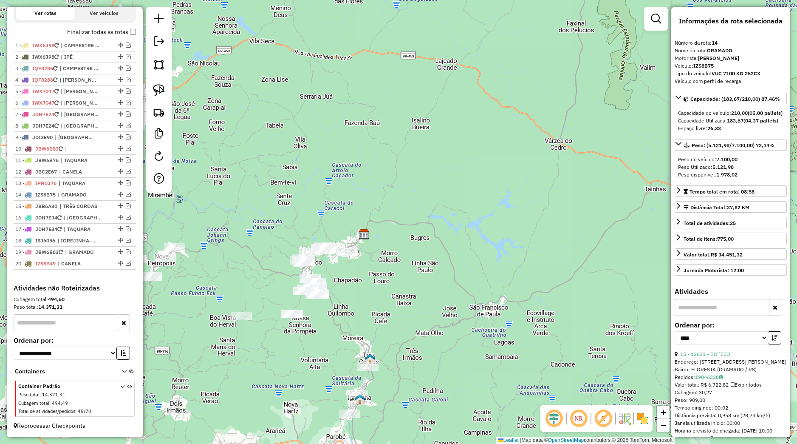
click at [390, 286] on div "Janela de atendimento Grade de atendimento Capacidade Transportadoras Veículos …" at bounding box center [398, 222] width 797 height 444
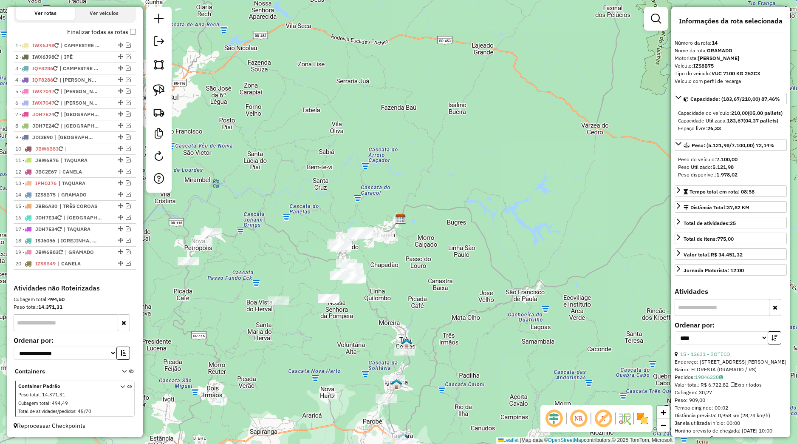
drag, startPoint x: 164, startPoint y: 96, endPoint x: 219, endPoint y: 139, distance: 69.6
click at [164, 96] on link at bounding box center [159, 90] width 19 height 19
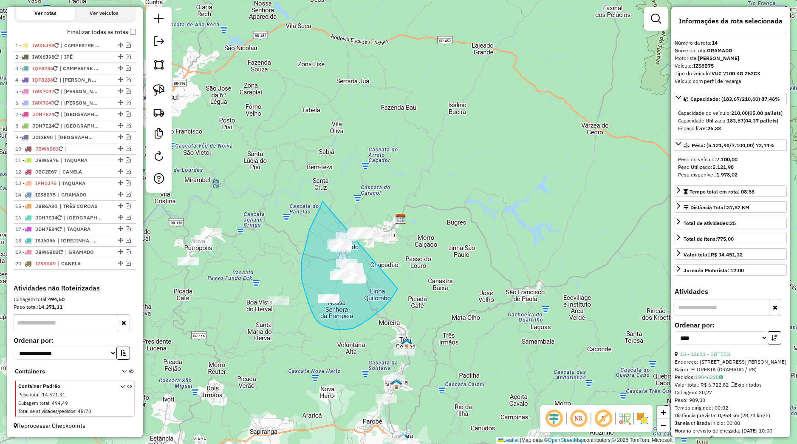
drag, startPoint x: 323, startPoint y: 201, endPoint x: 425, endPoint y: 227, distance: 106.1
click at [425, 227] on div "Janela de atendimento Grade de atendimento Capacidade Transportadoras Veículos …" at bounding box center [398, 222] width 797 height 444
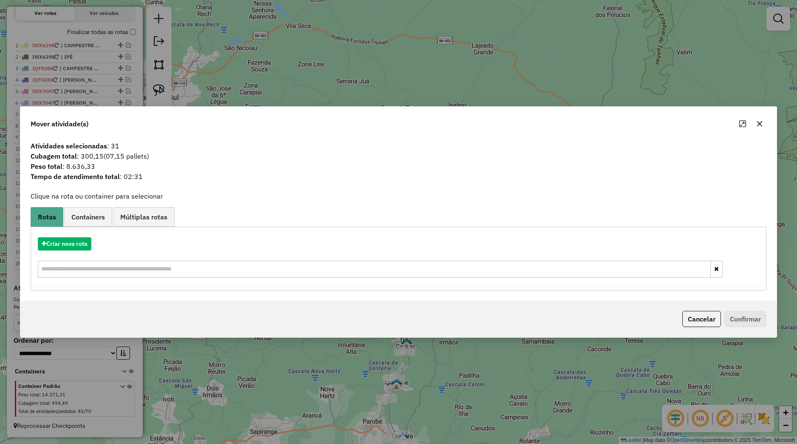
click at [756, 126] on button "button" at bounding box center [760, 124] width 14 height 14
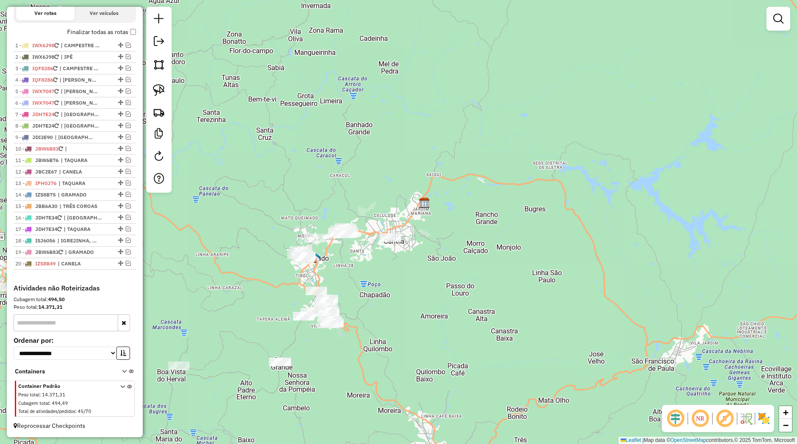
click at [396, 255] on div "Janela de atendimento Grade de atendimento Capacidade Transportadoras Veículos …" at bounding box center [398, 222] width 797 height 444
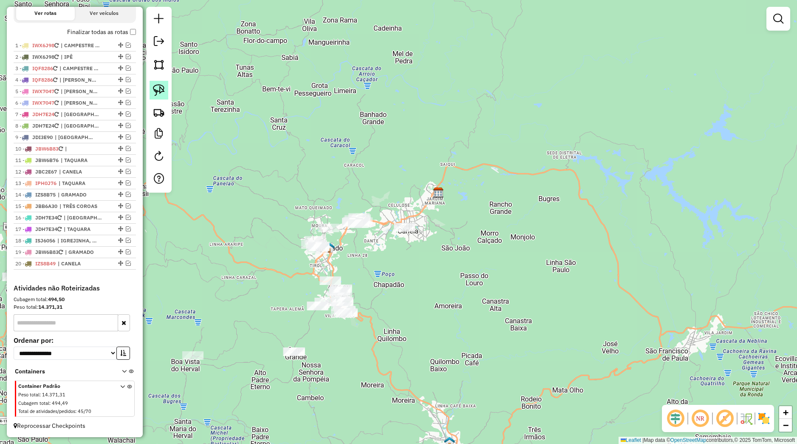
click at [159, 91] on img at bounding box center [159, 90] width 12 height 12
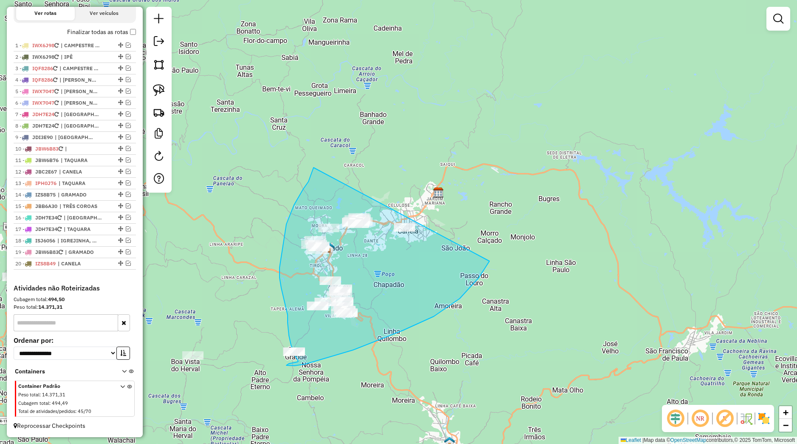
drag, startPoint x: 314, startPoint y: 167, endPoint x: 489, endPoint y: 208, distance: 179.7
click at [491, 207] on div "Janela de atendimento Grade de atendimento Capacidade Transportadoras Veículos …" at bounding box center [398, 222] width 797 height 444
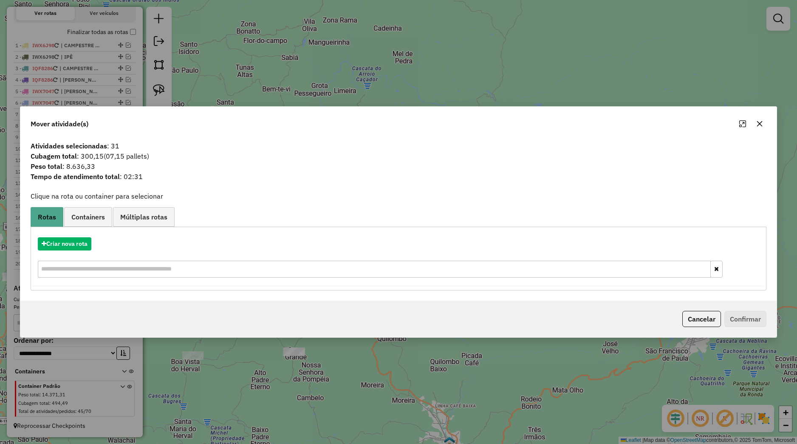
click at [759, 126] on icon "button" at bounding box center [759, 123] width 7 height 7
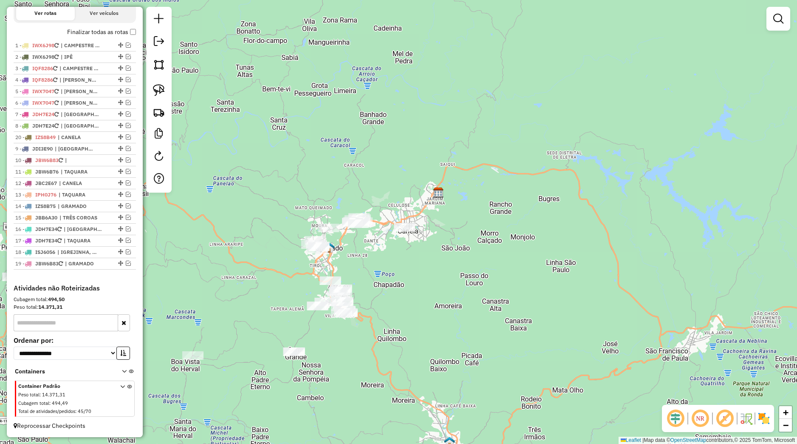
drag, startPoint x: 111, startPoint y: 263, endPoint x: 82, endPoint y: 136, distance: 131.1
click at [82, 136] on div "20 - IZS8B49 | CANELA" at bounding box center [74, 137] width 119 height 8
select select "*********"
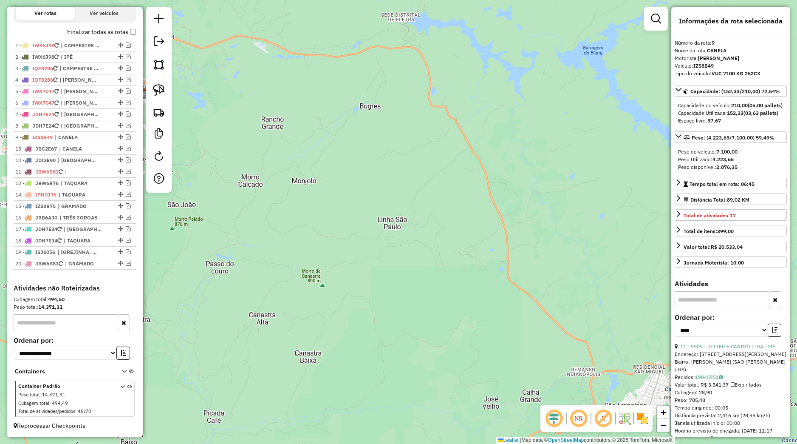
drag, startPoint x: 111, startPoint y: 181, endPoint x: 86, endPoint y: 143, distance: 46.0
click at [86, 143] on li "13 - JBC2E67 | CANELA" at bounding box center [75, 148] width 122 height 11
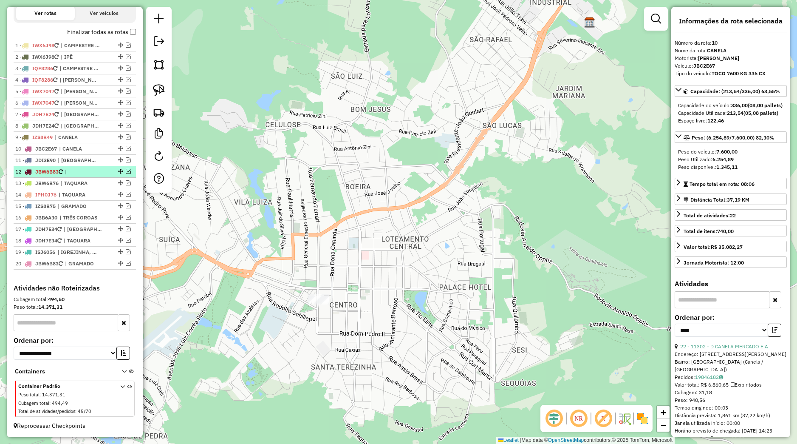
click at [126, 171] on em at bounding box center [128, 171] width 5 height 5
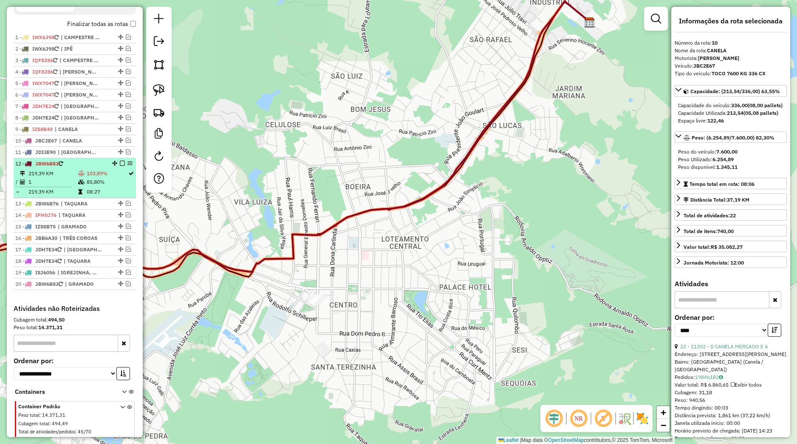
click at [113, 178] on td "103,89%" at bounding box center [107, 173] width 42 height 8
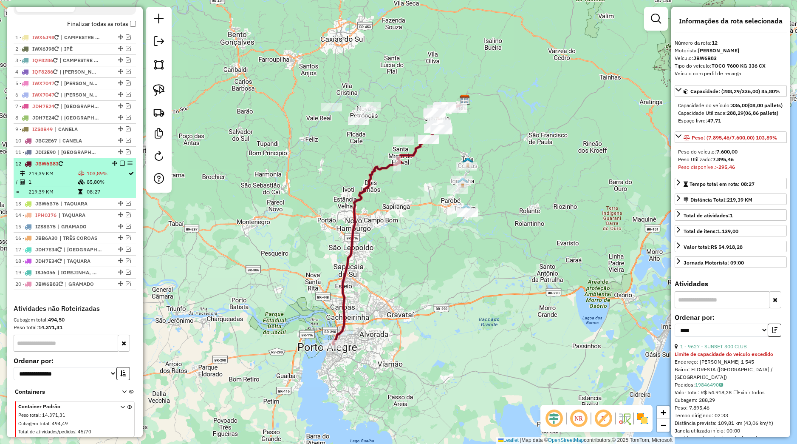
click at [120, 166] on em at bounding box center [122, 163] width 5 height 5
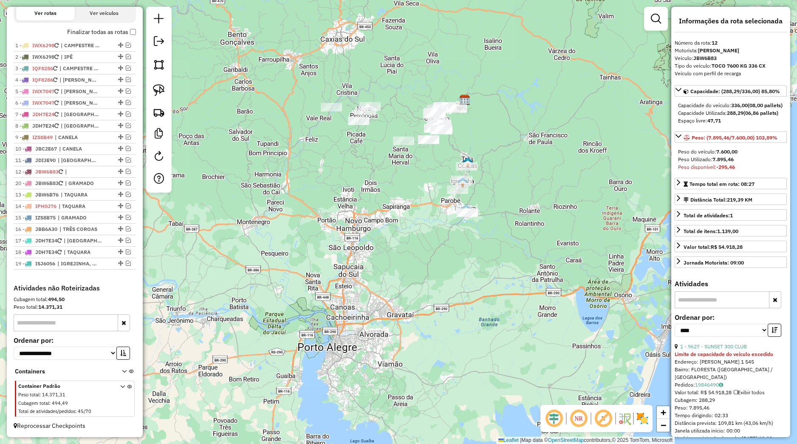
drag, startPoint x: 111, startPoint y: 264, endPoint x: 81, endPoint y: 182, distance: 87.8
click at [81, 182] on div "20 - JBW6B83 | GRAMADO" at bounding box center [74, 183] width 119 height 8
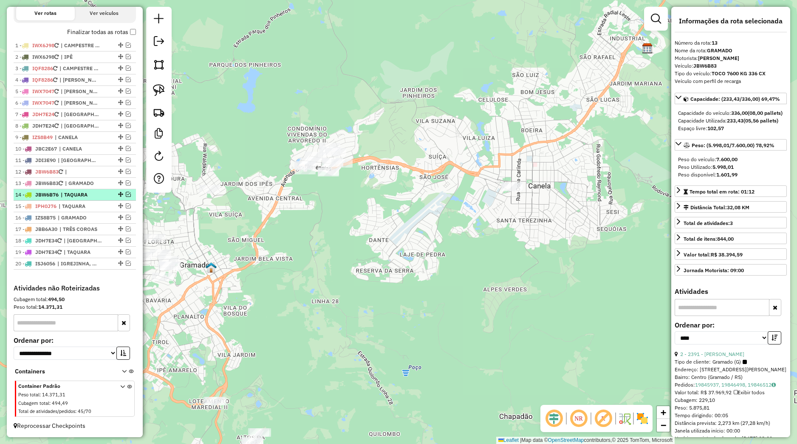
click at [85, 195] on span "| TAQUARA" at bounding box center [80, 195] width 39 height 8
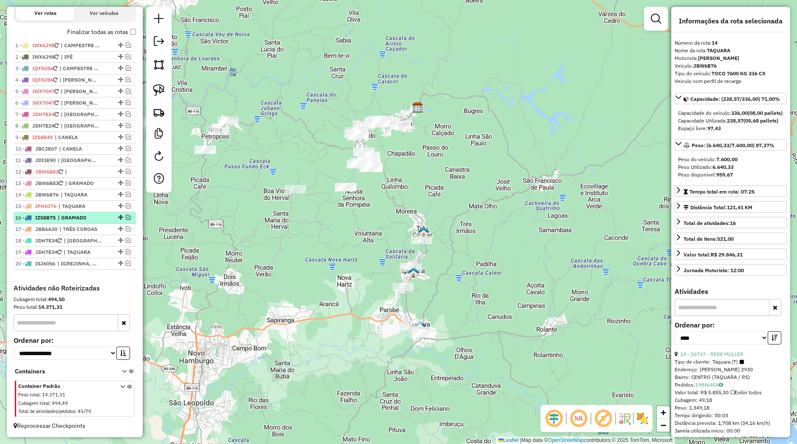
click at [107, 216] on div at bounding box center [119, 217] width 25 height 5
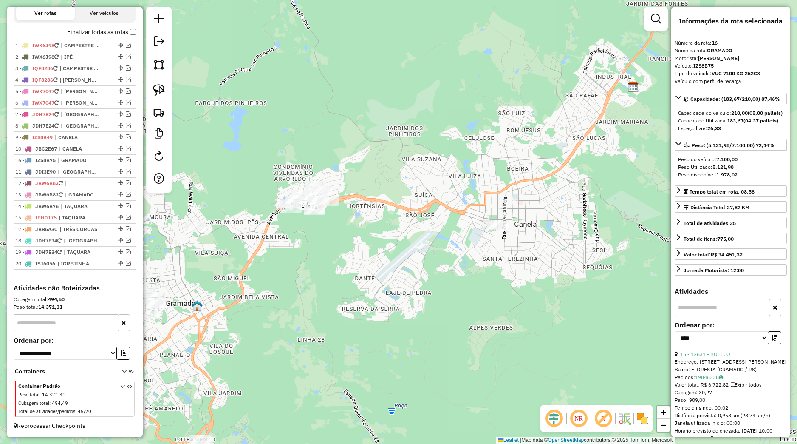
drag, startPoint x: 113, startPoint y: 218, endPoint x: 101, endPoint y: 157, distance: 62.3
click at [101, 157] on div "16 - IZS8B75 | GRAMADO" at bounding box center [74, 160] width 119 height 8
click at [94, 231] on span "| TRÊS COROAS" at bounding box center [78, 229] width 39 height 8
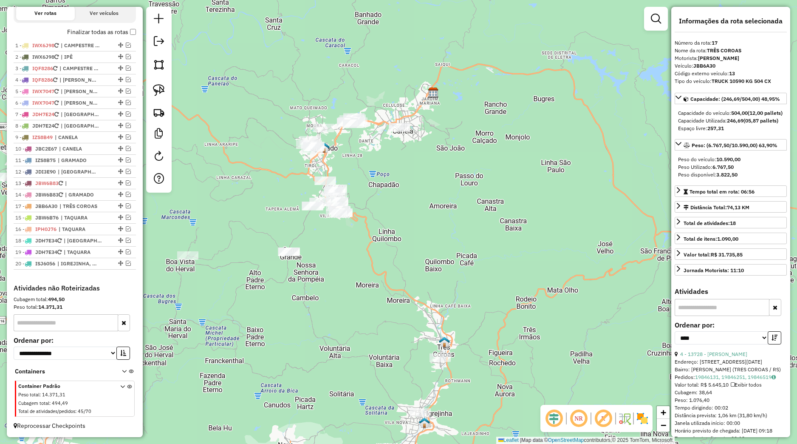
drag, startPoint x: 113, startPoint y: 229, endPoint x: 105, endPoint y: 203, distance: 27.0
click at [105, 203] on div "17 - JBB6A30 | TRÊS COROAS" at bounding box center [74, 206] width 119 height 8
click at [107, 241] on div at bounding box center [119, 240] width 25 height 5
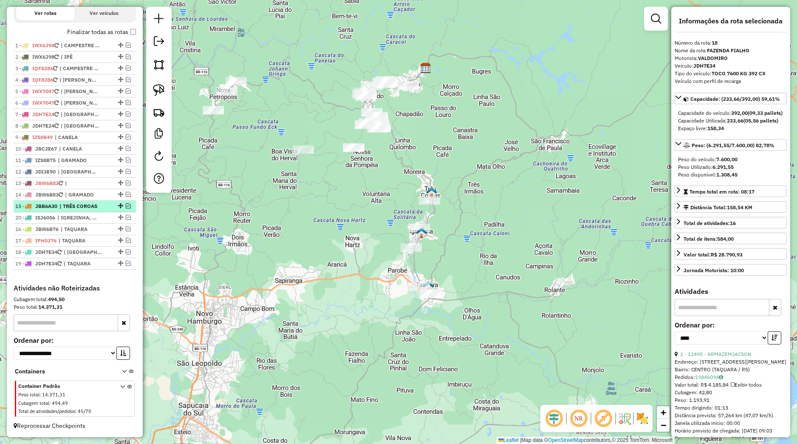
drag, startPoint x: 110, startPoint y: 261, endPoint x: 100, endPoint y: 212, distance: 50.8
click at [100, 212] on ul "1 - IWX6J98 | CAMPESTRE + SEGREDO, IPÊ 2 - IWX6J98 | IPÊ 3 - IQF8286 | CAMPESTR…" at bounding box center [75, 154] width 122 height 229
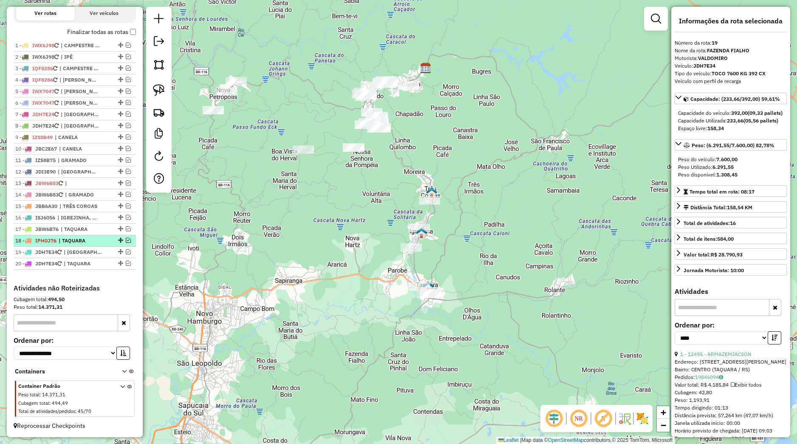
click at [126, 240] on em at bounding box center [128, 240] width 5 height 5
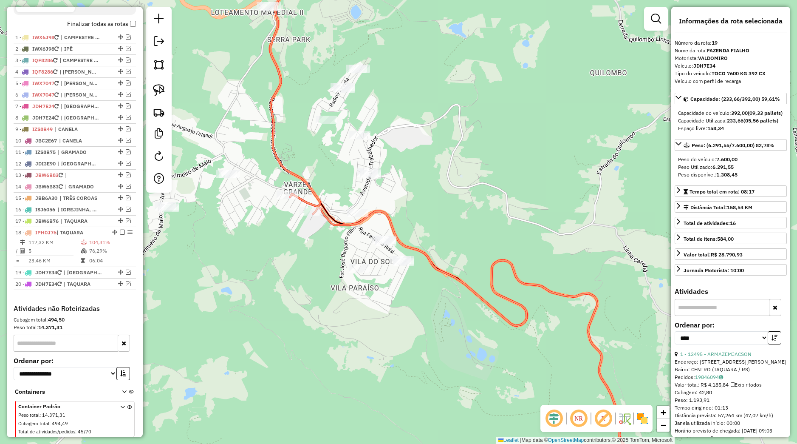
drag, startPoint x: 161, startPoint y: 94, endPoint x: 215, endPoint y: 169, distance: 92.6
click at [161, 95] on img at bounding box center [159, 90] width 12 height 12
drag, startPoint x: 264, startPoint y: 198, endPoint x: 302, endPoint y: 190, distance: 38.8
click at [302, 190] on div "Janela de atendimento Grade de atendimento Capacidade Transportadoras Veículos …" at bounding box center [398, 222] width 797 height 444
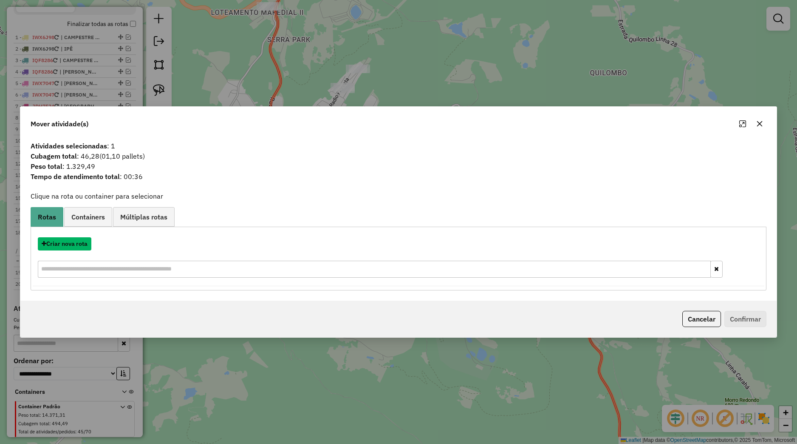
click at [79, 247] on button "Criar nova rota" at bounding box center [65, 243] width 54 height 13
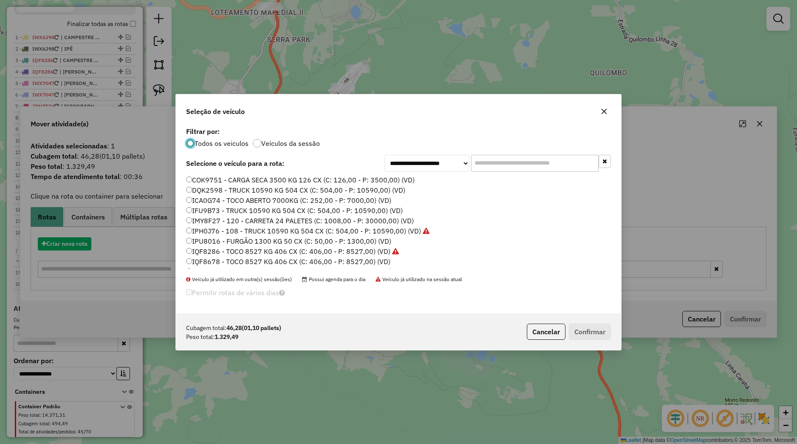
scroll to position [5, 3]
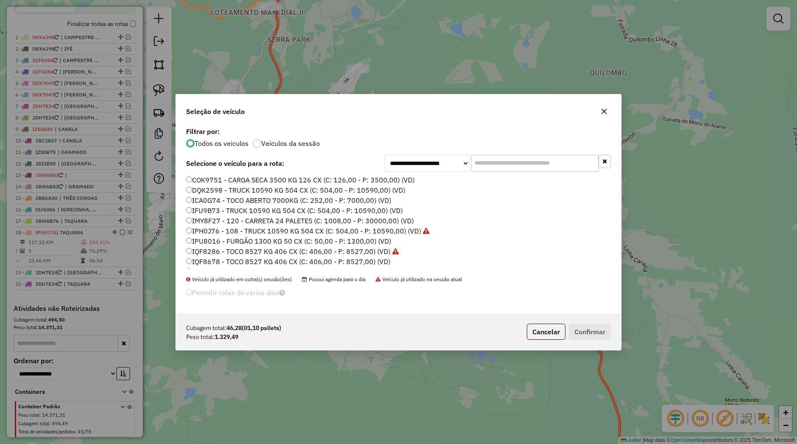
click at [211, 232] on label "IPH0J76 - 108 - TRUCK 10590 KG 504 CX (C: 504,00 - P: 10590,00) (VD)" at bounding box center [307, 231] width 243 height 10
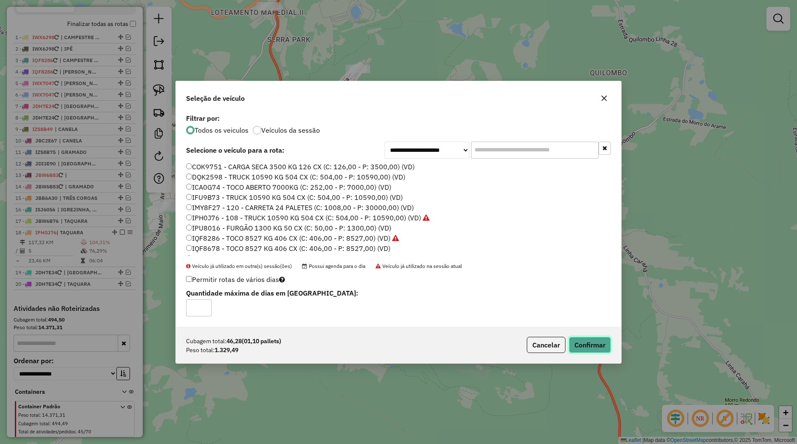
click at [592, 341] on button "Confirmar" at bounding box center [590, 345] width 42 height 16
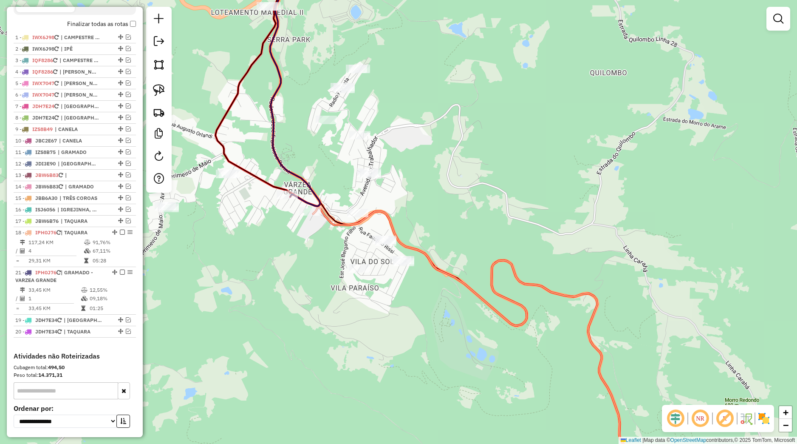
drag, startPoint x: 109, startPoint y: 304, endPoint x: 106, endPoint y: 279, distance: 25.2
click at [112, 275] on em at bounding box center [114, 271] width 5 height 5
select select "*********"
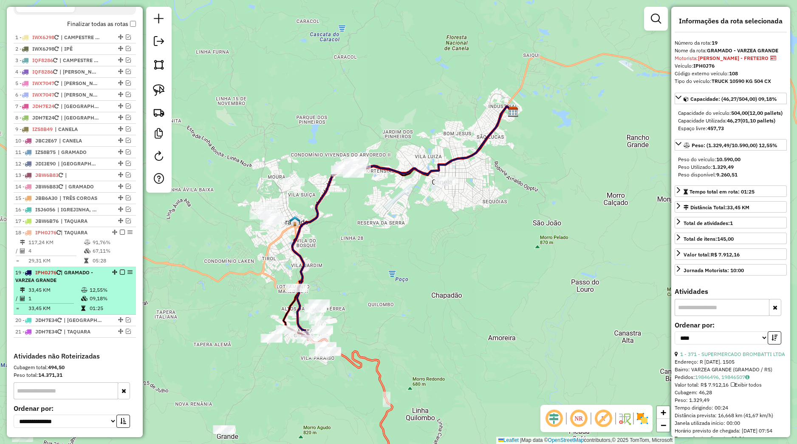
click at [120, 275] on em at bounding box center [122, 271] width 5 height 5
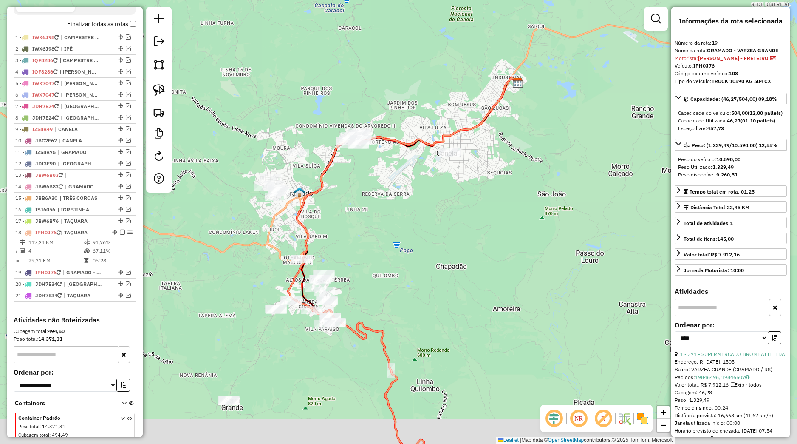
drag, startPoint x: 331, startPoint y: 375, endPoint x: 275, endPoint y: 150, distance: 231.7
click at [275, 154] on div "Janela de atendimento Grade de atendimento Capacidade Transportadoras Veículos …" at bounding box center [398, 222] width 797 height 444
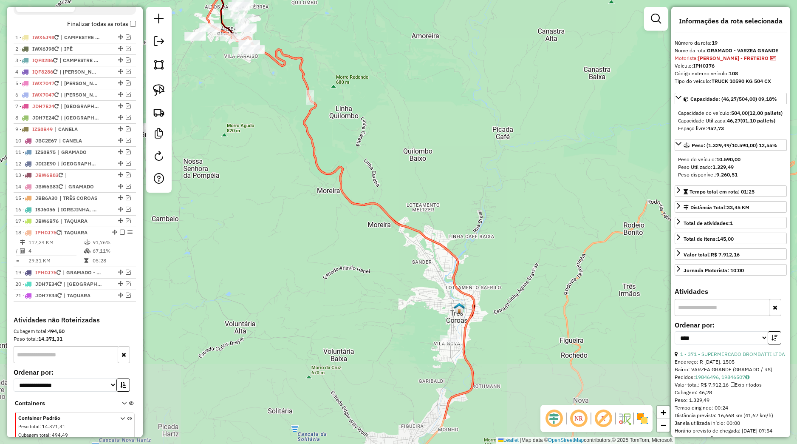
drag, startPoint x: 347, startPoint y: 241, endPoint x: 258, endPoint y: 127, distance: 144.3
click at [264, 136] on div "Janela de atendimento Grade de atendimento Capacidade Transportadoras Veículos …" at bounding box center [398, 222] width 797 height 444
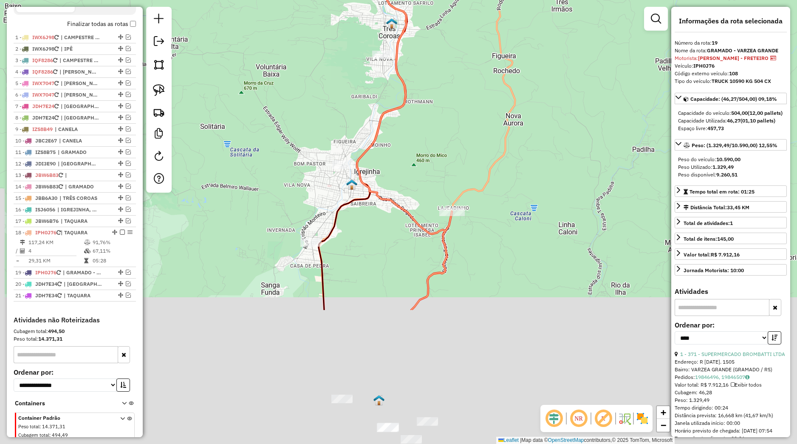
drag, startPoint x: 342, startPoint y: 323, endPoint x: 328, endPoint y: 68, distance: 255.8
click at [328, 68] on div "Janela de atendimento Grade de atendimento Capacidade Transportadoras Veículos …" at bounding box center [398, 222] width 797 height 444
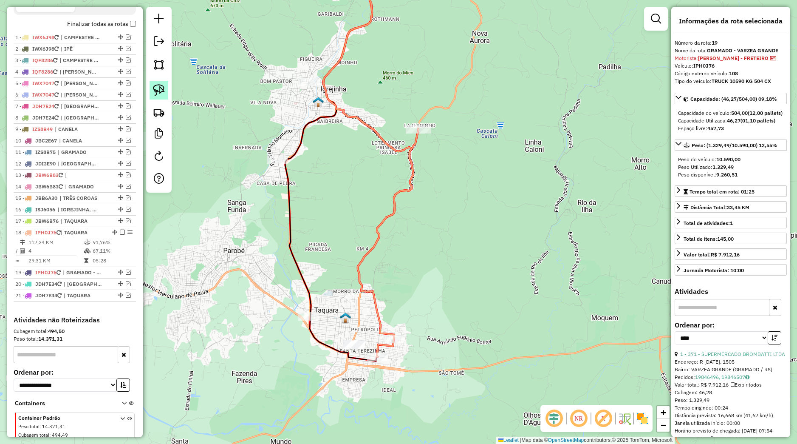
click at [161, 88] on img at bounding box center [159, 90] width 12 height 12
drag, startPoint x: 379, startPoint y: 339, endPoint x: 396, endPoint y: 317, distance: 28.0
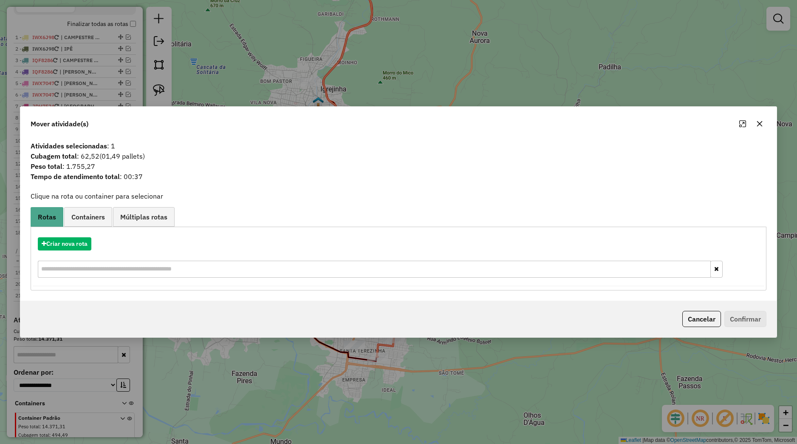
click at [91, 236] on div "Criar nova rota" at bounding box center [399, 258] width 732 height 55
click at [89, 240] on button "Criar nova rota" at bounding box center [65, 243] width 54 height 13
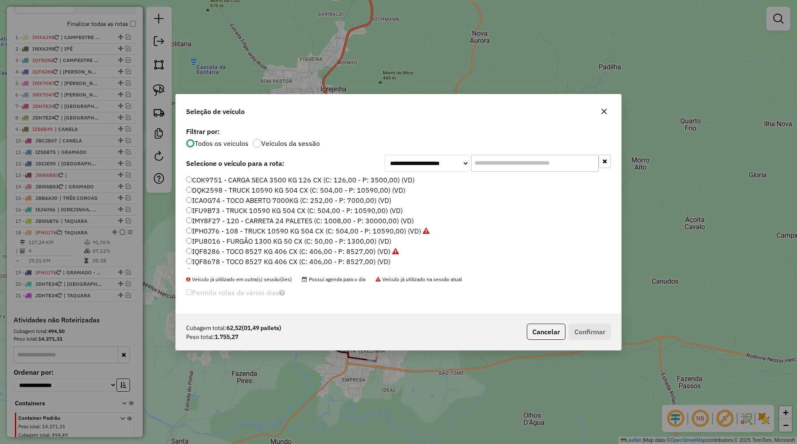
click at [196, 229] on label "IPH0J76 - 108 - TRUCK 10590 KG 504 CX (C: 504,00 - P: 10590,00) (VD)" at bounding box center [307, 231] width 243 height 10
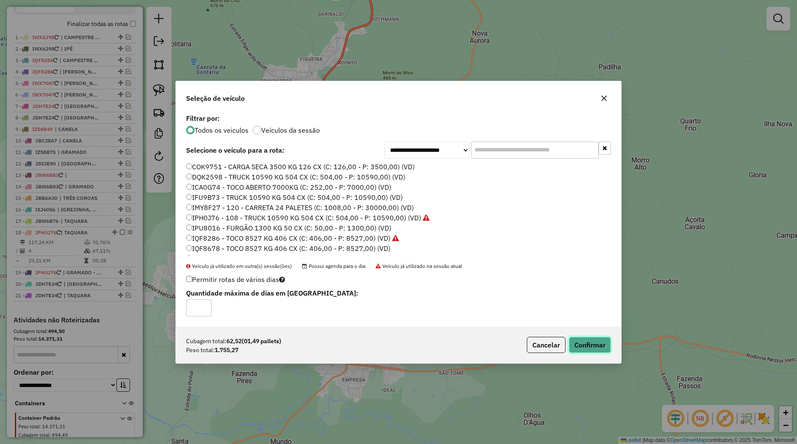
click at [571, 345] on button "Confirmar" at bounding box center [590, 345] width 42 height 16
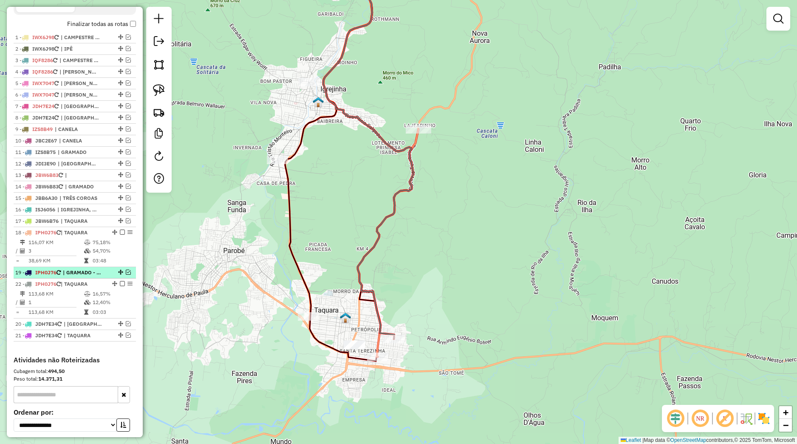
drag, startPoint x: 108, startPoint y: 314, endPoint x: 103, endPoint y: 282, distance: 32.3
click at [103, 282] on ul "1 - IWX6J98 | CAMPESTRE + SEGREDO, IPÊ 2 - IWX6J98 | IPÊ 3 - IQF8286 | CAMPESTR…" at bounding box center [75, 186] width 122 height 309
click at [120, 286] on em at bounding box center [122, 283] width 5 height 5
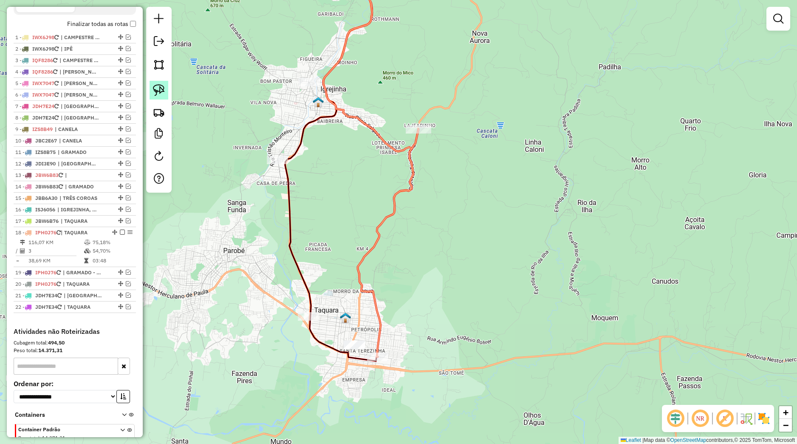
click at [162, 92] on img at bounding box center [159, 90] width 12 height 12
drag, startPoint x: 370, startPoint y: 329, endPoint x: 389, endPoint y: 362, distance: 38.6
click at [389, 362] on div "Janela de atendimento Grade de atendimento Capacidade Transportadoras Veículos …" at bounding box center [398, 222] width 797 height 444
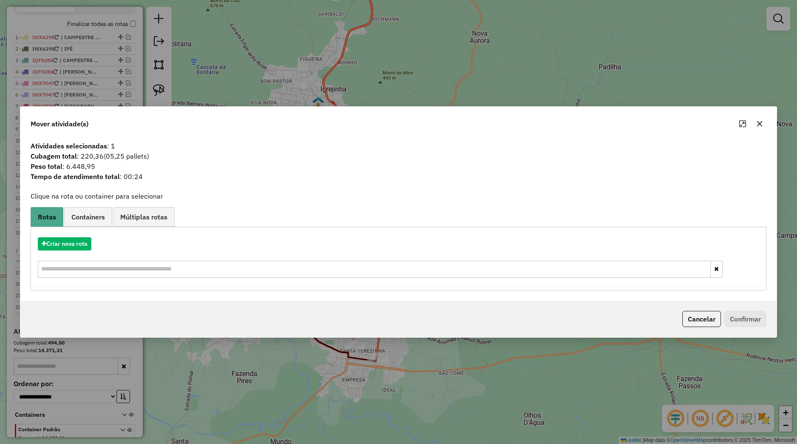
click at [85, 251] on div "Criar nova rota" at bounding box center [399, 258] width 732 height 55
click at [89, 246] on button "Criar nova rota" at bounding box center [65, 243] width 54 height 13
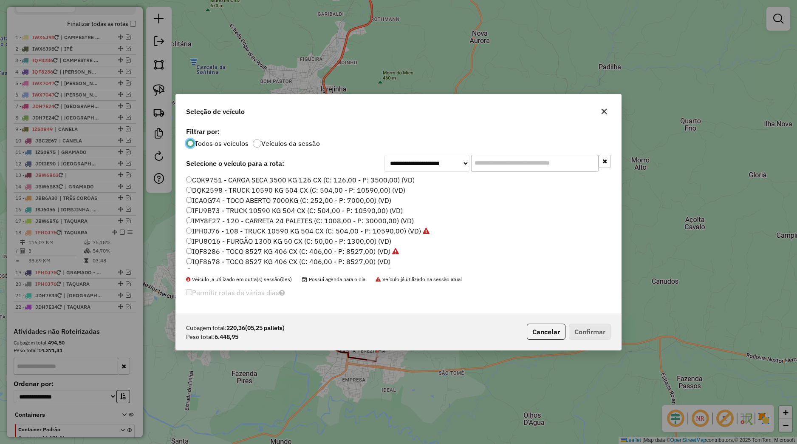
click at [211, 229] on label "IPH0J76 - 108 - TRUCK 10590 KG 504 CX (C: 504,00 - P: 10590,00) (VD)" at bounding box center [307, 231] width 243 height 10
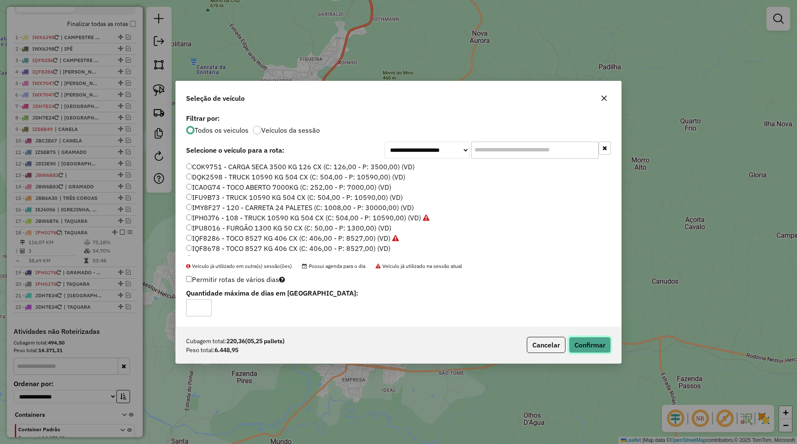
click at [580, 344] on button "Confirmar" at bounding box center [590, 345] width 42 height 16
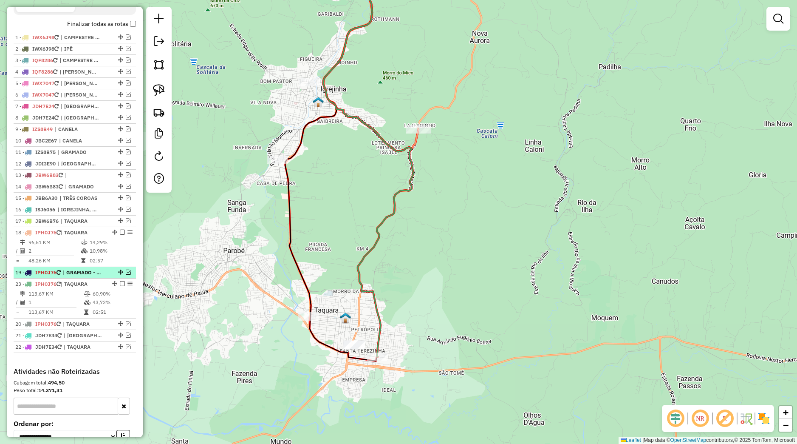
drag, startPoint x: 107, startPoint y: 325, endPoint x: 92, endPoint y: 280, distance: 47.2
click at [92, 280] on div "23 - IPH0J76 | TAQUARA" at bounding box center [74, 284] width 119 height 8
select select "*********"
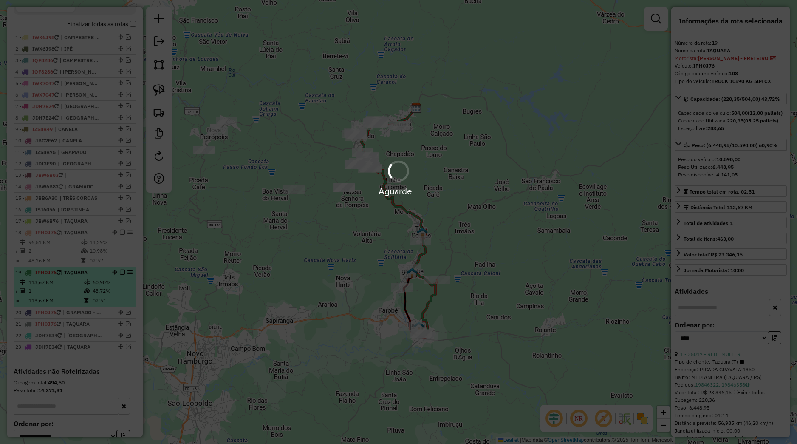
click at [120, 275] on em at bounding box center [122, 271] width 5 height 5
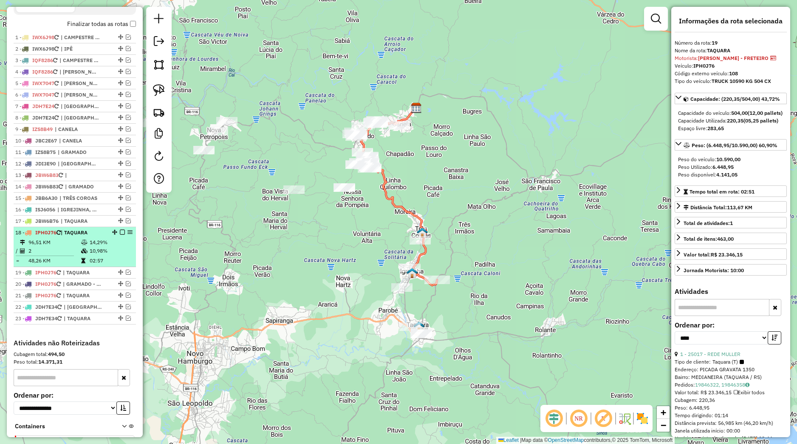
click at [101, 265] on td "02:57" at bounding box center [110, 260] width 43 height 8
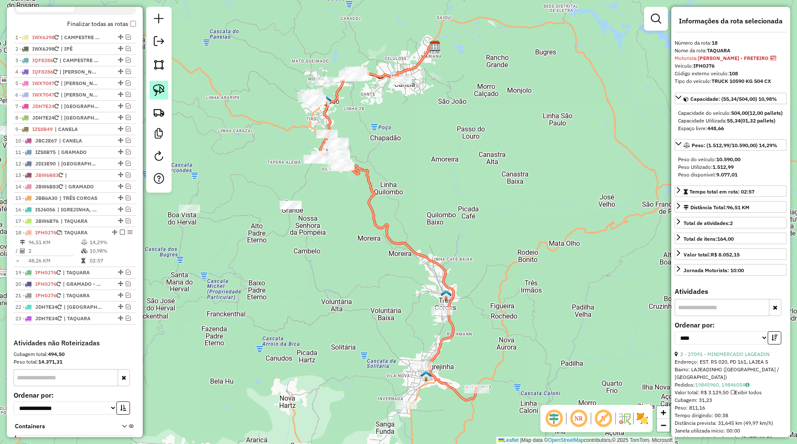
click at [164, 93] on img at bounding box center [159, 90] width 12 height 12
drag, startPoint x: 458, startPoint y: 385, endPoint x: 477, endPoint y: 374, distance: 21.9
click at [477, 374] on div "Janela de atendimento Grade de atendimento Capacidade Transportadoras Veículos …" at bounding box center [398, 222] width 797 height 444
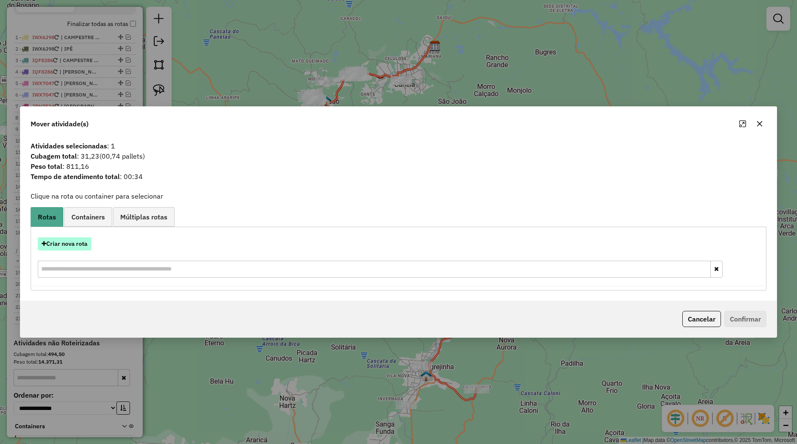
click at [84, 249] on button "Criar nova rota" at bounding box center [65, 243] width 54 height 13
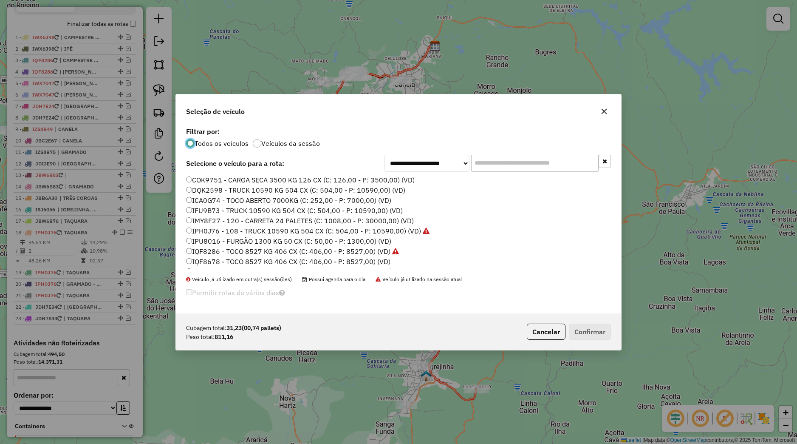
click at [204, 233] on label "IPH0J76 - 108 - TRUCK 10590 KG 504 CX (C: 504,00 - P: 10590,00) (VD)" at bounding box center [307, 231] width 243 height 10
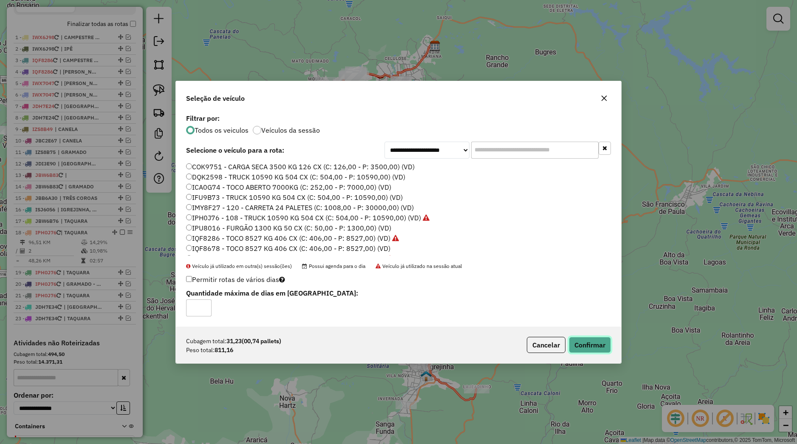
click at [586, 345] on button "Confirmar" at bounding box center [590, 345] width 42 height 16
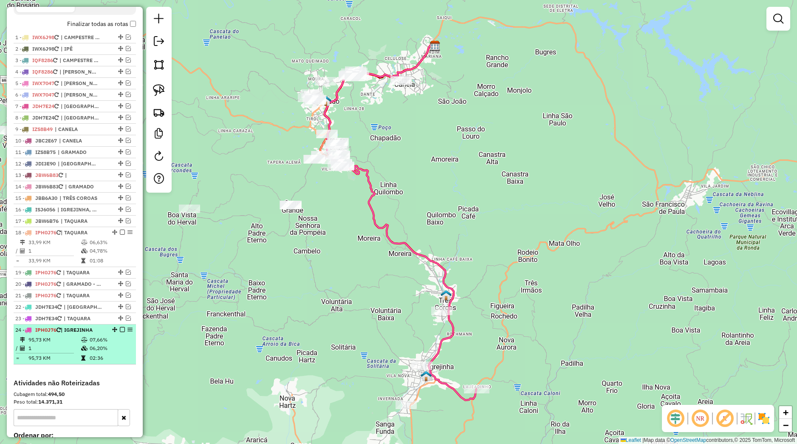
click at [120, 332] on em at bounding box center [122, 329] width 5 height 5
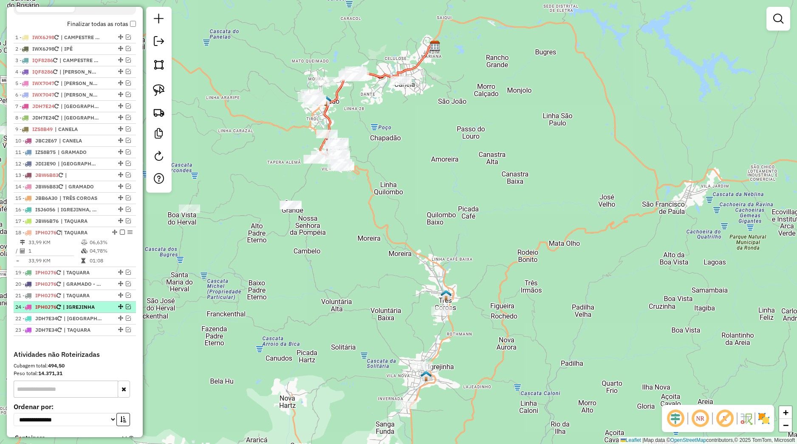
drag, startPoint x: 112, startPoint y: 337, endPoint x: 93, endPoint y: 313, distance: 30.5
click at [93, 311] on div "24 - IPH0J76 | IGREJINHA" at bounding box center [74, 307] width 119 height 8
select select "*********"
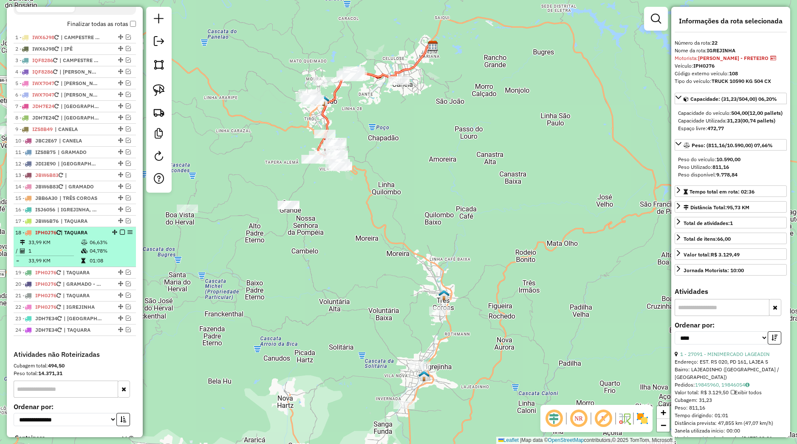
click at [120, 235] on em at bounding box center [122, 231] width 5 height 5
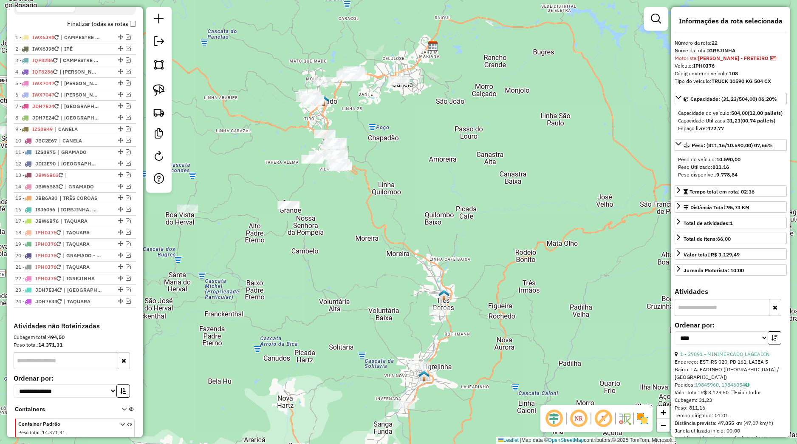
drag, startPoint x: 358, startPoint y: 197, endPoint x: 377, endPoint y: 274, distance: 79.3
click at [377, 274] on div "Janela de atendimento Grade de atendimento Capacidade Transportadoras Veículos …" at bounding box center [398, 222] width 797 height 444
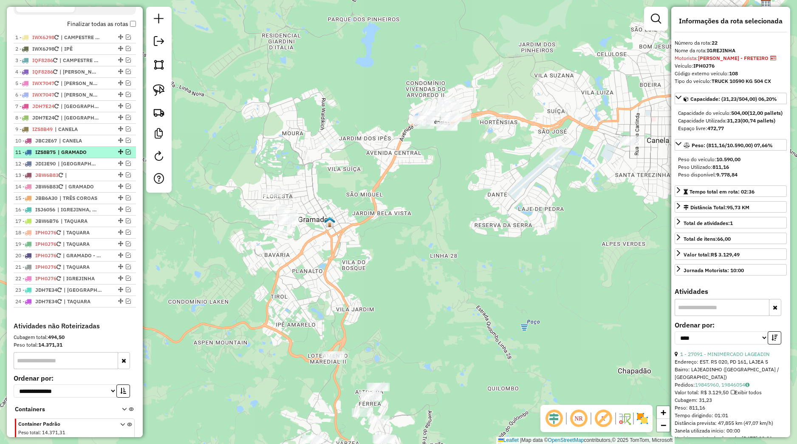
click at [92, 156] on span "| GRAMADO" at bounding box center [77, 152] width 39 height 8
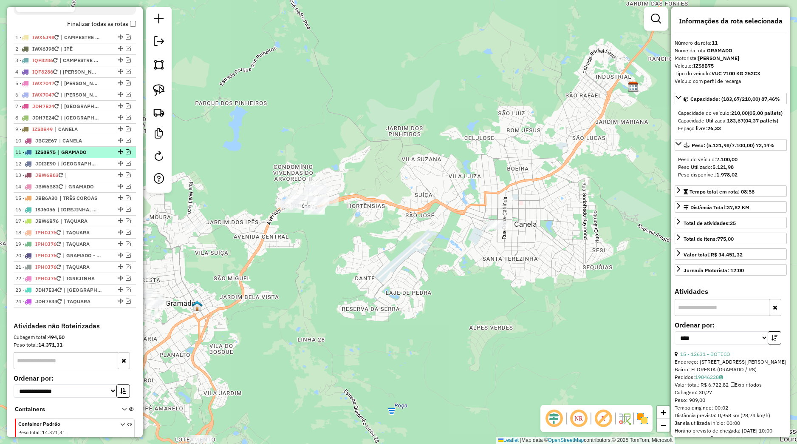
click at [126, 154] on em at bounding box center [128, 151] width 5 height 5
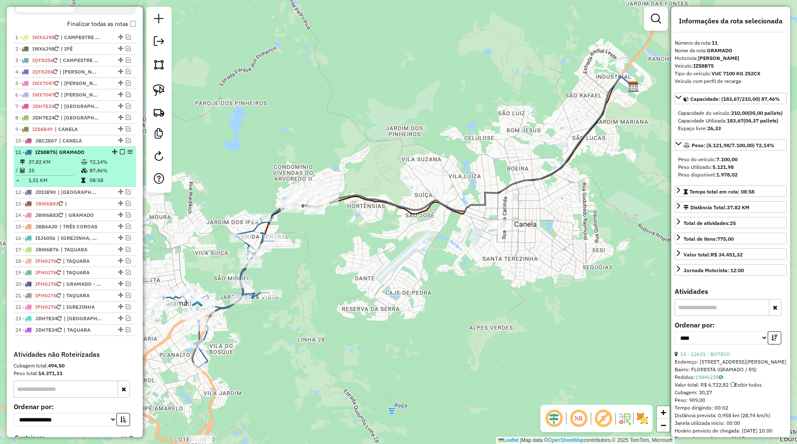
click at [103, 174] on table "37,82 KM 72,14% / 25 87,46% = 1,51 KM 08:58" at bounding box center [74, 171] width 119 height 27
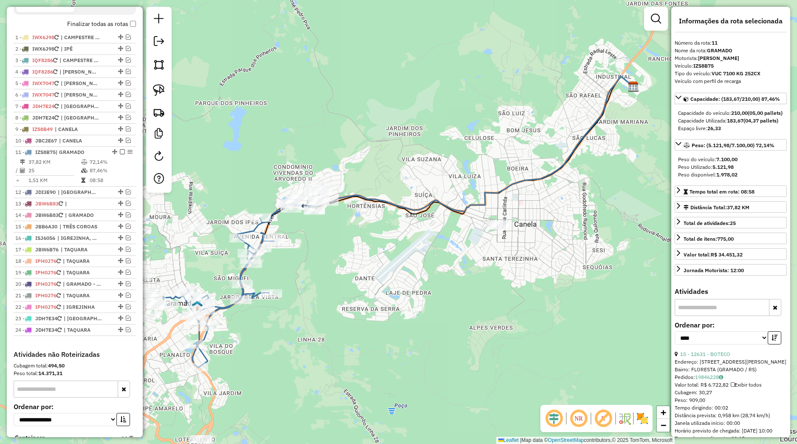
drag, startPoint x: 395, startPoint y: 341, endPoint x: 429, endPoint y: 334, distance: 34.8
click at [429, 334] on div "Janela de atendimento Grade de atendimento Capacidade Transportadoras Veículos …" at bounding box center [398, 222] width 797 height 444
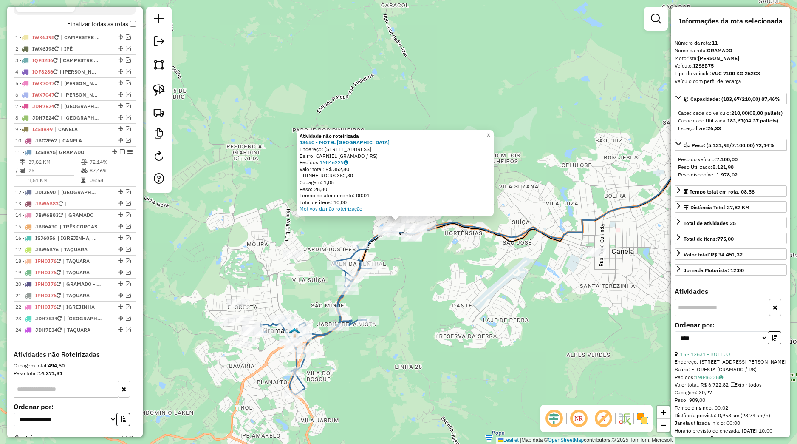
click at [419, 269] on div "Atividade não roteirizada 13650 - MOTEL AVENIDA GRAMAD Endereço: Rua Sao Marcos…" at bounding box center [398, 222] width 797 height 444
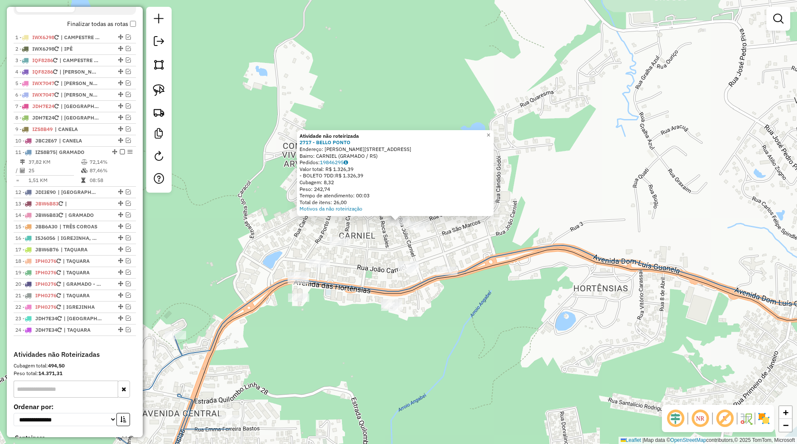
drag, startPoint x: 410, startPoint y: 243, endPoint x: 415, endPoint y: 241, distance: 5.9
click at [411, 243] on div "Atividade não roteirizada 2717 - BELLO PONTO Endereço: JULIO CARNIEL, 366 Bairr…" at bounding box center [398, 222] width 797 height 444
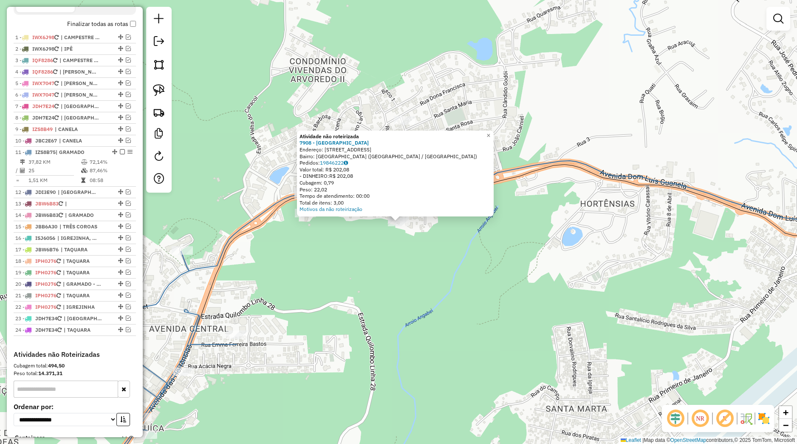
click at [358, 278] on div "Atividade não roteirizada 7908 - HOTEL DI MARCO Endereço: Avenida das Hortênsia…" at bounding box center [398, 222] width 797 height 444
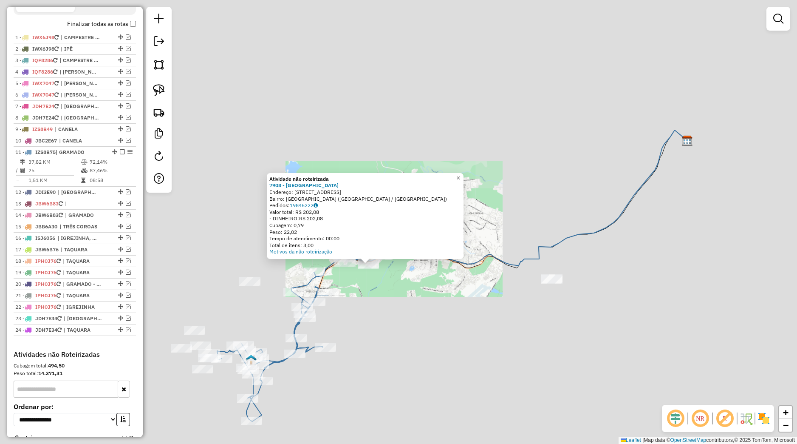
click at [361, 286] on div "Atividade não roteirizada 7908 - HOTEL DI MARCO Endereço: Avenida das Hortênsia…" at bounding box center [398, 222] width 797 height 444
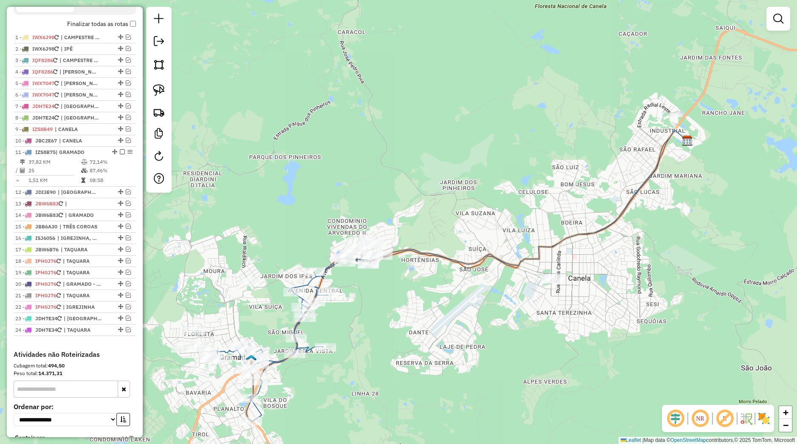
drag, startPoint x: 393, startPoint y: 341, endPoint x: 392, endPoint y: 265, distance: 76.1
click at [392, 265] on div "Janela de atendimento Grade de atendimento Capacidade Transportadoras Veículos …" at bounding box center [398, 222] width 797 height 444
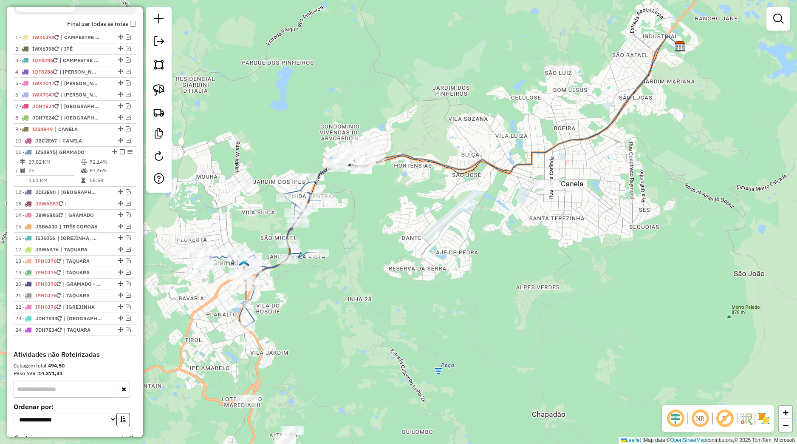
drag, startPoint x: 392, startPoint y: 328, endPoint x: 382, endPoint y: 269, distance: 59.5
click at [382, 273] on div "Janela de atendimento Grade de atendimento Capacidade Transportadoras Veículos …" at bounding box center [398, 222] width 797 height 444
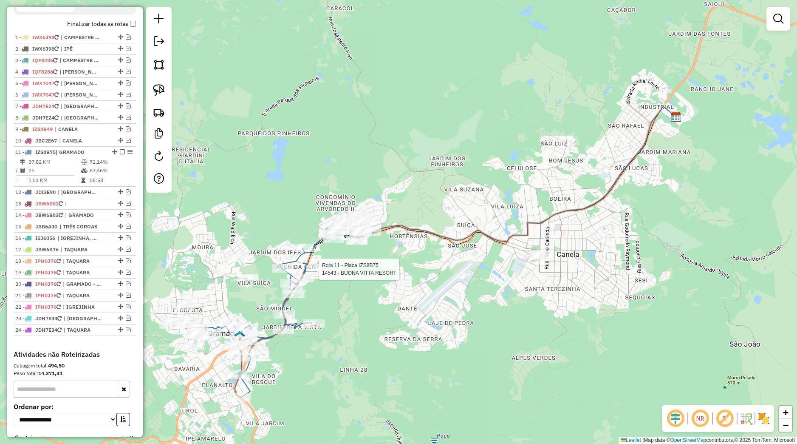
select select "*********"
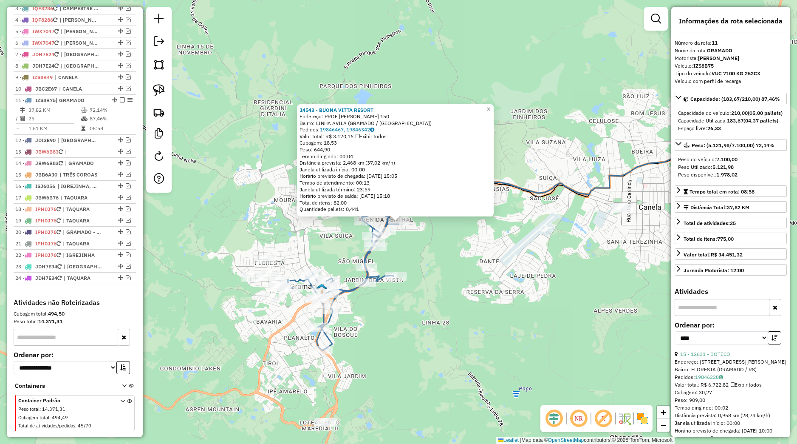
scroll to position [384, 0]
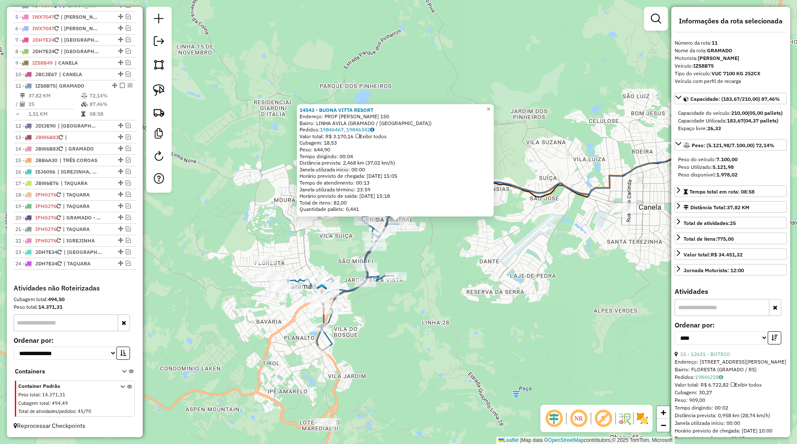
click at [430, 280] on div "14543 - BUONA VITTA RESORT Endereço: PROF ELVIRA BENETTI 150 Bairro: LINHA AVIL…" at bounding box center [398, 222] width 797 height 444
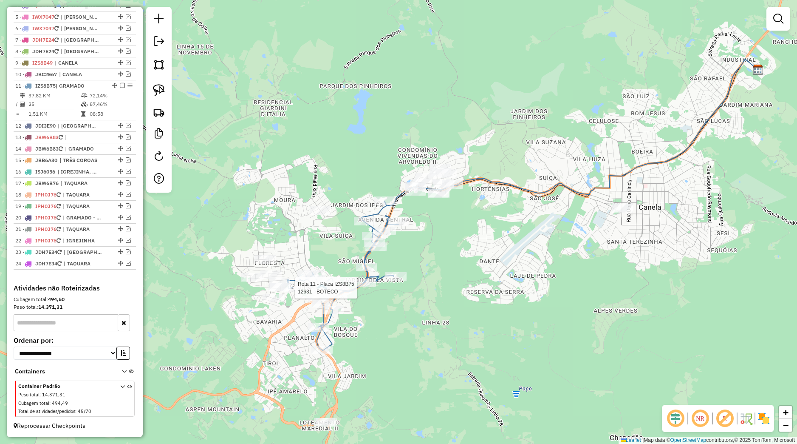
select select "*********"
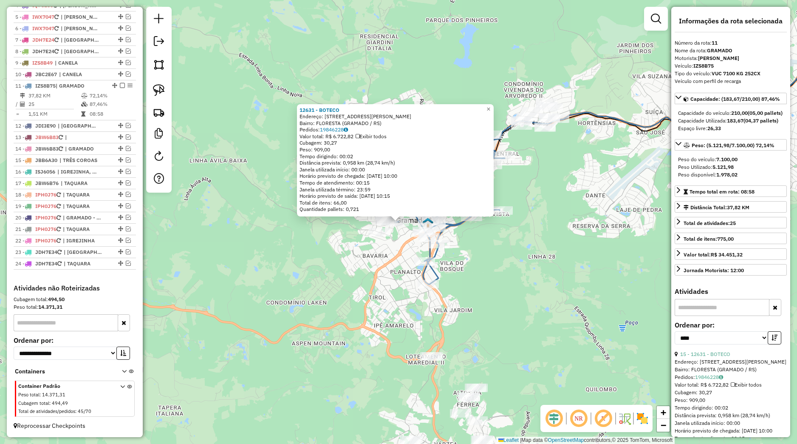
click at [386, 250] on div "12631 - BOTECO Endereço: Rua Tristao de Oliveira 145 Bairro: FLORESTA (GRAMADO …" at bounding box center [398, 222] width 797 height 444
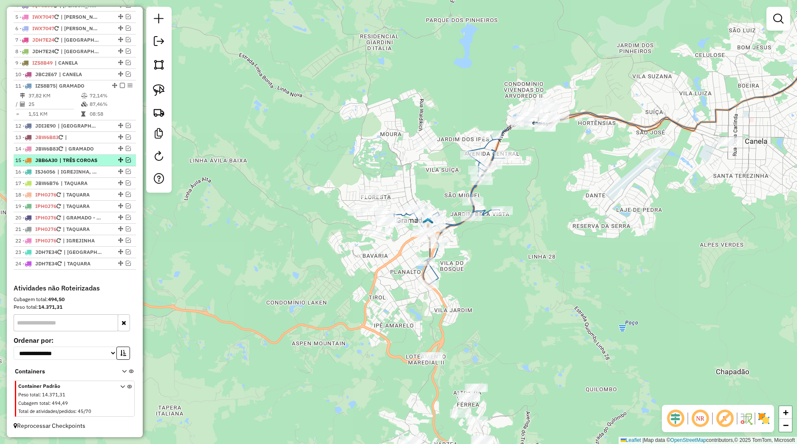
click at [107, 163] on div "15 - JBB6A30 | TRÊS COROAS" at bounding box center [74, 160] width 119 height 8
select select "*********"
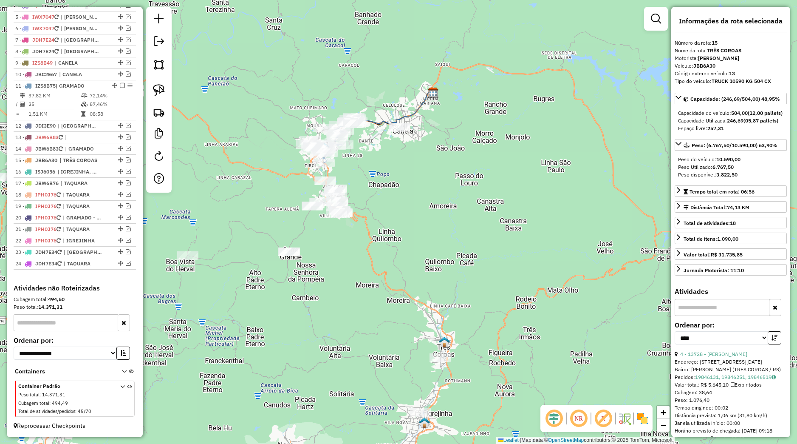
drag, startPoint x: 425, startPoint y: 322, endPoint x: 429, endPoint y: 293, distance: 28.7
click at [429, 293] on div "Janela de atendimento Grade de atendimento Capacidade Transportadoras Veículos …" at bounding box center [398, 222] width 797 height 444
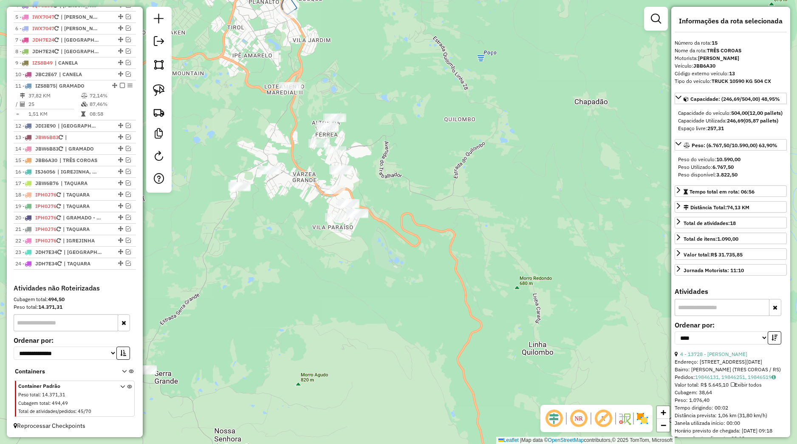
click at [334, 194] on div "Janela de atendimento Grade de atendimento Capacidade Transportadoras Veículos …" at bounding box center [398, 222] width 797 height 444
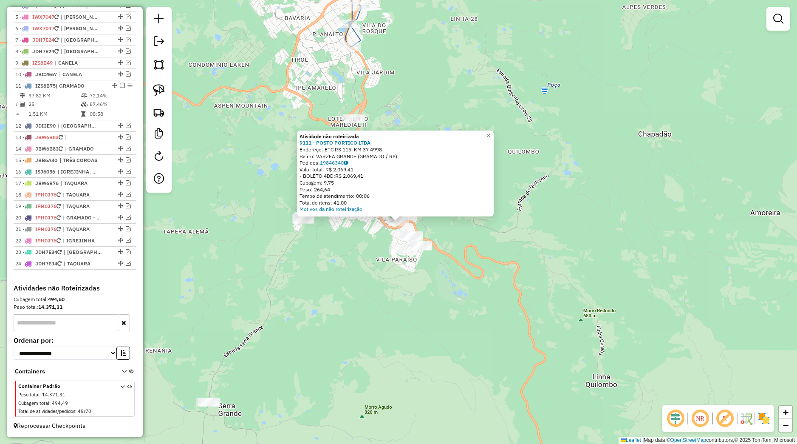
click at [362, 236] on div "Atividade não roteirizada 9111 - POSTO PORTICO LTDA Endereço: ETC RS 115. KM 37…" at bounding box center [398, 222] width 797 height 444
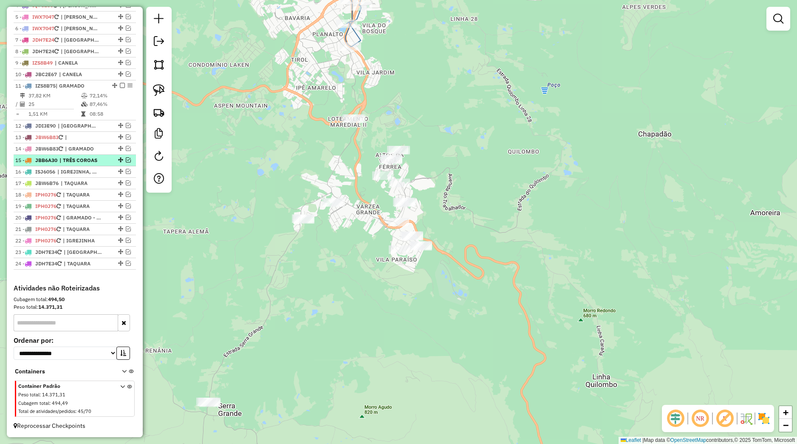
click at [118, 161] on em at bounding box center [120, 159] width 5 height 5
select select "*********"
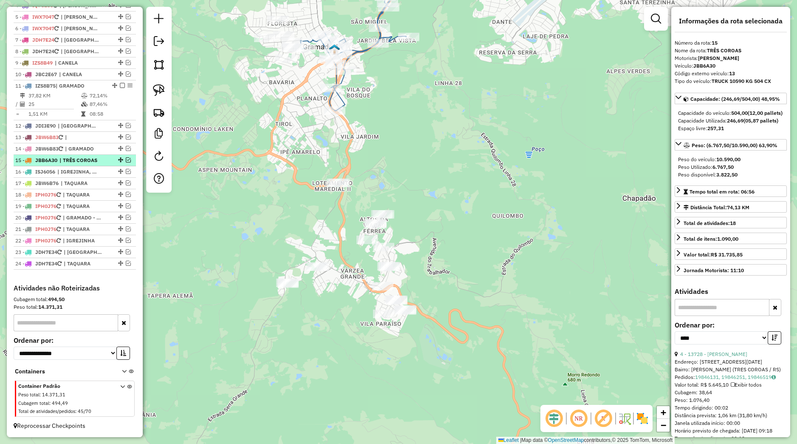
click at [122, 163] on div "15 - JBB6A30 | TRÊS COROAS" at bounding box center [74, 160] width 119 height 8
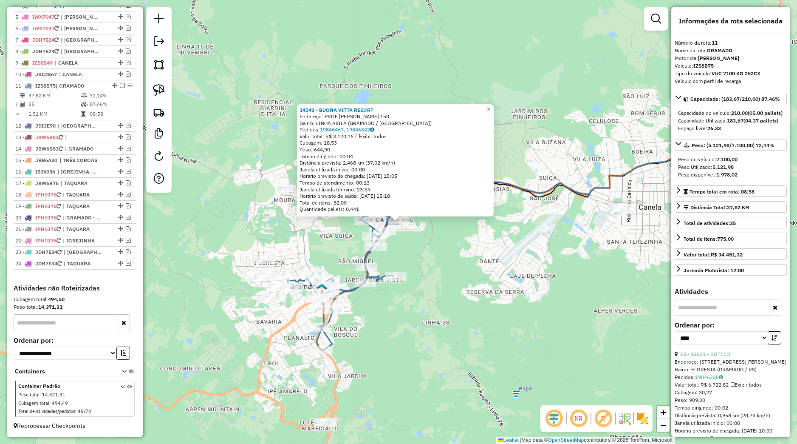
click at [418, 243] on div "14543 - BUONA VITTA RESORT Endereço: PROF ELVIRA BENETTI 150 Bairro: LINHA AVIL…" at bounding box center [398, 222] width 797 height 444
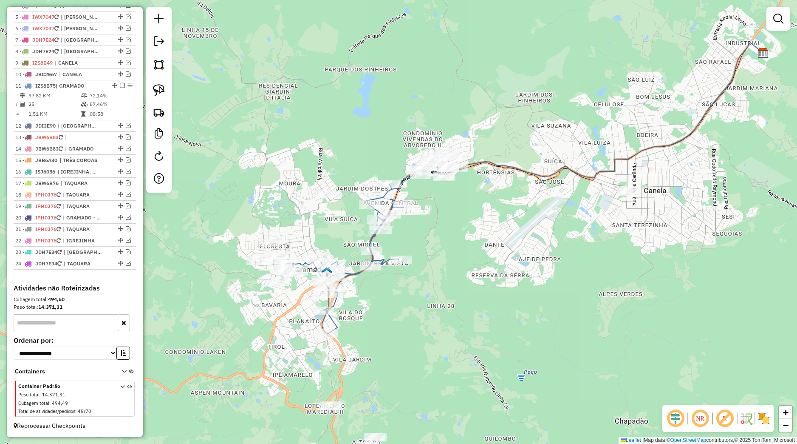
drag, startPoint x: 453, startPoint y: 251, endPoint x: 442, endPoint y: 190, distance: 61.4
click at [447, 195] on div "Janela de atendimento Grade de atendimento Capacidade Transportadoras Veículos …" at bounding box center [398, 222] width 797 height 444
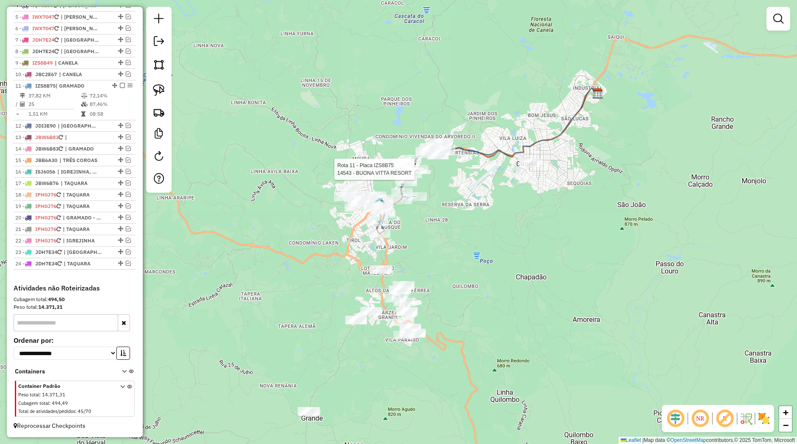
select select "*********"
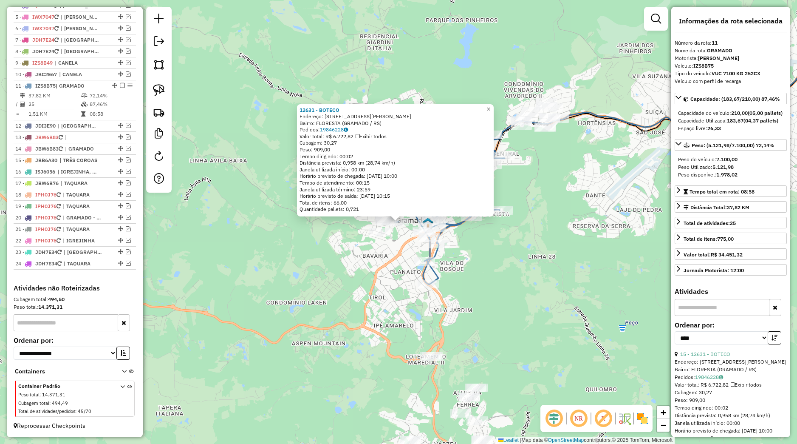
click at [537, 301] on div "12631 - BOTECO Endereço: Rua Tristao de Oliveira 145 Bairro: FLORESTA (GRAMADO …" at bounding box center [398, 222] width 797 height 444
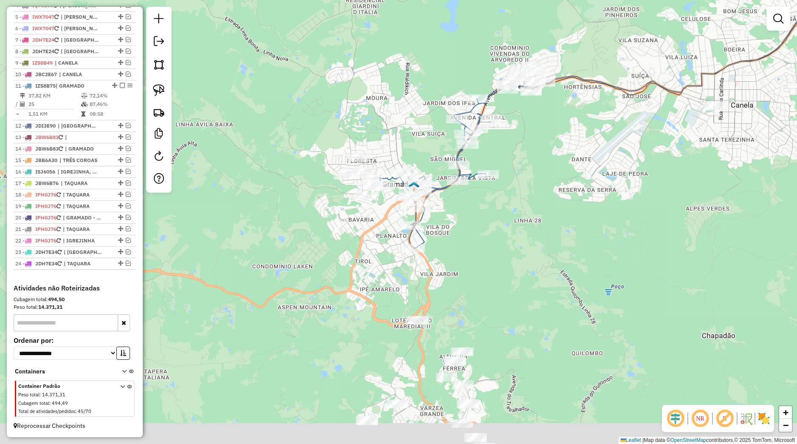
drag, startPoint x: 508, startPoint y: 285, endPoint x: 471, endPoint y: 204, distance: 89.2
click at [472, 206] on div "Janela de atendimento Grade de atendimento Capacidade Transportadoras Veículos …" at bounding box center [398, 222] width 797 height 444
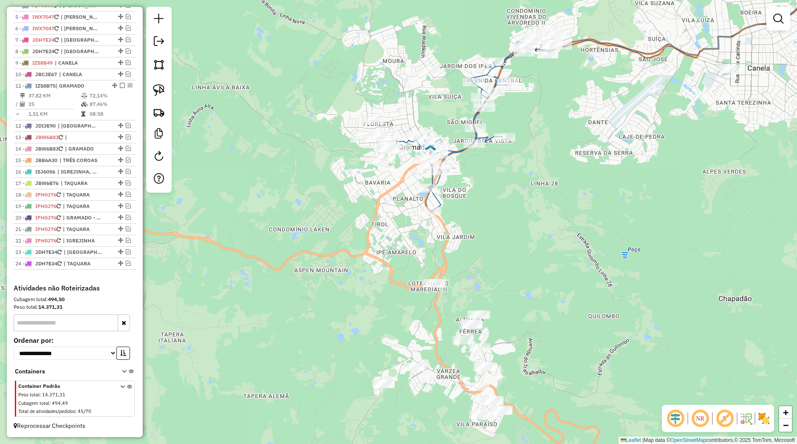
drag, startPoint x: 486, startPoint y: 279, endPoint x: 491, endPoint y: 231, distance: 48.3
click at [491, 235] on div "Janela de atendimento Grade de atendimento Capacidade Transportadoras Veículos …" at bounding box center [398, 222] width 797 height 444
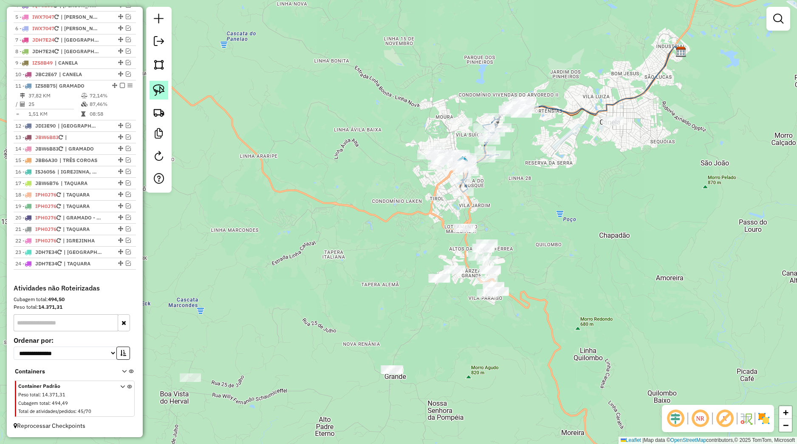
click at [167, 95] on link at bounding box center [159, 90] width 19 height 19
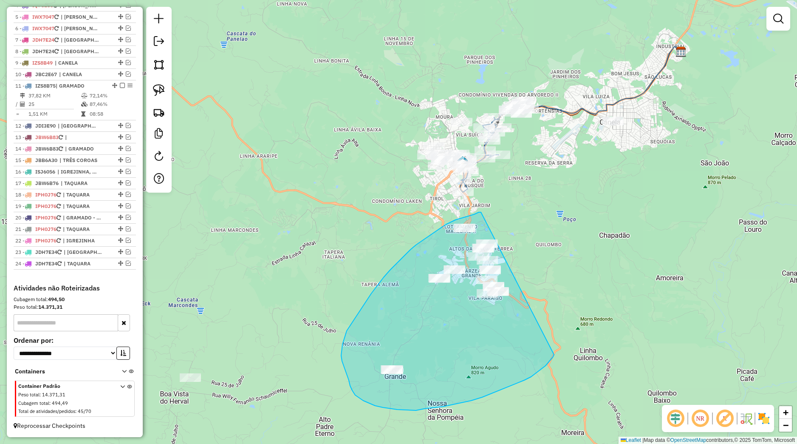
drag, startPoint x: 481, startPoint y: 212, endPoint x: 566, endPoint y: 337, distance: 151.0
click at [566, 337] on div "Janela de atendimento Grade de atendimento Capacidade Transportadoras Veículos …" at bounding box center [398, 222] width 797 height 444
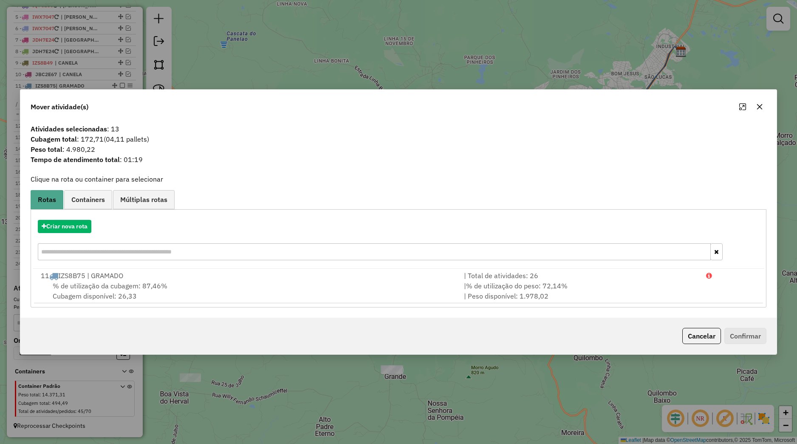
click at [762, 107] on icon "button" at bounding box center [759, 106] width 7 height 7
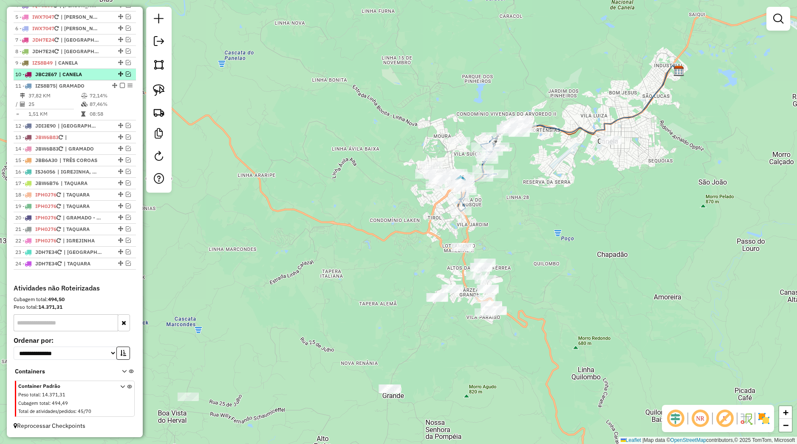
click at [89, 76] on span "| CANELA" at bounding box center [78, 75] width 39 height 8
select select "*********"
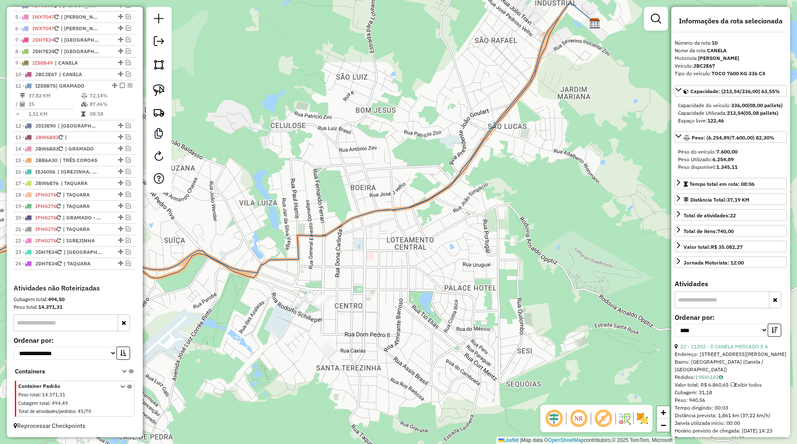
drag, startPoint x: 274, startPoint y: 244, endPoint x: 365, endPoint y: 219, distance: 94.9
click at [365, 219] on div "Janela de atendimento Grade de atendimento Capacidade Transportadoras Veículos …" at bounding box center [398, 222] width 797 height 444
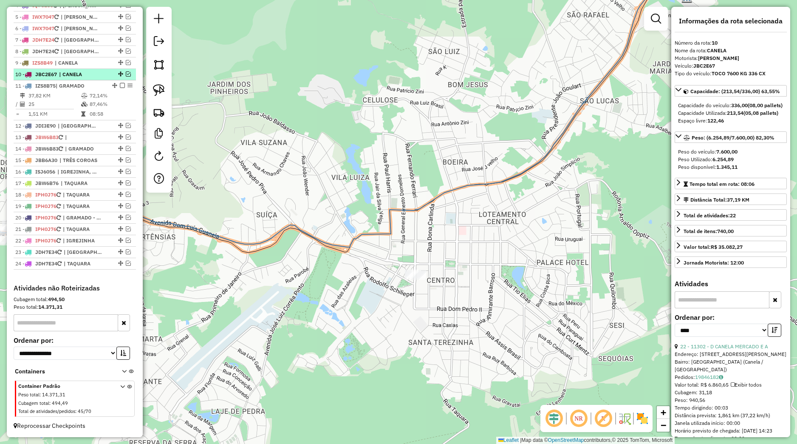
click at [126, 75] on em at bounding box center [128, 73] width 5 height 5
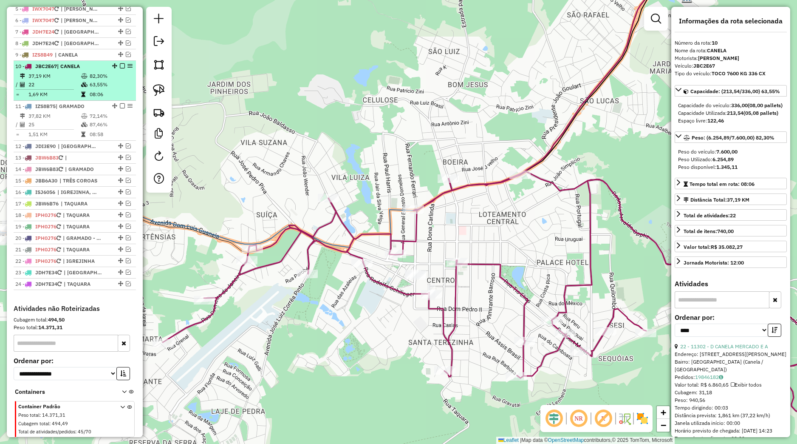
click at [120, 68] on em at bounding box center [122, 65] width 5 height 5
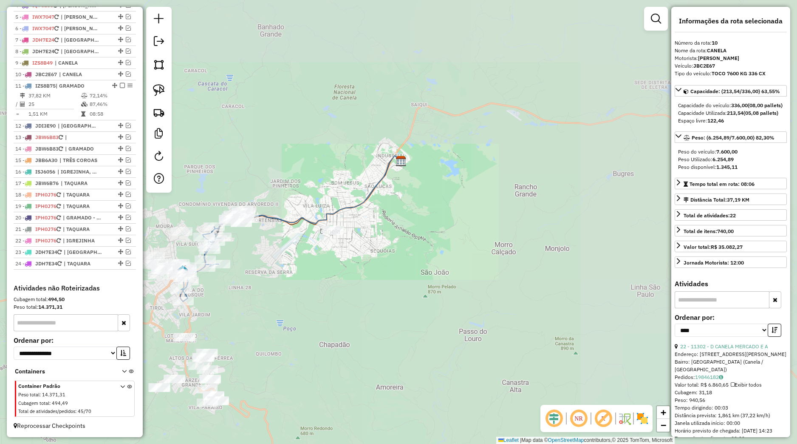
drag, startPoint x: 313, startPoint y: 296, endPoint x: 422, endPoint y: 284, distance: 109.4
click at [422, 284] on div "Janela de atendimento Grade de atendimento Capacidade Transportadoras Veículos …" at bounding box center [398, 222] width 797 height 444
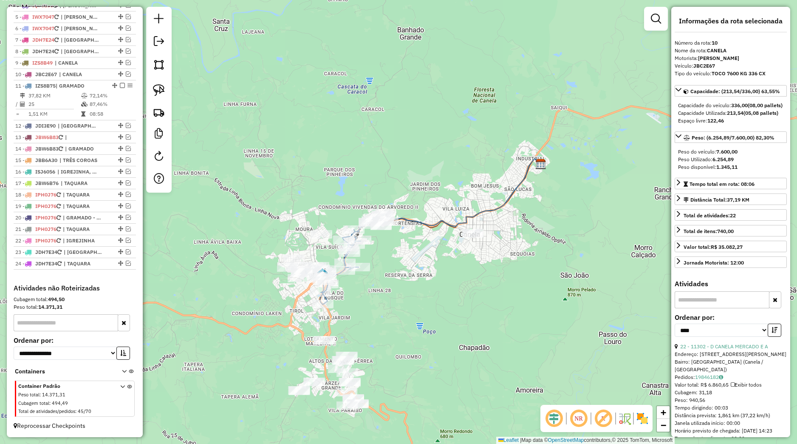
drag, startPoint x: 341, startPoint y: 325, endPoint x: 383, endPoint y: 310, distance: 44.5
click at [383, 310] on div "Janela de atendimento Grade de atendimento Capacidade Transportadoras Veículos …" at bounding box center [398, 222] width 797 height 444
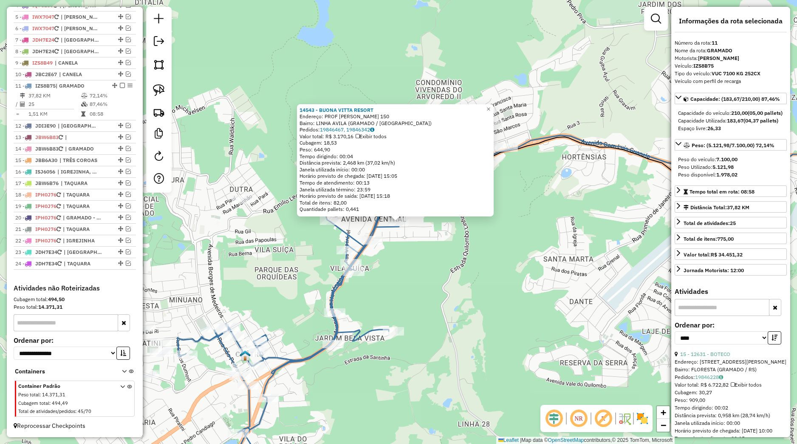
click at [444, 314] on div "14543 - BUONA VITTA RESORT Endereço: PROF ELVIRA BENETTI 150 Bairro: LINHA AVIL…" at bounding box center [398, 222] width 797 height 444
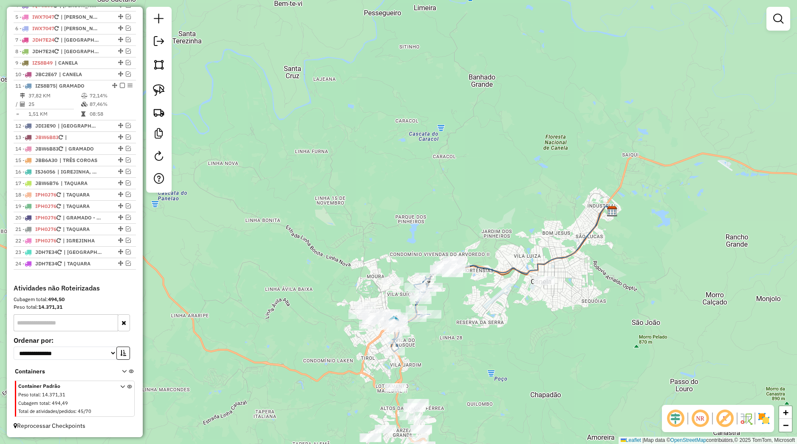
drag, startPoint x: 472, startPoint y: 344, endPoint x: 475, endPoint y: 285, distance: 59.1
click at [476, 292] on div "Janela de atendimento Grade de atendimento Capacidade Transportadoras Veículos …" at bounding box center [398, 222] width 797 height 444
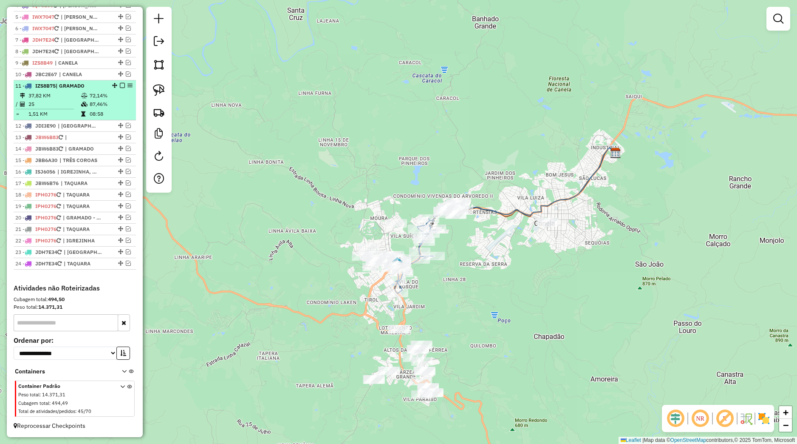
click at [114, 88] on div "11 - IZS8B75 | GRAMADO" at bounding box center [74, 86] width 119 height 8
select select "*********"
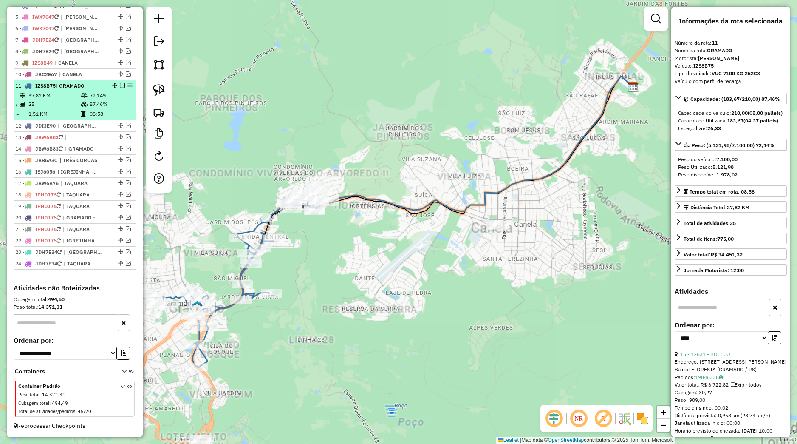
click at [120, 86] on em at bounding box center [122, 85] width 5 height 5
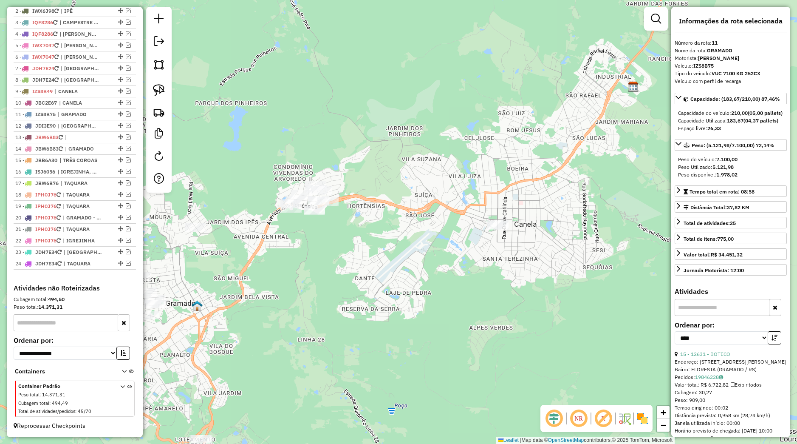
scroll to position [356, 0]
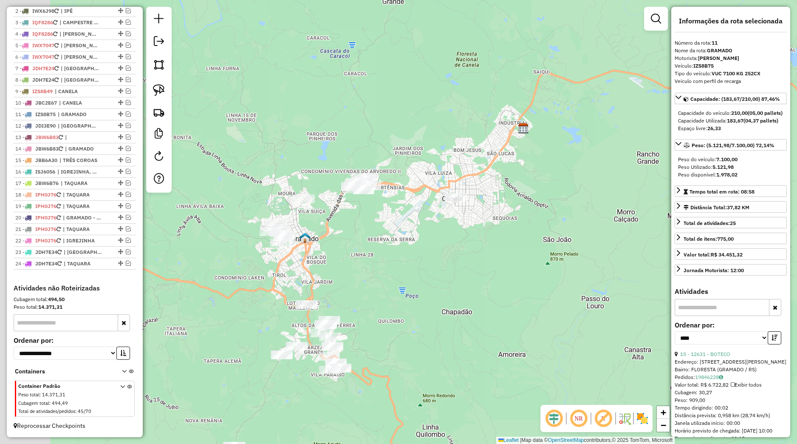
drag, startPoint x: 338, startPoint y: 360, endPoint x: 413, endPoint y: 260, distance: 124.3
click at [412, 261] on div "Janela de atendimento Grade de atendimento Capacidade Transportadoras Veículos …" at bounding box center [398, 222] width 797 height 444
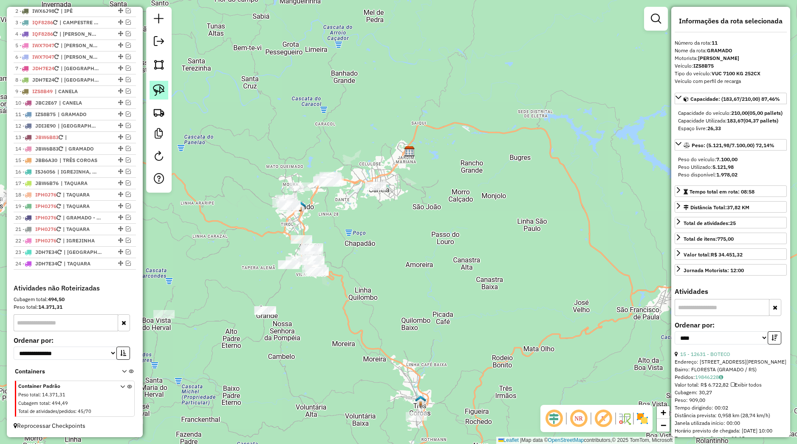
click at [158, 85] on img at bounding box center [159, 90] width 12 height 12
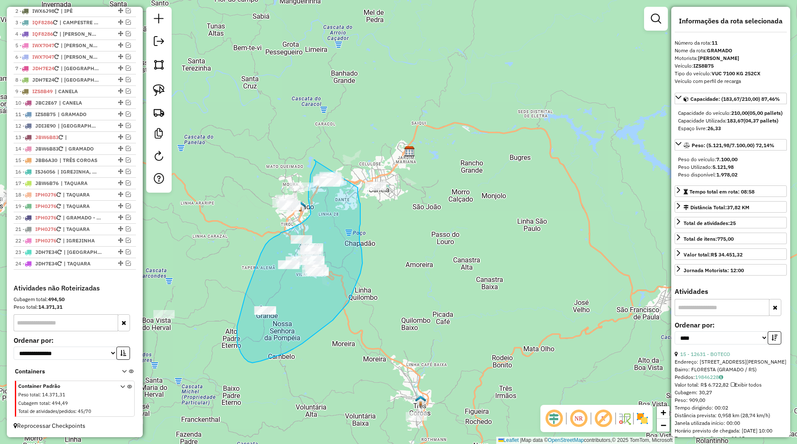
drag, startPoint x: 314, startPoint y: 160, endPoint x: 358, endPoint y: 185, distance: 51.0
click at [358, 185] on div "Janela de atendimento Grade de atendimento Capacidade Transportadoras Veículos …" at bounding box center [398, 222] width 797 height 444
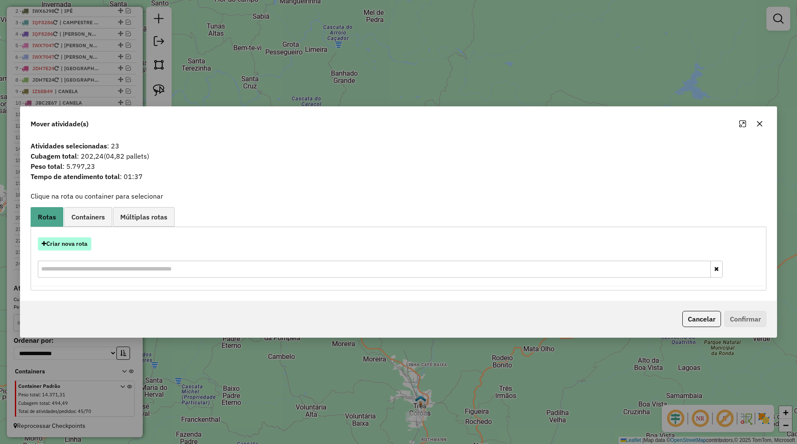
click at [88, 249] on button "Criar nova rota" at bounding box center [65, 243] width 54 height 13
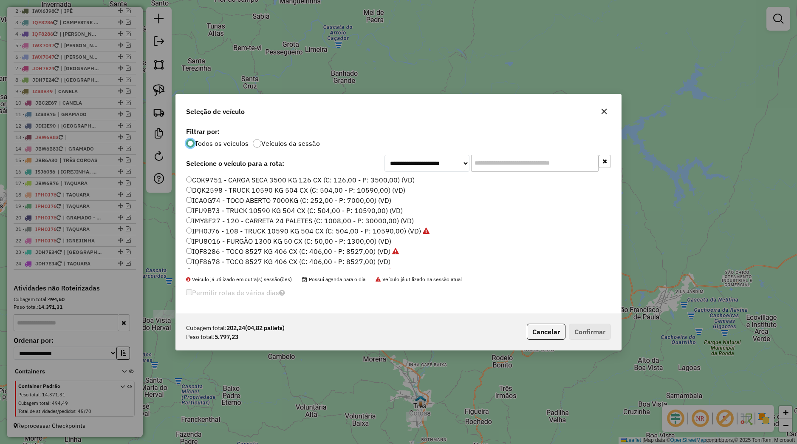
scroll to position [162, 0]
click at [215, 202] on label "JBC2E67 - TOCO 7600 KG 336 CX (C: 336,00 - P: 7600,00) (VD)" at bounding box center [292, 201] width 213 height 10
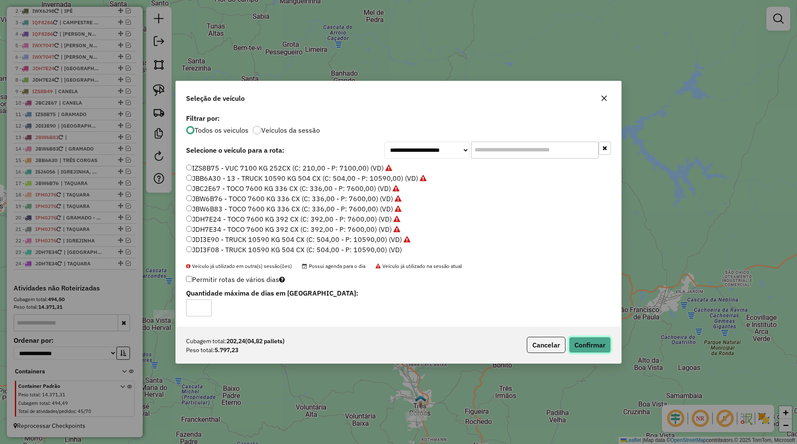
click at [575, 338] on button "Confirmar" at bounding box center [590, 345] width 42 height 16
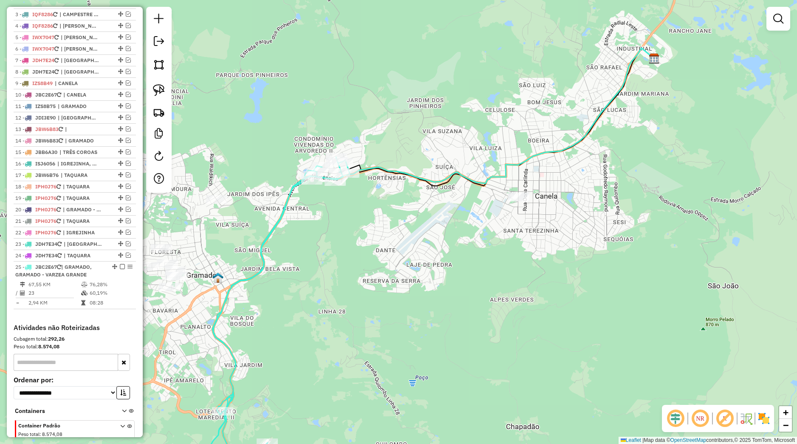
drag, startPoint x: 340, startPoint y: 214, endPoint x: 432, endPoint y: 193, distance: 94.3
click at [432, 193] on div "Janela de atendimento Grade de atendimento Capacidade Transportadoras Veículos …" at bounding box center [398, 222] width 797 height 444
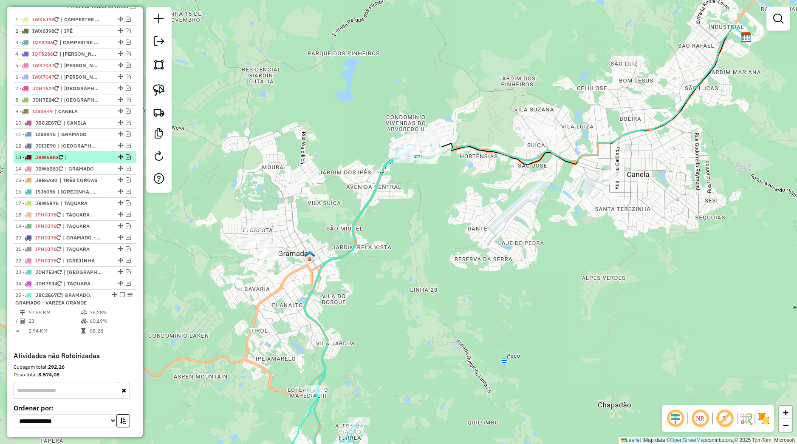
scroll to position [316, 0]
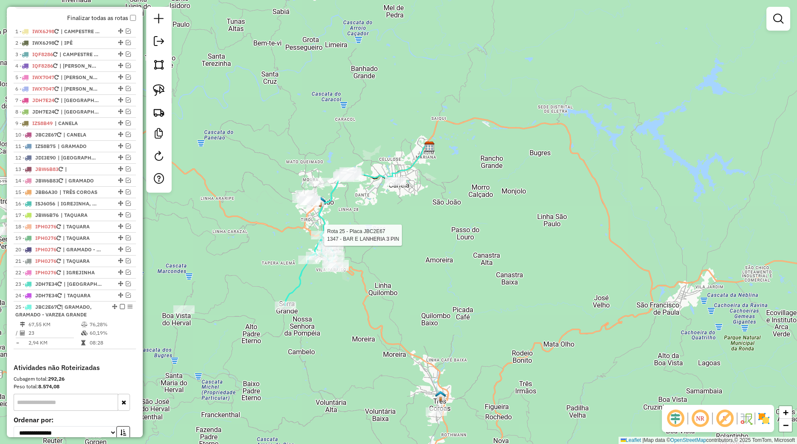
select select "*********"
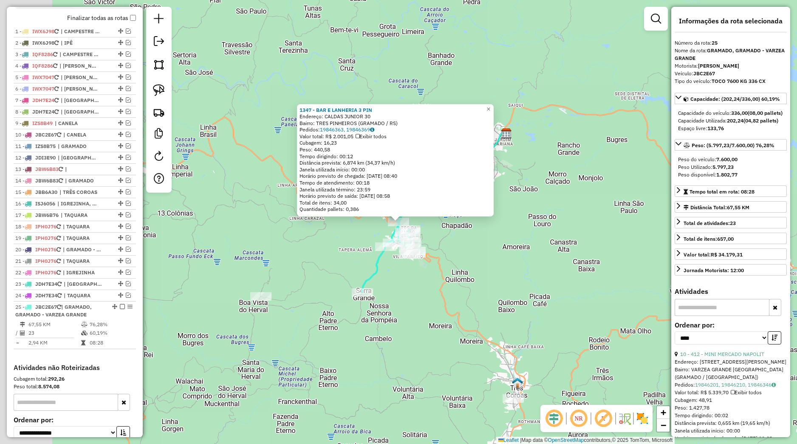
scroll to position [404, 0]
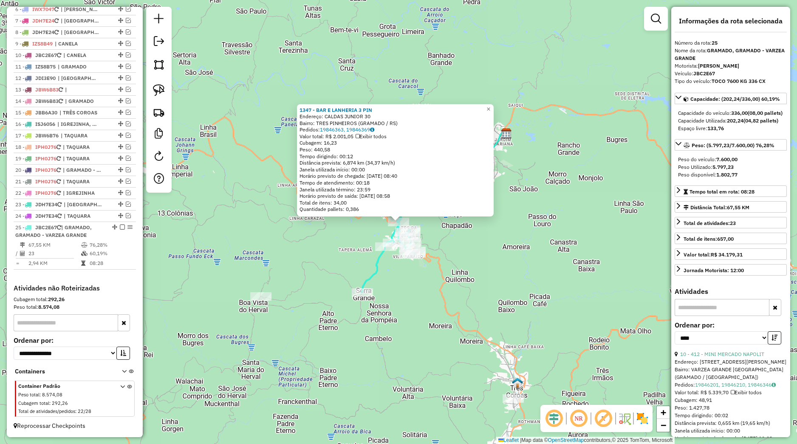
click at [455, 225] on div "1347 - BAR E LANHERIA 3 PIN Endereço: CALDAS JUNIOR 30 Bairro: TRES PINHEIROS (…" at bounding box center [398, 222] width 797 height 444
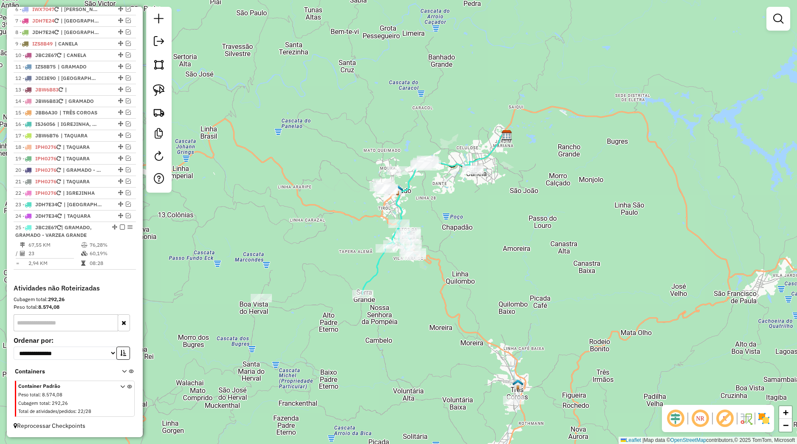
drag, startPoint x: 447, startPoint y: 209, endPoint x: 453, endPoint y: 231, distance: 23.3
click at [453, 231] on div "Janela de atendimento Grade de atendimento Capacidade Transportadoras Veículos …" at bounding box center [398, 222] width 797 height 444
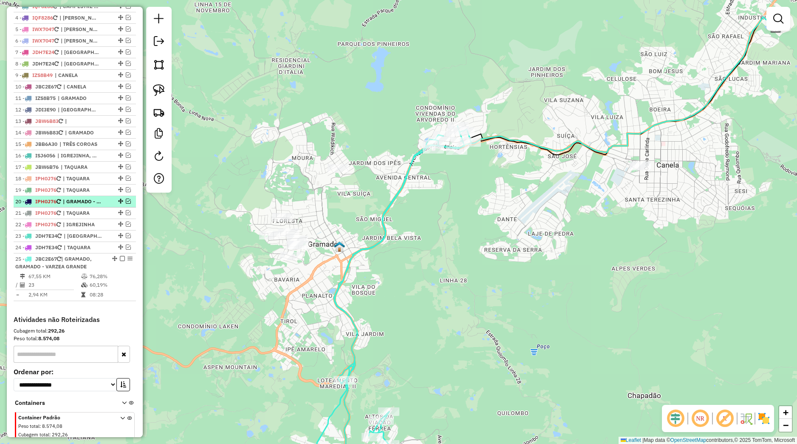
scroll to position [324, 0]
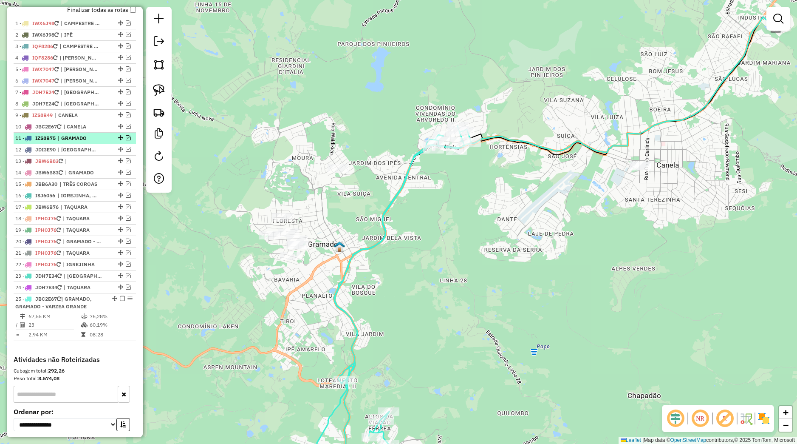
click at [126, 140] on em at bounding box center [128, 137] width 5 height 5
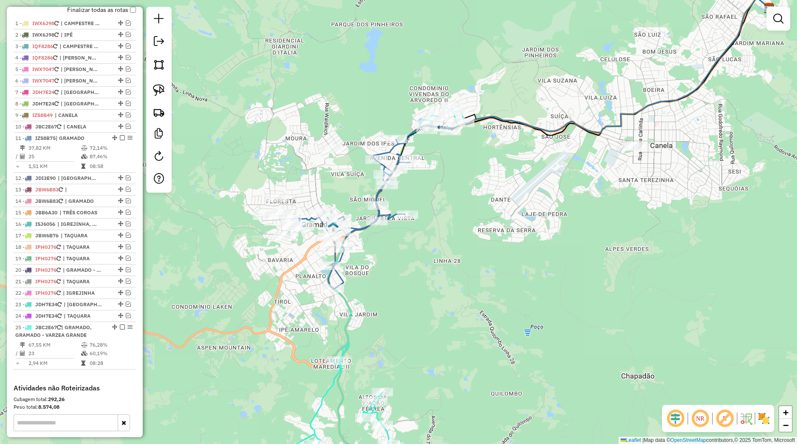
drag, startPoint x: 435, startPoint y: 260, endPoint x: 422, endPoint y: 194, distance: 67.7
click at [422, 197] on div "Janela de atendimento Grade de atendimento Capacidade Transportadoras Veículos …" at bounding box center [398, 222] width 797 height 444
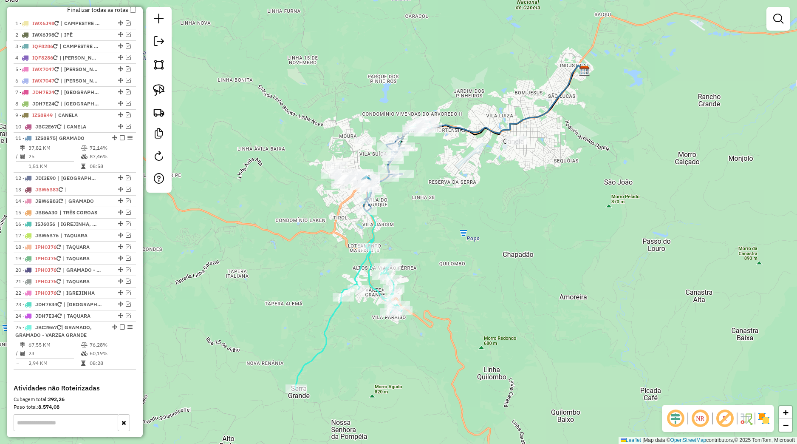
click at [369, 252] on icon at bounding box center [364, 254] width 136 height 269
select select "*********"
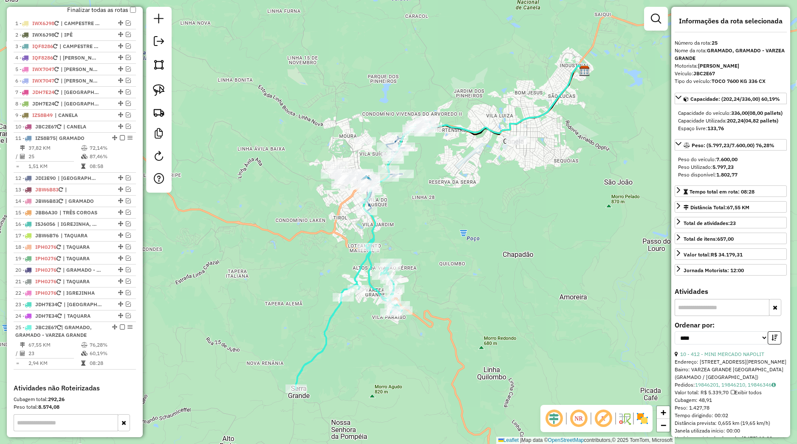
scroll to position [432, 0]
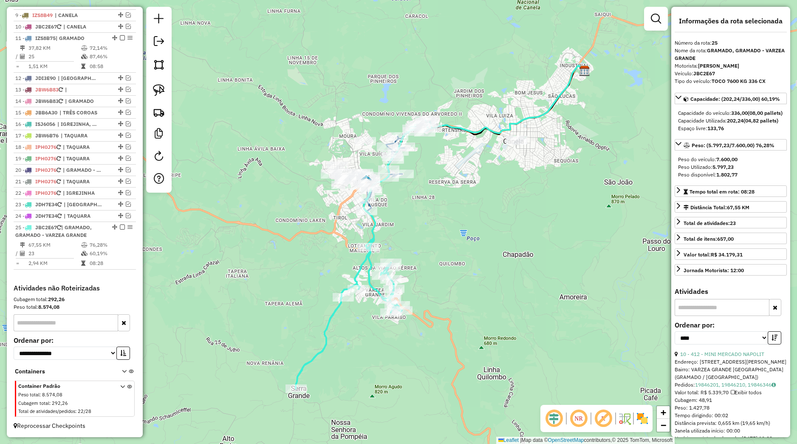
click at [411, 193] on div "Janela de atendimento Grade de atendimento Capacidade Transportadoras Veículos …" at bounding box center [398, 222] width 797 height 444
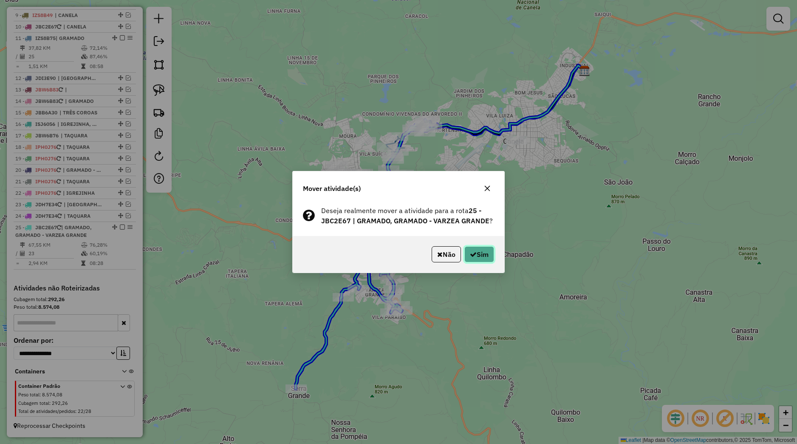
click at [468, 253] on button "Sim" at bounding box center [479, 254] width 30 height 16
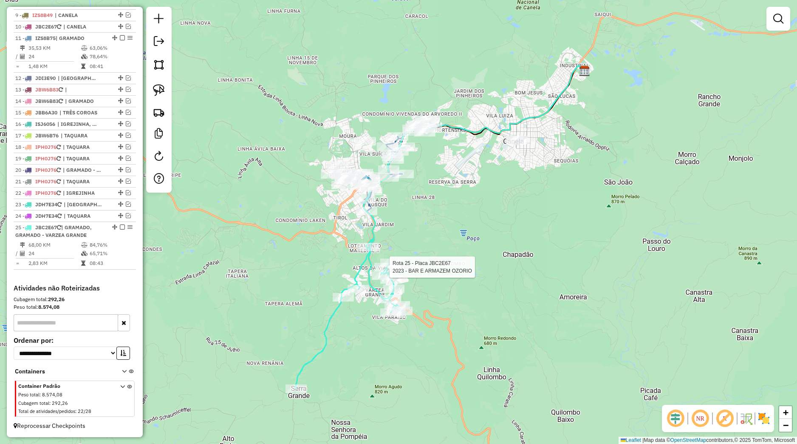
select select "*********"
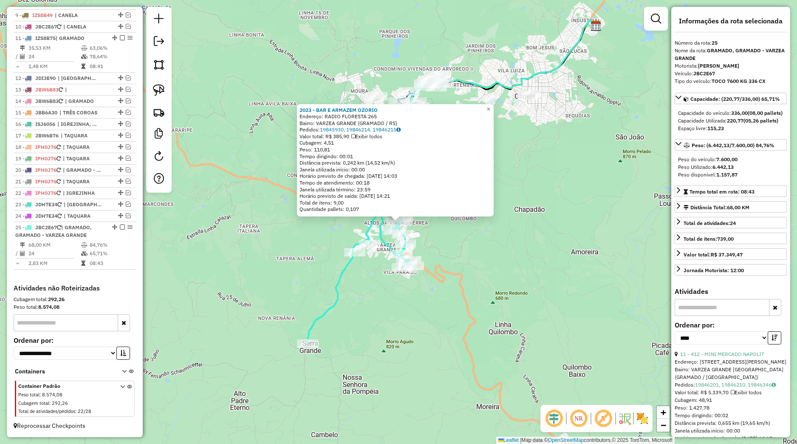
click at [516, 252] on div "2023 - BAR E ARMAZEM OZORIO Endereço: RADIO FLORESTA 265 Bairro: VARZEA GRANDE …" at bounding box center [398, 222] width 797 height 444
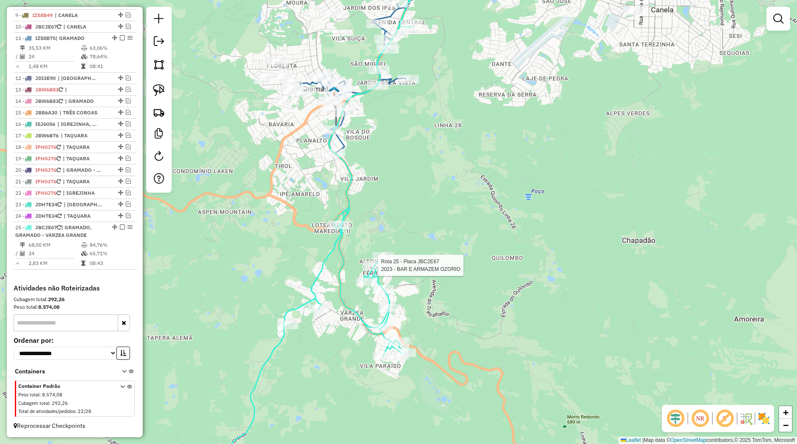
select select "*********"
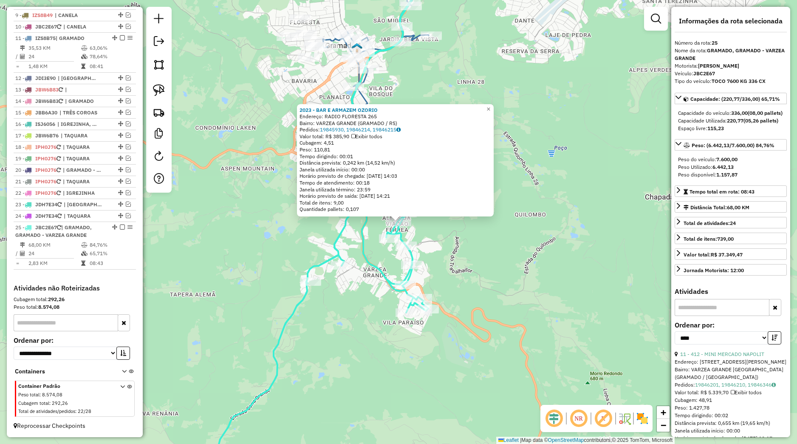
click at [482, 259] on div "2023 - BAR E ARMAZEM OZORIO Endereço: RADIO FLORESTA 265 Bairro: VARZEA GRANDE …" at bounding box center [398, 222] width 797 height 444
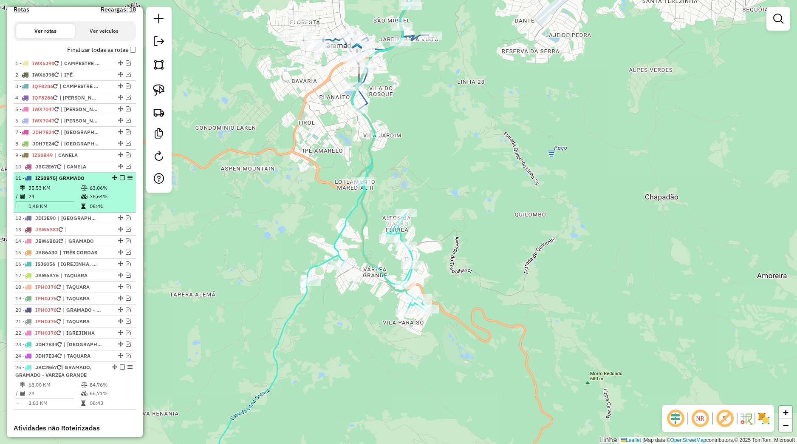
scroll to position [273, 0]
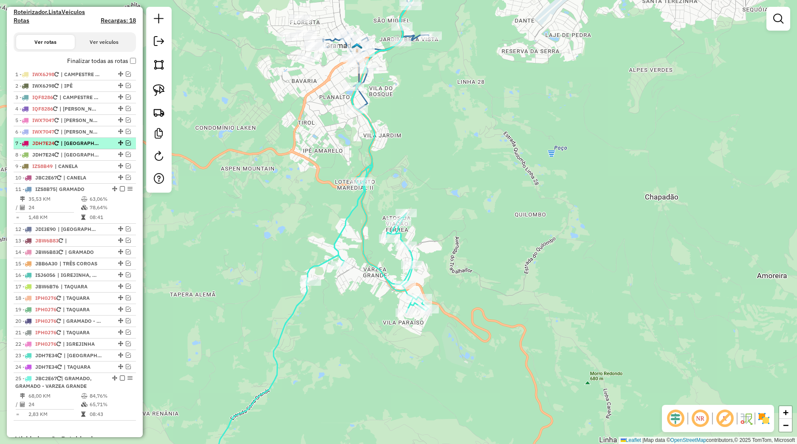
click at [126, 145] on em at bounding box center [128, 142] width 5 height 5
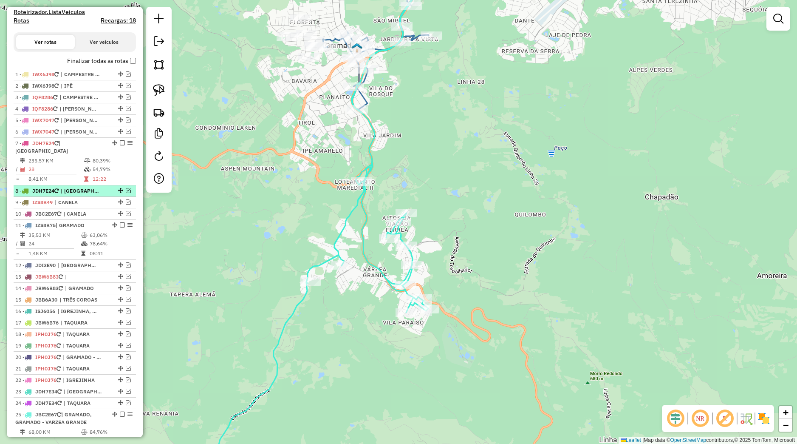
click at [126, 193] on em at bounding box center [128, 190] width 5 height 5
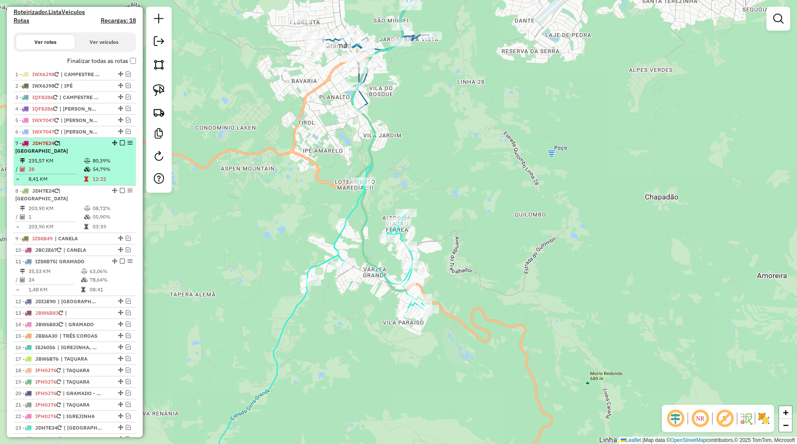
click at [107, 173] on td "54,79%" at bounding box center [112, 169] width 40 height 8
select select "*********"
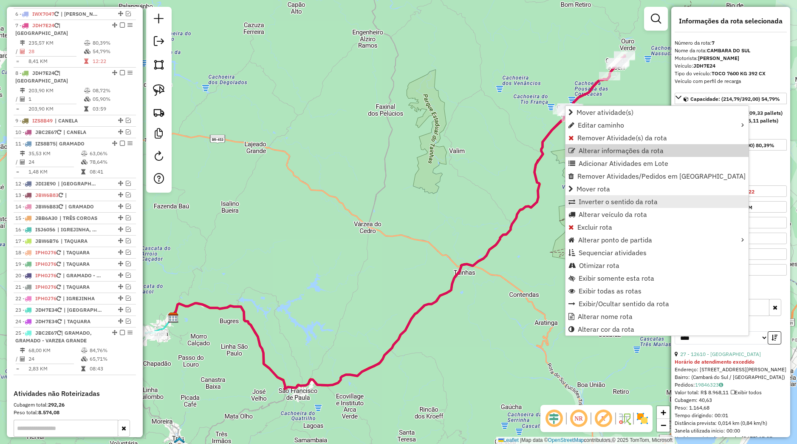
scroll to position [411, 0]
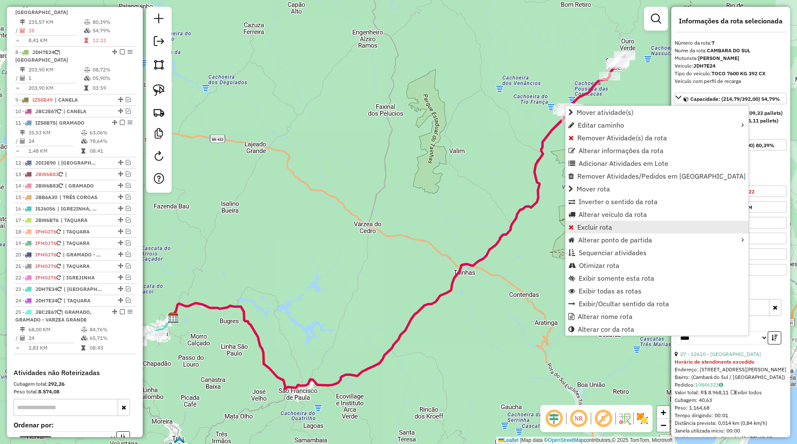
click at [590, 229] on span "Excluir rota" at bounding box center [595, 227] width 35 height 7
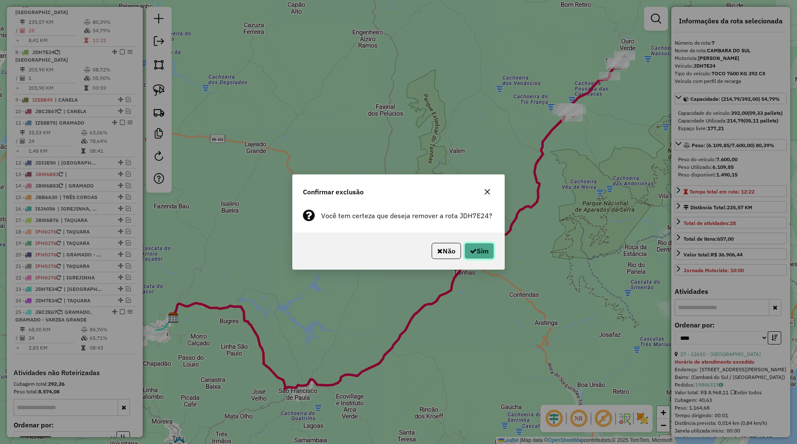
click at [484, 253] on button "Sim" at bounding box center [479, 251] width 30 height 16
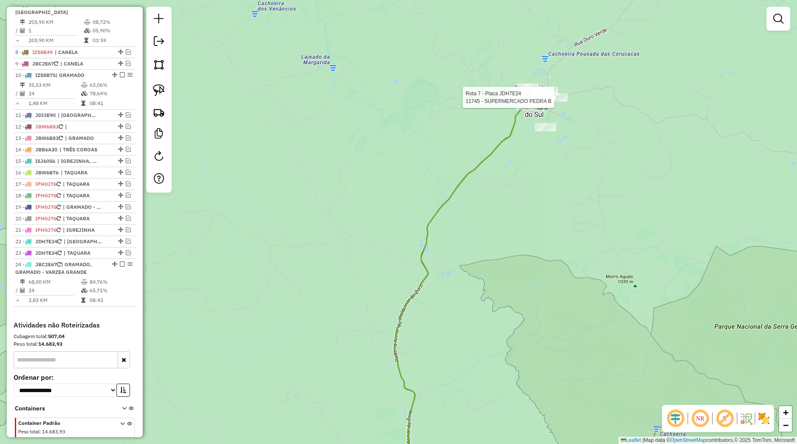
select select "*********"
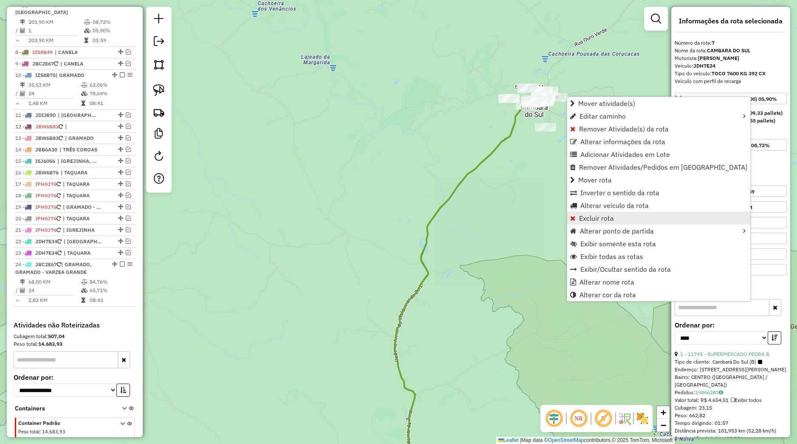
click at [599, 219] on span "Excluir rota" at bounding box center [596, 218] width 35 height 7
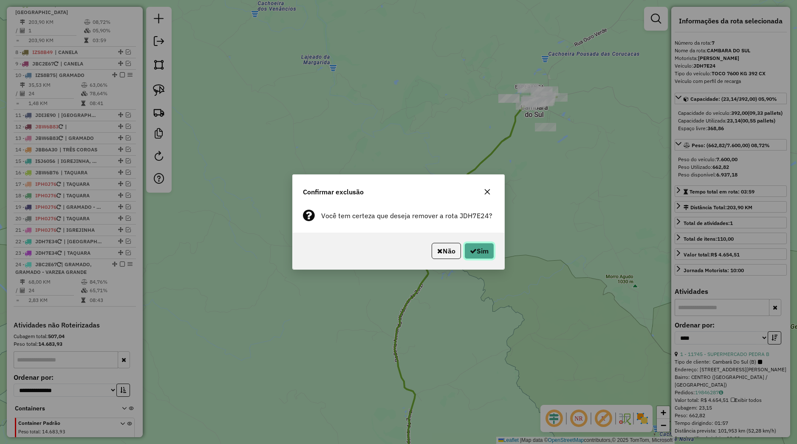
click at [484, 253] on button "Sim" at bounding box center [479, 251] width 30 height 16
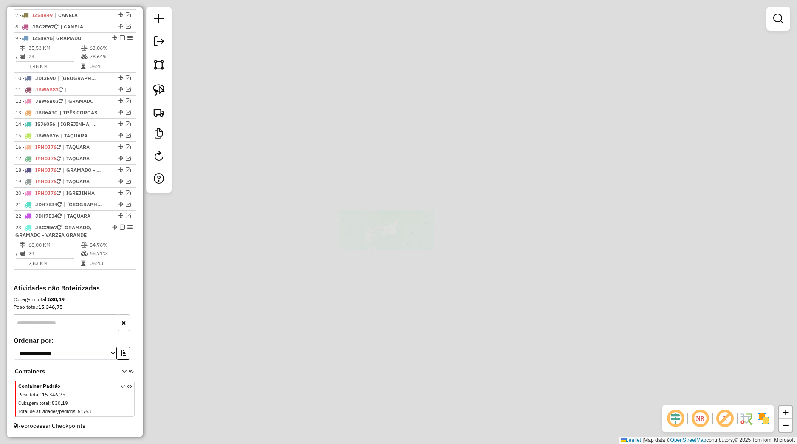
scroll to position [409, 0]
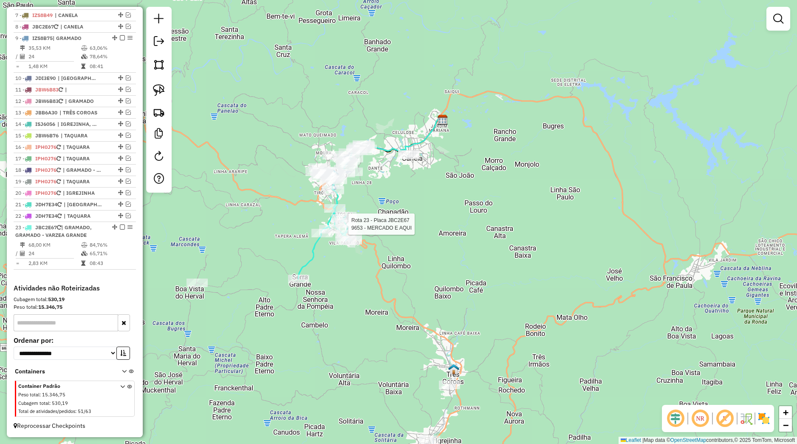
select select "*********"
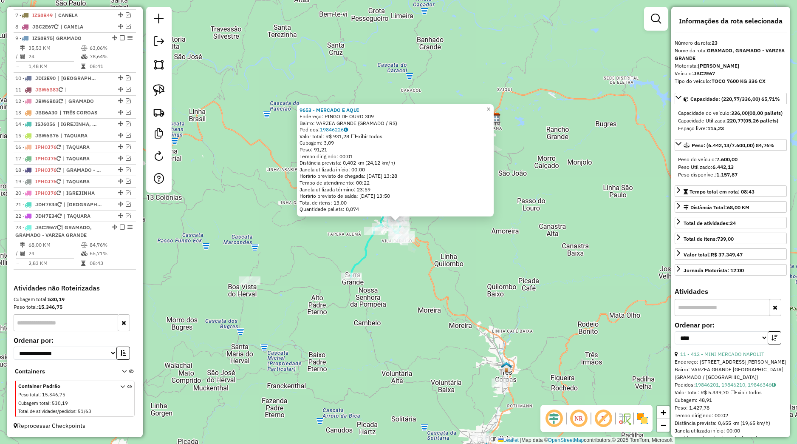
click at [514, 232] on div "9653 - MERCADO E AQUI Endereço: PINGO DE OURO 309 Bairro: VARZEA GRANDE (GRAMAD…" at bounding box center [398, 222] width 797 height 444
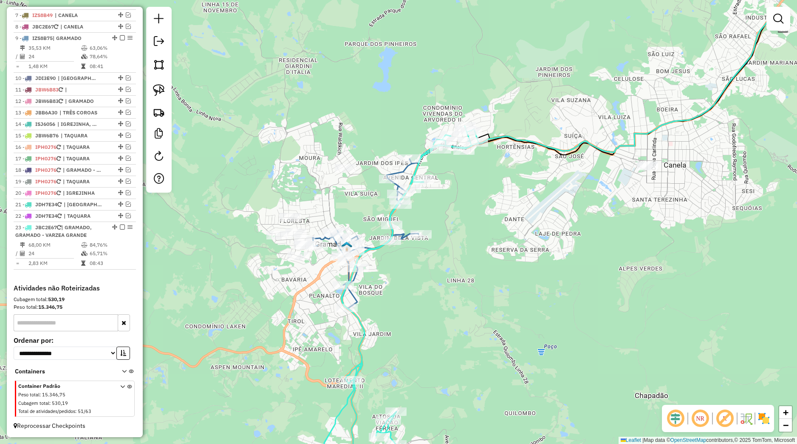
click at [350, 243] on img at bounding box center [346, 246] width 11 height 11
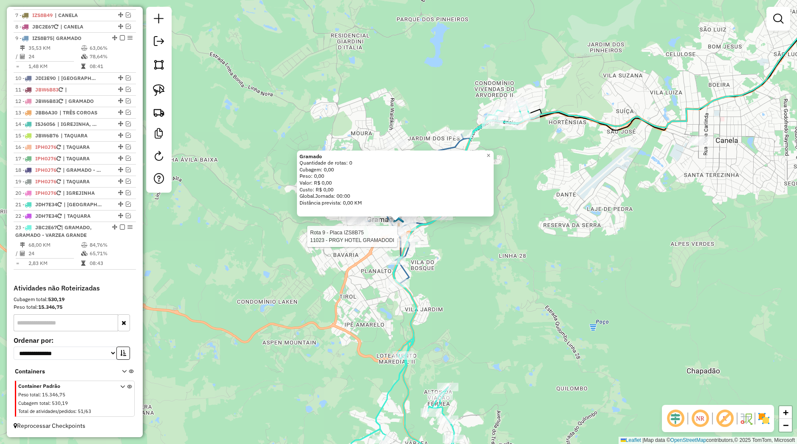
select select "*********"
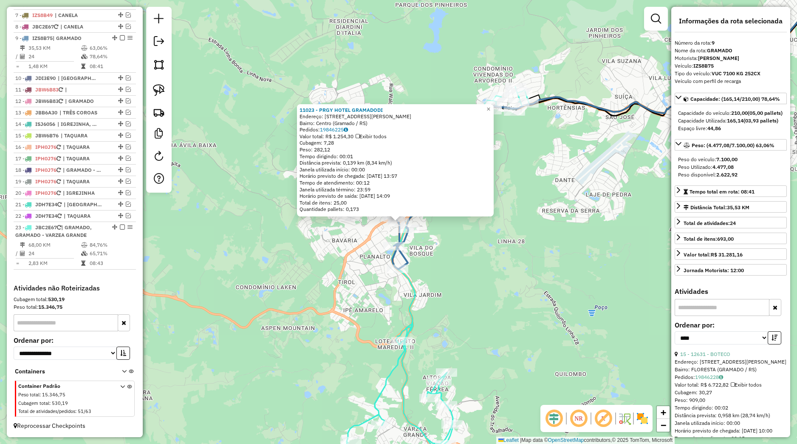
click at [485, 230] on div "11023 - PRGY HOTEL GRAMADODI Endereço: Rua João Petry, 417 Bairro: Centro (Gram…" at bounding box center [398, 222] width 797 height 444
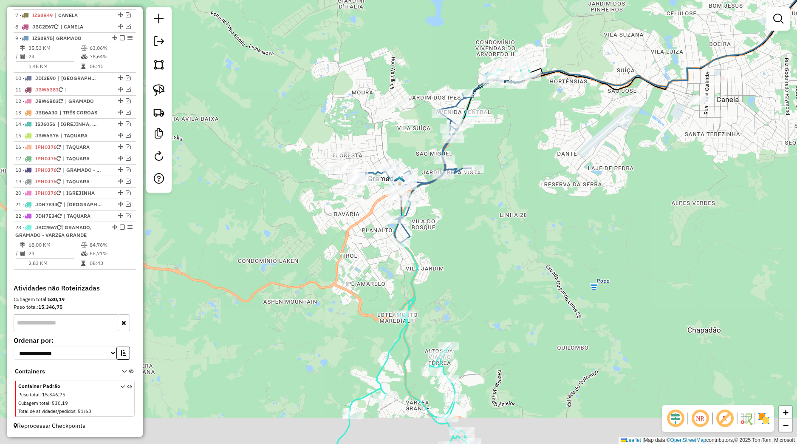
drag, startPoint x: 439, startPoint y: 304, endPoint x: 452, endPoint y: 197, distance: 108.3
click at [452, 204] on div "Janela de atendimento Grade de atendimento Capacidade Transportadoras Veículos …" at bounding box center [398, 222] width 797 height 444
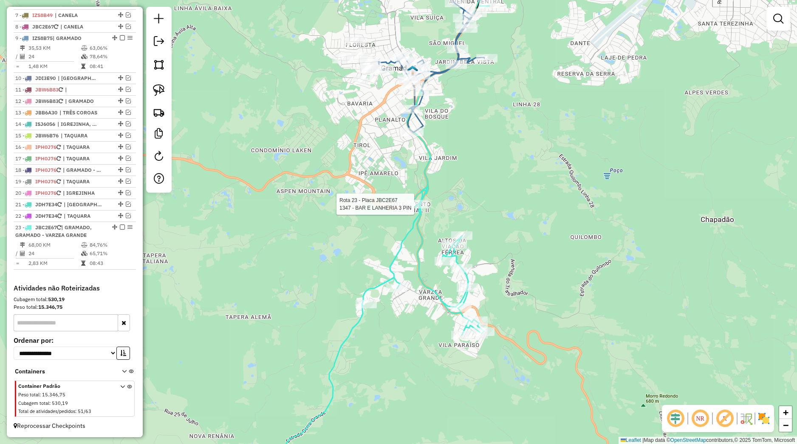
select select "*********"
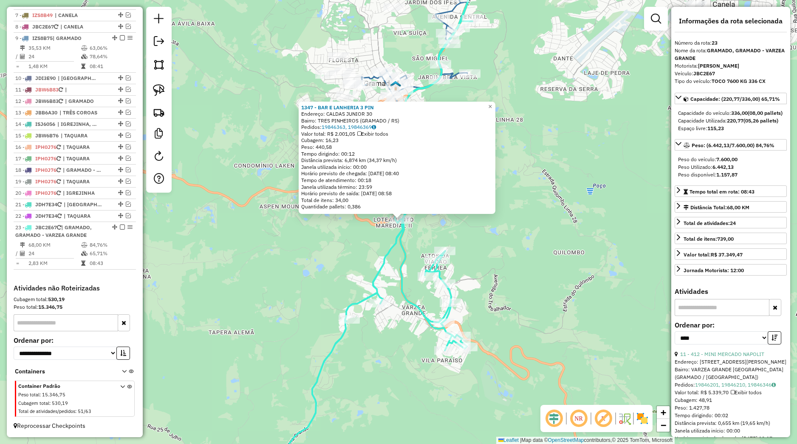
drag, startPoint x: 499, startPoint y: 269, endPoint x: 505, endPoint y: 218, distance: 51.3
click at [505, 218] on div "1347 - BAR E LANHERIA 3 PIN Endereço: CALDAS JUNIOR 30 Bairro: TRES PINHEIROS (…" at bounding box center [398, 222] width 797 height 444
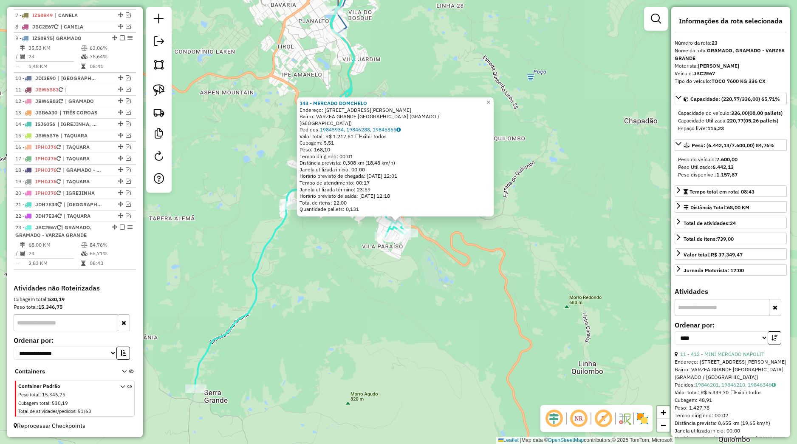
scroll to position [119, 0]
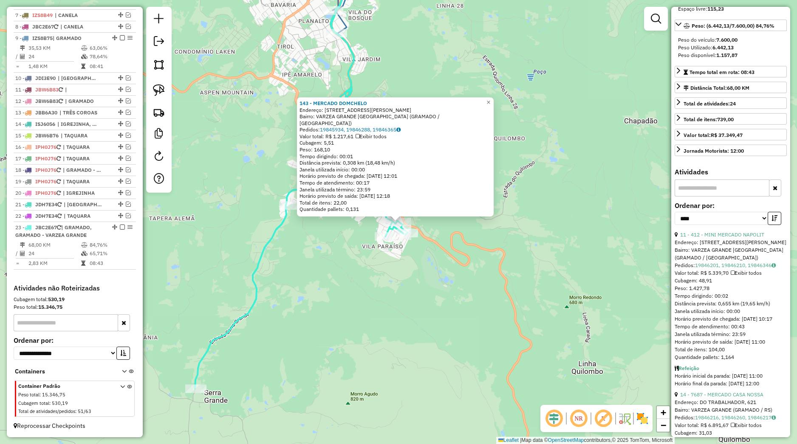
click at [523, 258] on div "143 - MERCADO DOMCHELO Endereço: Rua Luiz Tissot 06 Bairro: VARZEA GRANDE VILA …" at bounding box center [398, 222] width 797 height 444
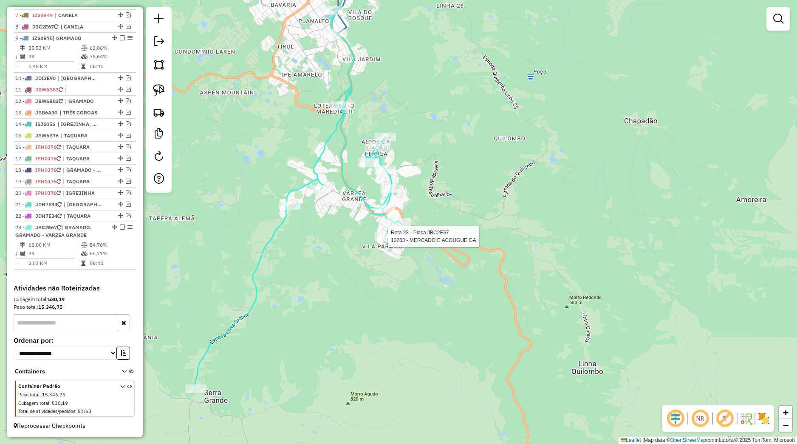
select select "*********"
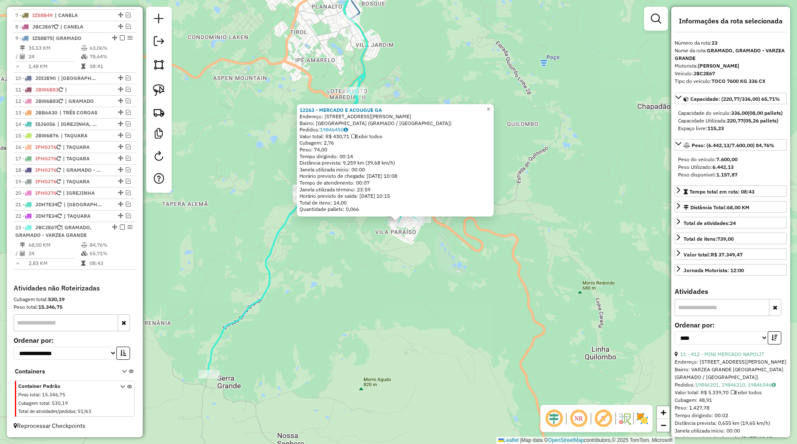
click at [391, 246] on div "12263 - MERCADO E ACOUGUE GA Endereço: RUA LEONARDO DA VINCI 22 Bairro: VILA DO…" at bounding box center [398, 222] width 797 height 444
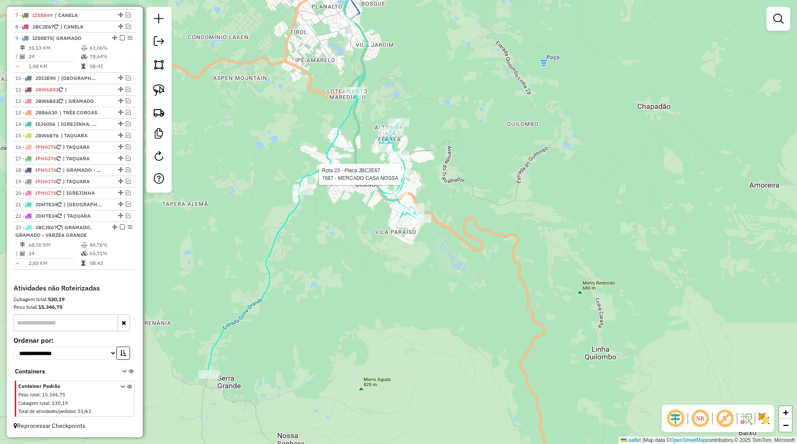
select select "*********"
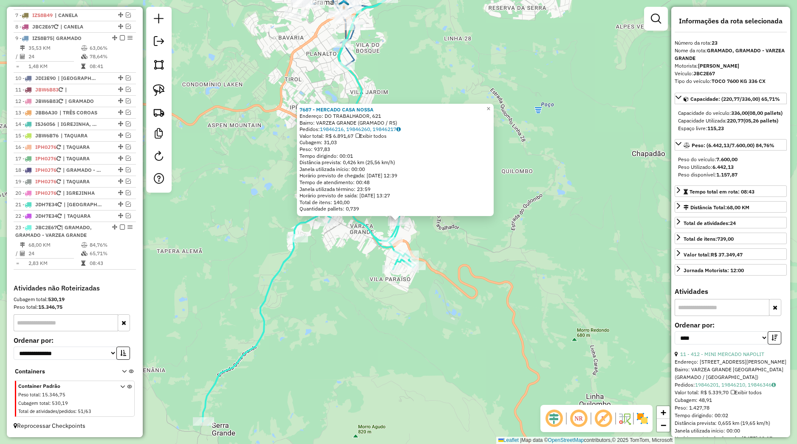
click at [420, 231] on div "7687 - MERCADO CASA NOSSA Endereço: DO TRABALHADOR, 621 Bairro: VARZEA GRANDE (…" at bounding box center [398, 222] width 797 height 444
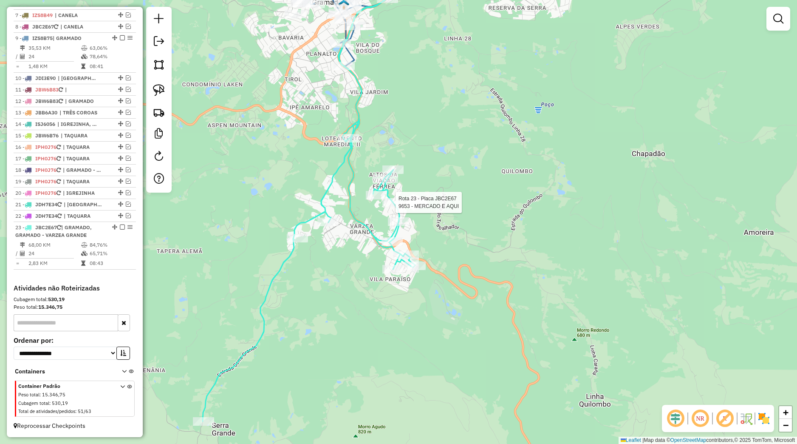
select select "*********"
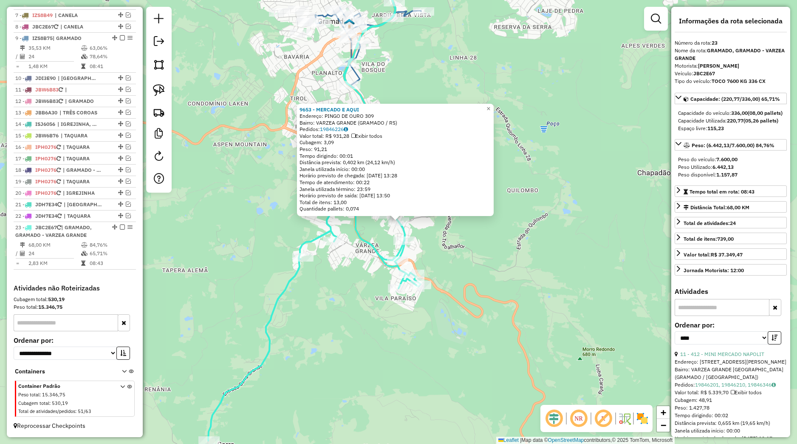
click at [384, 232] on div "9653 - MERCADO E AQUI Endereço: PINGO DE OURO 309 Bairro: VARZEA GRANDE (GRAMAD…" at bounding box center [398, 222] width 797 height 444
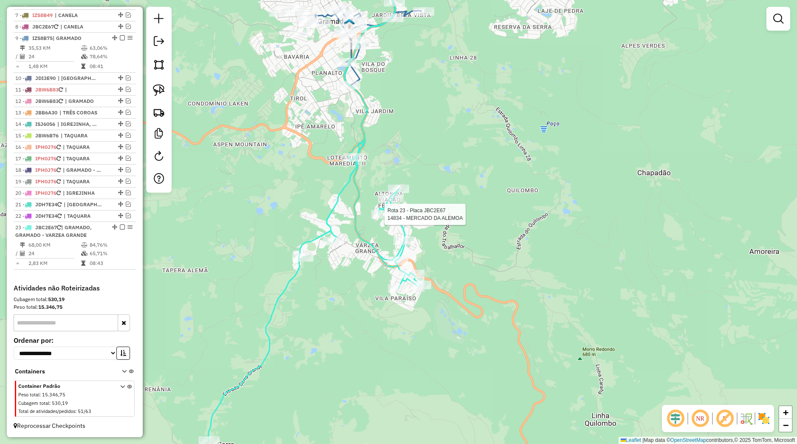
select select "*********"
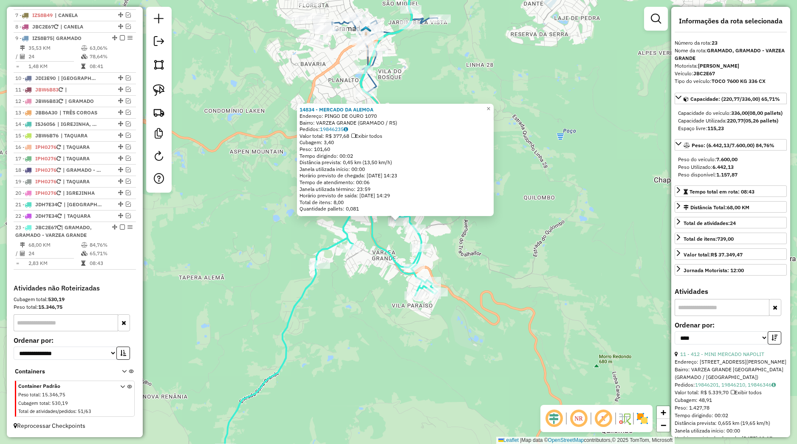
click at [390, 237] on div "Rota 23 - Placa JBC2E67 14834 - MERCADO DA ALEMOA 14834 - MERCADO DA ALEMOA End…" at bounding box center [398, 222] width 797 height 444
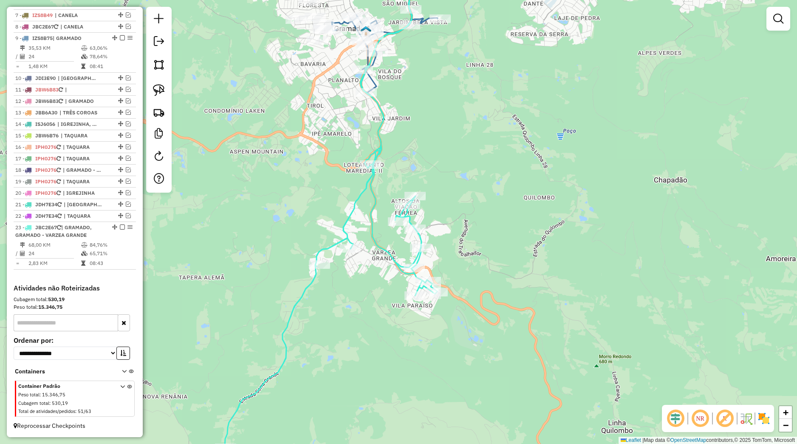
click at [355, 253] on div "Janela de atendimento Grade de atendimento Capacidade Transportadoras Veículos …" at bounding box center [398, 222] width 797 height 444
select select "*********"
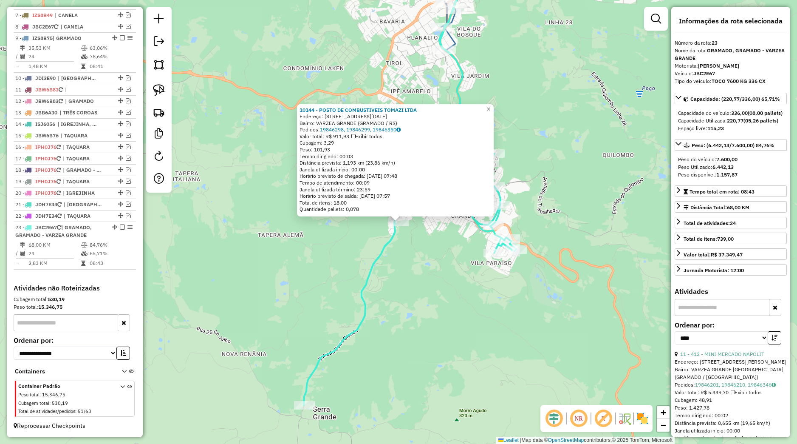
click at [418, 229] on div "10144 - POSTO DE COMBUSTIVEIS TOMAZI LTDA Endereço: AV PRIMEIRO DE MAIO 3333 Ba…" at bounding box center [398, 222] width 797 height 444
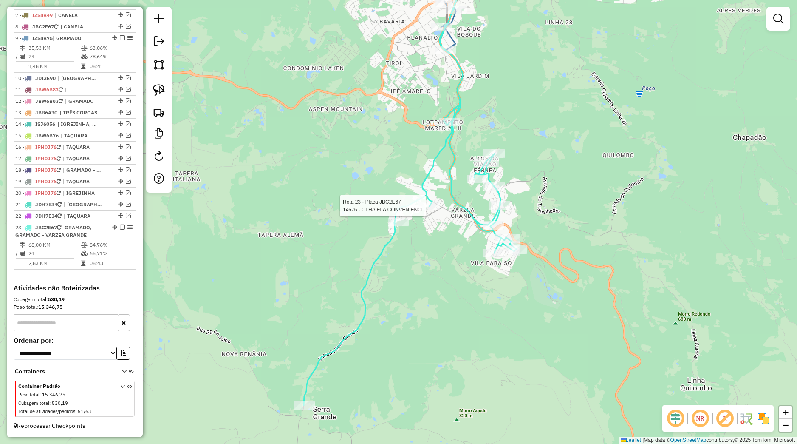
select select "*********"
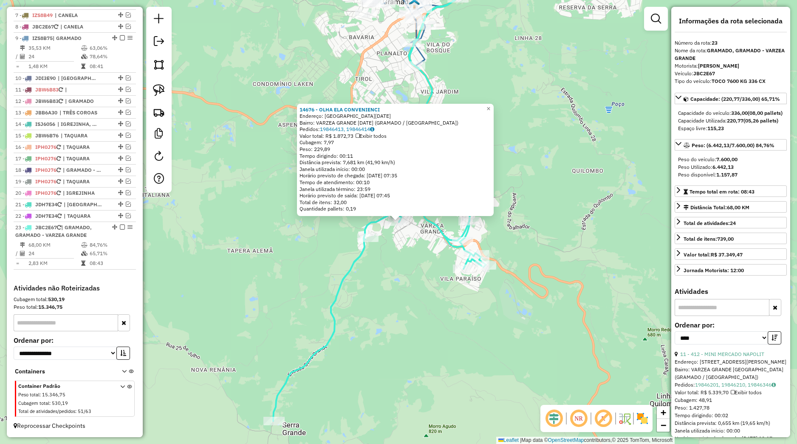
click at [419, 245] on div "14676 - OLHA ELA CONVENIENCI Endereço: Avenida Primeiro de Maio 1981 Bairro: VA…" at bounding box center [398, 222] width 797 height 444
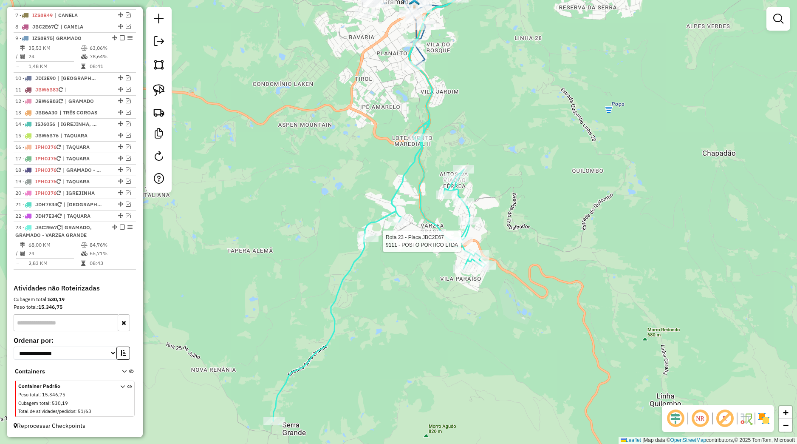
select select "*********"
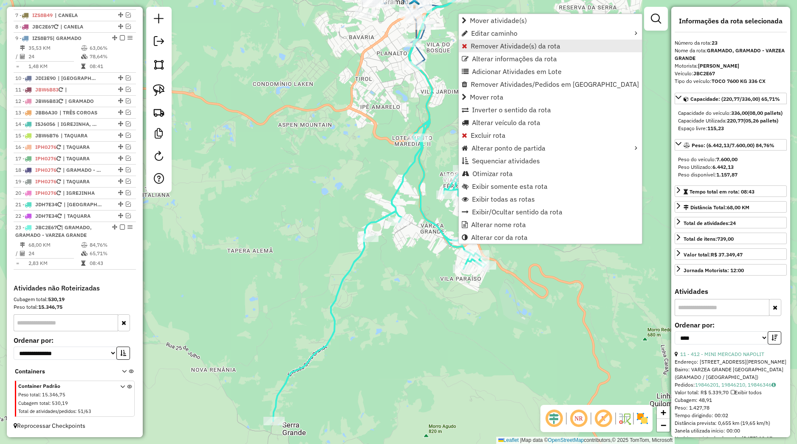
click at [495, 47] on span "Remover Atividade(s) da rota" at bounding box center [516, 45] width 90 height 7
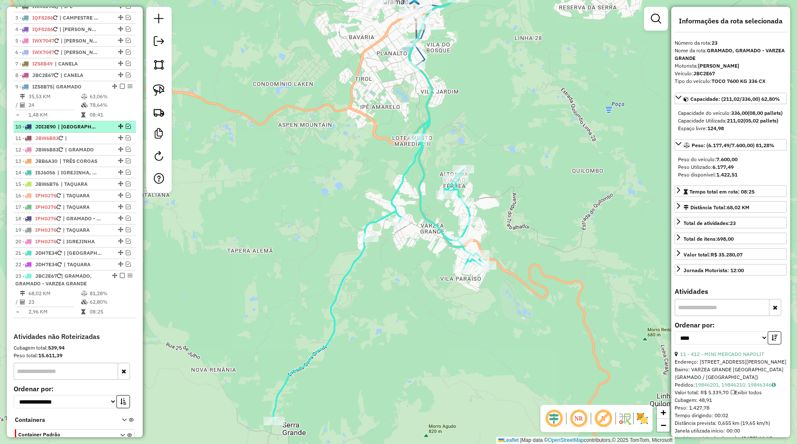
scroll to position [329, 0]
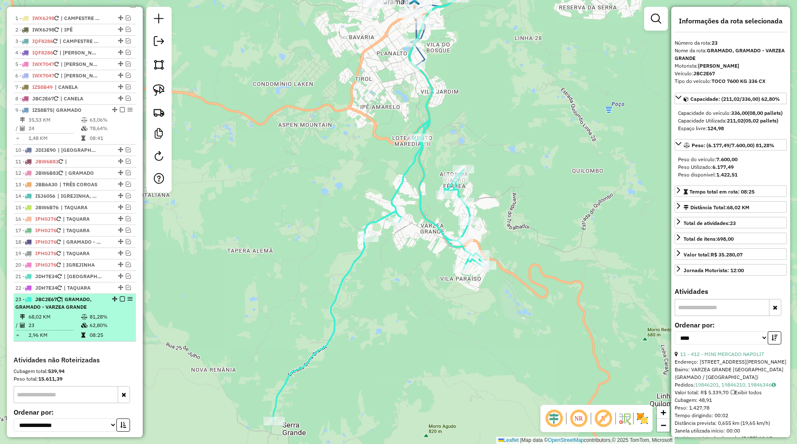
click at [120, 301] on em at bounding box center [122, 298] width 5 height 5
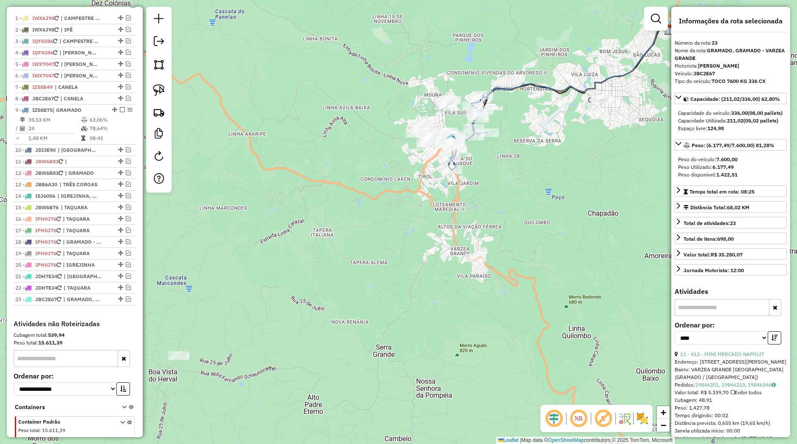
drag, startPoint x: 488, startPoint y: 257, endPoint x: 499, endPoint y: 266, distance: 14.2
click at [499, 266] on div "Janela de atendimento Grade de atendimento Capacidade Transportadoras Veículos …" at bounding box center [398, 222] width 797 height 444
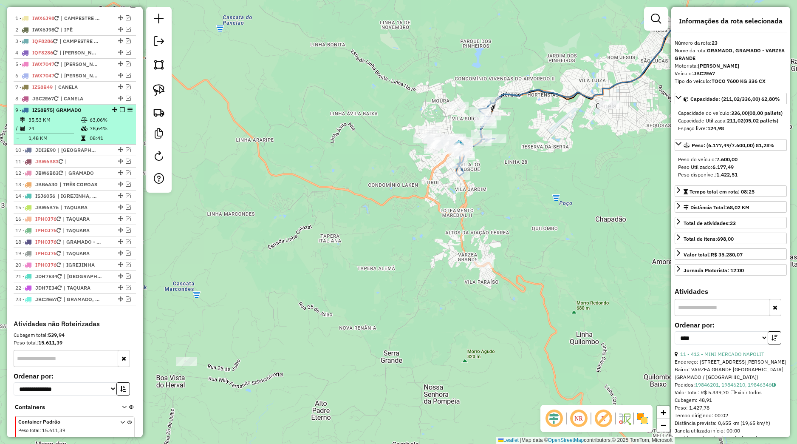
click at [120, 112] on em at bounding box center [122, 109] width 5 height 5
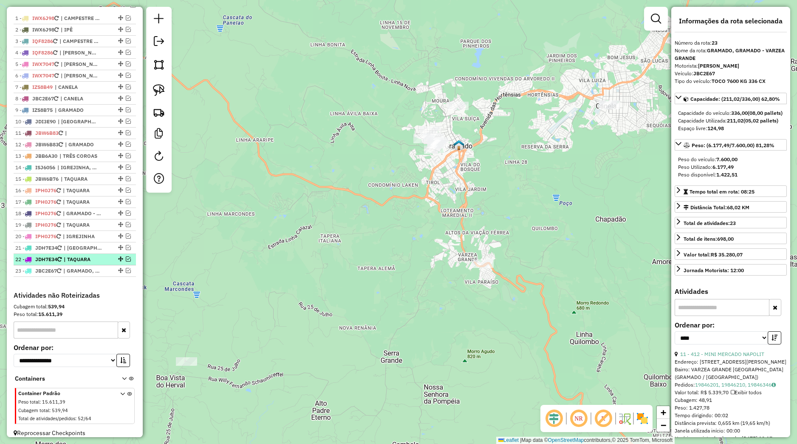
scroll to position [210, 0]
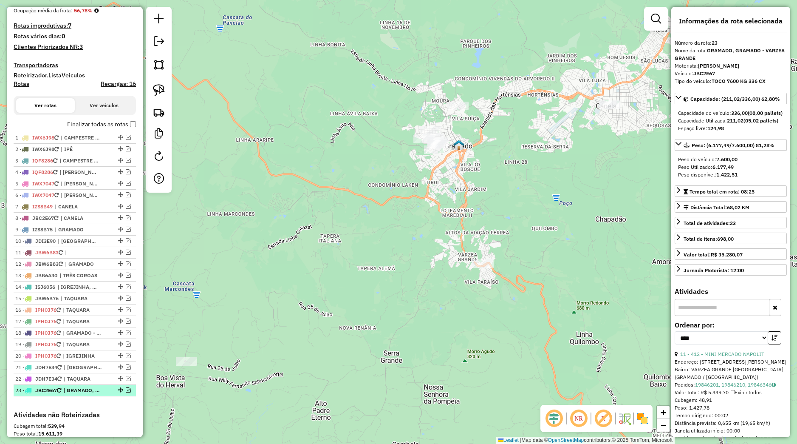
click at [126, 392] on em at bounding box center [128, 389] width 5 height 5
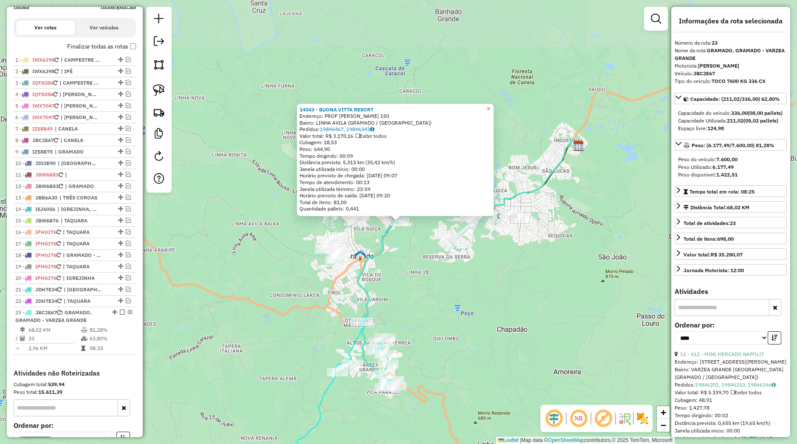
scroll to position [380, 0]
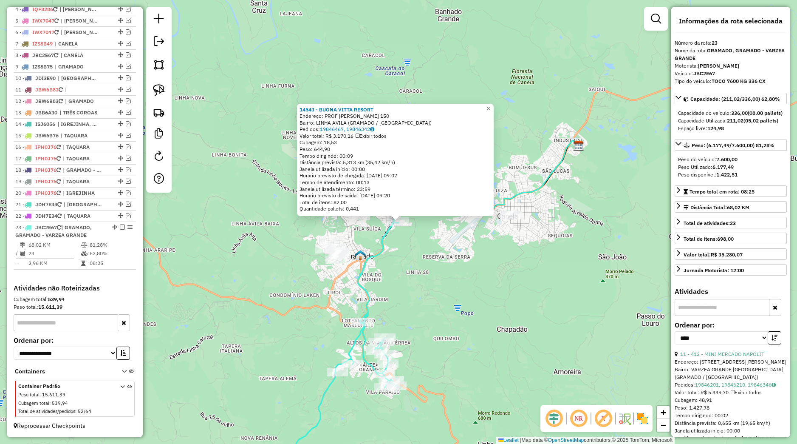
click at [413, 259] on div "14543 - BUONA VITTA RESORT Endereço: PROF ELVIRA BENETTI 150 Bairro: LINHA AVIL…" at bounding box center [398, 222] width 797 height 444
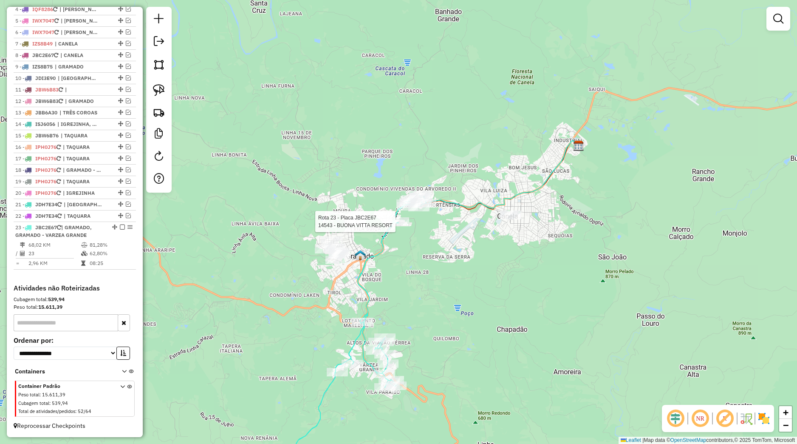
select select "*********"
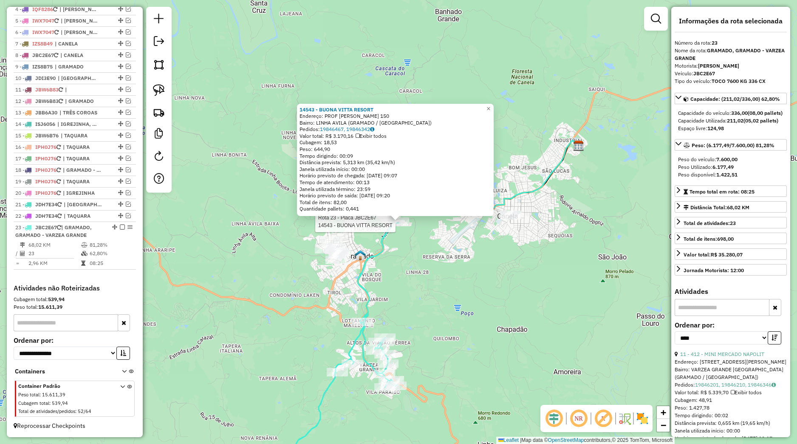
click at [424, 260] on div "Rota 23 - Placa JBC2E67 14543 - BUONA VITTA RESORT 14543 - BUONA VITTA RESORT E…" at bounding box center [398, 222] width 797 height 444
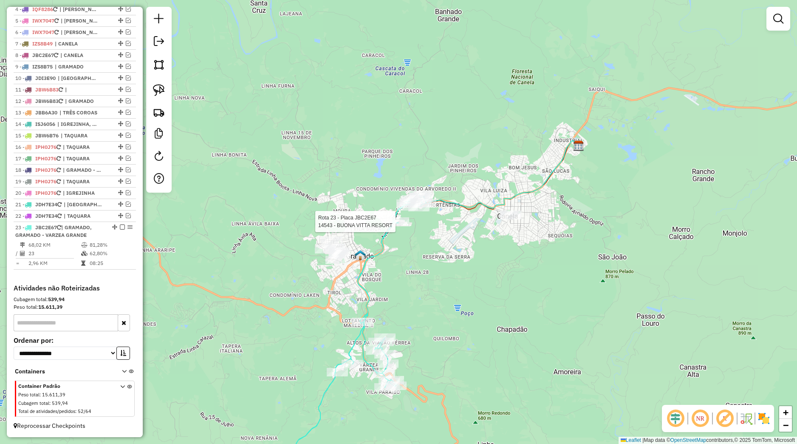
select select "*********"
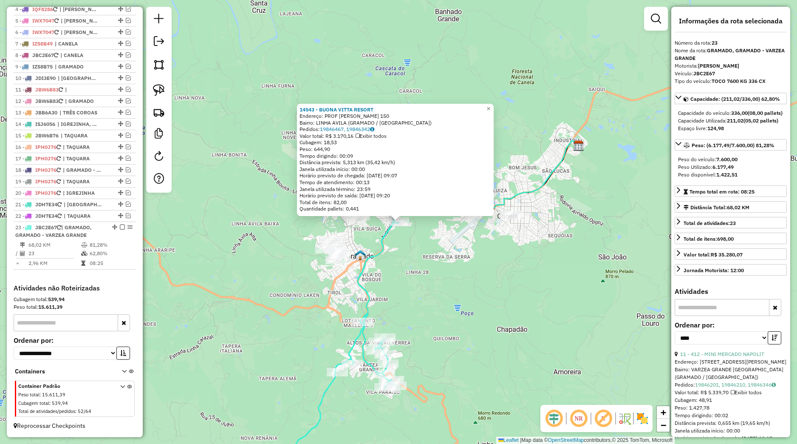
click at [389, 243] on div "14543 - BUONA VITTA RESORT Endereço: PROF ELVIRA BENETTI 150 Bairro: LINHA AVIL…" at bounding box center [398, 222] width 797 height 444
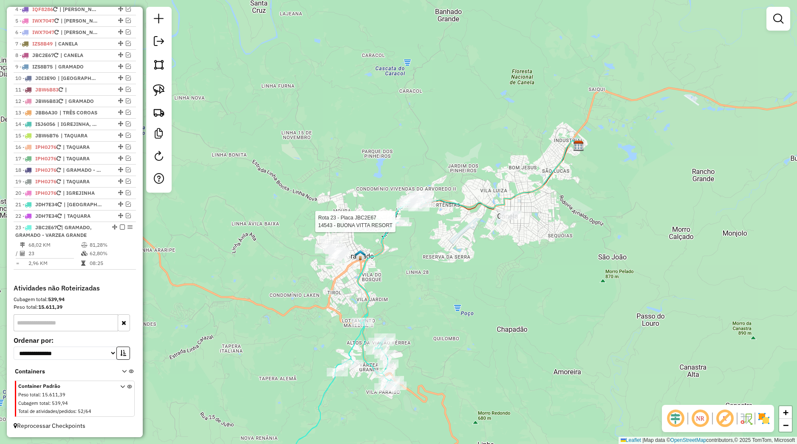
select select "*********"
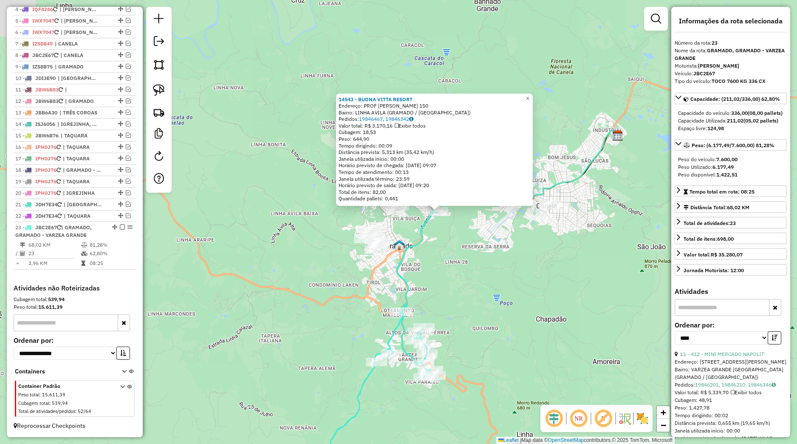
drag, startPoint x: 398, startPoint y: 272, endPoint x: 435, endPoint y: 260, distance: 38.6
click at [435, 260] on div "14543 - BUONA VITTA RESORT Endereço: PROF ELVIRA BENETTI 150 Bairro: LINHA AVIL…" at bounding box center [398, 222] width 797 height 444
click at [438, 260] on div "14543 - BUONA VITTA RESORT Endereço: PROF ELVIRA BENETTI 150 Bairro: LINHA AVIL…" at bounding box center [398, 222] width 797 height 444
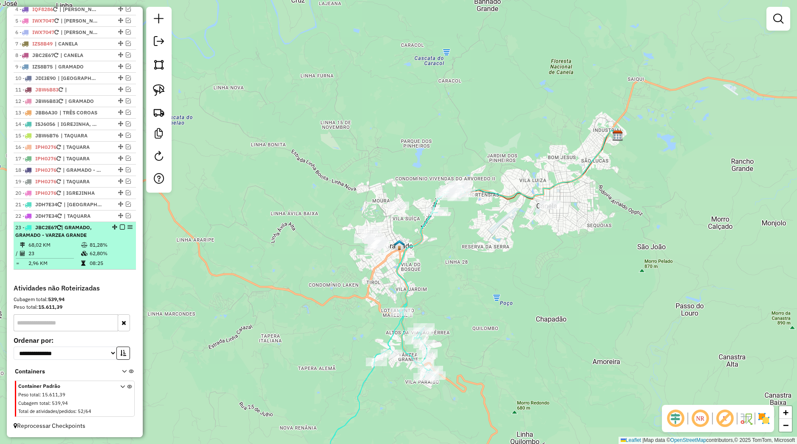
click at [120, 228] on em at bounding box center [122, 226] width 5 height 5
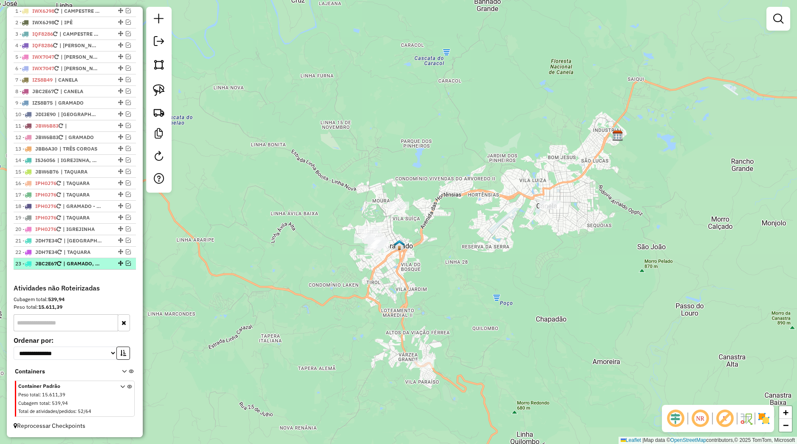
scroll to position [344, 0]
drag, startPoint x: 295, startPoint y: 272, endPoint x: 283, endPoint y: 232, distance: 41.7
click at [285, 235] on div "Janela de atendimento Grade de atendimento Capacidade Transportadoras Veículos …" at bounding box center [398, 222] width 797 height 444
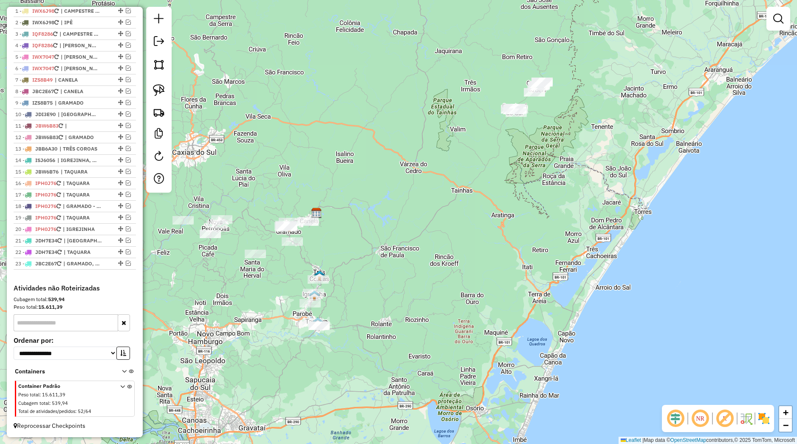
drag, startPoint x: 287, startPoint y: 290, endPoint x: 285, endPoint y: 229, distance: 61.2
click at [283, 227] on div "Janela de atendimento Grade de atendimento Capacidade Transportadoras Veículos …" at bounding box center [398, 222] width 797 height 444
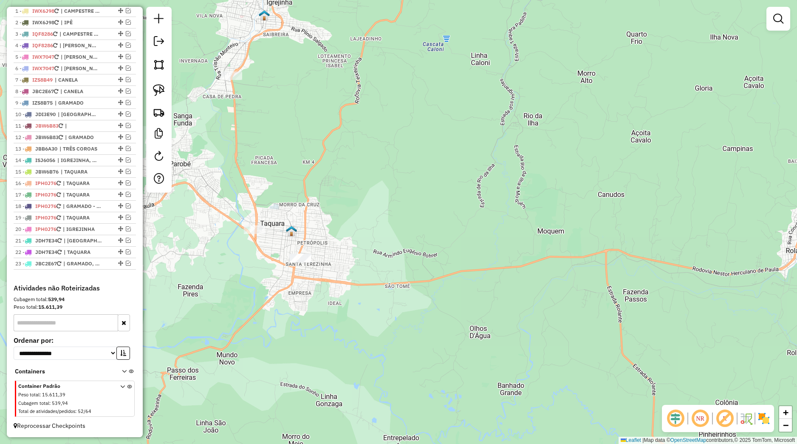
drag, startPoint x: 281, startPoint y: 273, endPoint x: 288, endPoint y: 270, distance: 7.4
click at [288, 270] on div "Janela de atendimento Grade de atendimento Capacidade Transportadoras Veículos …" at bounding box center [398, 222] width 797 height 444
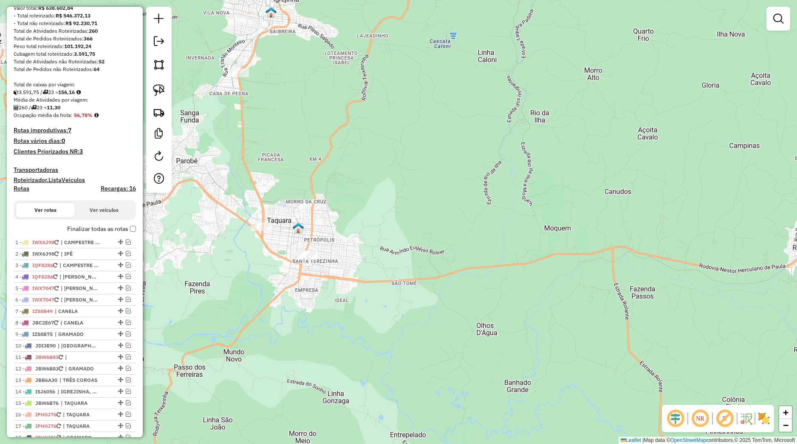
scroll to position [0, 0]
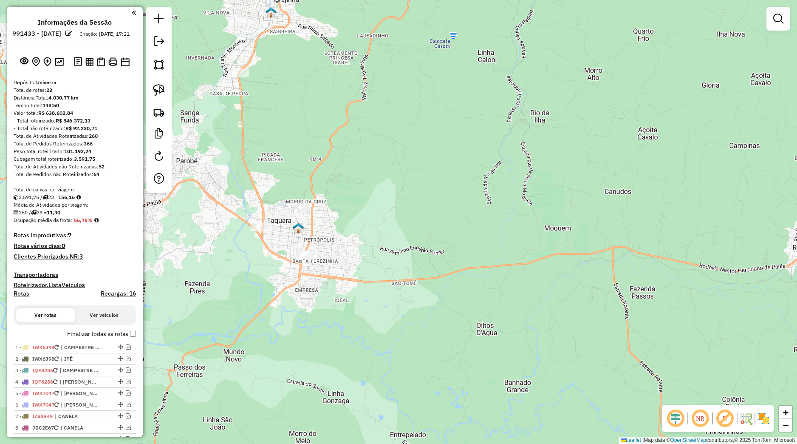
click at [96, 76] on div "Informações da Sessão 991433 - 20/08/2025 Criação: 19/08/2025 17:21 Depósito: U…" at bounding box center [75, 222] width 136 height 430
click at [97, 66] on img at bounding box center [101, 61] width 8 height 9
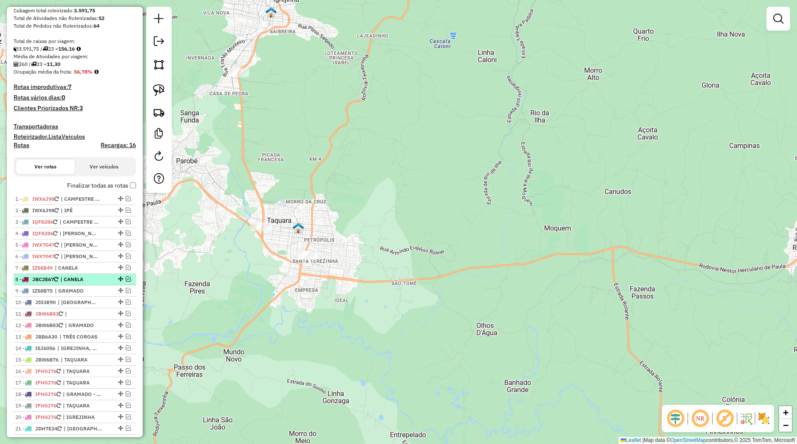
scroll to position [159, 0]
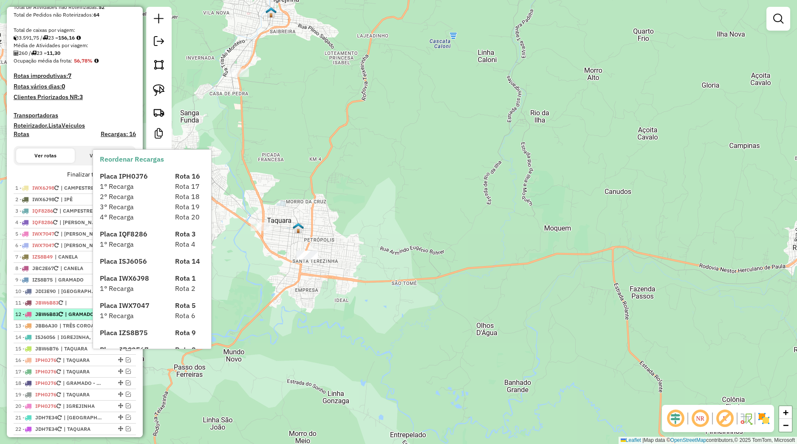
click at [88, 318] on span "| GRAMADO" at bounding box center [84, 314] width 39 height 8
select select "*********"
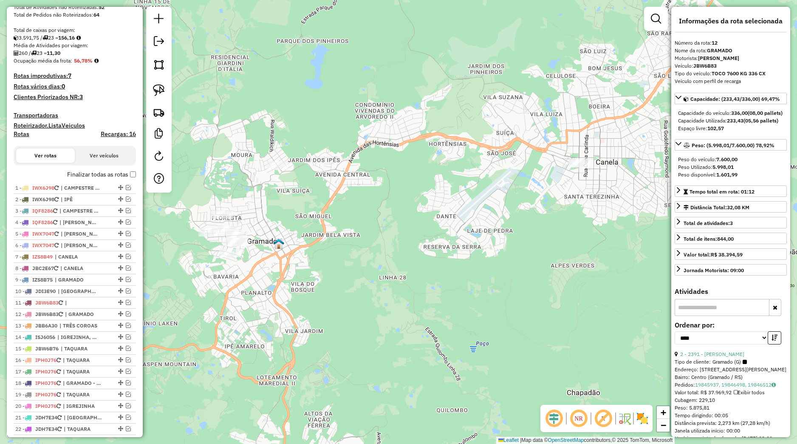
drag, startPoint x: 280, startPoint y: 321, endPoint x: 314, endPoint y: 300, distance: 40.0
click at [375, 281] on div "Janela de atendimento Grade de atendimento Capacidade Transportadoras Veículos …" at bounding box center [398, 222] width 797 height 444
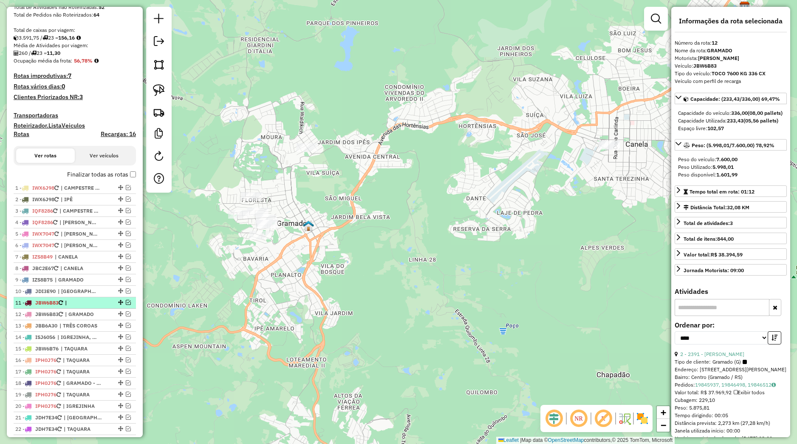
click at [68, 309] on li "11 - JBW6B83 |" at bounding box center [75, 302] width 122 height 11
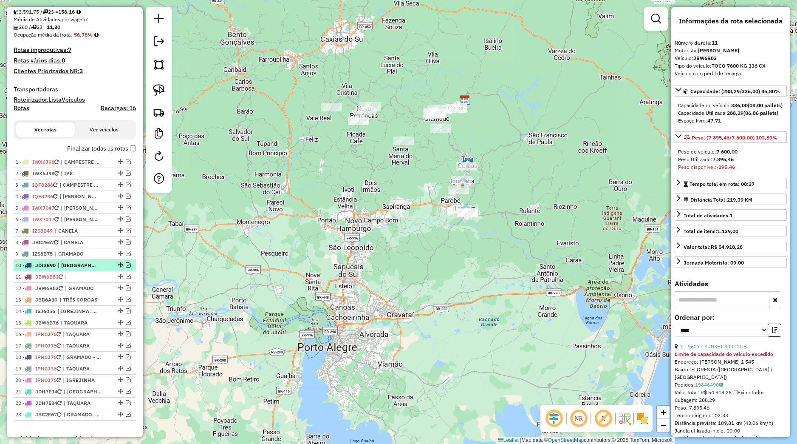
scroll to position [199, 0]
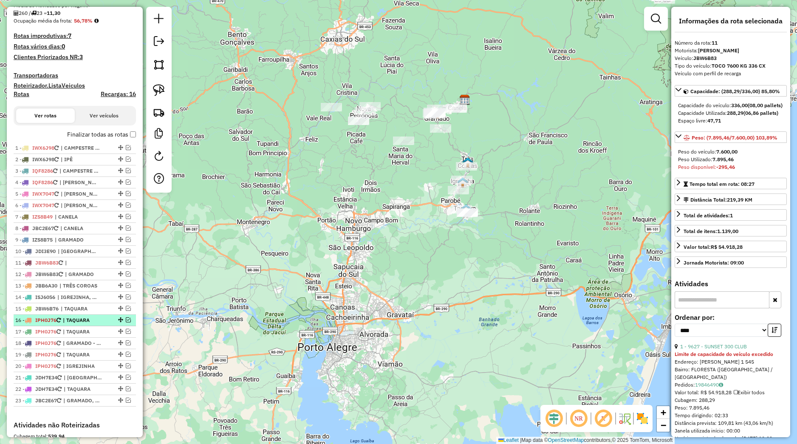
click at [80, 324] on span "| TAQUARA" at bounding box center [82, 320] width 39 height 8
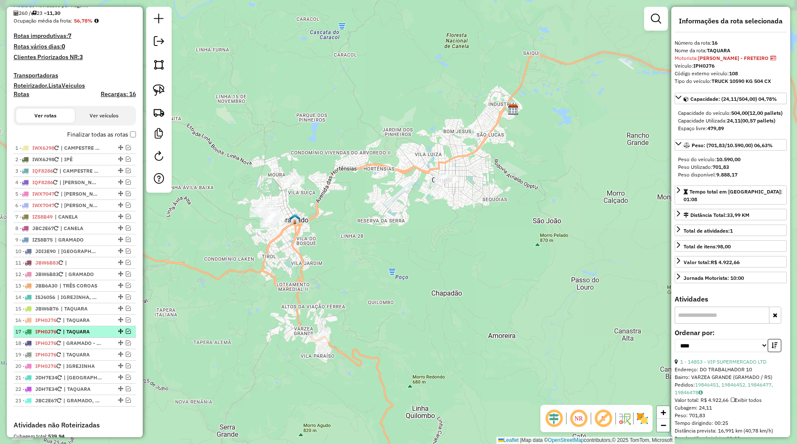
click at [84, 335] on span "| TAQUARA" at bounding box center [82, 332] width 39 height 8
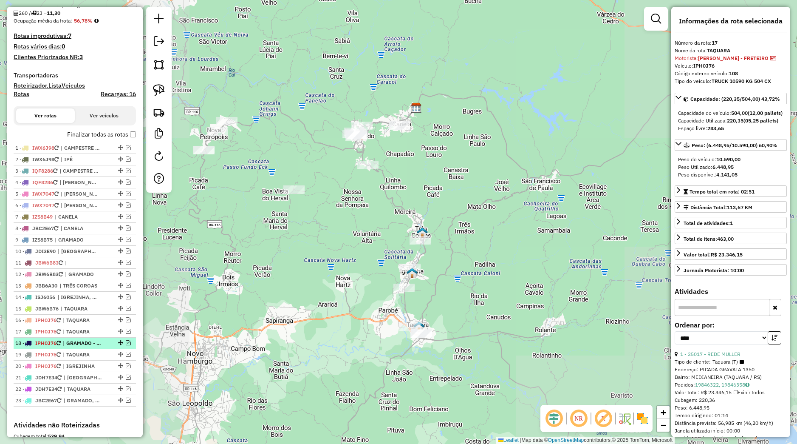
click at [84, 347] on span "| GRAMADO - VARZEA GRANDE" at bounding box center [82, 343] width 39 height 8
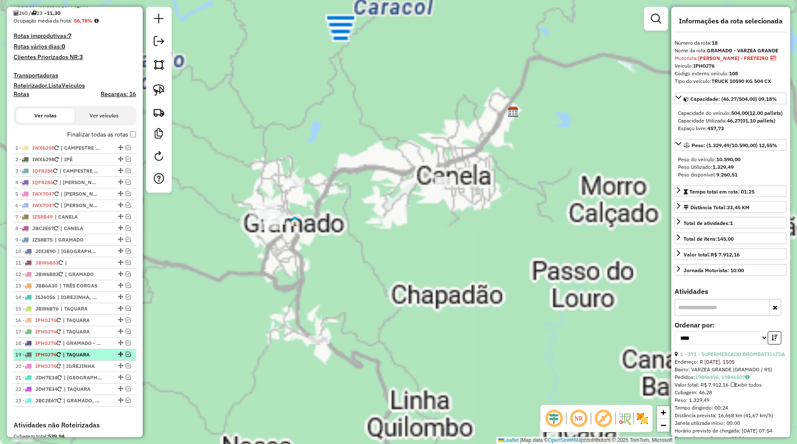
click at [84, 358] on span "| TAQUARA" at bounding box center [82, 355] width 39 height 8
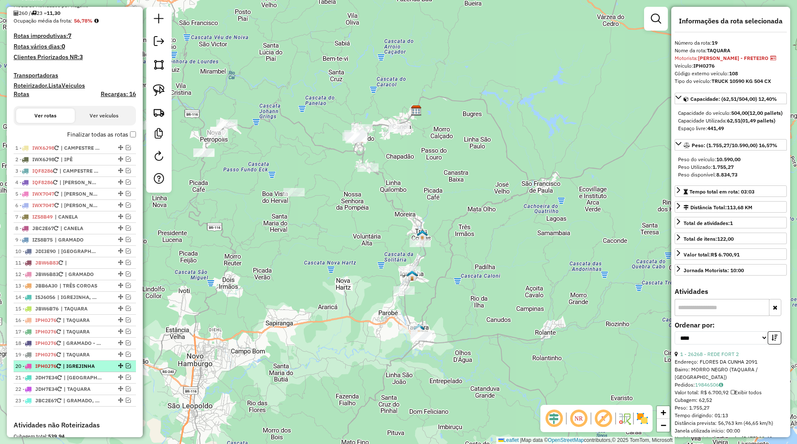
click at [85, 370] on span "| IGREJINHA" at bounding box center [82, 366] width 39 height 8
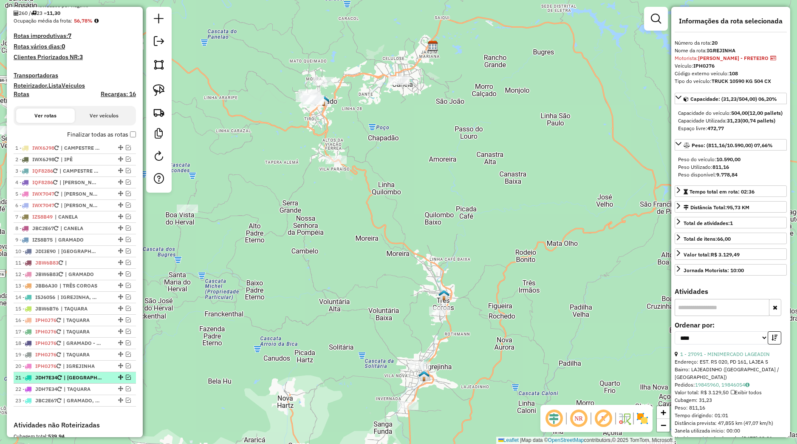
click at [86, 381] on span "| [GEOGRAPHIC_DATA]" at bounding box center [83, 378] width 39 height 8
